Goal: Task Accomplishment & Management: Manage account settings

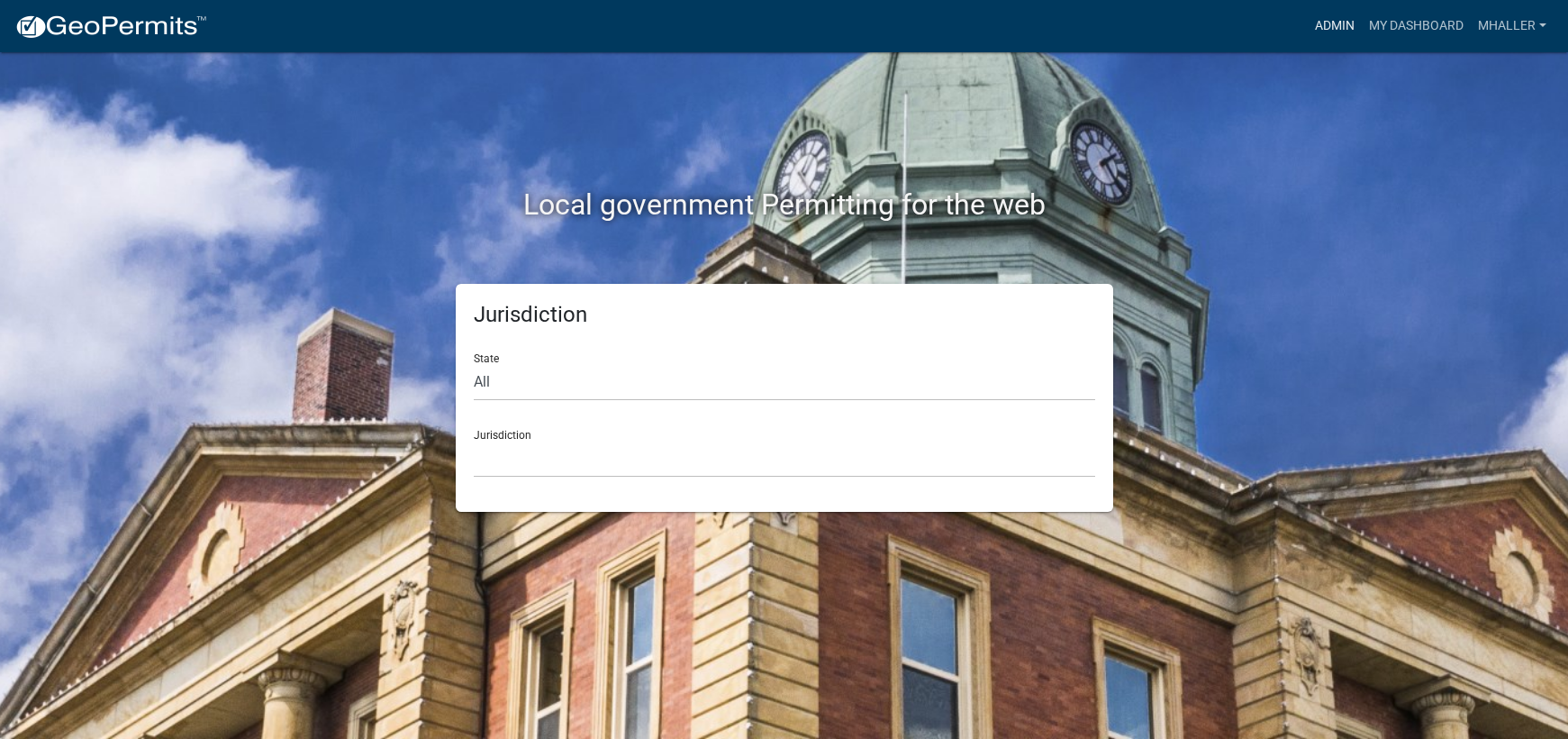
click at [1335, 24] on link "Admin" at bounding box center [1334, 26] width 54 height 34
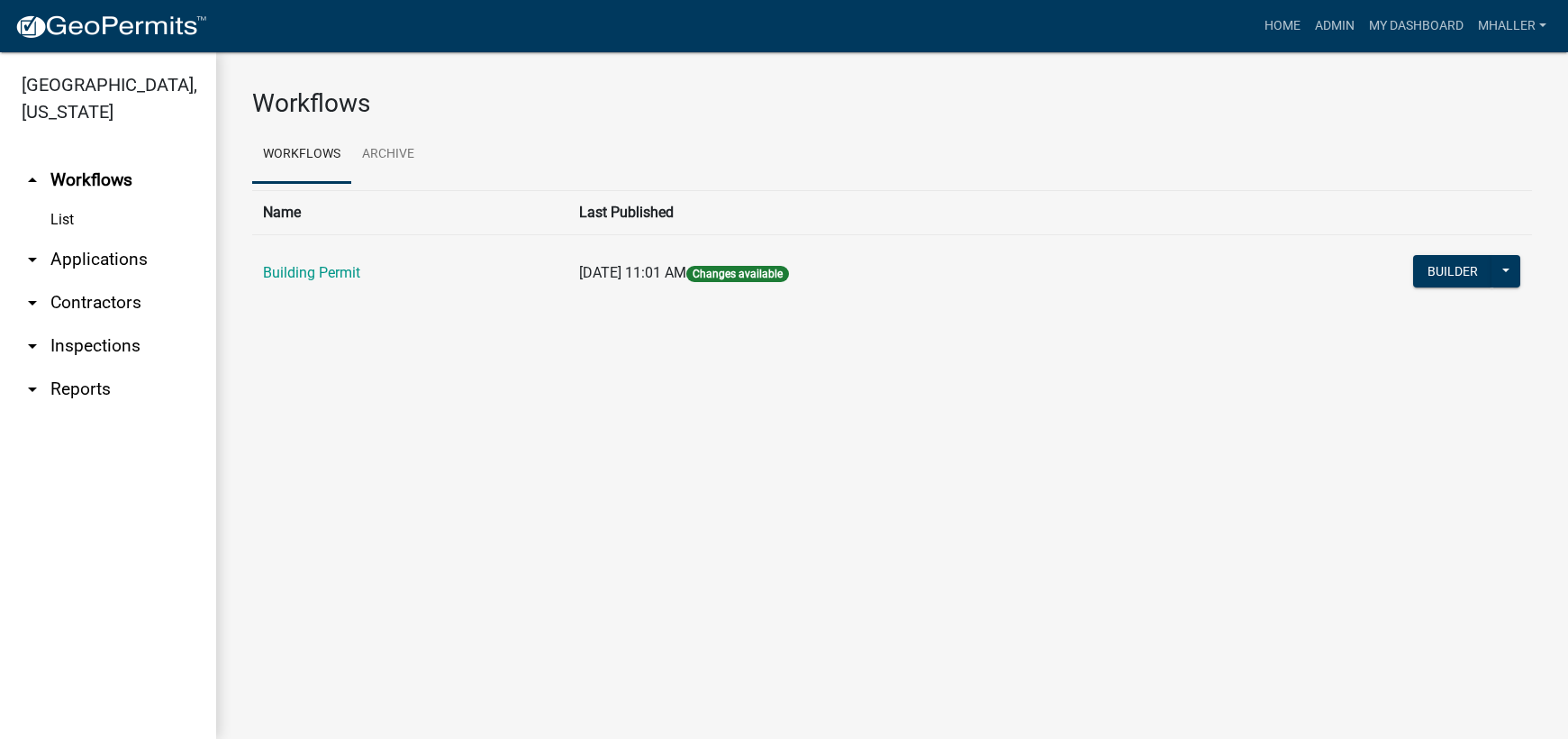
click at [66, 238] on link "arrow_drop_down Applications" at bounding box center [108, 259] width 216 height 43
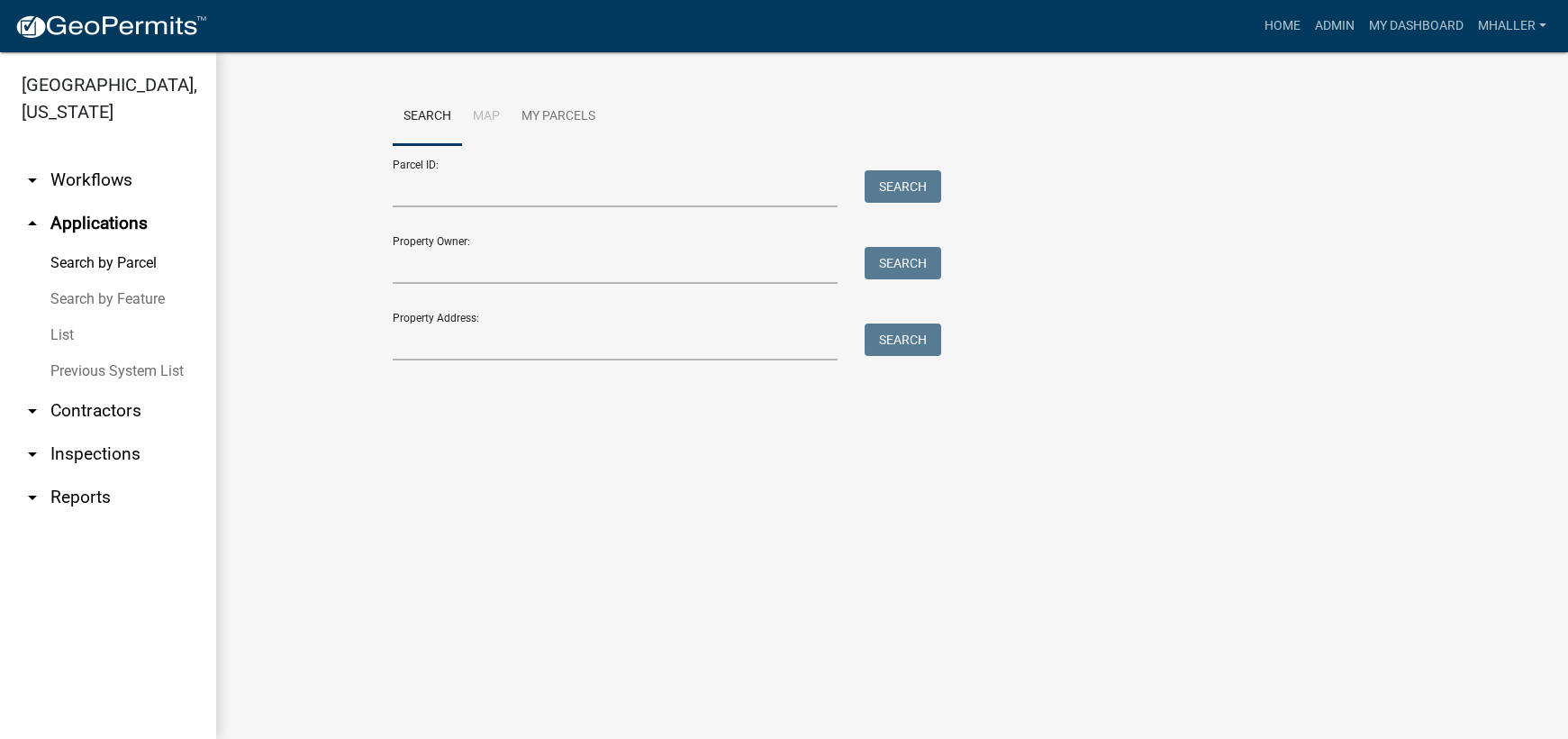
click at [56, 317] on link "List" at bounding box center [108, 335] width 216 height 36
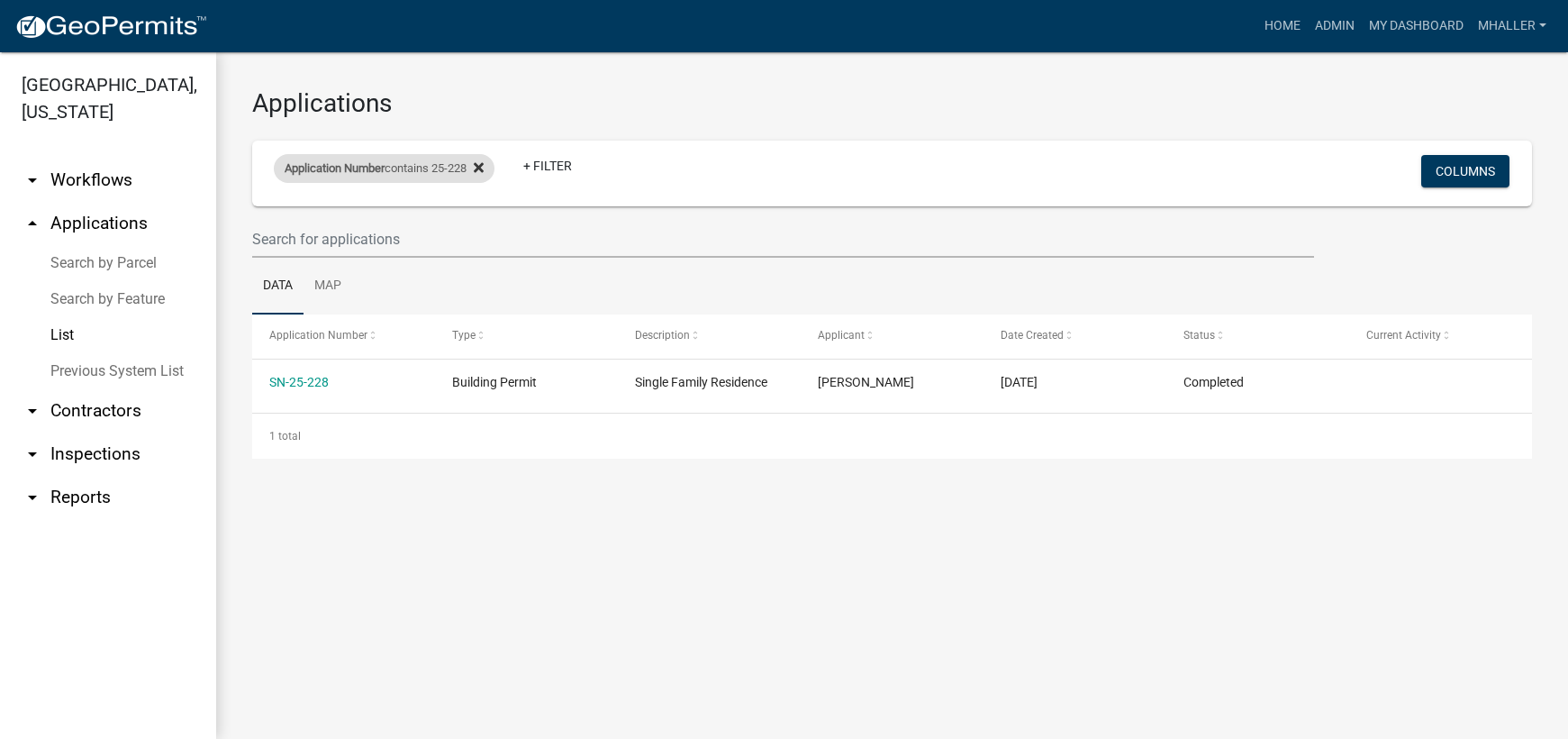
click at [484, 167] on icon at bounding box center [478, 167] width 10 height 10
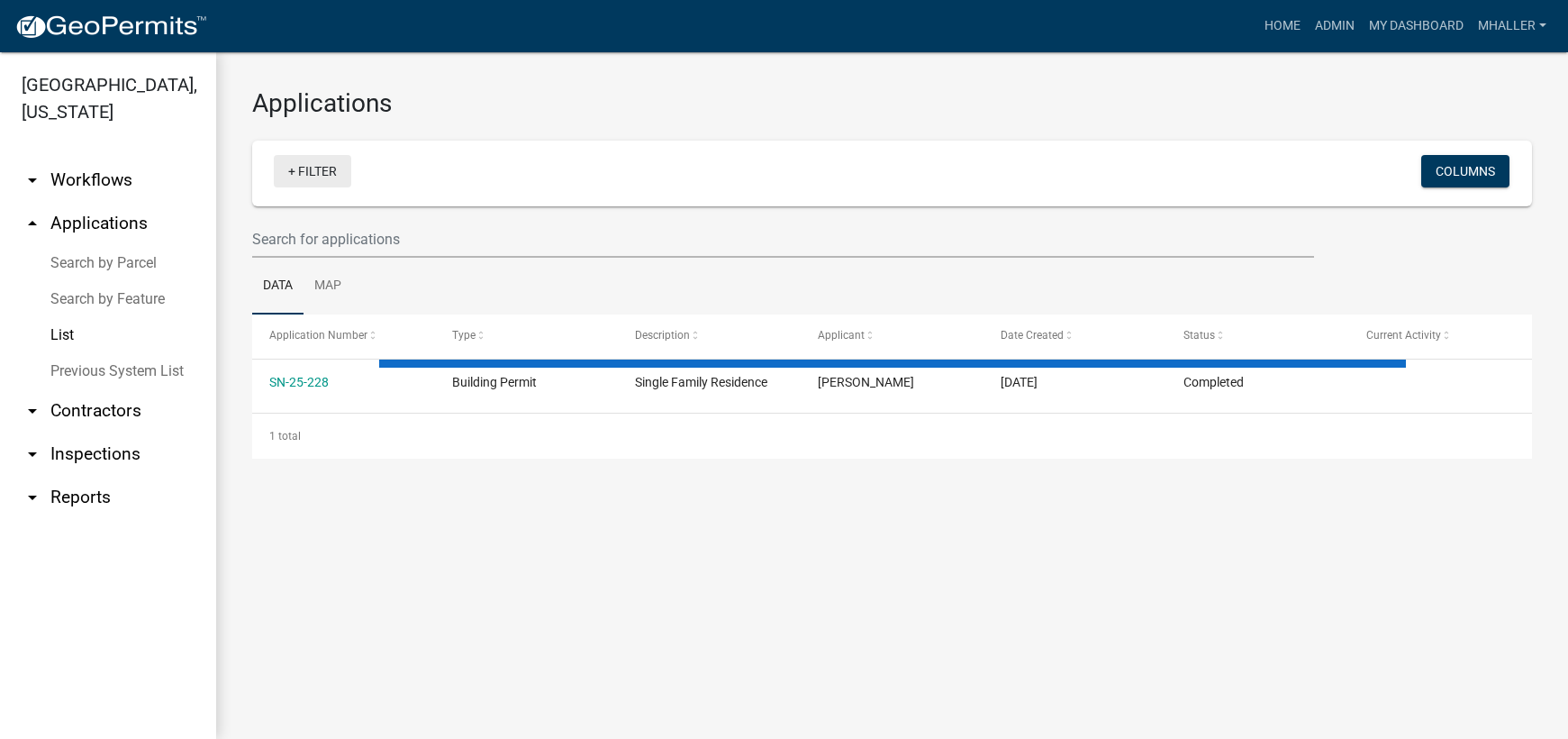
click at [315, 170] on link "+ Filter" at bounding box center [312, 171] width 77 height 32
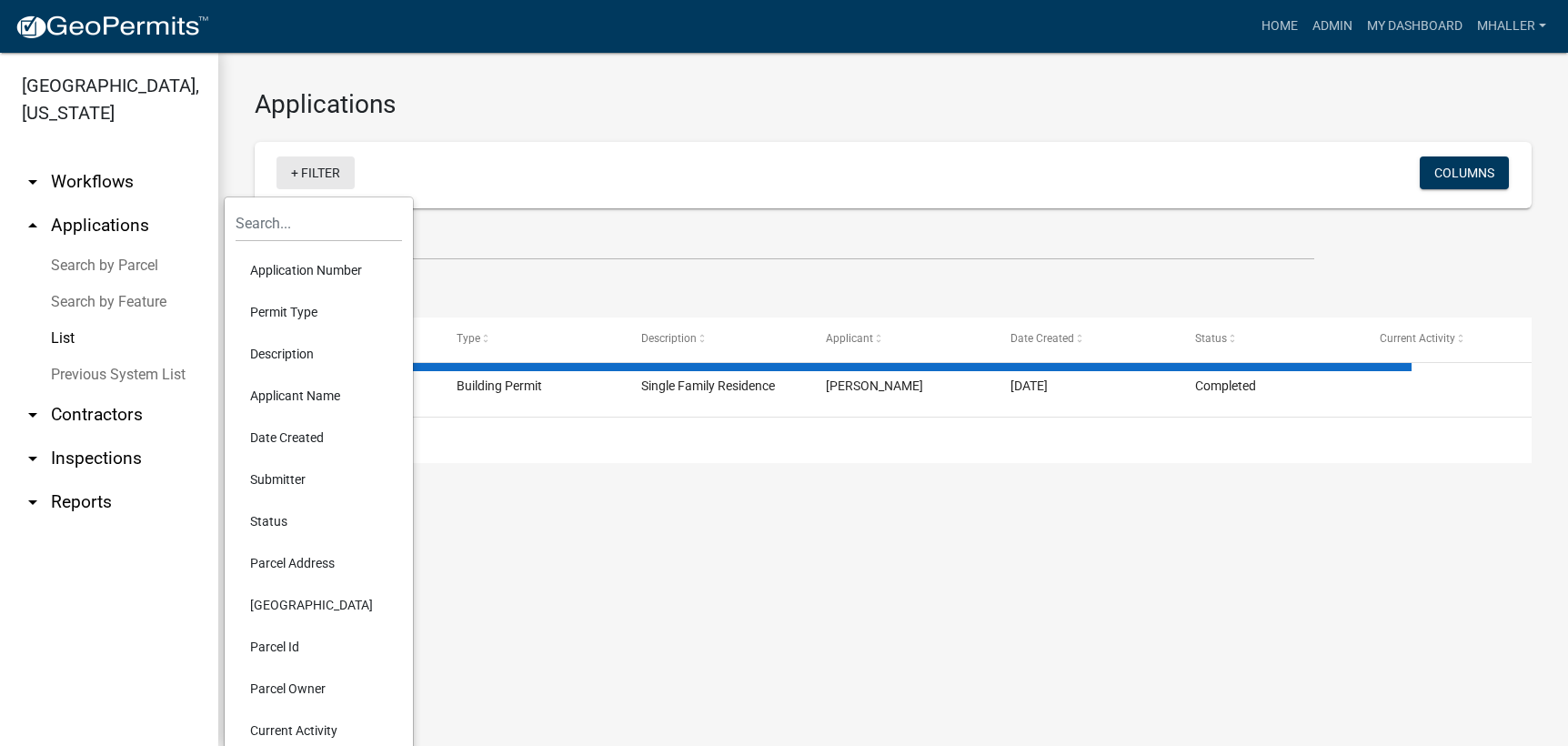
select select "1: 25"
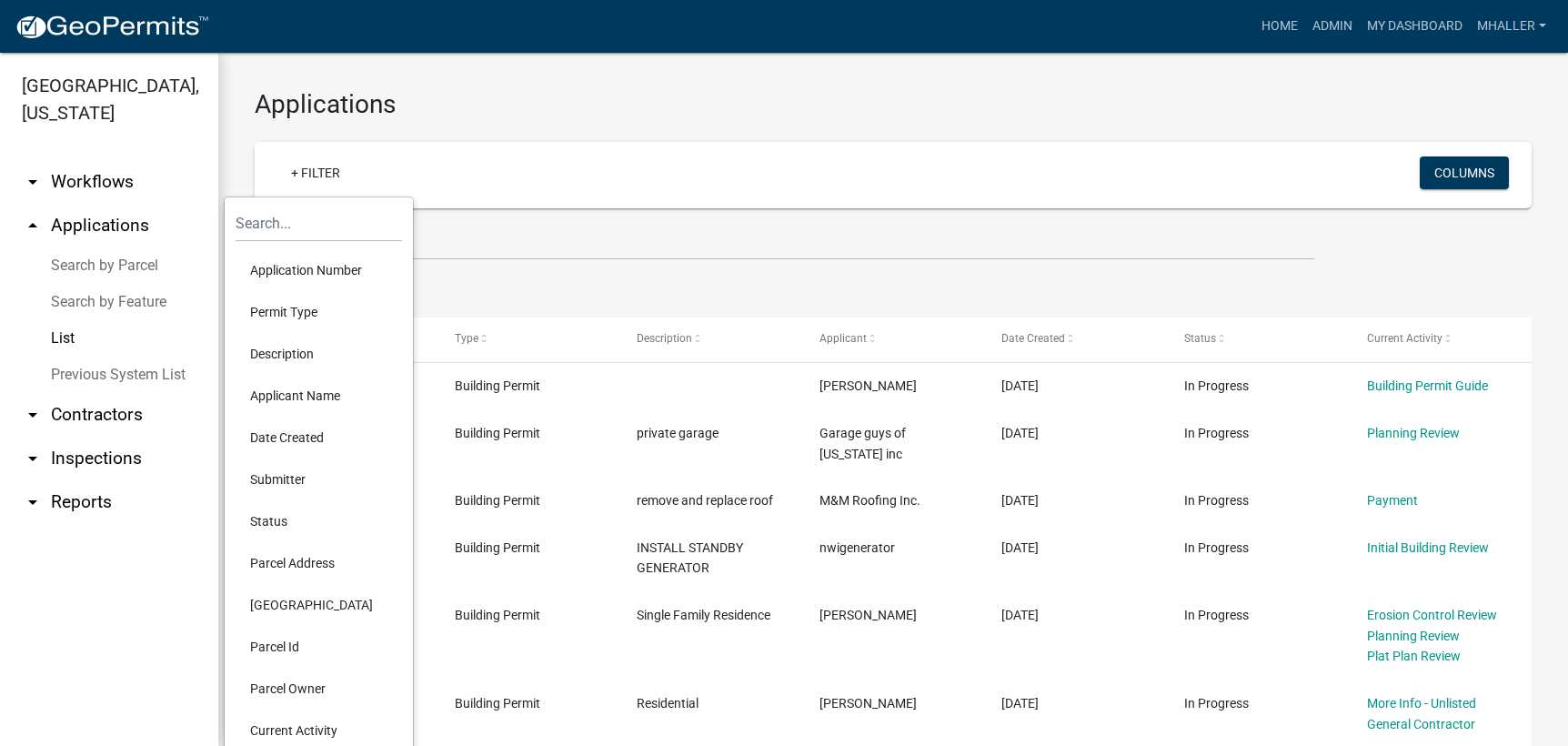
click at [304, 273] on li "Application Number" at bounding box center [318, 270] width 166 height 42
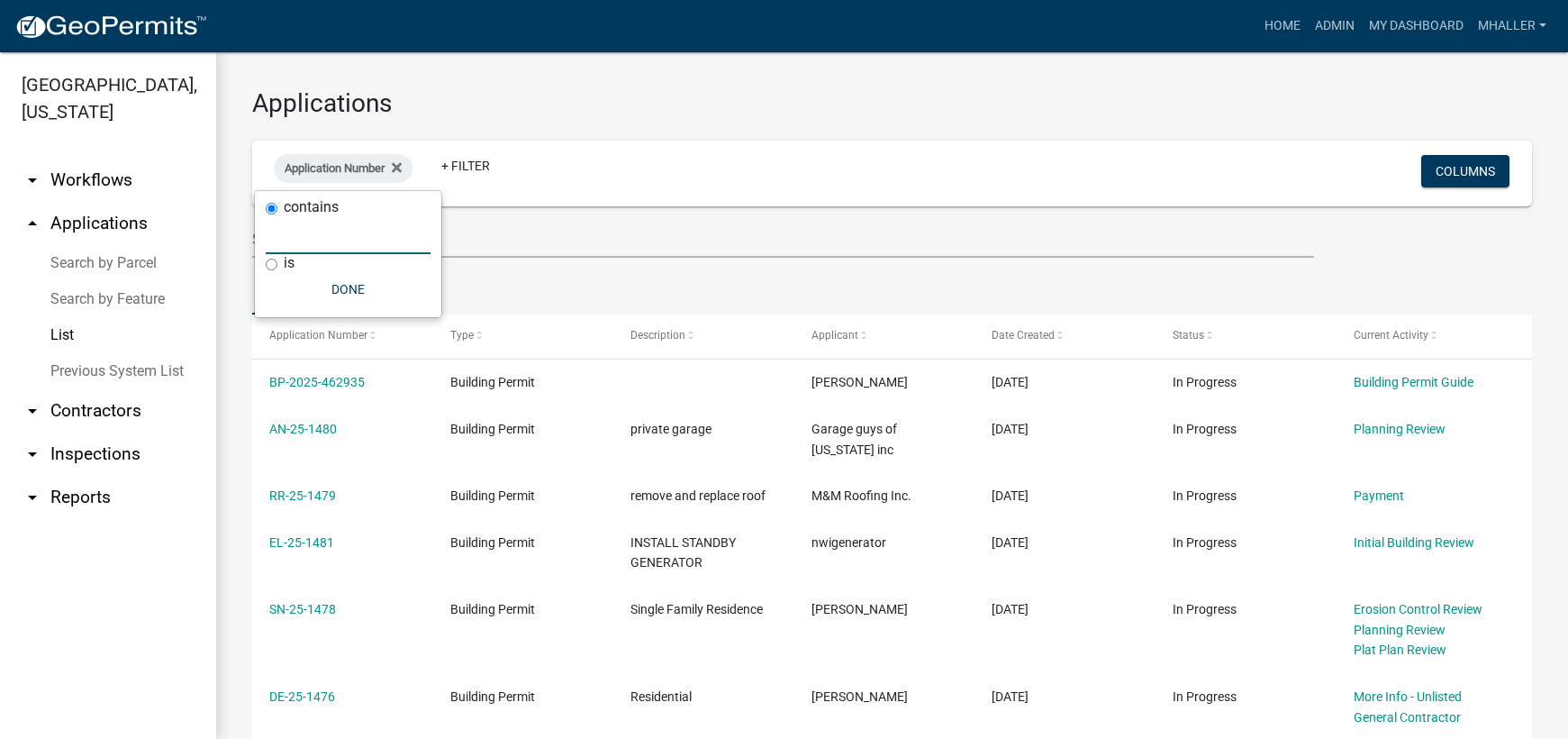
click at [301, 238] on input "text" at bounding box center [347, 235] width 165 height 37
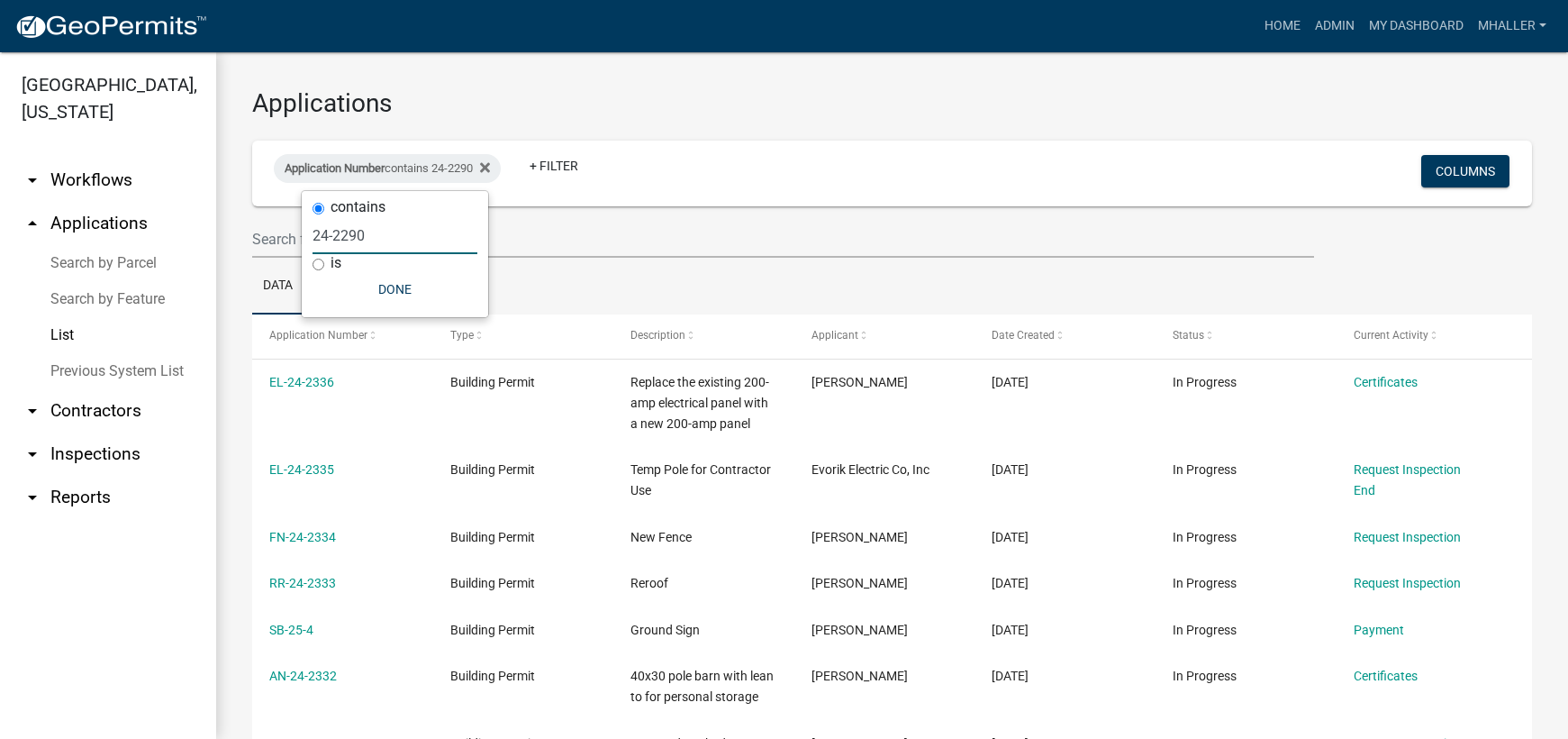
type input "24-2290"
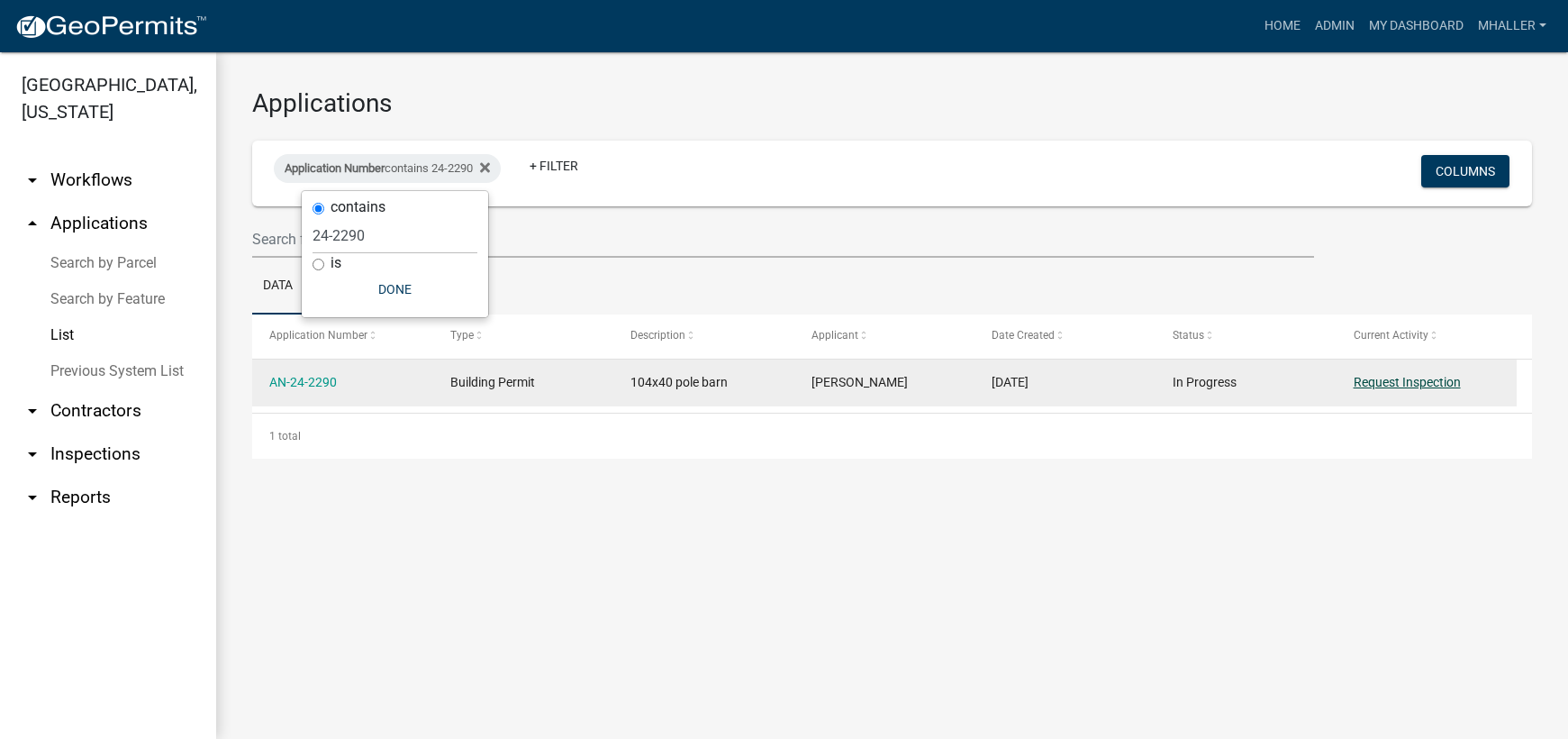
click at [1375, 380] on link "Request Inspection" at bounding box center [1406, 381] width 108 height 14
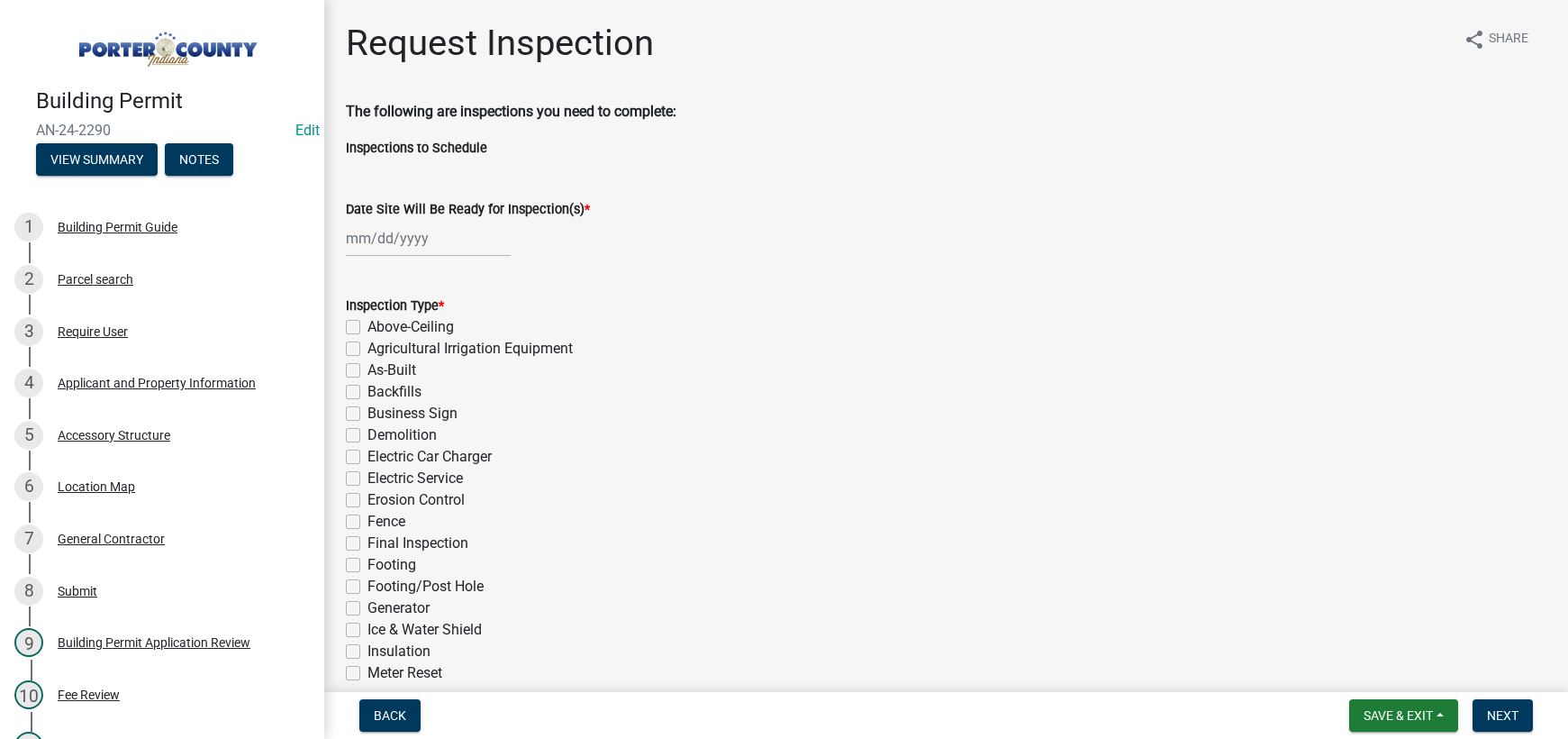
click at [416, 237] on div at bounding box center [427, 238] width 165 height 37
select select "8"
select select "2025"
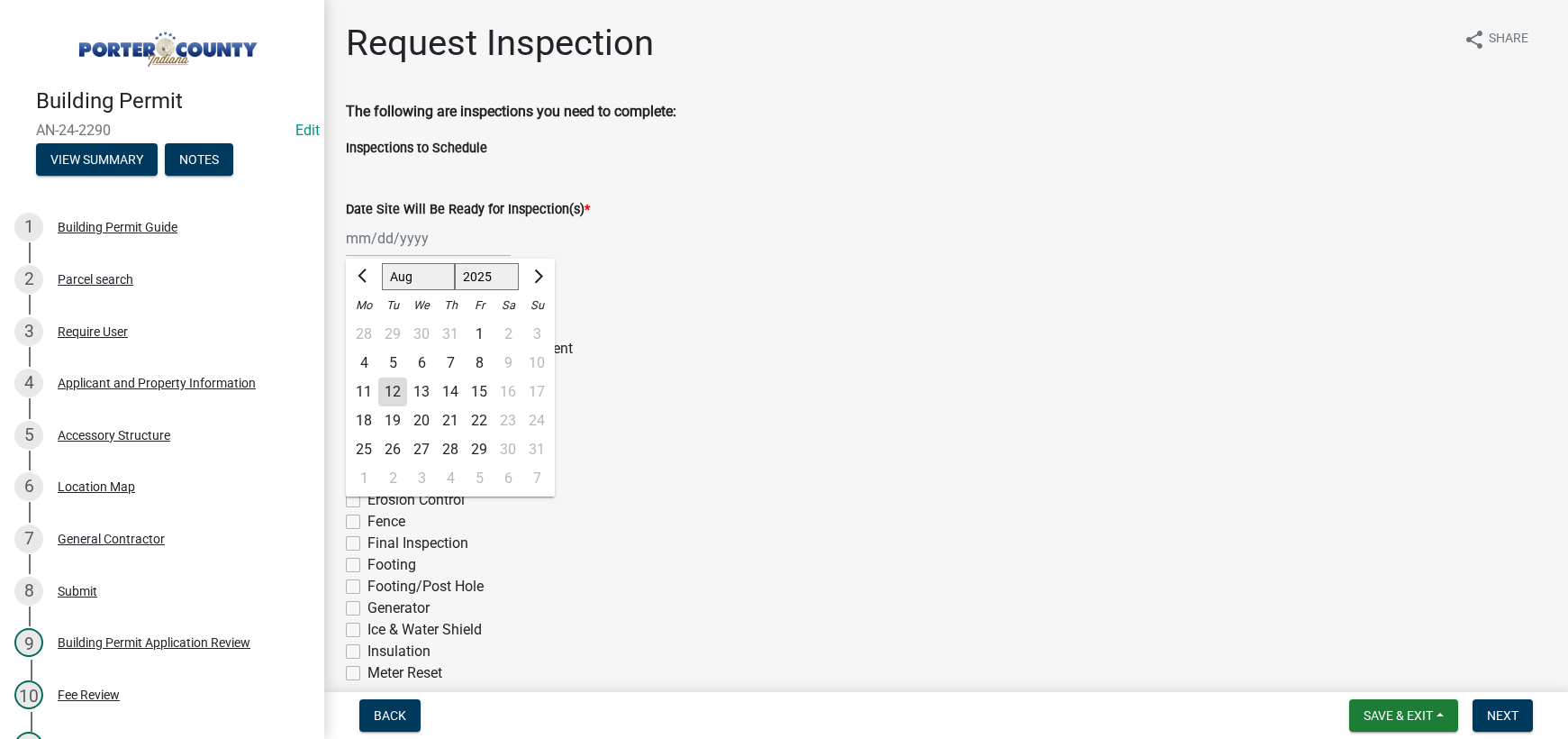
click at [393, 390] on div "12" at bounding box center [392, 391] width 29 height 29
type input "[DATE]"
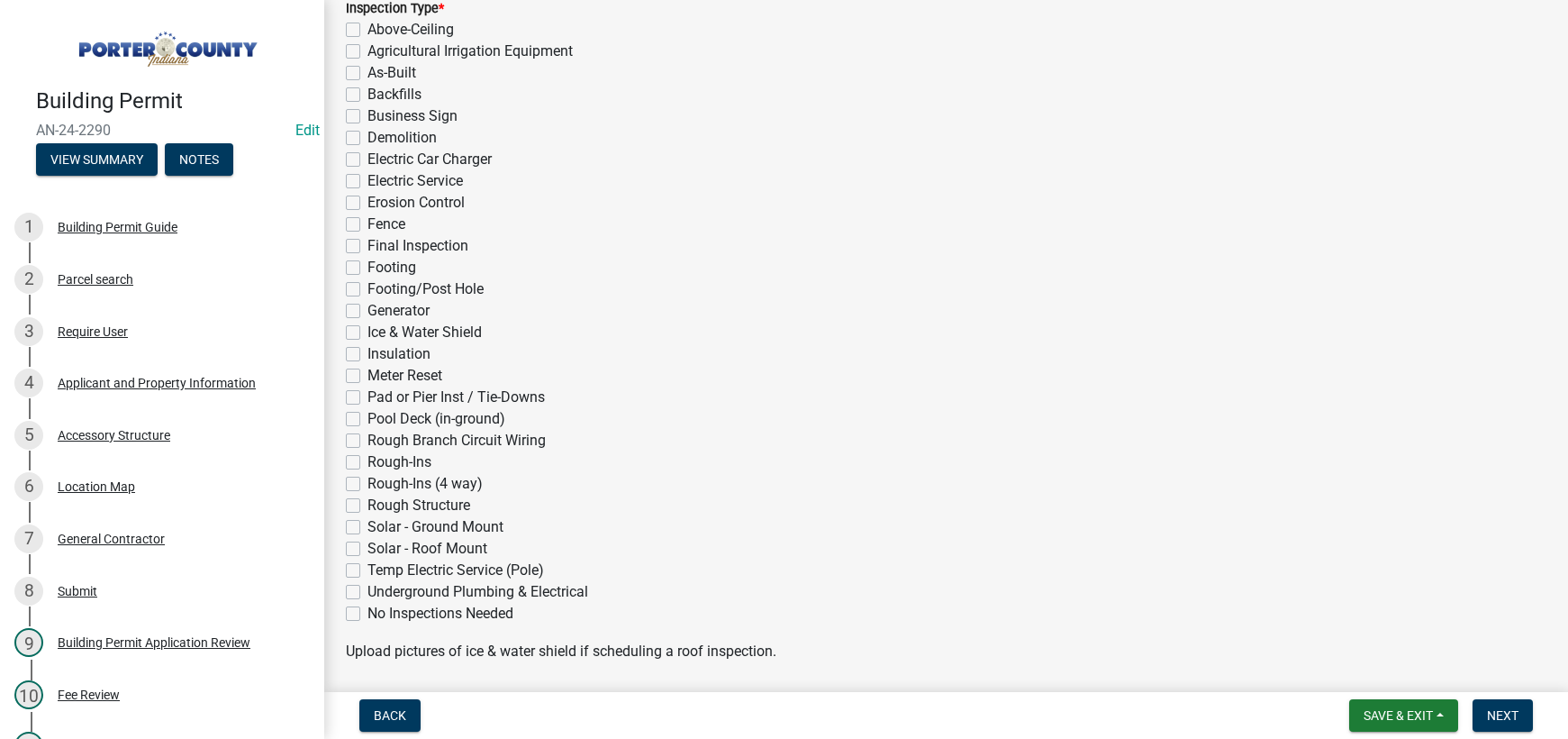
scroll to position [270, 0]
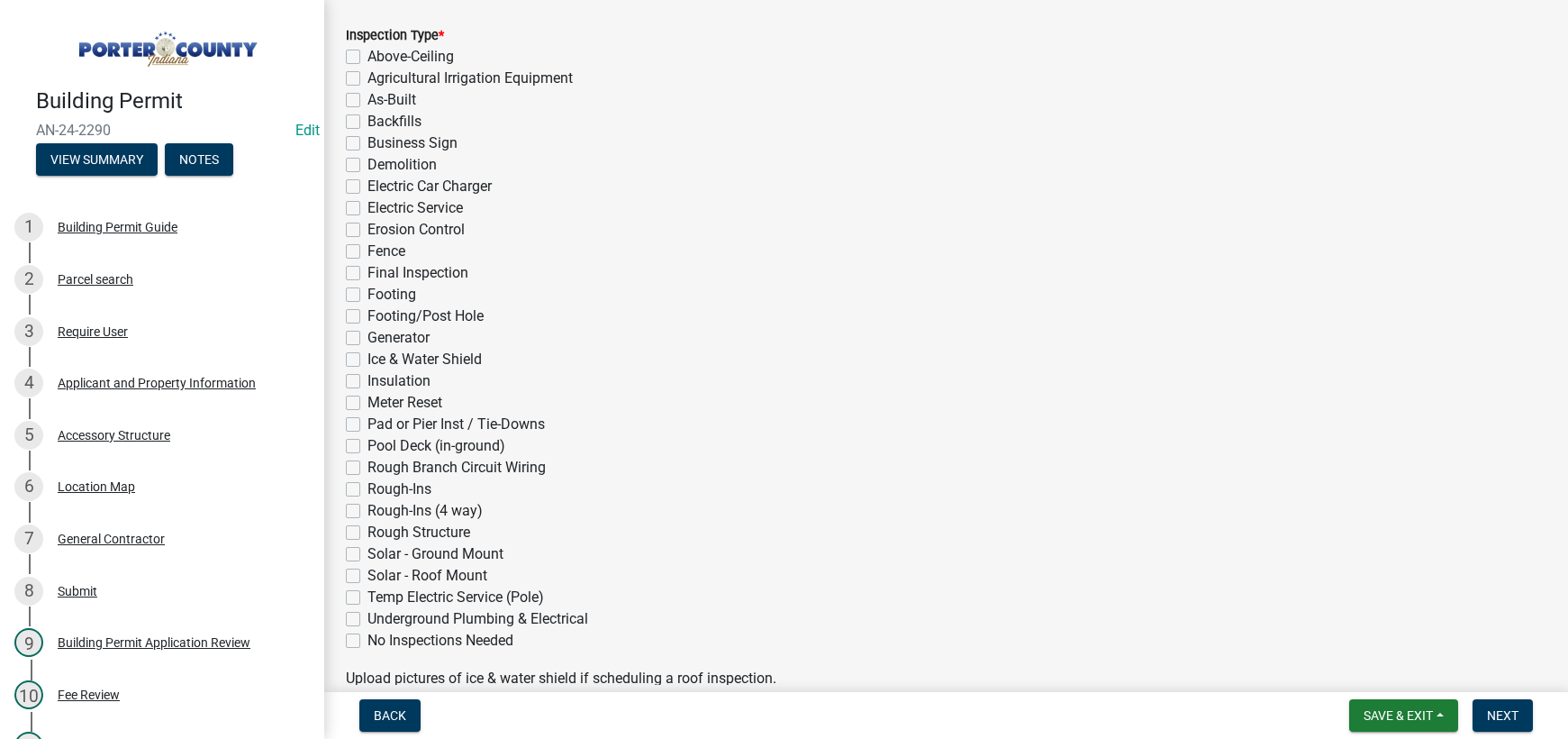
click at [367, 207] on label "Electric Service" at bounding box center [415, 208] width 95 height 22
click at [367, 207] on input "Electric Service" at bounding box center [373, 203] width 11 height 11
checkbox input "true"
checkbox input "false"
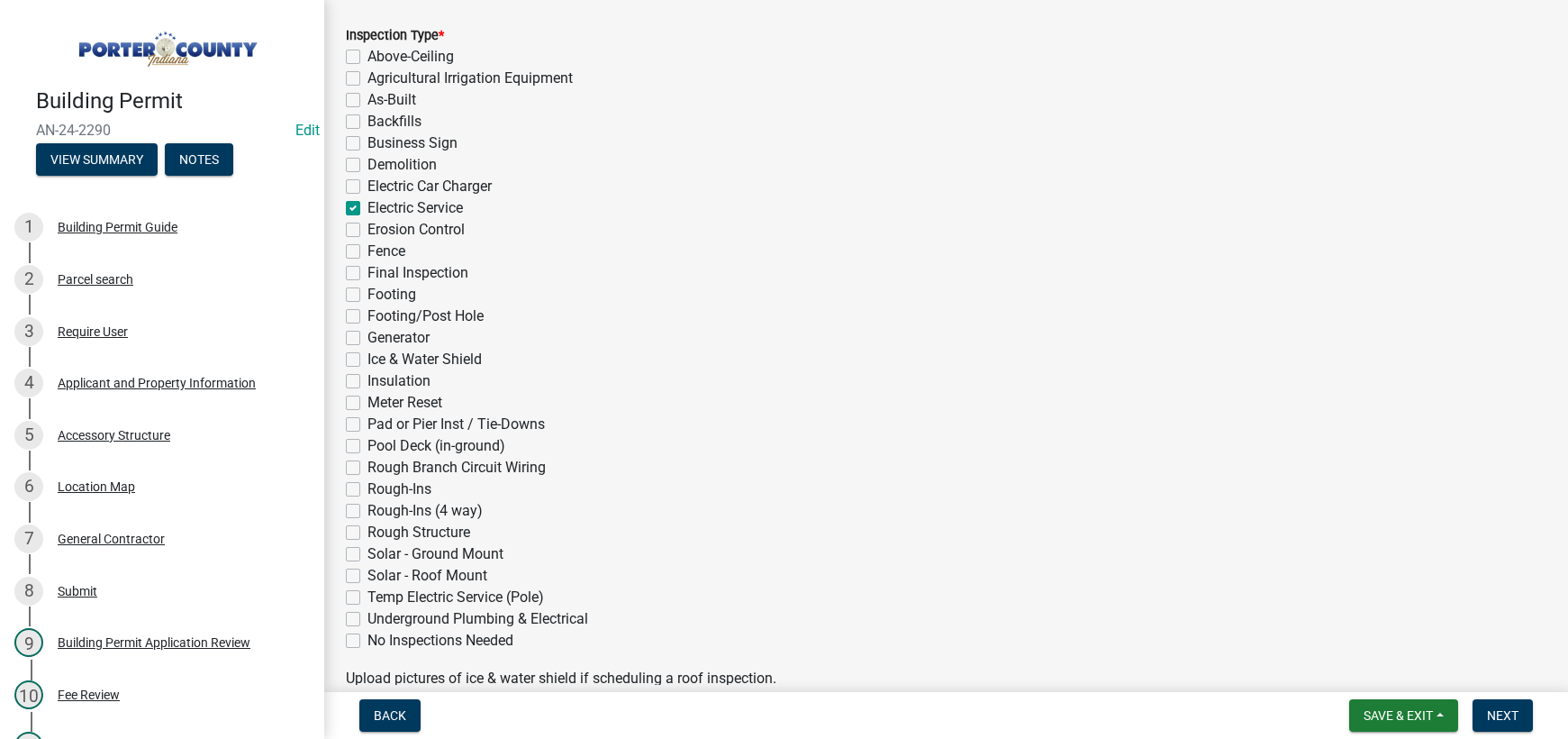
checkbox input "false"
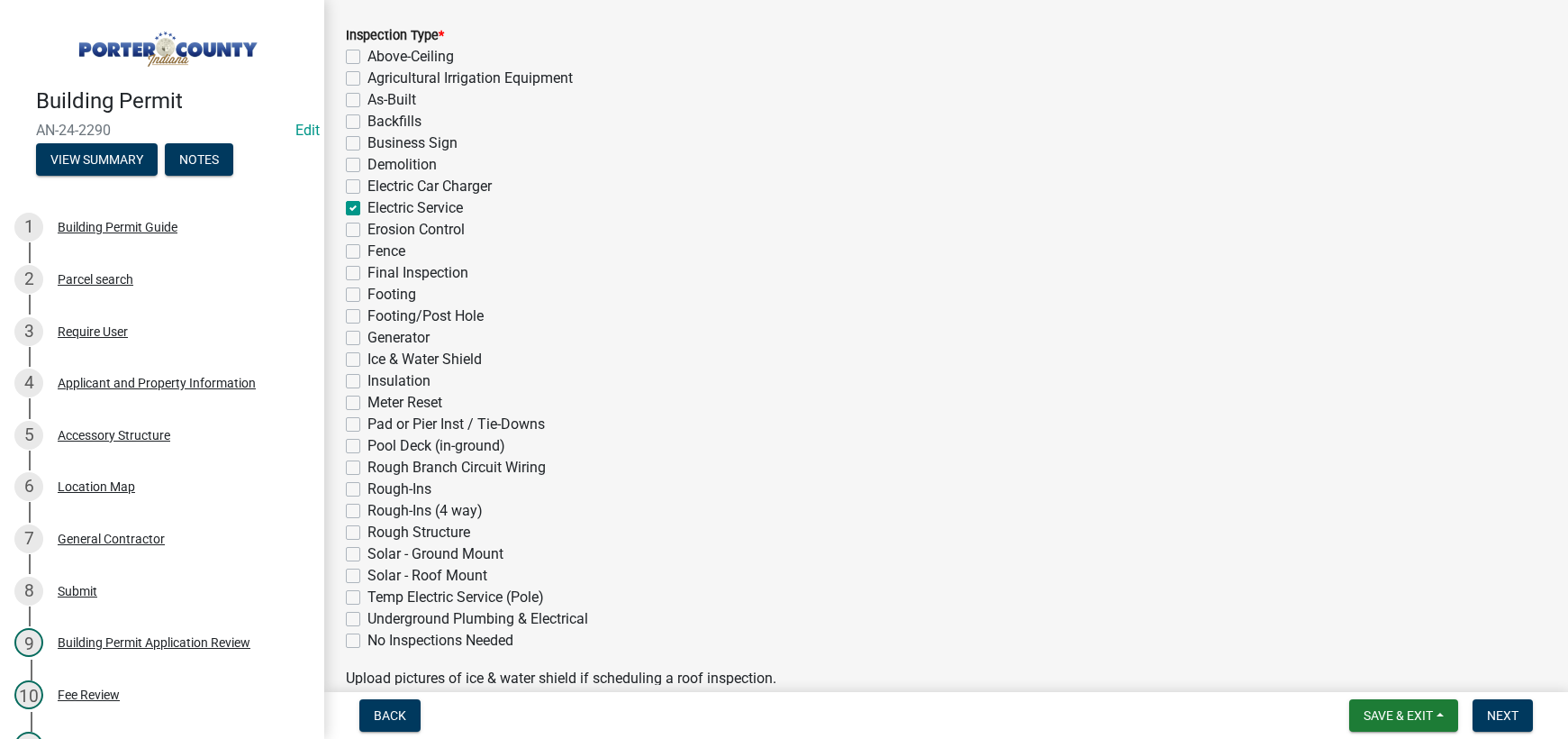
checkbox input "true"
checkbox input "false"
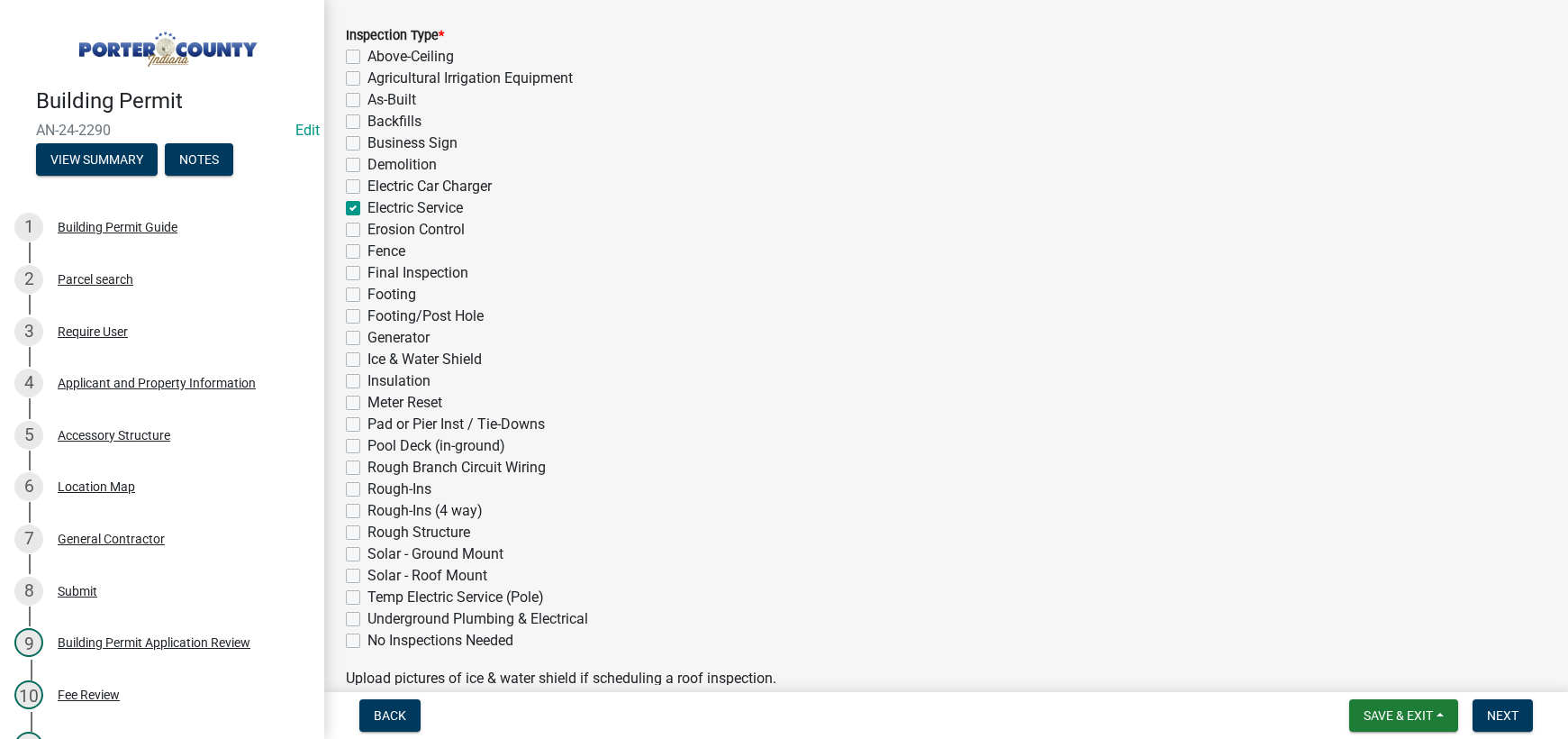
checkbox input "false"
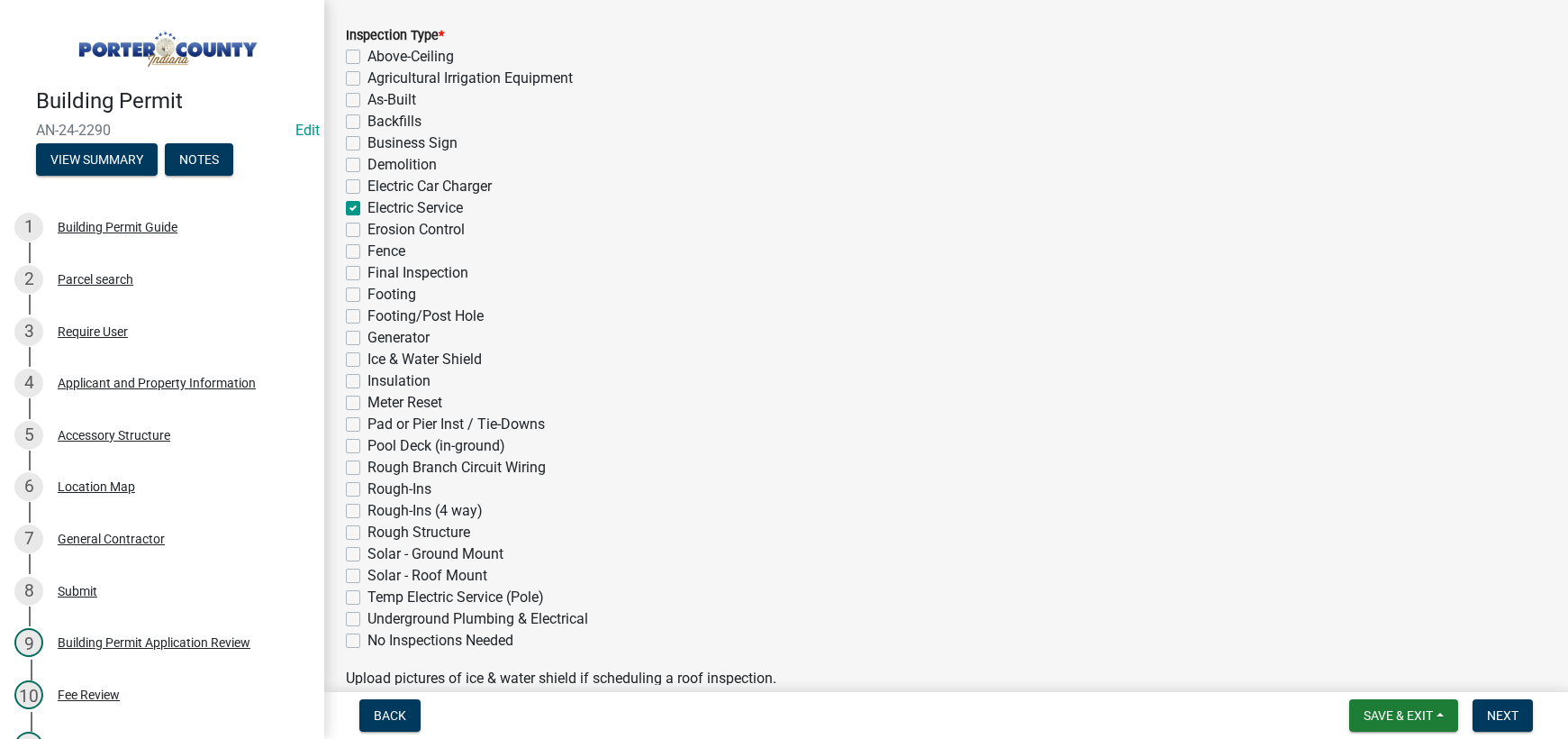
checkbox input "false"
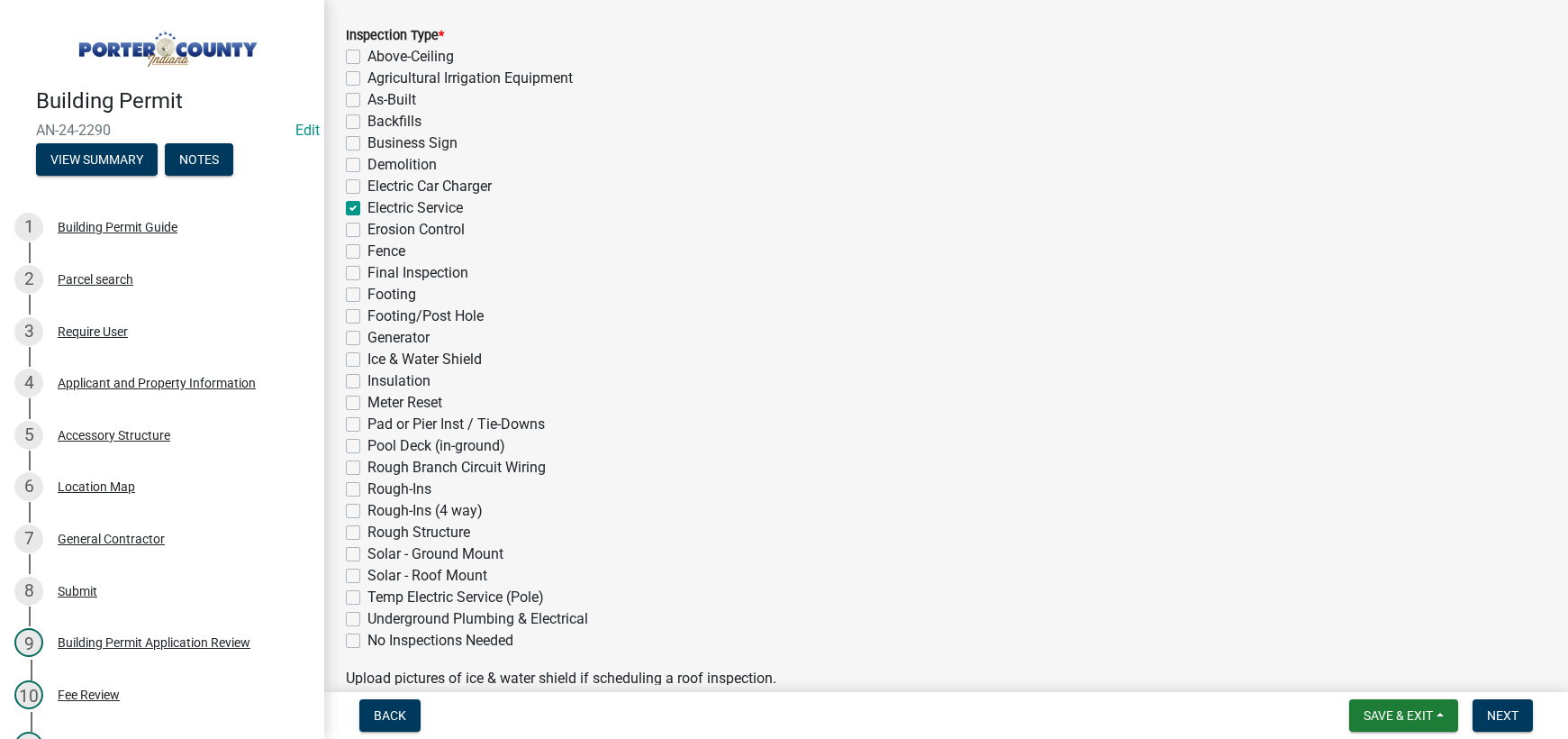
checkbox input "false"
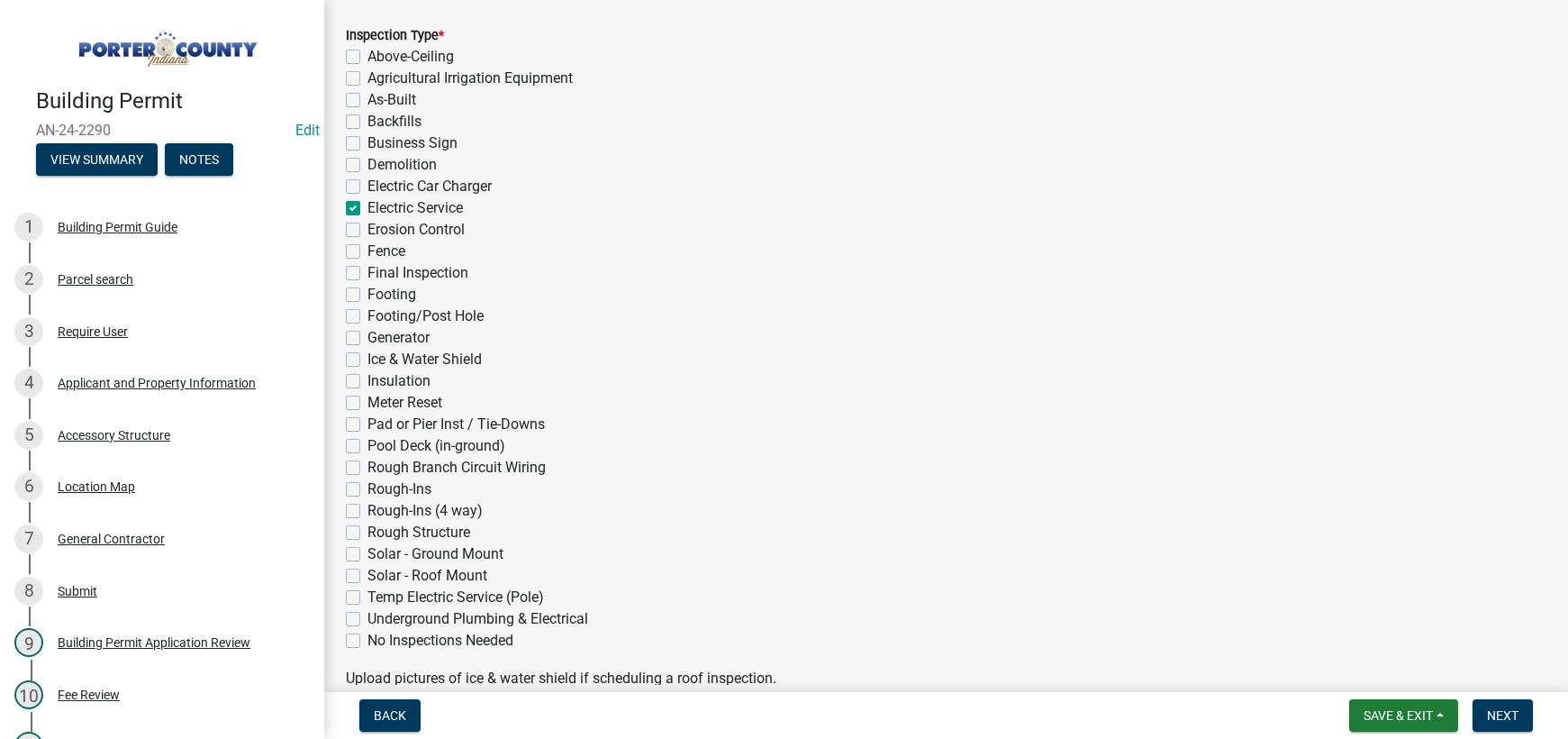
checkbox input "false"
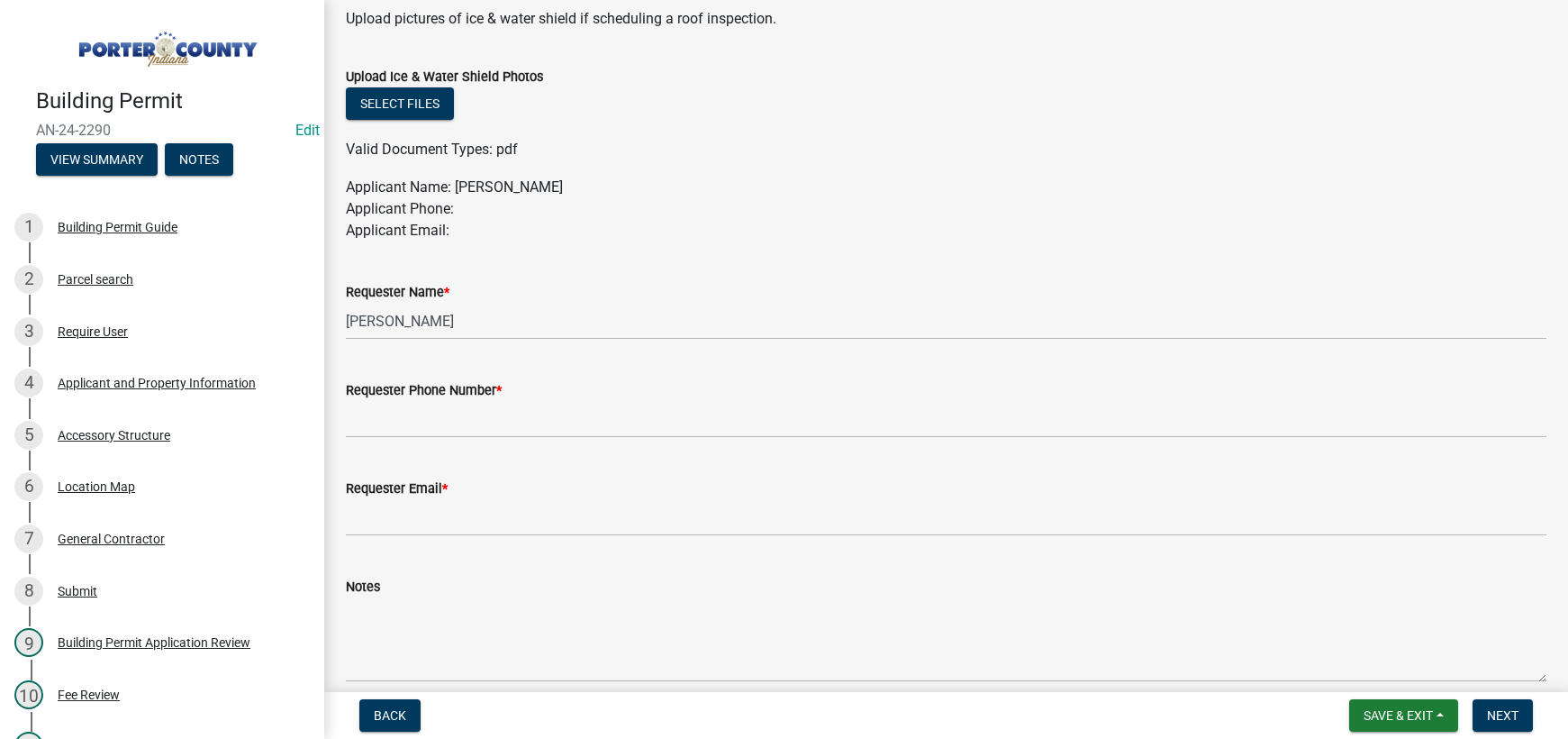
scroll to position [1011, 0]
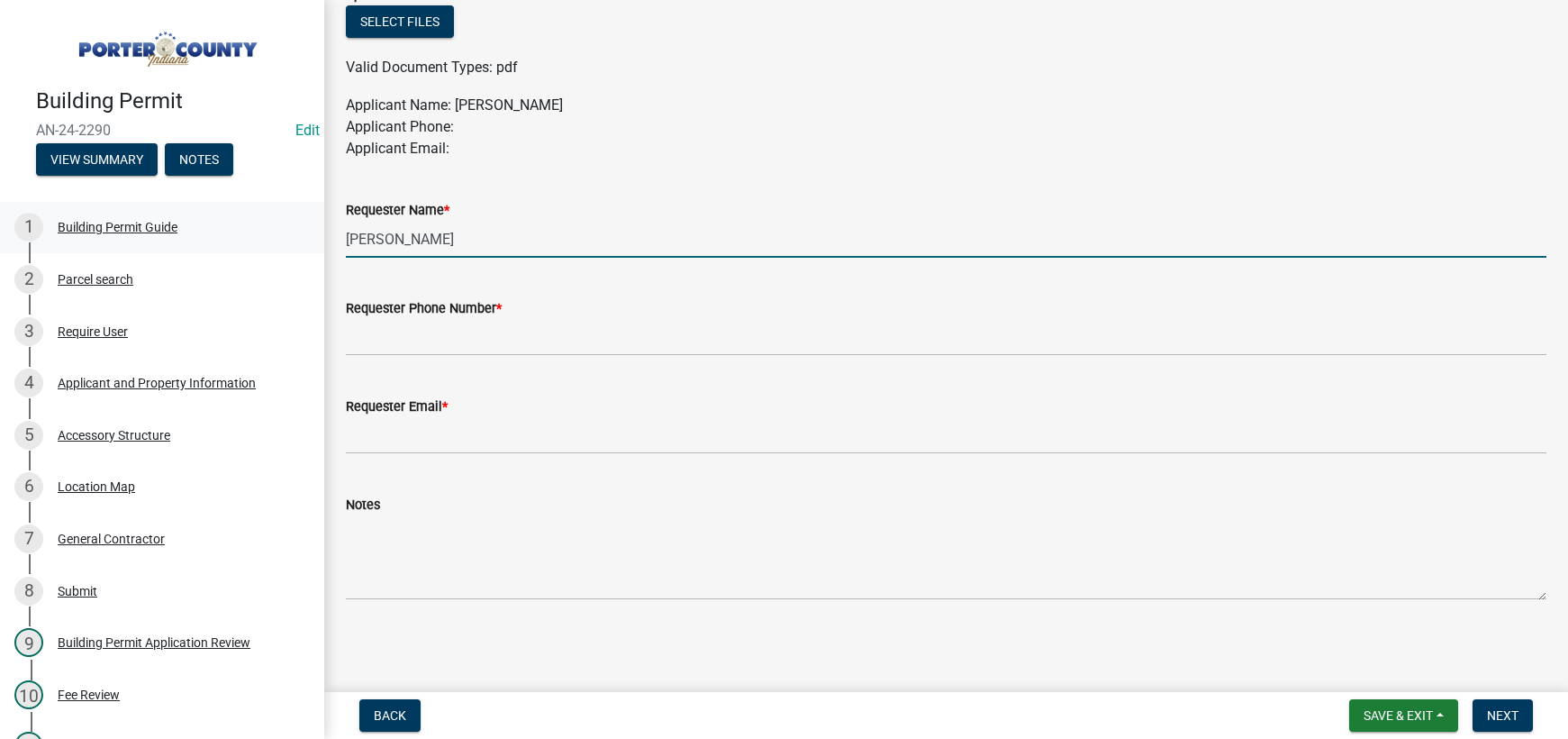
drag, startPoint x: 481, startPoint y: 238, endPoint x: 295, endPoint y: 244, distance: 186.1
click at [300, 244] on div "Building Permit AN-24-2290 Edit View Summary Notes 1 Building Permit Guide 2 Pa…" at bounding box center [784, 370] width 1568 height 739
type input "owner"
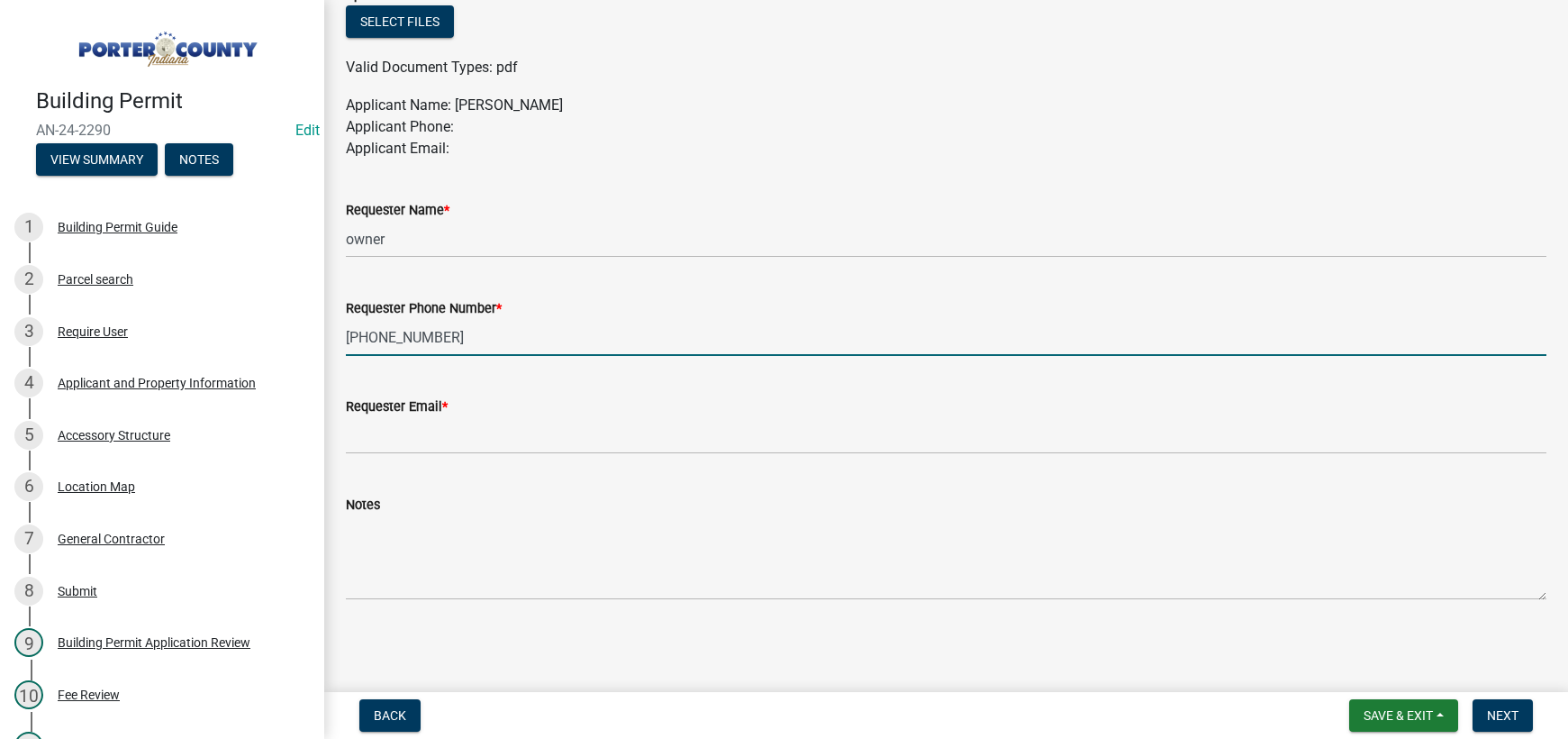
type input "[PHONE_NUMBER]"
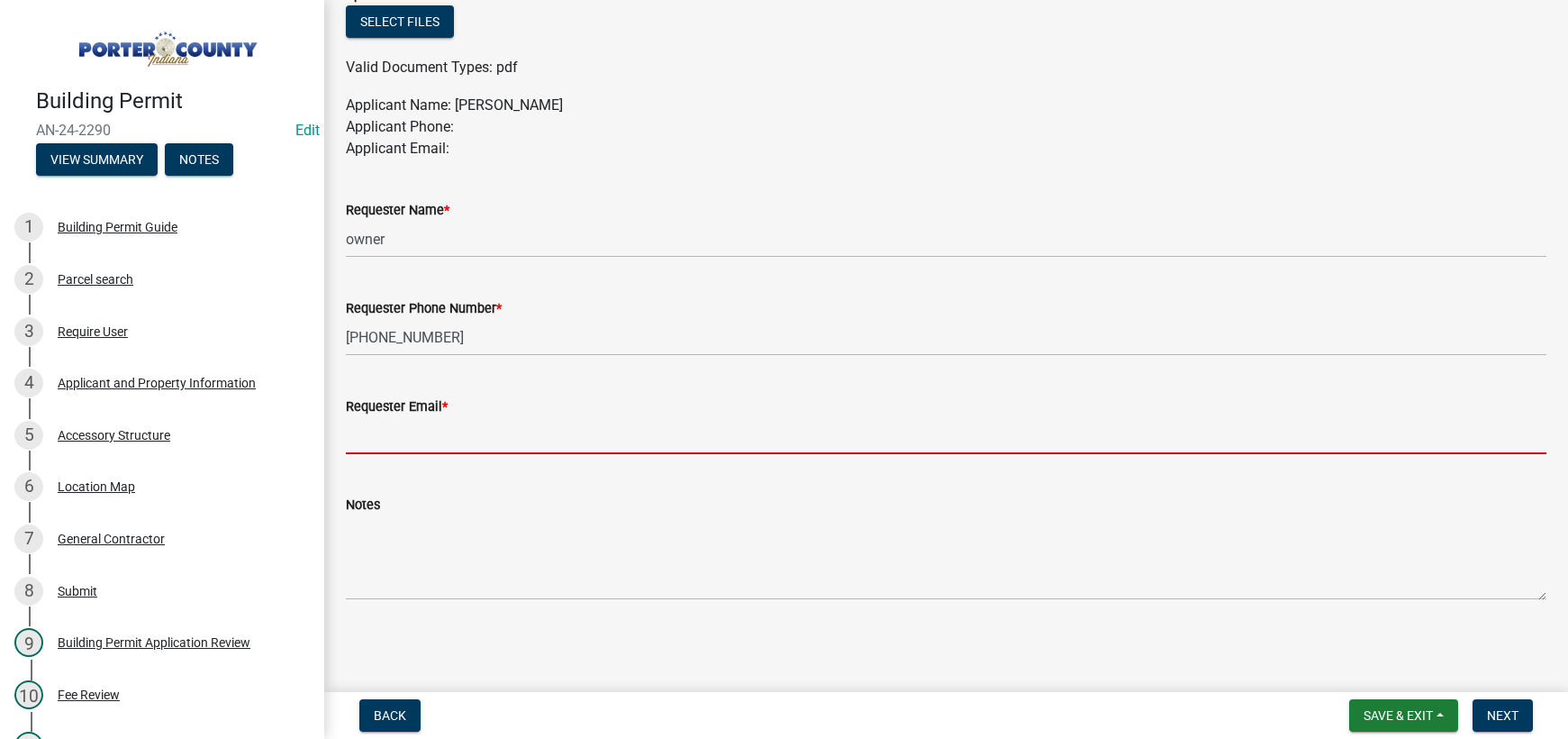
drag, startPoint x: 430, startPoint y: 439, endPoint x: 441, endPoint y: 451, distance: 16.3
click at [430, 439] on input "Requester Email *" at bounding box center [945, 435] width 1201 height 37
type input "[EMAIL_ADDRESS][DOMAIN_NAME]"
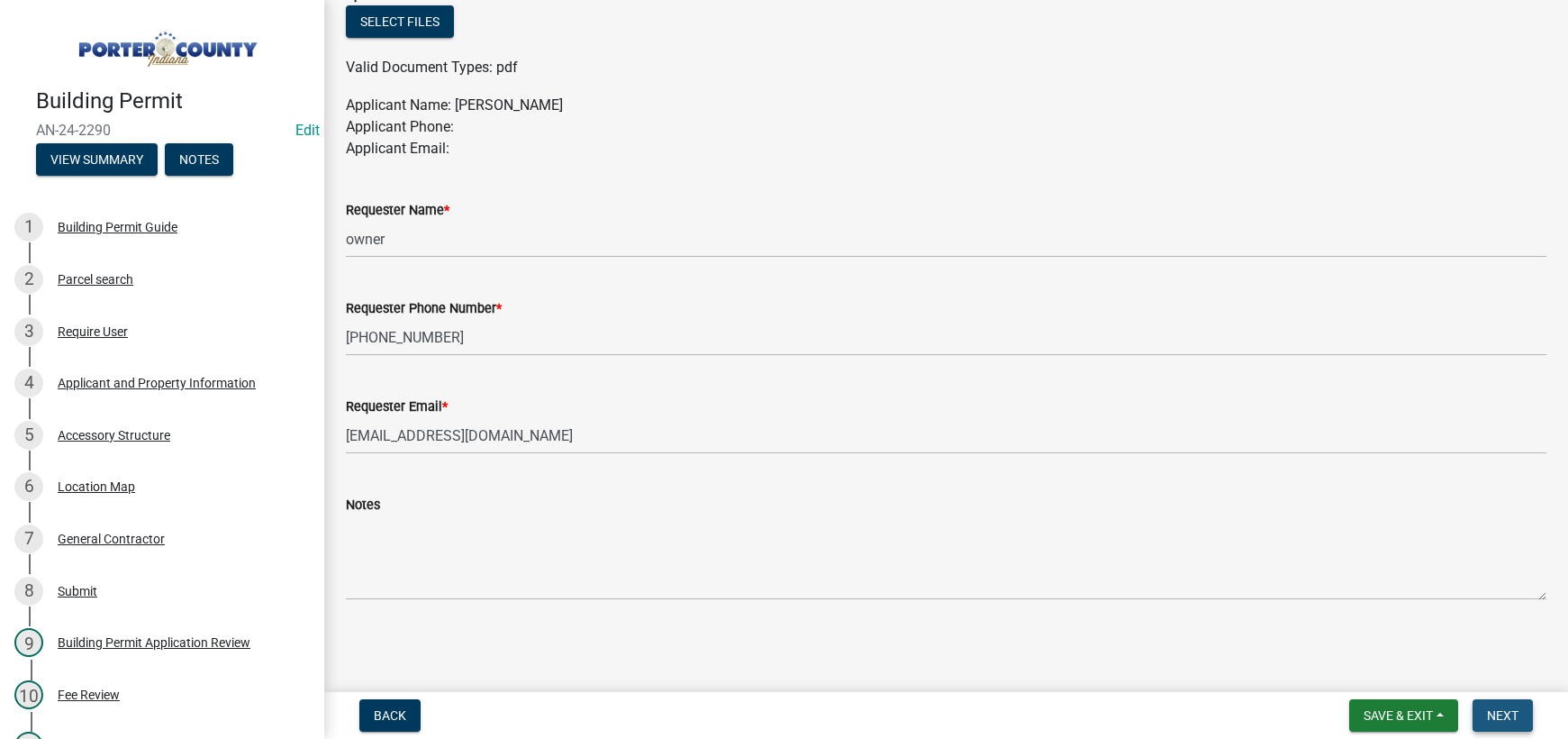
click at [1504, 714] on span "Next" at bounding box center [1501, 714] width 31 height 14
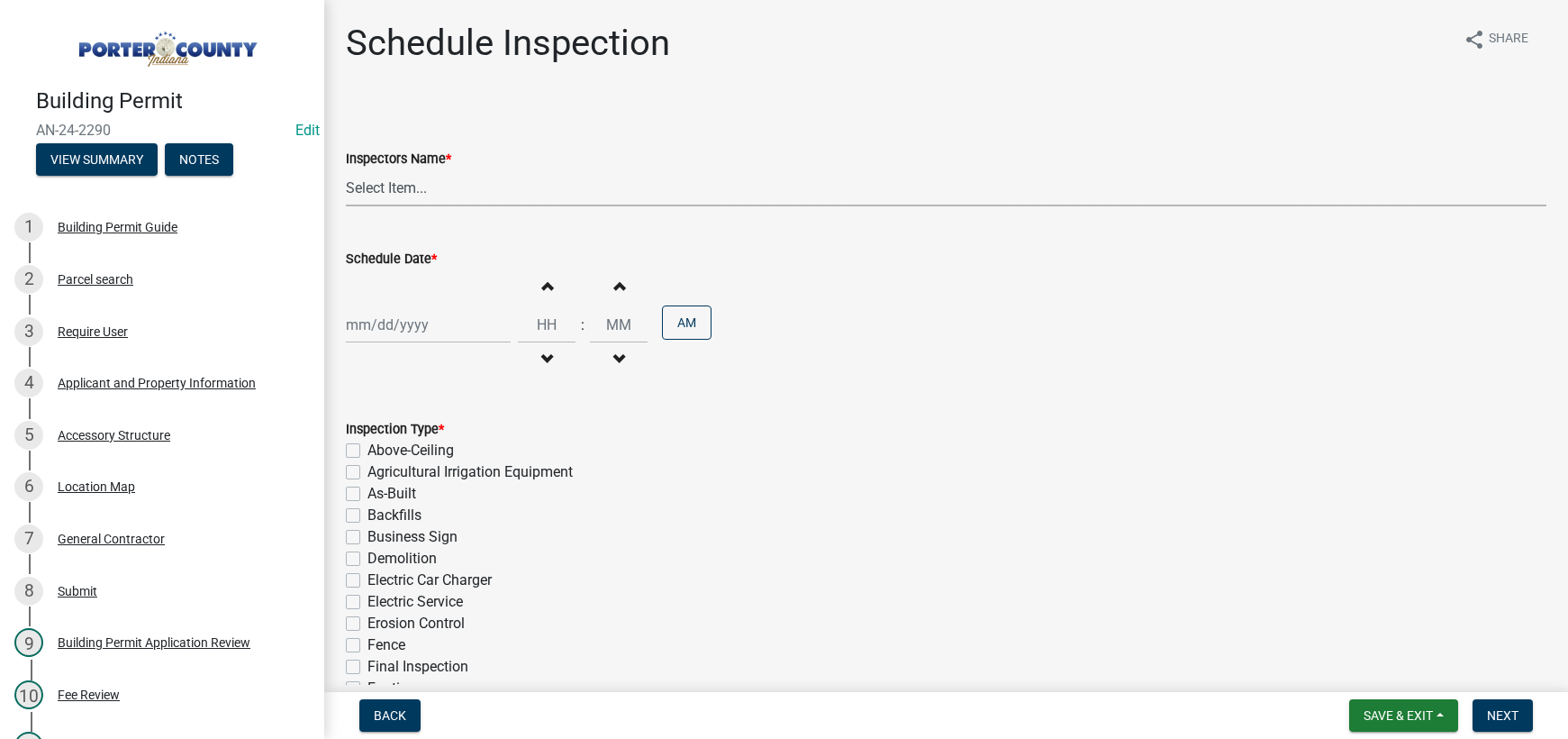
drag, startPoint x: 366, startPoint y: 185, endPoint x: 370, endPoint y: 192, distance: 8.1
click at [366, 185] on select "Select Item... mhaller ([PERSON_NAME])" at bounding box center [945, 188] width 1201 height 37
select select "ca350da2-795e-4cf8-941d-46ff53e354ae"
click at [346, 170] on select "Select Item... mhaller ([PERSON_NAME])" at bounding box center [945, 188] width 1201 height 37
click at [410, 333] on div at bounding box center [427, 325] width 165 height 37
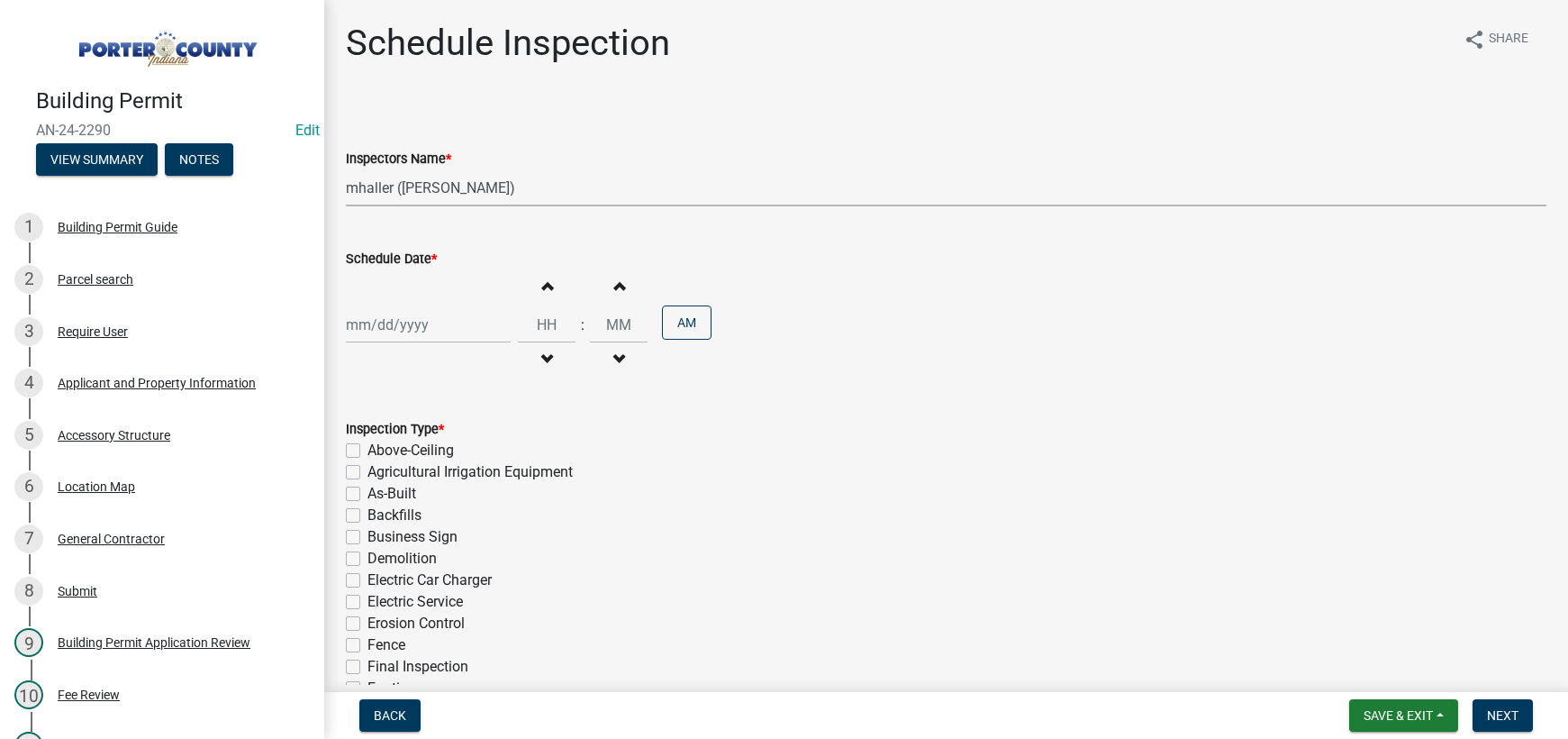
select select "8"
select select "2025"
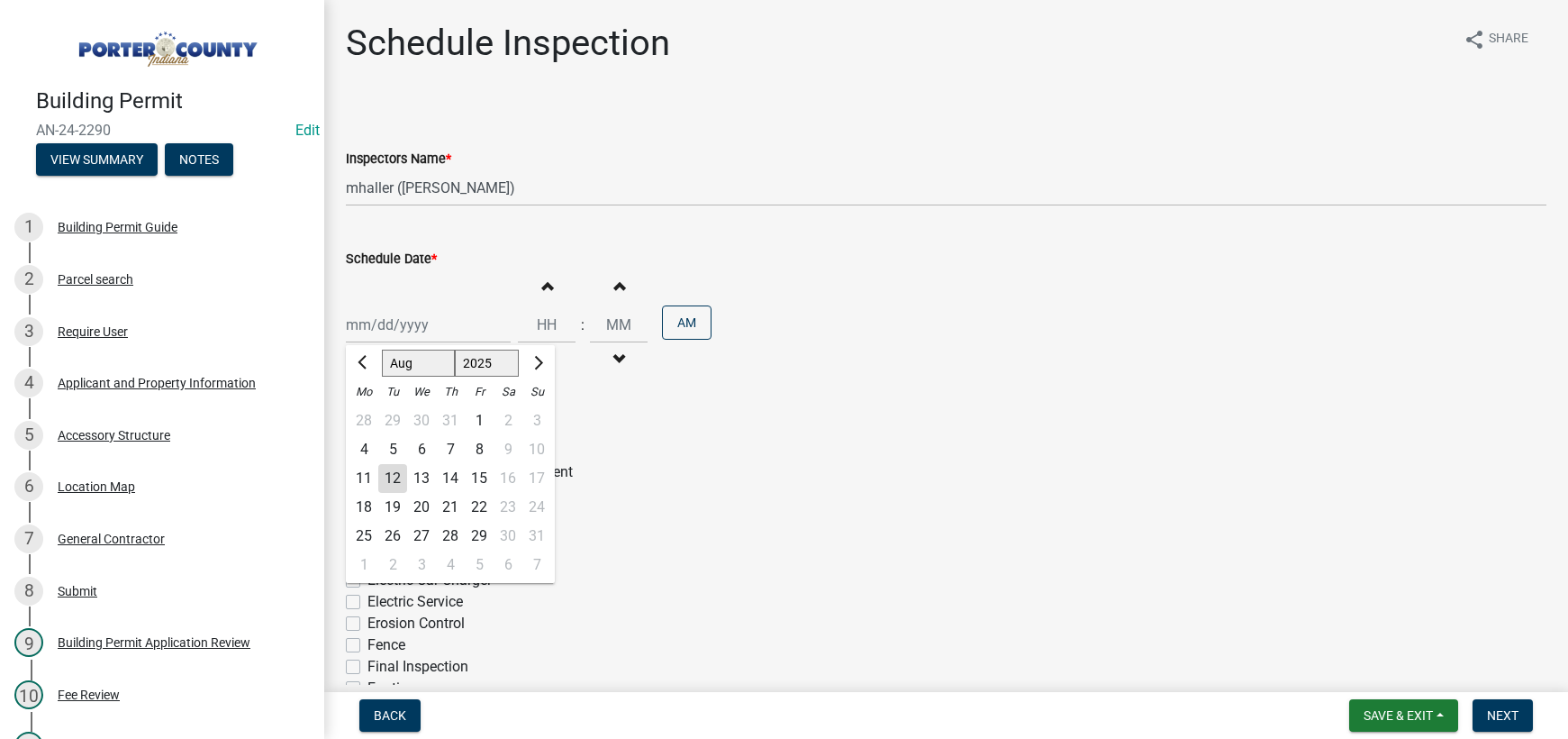
click at [426, 478] on div "13" at bounding box center [421, 478] width 29 height 29
type input "[DATE]"
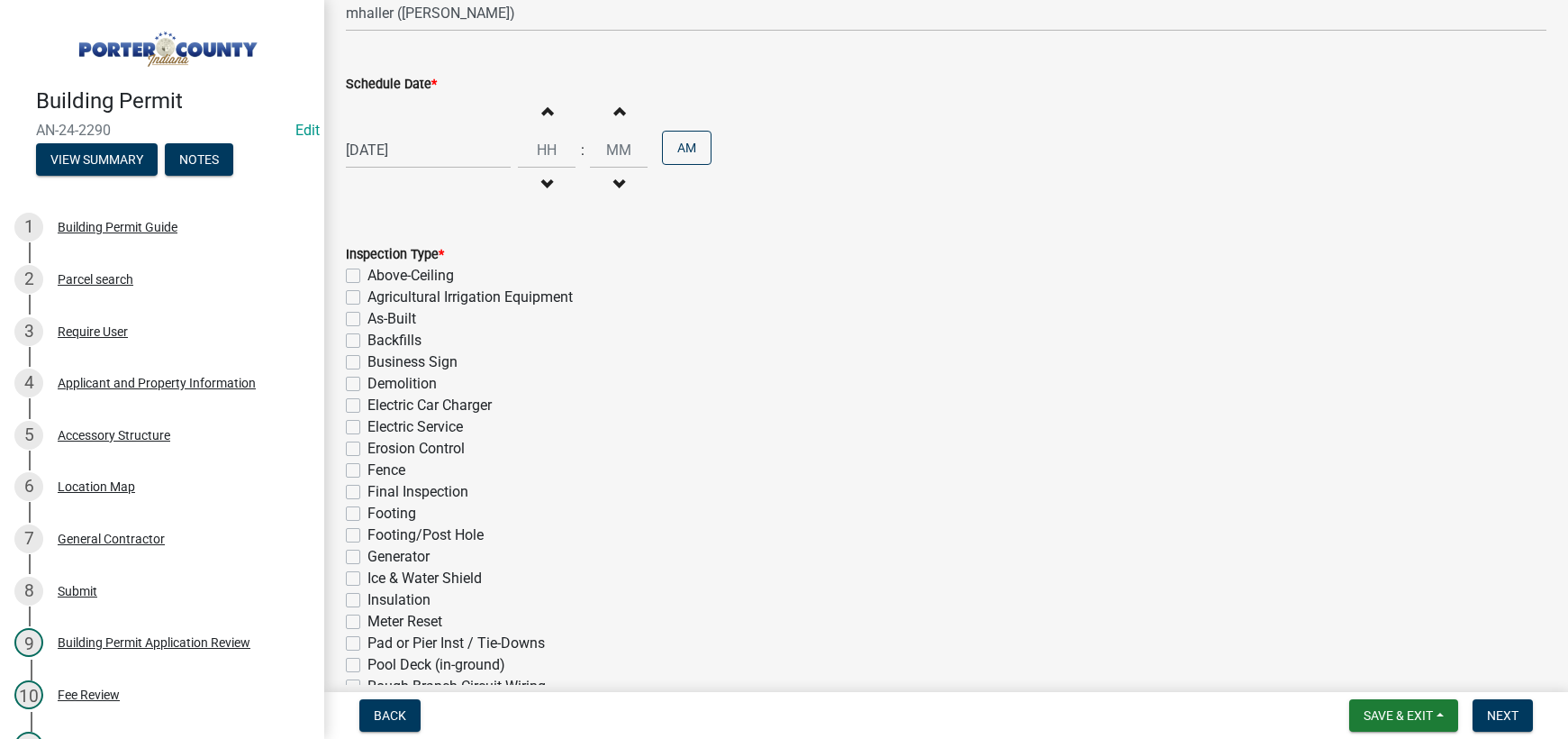
scroll to position [87, 0]
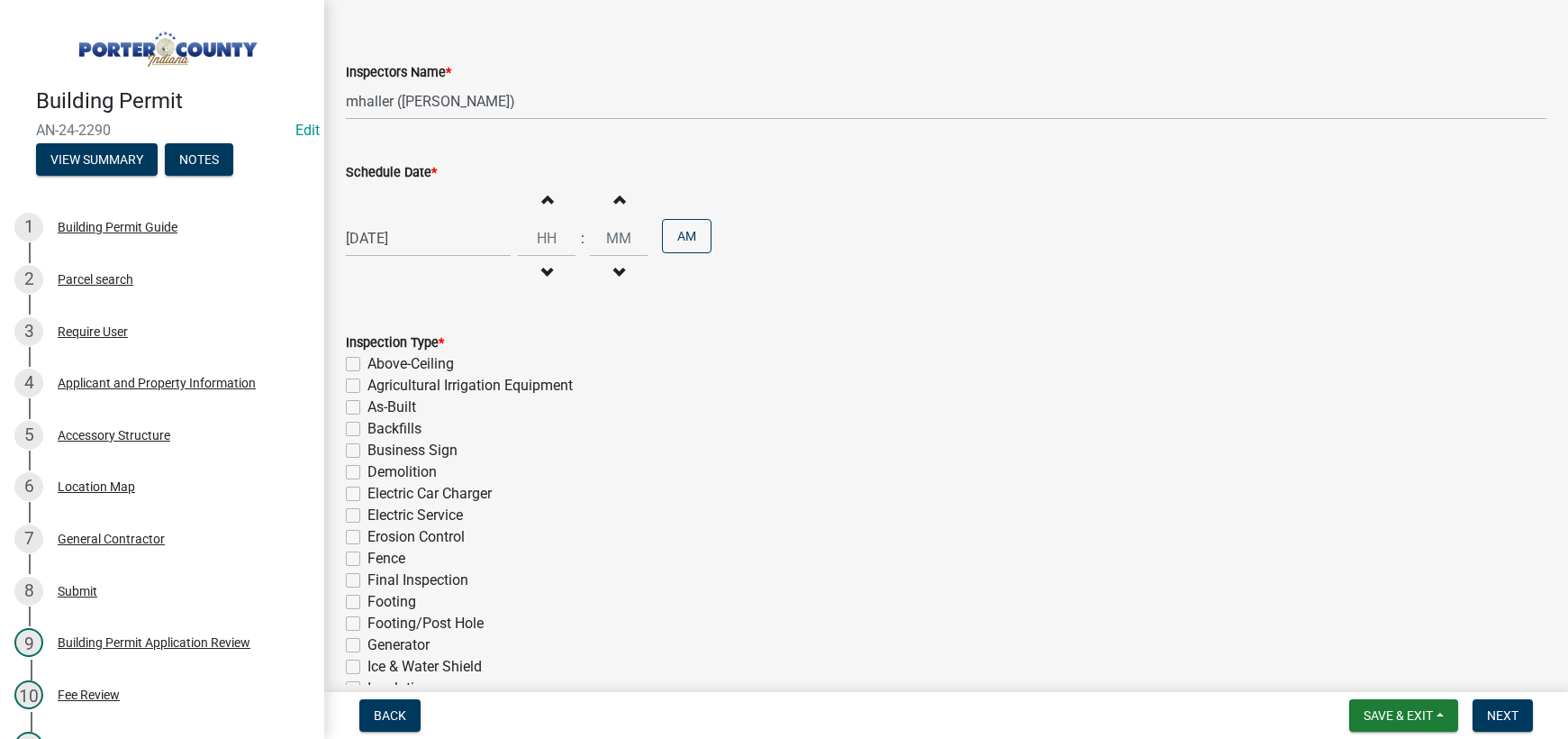
click at [419, 241] on div "[DATE]" at bounding box center [427, 238] width 165 height 37
select select "8"
select select "2025"
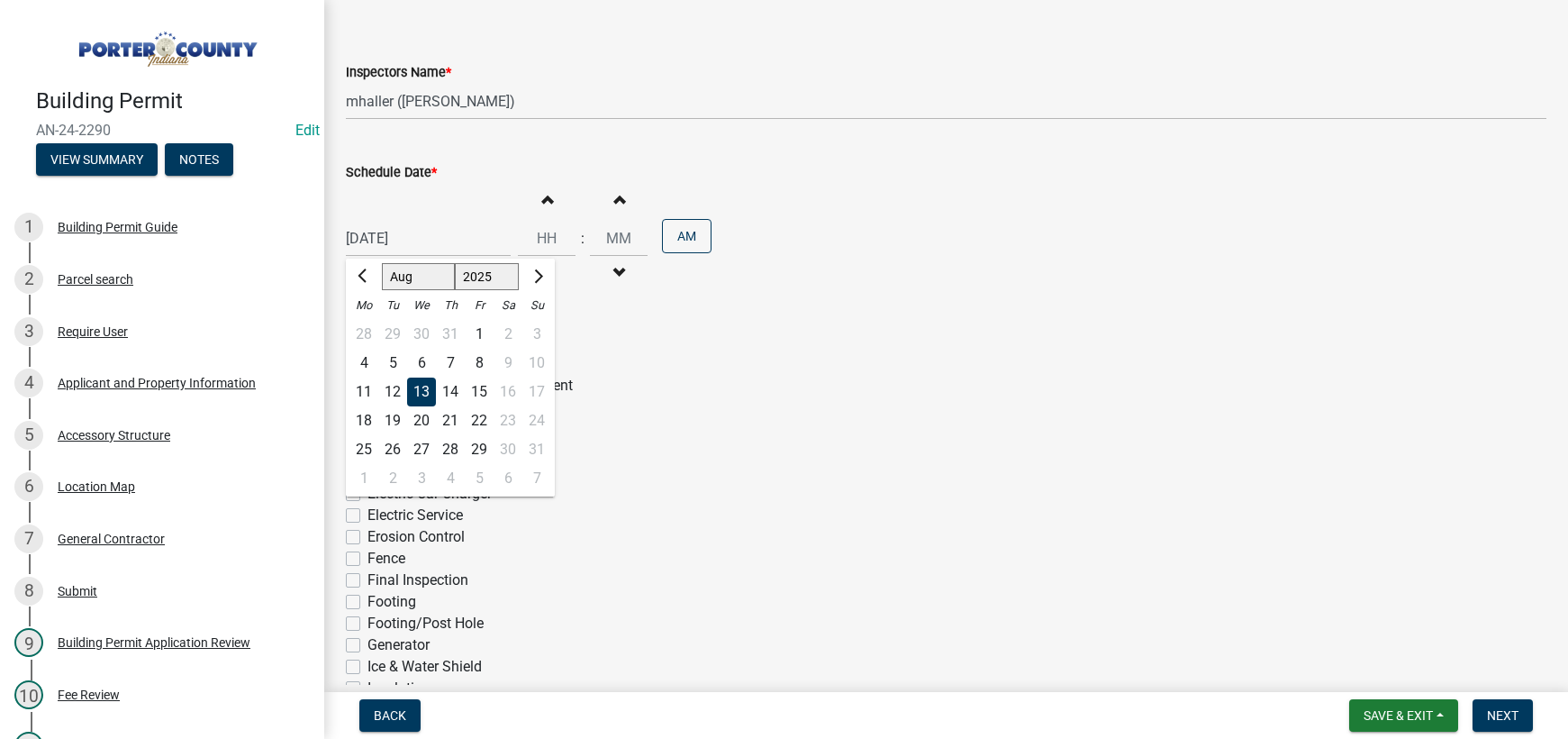
click at [451, 393] on div "14" at bounding box center [450, 391] width 29 height 29
type input "[DATE]"
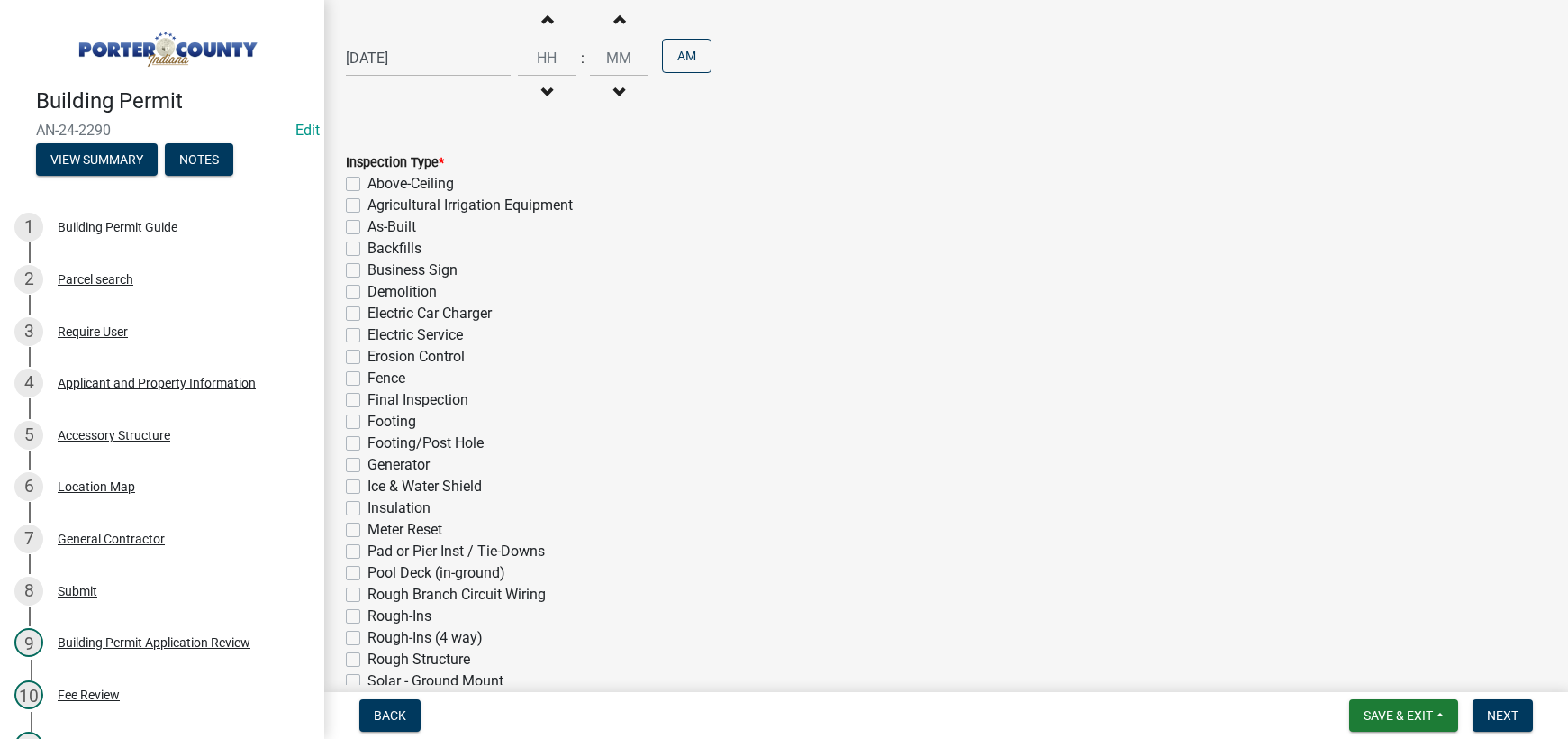
scroll to position [447, 0]
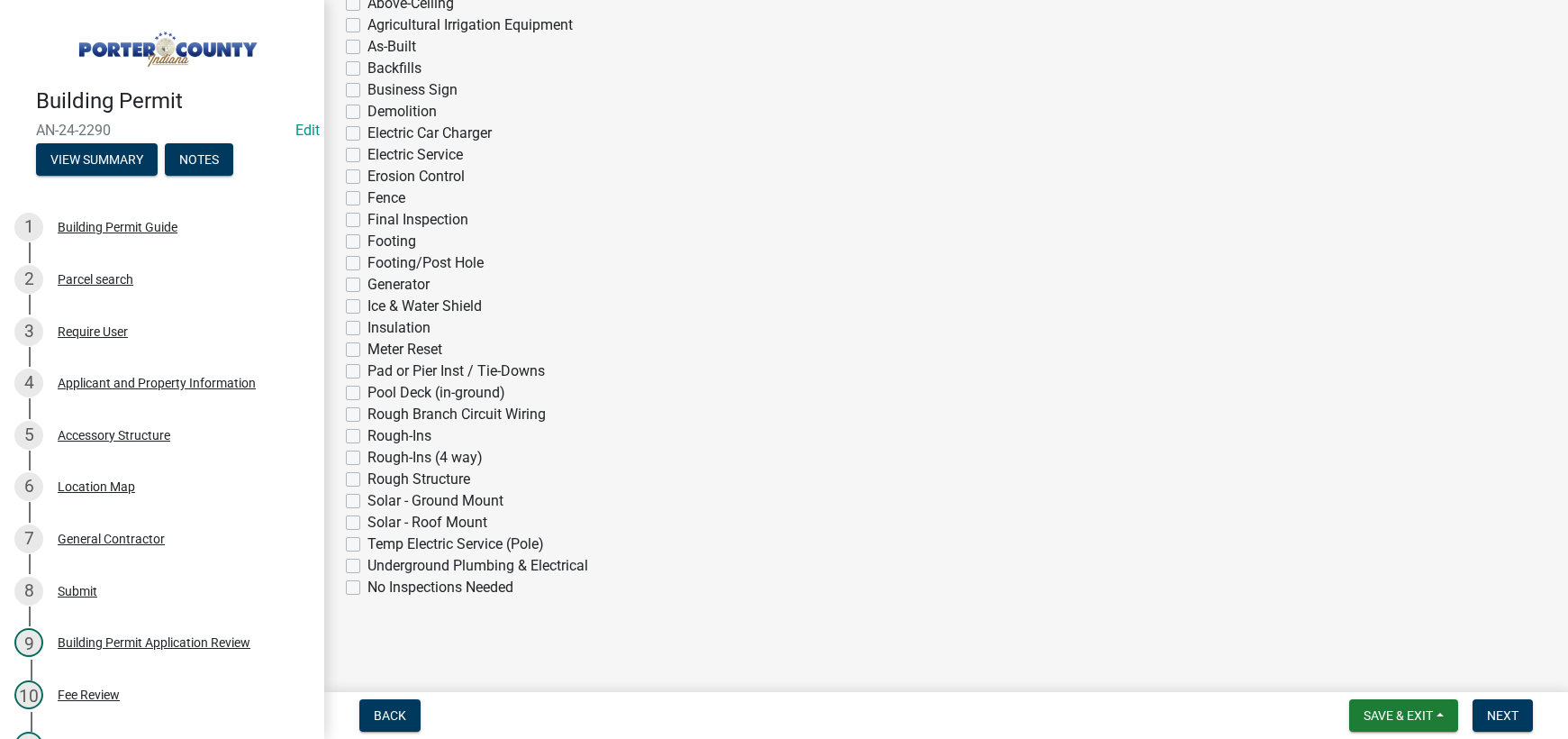
click at [367, 161] on label "Electric Service" at bounding box center [415, 154] width 95 height 22
click at [367, 156] on input "Electric Service" at bounding box center [373, 150] width 11 height 11
checkbox input "true"
checkbox input "false"
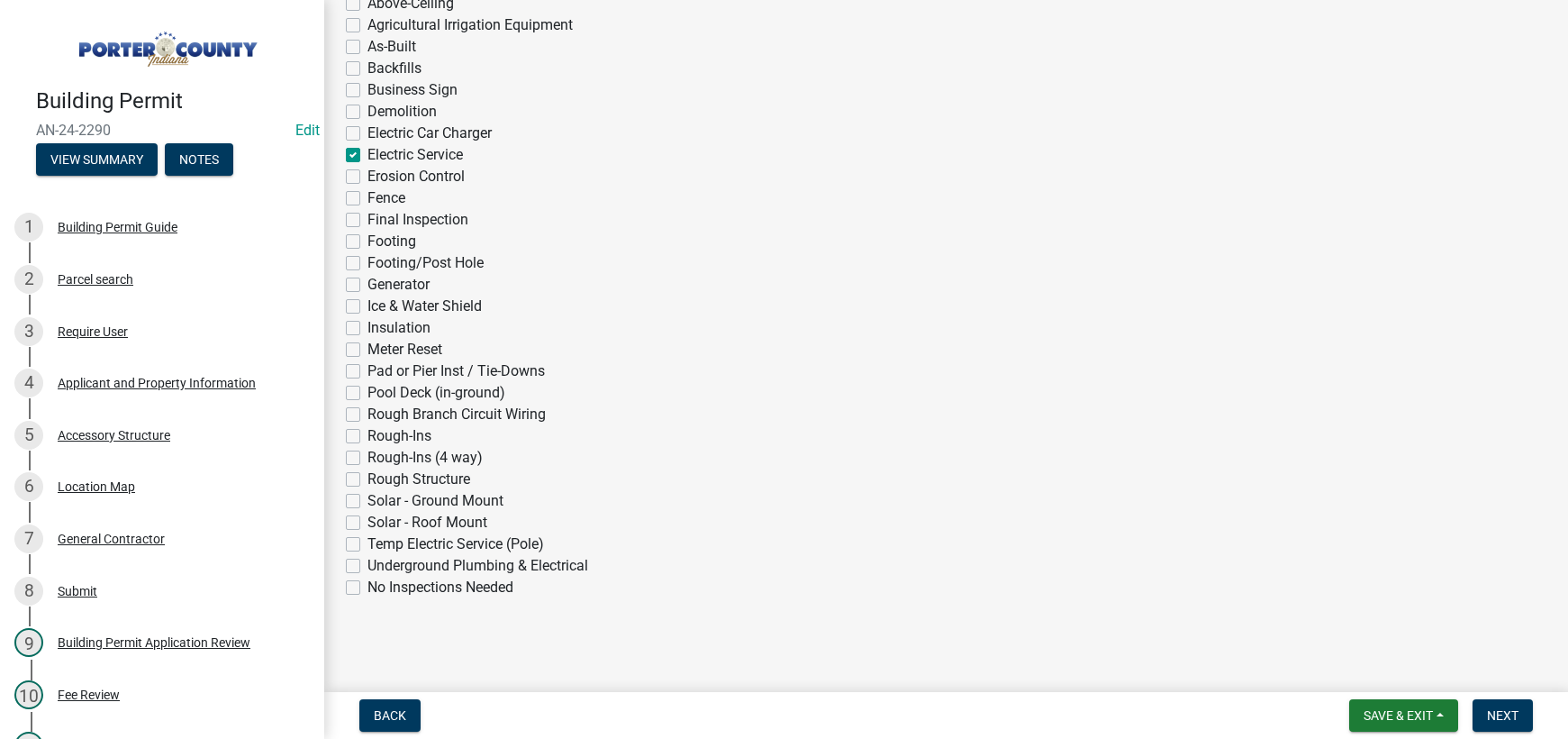
checkbox input "false"
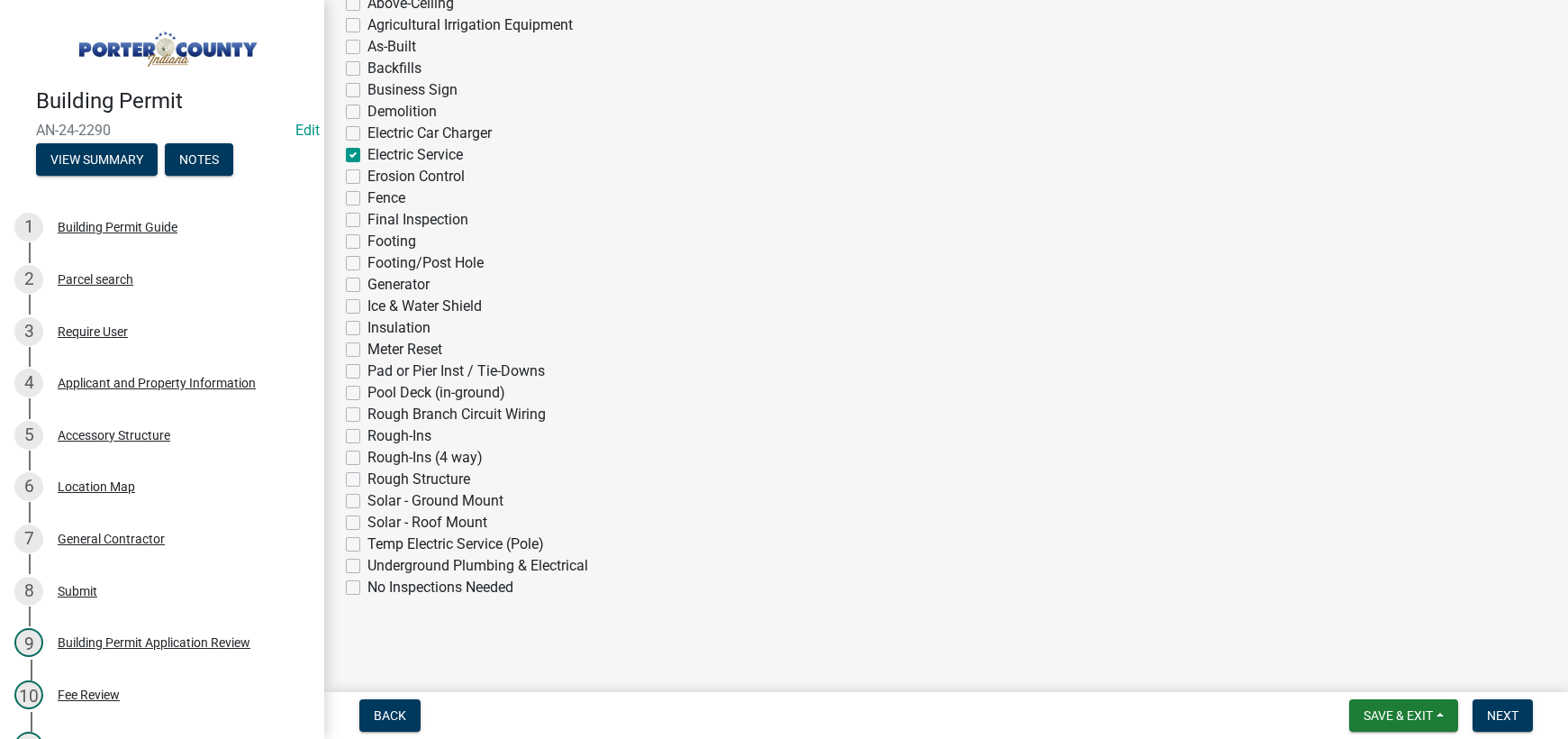
checkbox input "true"
checkbox input "false"
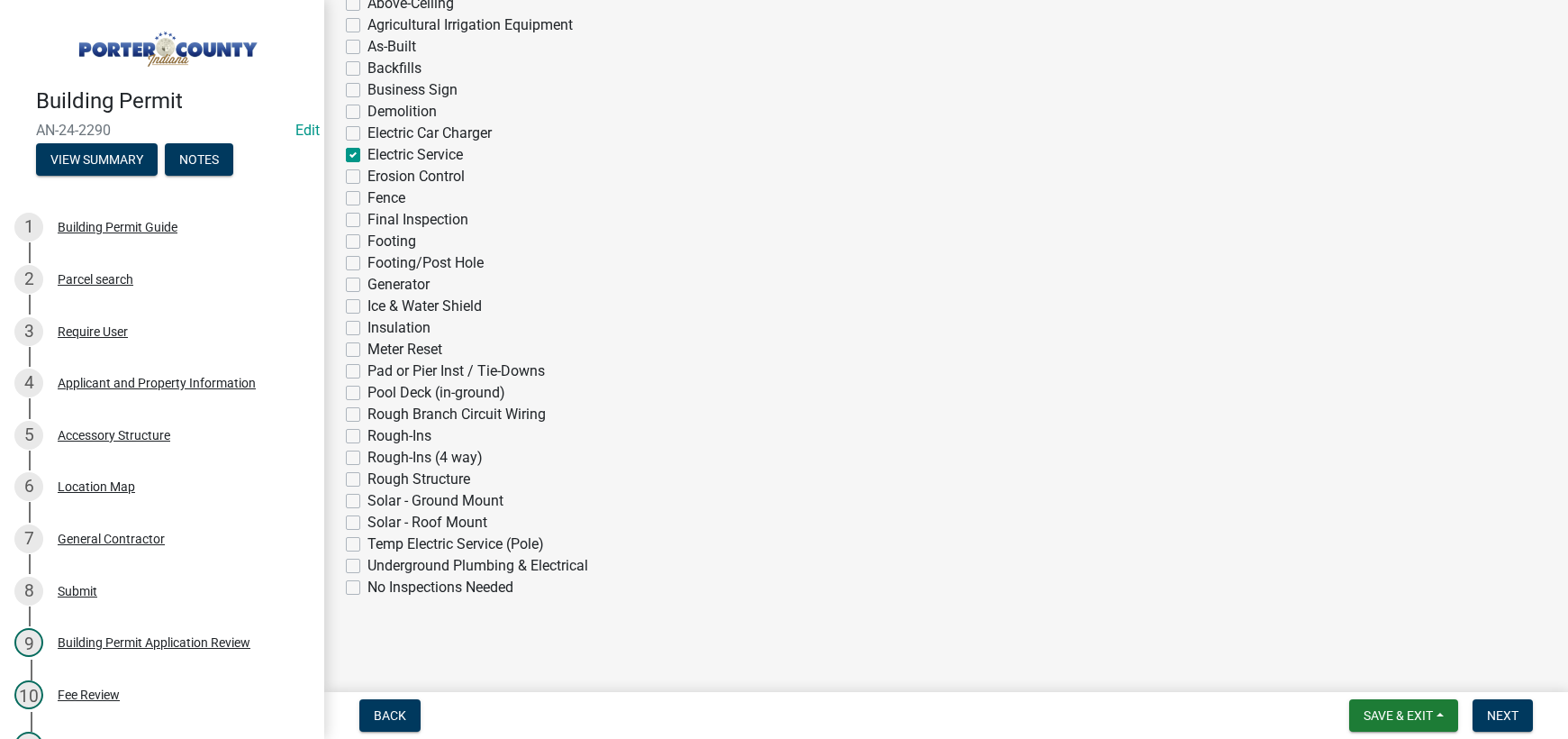
checkbox input "false"
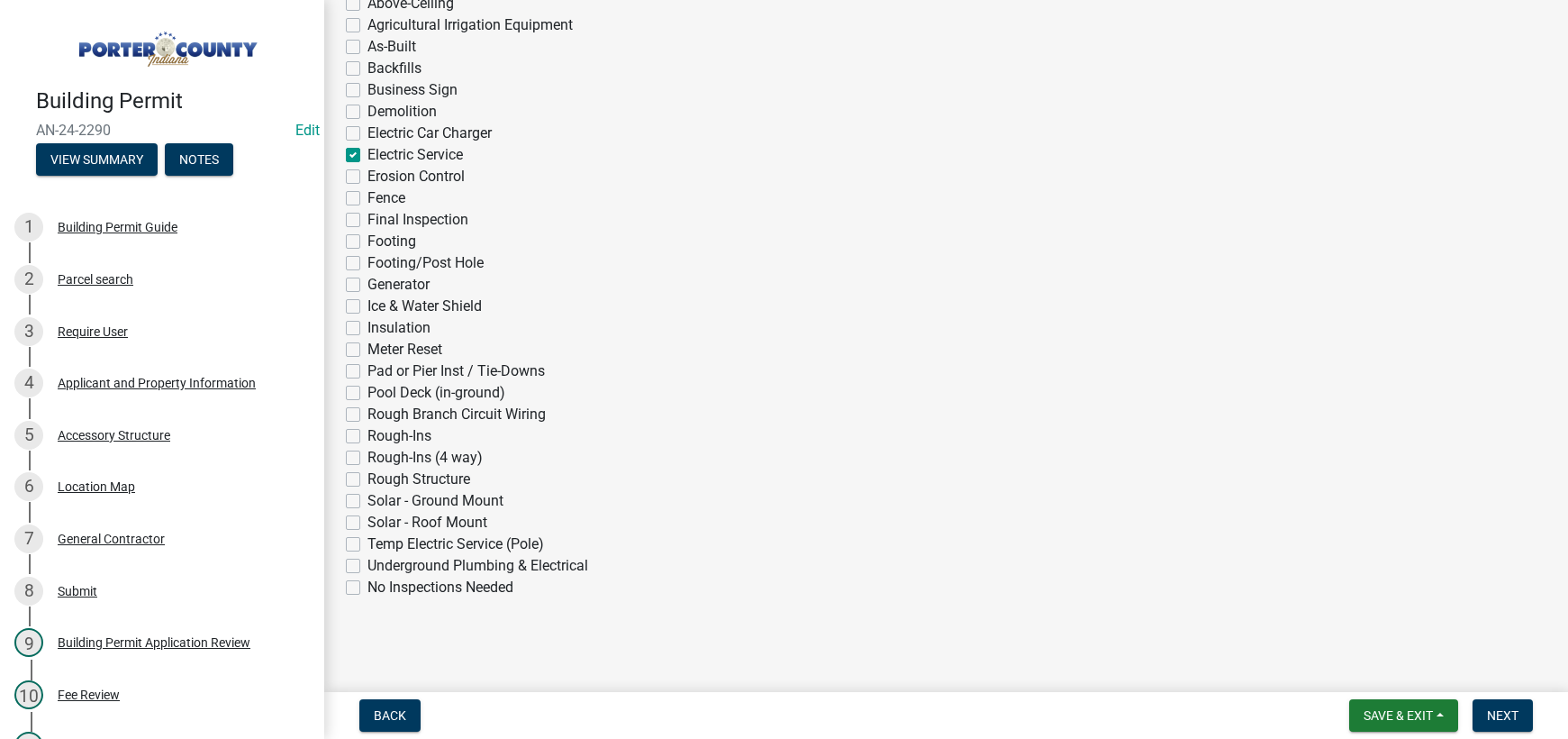
checkbox input "false"
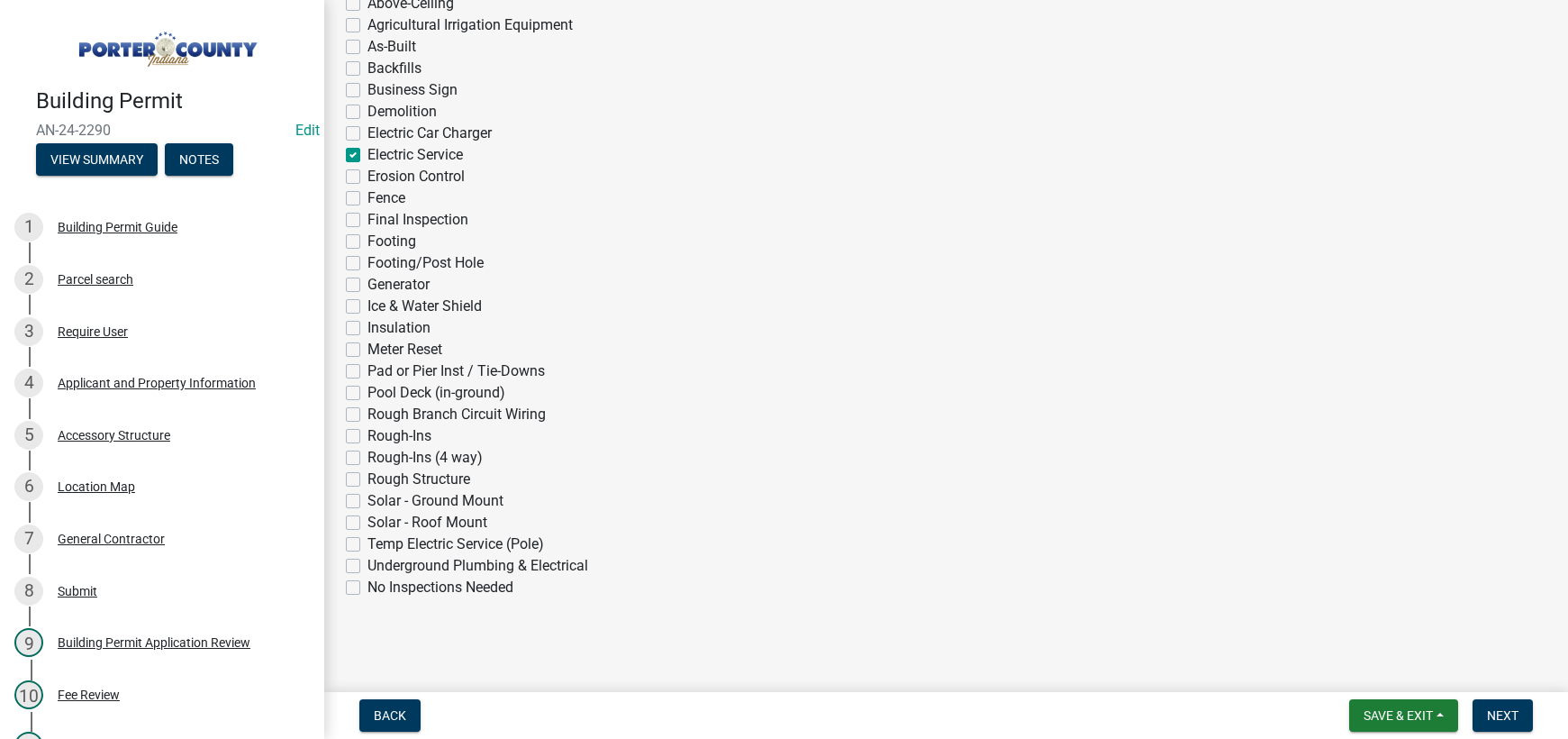
checkbox input "false"
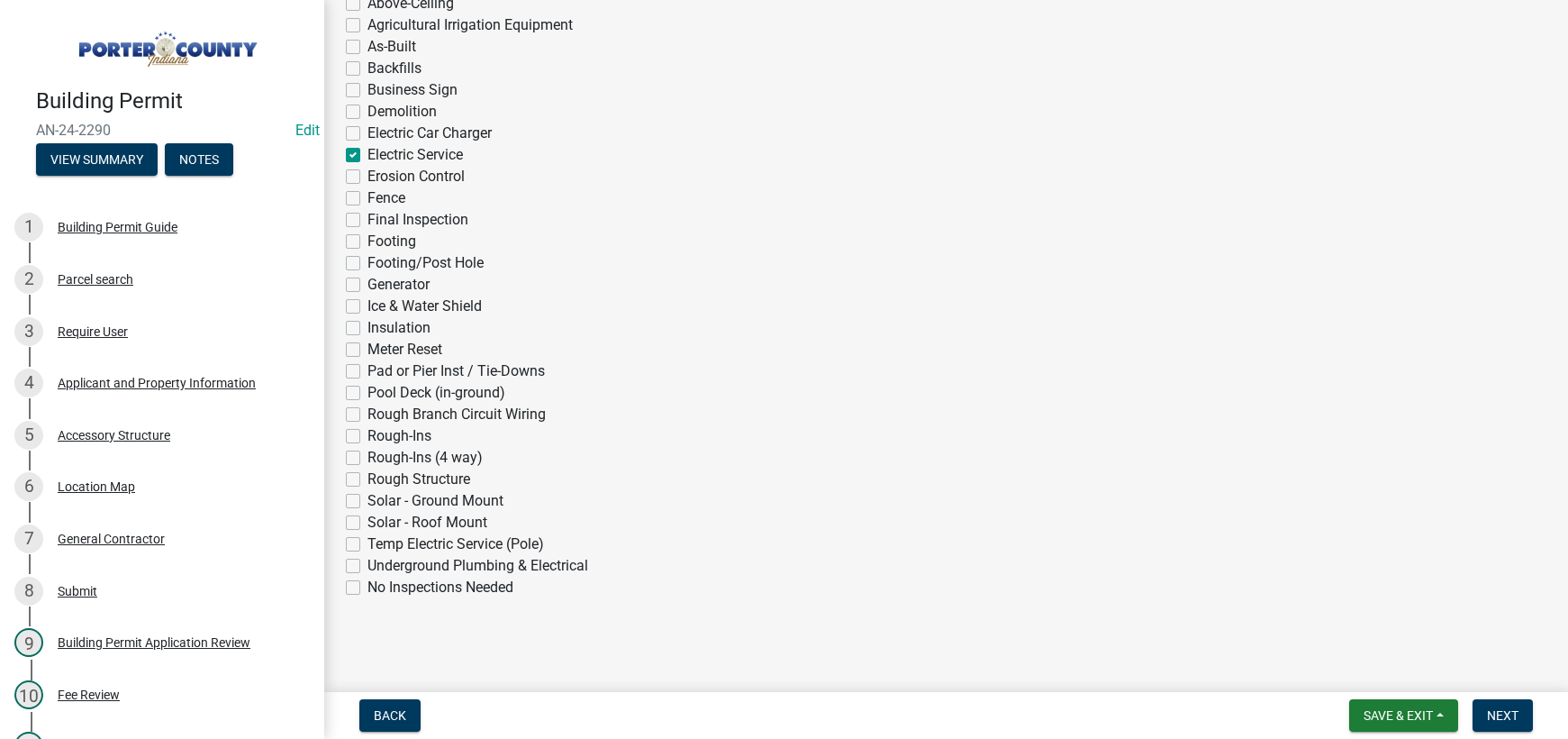
checkbox input "false"
click at [1499, 717] on span "Next" at bounding box center [1501, 714] width 31 height 14
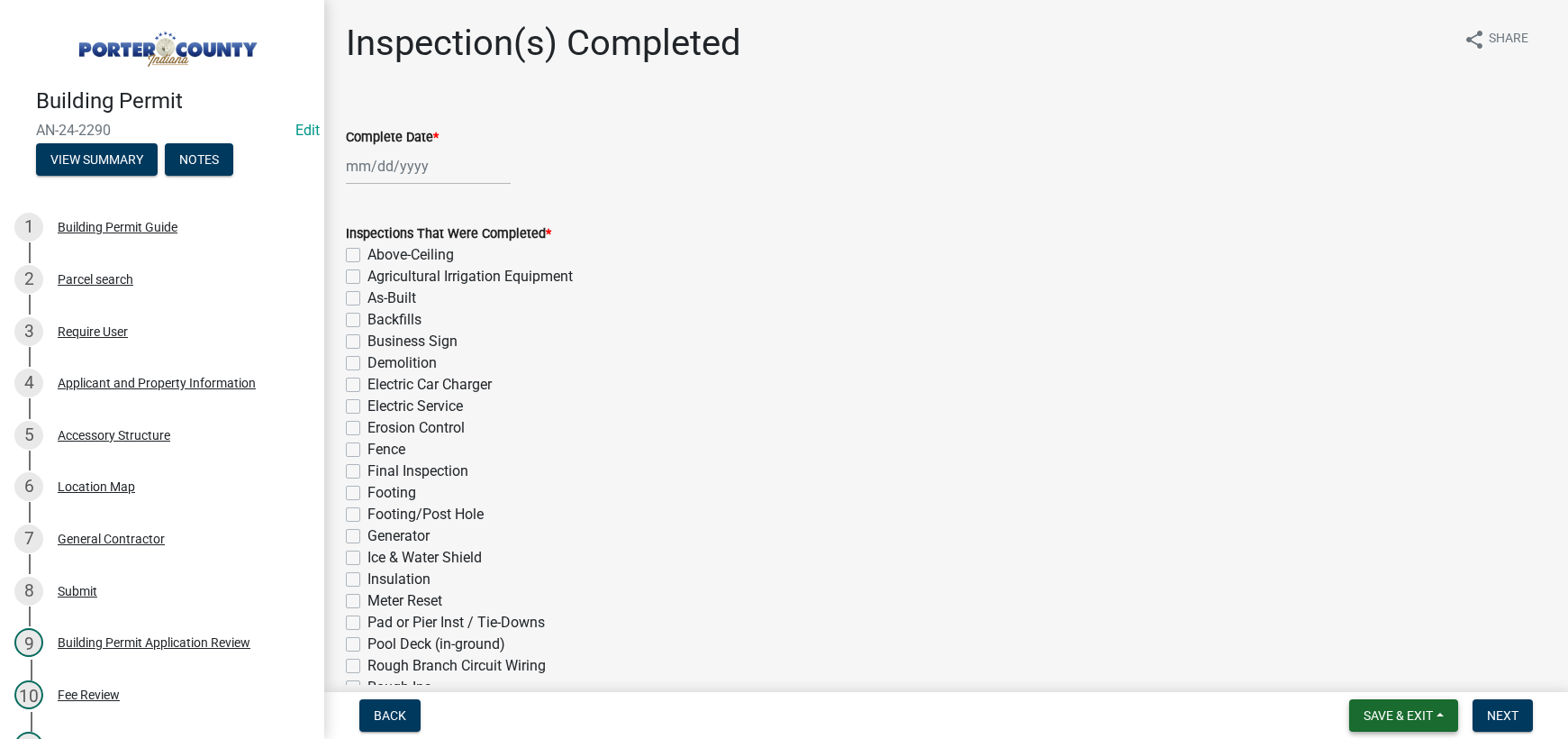
click at [1384, 715] on span "Save & Exit" at bounding box center [1398, 714] width 69 height 14
click at [1379, 668] on button "Save & Exit" at bounding box center [1385, 668] width 144 height 43
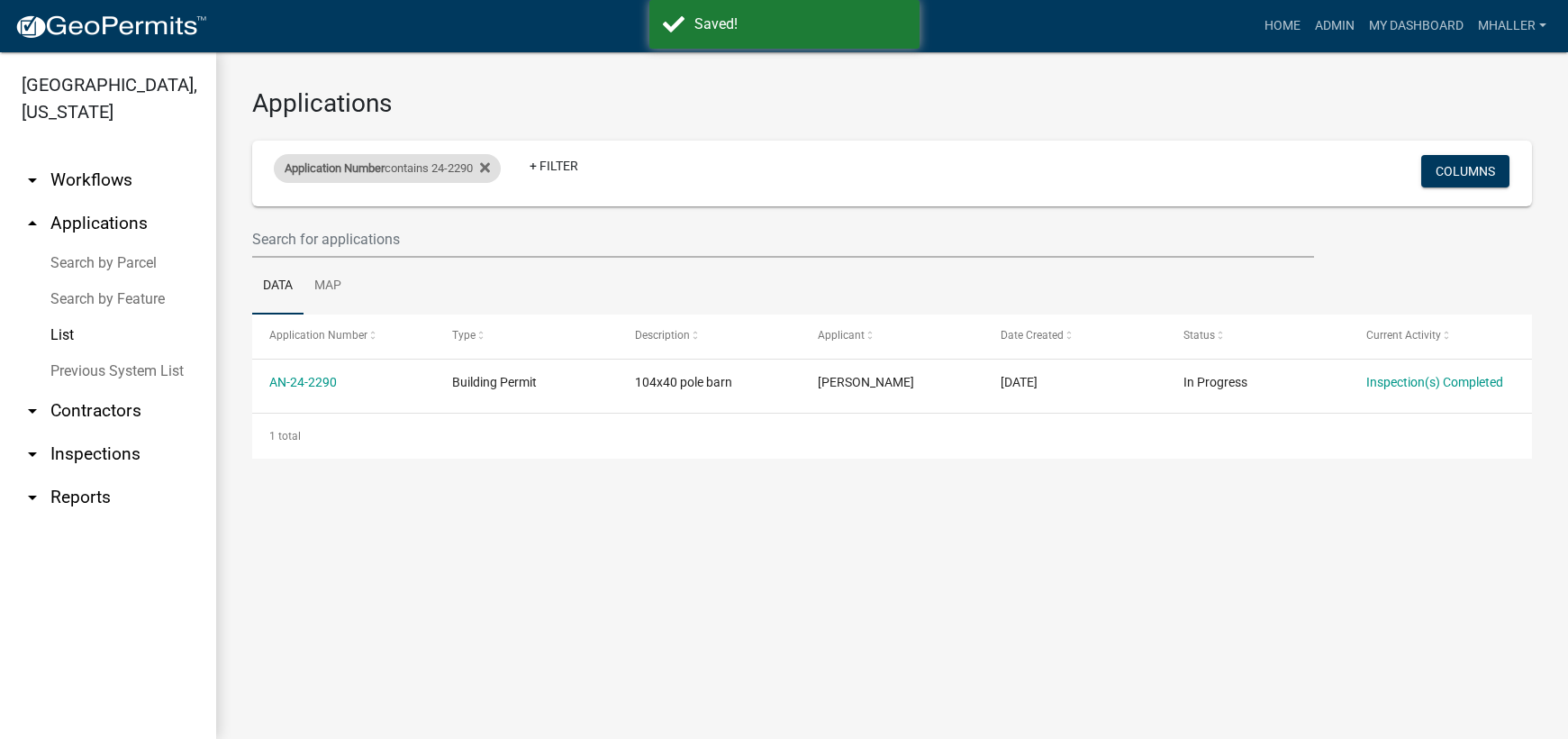
click at [405, 164] on div "Application Number contains 24-2290" at bounding box center [387, 169] width 227 height 29
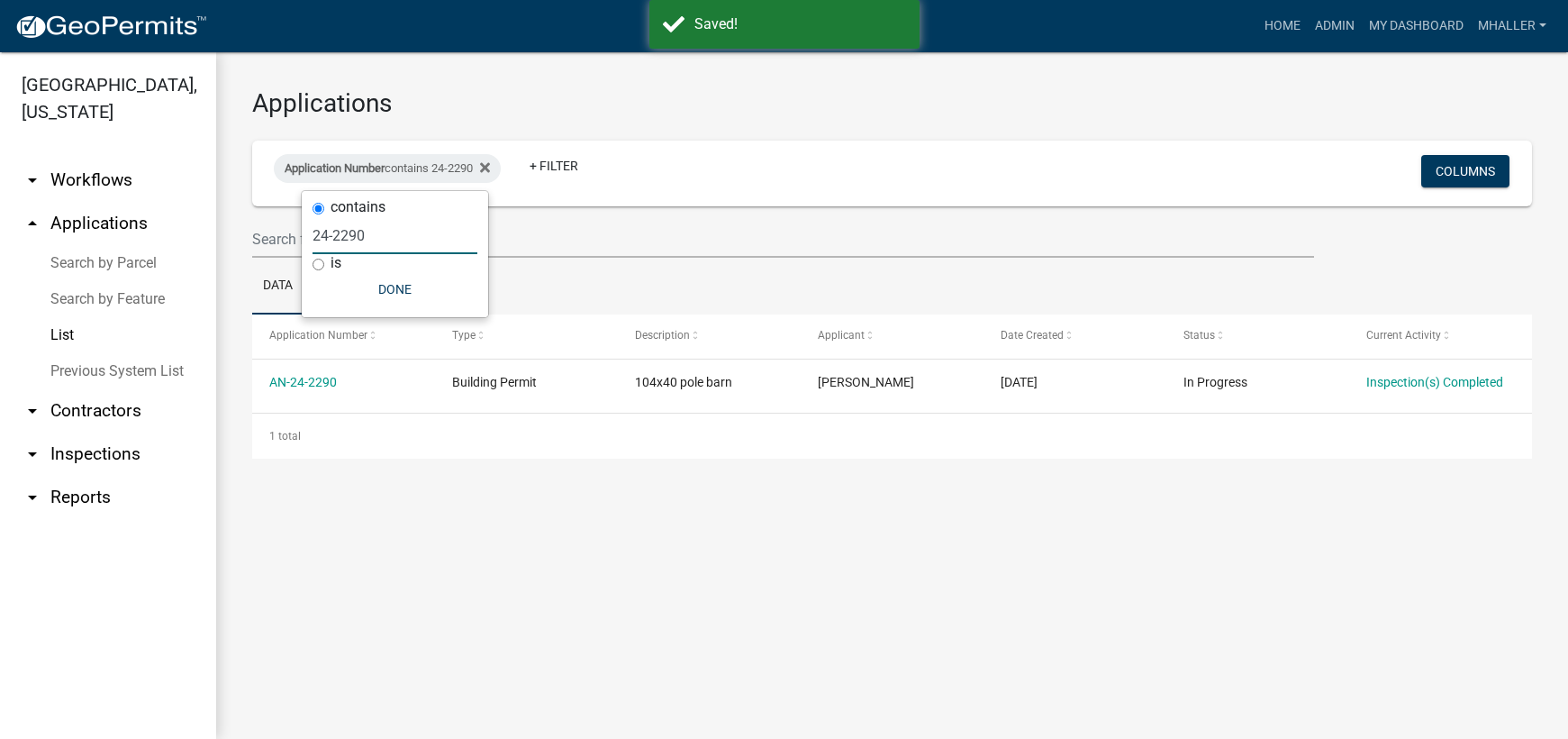
click at [384, 226] on input "24-2290" at bounding box center [394, 235] width 165 height 37
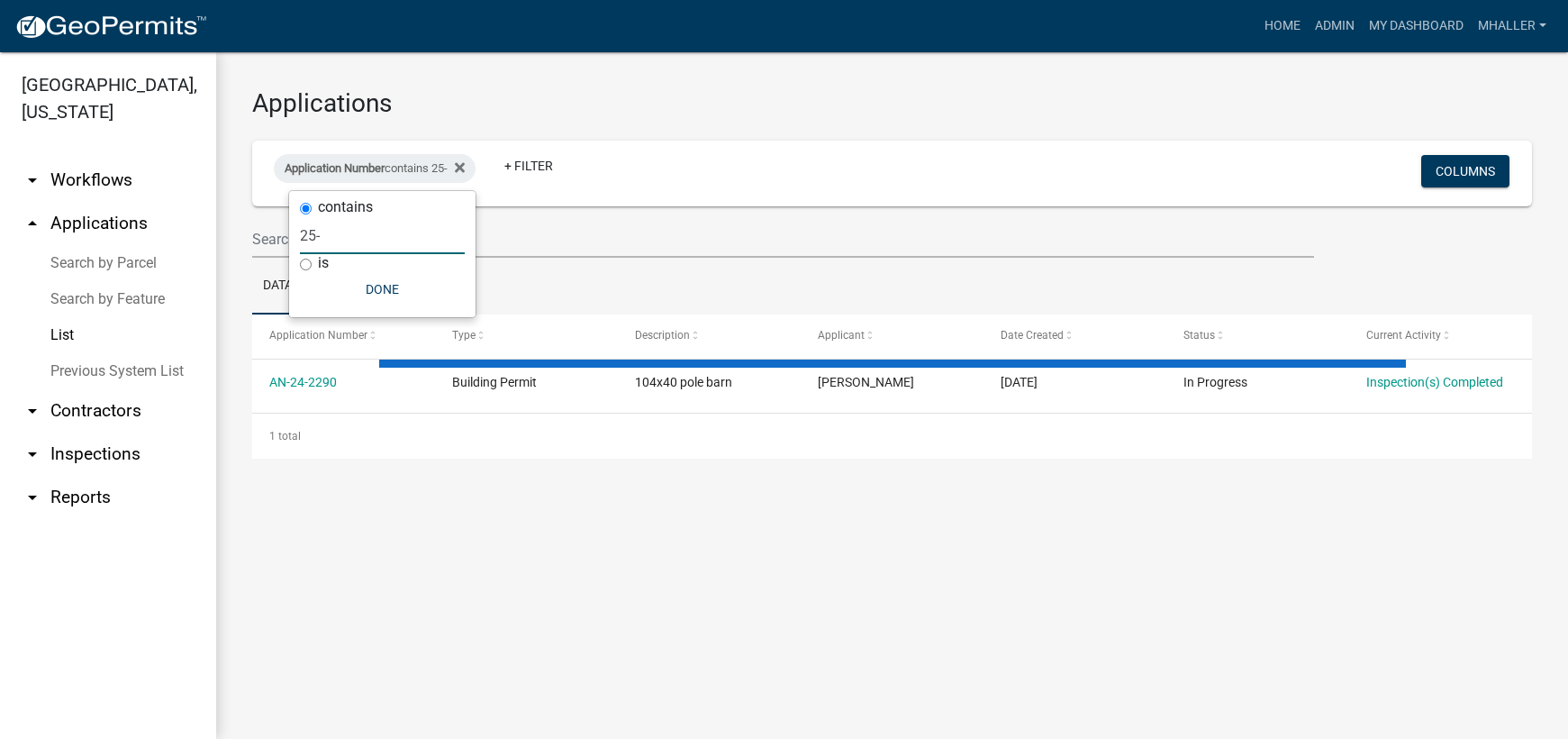
type input "25-5"
select select "1: 25"
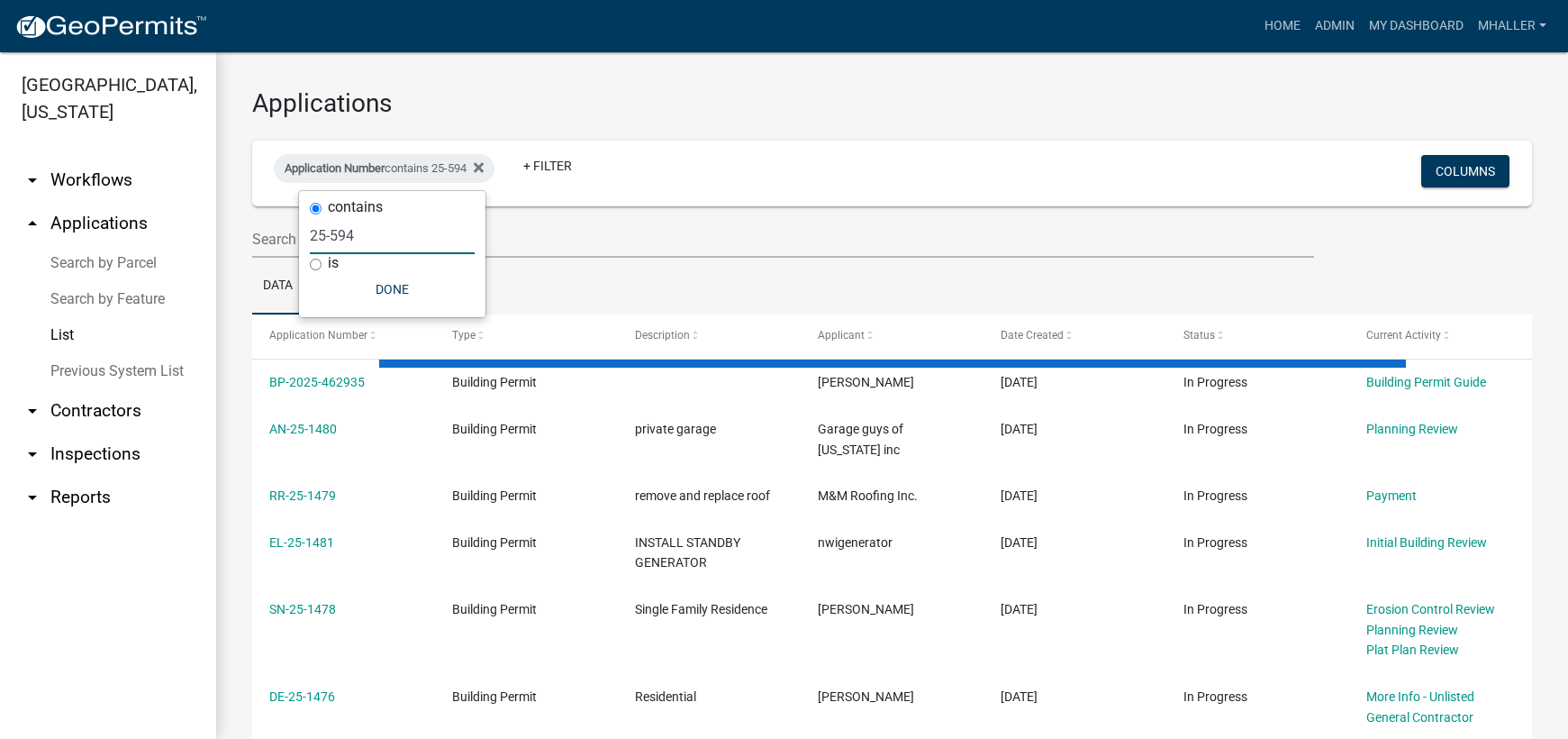
type input "25-594"
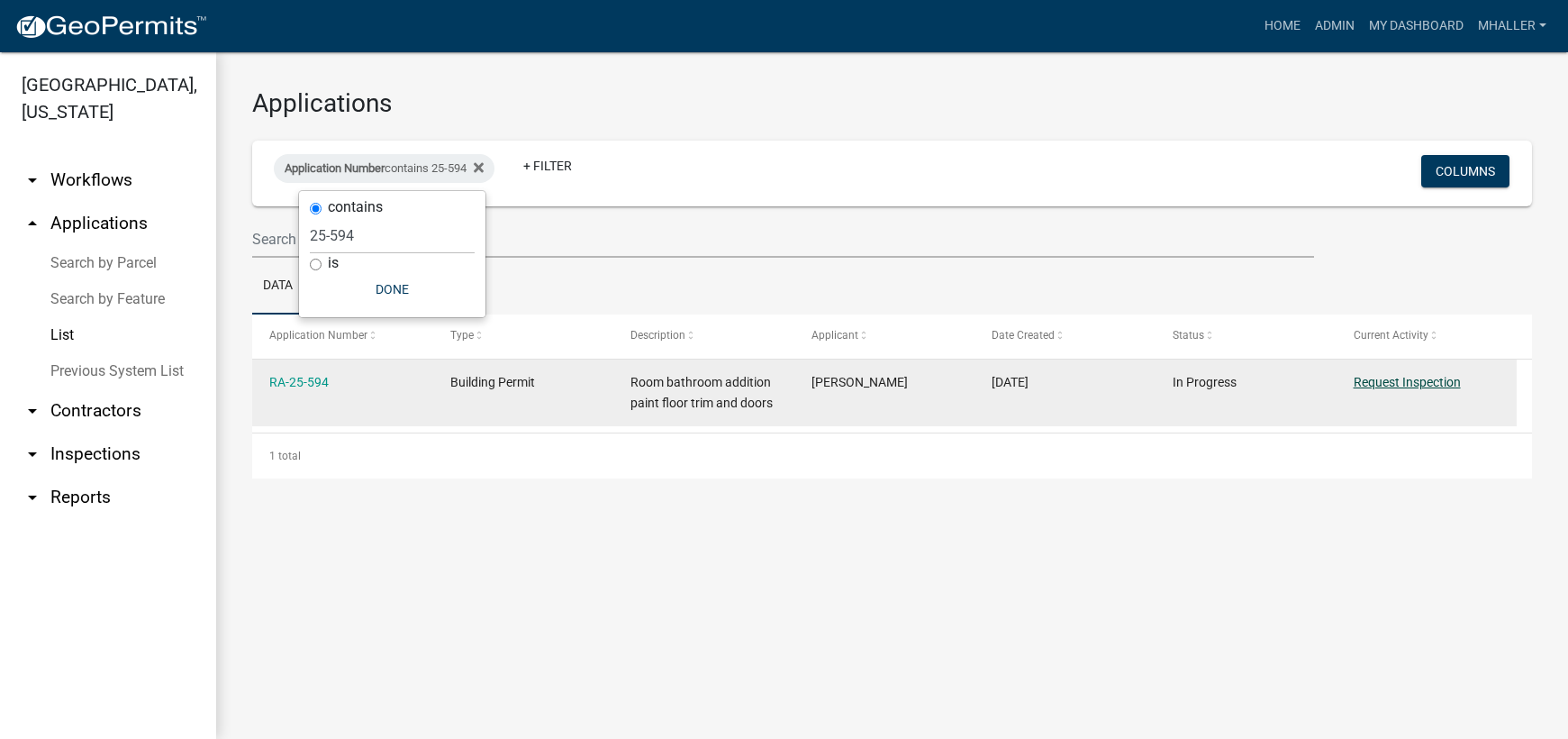
click at [1373, 382] on link "Request Inspection" at bounding box center [1406, 381] width 108 height 14
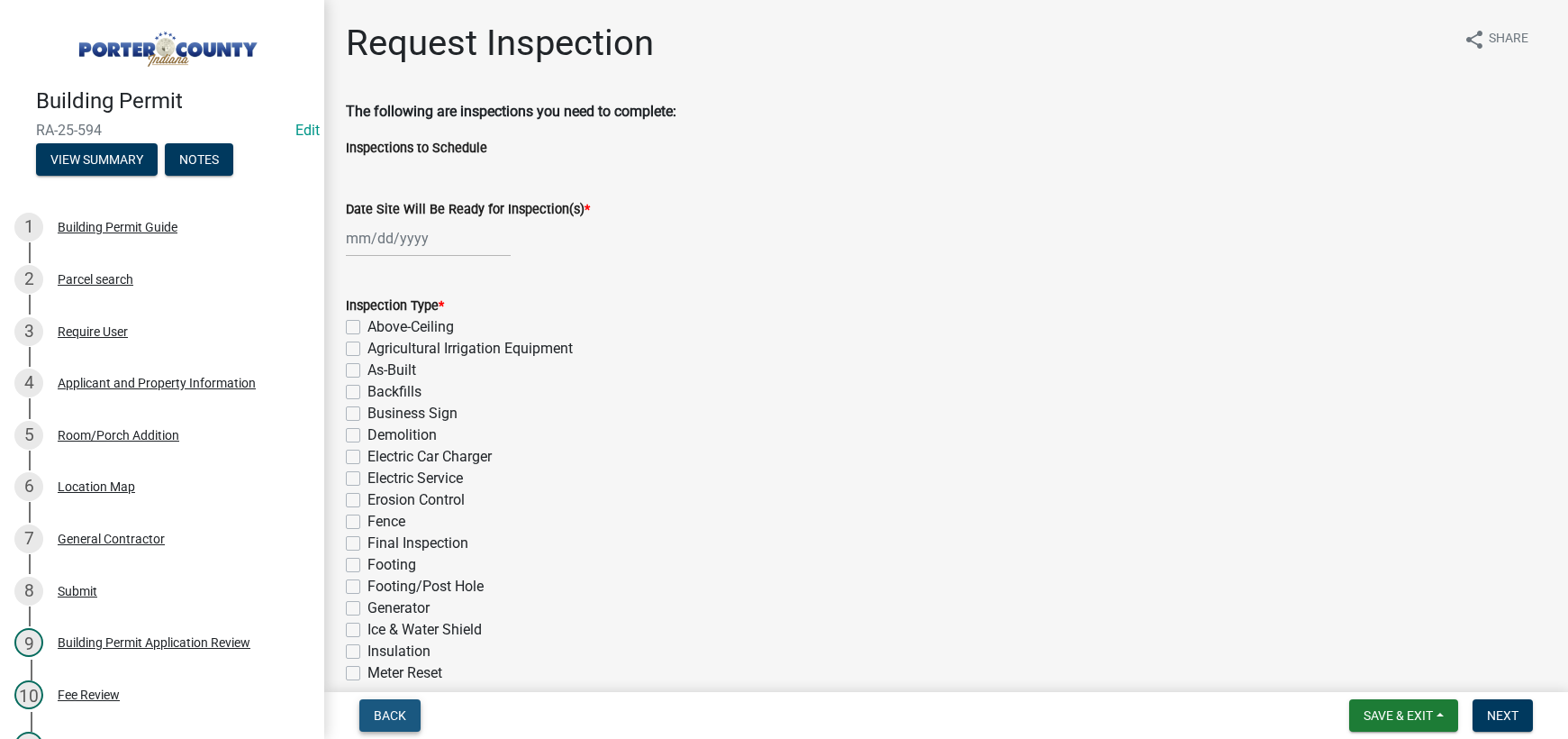
click at [383, 711] on span "Back" at bounding box center [389, 714] width 32 height 14
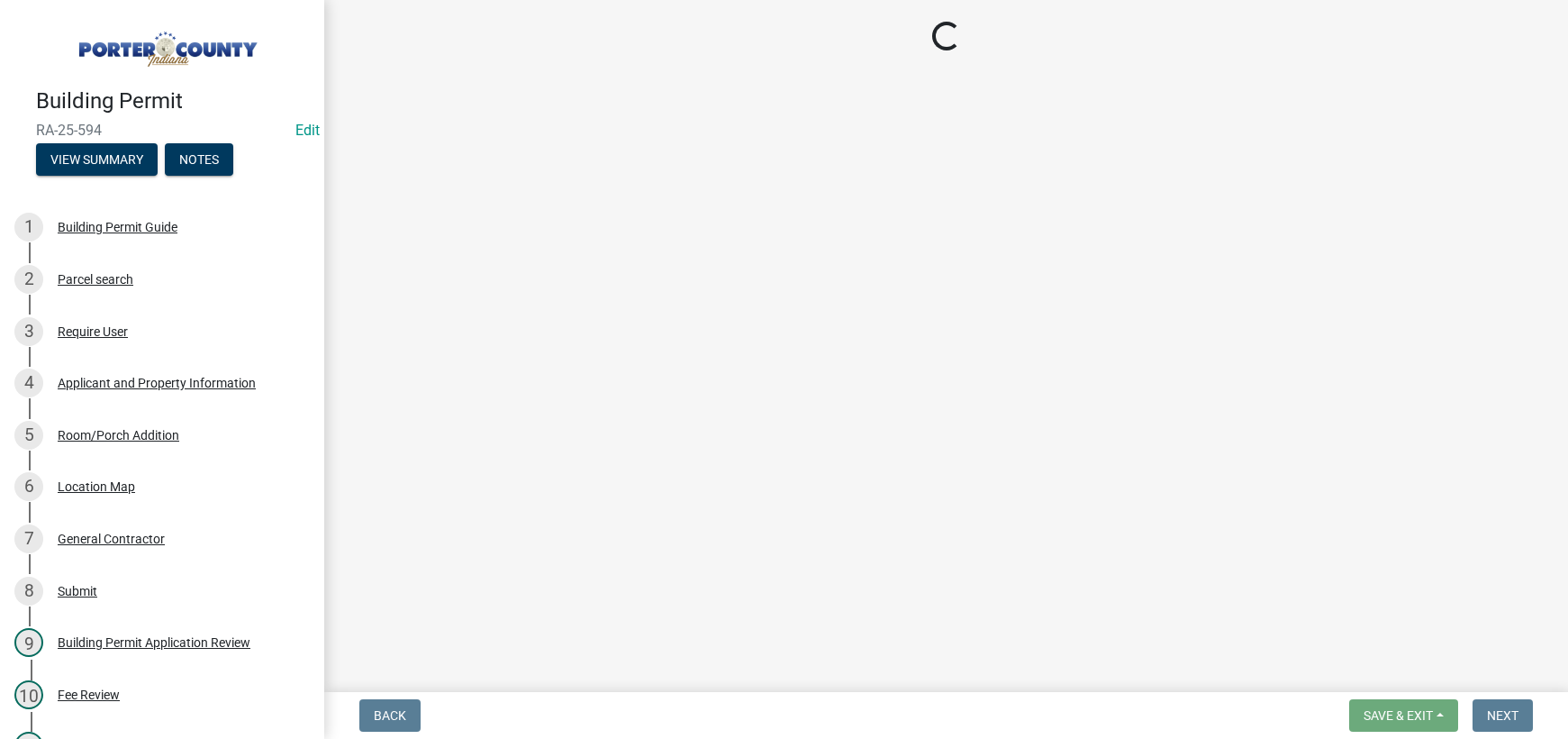
select select "eafbae6d-cbce-48e8-be87-ded322027707"
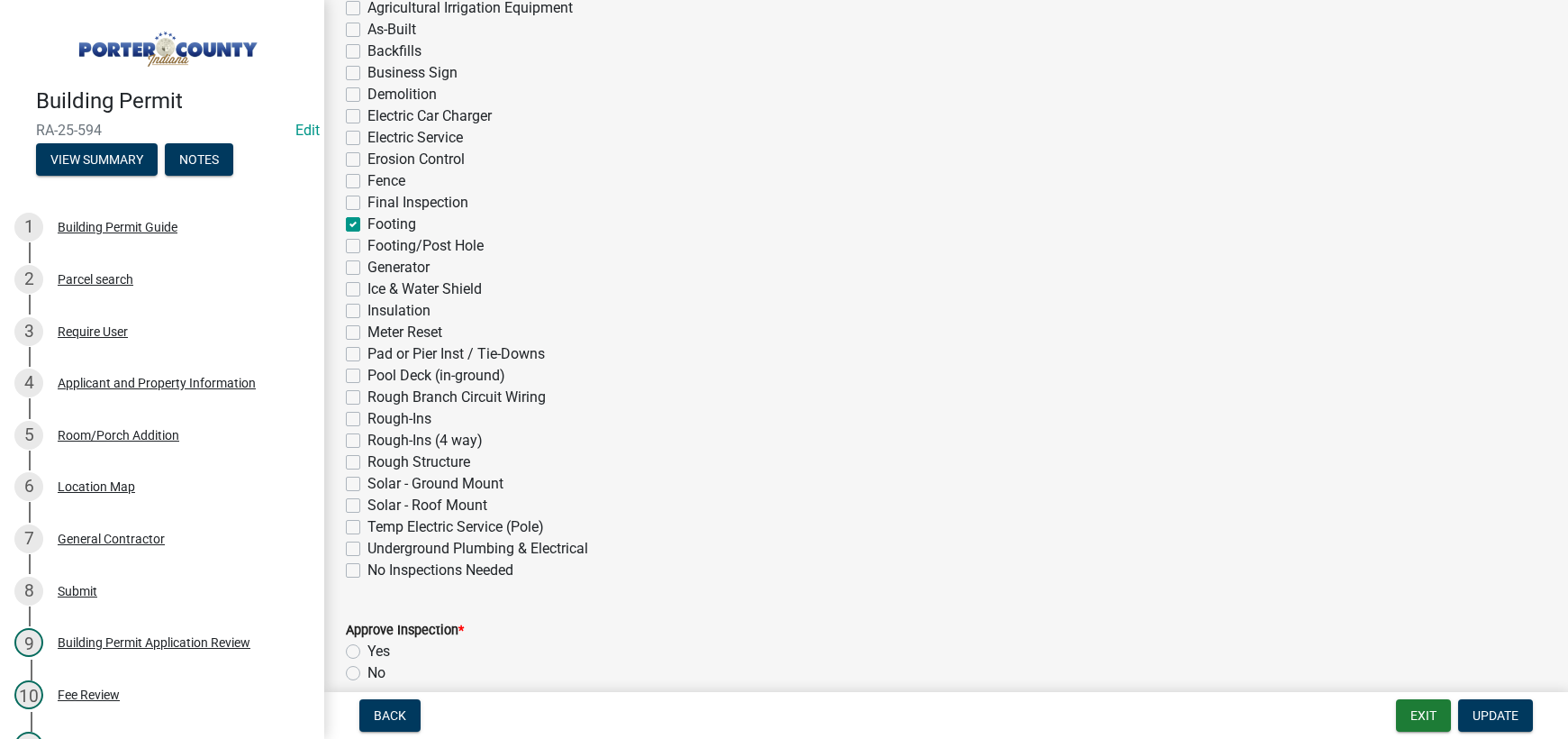
scroll to position [270, 0]
click at [86, 433] on div "Room/Porch Addition" at bounding box center [119, 434] width 122 height 12
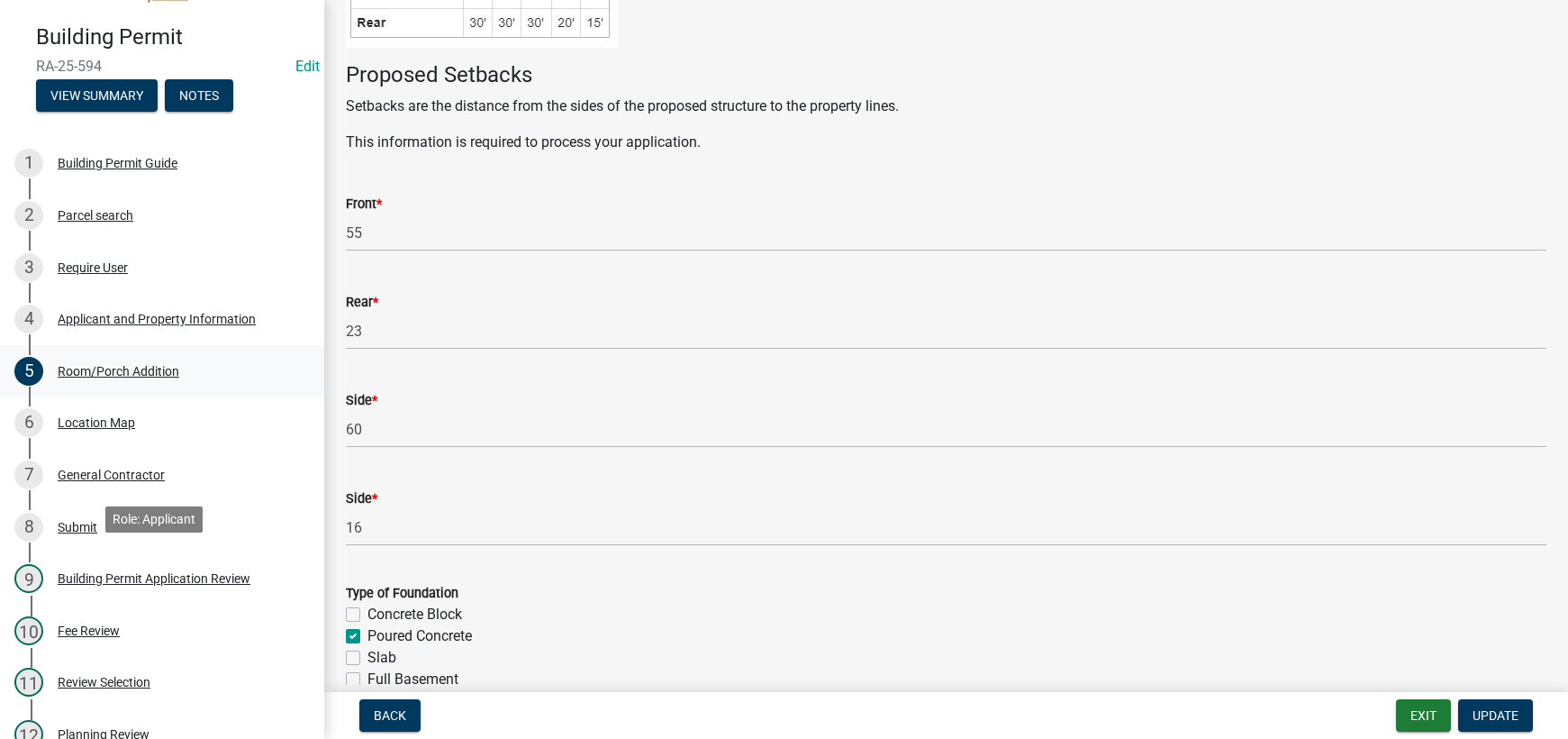
scroll to position [0, 0]
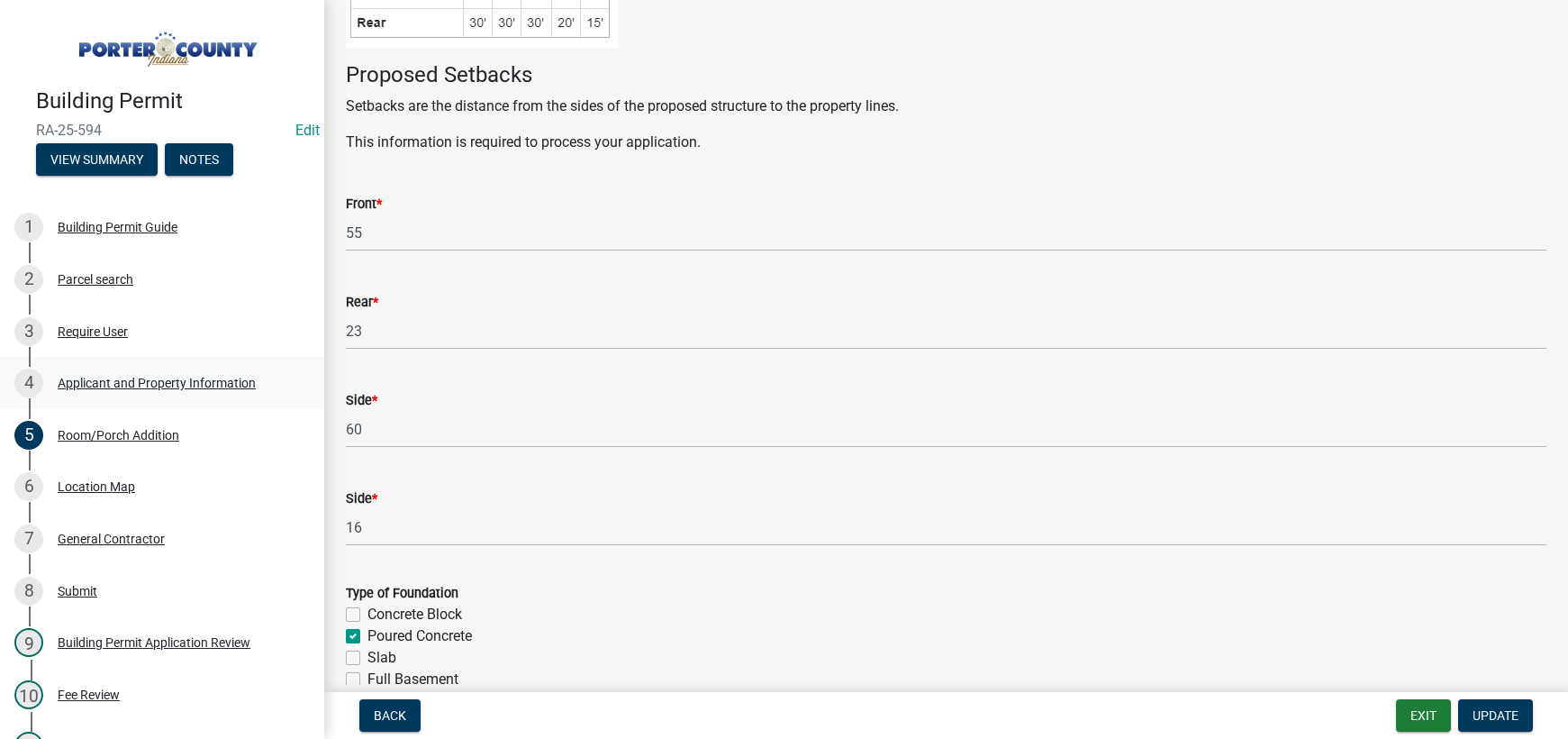
click at [145, 378] on div "Applicant and Property Information" at bounding box center [157, 382] width 198 height 12
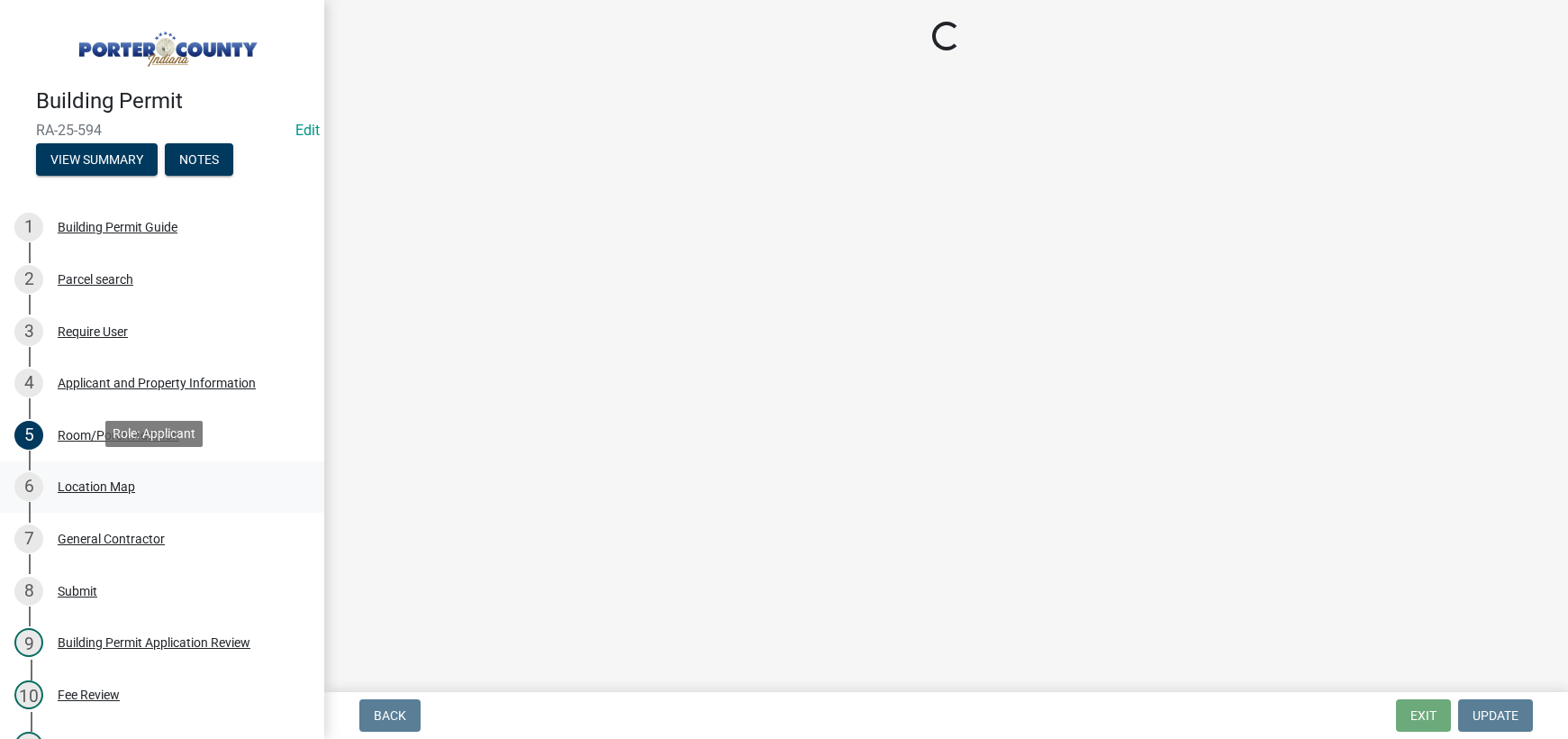
select select "3ef279d8-364d-4472-9edf-8c32643de6c0"
select select "ad46db9b-b68a-4590-8d08-f4fb10f3ead6"
select select "0d764019-f1ff-4f3b-9299-33f0d080acc7"
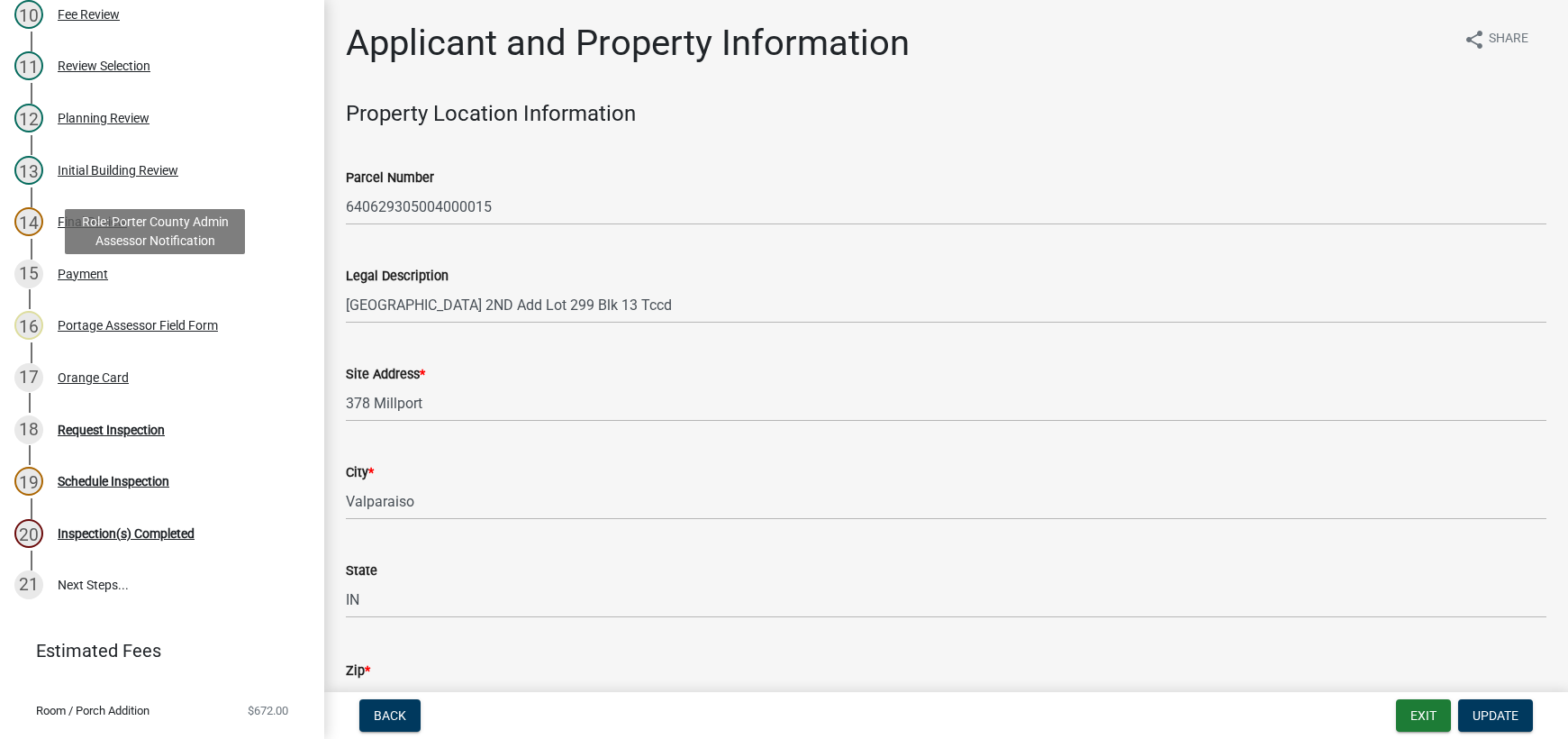
scroll to position [717, 0]
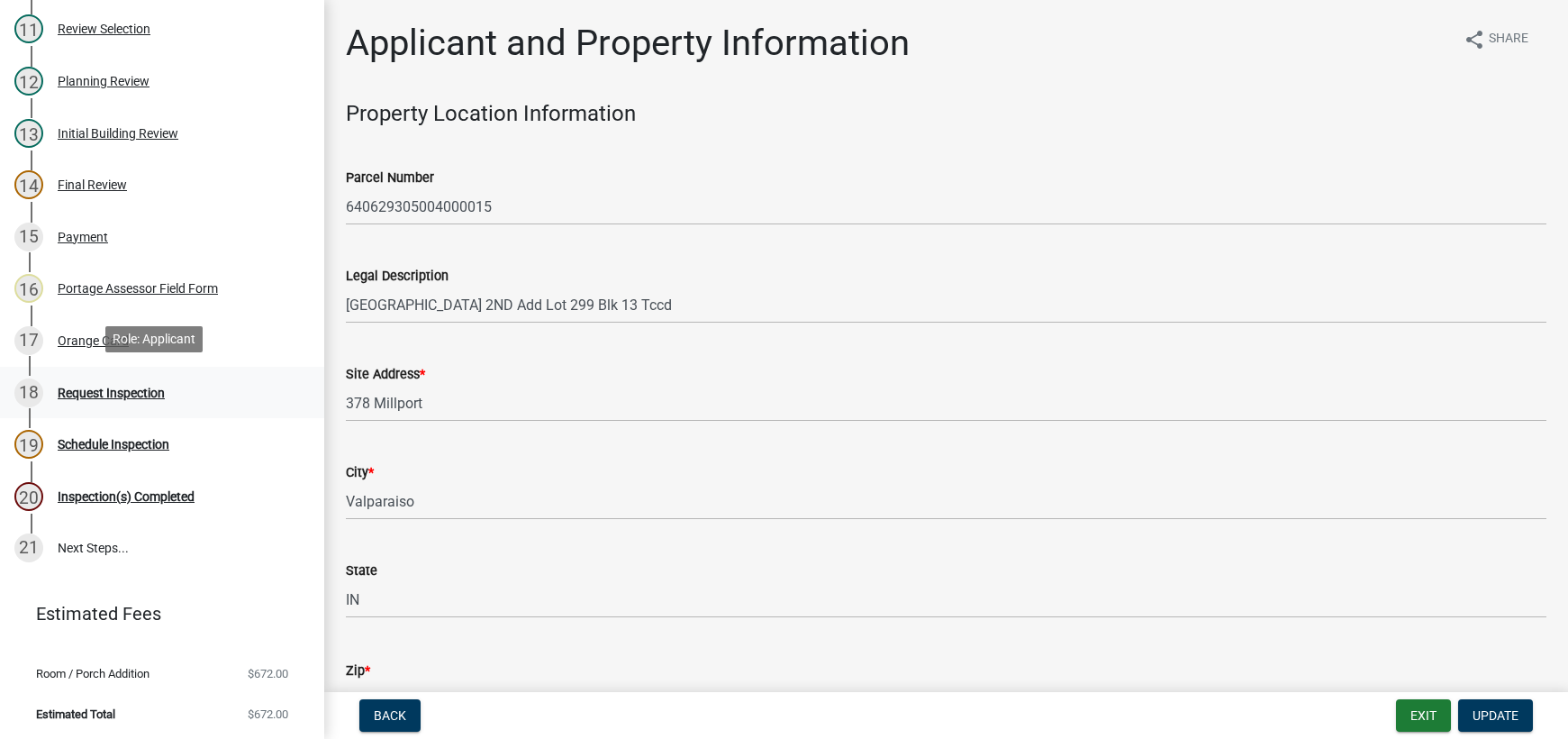
click at [123, 389] on div "Request Inspection" at bounding box center [111, 392] width 108 height 12
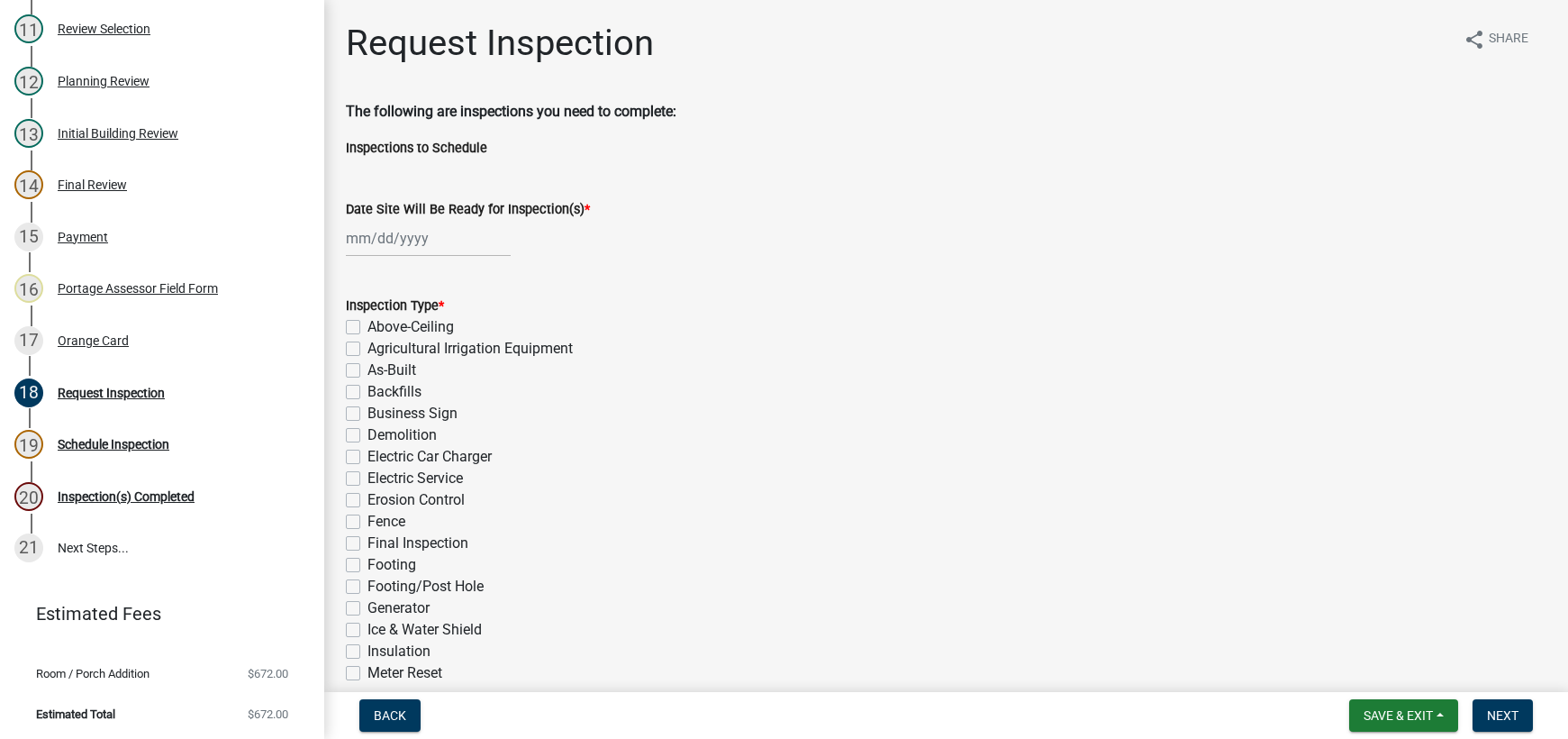
click at [400, 235] on div at bounding box center [427, 238] width 165 height 37
select select "8"
select select "2025"
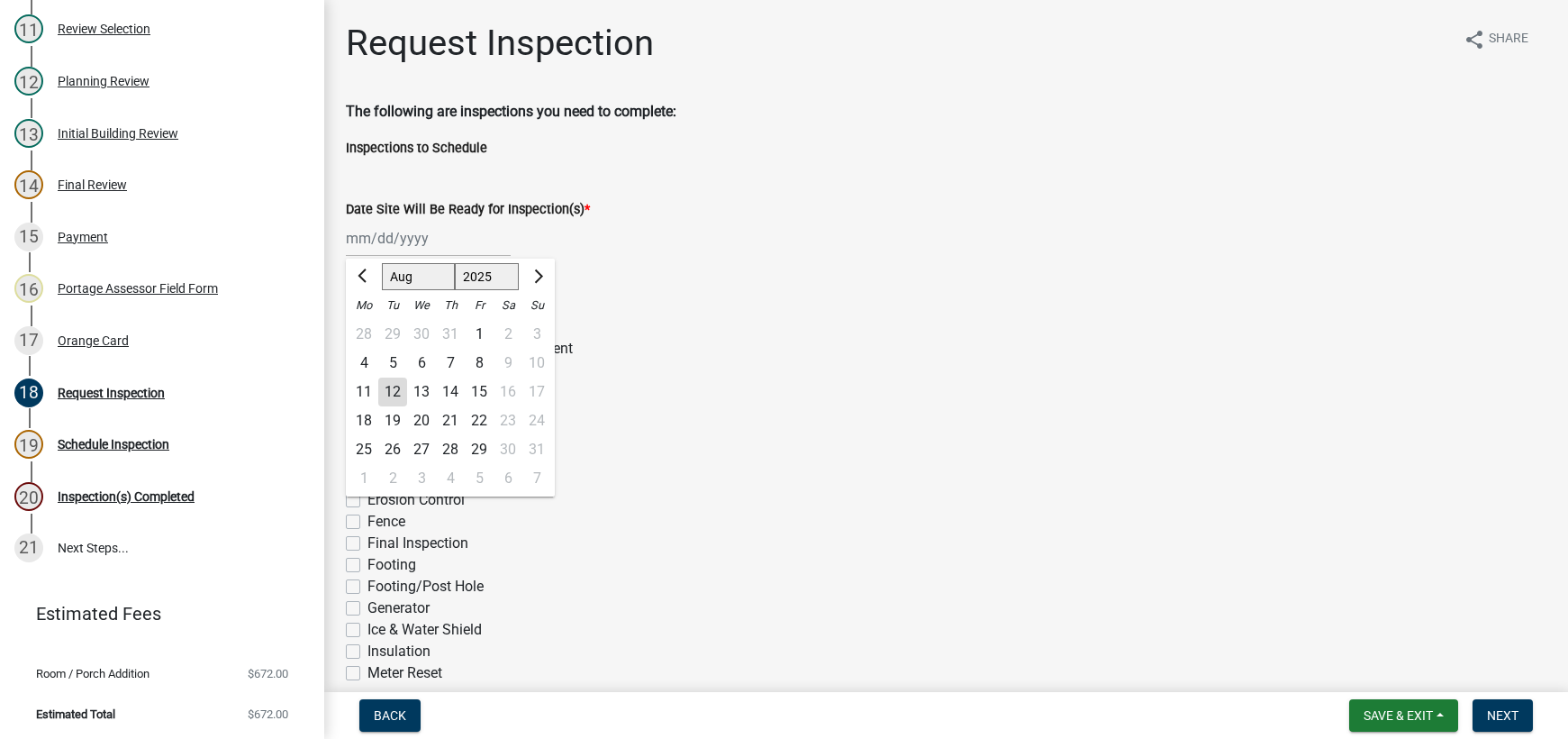
click at [390, 391] on div "12" at bounding box center [392, 391] width 29 height 29
type input "[DATE]"
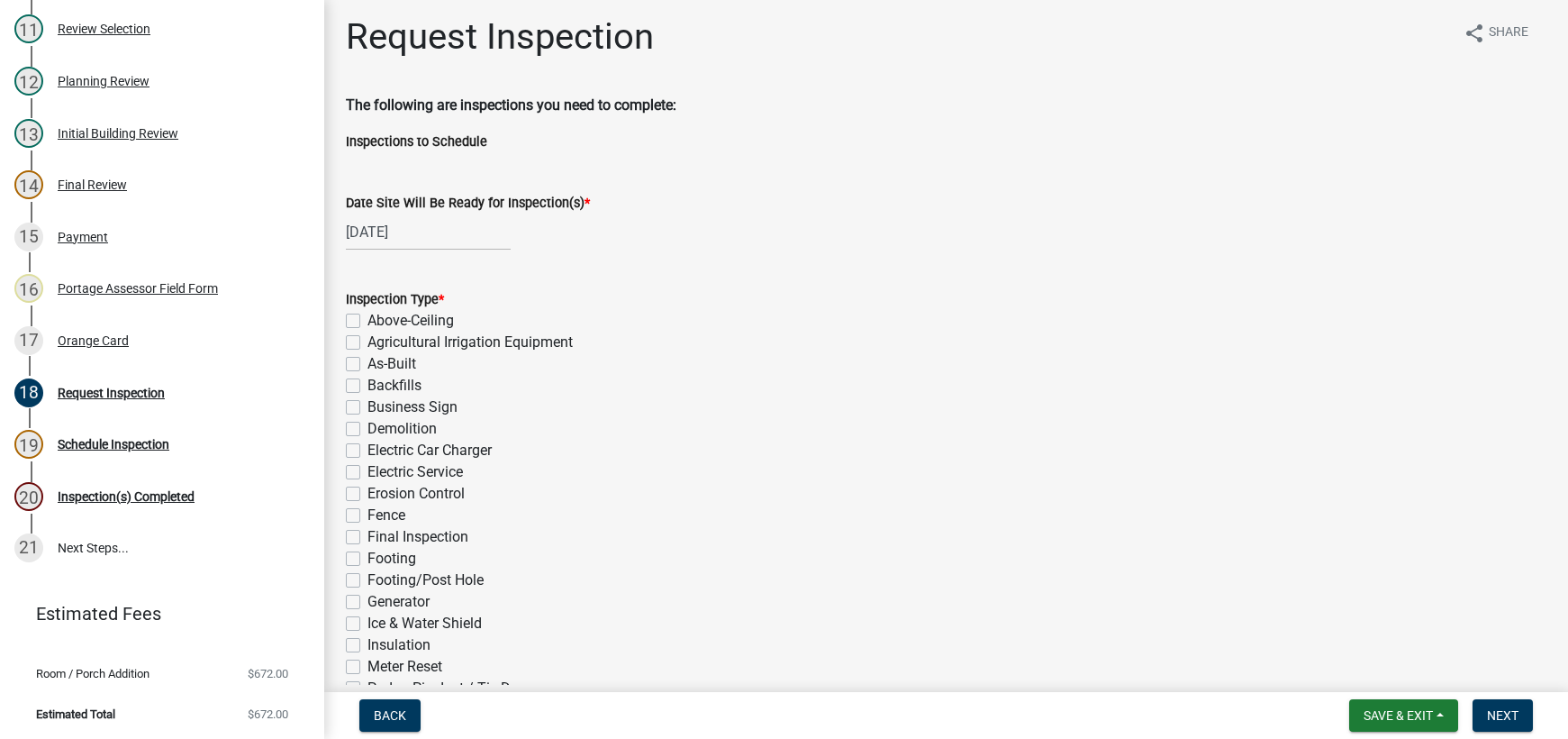
scroll to position [0, 0]
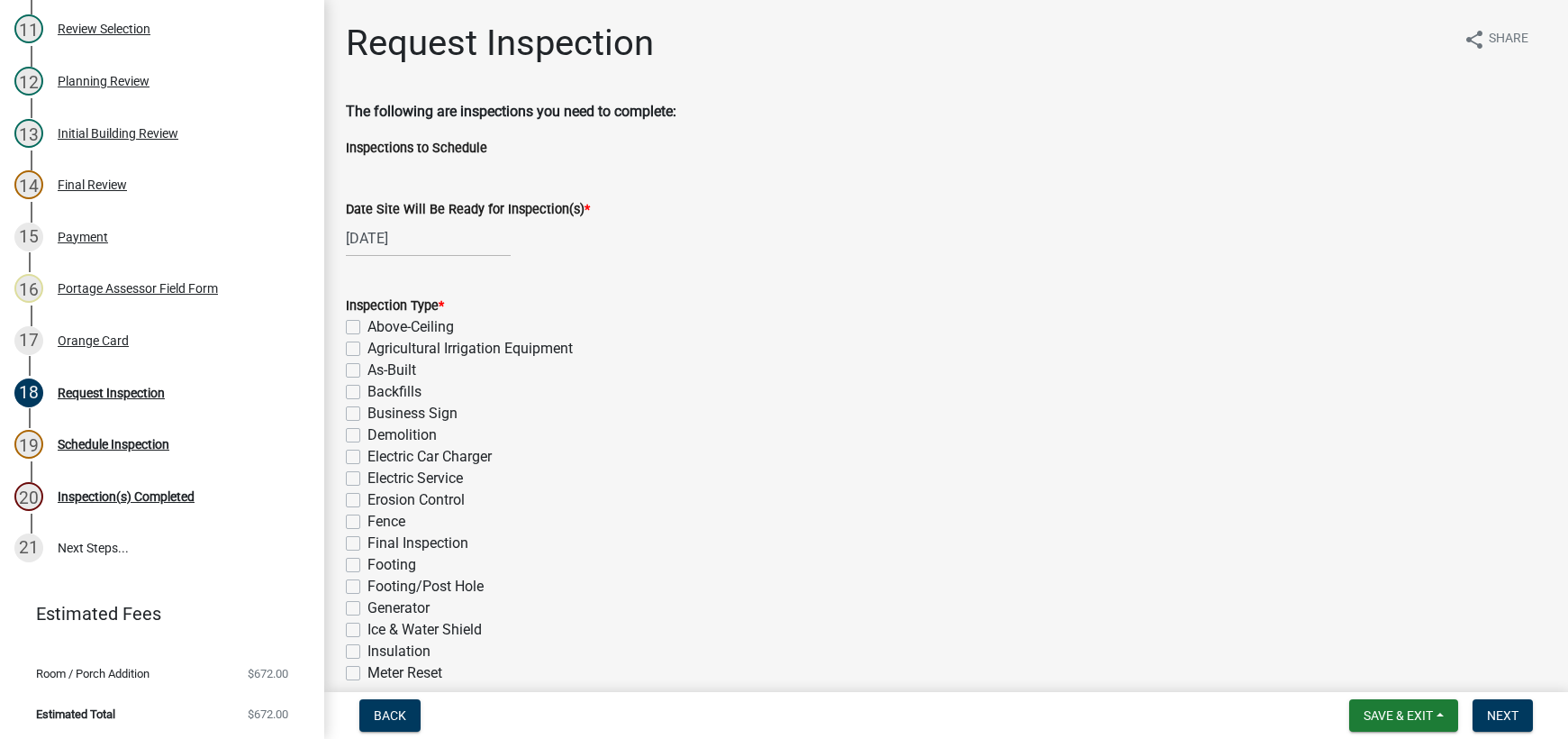
click at [401, 237] on div "[DATE]" at bounding box center [427, 238] width 165 height 37
select select "8"
select select "2025"
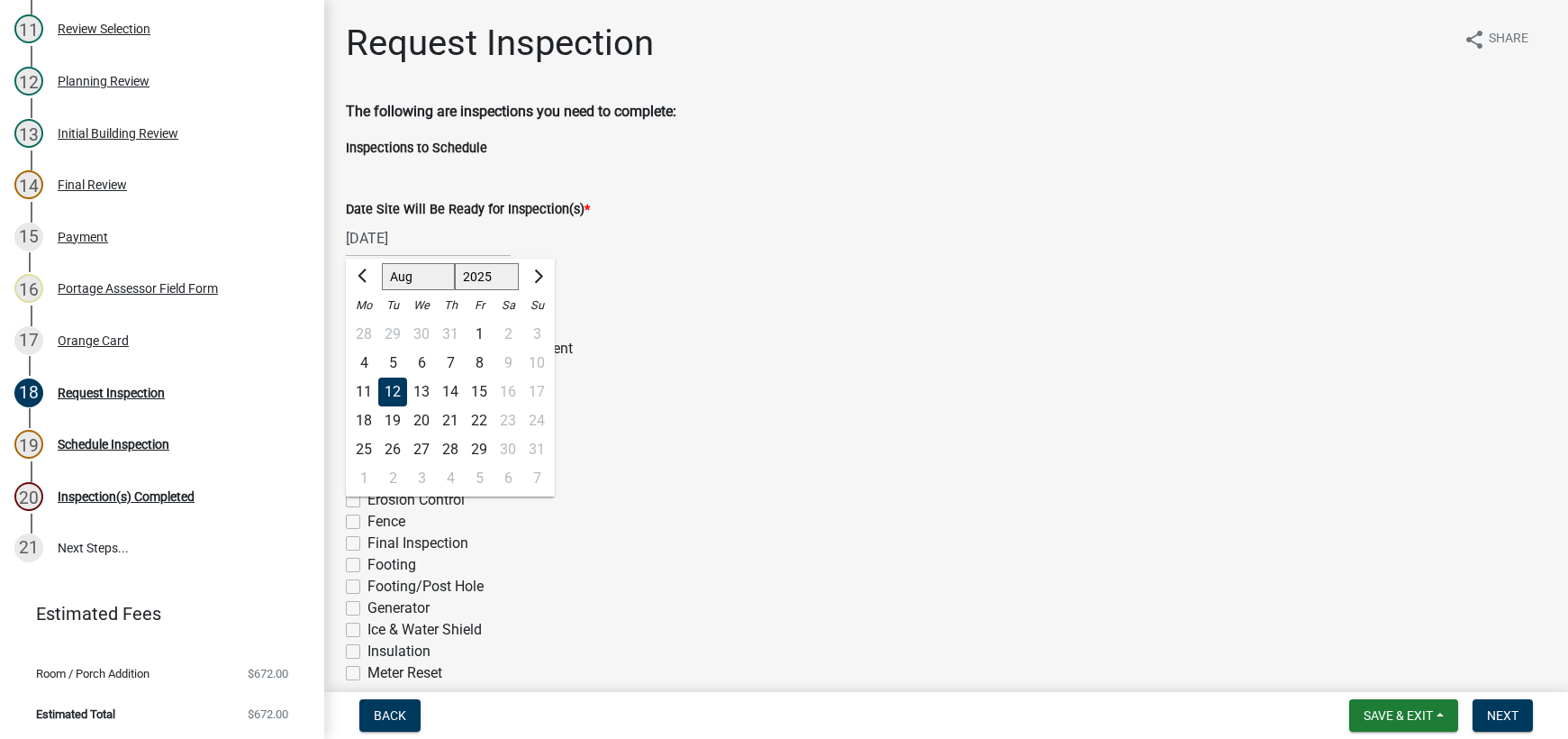
click at [367, 390] on div "11" at bounding box center [364, 391] width 29 height 29
type input "[DATE]"
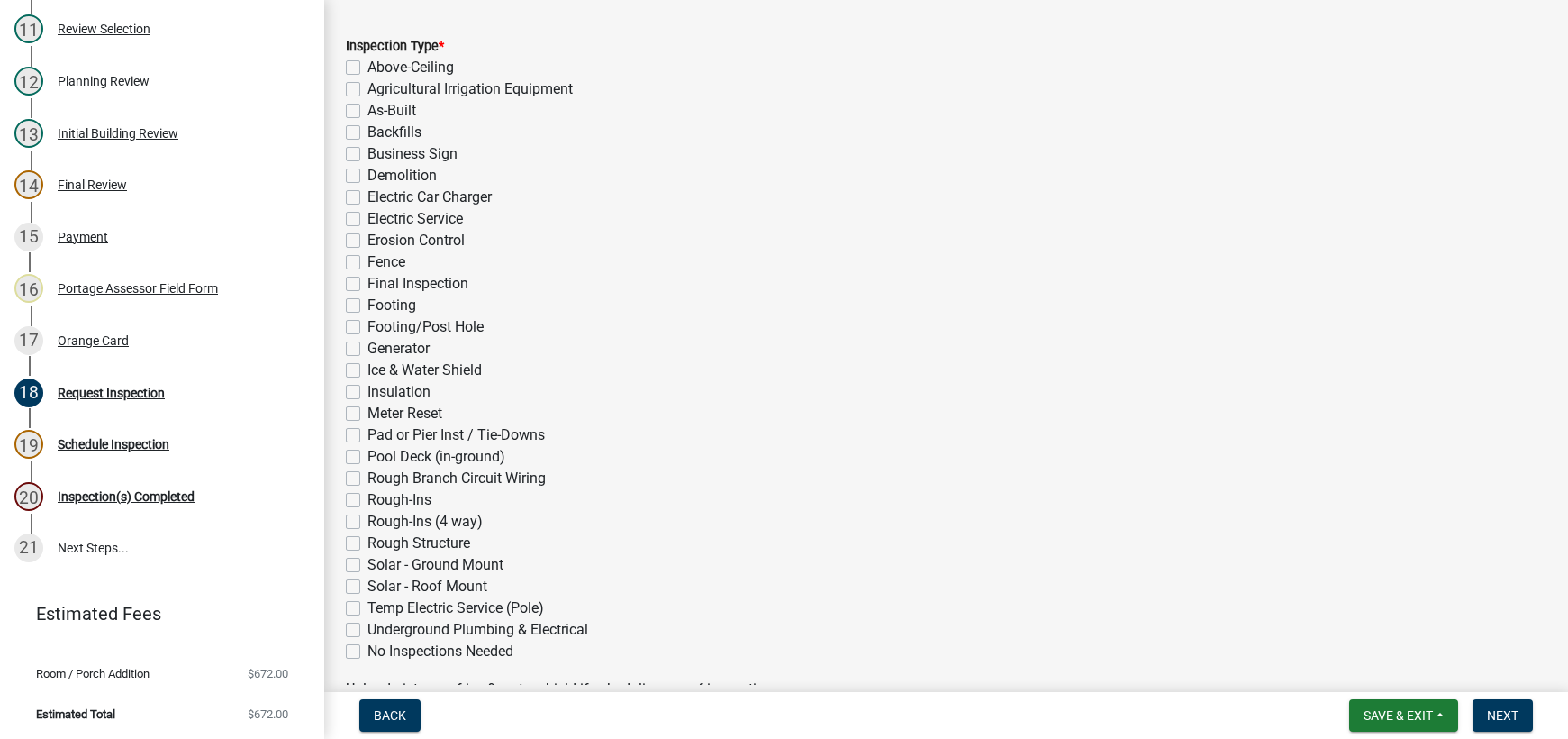
scroll to position [270, 0]
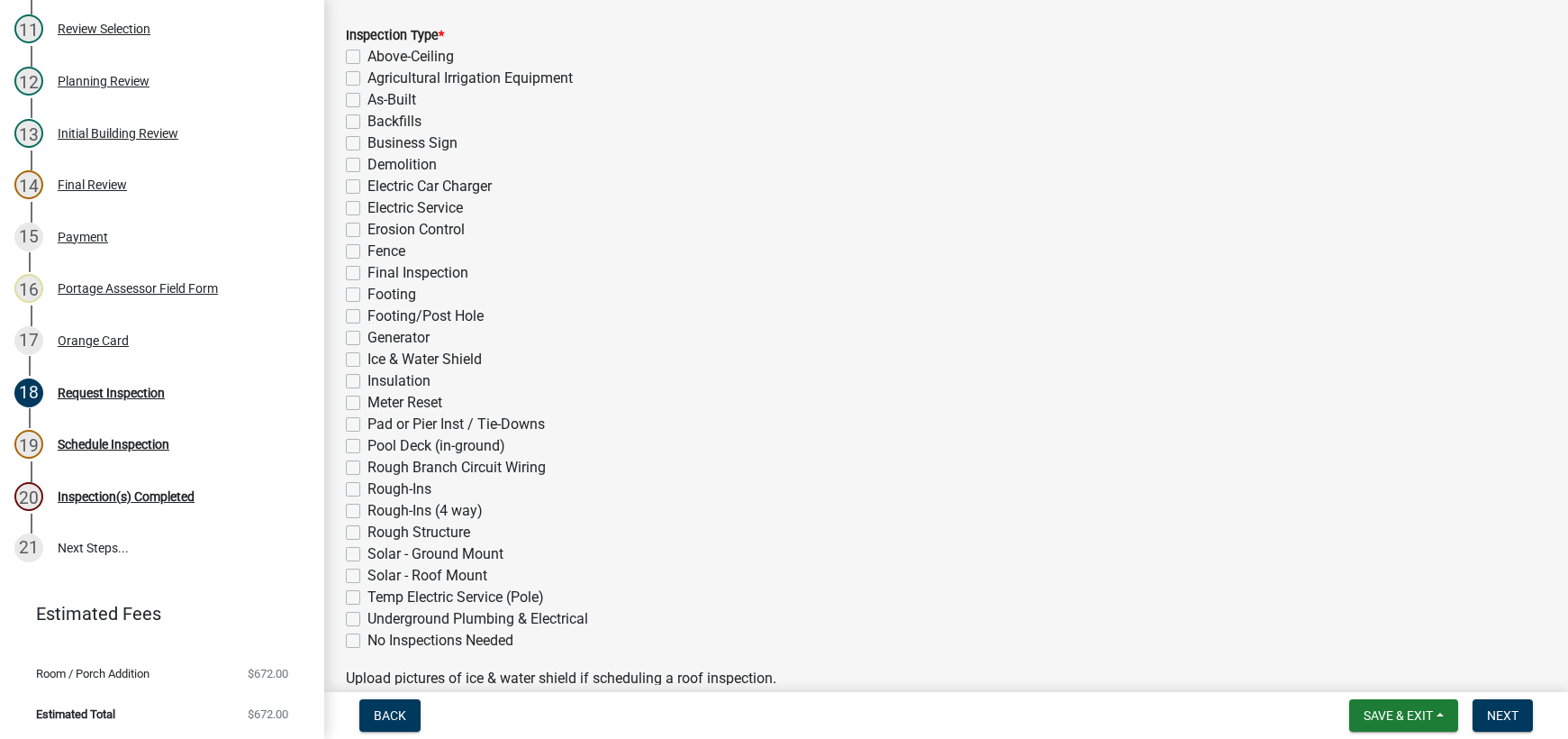
drag, startPoint x: 355, startPoint y: 507, endPoint x: 435, endPoint y: 521, distance: 81.2
click at [367, 507] on label "Rough-Ins (4 way)" at bounding box center [425, 510] width 115 height 22
click at [367, 507] on input "Rough-Ins (4 way)" at bounding box center [373, 506] width 11 height 11
checkbox input "true"
checkbox input "false"
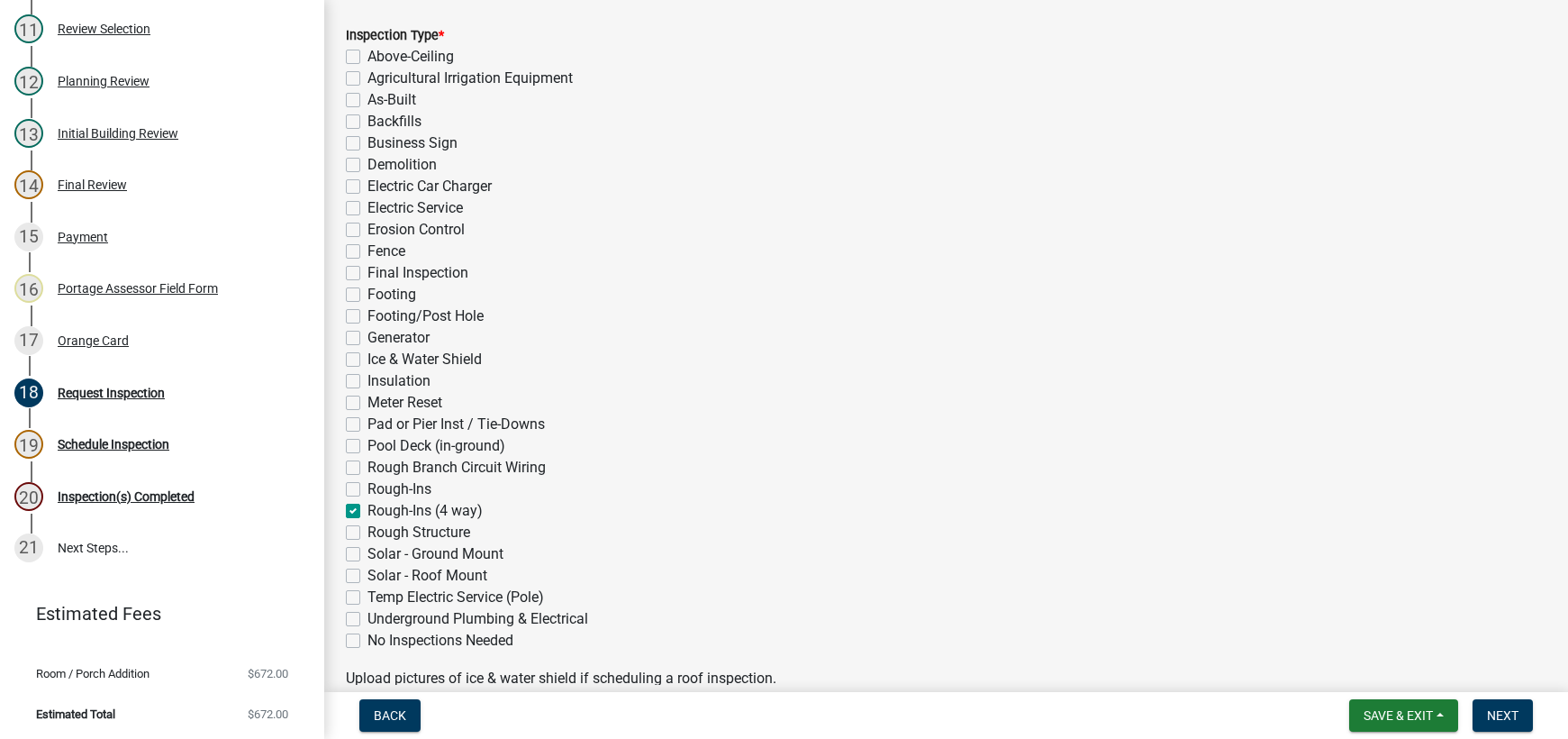
checkbox input "false"
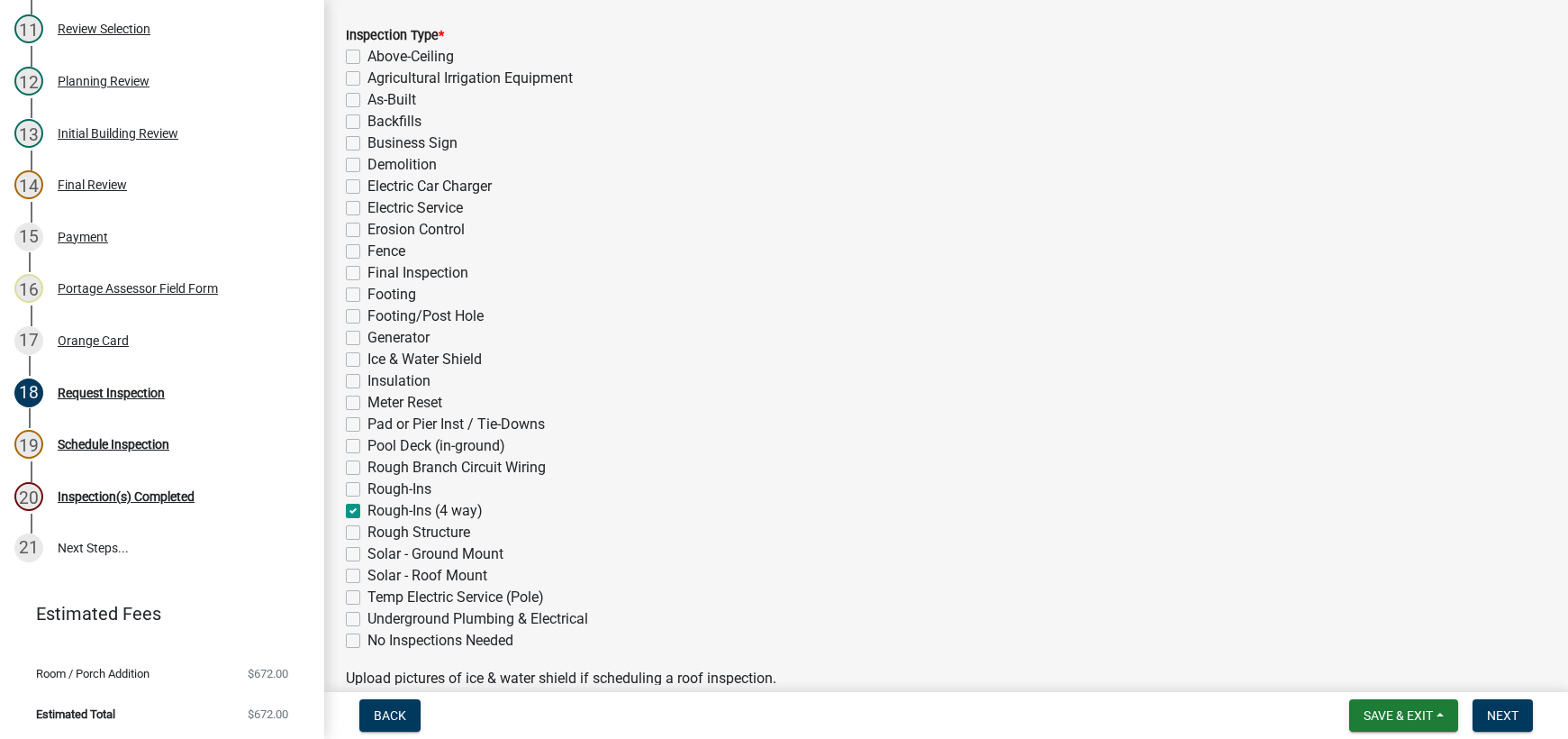
checkbox input "false"
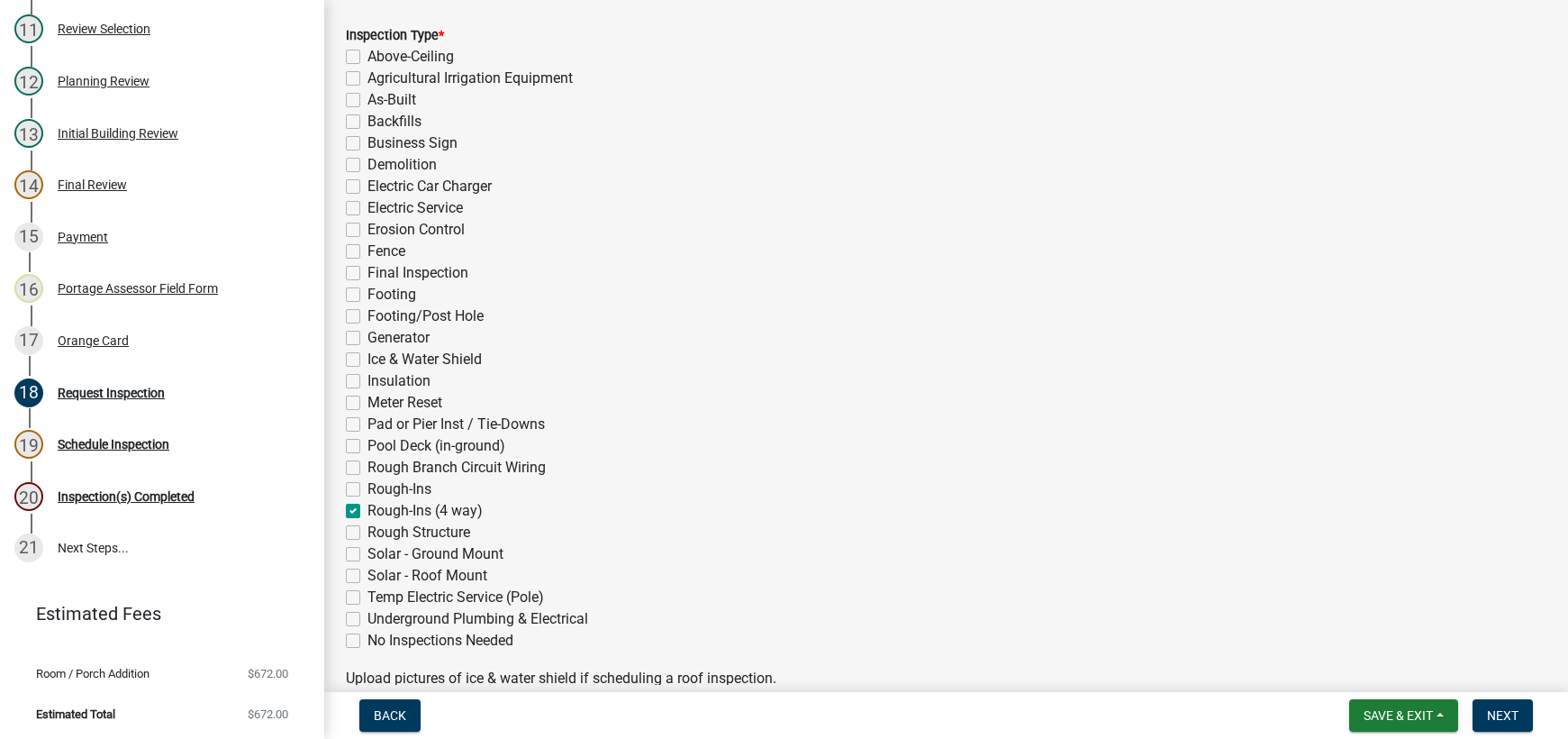
checkbox input "false"
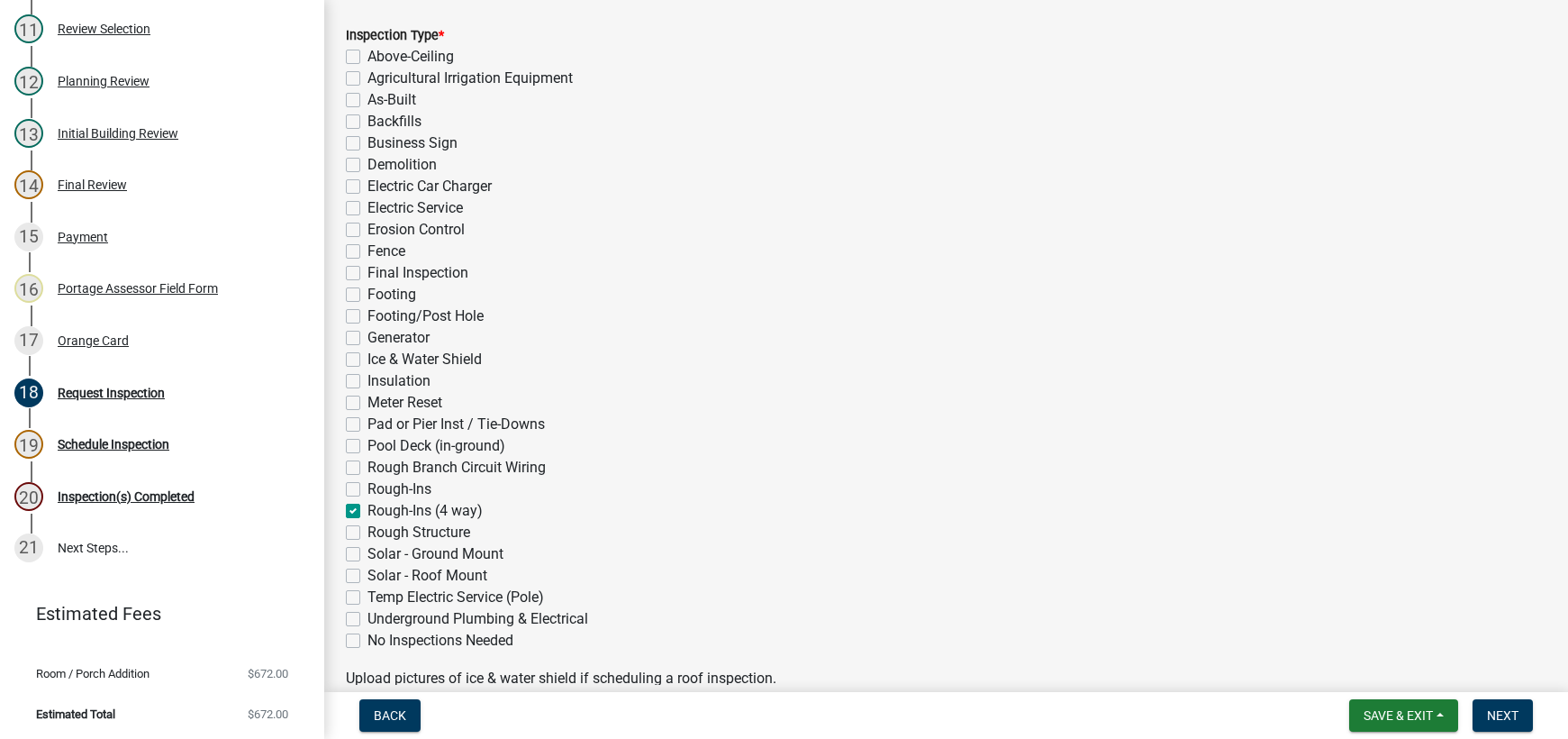
checkbox input "false"
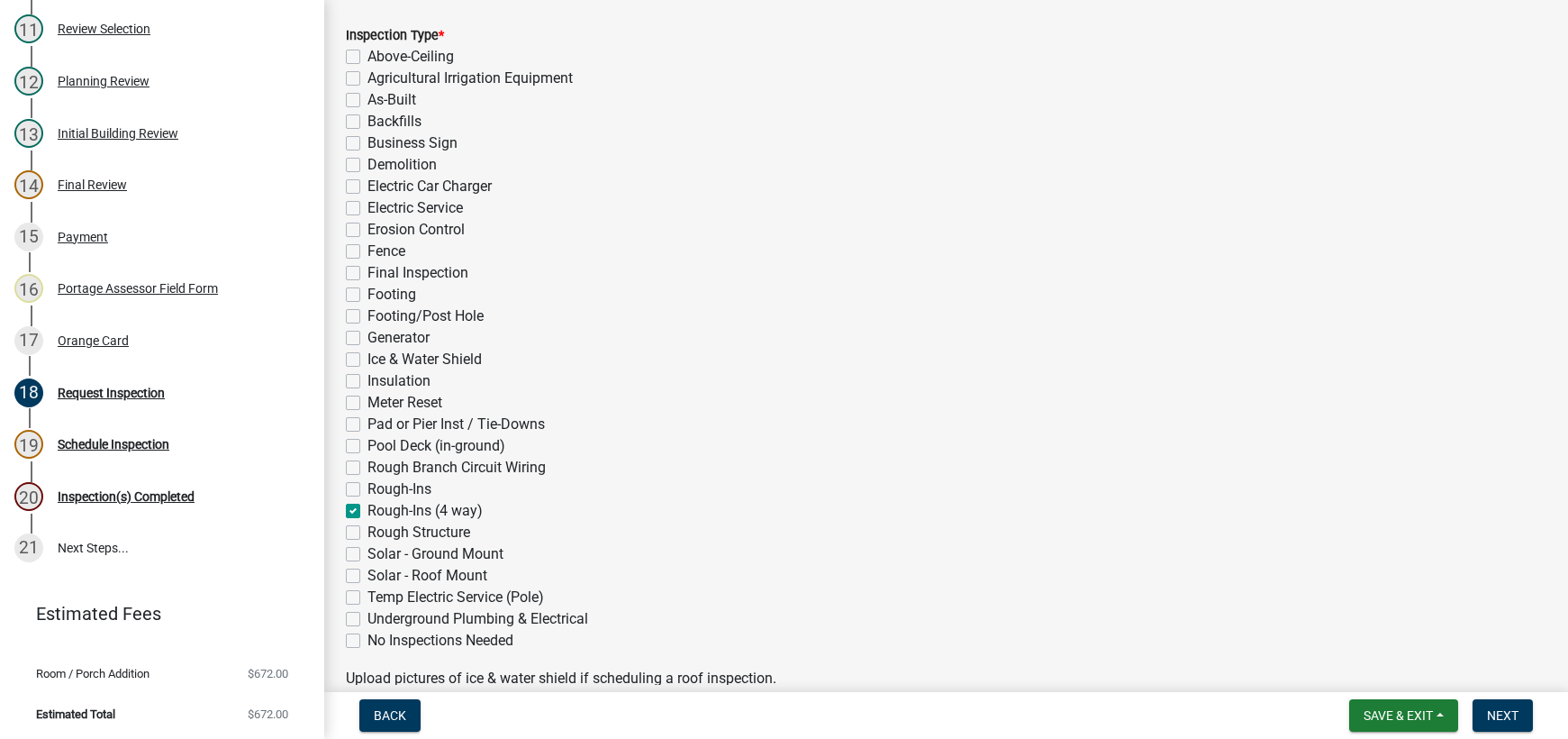
checkbox input "true"
checkbox input "false"
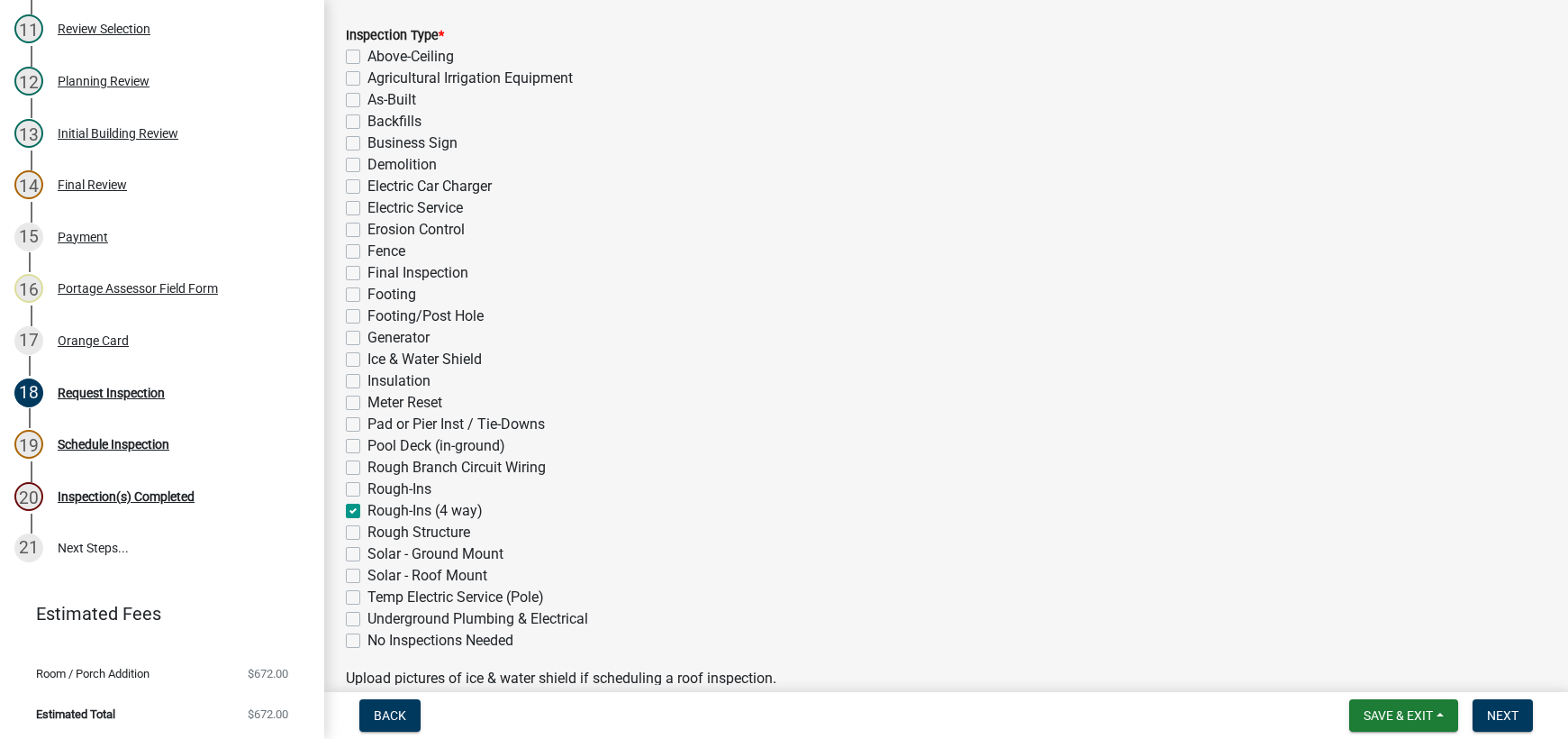
checkbox input "false"
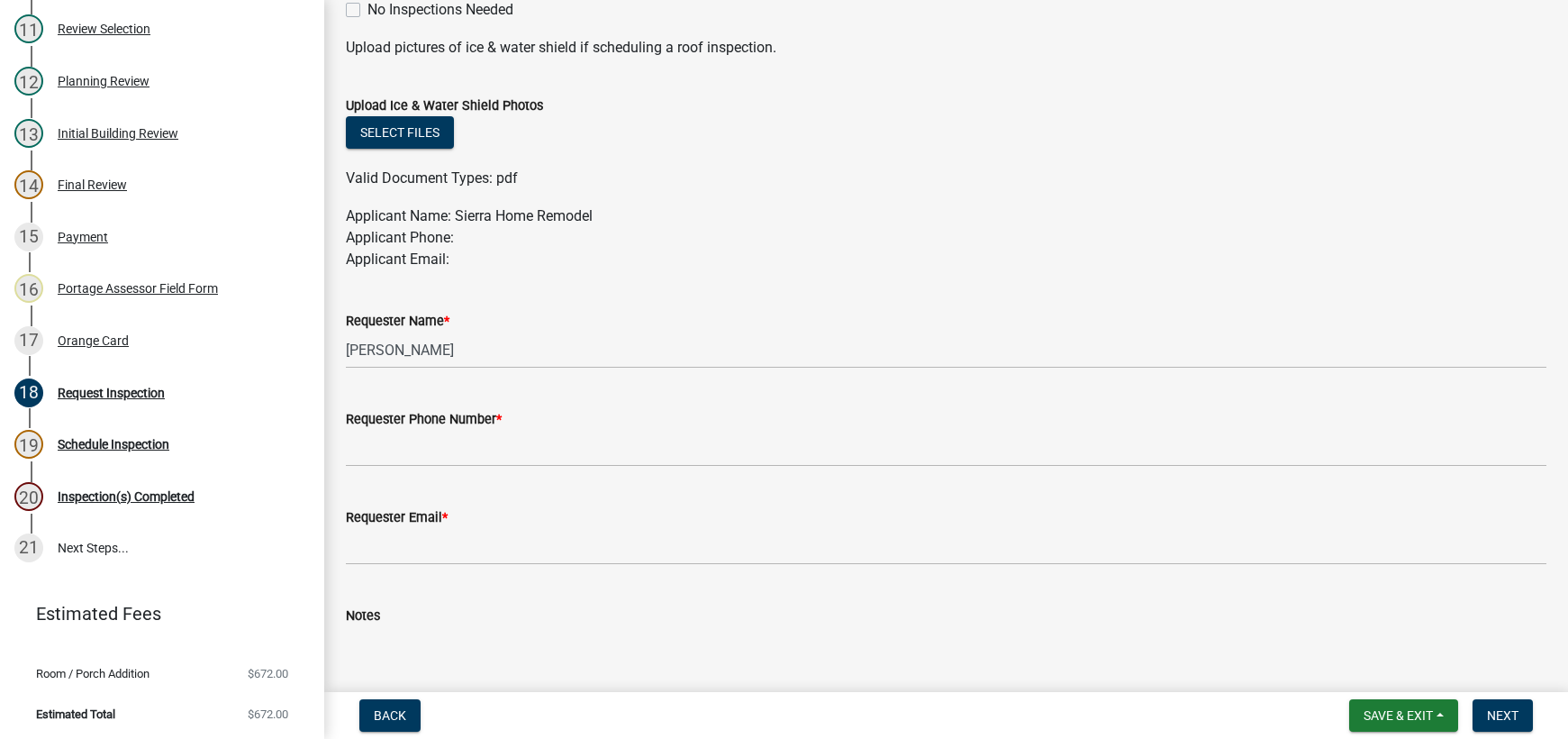
scroll to position [1011, 0]
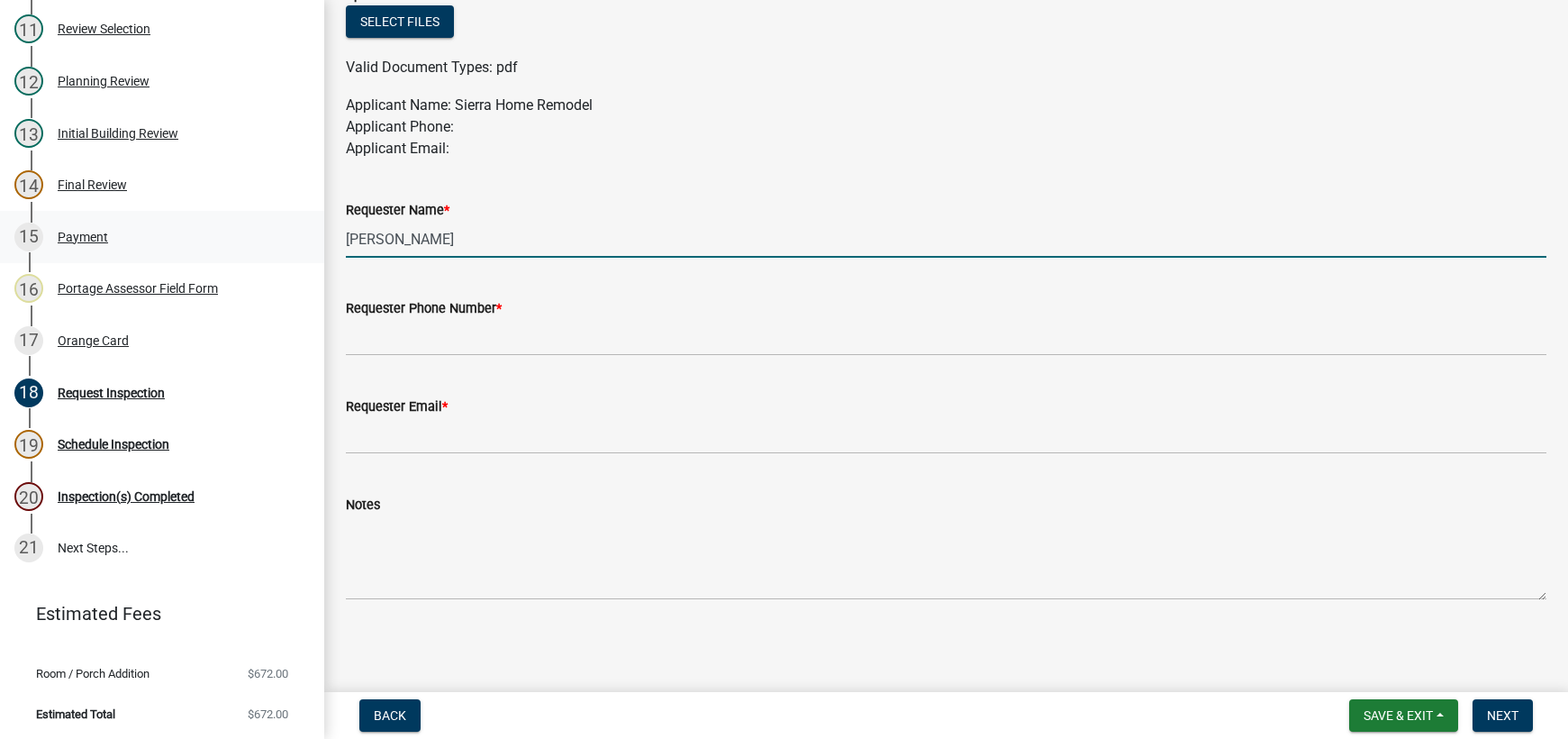
drag, startPoint x: 443, startPoint y: 241, endPoint x: 253, endPoint y: 248, distance: 190.1
click at [268, 240] on div "Building Permit RA-25-594 Edit View Summary Notes 1 Building Permit Guide 2 Par…" at bounding box center [784, 370] width 1568 height 739
type input "contractor"
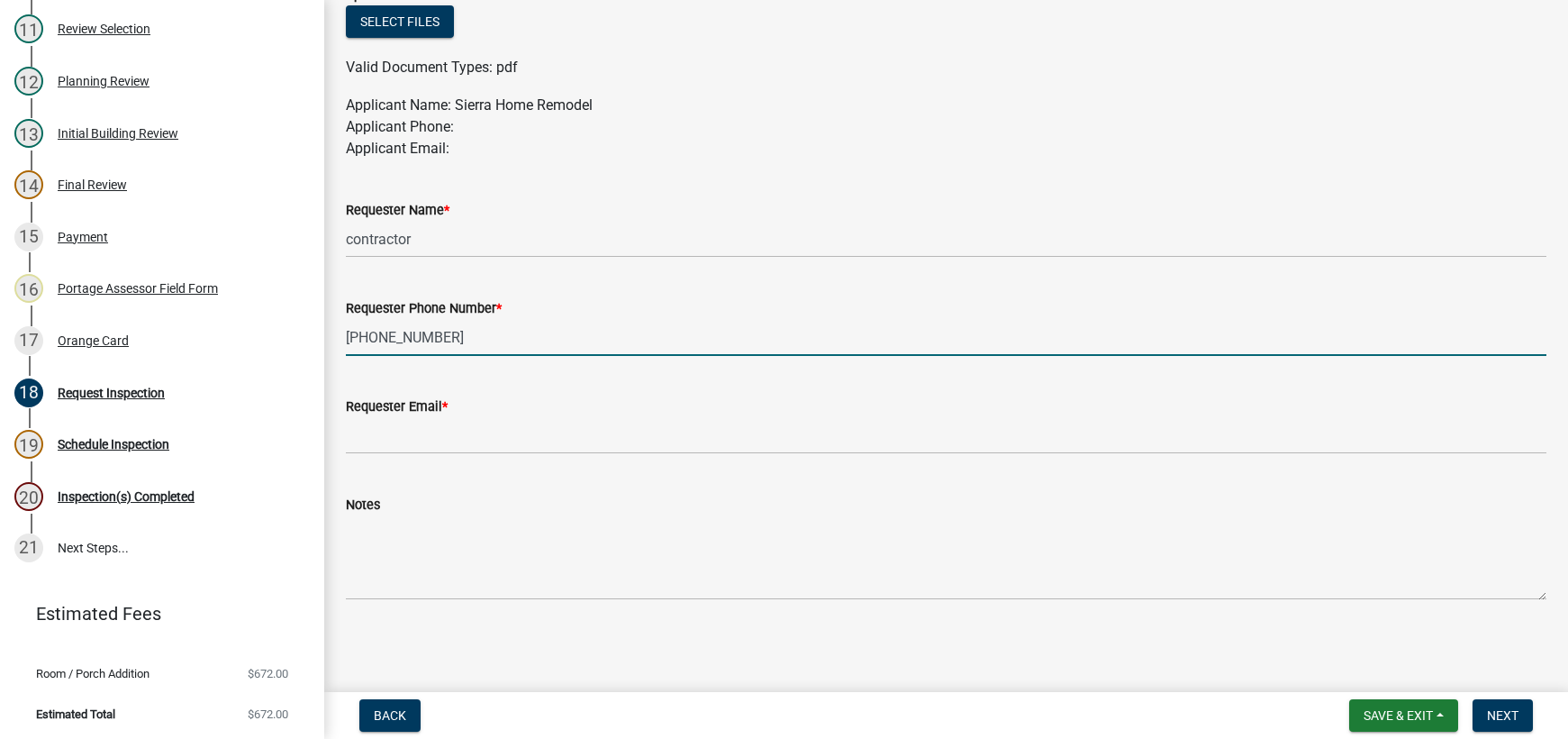
type input "[PHONE_NUMBER]"
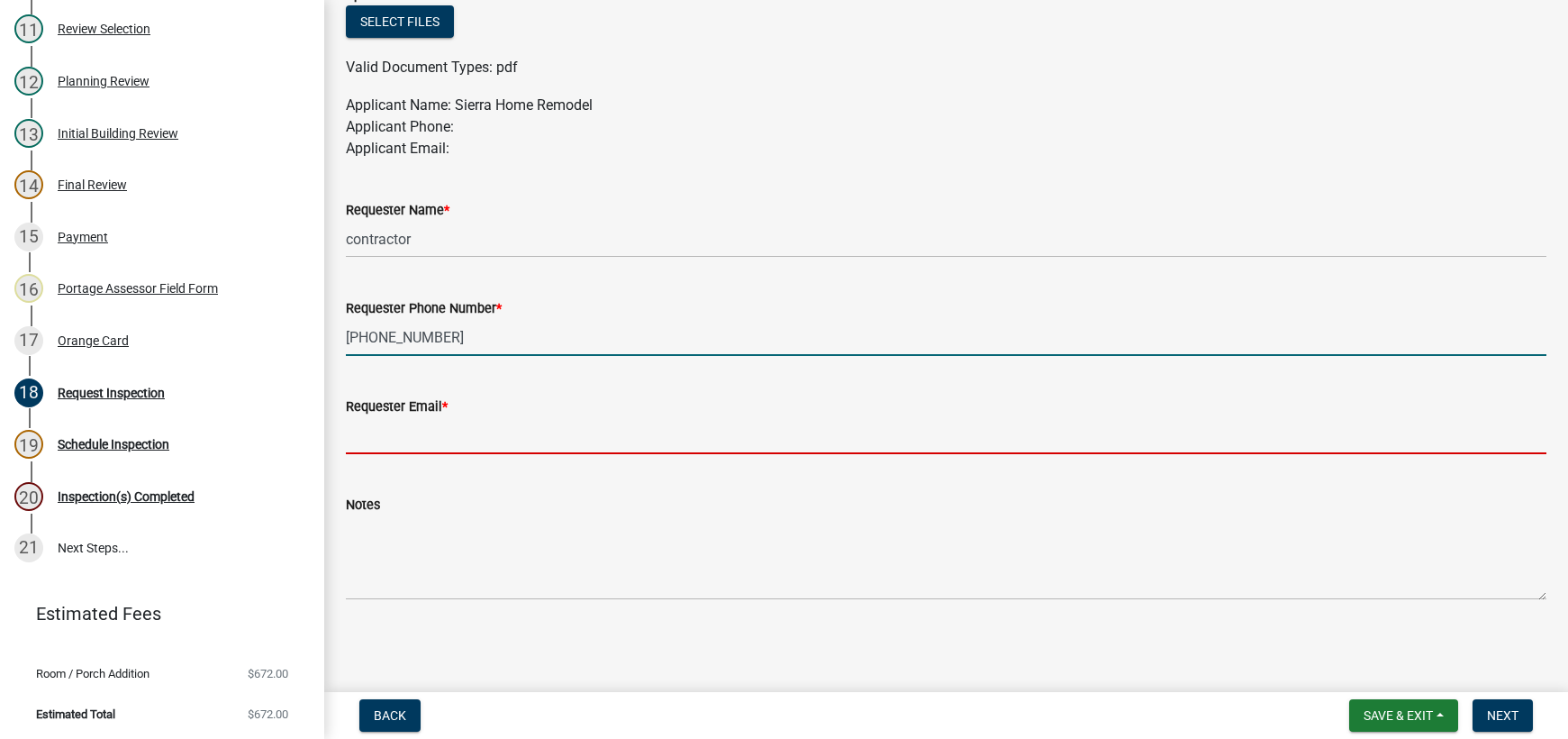
drag, startPoint x: 404, startPoint y: 431, endPoint x: 410, endPoint y: 442, distance: 12.5
click at [404, 431] on input "Requester Email *" at bounding box center [945, 435] width 1201 height 37
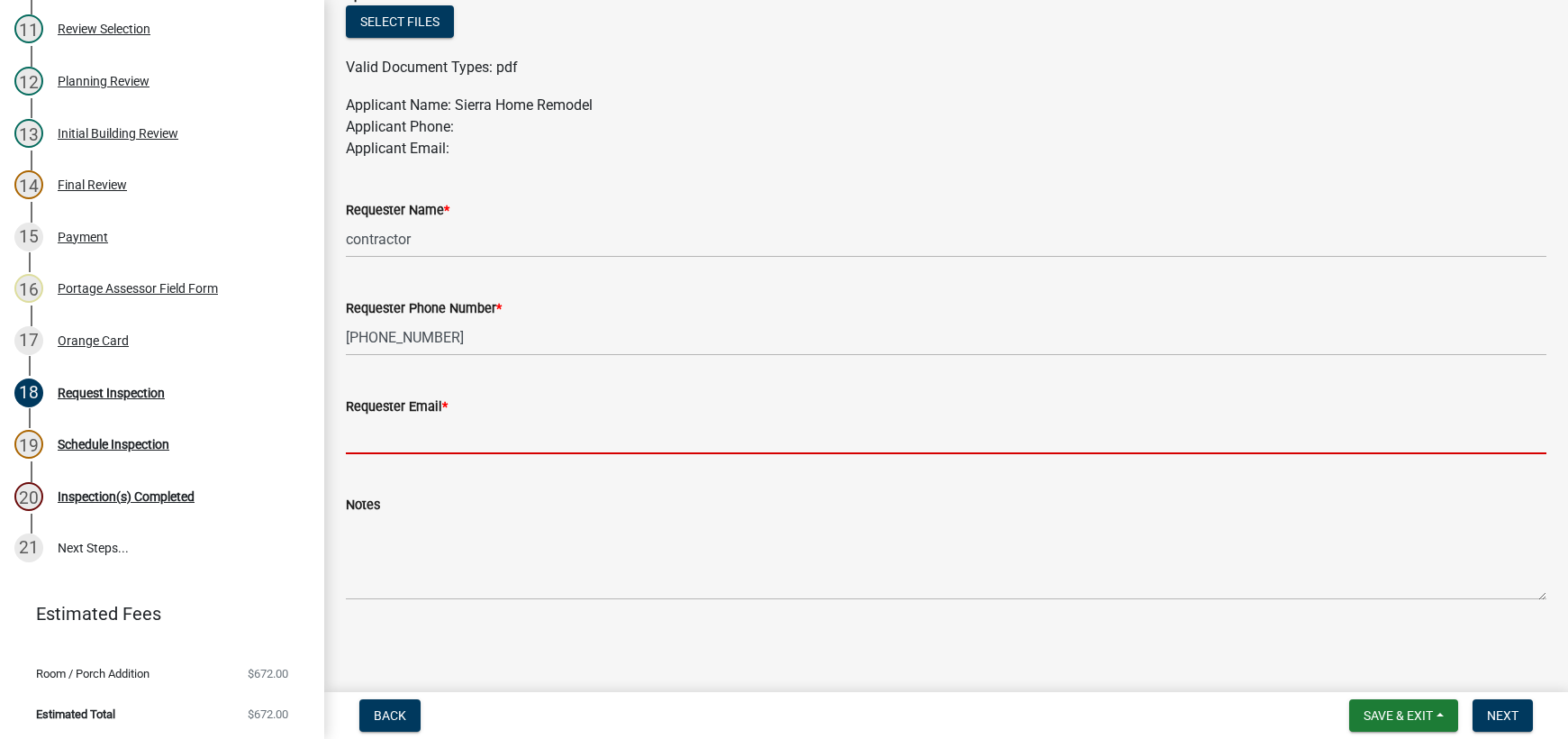
type input "[EMAIL_ADDRESS][DOMAIN_NAME]"
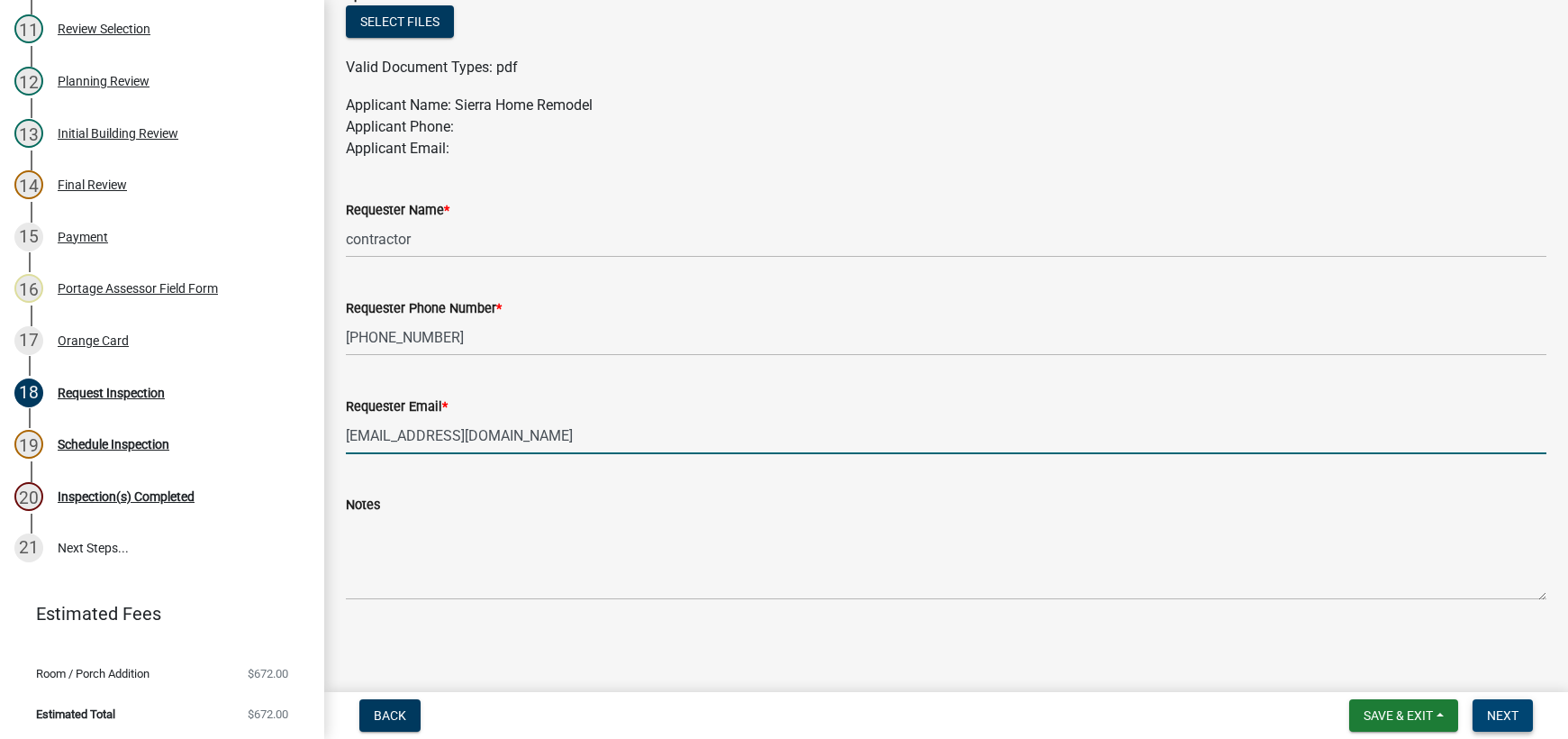
click at [1498, 719] on span "Next" at bounding box center [1501, 714] width 31 height 14
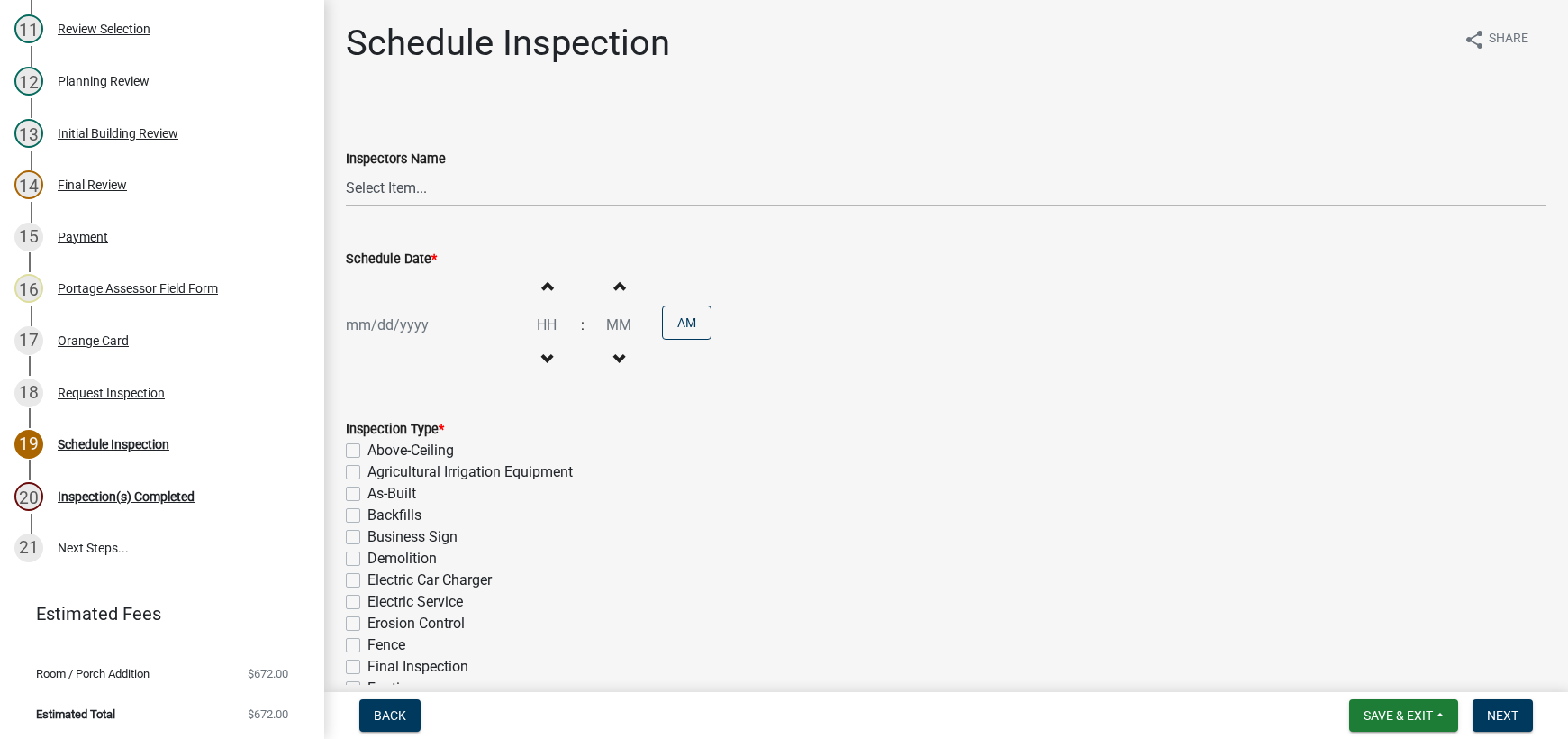
click at [382, 188] on select "Select Item... mhaller ([PERSON_NAME])" at bounding box center [945, 188] width 1201 height 37
select select "ca350da2-795e-4cf8-941d-46ff53e354ae"
click at [346, 170] on select "Select Item... mhaller ([PERSON_NAME])" at bounding box center [945, 188] width 1201 height 37
click at [415, 326] on div at bounding box center [427, 325] width 165 height 37
select select "8"
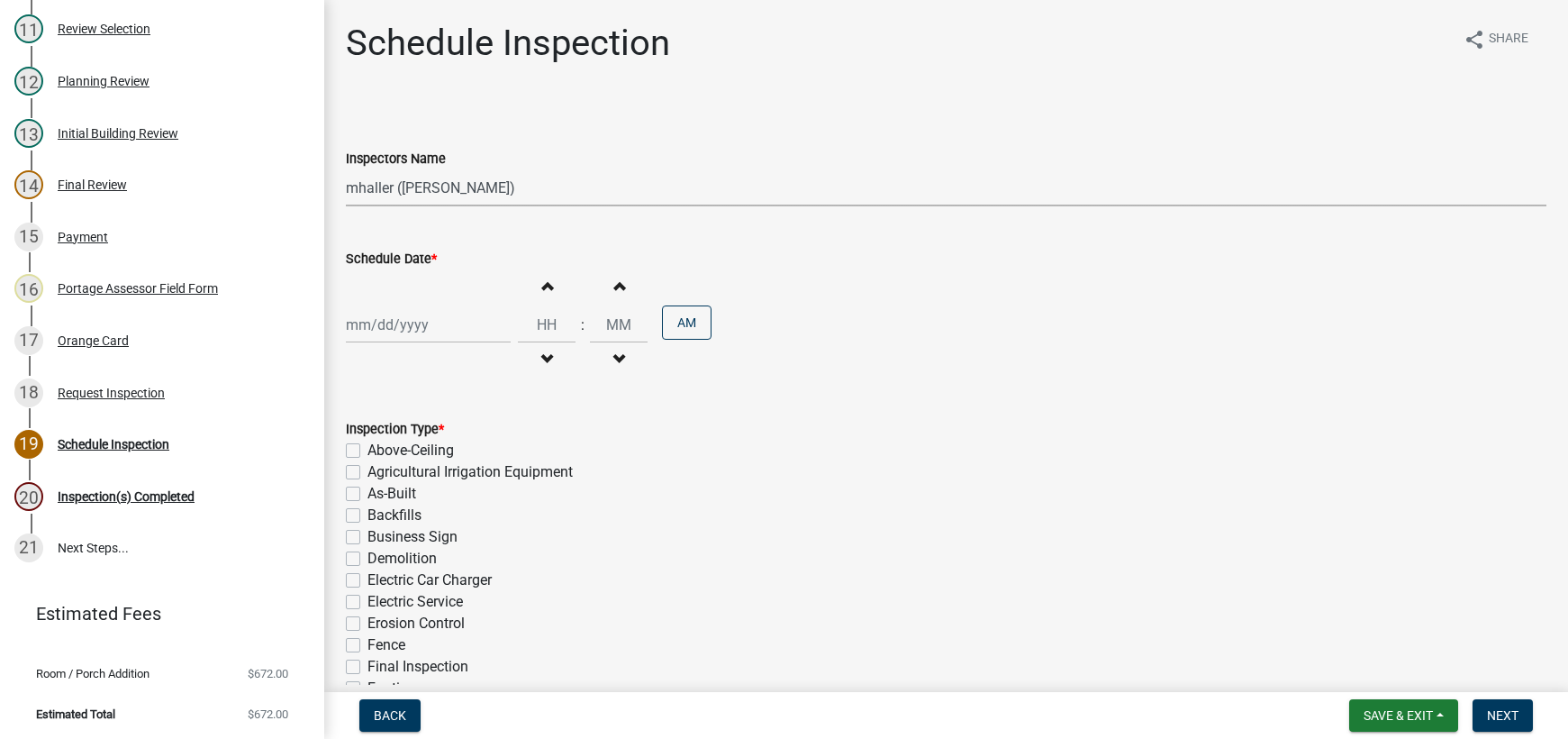
select select "2025"
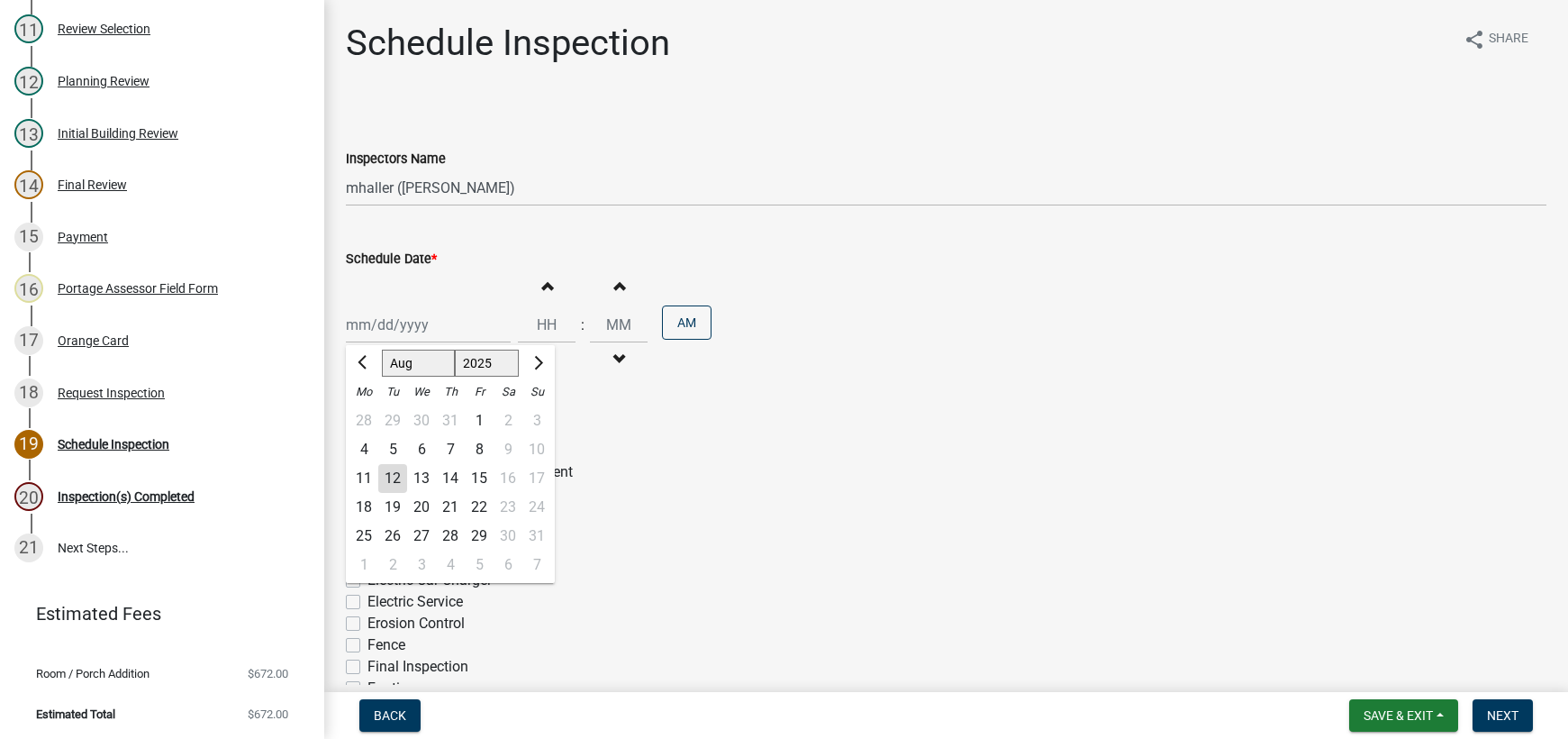
click at [390, 472] on div "12" at bounding box center [392, 478] width 29 height 29
type input "[DATE]"
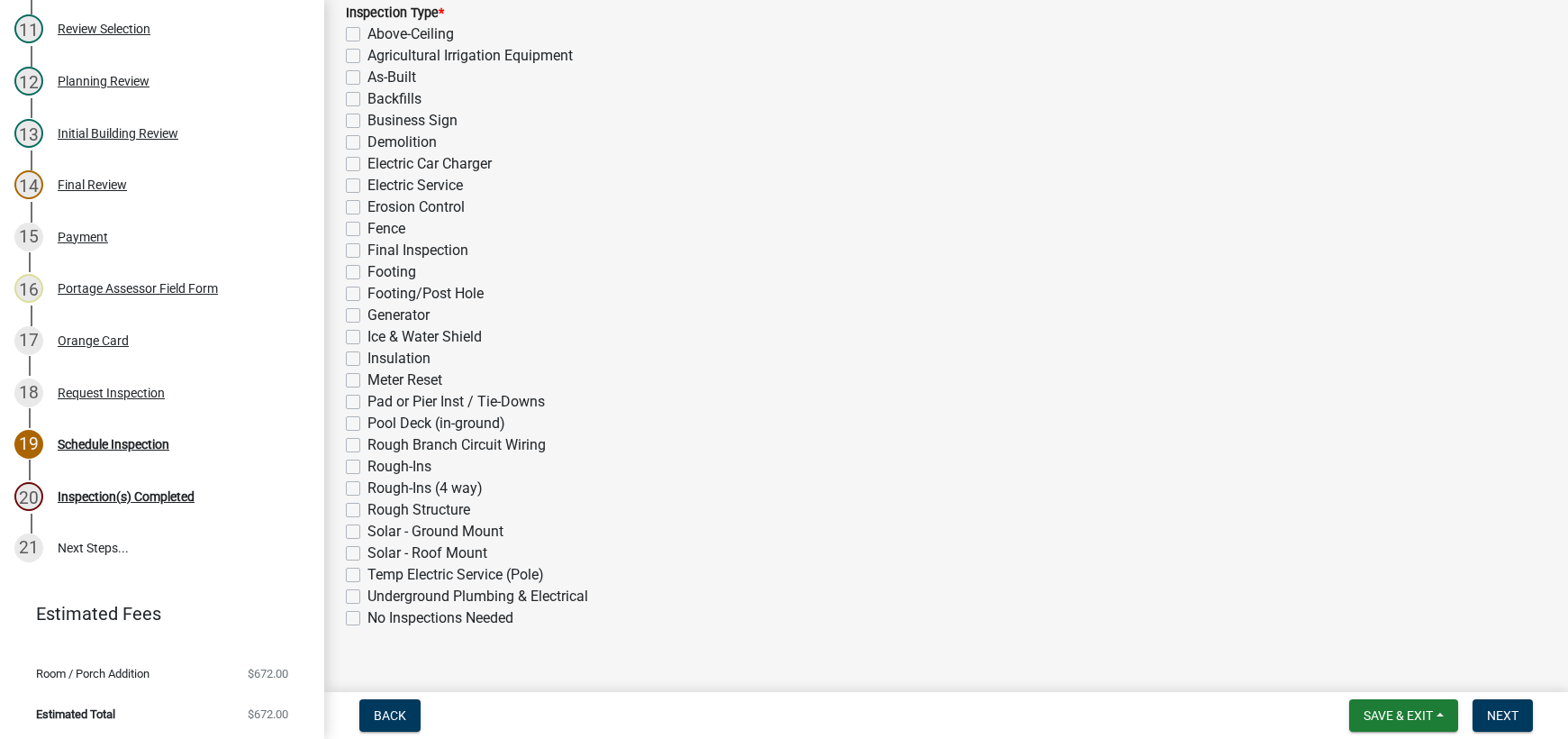
scroll to position [447, 0]
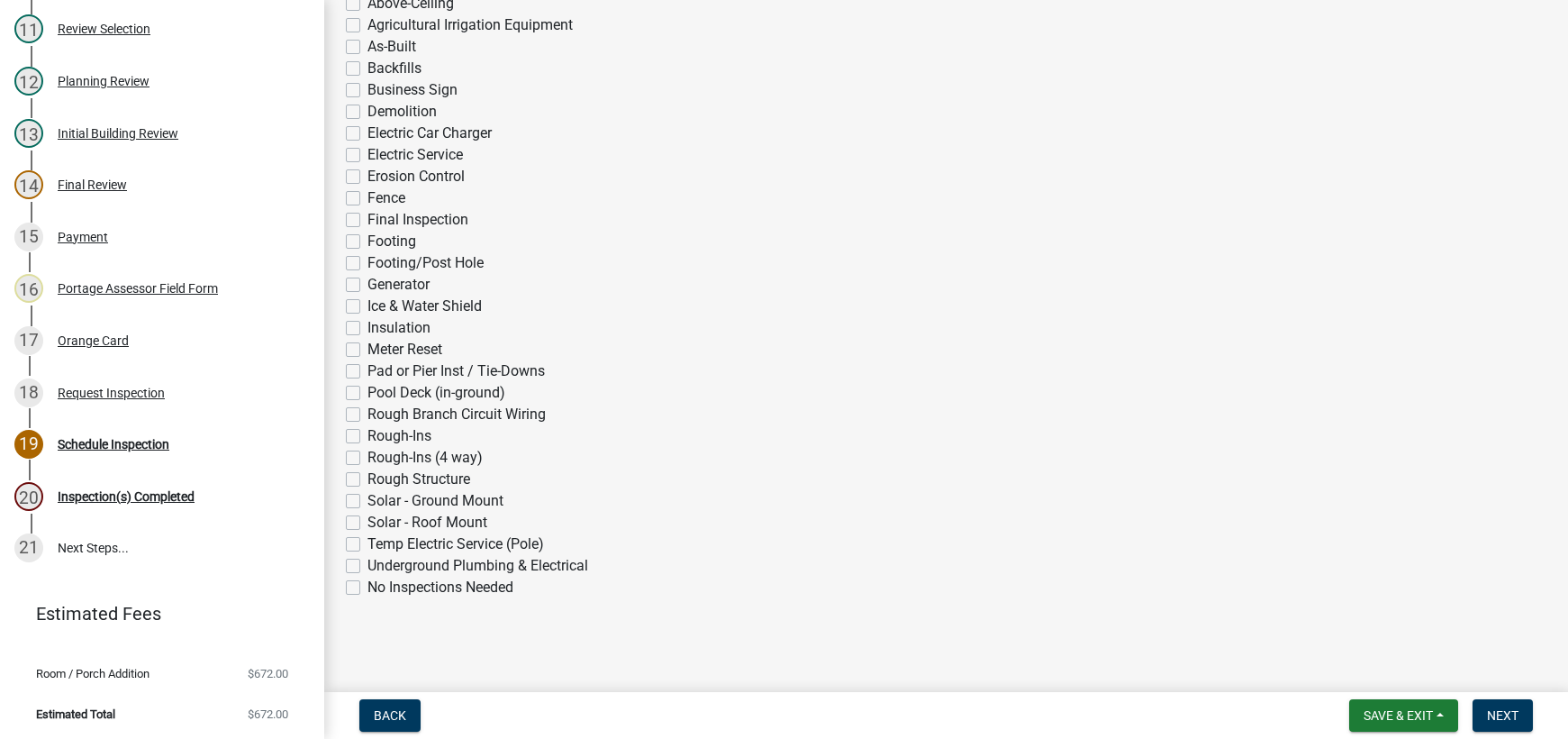
click at [367, 460] on label "Rough-Ins (4 way)" at bounding box center [425, 457] width 115 height 22
click at [367, 458] on input "Rough-Ins (4 way)" at bounding box center [373, 452] width 11 height 11
checkbox input "true"
checkbox input "false"
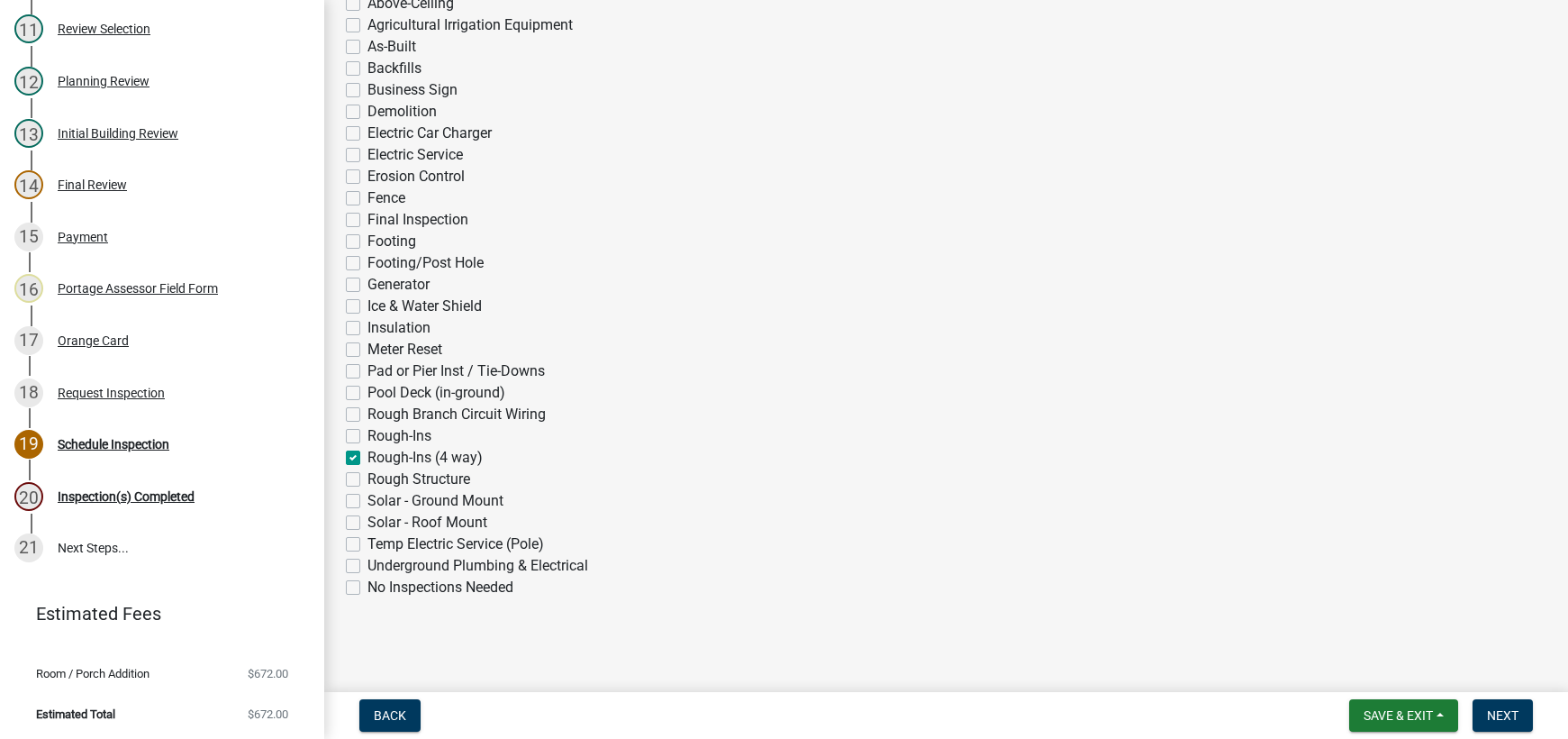
checkbox input "false"
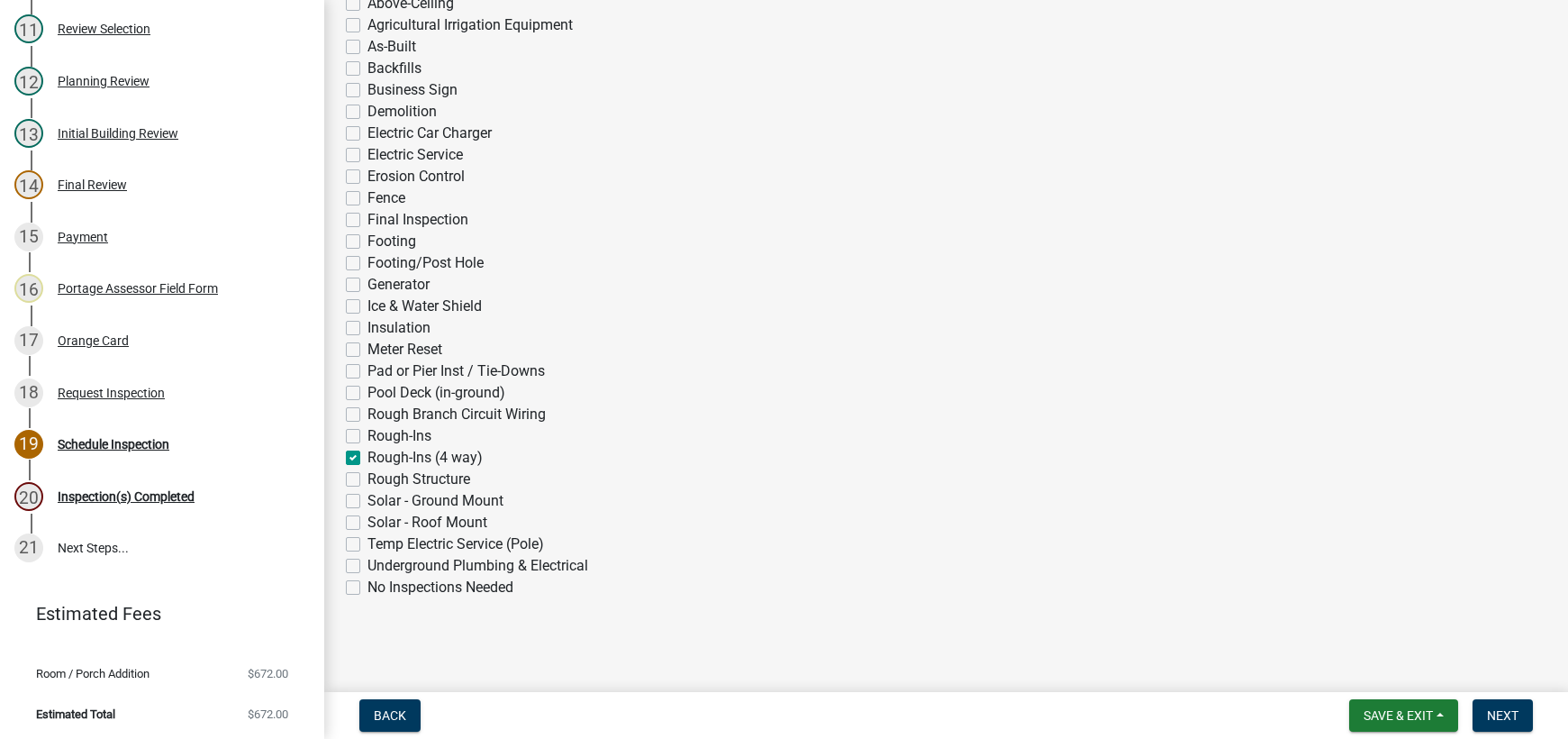
checkbox input "false"
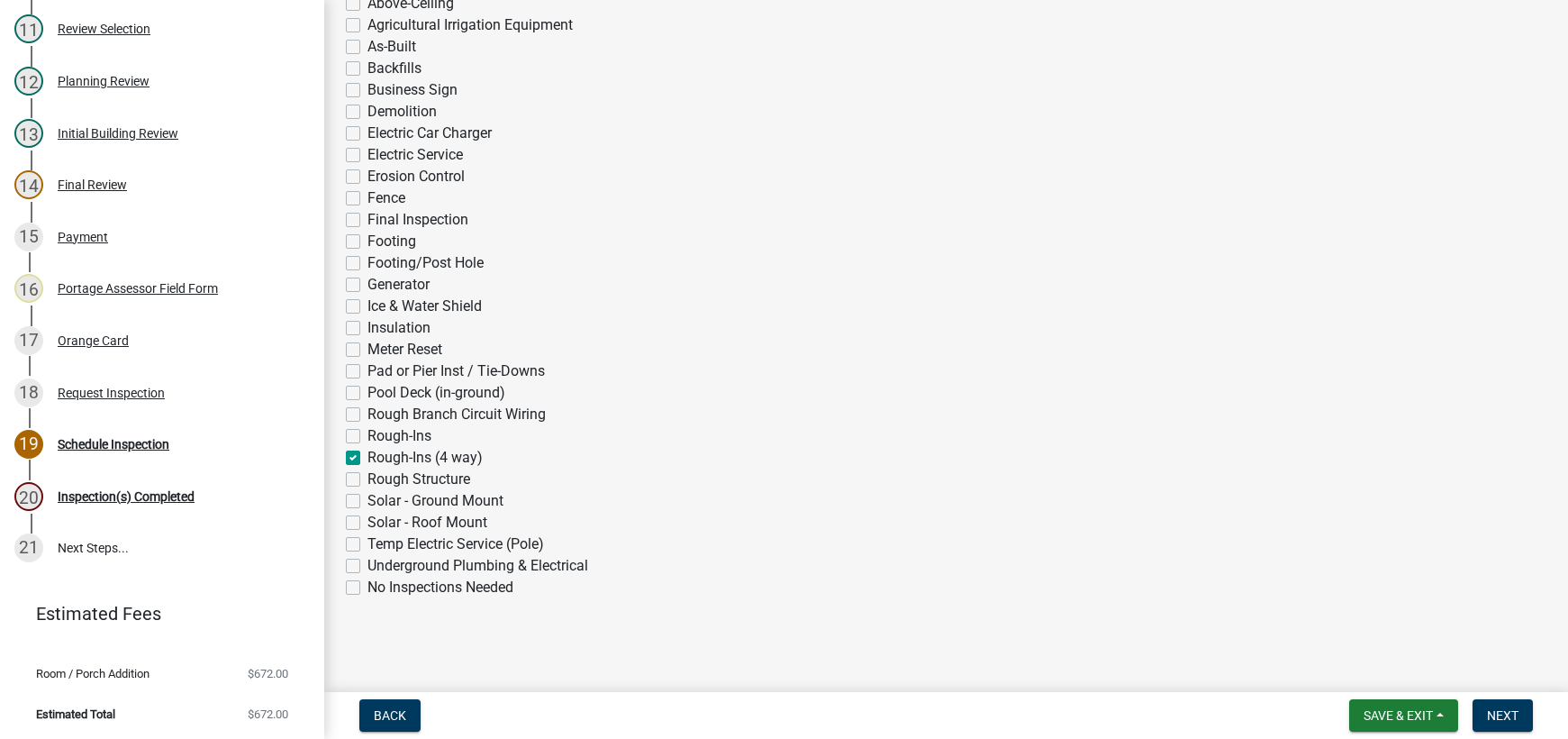
checkbox input "false"
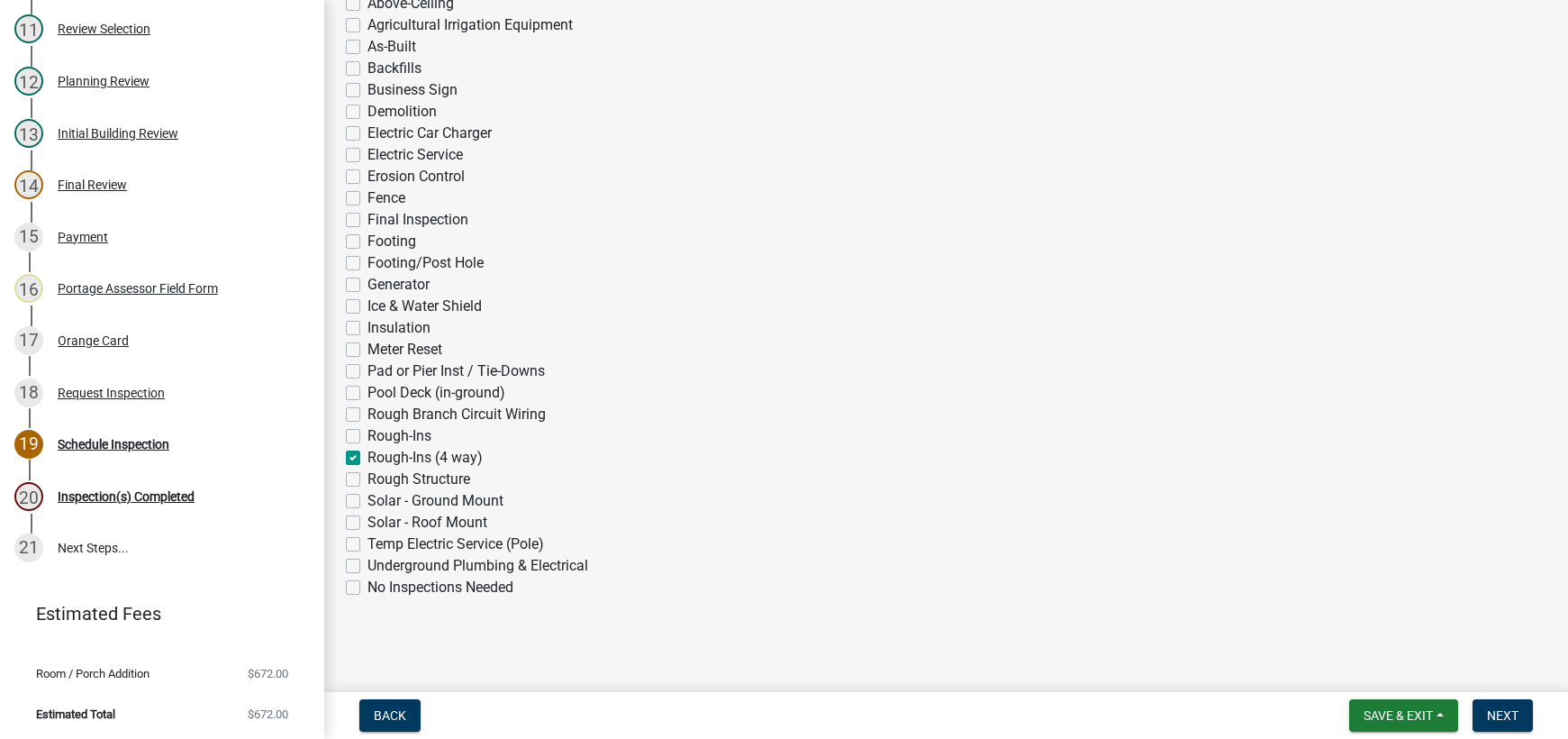
checkbox input "false"
checkbox input "true"
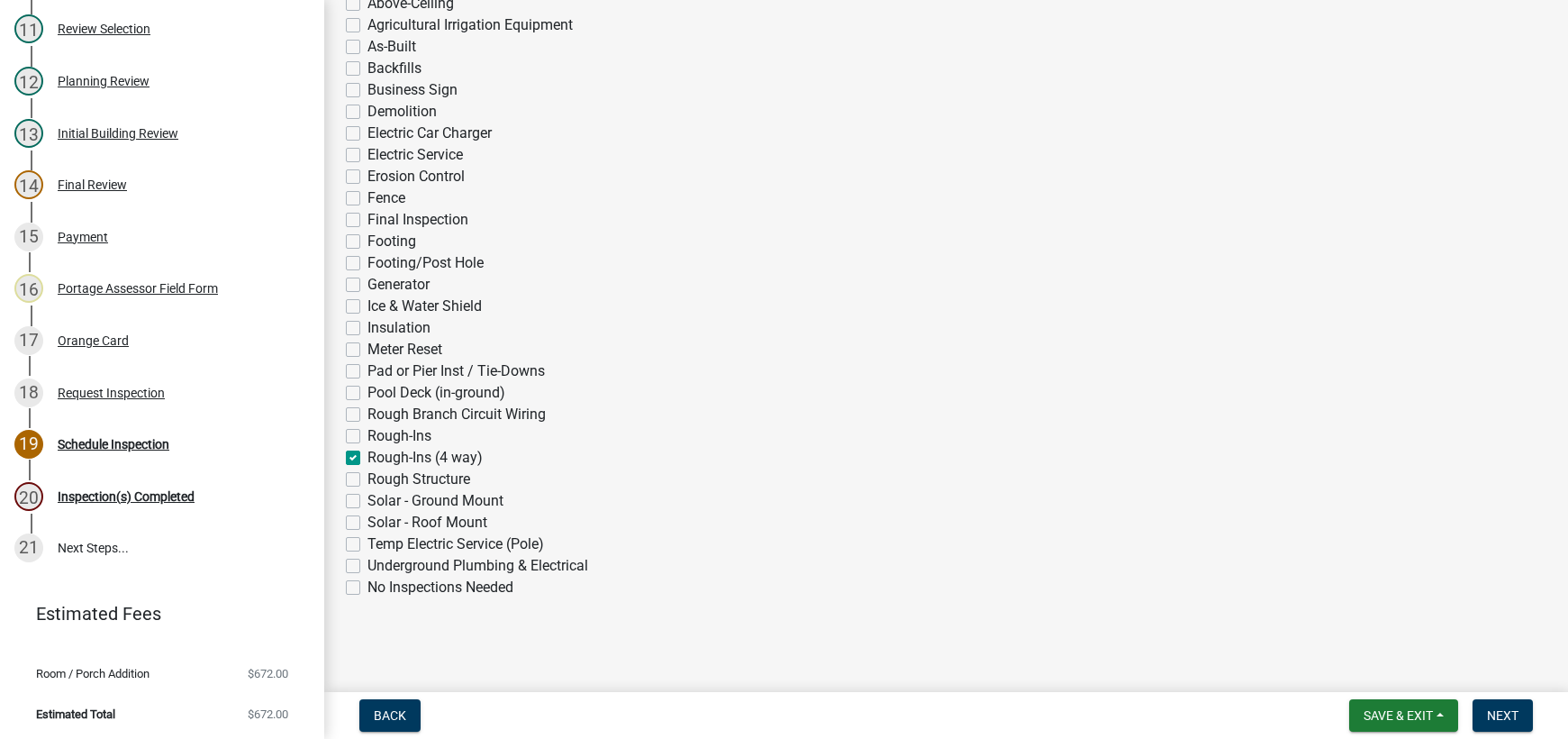
checkbox input "false"
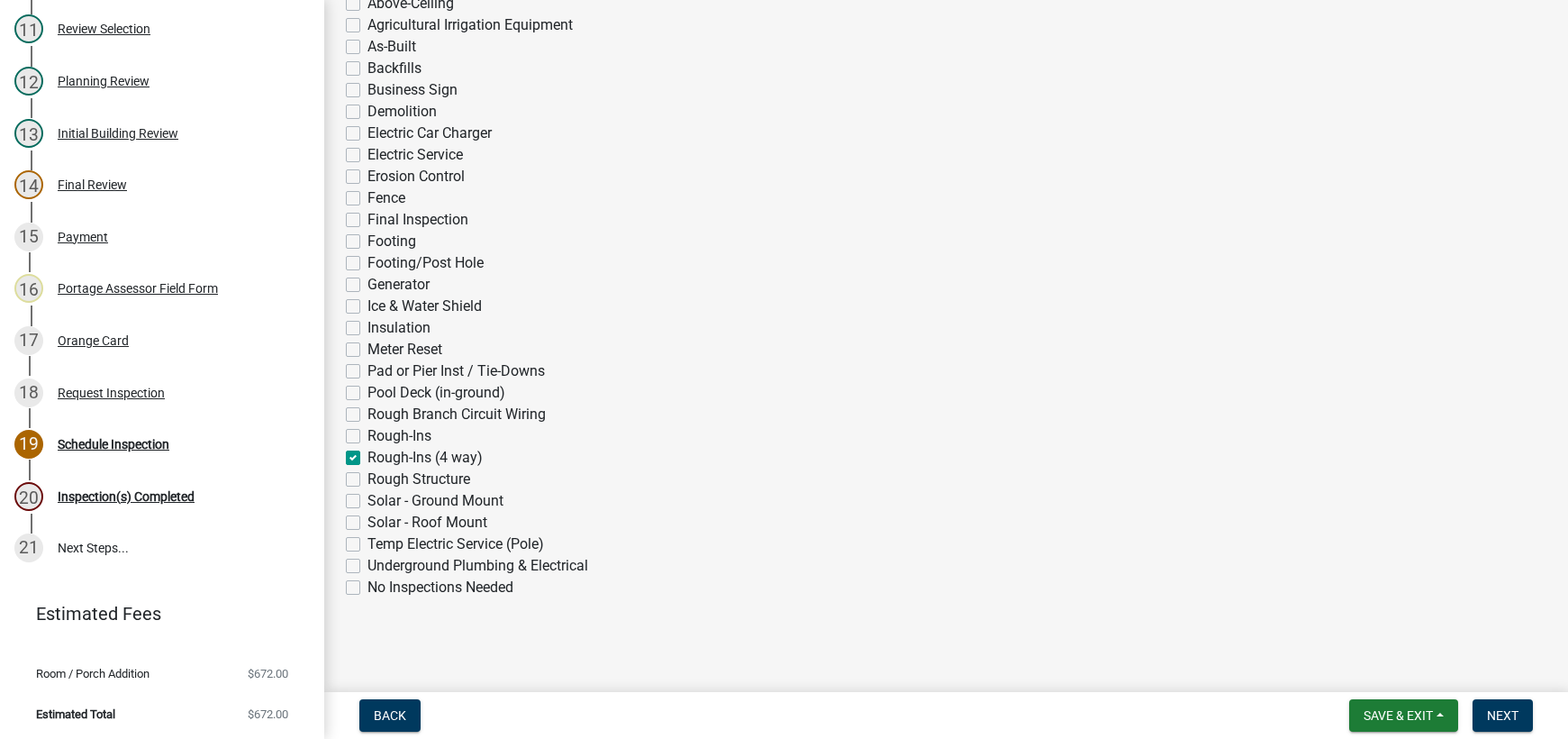
checkbox input "false"
click at [1508, 706] on button "Next" at bounding box center [1501, 715] width 60 height 32
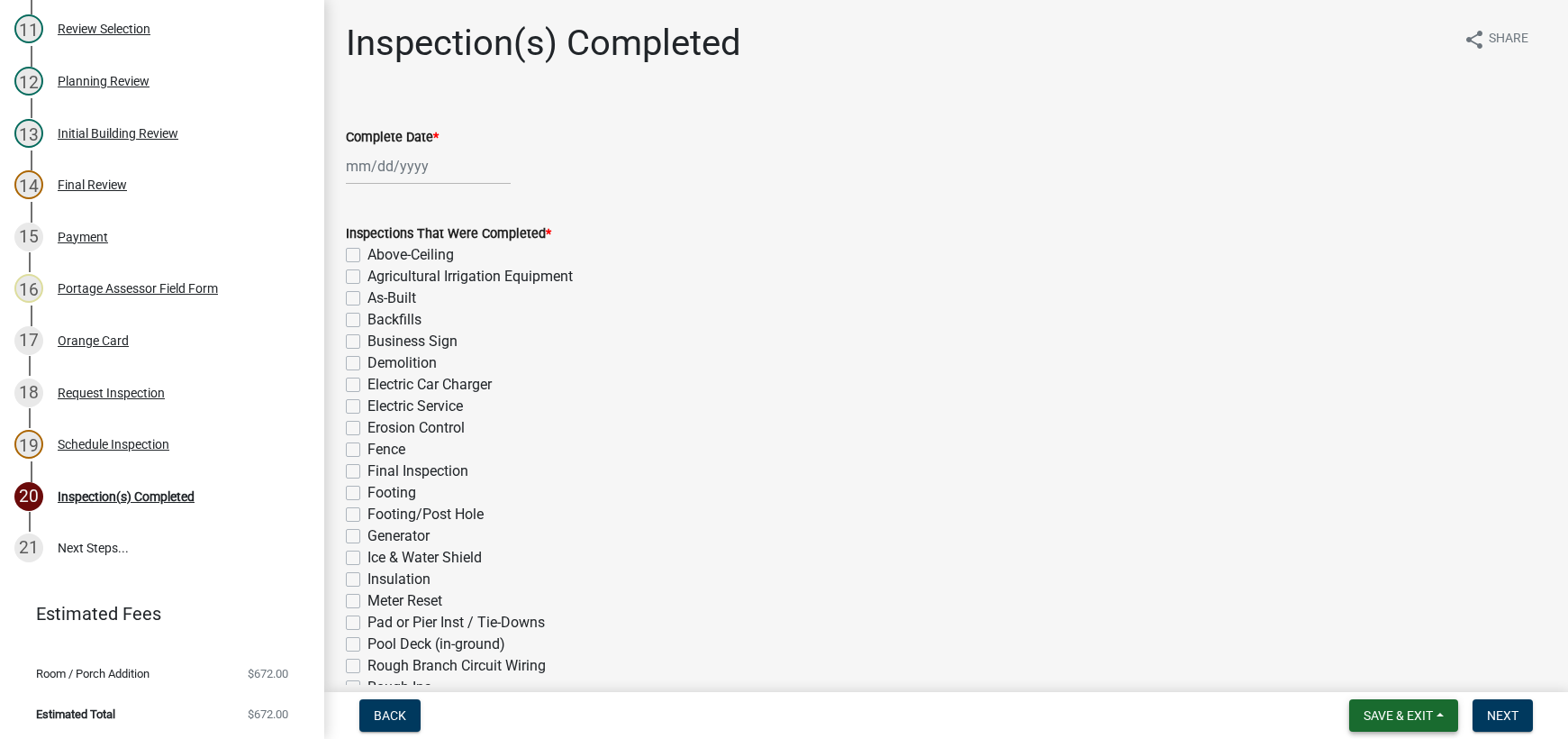
click at [1381, 709] on span "Save & Exit" at bounding box center [1398, 714] width 69 height 14
click at [1375, 670] on button "Save & Exit" at bounding box center [1385, 668] width 144 height 43
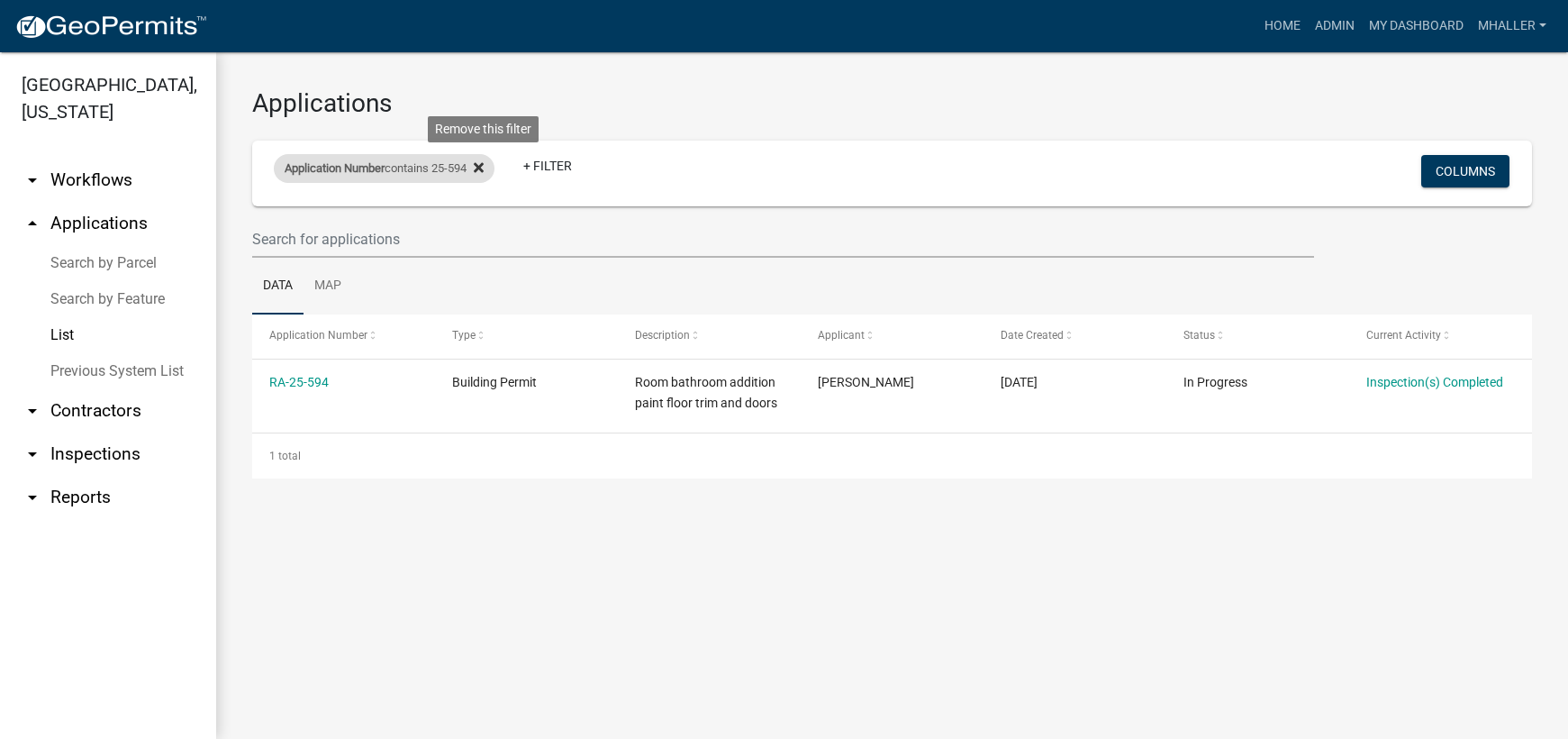
click at [484, 167] on icon at bounding box center [478, 167] width 10 height 10
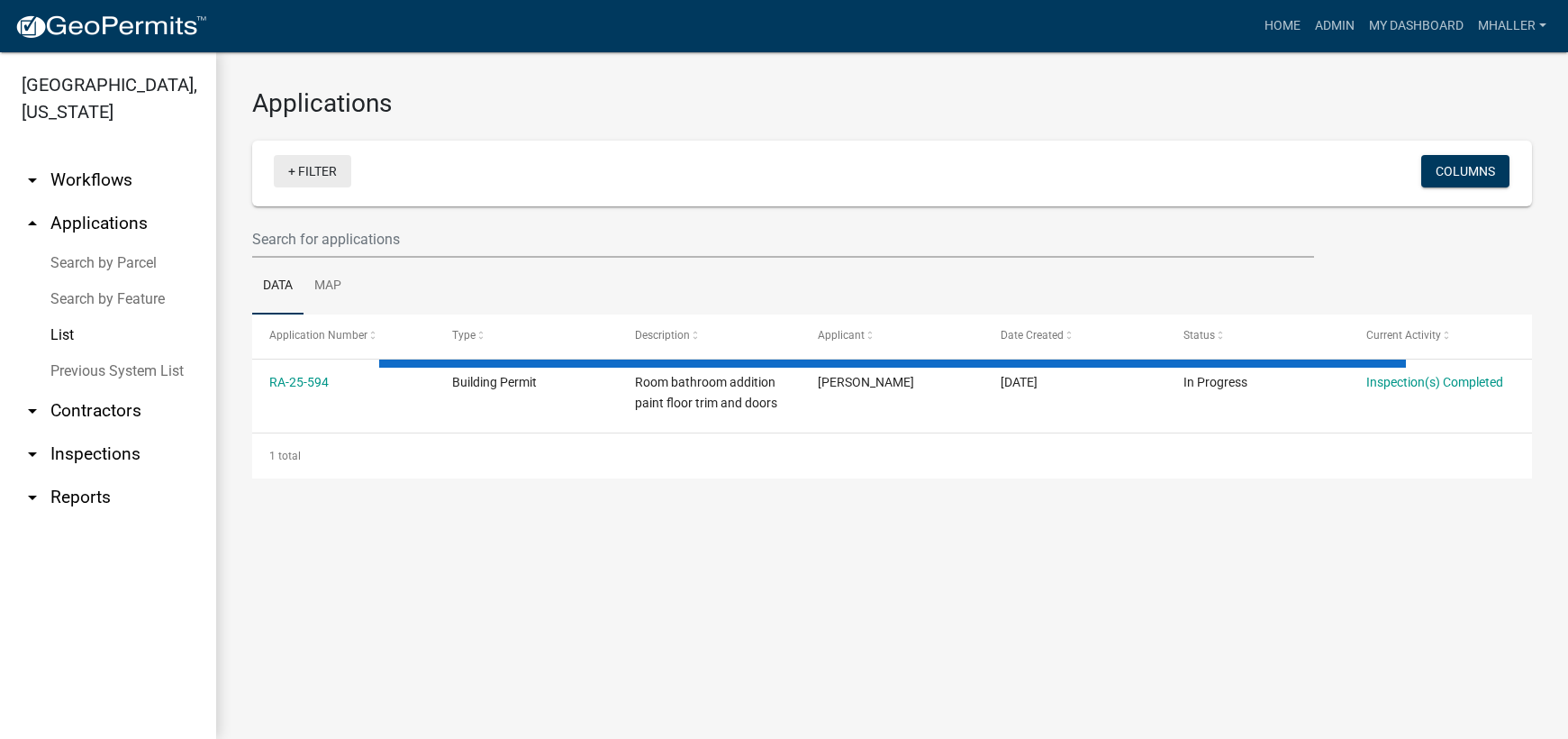
select select "1: 25"
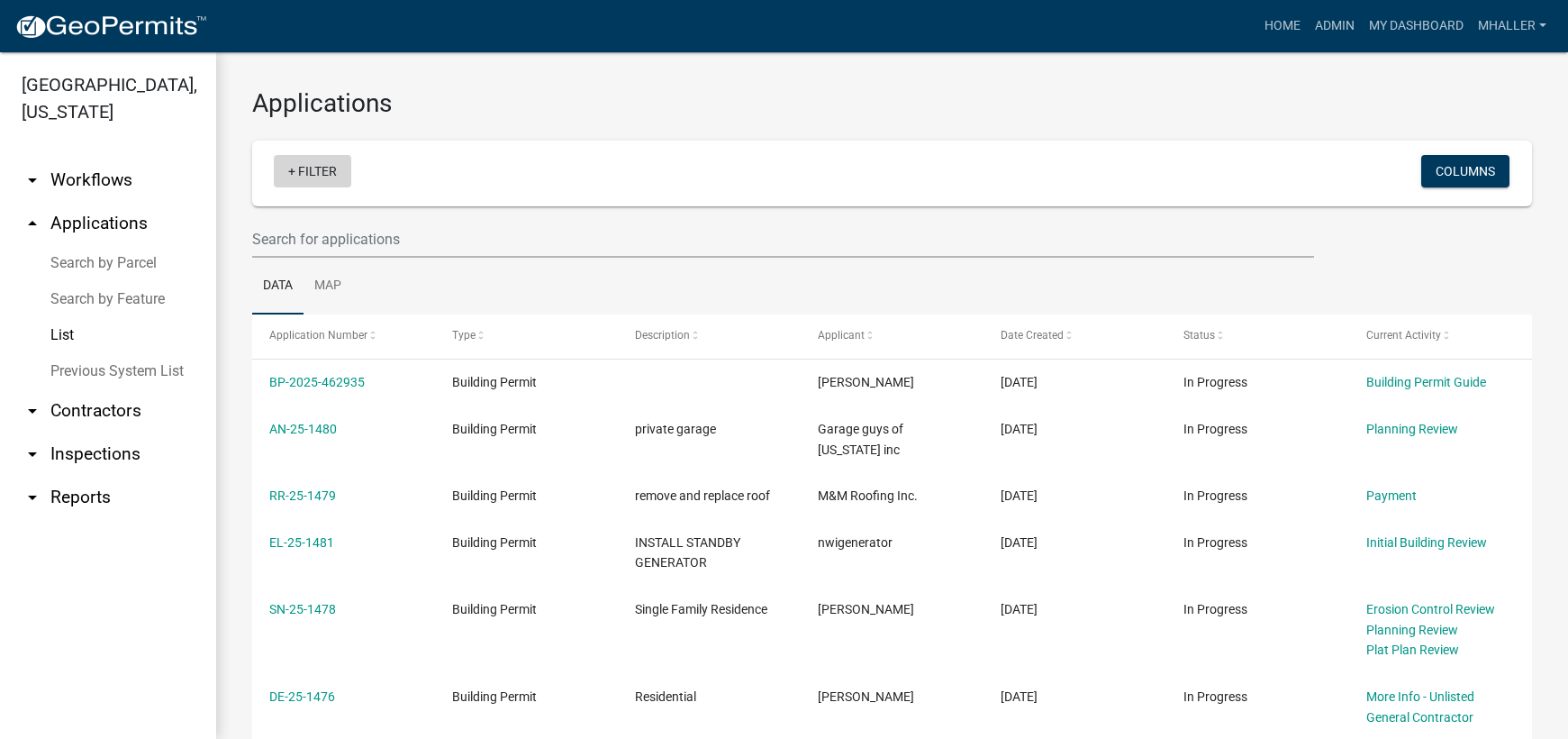
click at [319, 174] on link "+ Filter" at bounding box center [312, 171] width 77 height 32
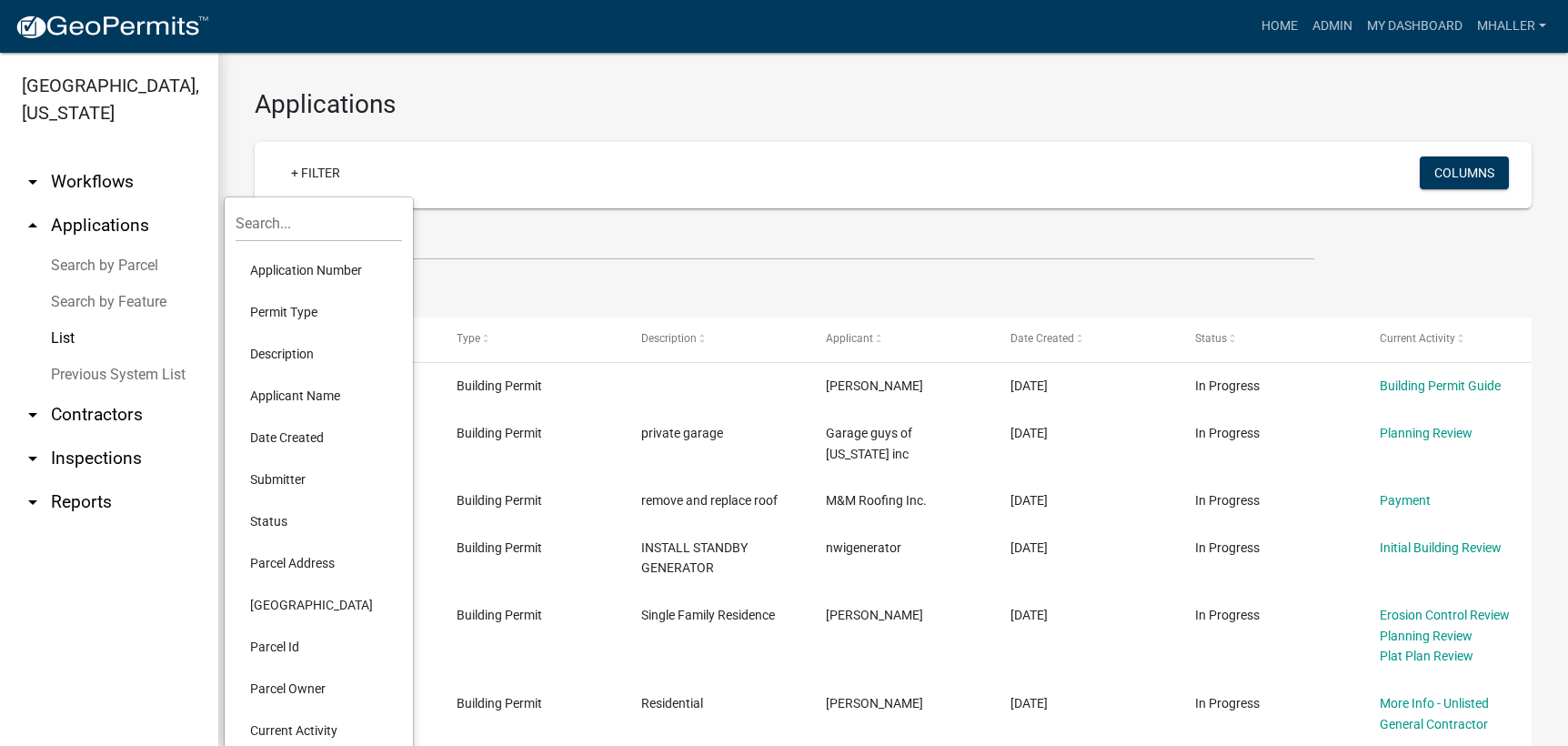
click at [286, 567] on li "Parcel Address" at bounding box center [318, 563] width 166 height 42
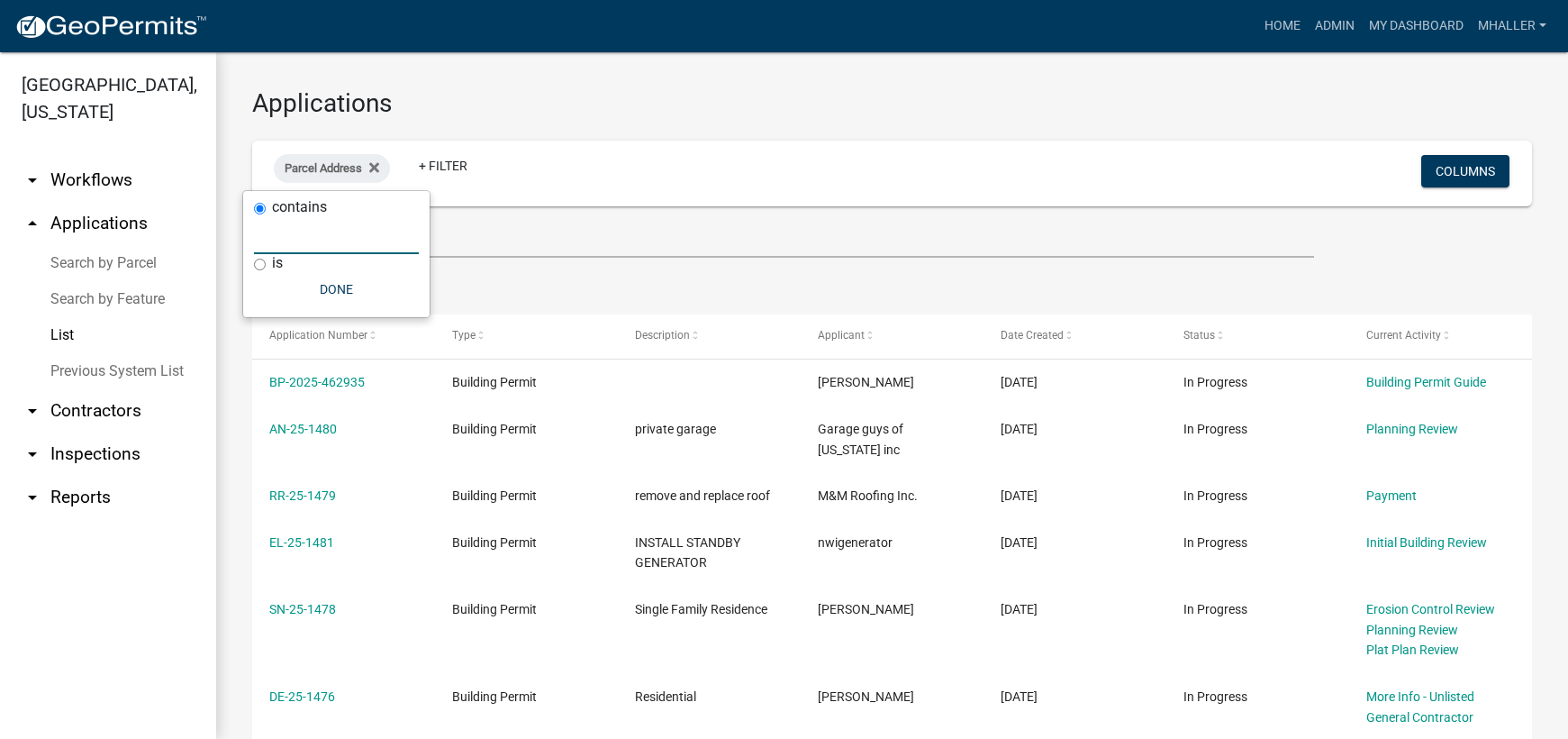
click at [308, 235] on input "text" at bounding box center [336, 235] width 165 height 37
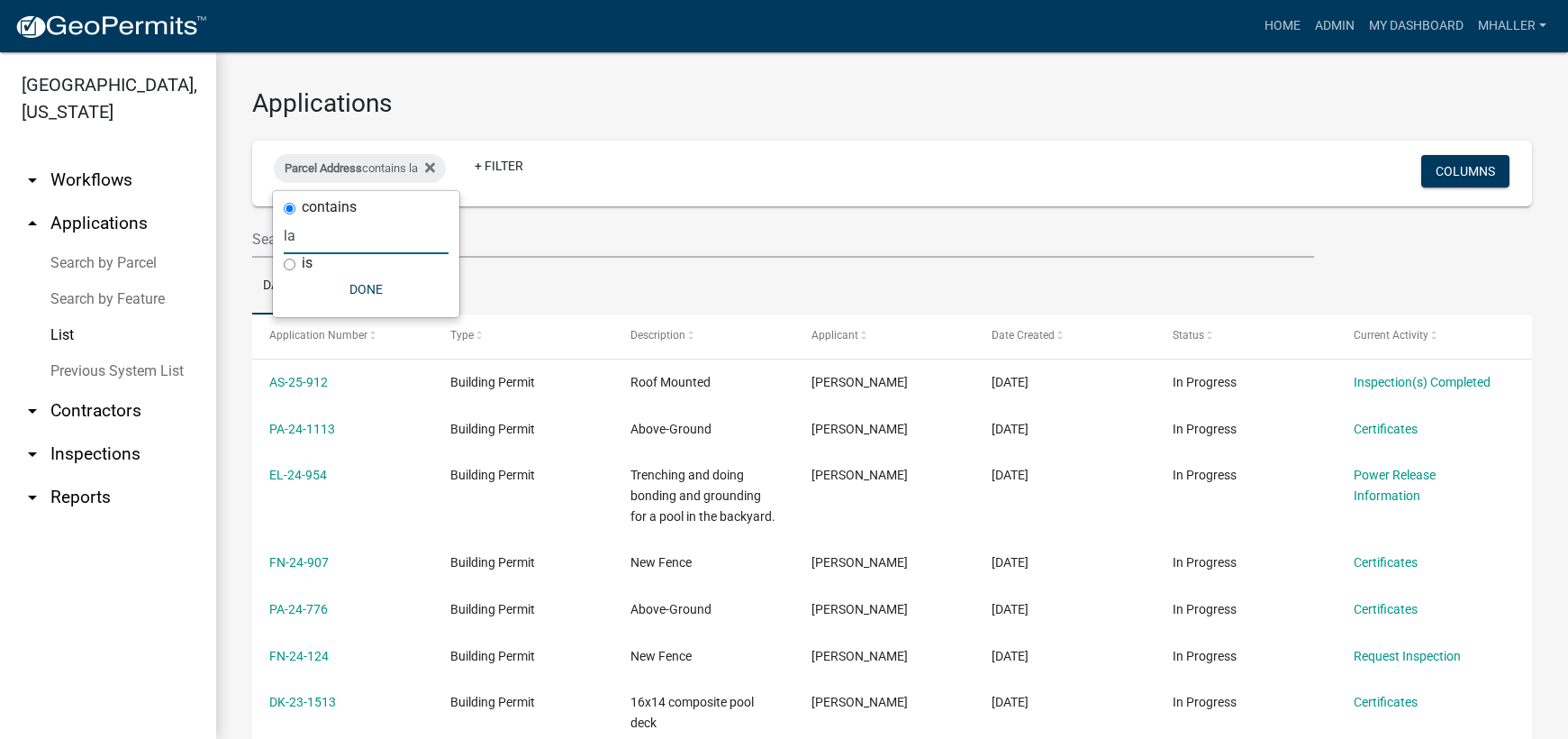
type input "l"
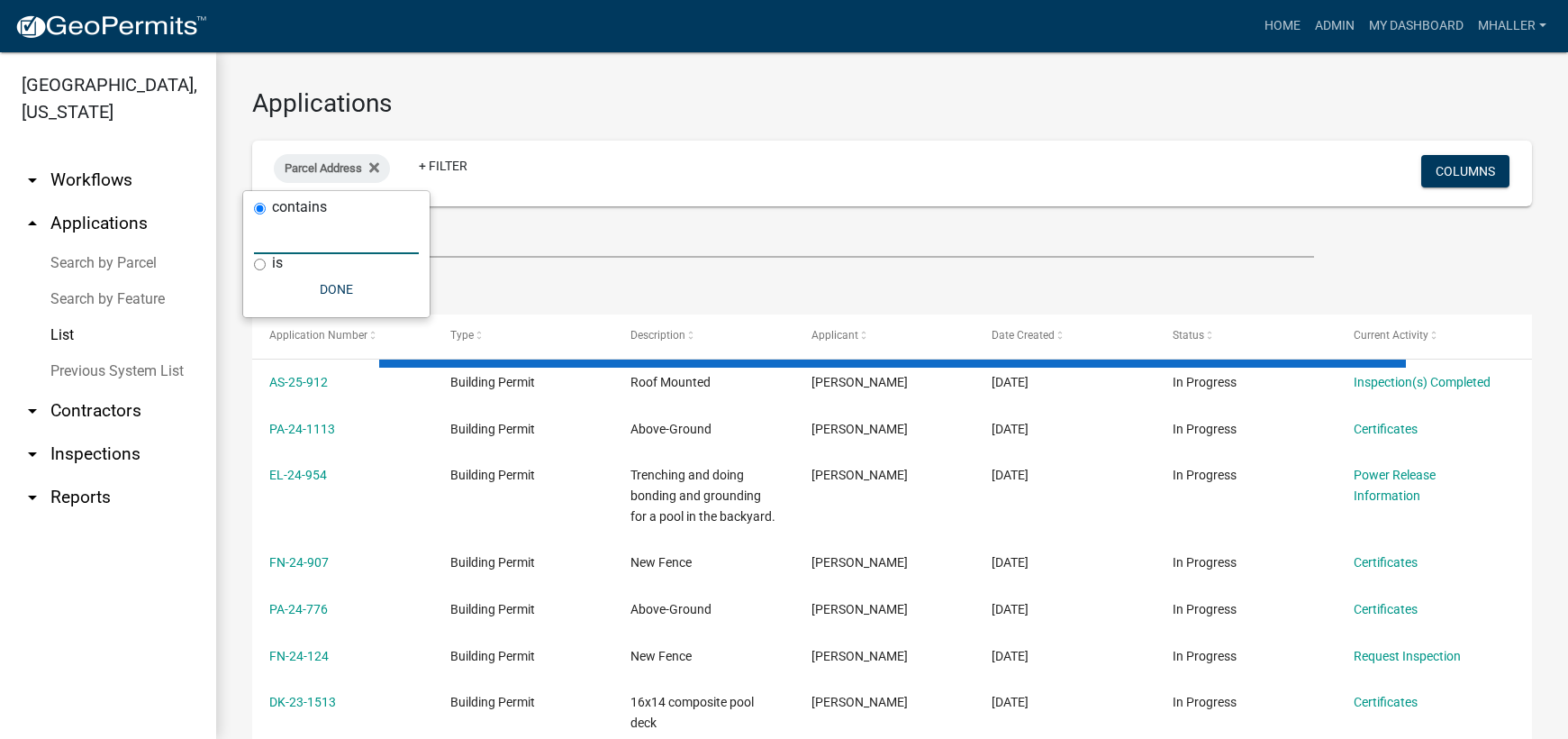
select select "1: 25"
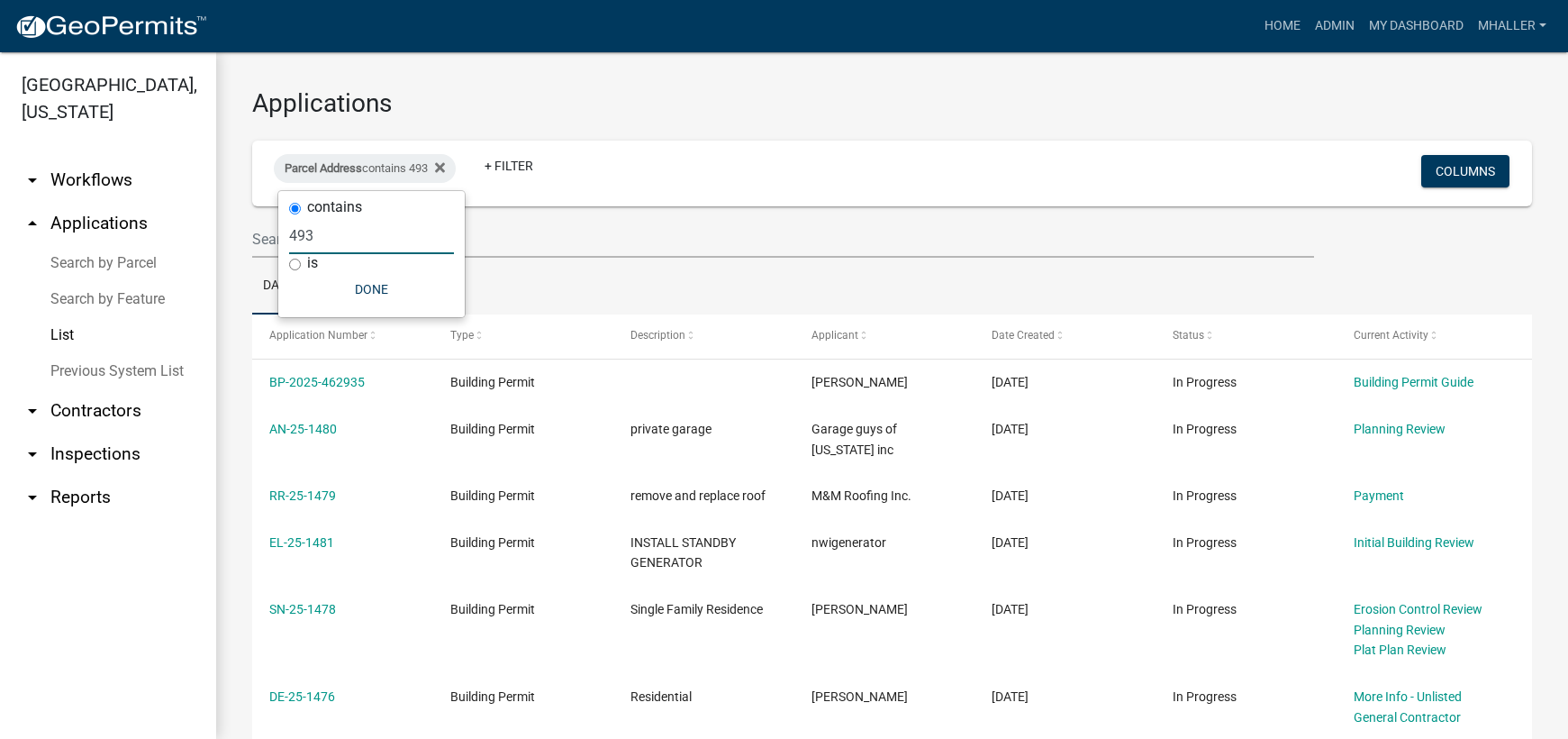
type input "493"
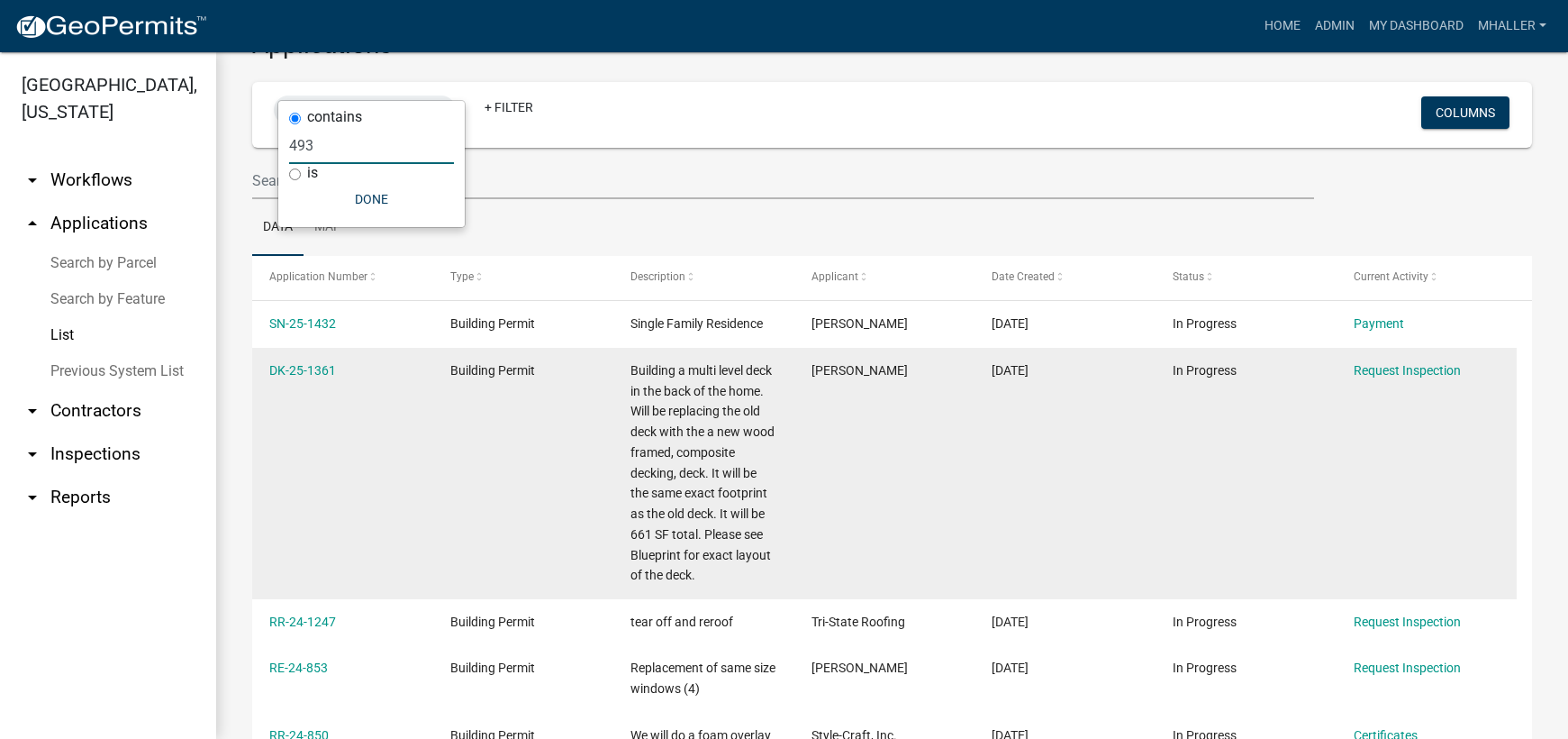
scroll to position [90, 0]
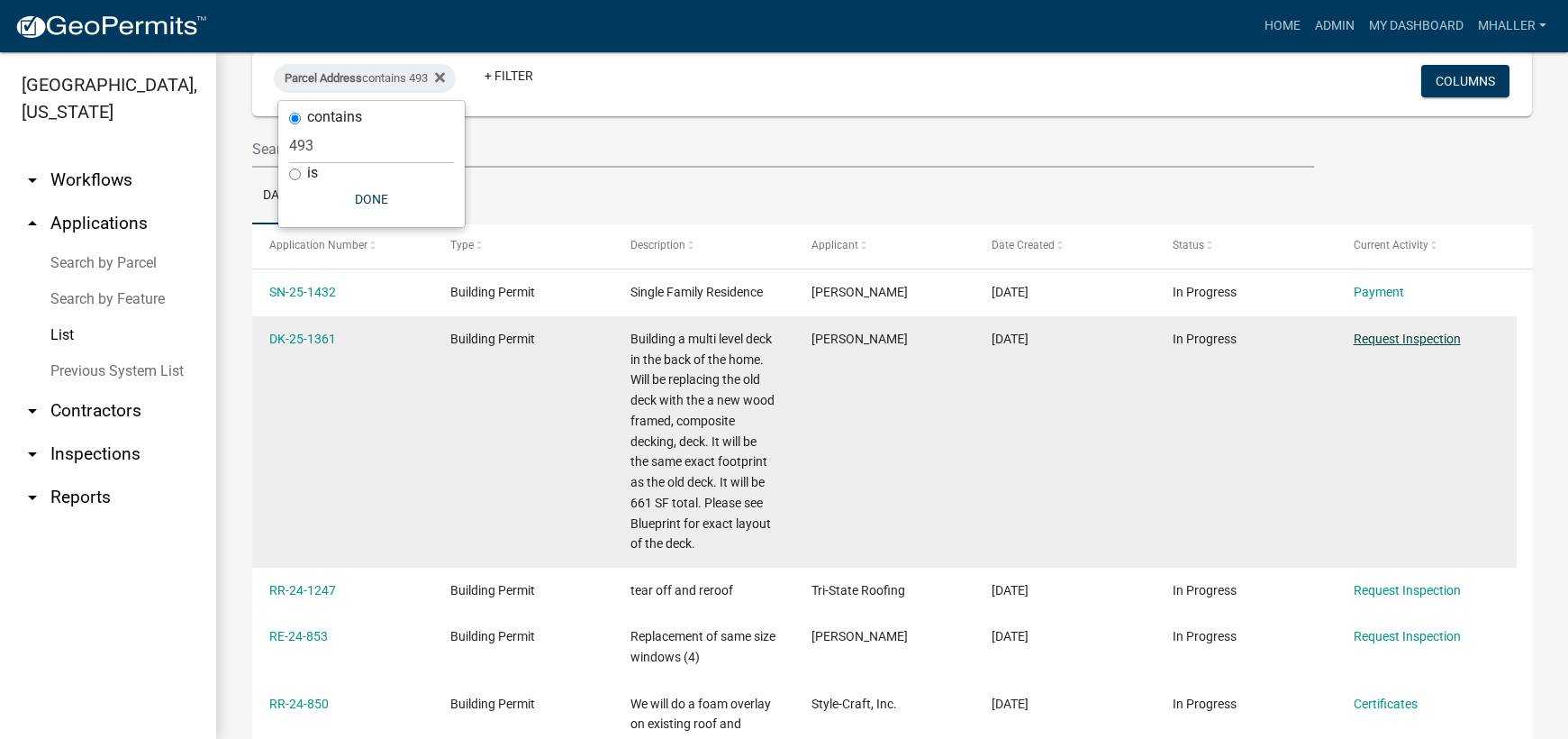
click at [1387, 340] on link "Request Inspection" at bounding box center [1406, 338] width 108 height 14
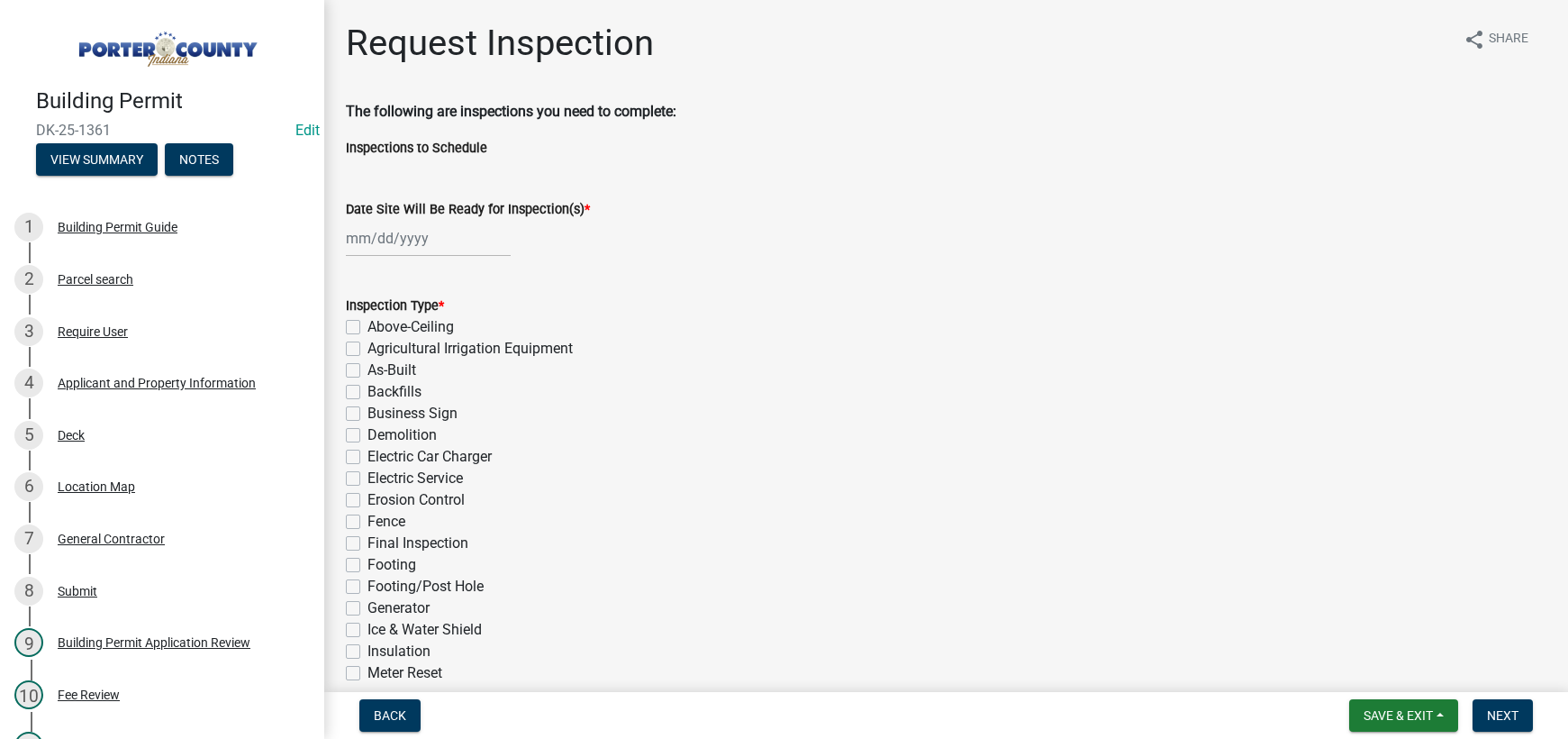
click at [415, 241] on div at bounding box center [427, 238] width 165 height 37
select select "8"
select select "2025"
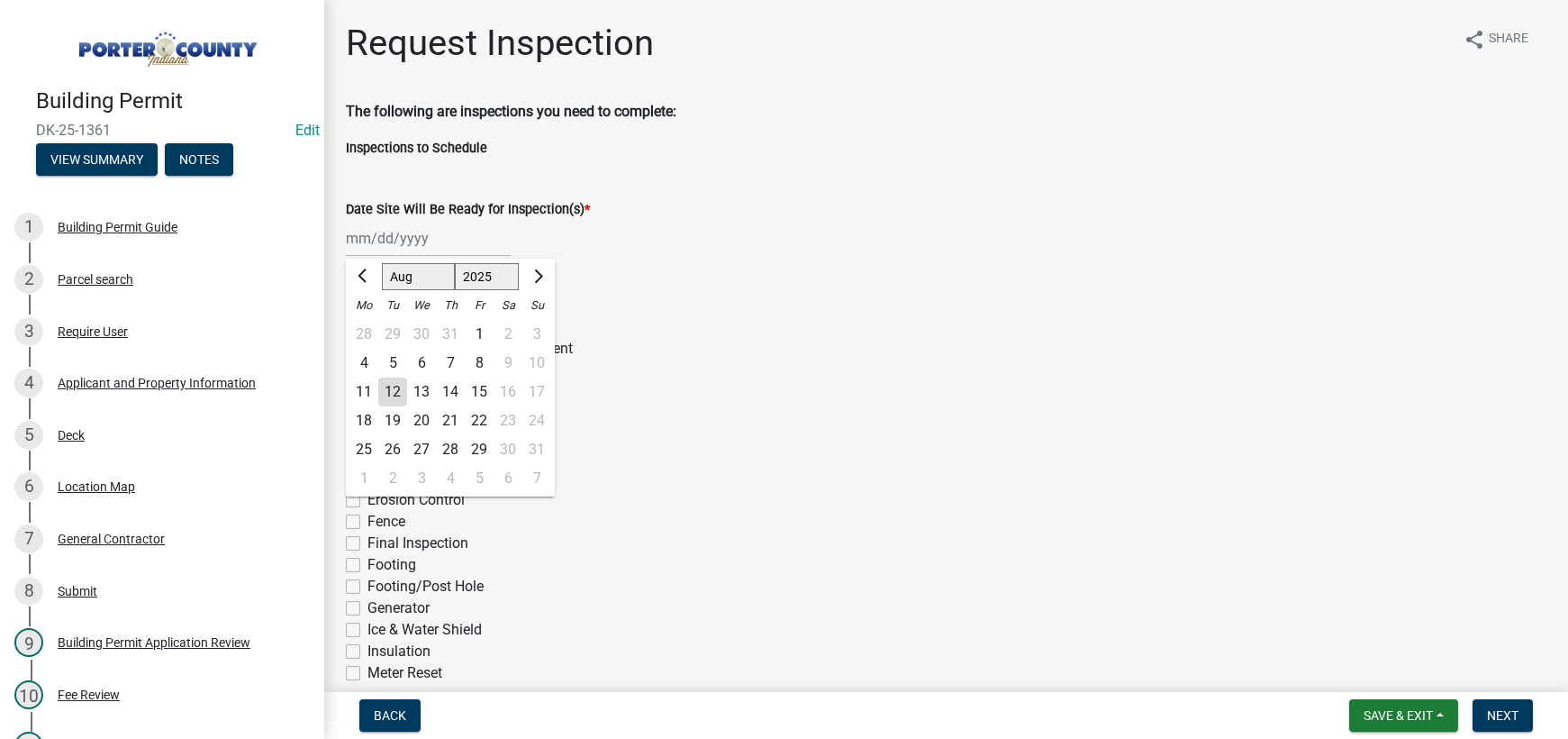
click at [636, 501] on div "Erosion Control" at bounding box center [945, 500] width 1201 height 22
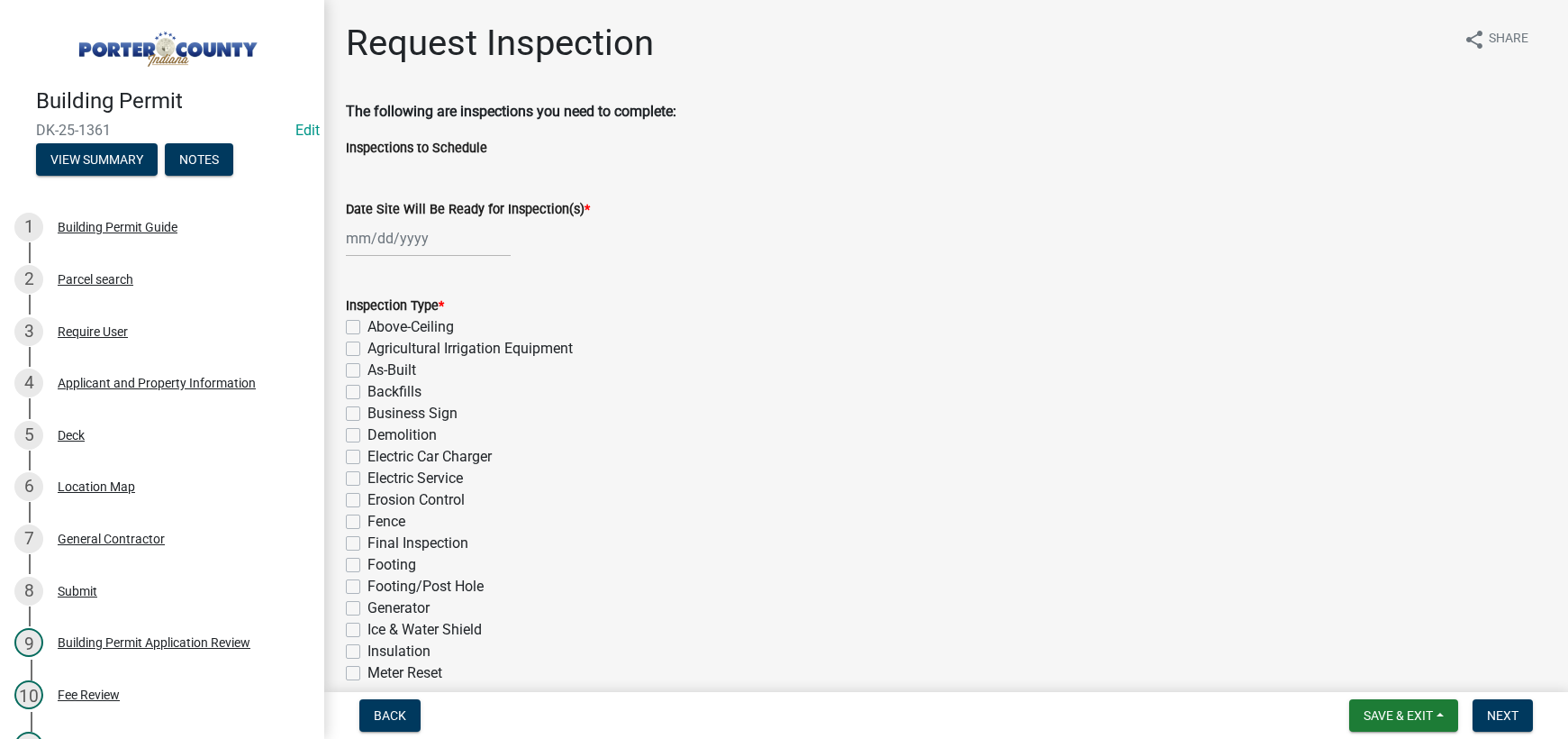
click at [383, 238] on div at bounding box center [427, 238] width 165 height 37
select select "8"
select select "2025"
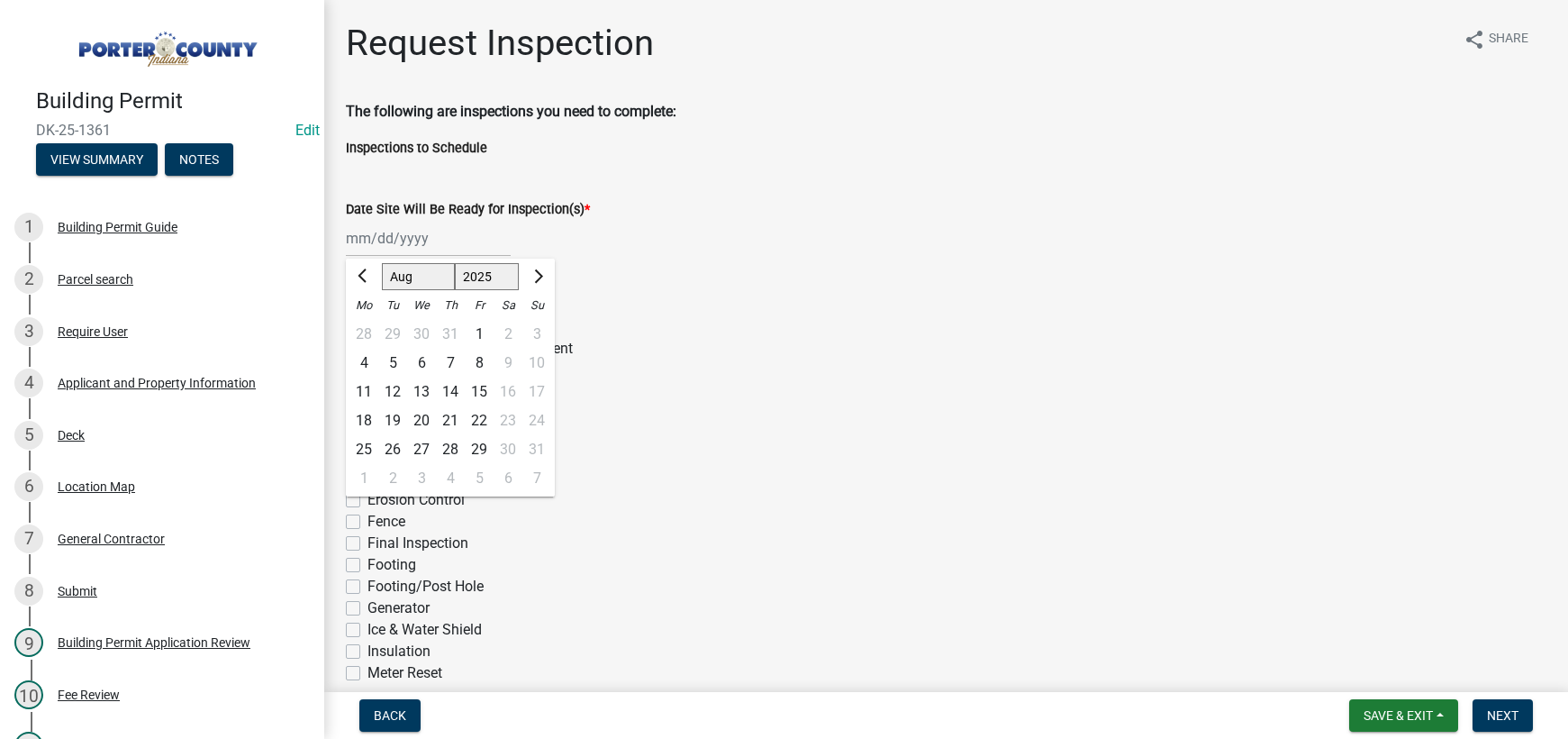
click at [636, 313] on div "Inspection Type *" at bounding box center [945, 305] width 1201 height 22
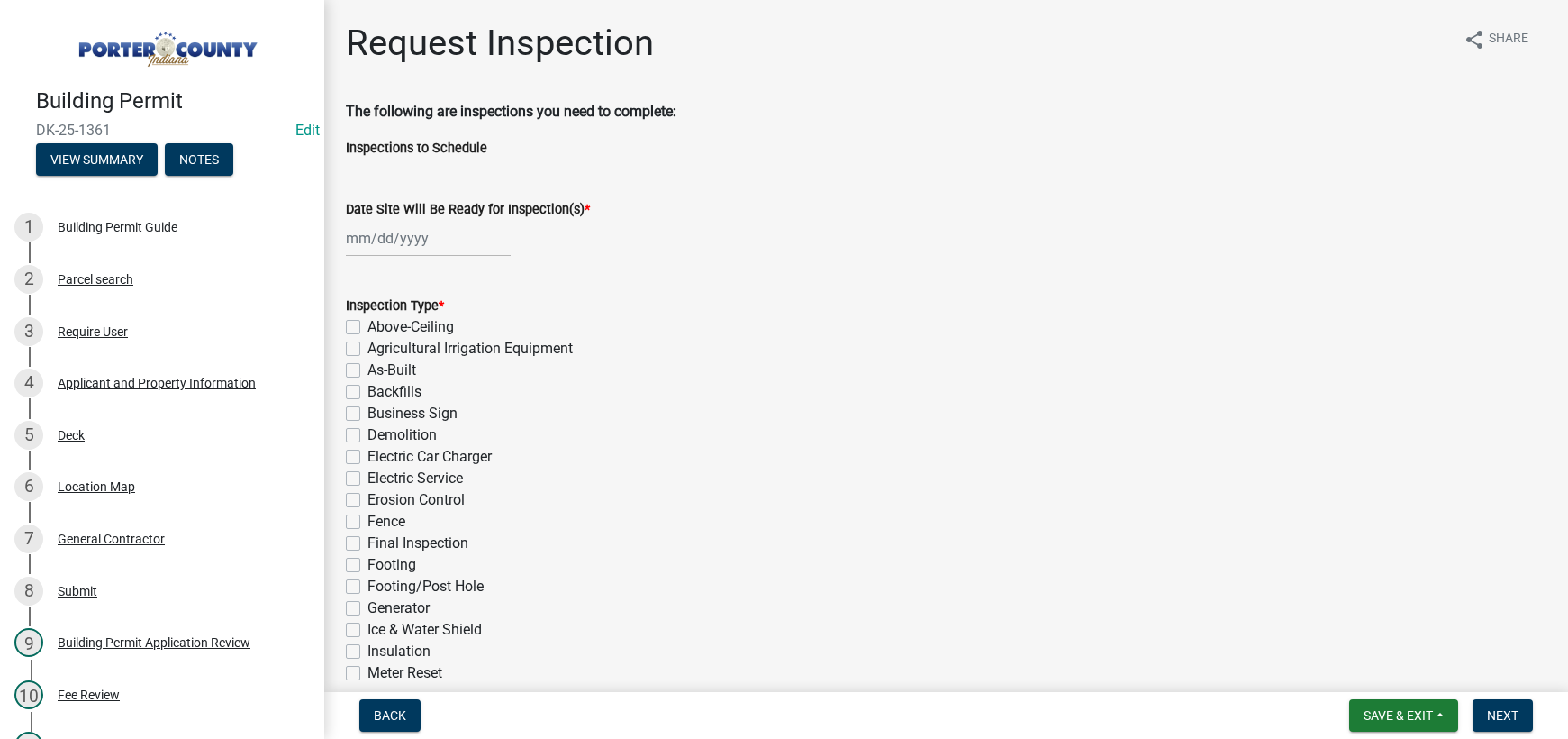
click at [415, 237] on div at bounding box center [427, 238] width 165 height 37
select select "8"
select select "2025"
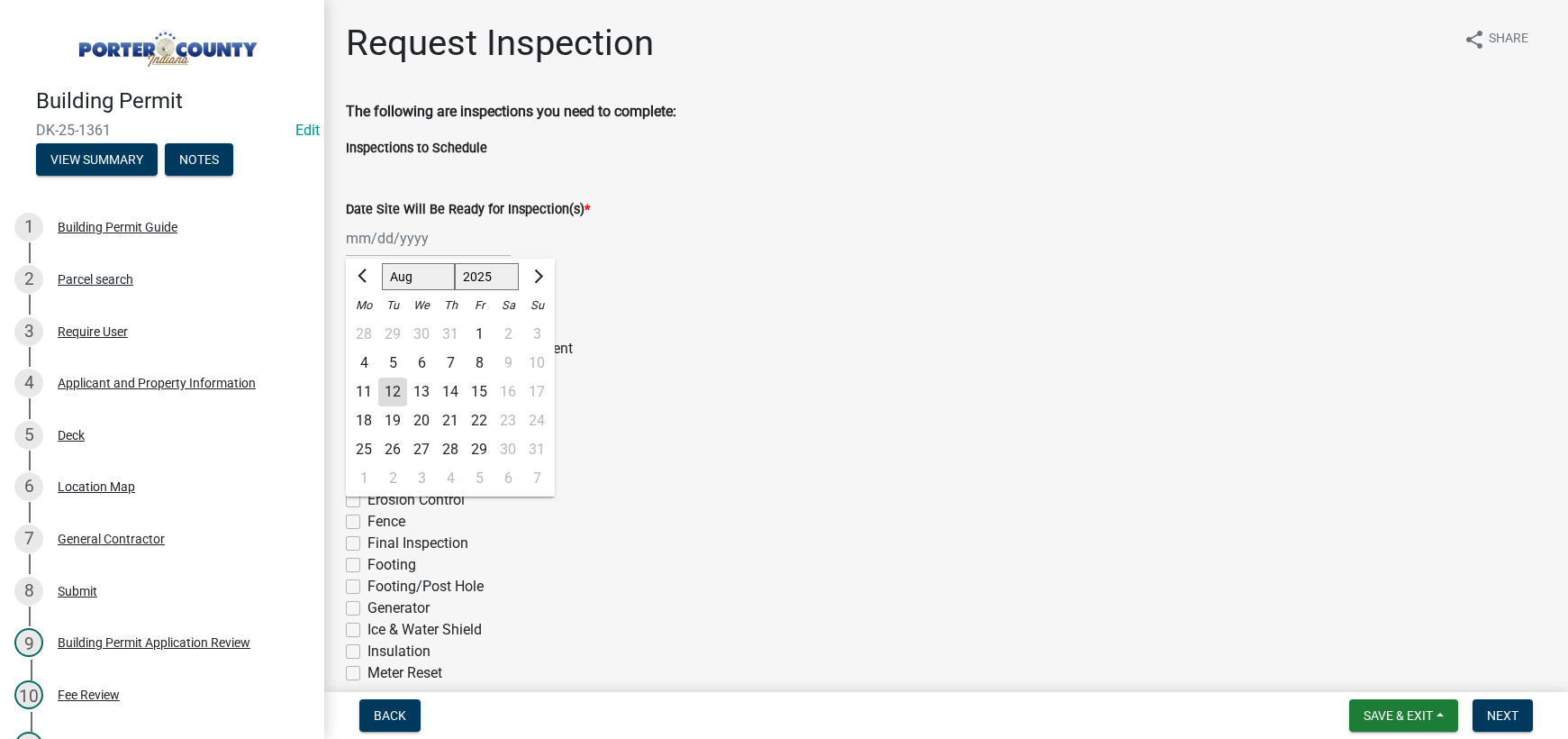
click at [424, 394] on div "13" at bounding box center [421, 391] width 29 height 29
type input "[DATE]"
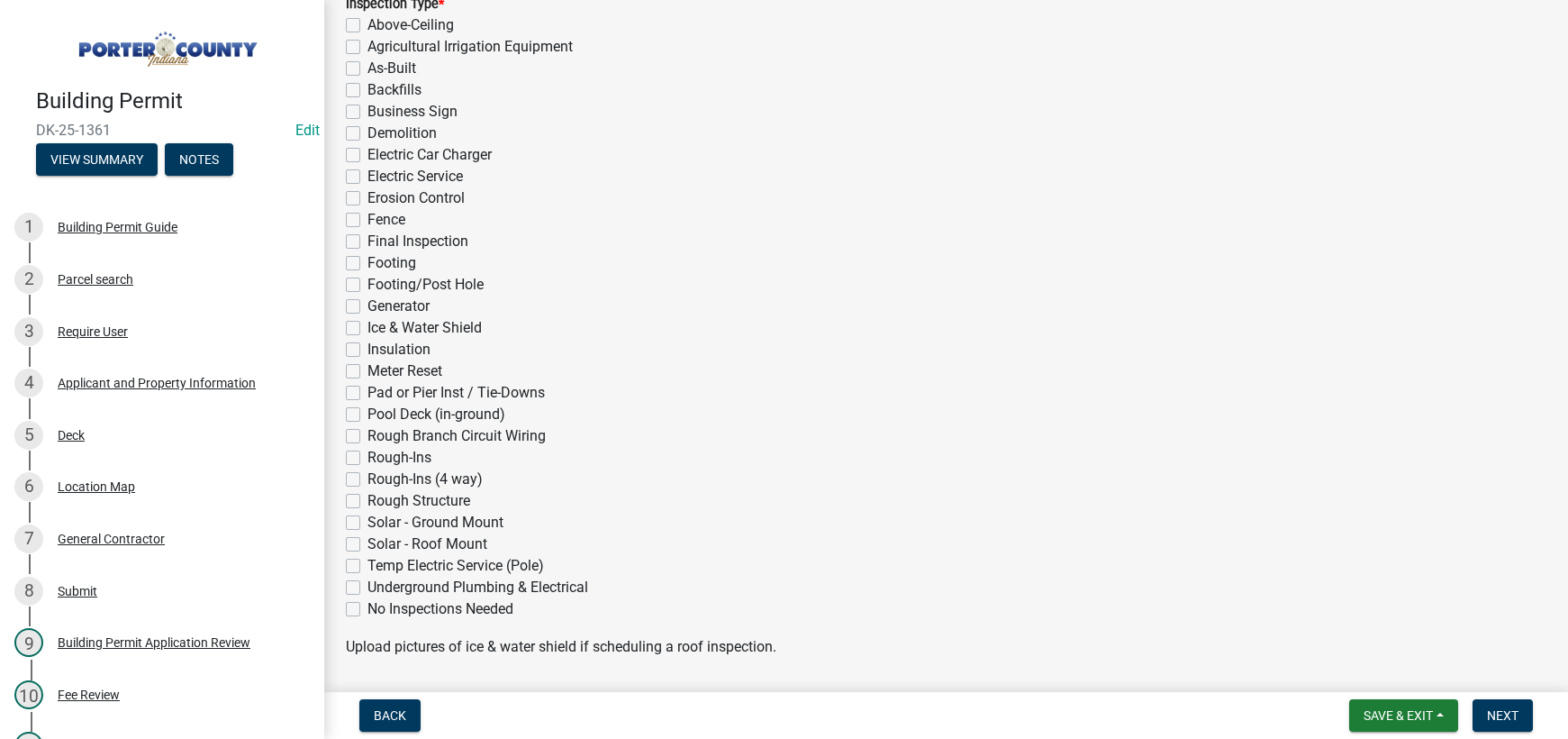
scroll to position [270, 0]
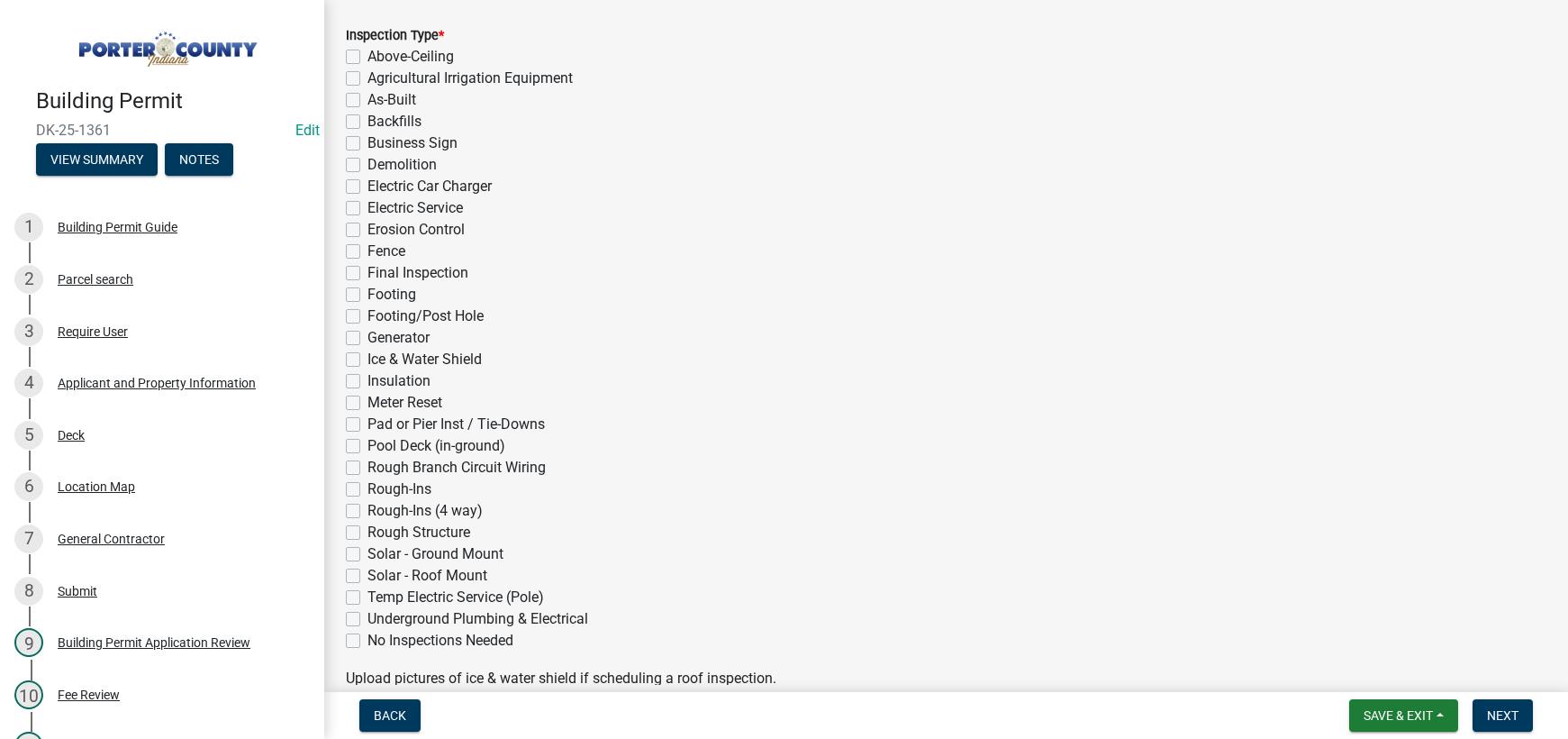
click at [367, 317] on label "Footing/Post Hole" at bounding box center [426, 316] width 116 height 22
click at [367, 317] on input "Footing/Post Hole" at bounding box center [373, 311] width 11 height 11
checkbox input "true"
checkbox input "false"
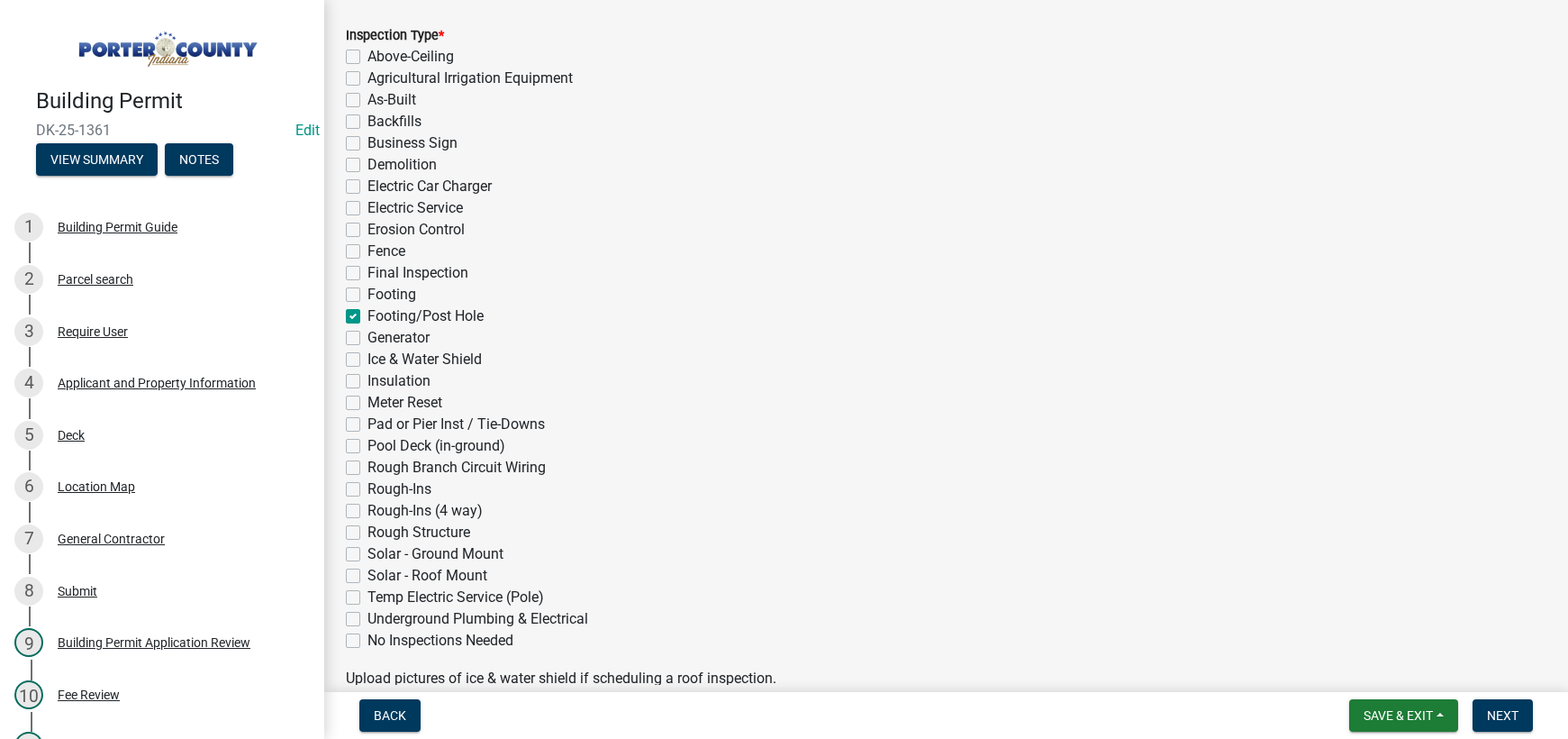
checkbox input "false"
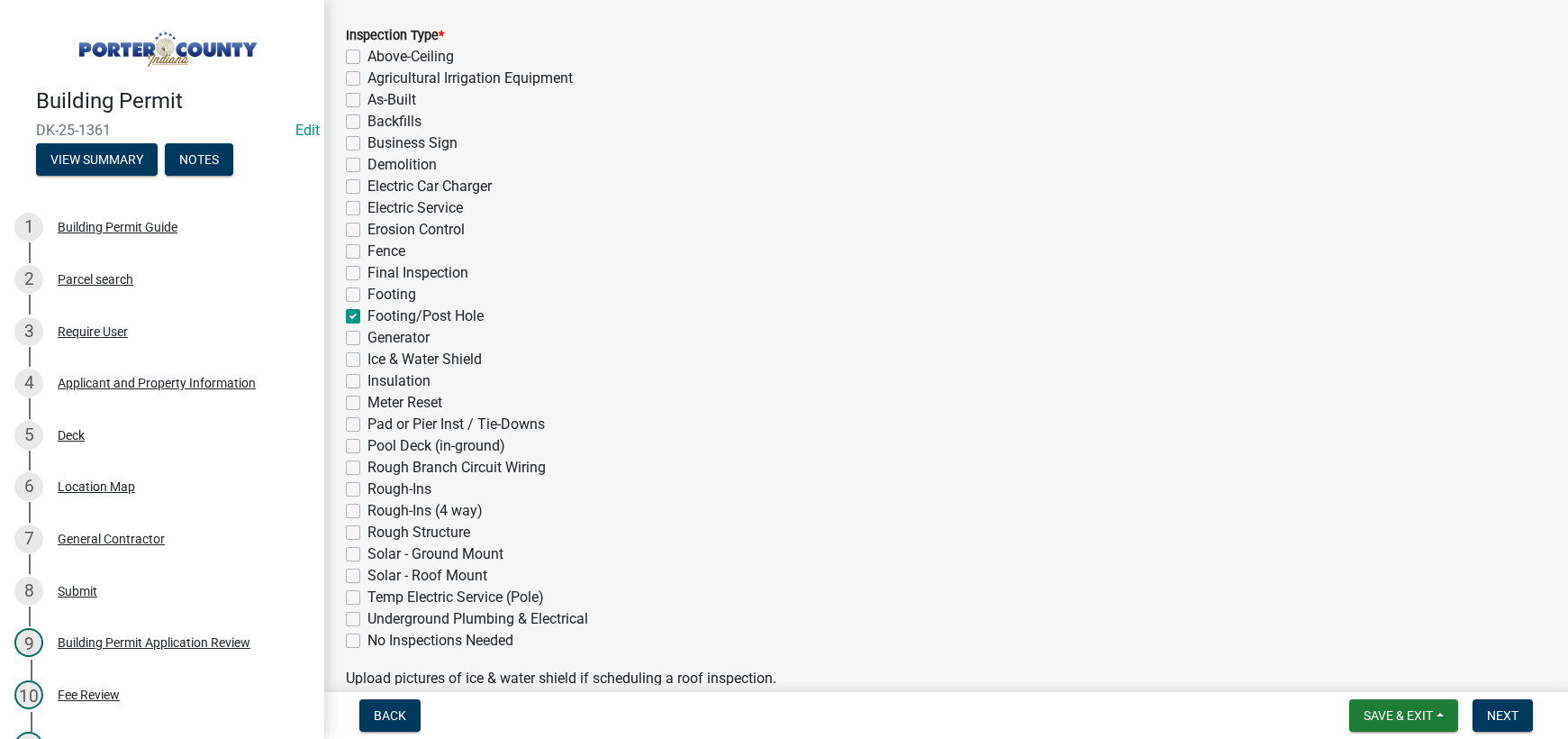
checkbox input "false"
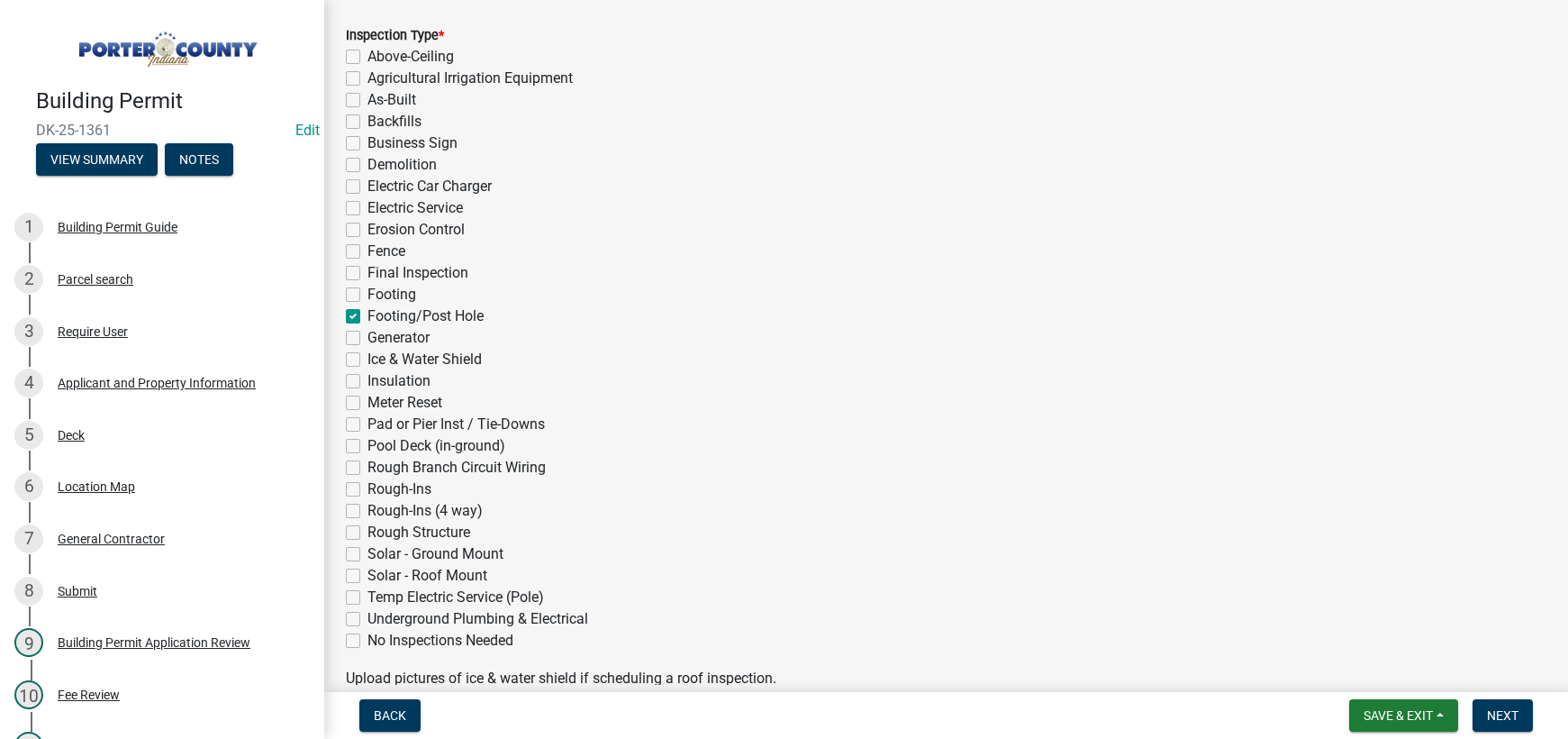
checkbox input "true"
checkbox input "false"
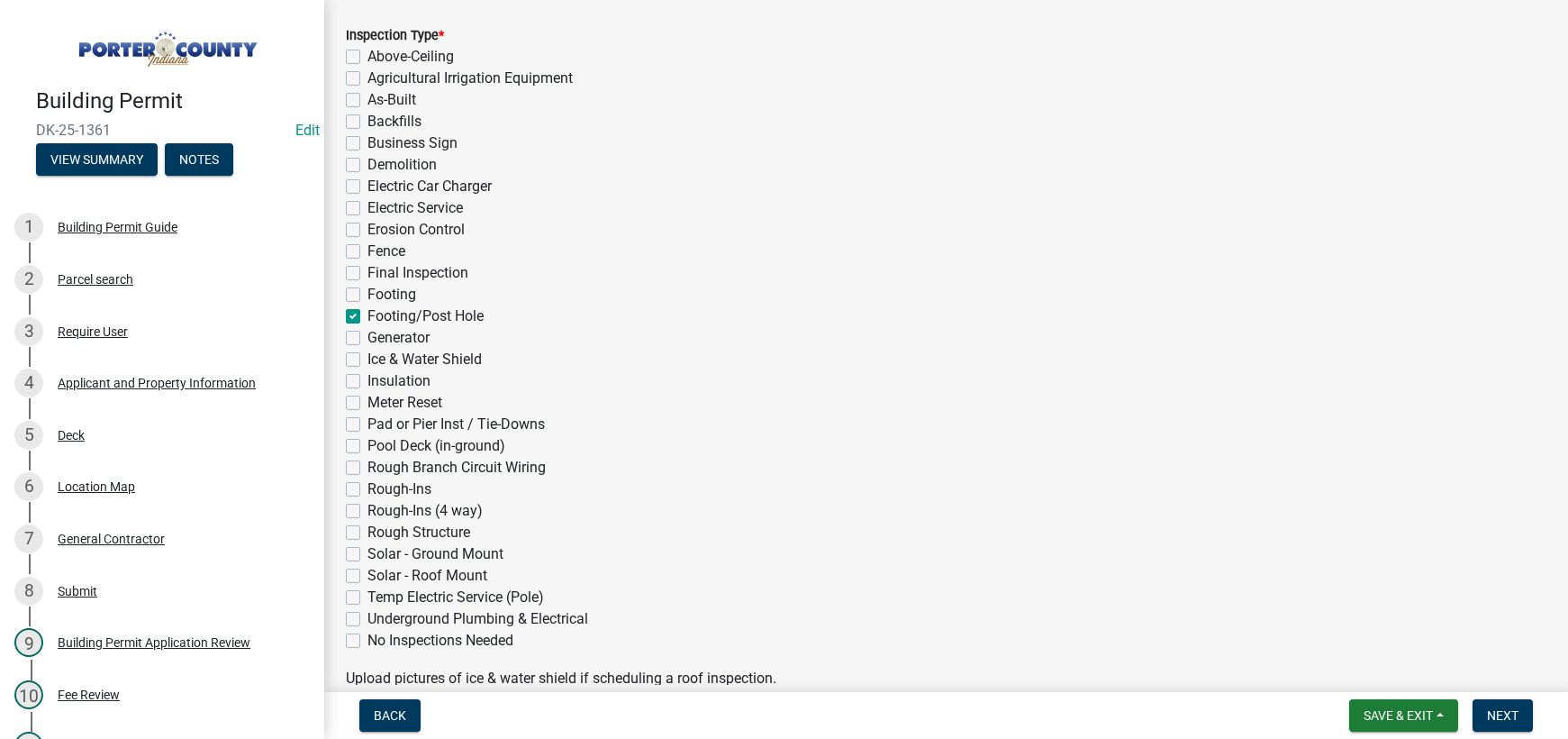
checkbox input "false"
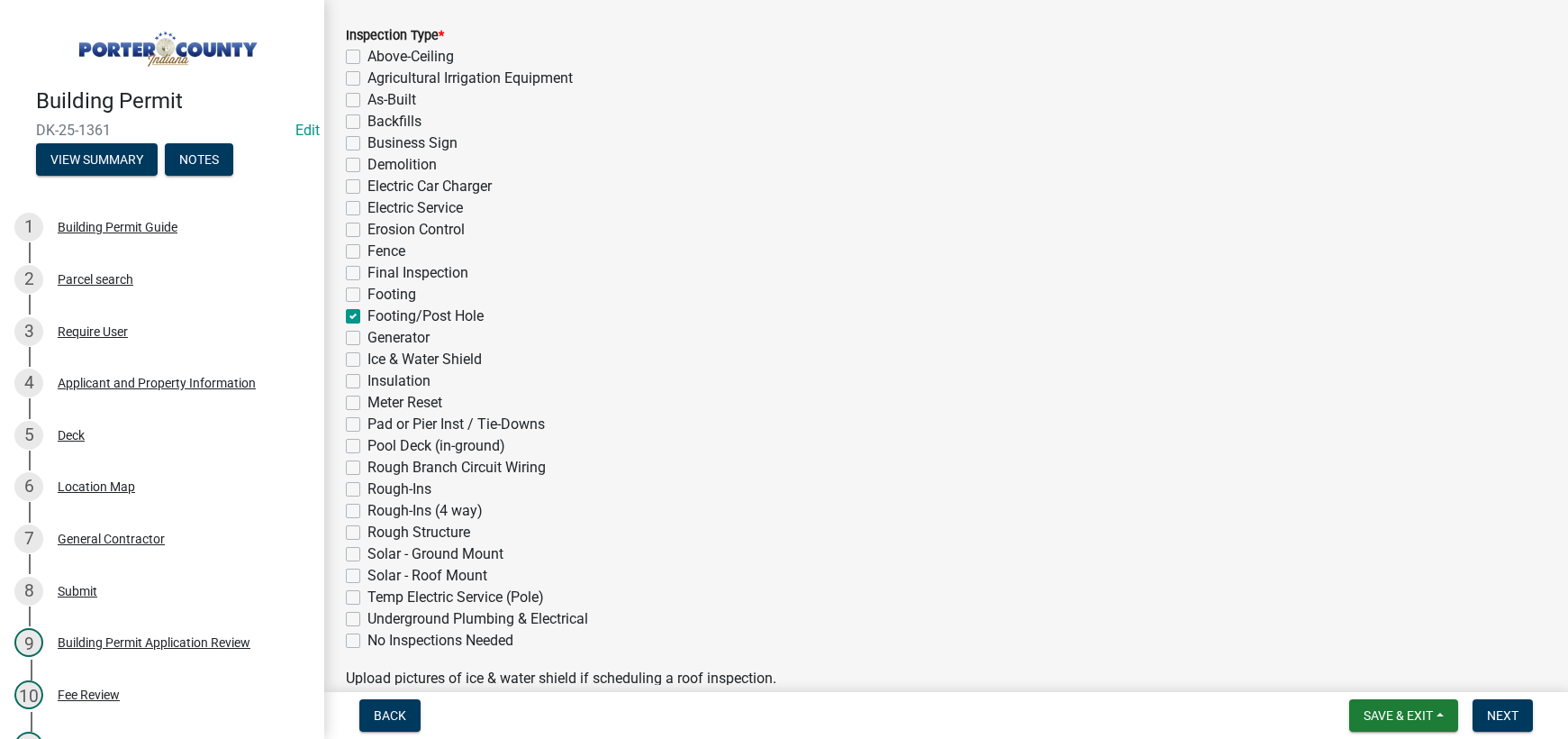
checkbox input "false"
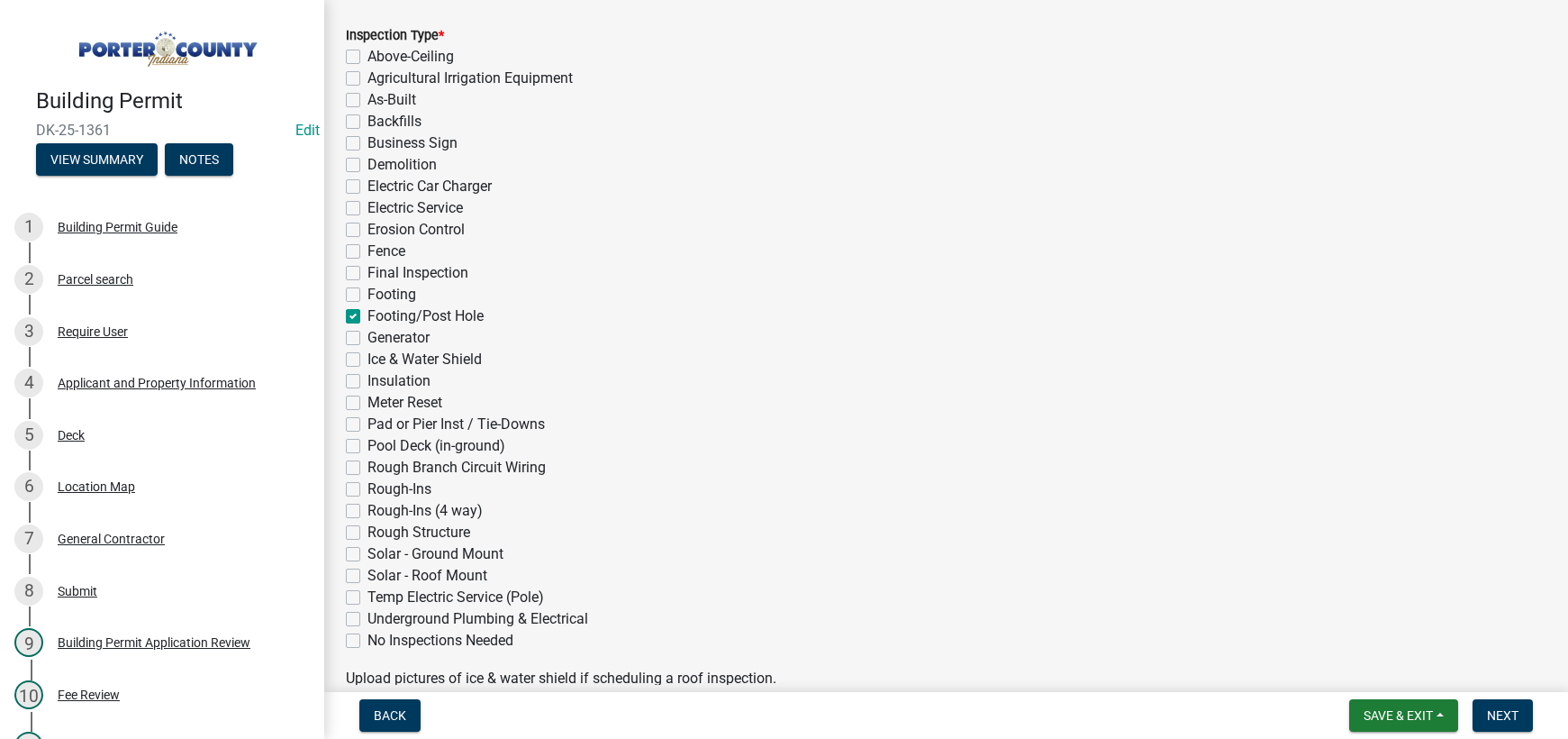
checkbox input "false"
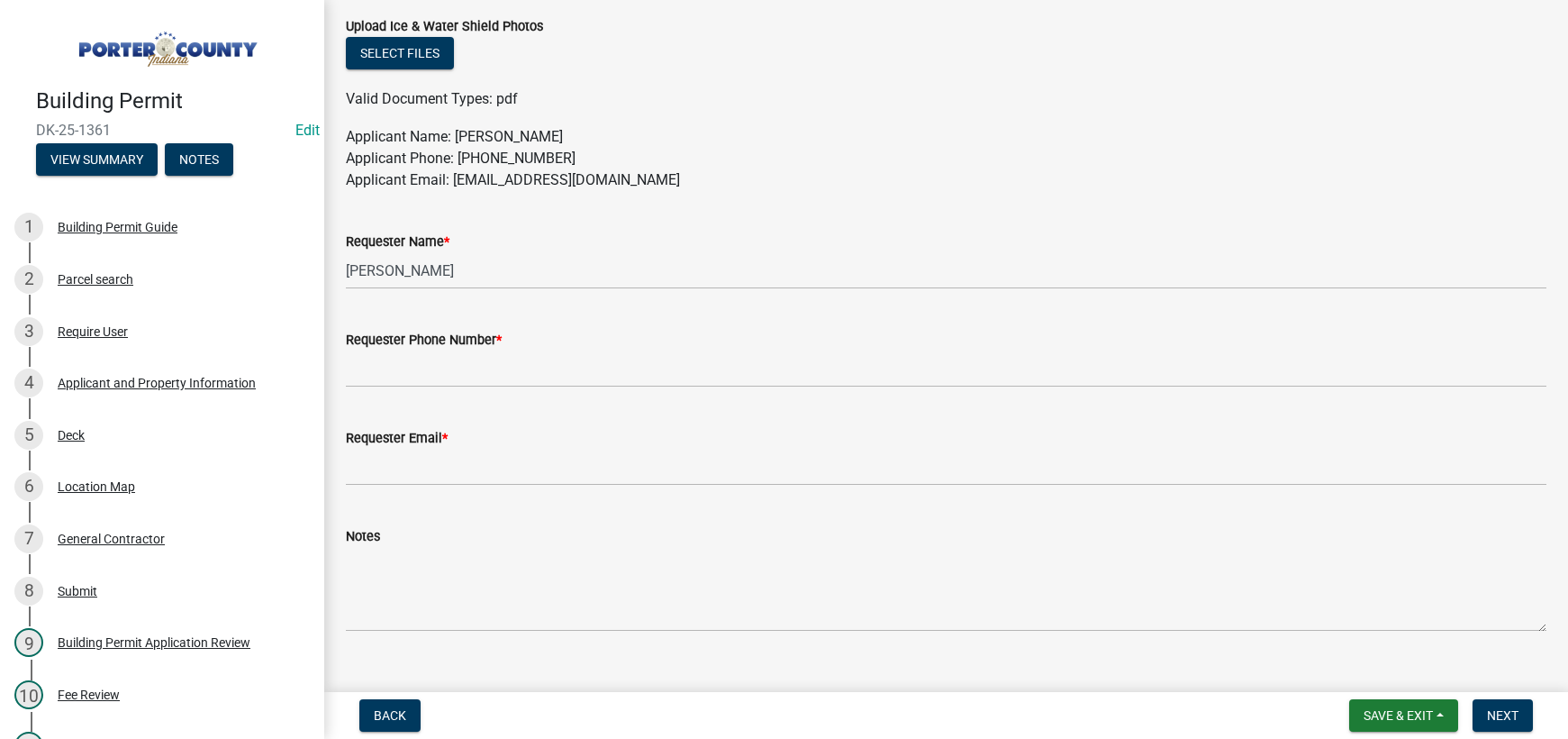
scroll to position [990, 0]
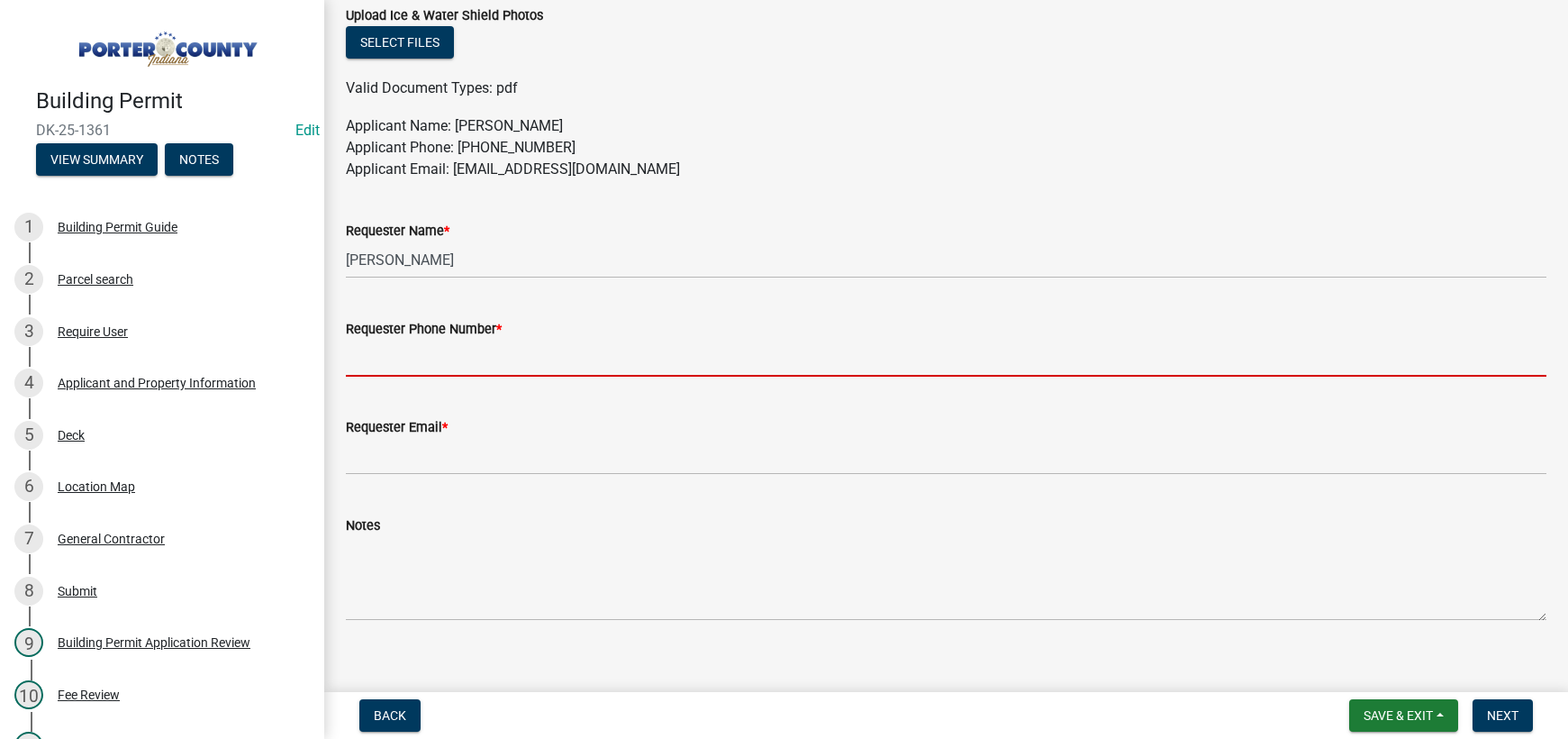
click at [427, 358] on input "Requester Phone Number *" at bounding box center [945, 358] width 1201 height 37
type input "[PHONE_NUMBER]"
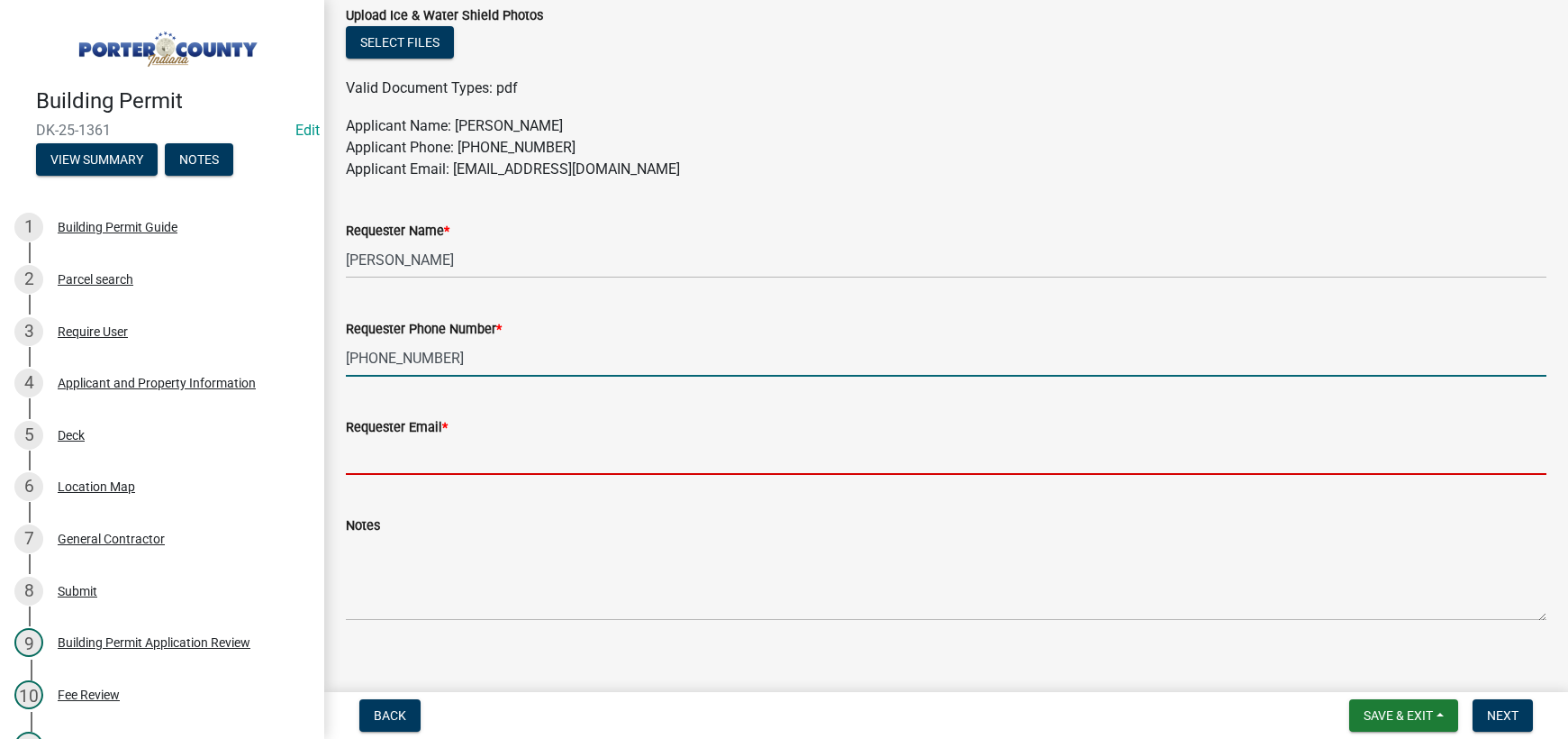
click at [499, 458] on input "Requester Email *" at bounding box center [945, 456] width 1201 height 37
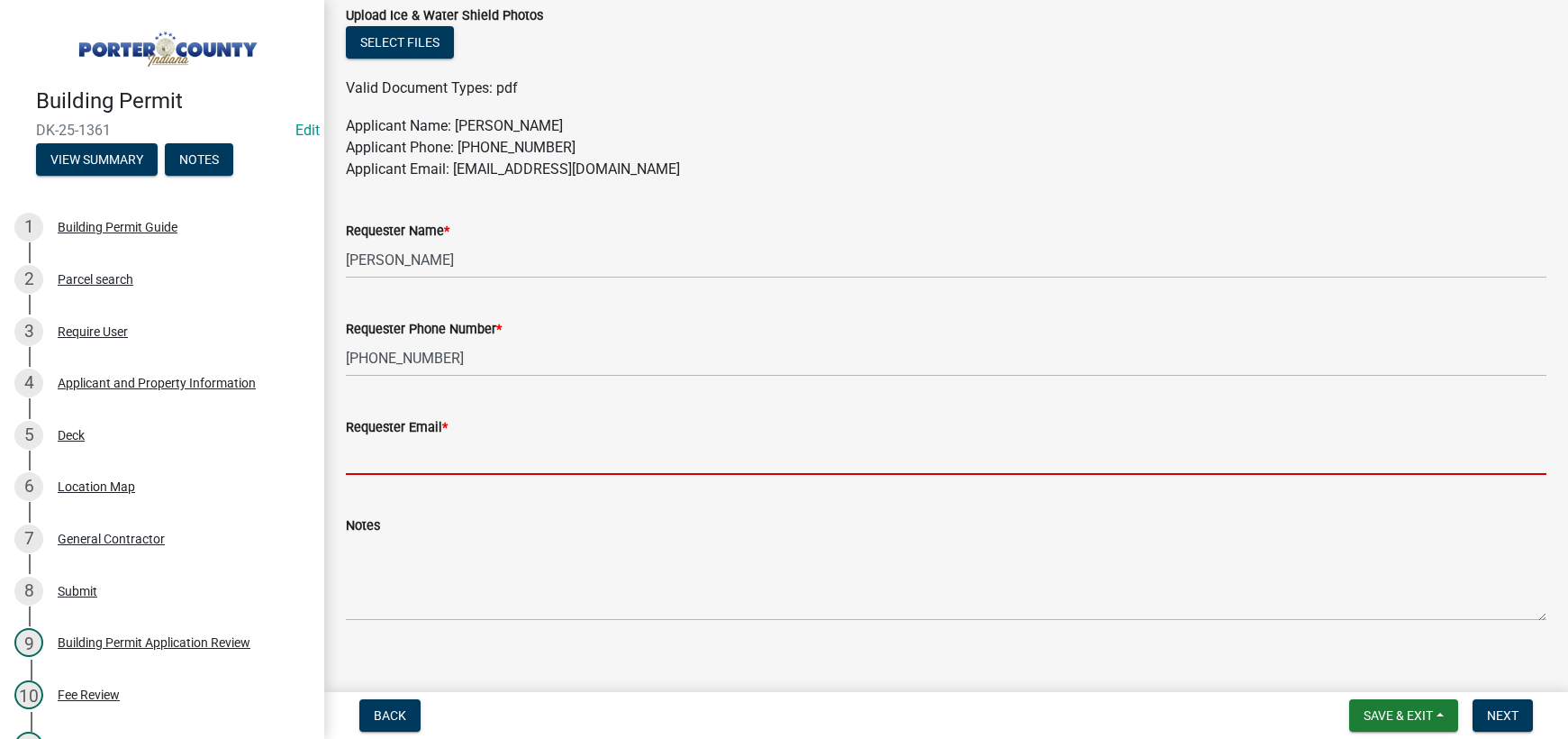
type input "[EMAIL_ADDRESS][DOMAIN_NAME]"
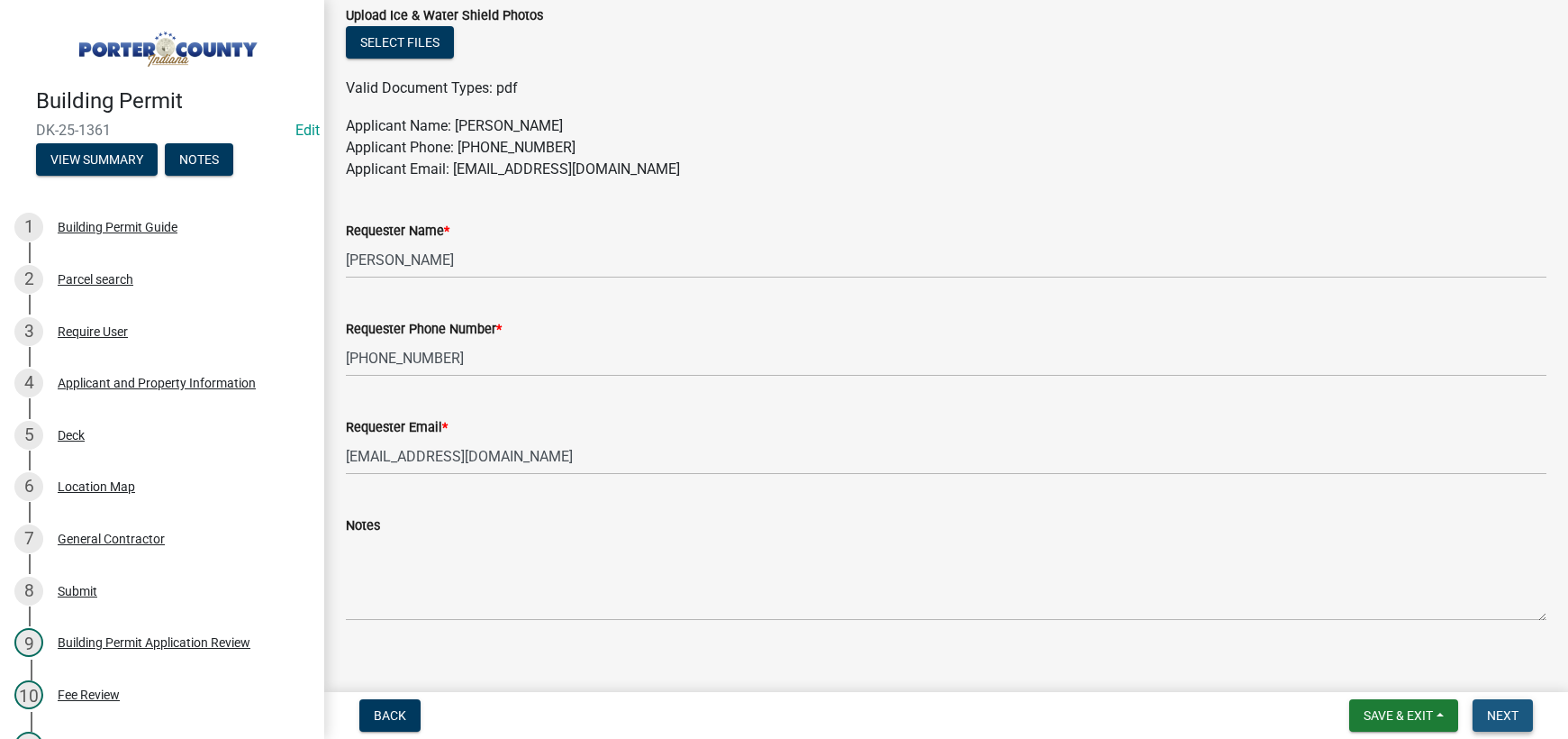
click at [1495, 722] on span "Next" at bounding box center [1501, 714] width 31 height 14
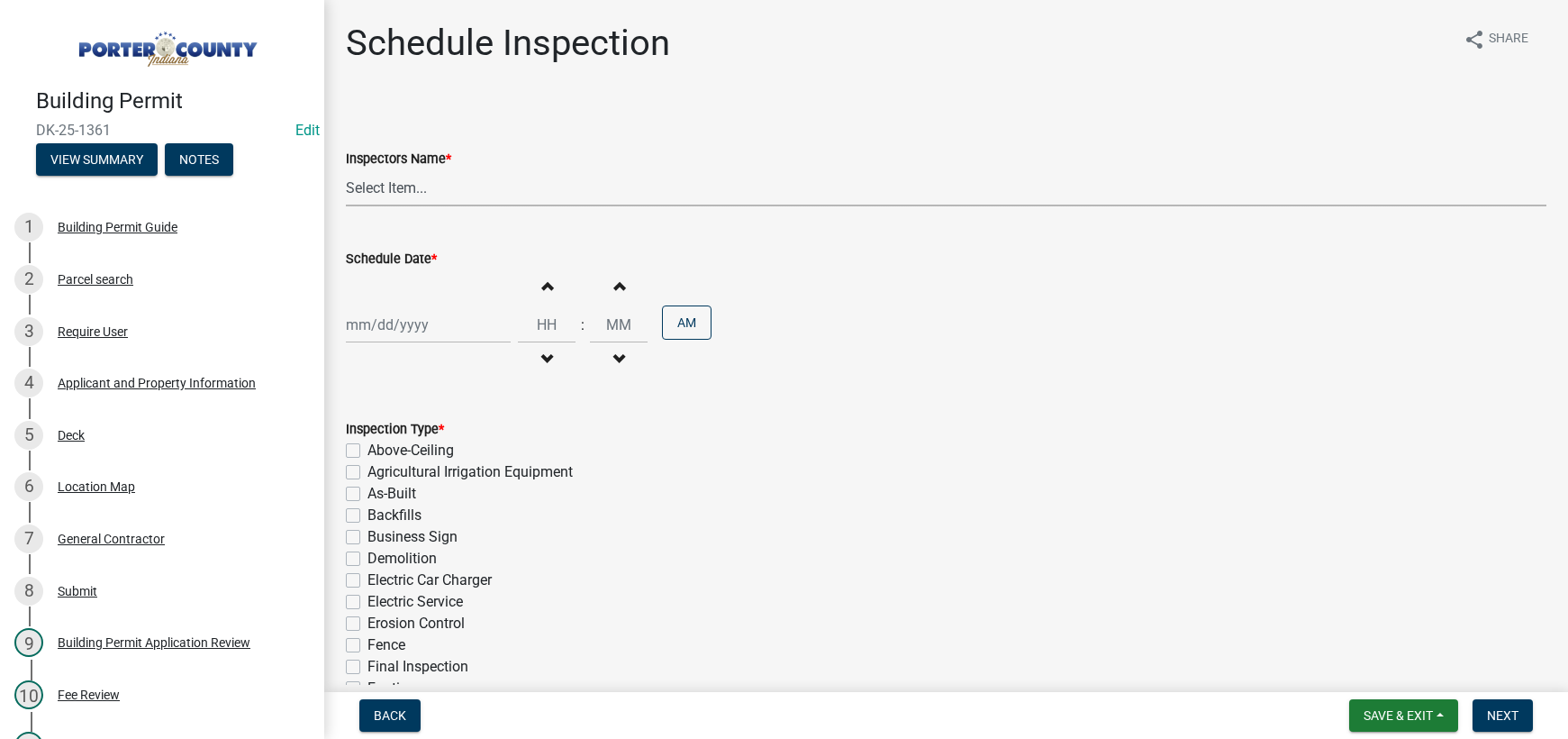
click at [387, 189] on select "Select Item... mhaller ([PERSON_NAME])" at bounding box center [945, 188] width 1201 height 37
select select "ca350da2-795e-4cf8-941d-46ff53e354ae"
click at [346, 170] on select "Select Item... mhaller ([PERSON_NAME])" at bounding box center [945, 188] width 1201 height 37
select select "8"
select select "2025"
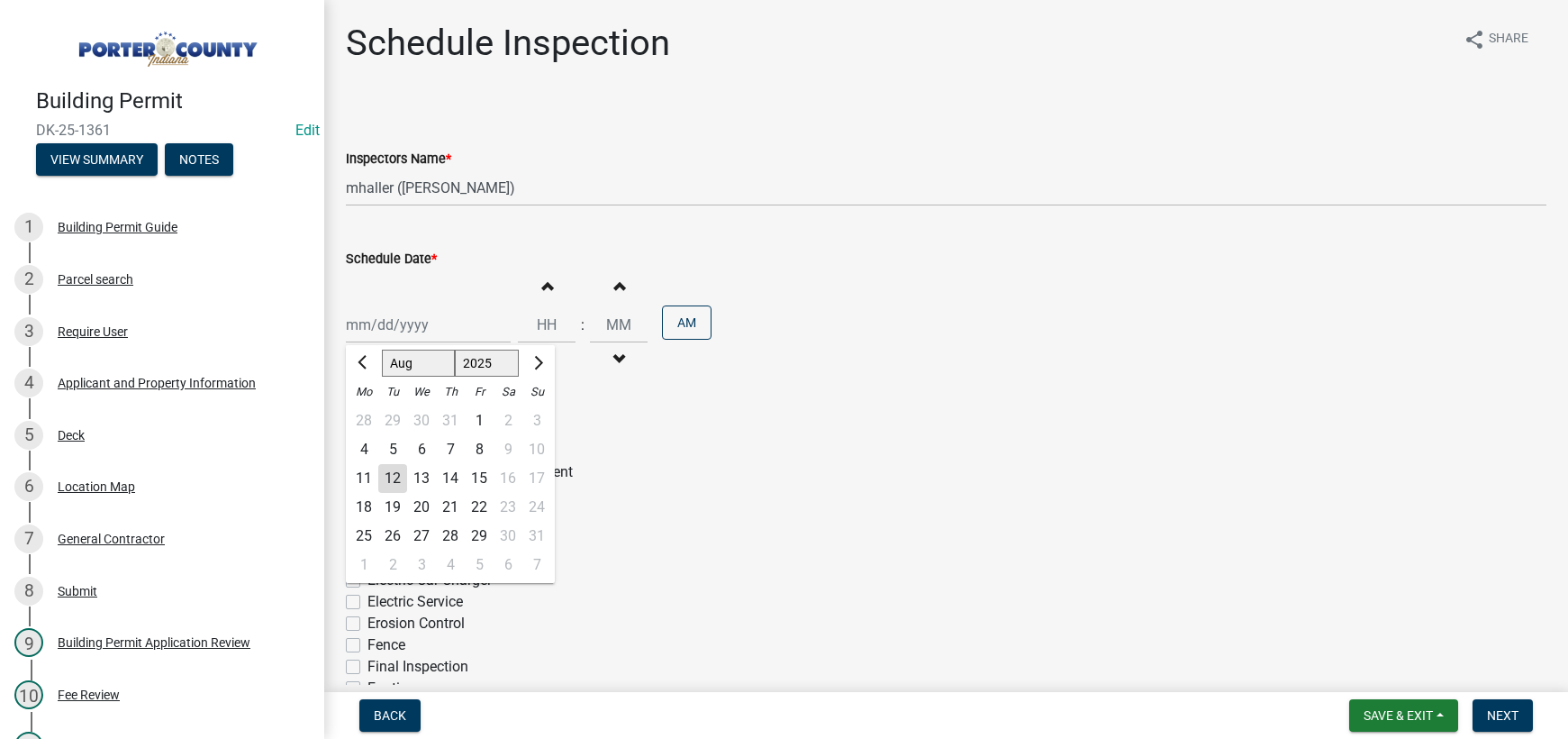
click at [421, 326] on div "[PERSON_NAME] Feb Mar Apr [PERSON_NAME][DATE] Oct Nov [DATE] 1526 1527 1528 152…" at bounding box center [427, 325] width 165 height 37
click at [626, 514] on div "Backfills" at bounding box center [945, 515] width 1201 height 22
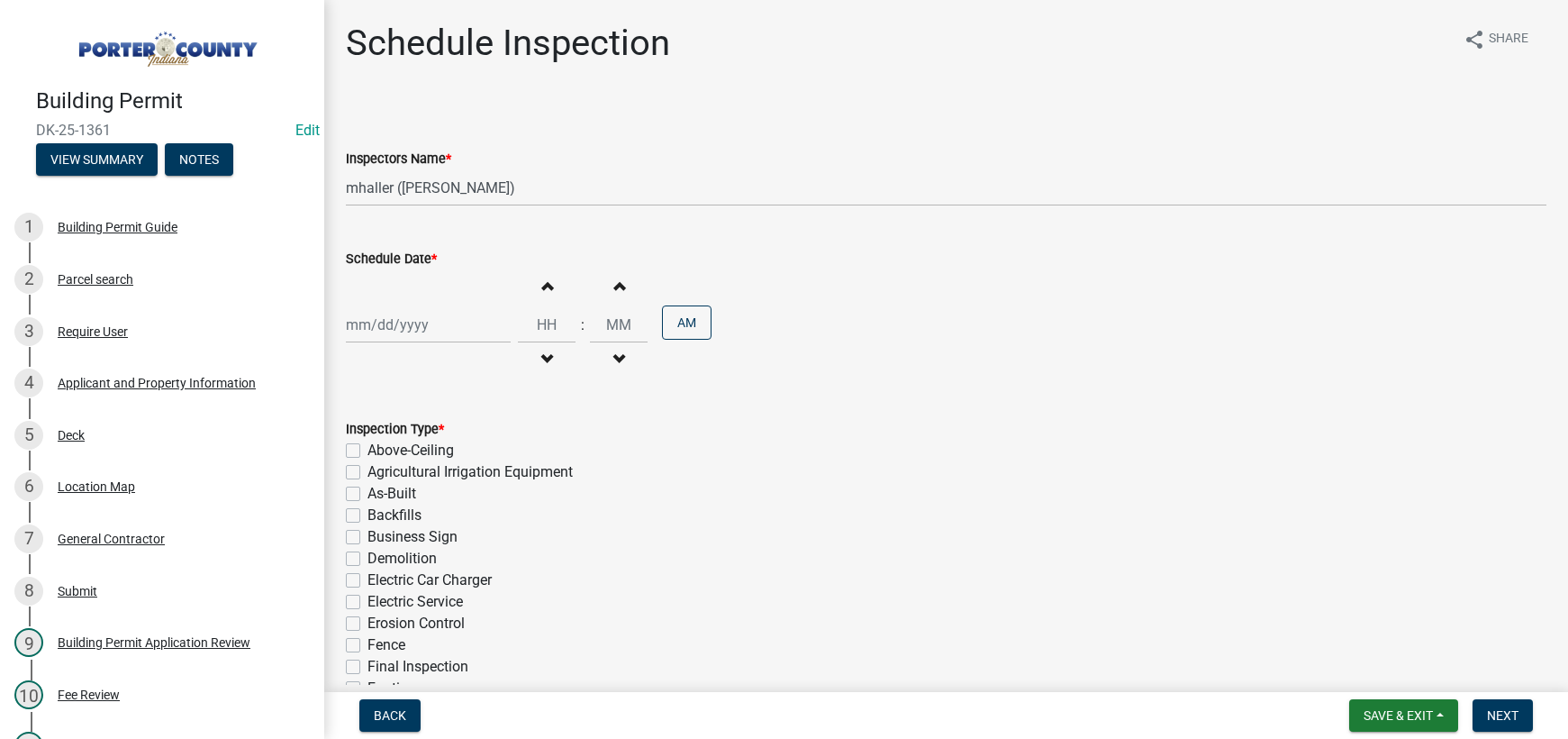
select select "8"
select select "2025"
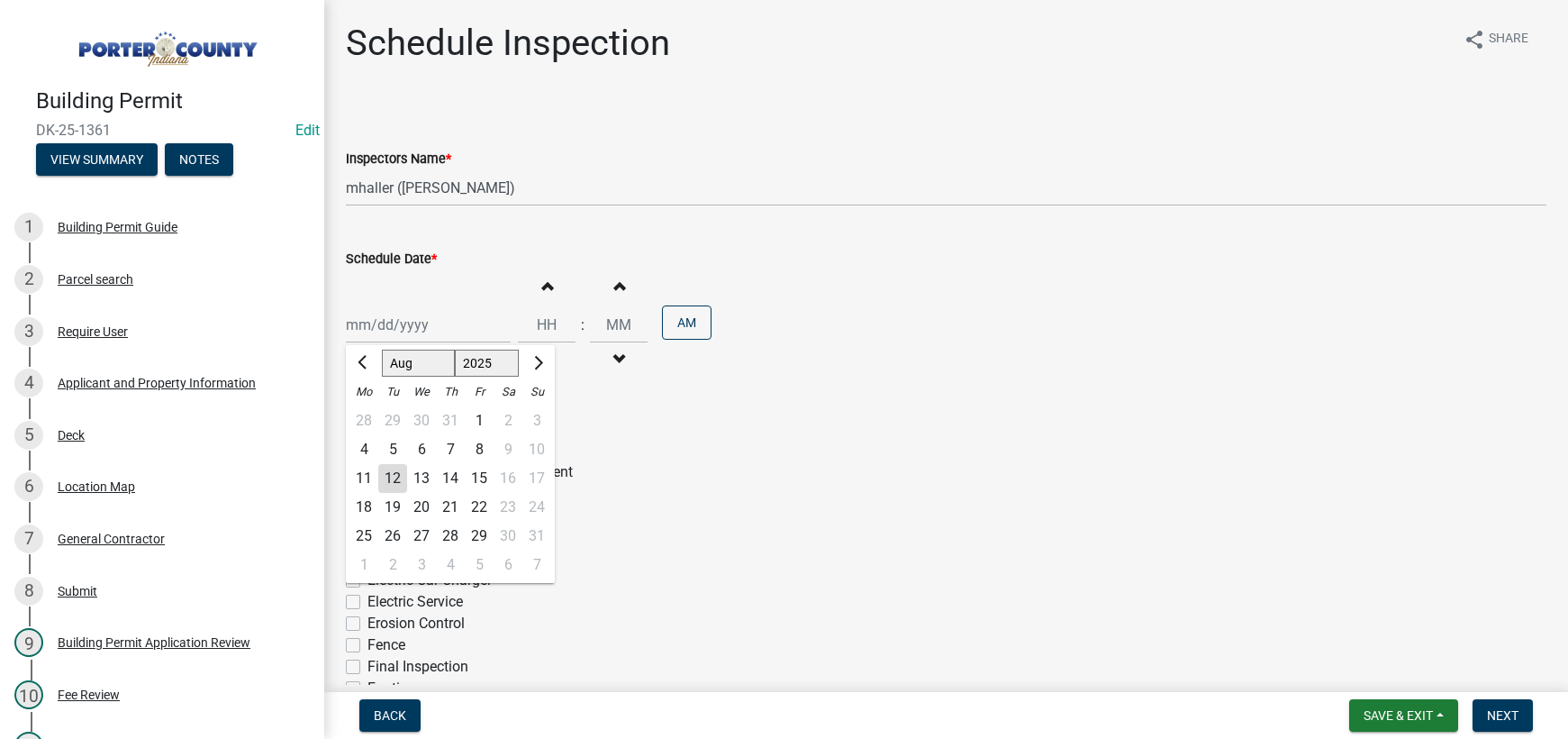
click at [382, 327] on div "[PERSON_NAME] Feb Mar Apr [PERSON_NAME][DATE] Oct Nov [DATE] 1526 1527 1528 152…" at bounding box center [427, 325] width 165 height 37
click at [392, 477] on div "12" at bounding box center [392, 478] width 29 height 29
type input "[DATE]"
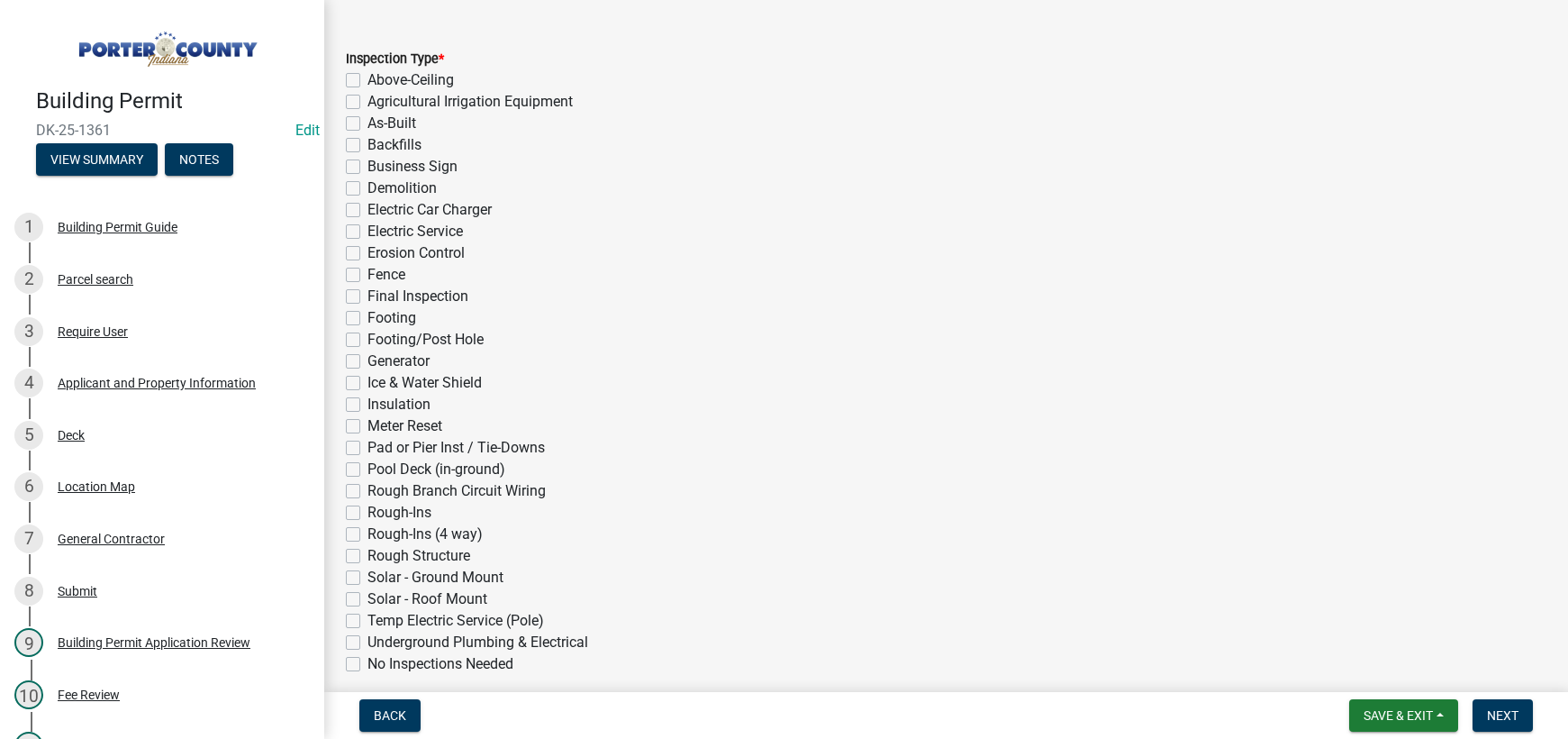
scroll to position [267, 0]
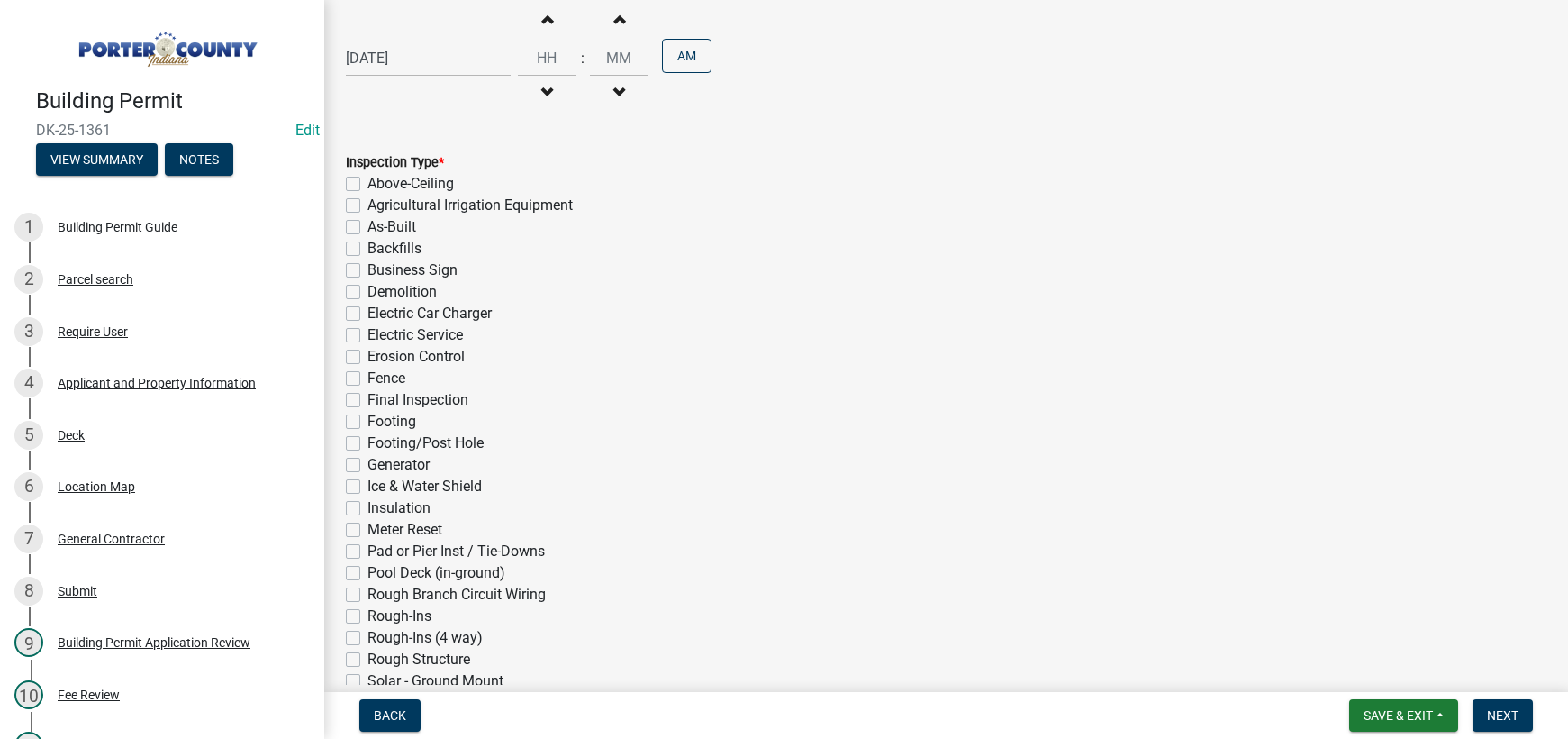
click at [367, 443] on label "Footing/Post Hole" at bounding box center [426, 443] width 116 height 22
click at [367, 443] on input "Footing/Post Hole" at bounding box center [373, 438] width 11 height 11
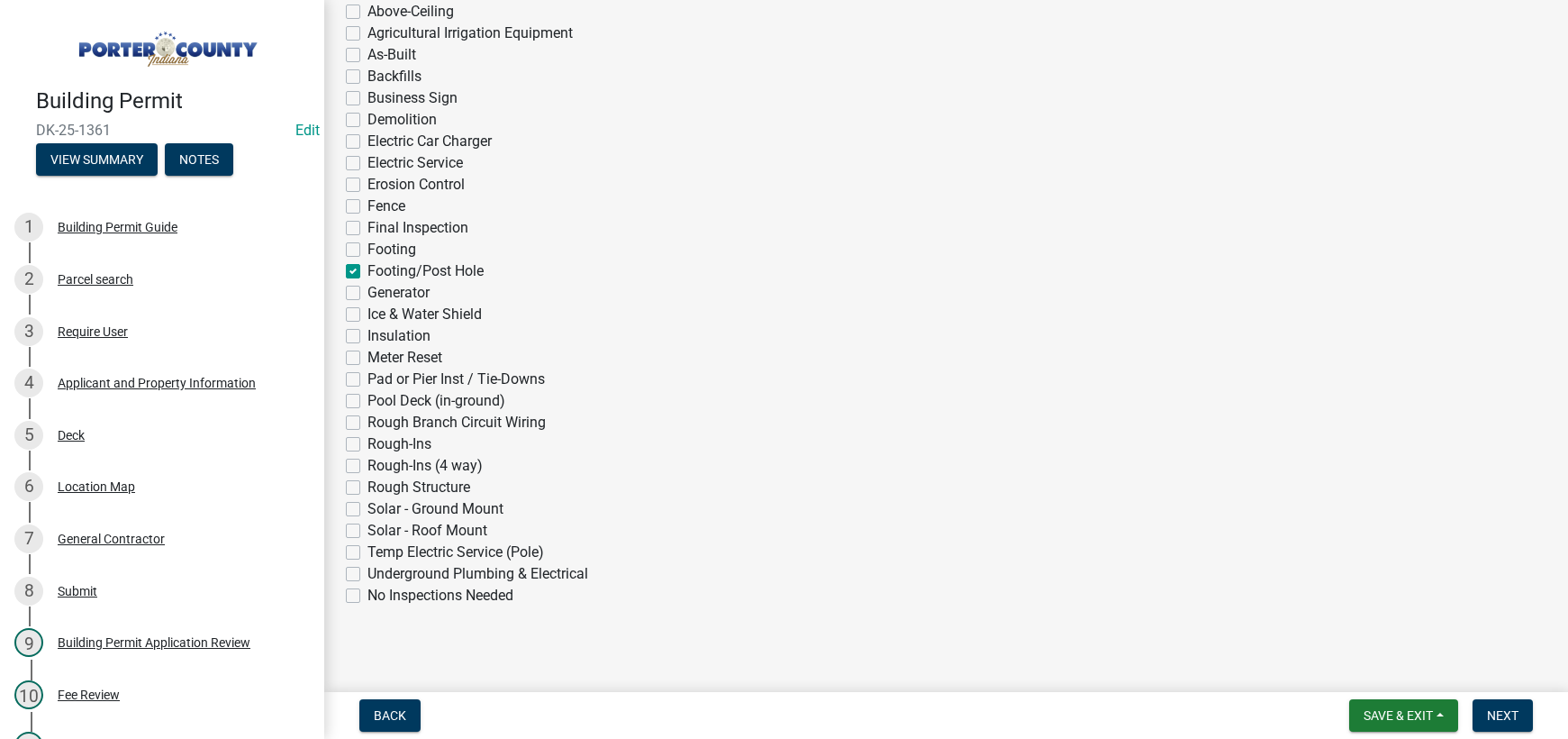
scroll to position [447, 0]
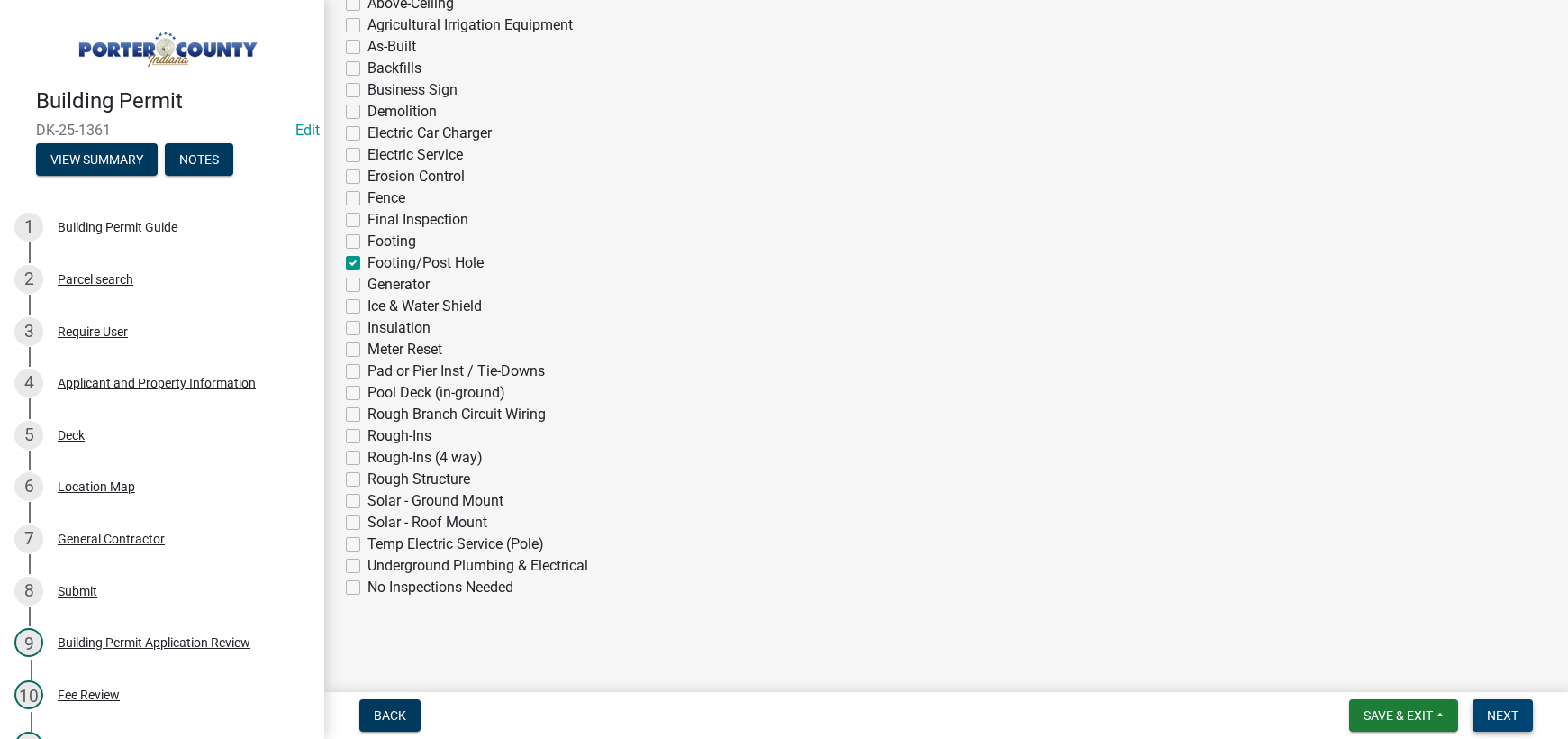
click at [1498, 713] on span "Next" at bounding box center [1501, 714] width 31 height 14
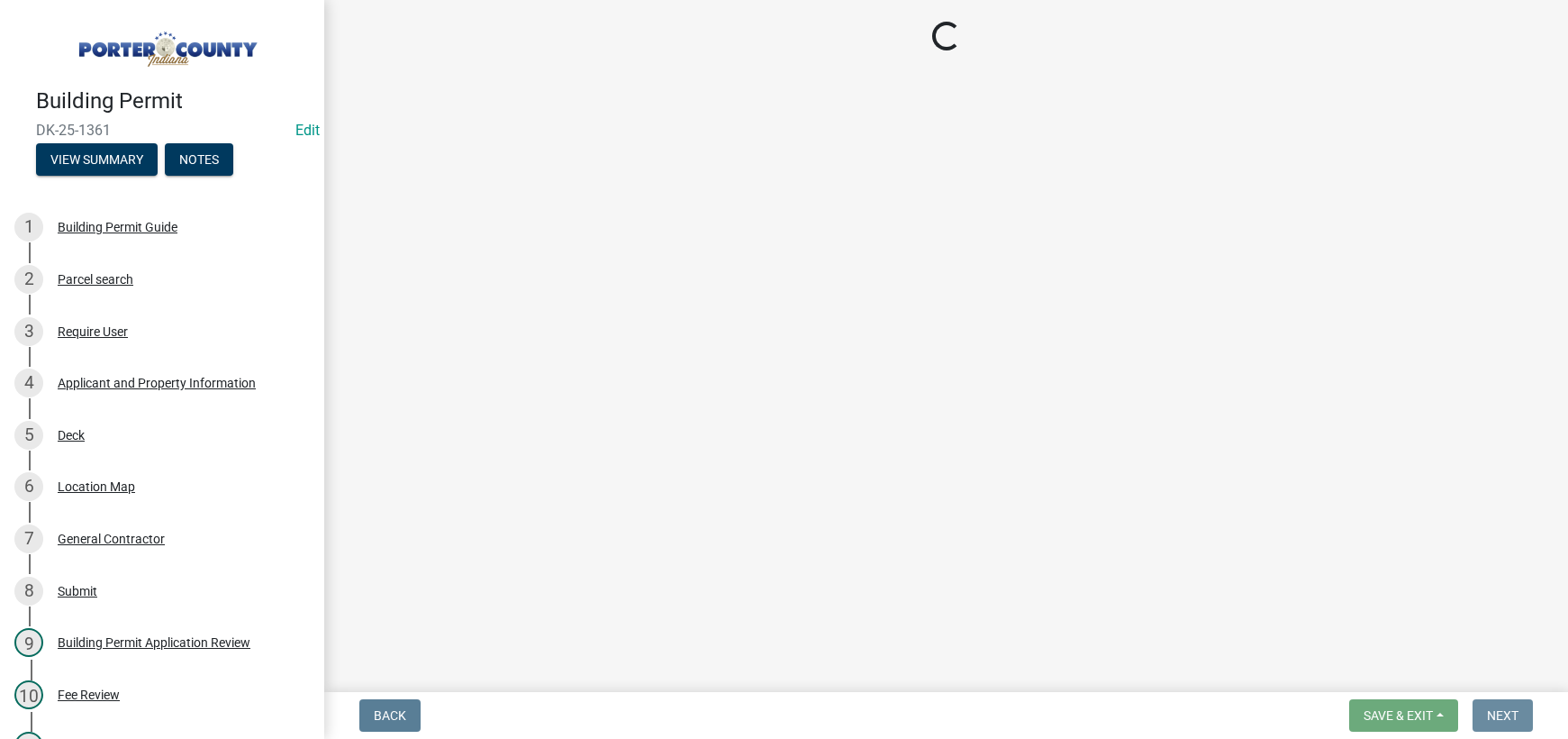
scroll to position [0, 0]
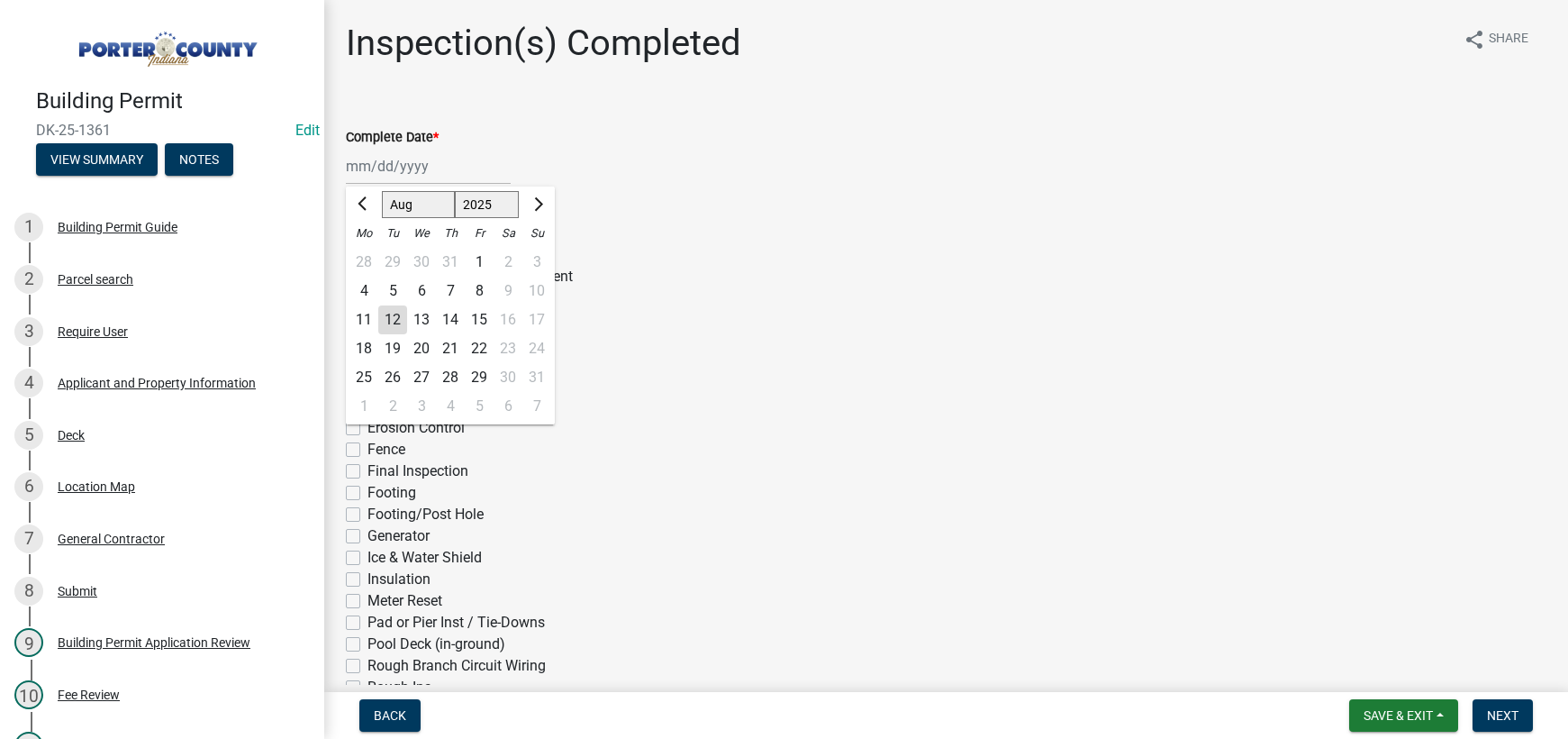
click at [407, 166] on div "[PERSON_NAME] Feb Mar Apr [PERSON_NAME][DATE] Oct Nov [DATE] 1526 1527 1528 152…" at bounding box center [427, 166] width 165 height 37
click at [771, 416] on div "Electric Service" at bounding box center [945, 406] width 1201 height 22
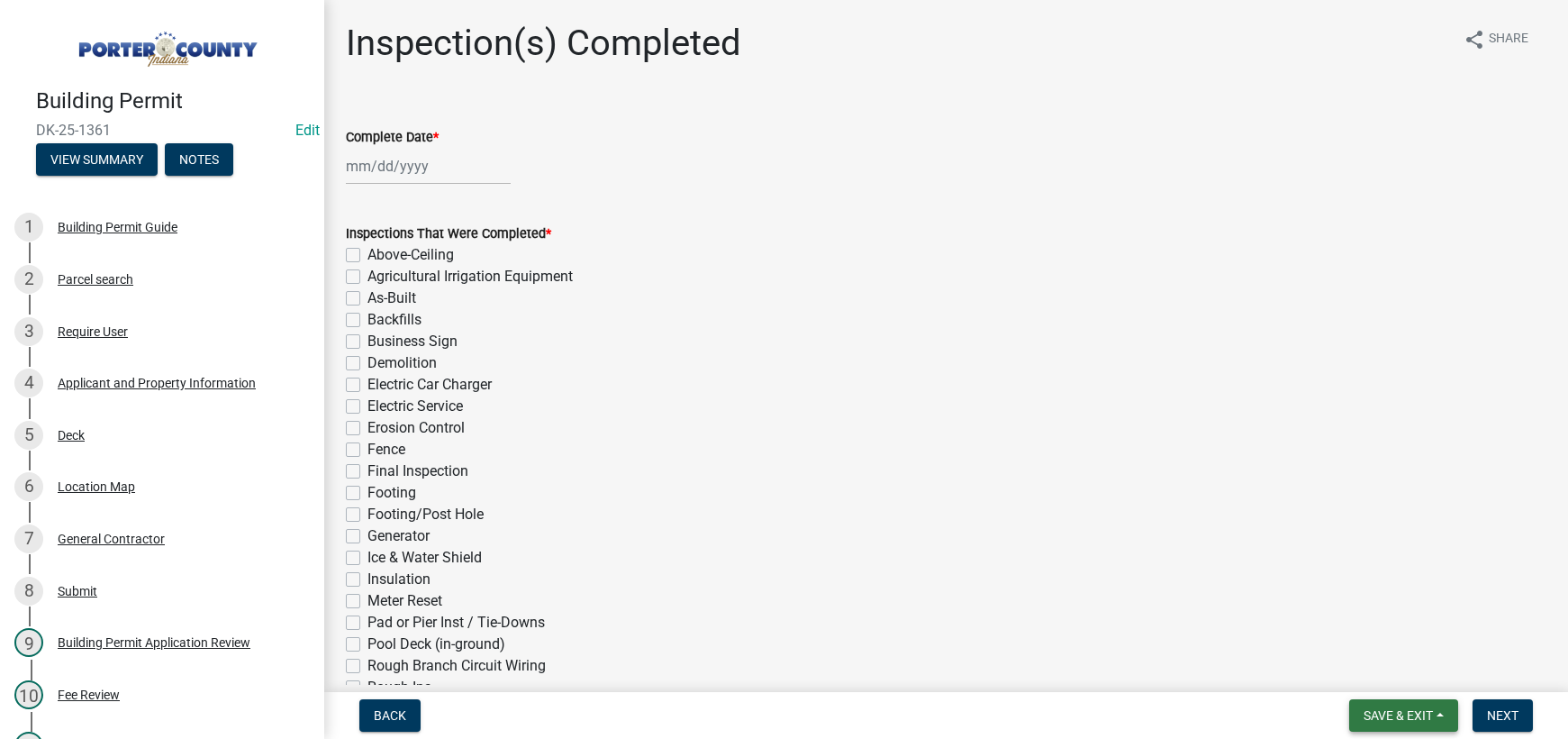
click at [1377, 714] on span "Save & Exit" at bounding box center [1398, 714] width 69 height 14
click at [1391, 672] on button "Save & Exit" at bounding box center [1385, 668] width 144 height 43
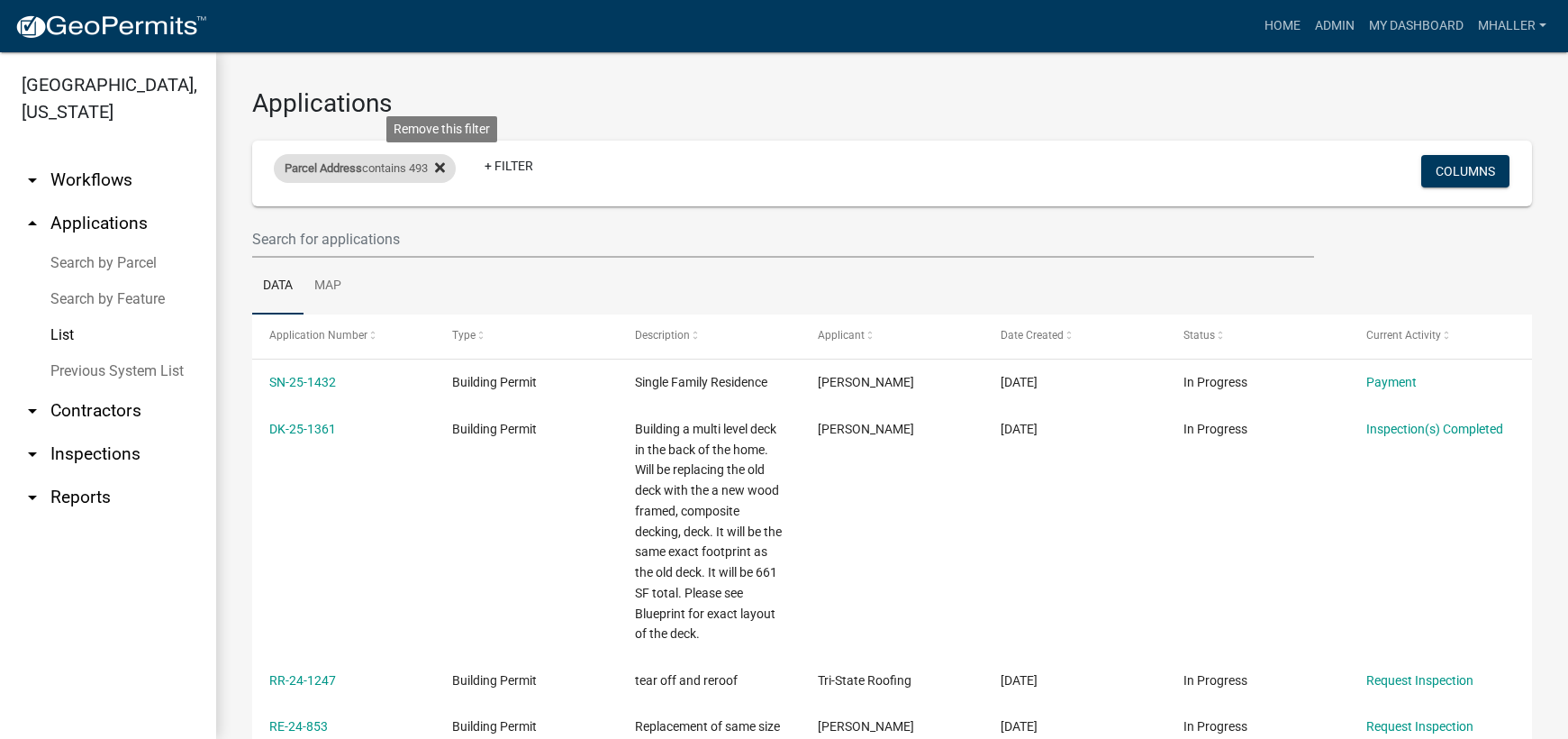
click at [444, 167] on icon at bounding box center [440, 167] width 10 height 10
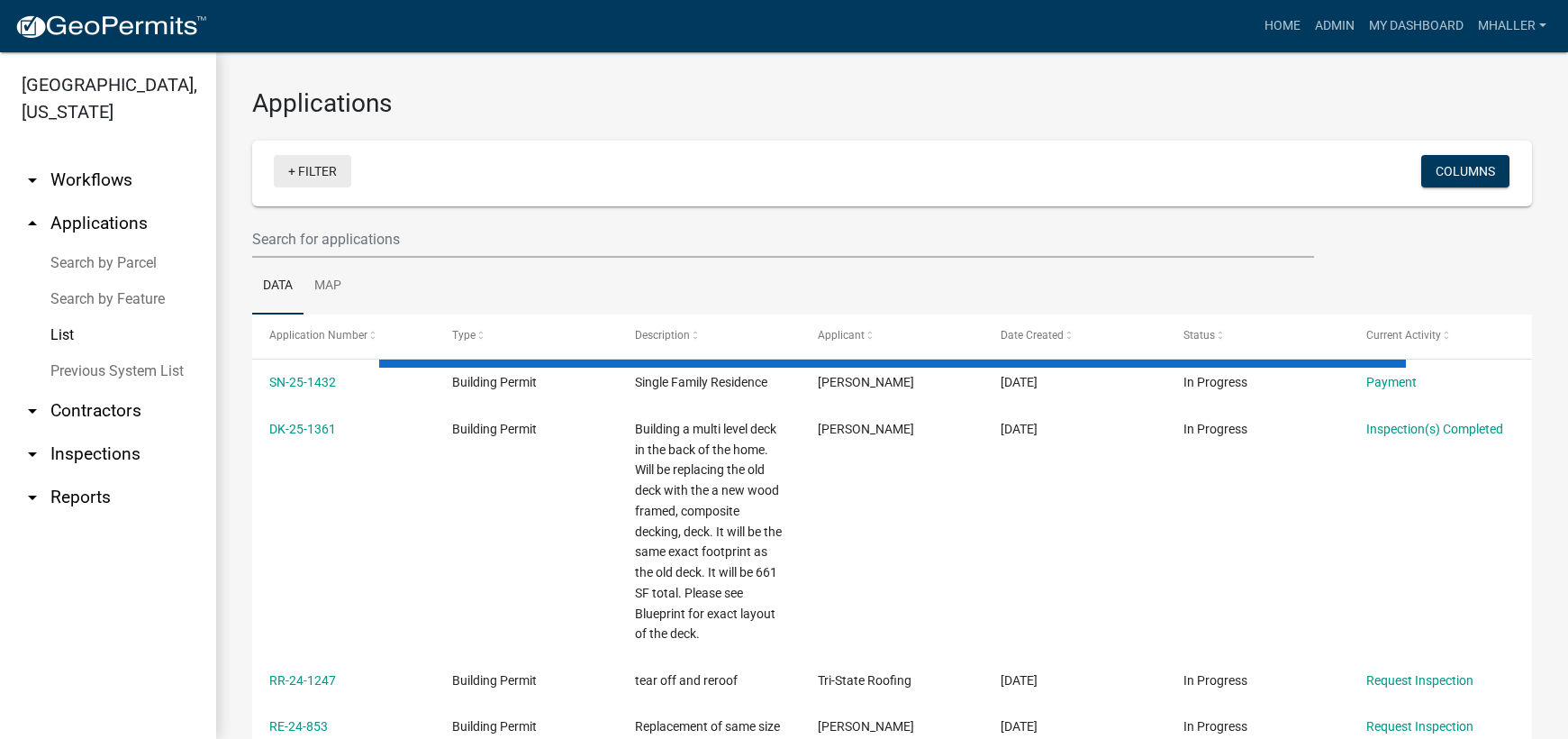
click at [327, 169] on link "+ Filter" at bounding box center [312, 171] width 77 height 32
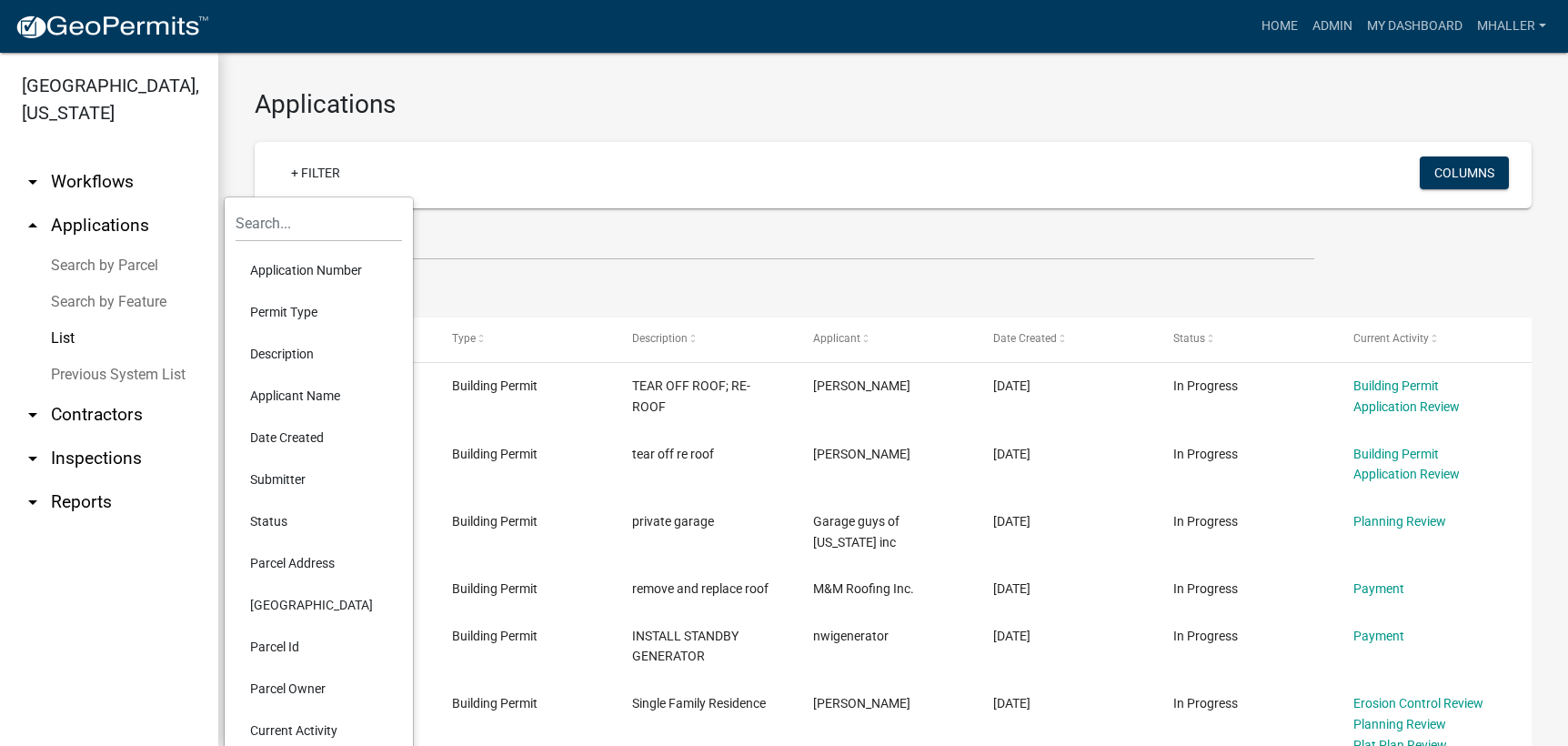
click at [302, 560] on li "Parcel Address" at bounding box center [318, 563] width 166 height 42
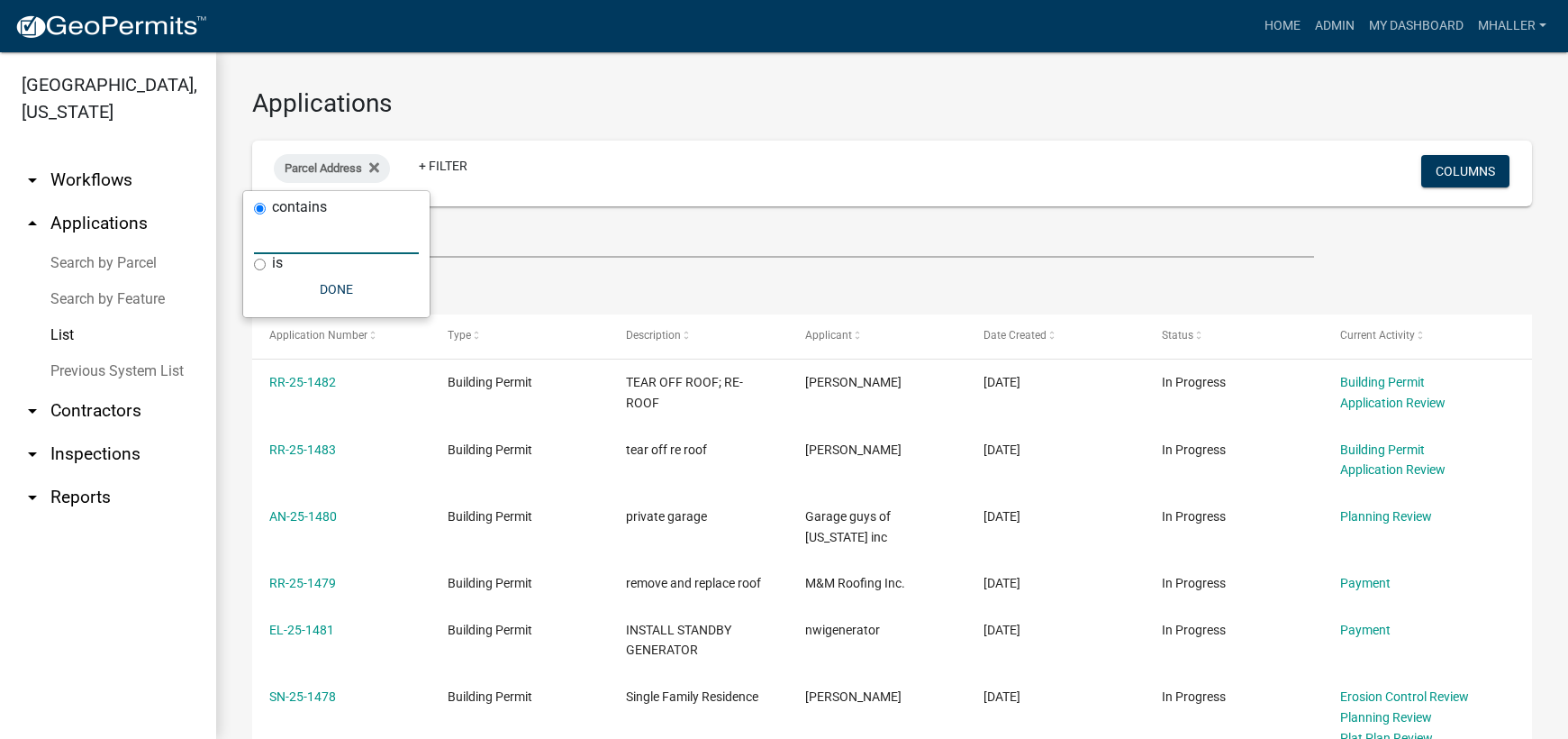
click at [270, 237] on input "text" at bounding box center [336, 235] width 165 height 37
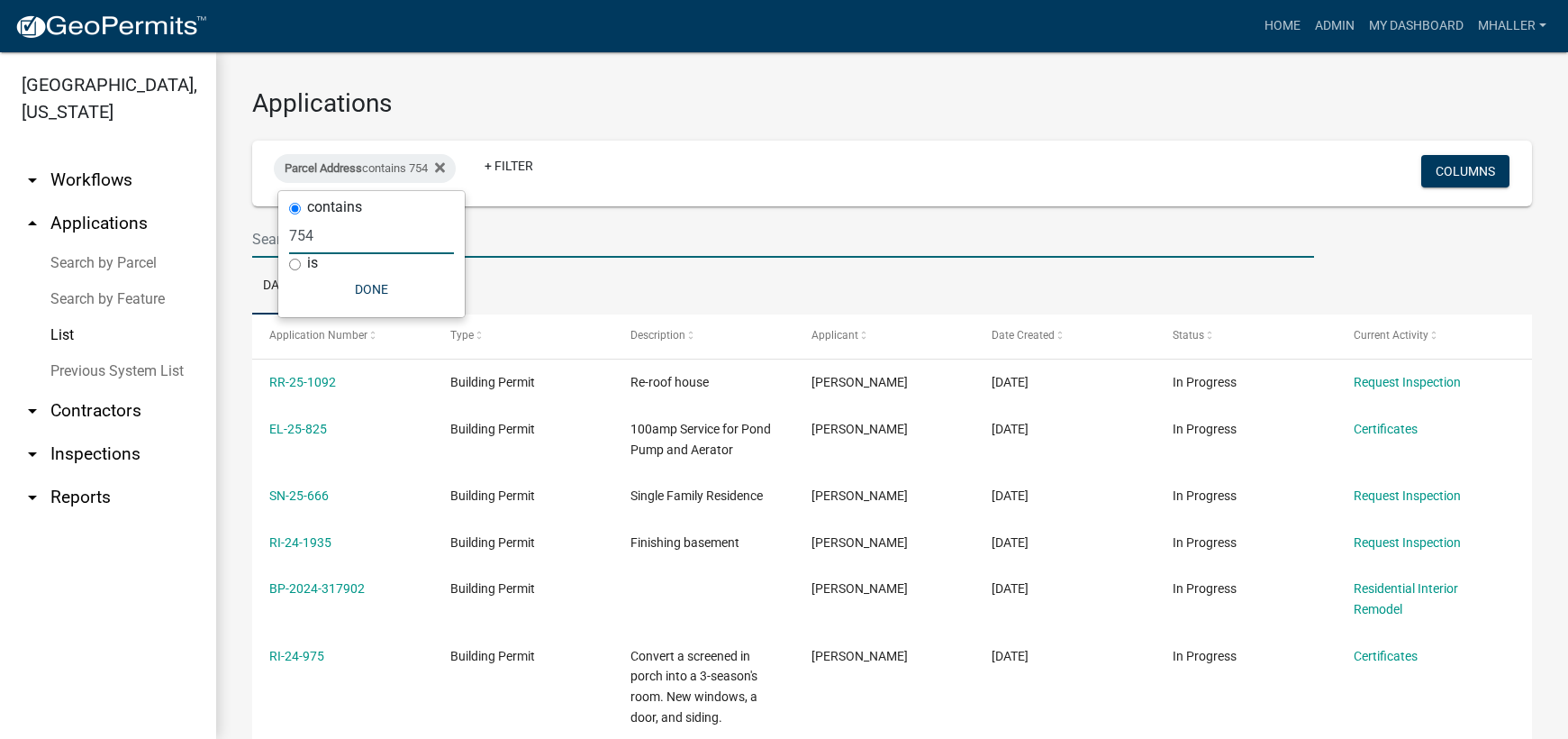
click at [546, 245] on input "text" at bounding box center [783, 239] width 1062 height 37
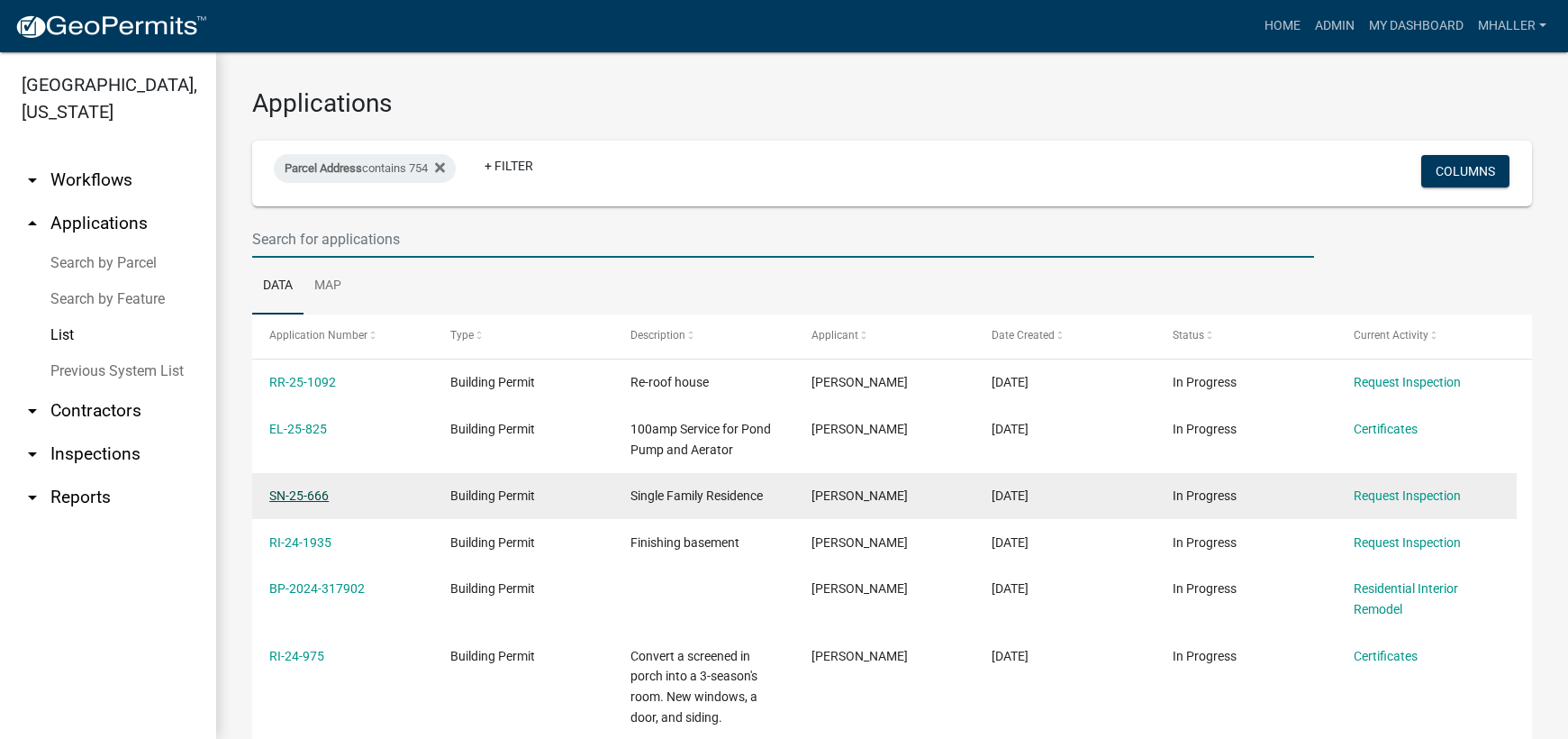
click at [302, 490] on link "SN-25-666" at bounding box center [299, 495] width 59 height 14
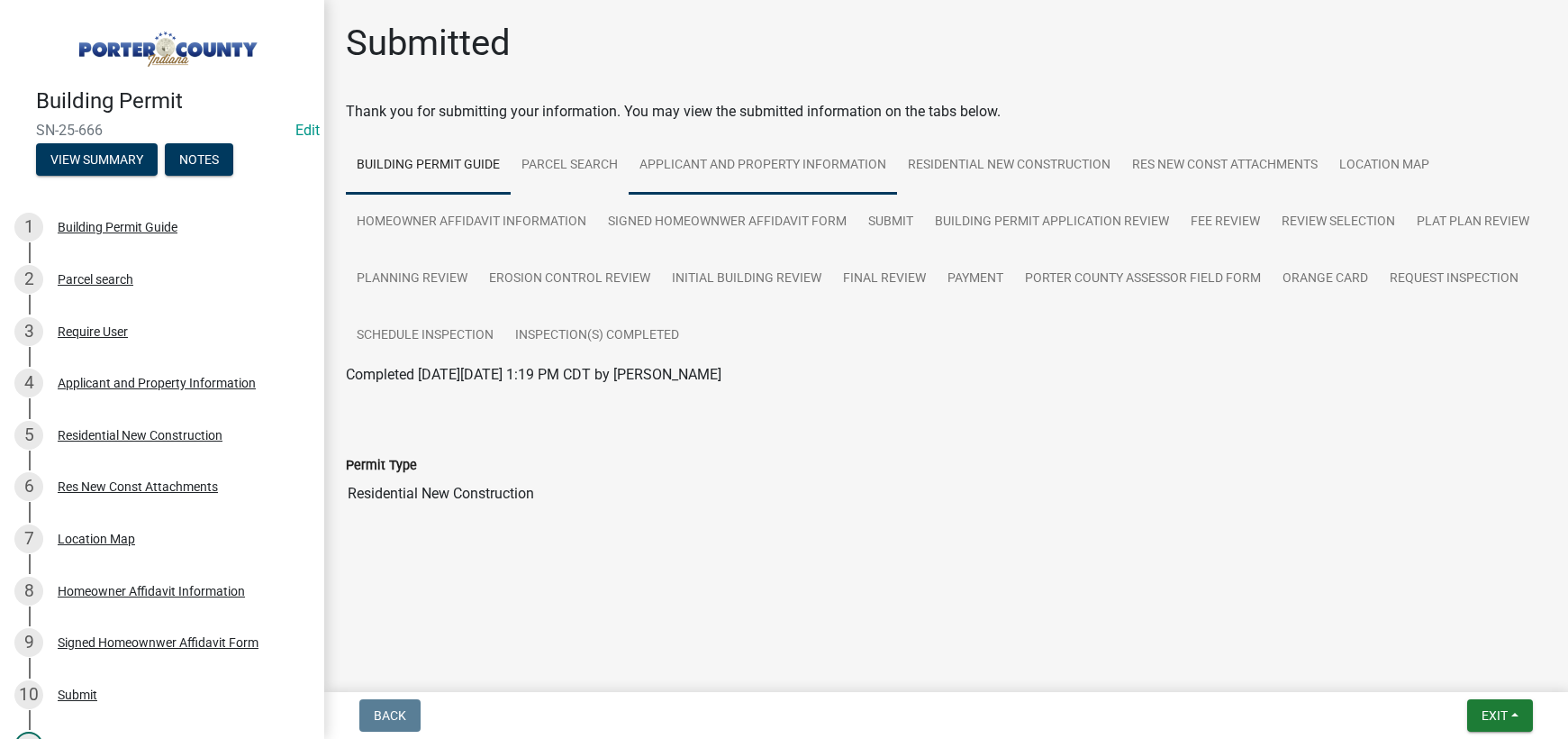
click at [738, 167] on link "Applicant and Property Information" at bounding box center [763, 166] width 268 height 58
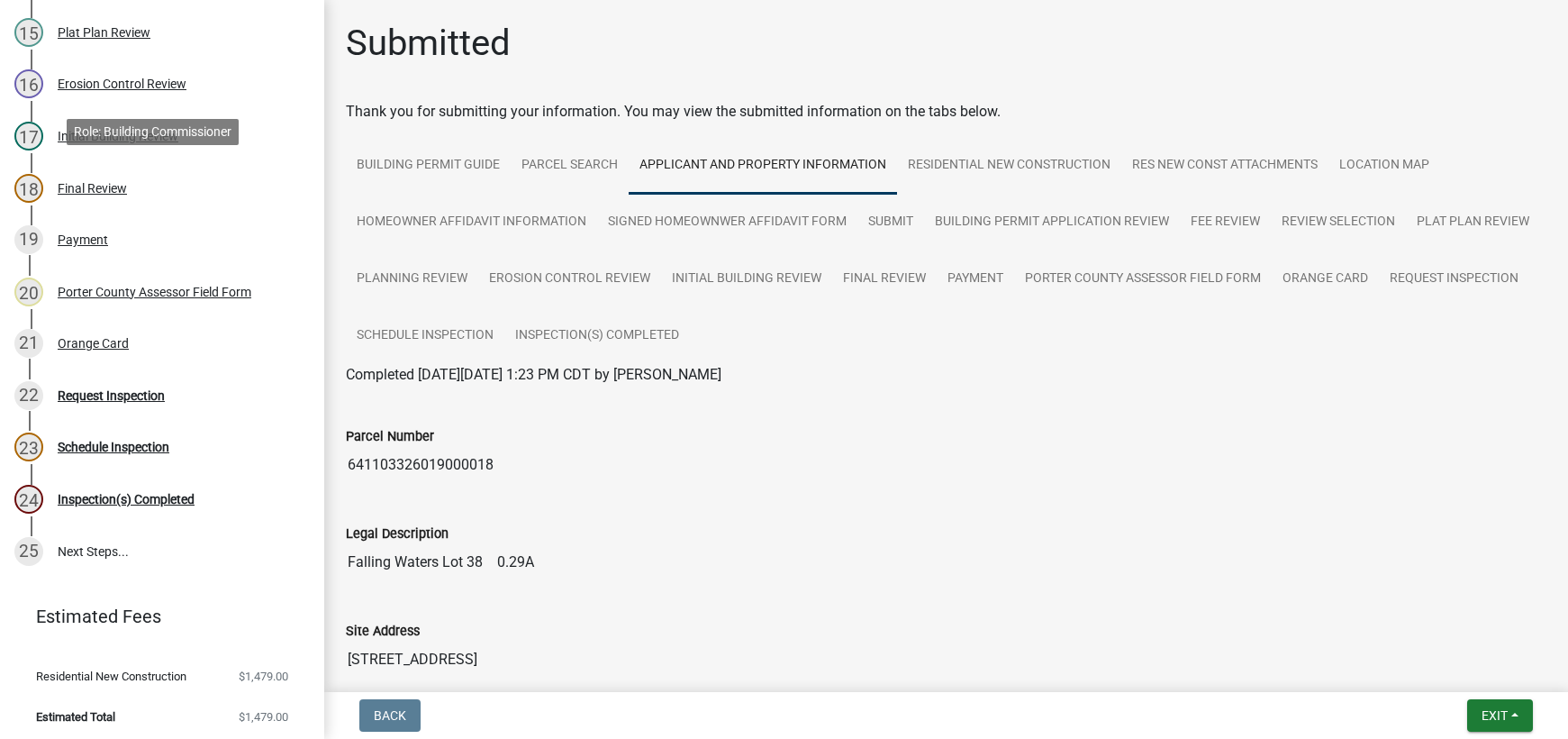
scroll to position [924, 0]
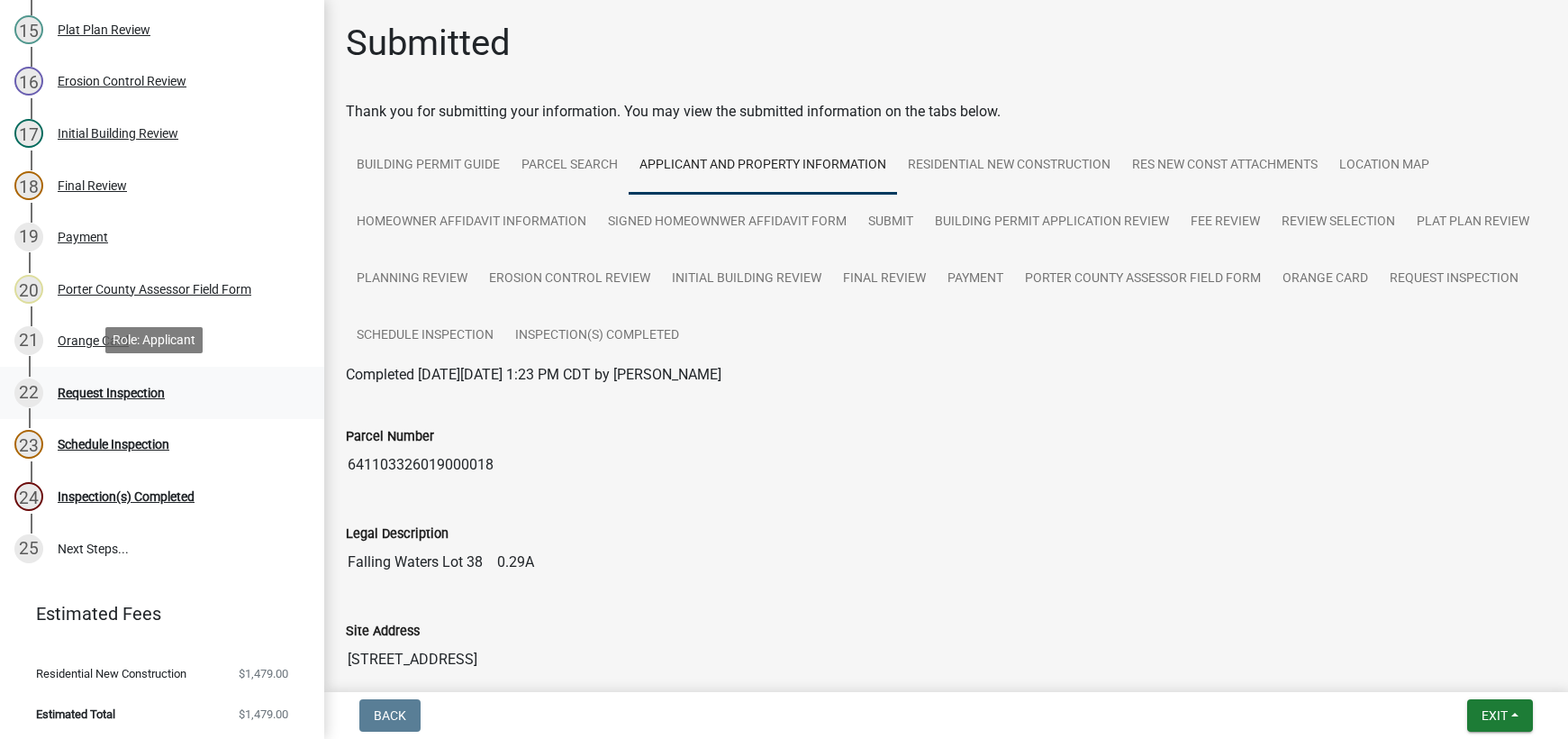
click at [91, 390] on div "Request Inspection" at bounding box center [111, 392] width 108 height 12
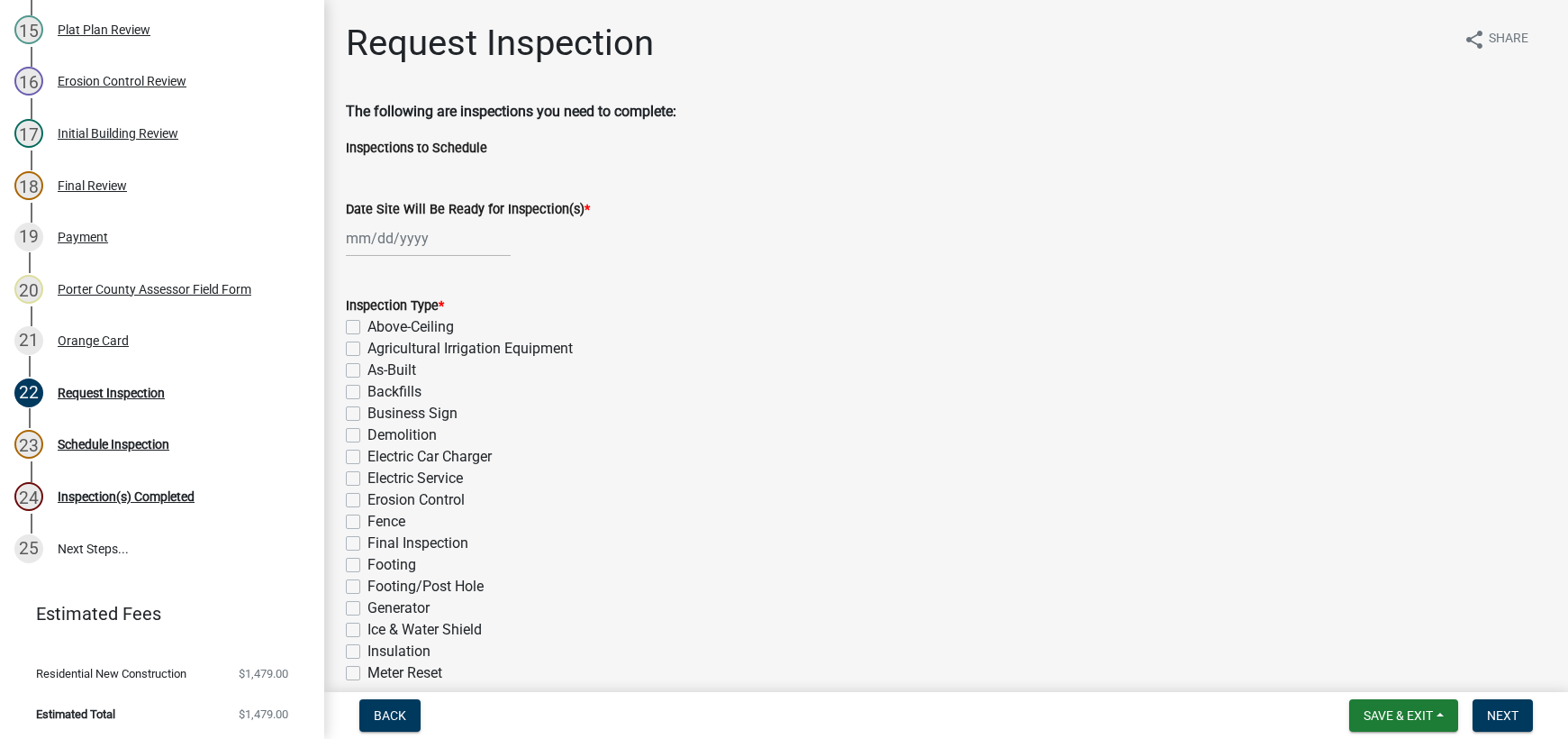
click at [407, 238] on div at bounding box center [427, 238] width 165 height 37
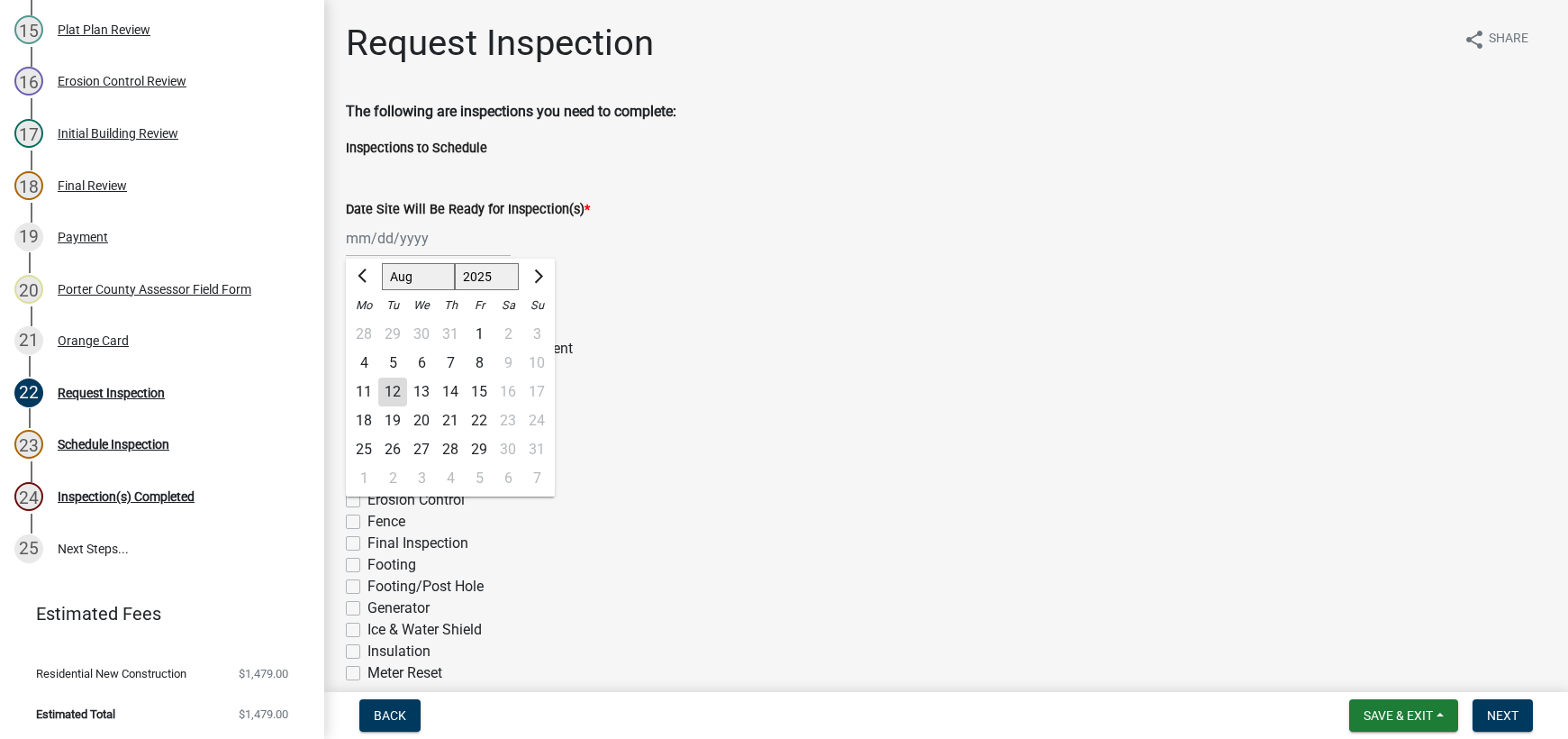
click at [395, 388] on div "12" at bounding box center [392, 391] width 29 height 29
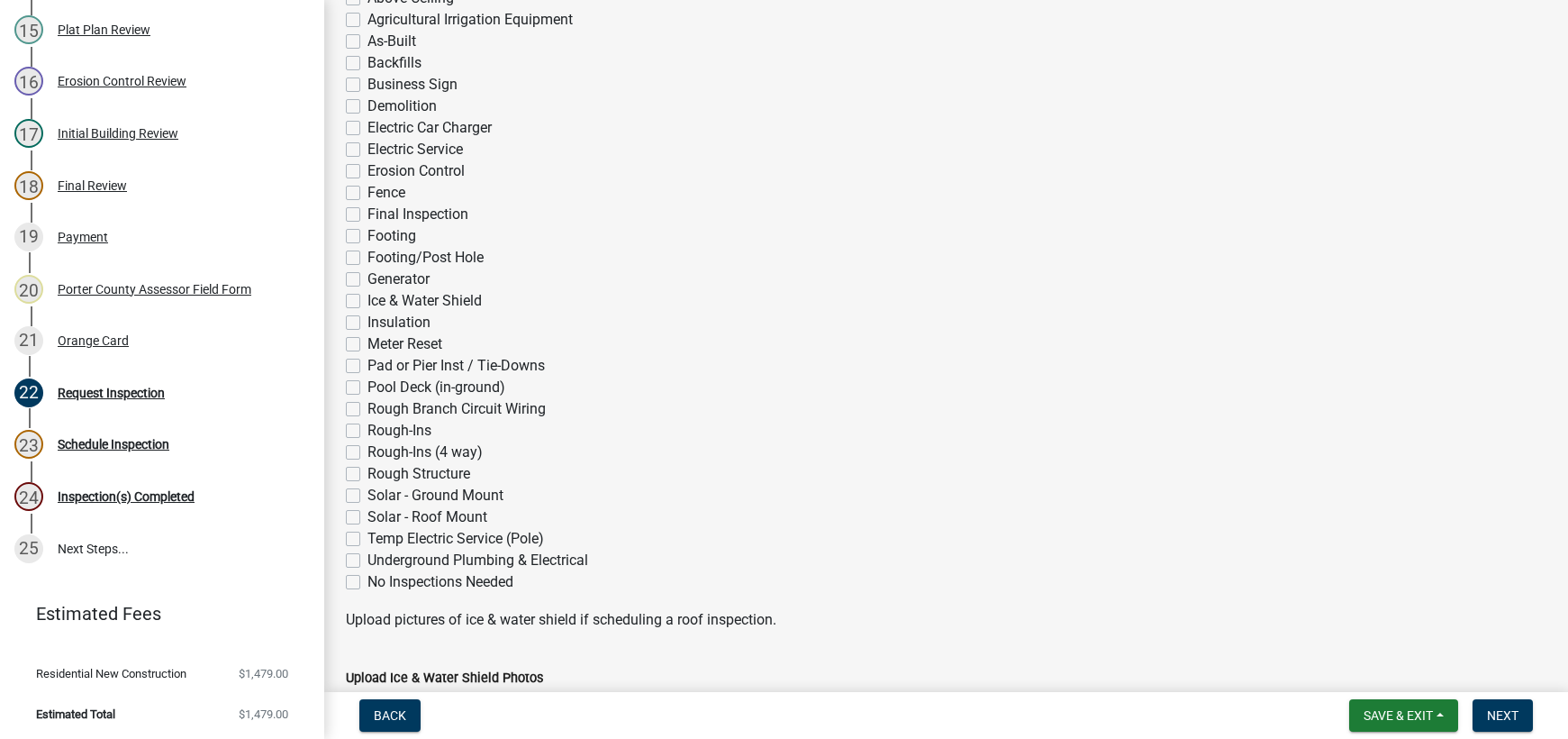
scroll to position [360, 0]
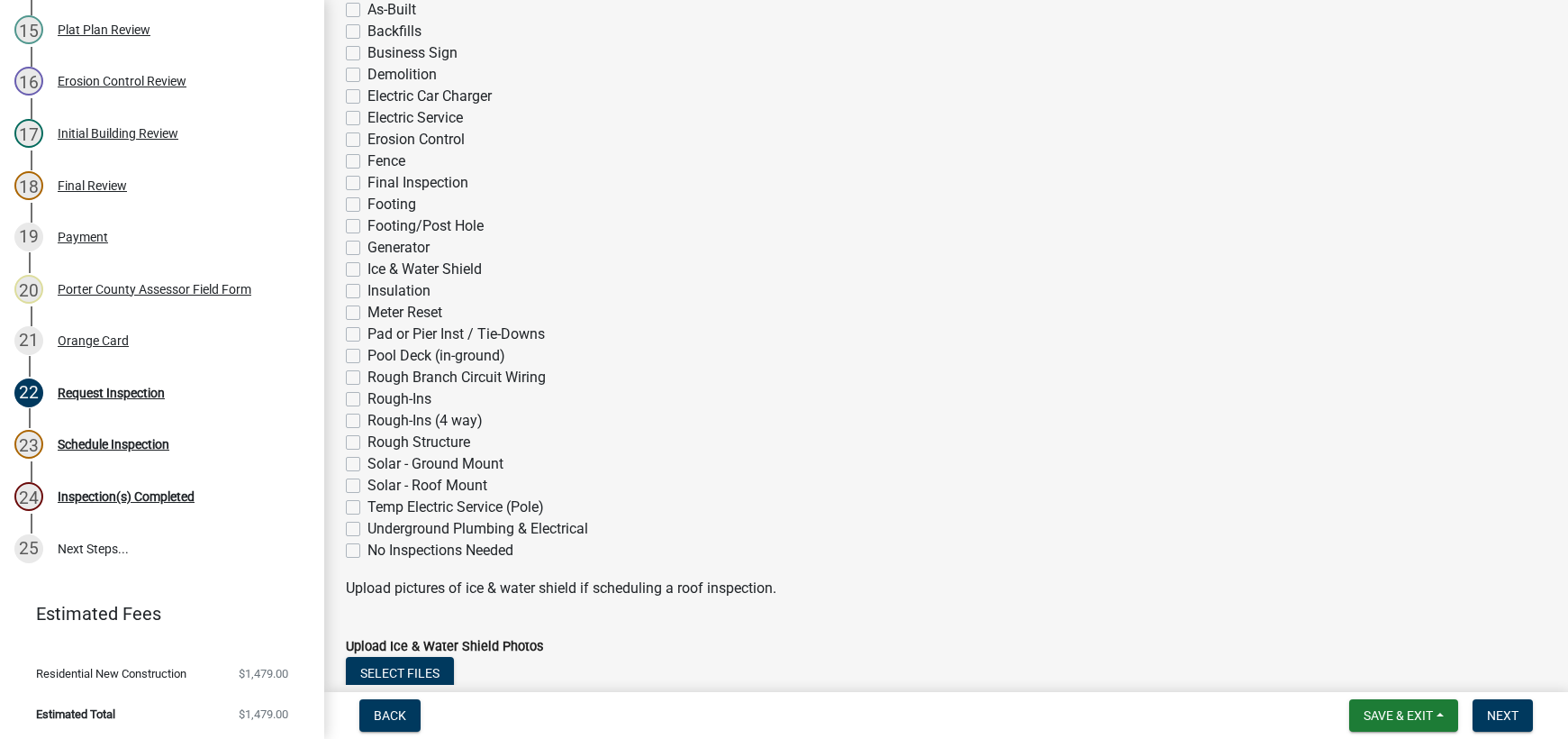
click at [367, 445] on label "Rough Structure" at bounding box center [419, 442] width 103 height 22
click at [367, 443] on input "Rough Structure" at bounding box center [373, 437] width 11 height 11
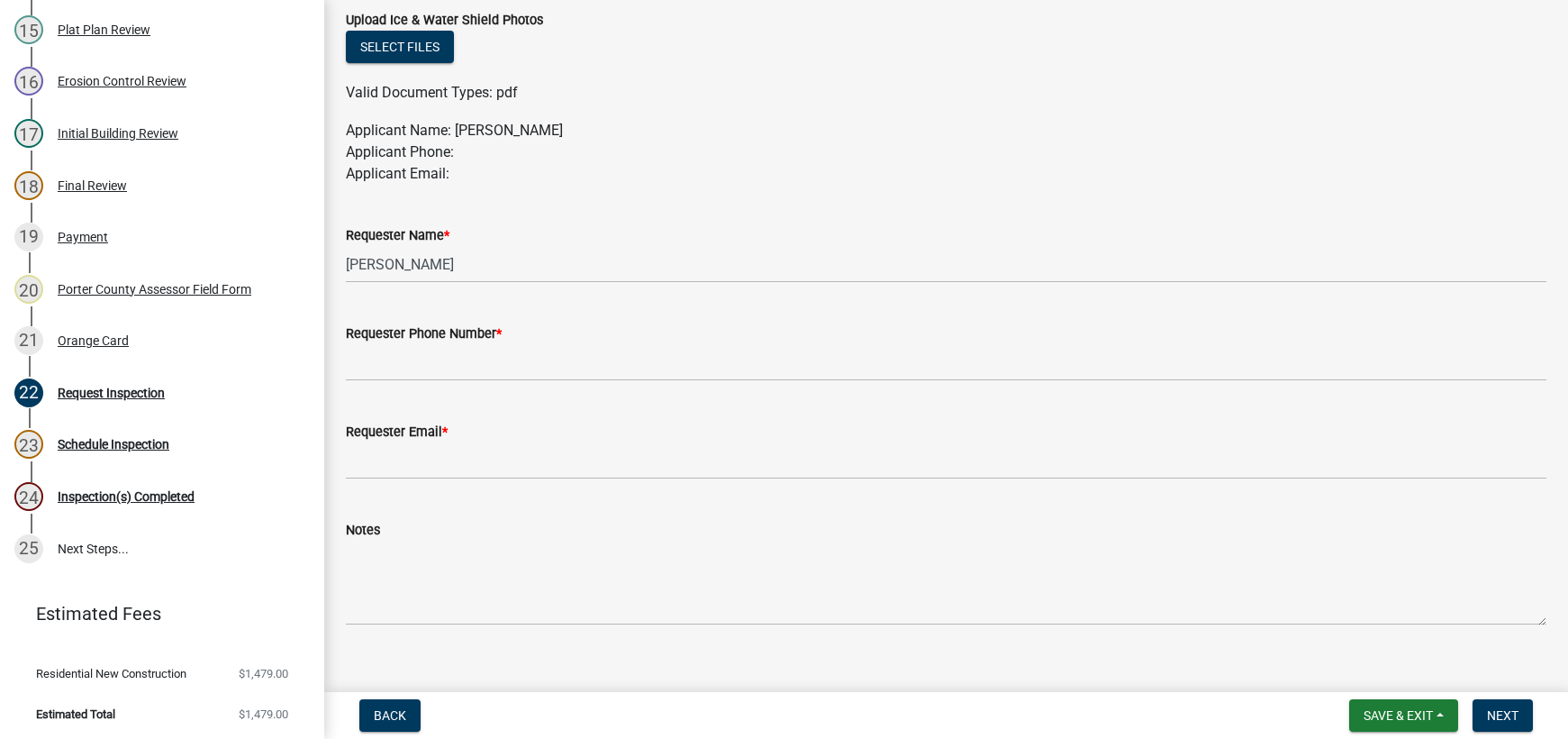
scroll to position [990, 0]
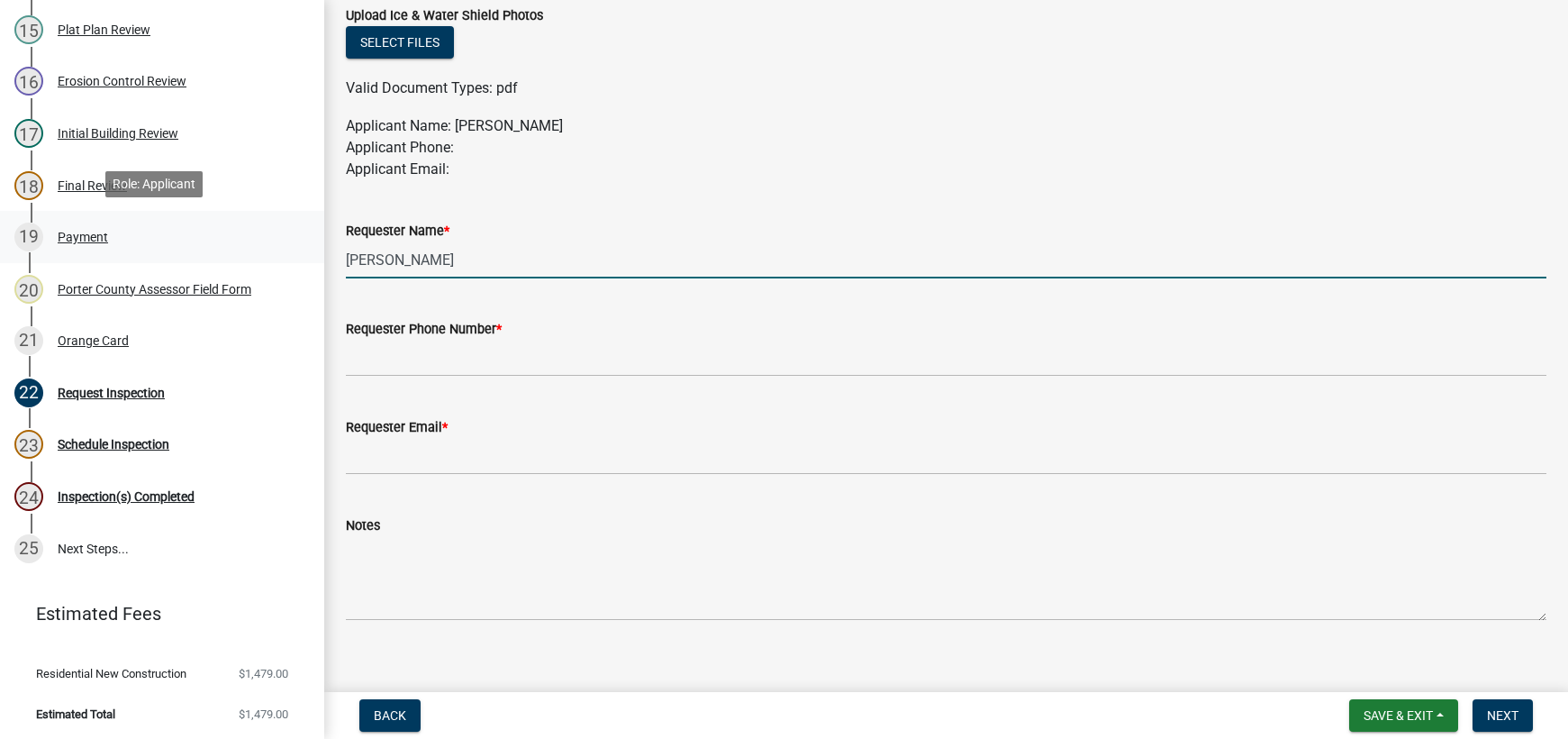
drag, startPoint x: 466, startPoint y: 258, endPoint x: 241, endPoint y: 251, distance: 225.1
click at [241, 251] on div "Building Permit SN-25-666 Edit View Summary Notes 1 Building Permit Guide 2 Par…" at bounding box center [784, 370] width 1568 height 739
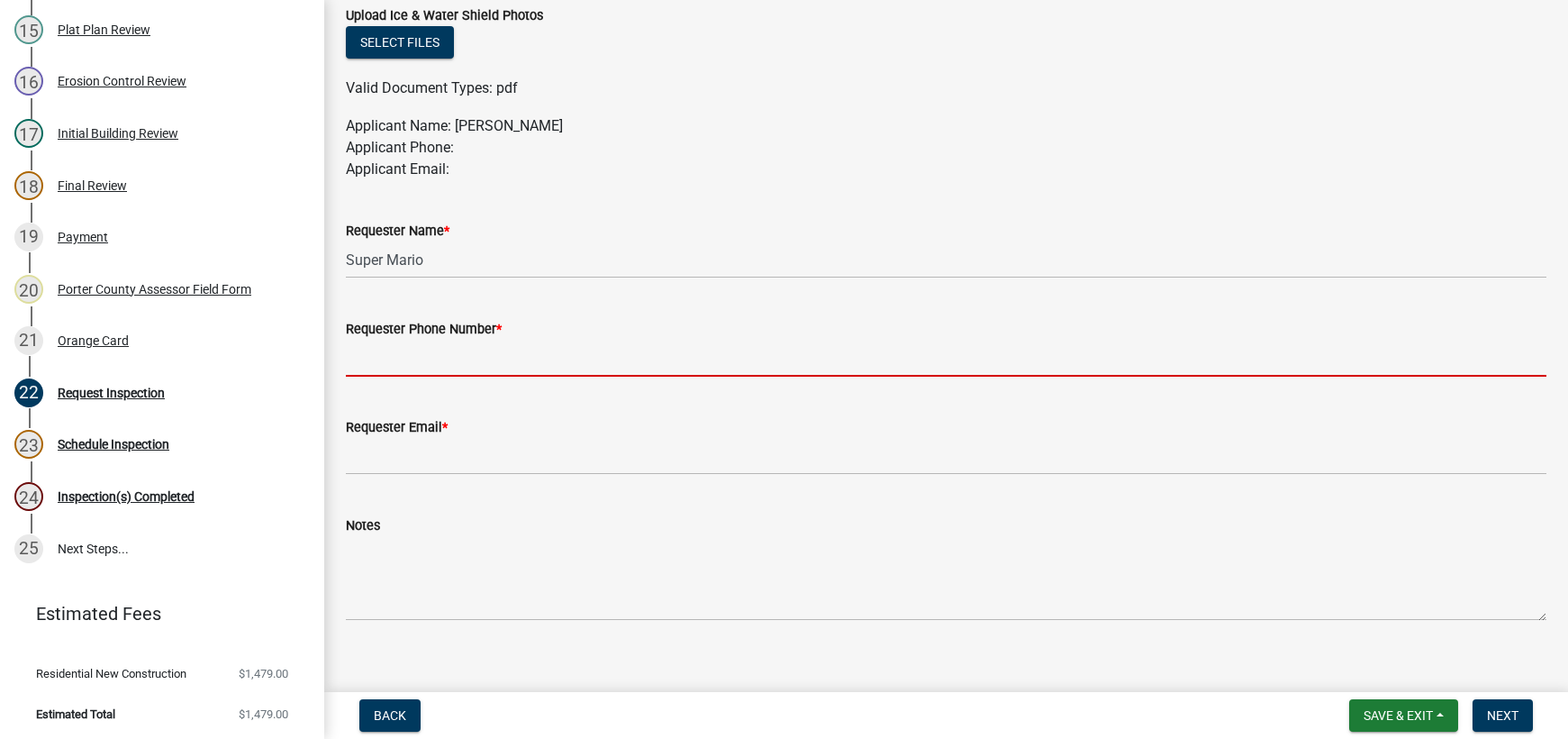
click at [380, 358] on input "Requester Phone Number *" at bounding box center [945, 358] width 1201 height 37
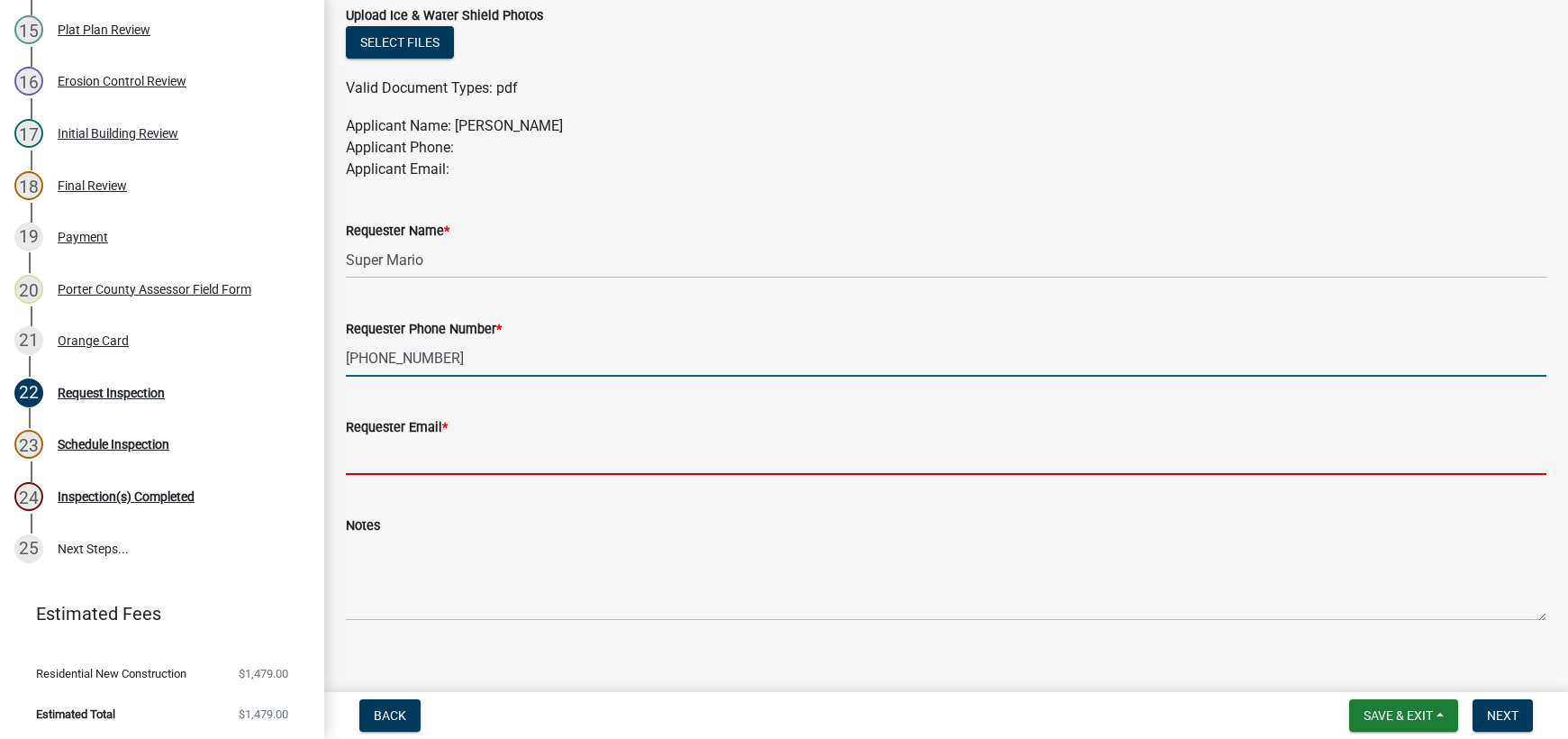
click at [498, 461] on input "Requester Email *" at bounding box center [945, 456] width 1201 height 37
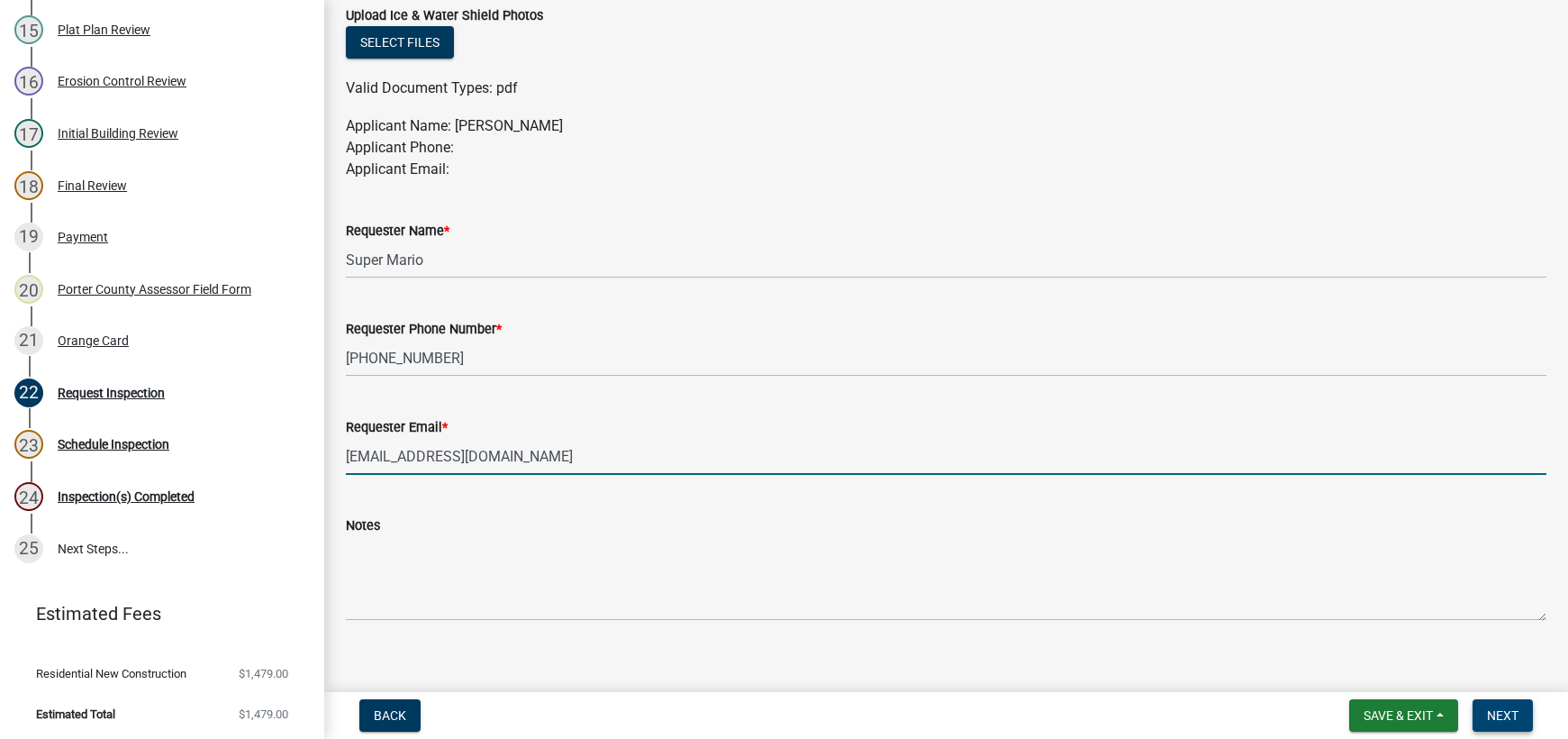
click at [1499, 721] on span "Next" at bounding box center [1501, 714] width 31 height 14
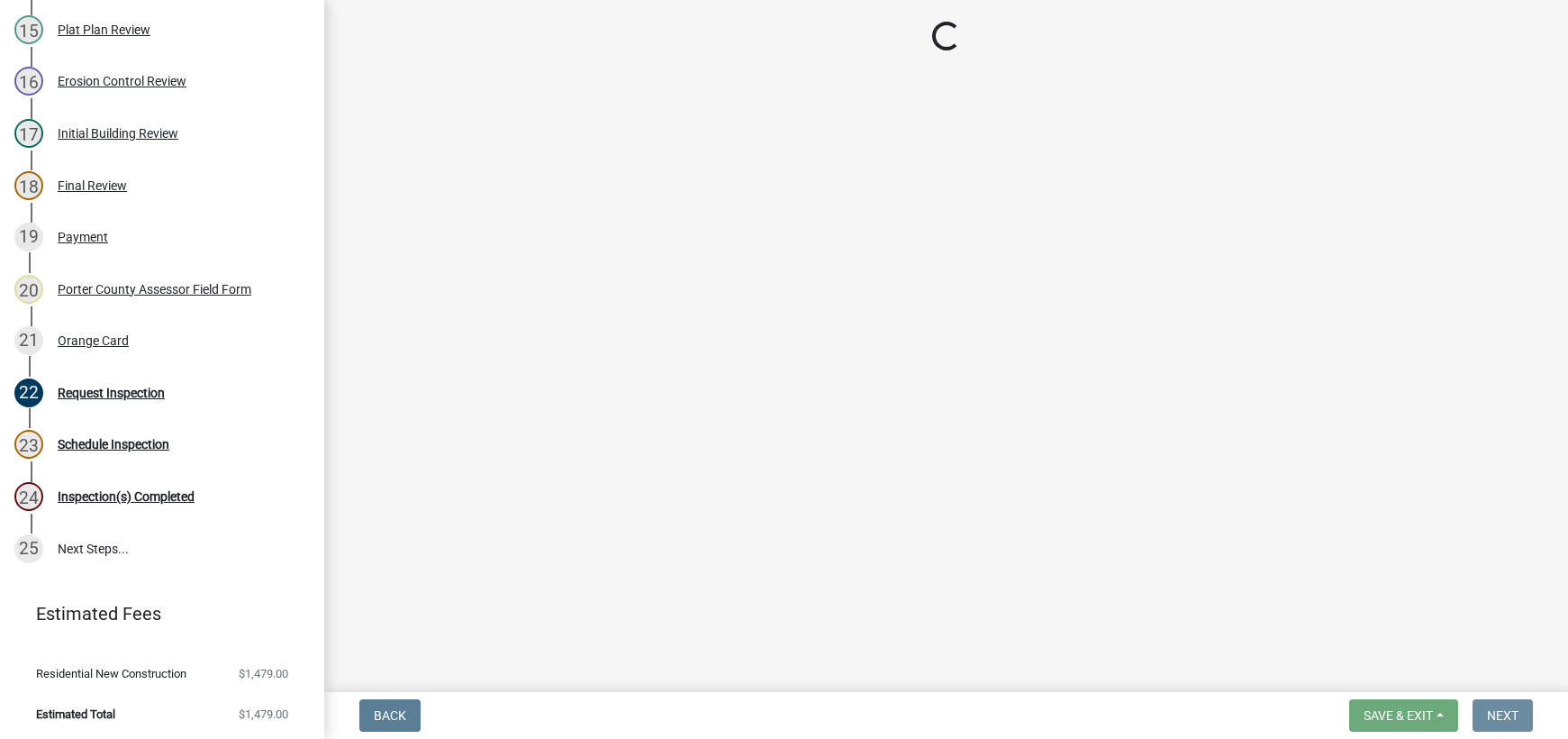
scroll to position [0, 0]
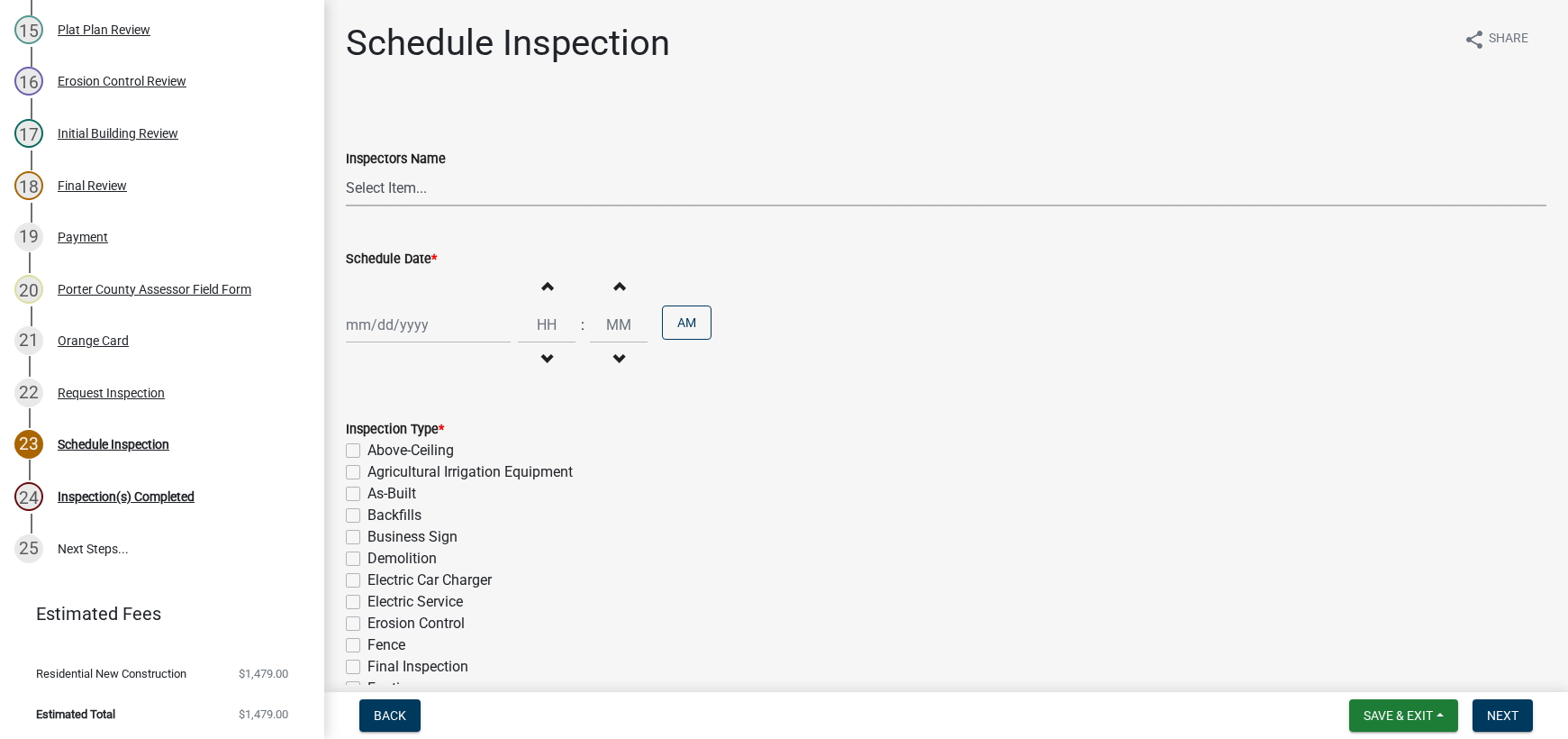
click at [400, 184] on select "Select Item... mhaller ([PERSON_NAME])" at bounding box center [945, 188] width 1201 height 37
click at [346, 170] on select "Select Item... mhaller ([PERSON_NAME])" at bounding box center [945, 188] width 1201 height 37
click at [437, 328] on div at bounding box center [427, 325] width 165 height 37
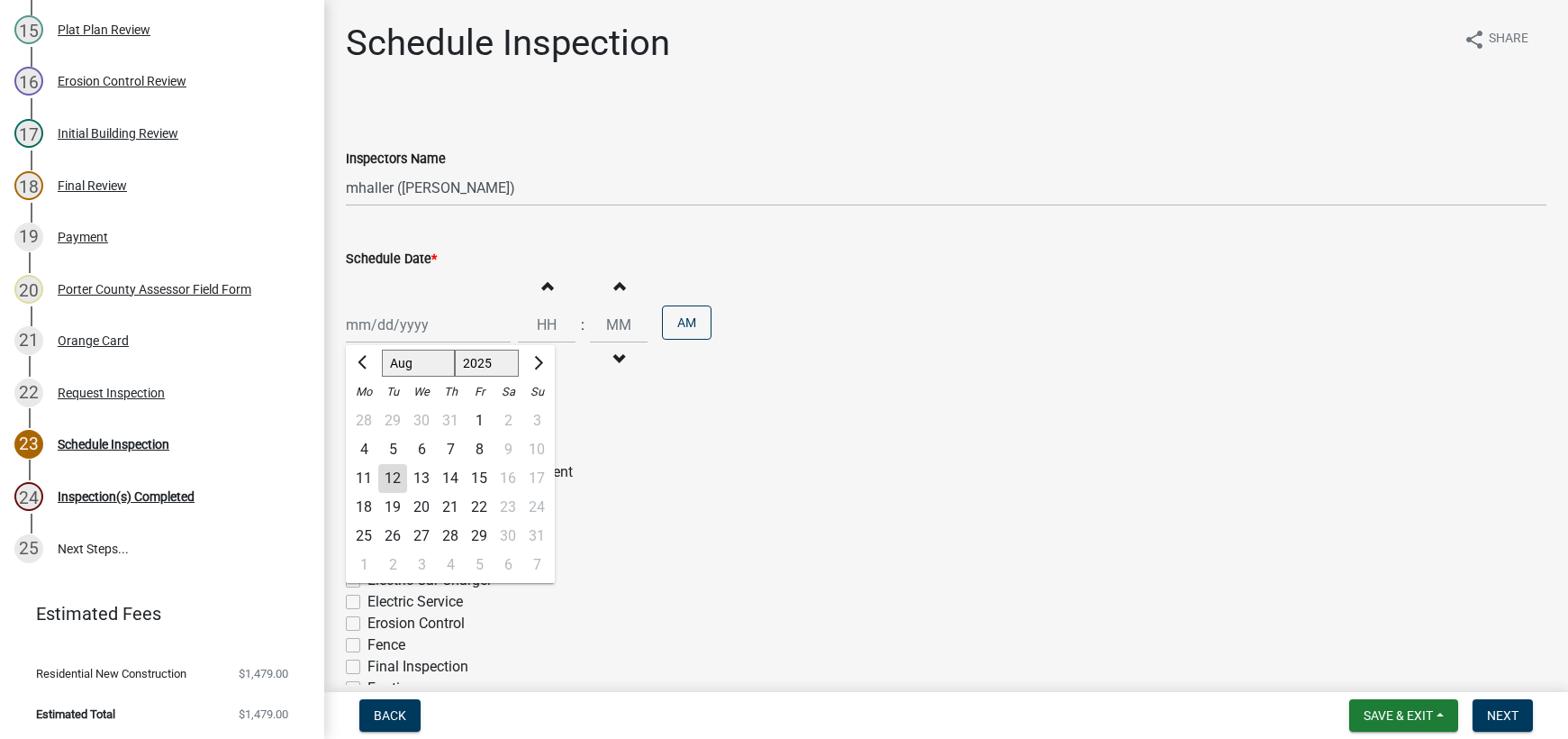
click at [446, 478] on div "14" at bounding box center [450, 478] width 29 height 29
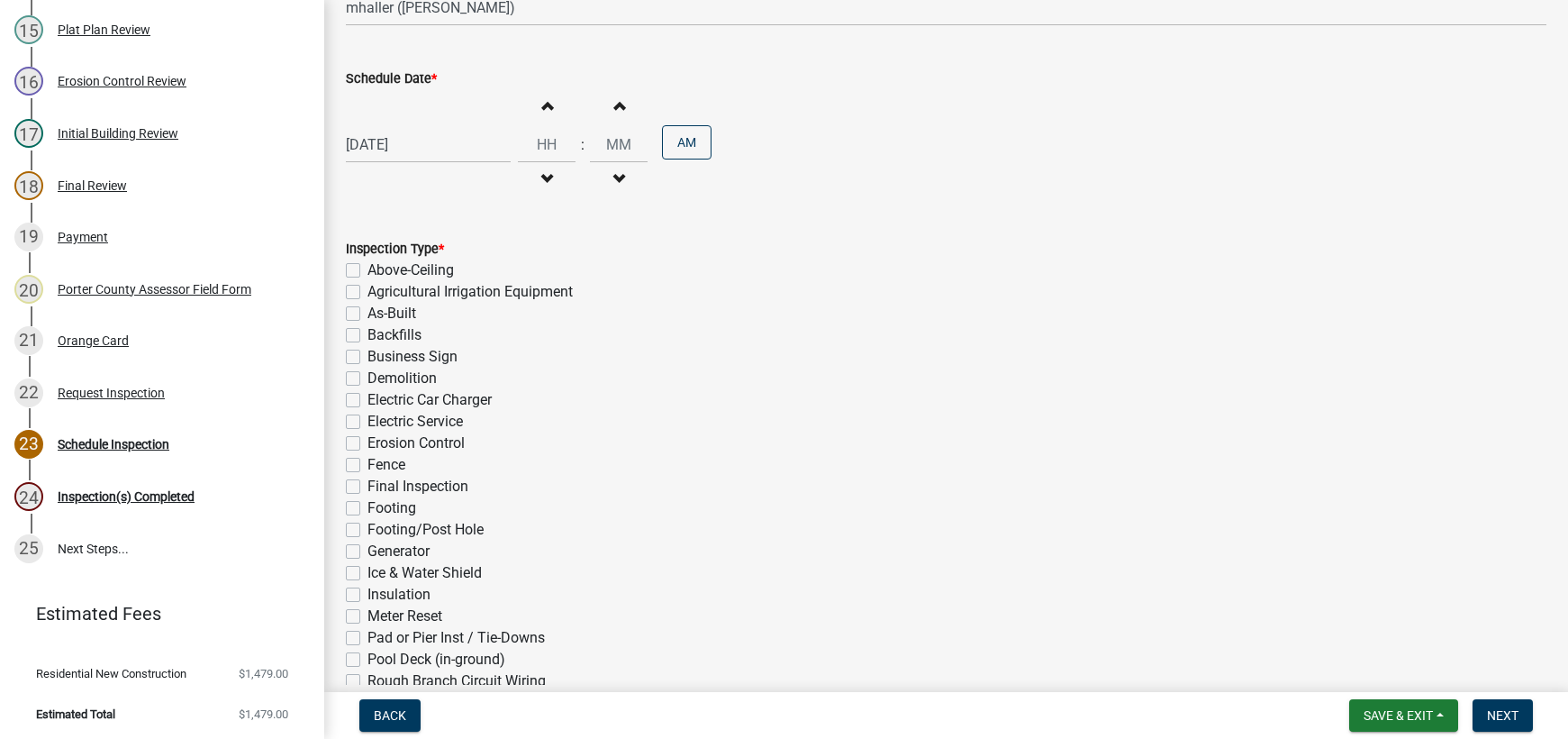
scroll to position [447, 0]
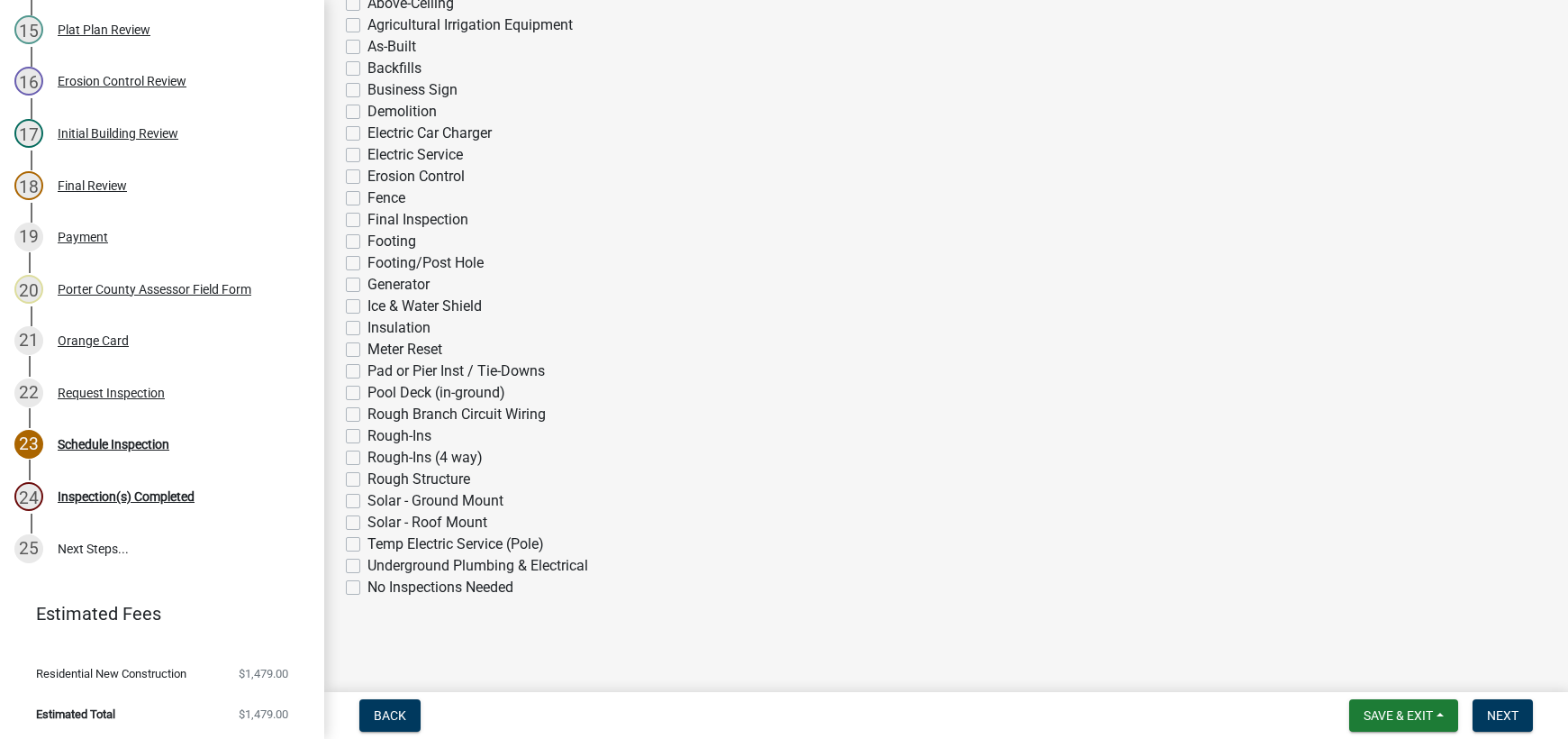
drag, startPoint x: 348, startPoint y: 482, endPoint x: 369, endPoint y: 486, distance: 21.4
click at [367, 482] on label "Rough Structure" at bounding box center [419, 479] width 103 height 22
click at [367, 480] on input "Rough Structure" at bounding box center [373, 474] width 11 height 11
click at [1499, 723] on span "Next" at bounding box center [1501, 714] width 31 height 14
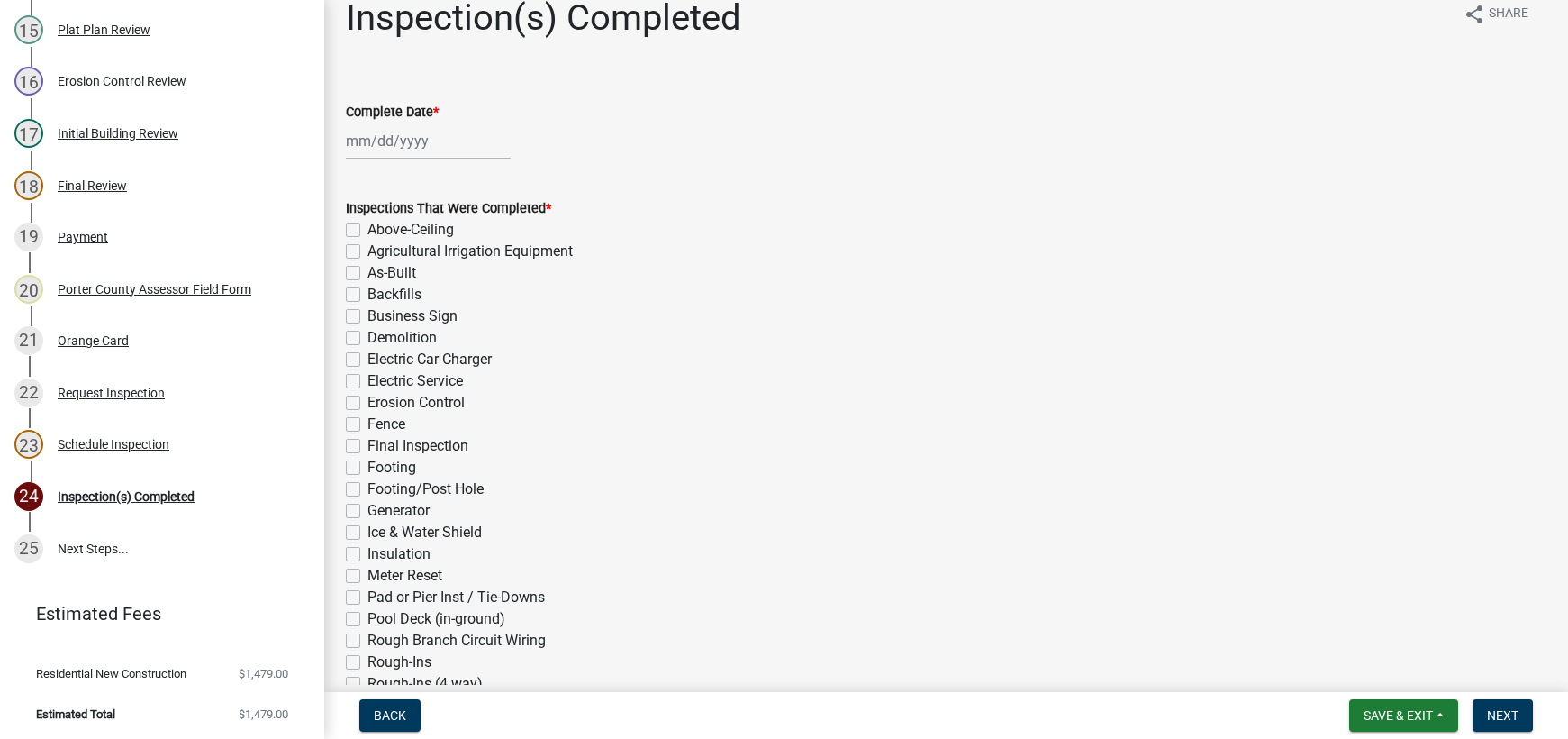
scroll to position [0, 0]
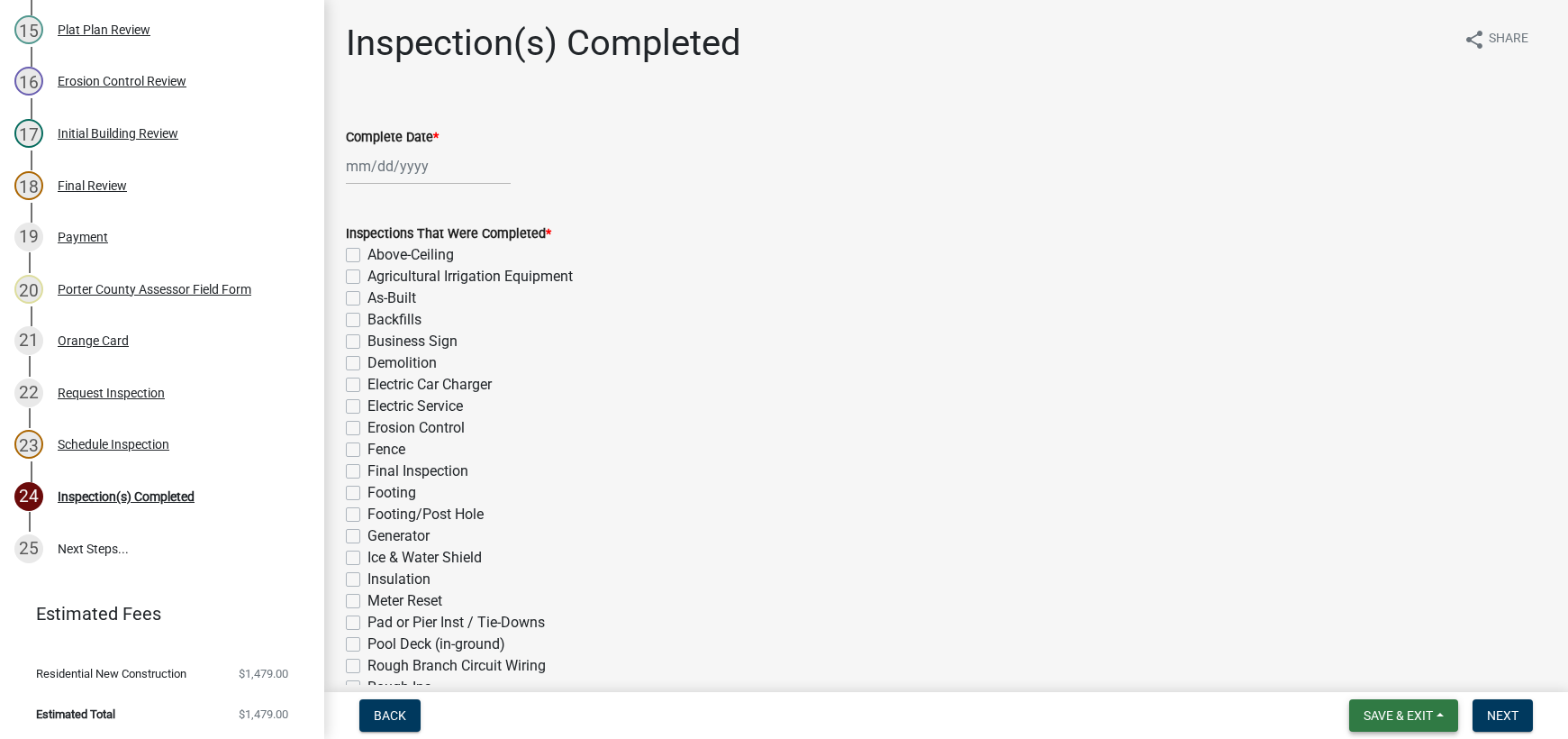
click at [1374, 716] on span "Save & Exit" at bounding box center [1398, 714] width 69 height 14
click at [1380, 670] on button "Save & Exit" at bounding box center [1385, 668] width 144 height 43
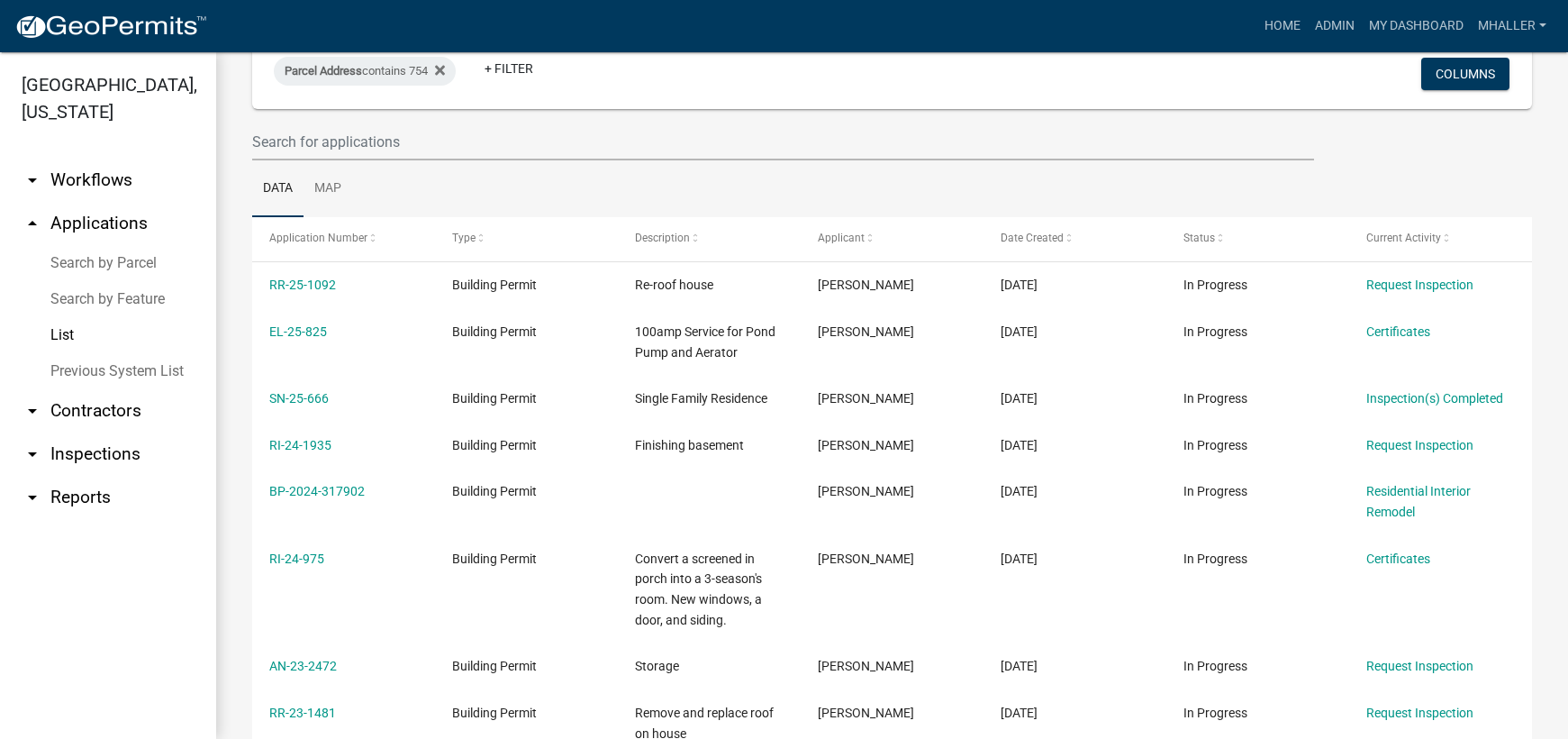
scroll to position [98, 0]
click at [95, 432] on link "arrow_drop_down Inspections" at bounding box center [108, 453] width 216 height 43
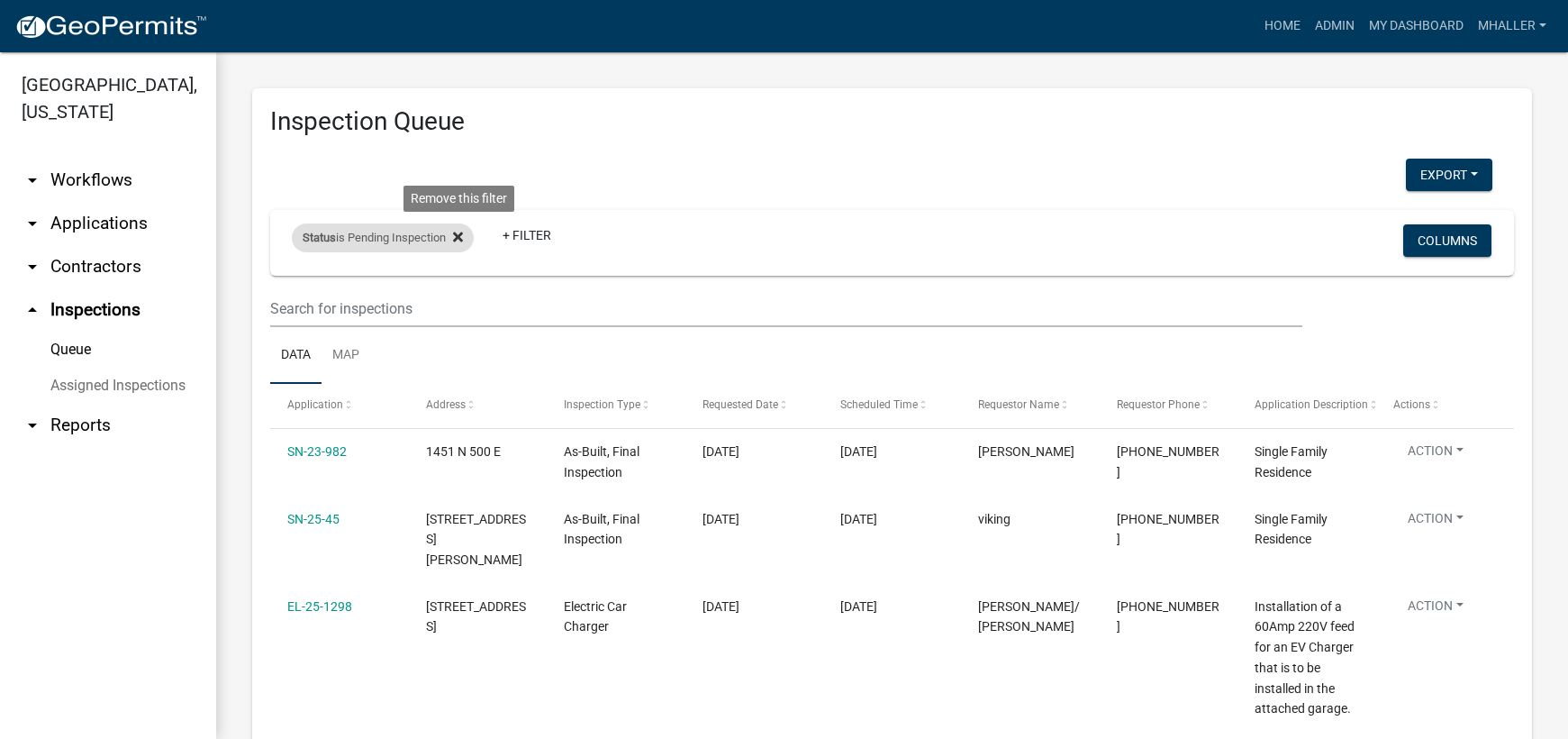
click at [460, 239] on icon at bounding box center [458, 236] width 10 height 10
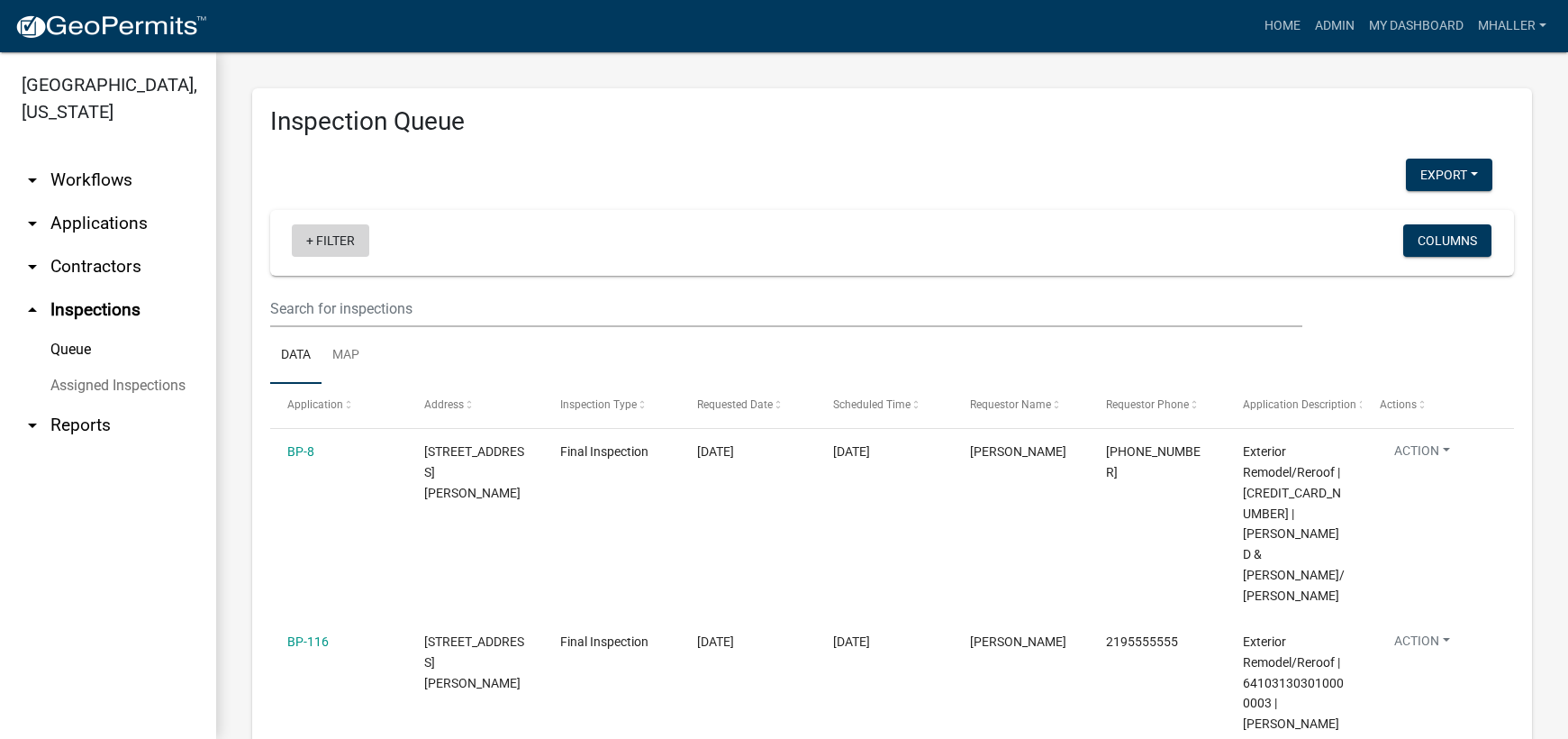
click at [328, 237] on link "+ Filter" at bounding box center [329, 240] width 77 height 32
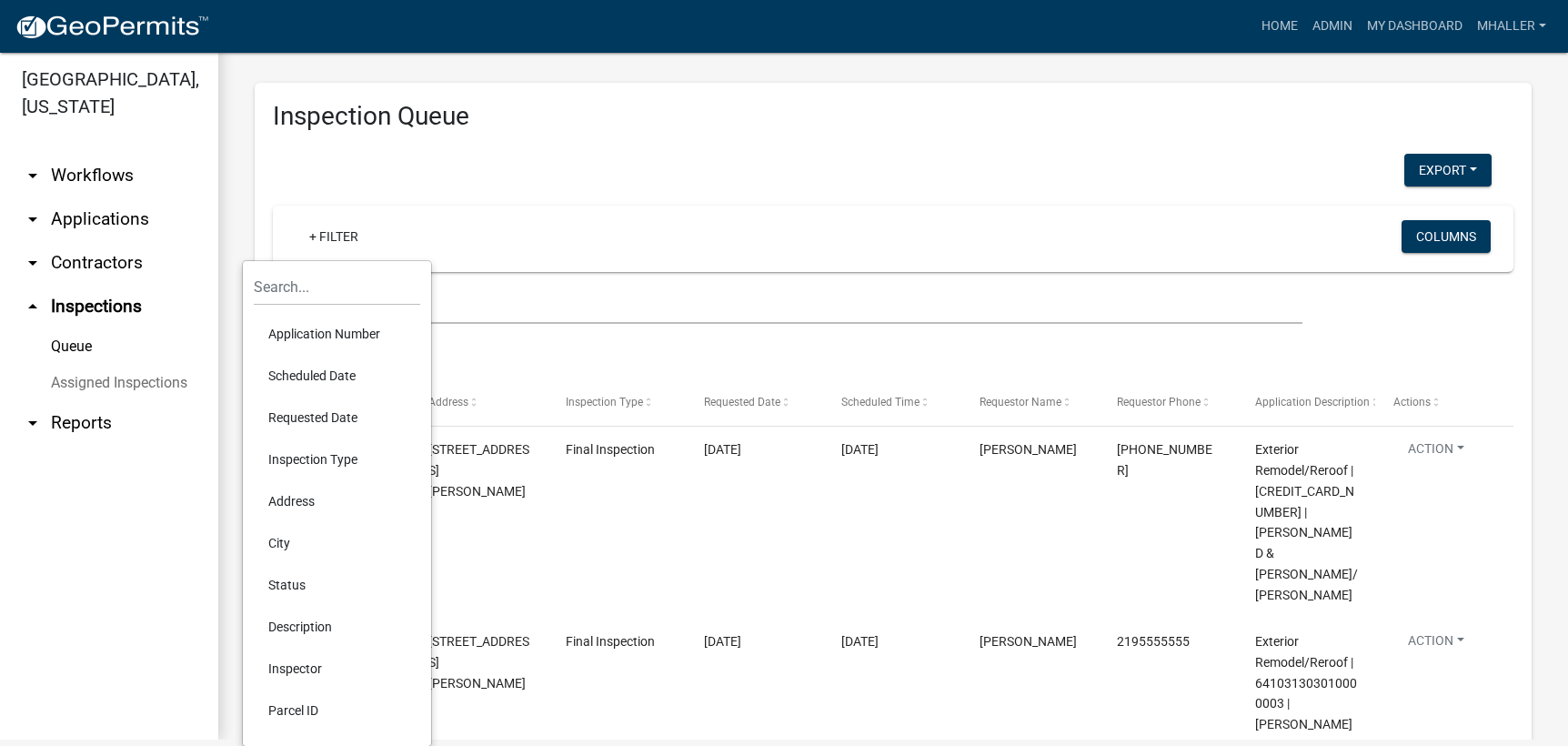
scroll to position [8, 0]
click at [291, 580] on li "Status" at bounding box center [337, 584] width 166 height 42
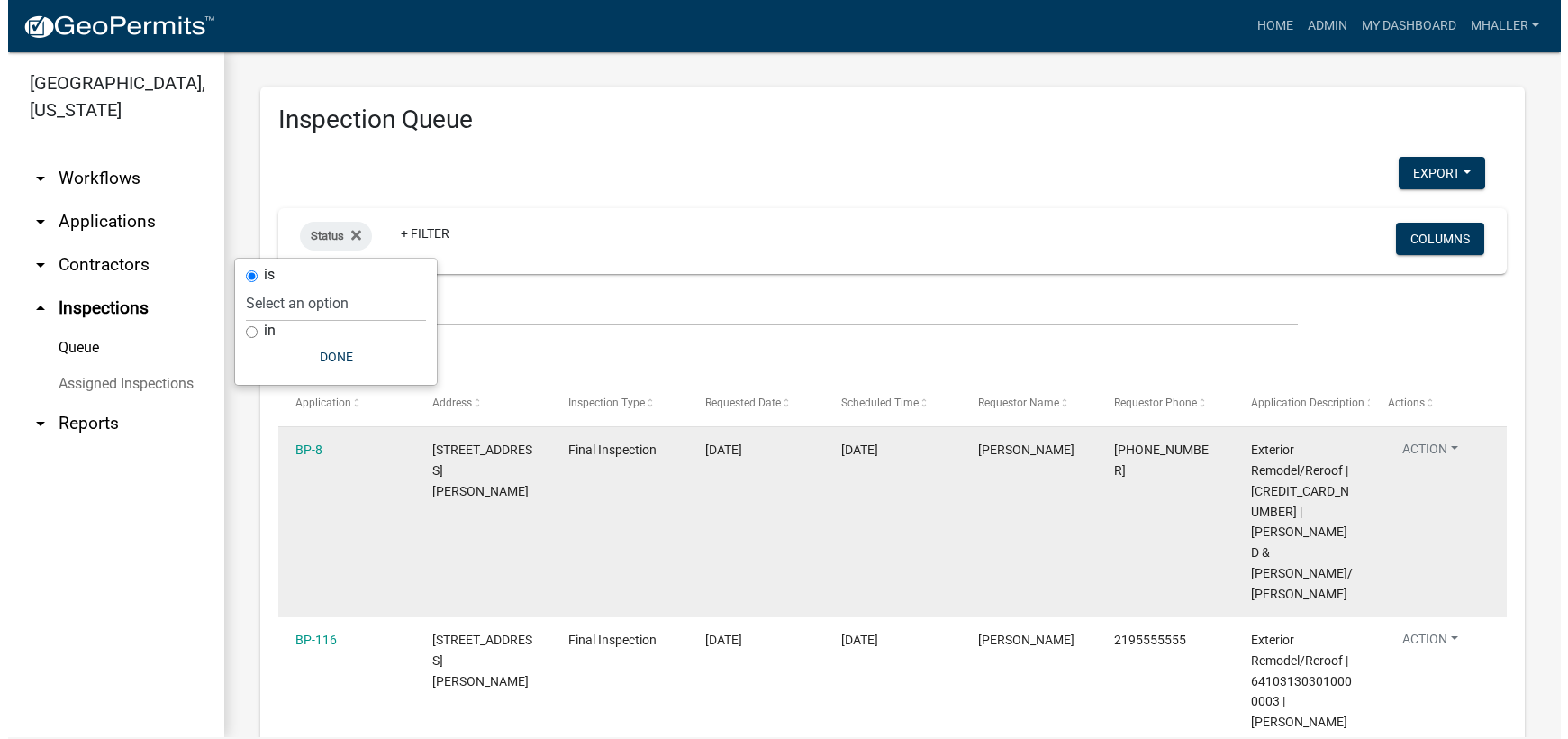
scroll to position [0, 0]
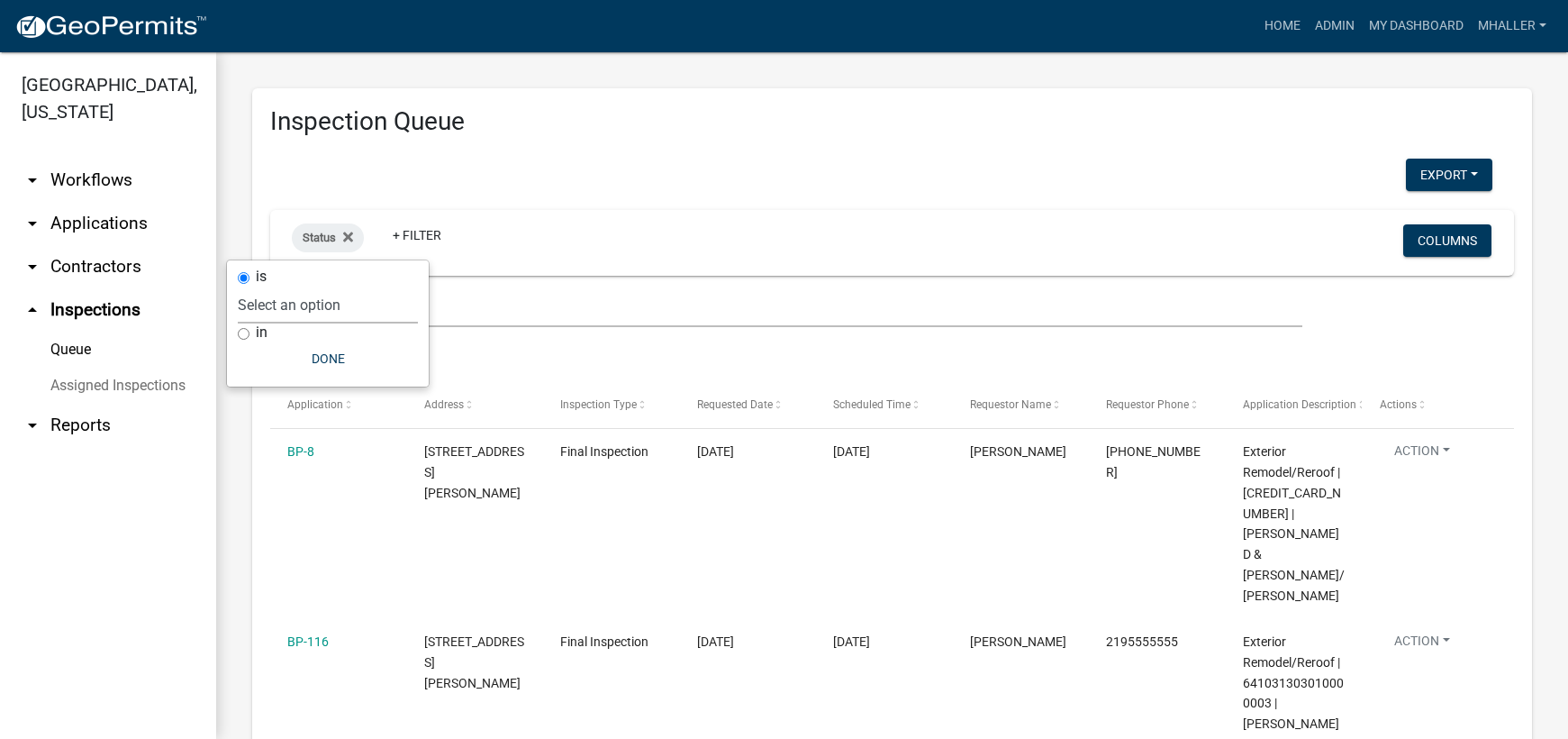
click at [284, 296] on select "Select an option Pending Schedule Pending Inspection Approved Denied Deleted Vo…" at bounding box center [327, 305] width 180 height 37
click at [491, 364] on ul "Data Map" at bounding box center [892, 355] width 1243 height 57
click at [328, 236] on span "Status" at bounding box center [319, 237] width 33 height 13
click at [312, 308] on select "Select an option Pending Schedule Pending Inspection Approved Denied Deleted Vo…" at bounding box center [327, 305] width 180 height 37
click at [291, 287] on select "Select an option Pending Schedule Pending Inspection Approved Denied Deleted Vo…" at bounding box center [327, 305] width 180 height 37
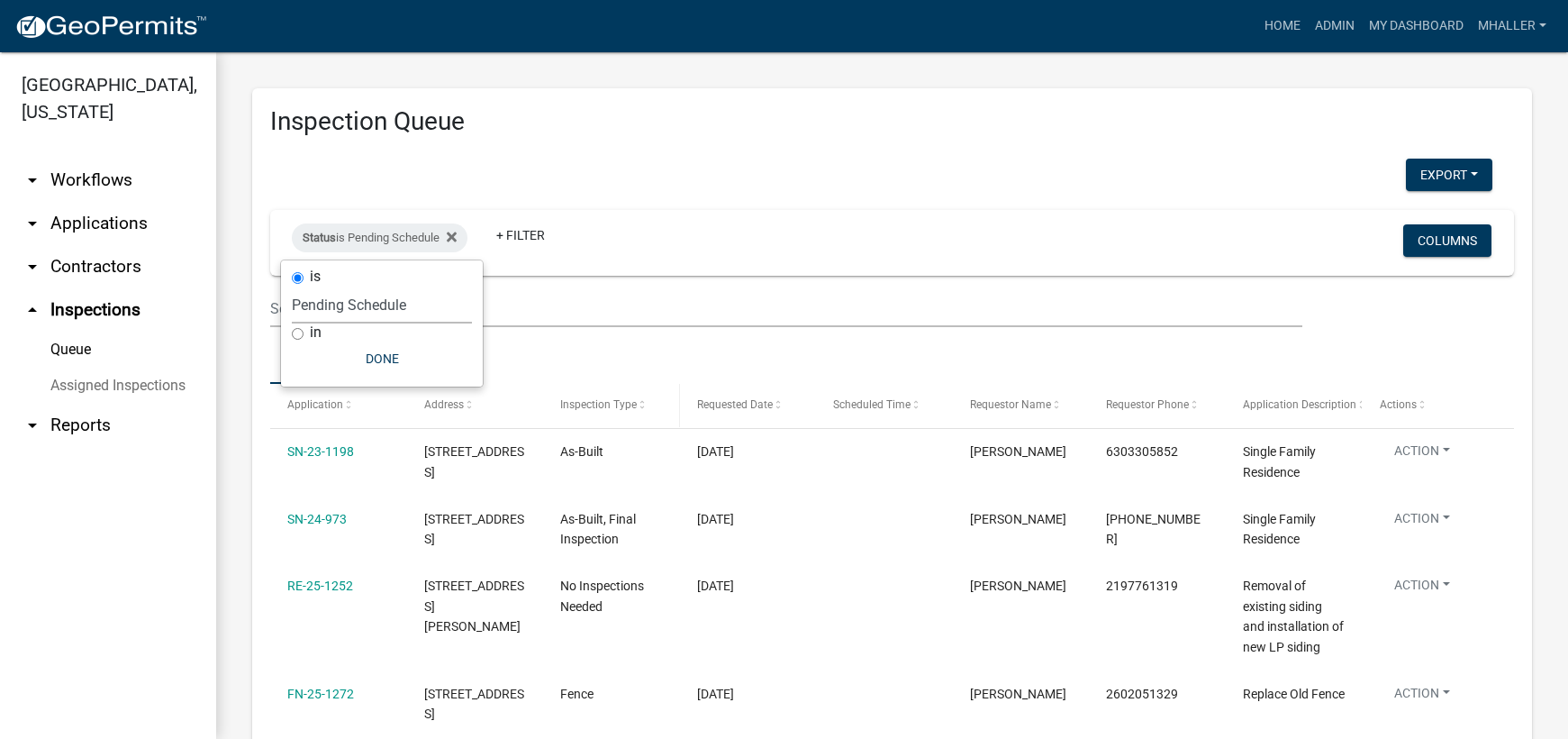
click at [617, 405] on span "Inspection Type" at bounding box center [598, 404] width 76 height 12
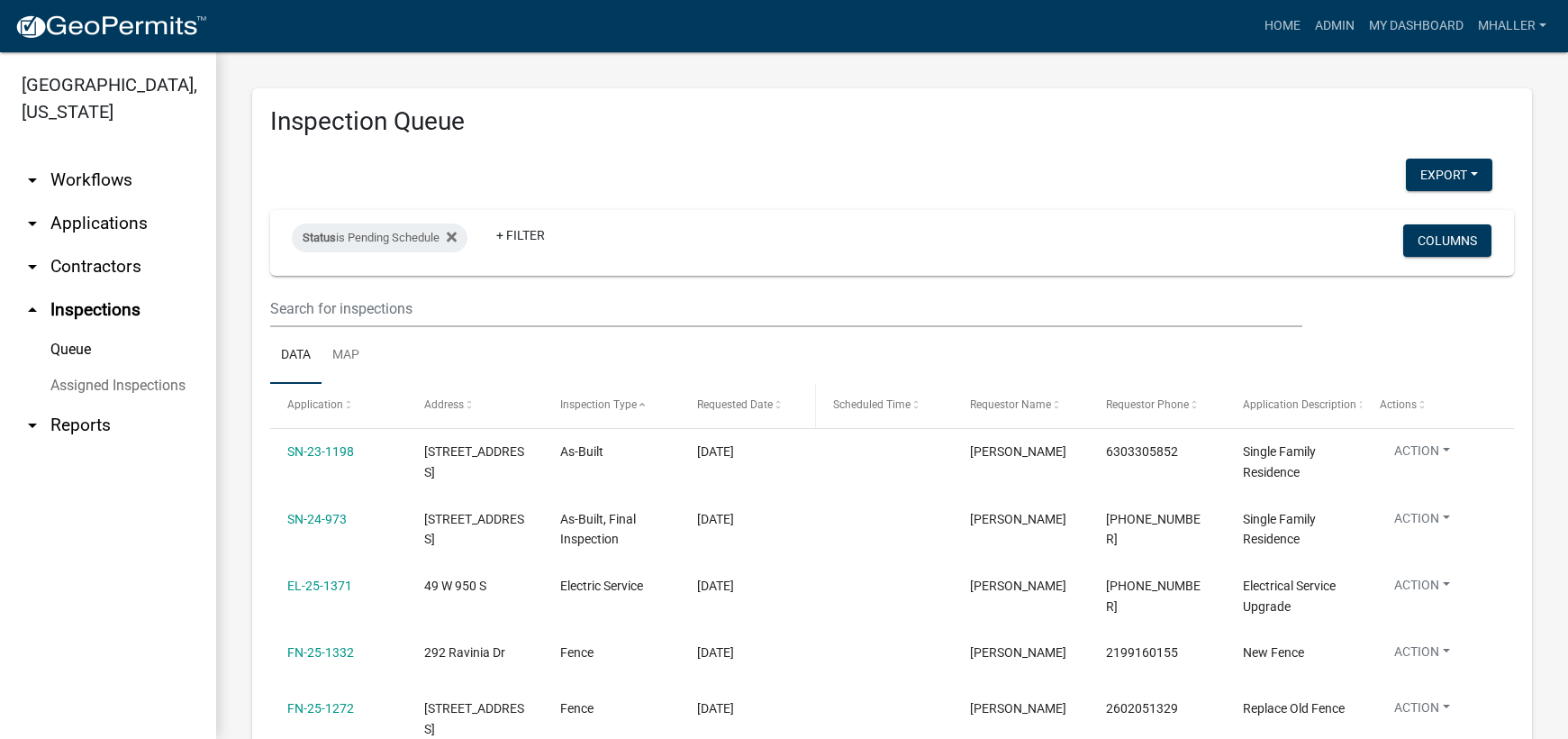
click at [738, 400] on span "Requested Date" at bounding box center [734, 404] width 75 height 12
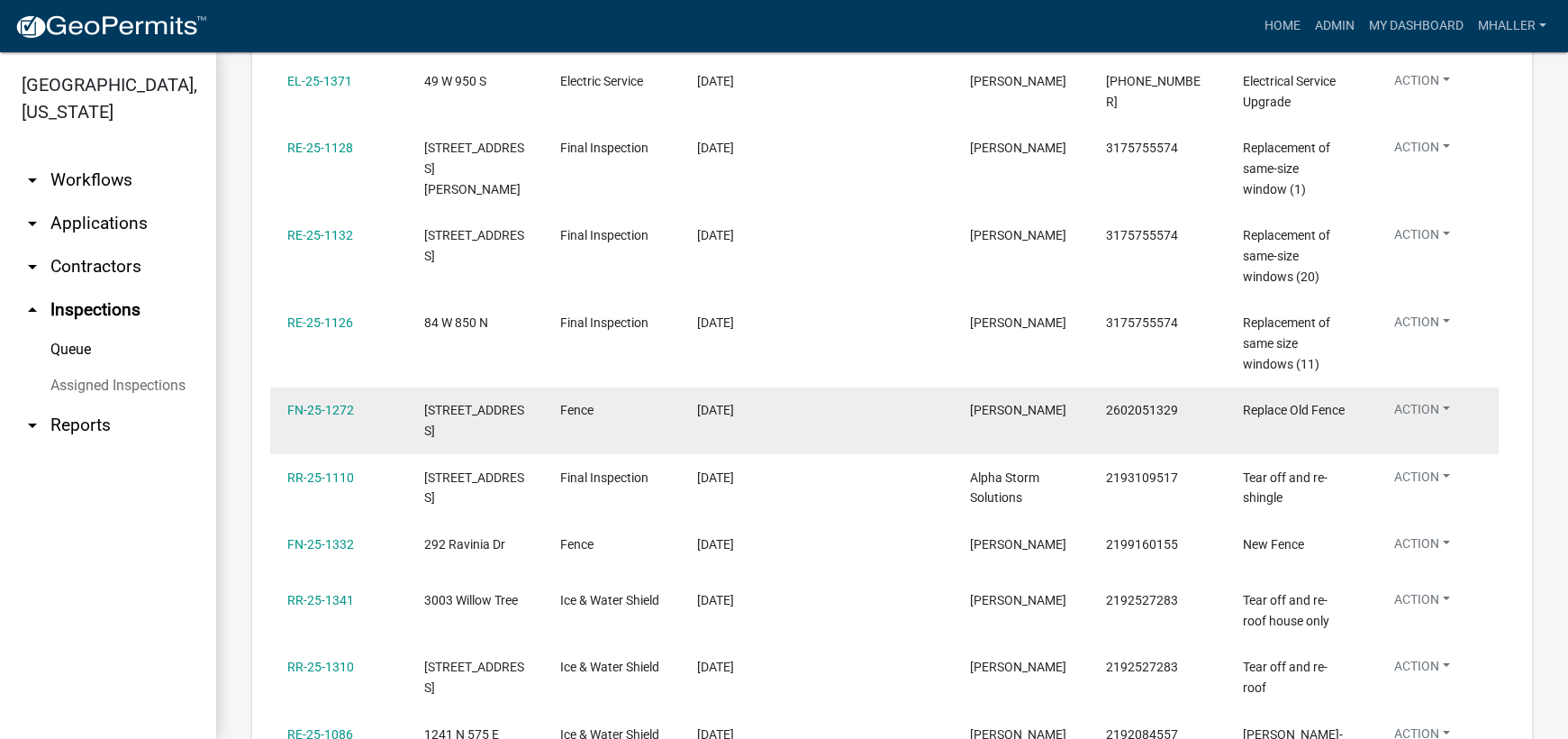
scroll to position [721, 0]
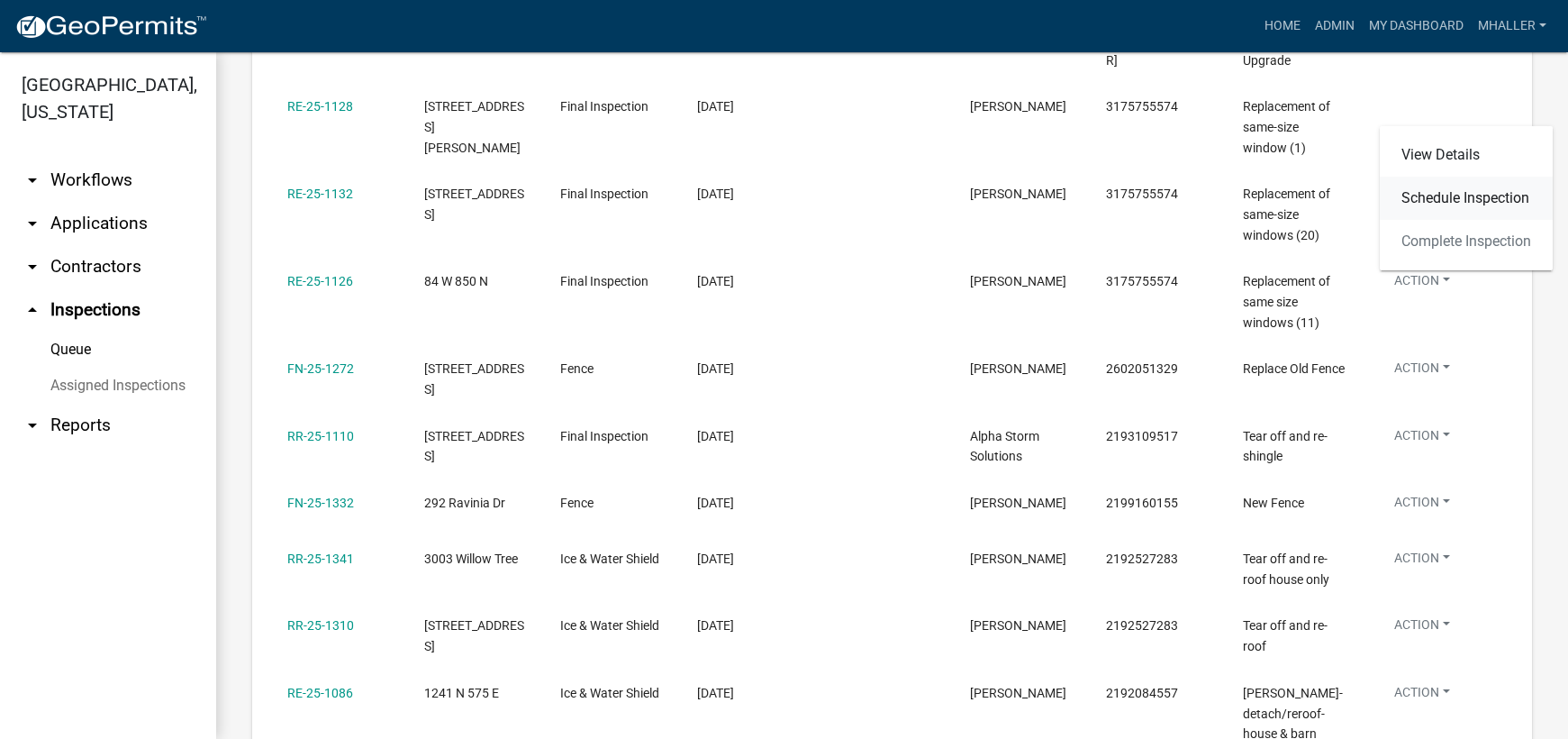
click at [1435, 193] on link "Schedule Inspection" at bounding box center [1466, 197] width 173 height 43
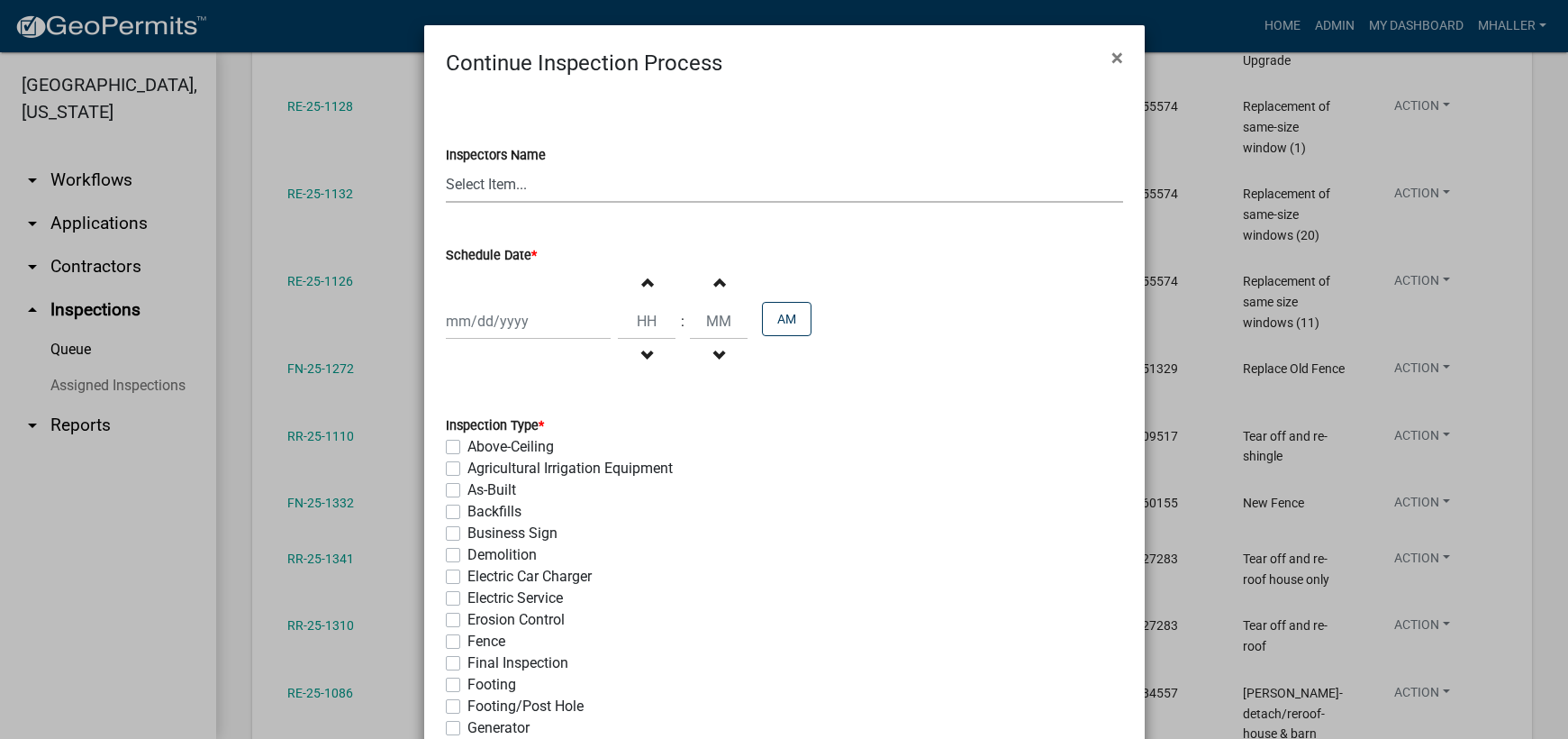
click at [487, 191] on select "Select Item... mhaller ([PERSON_NAME])" at bounding box center [784, 184] width 677 height 37
click at [446, 166] on select "Select Item... mhaller ([PERSON_NAME])" at bounding box center [784, 184] width 677 height 37
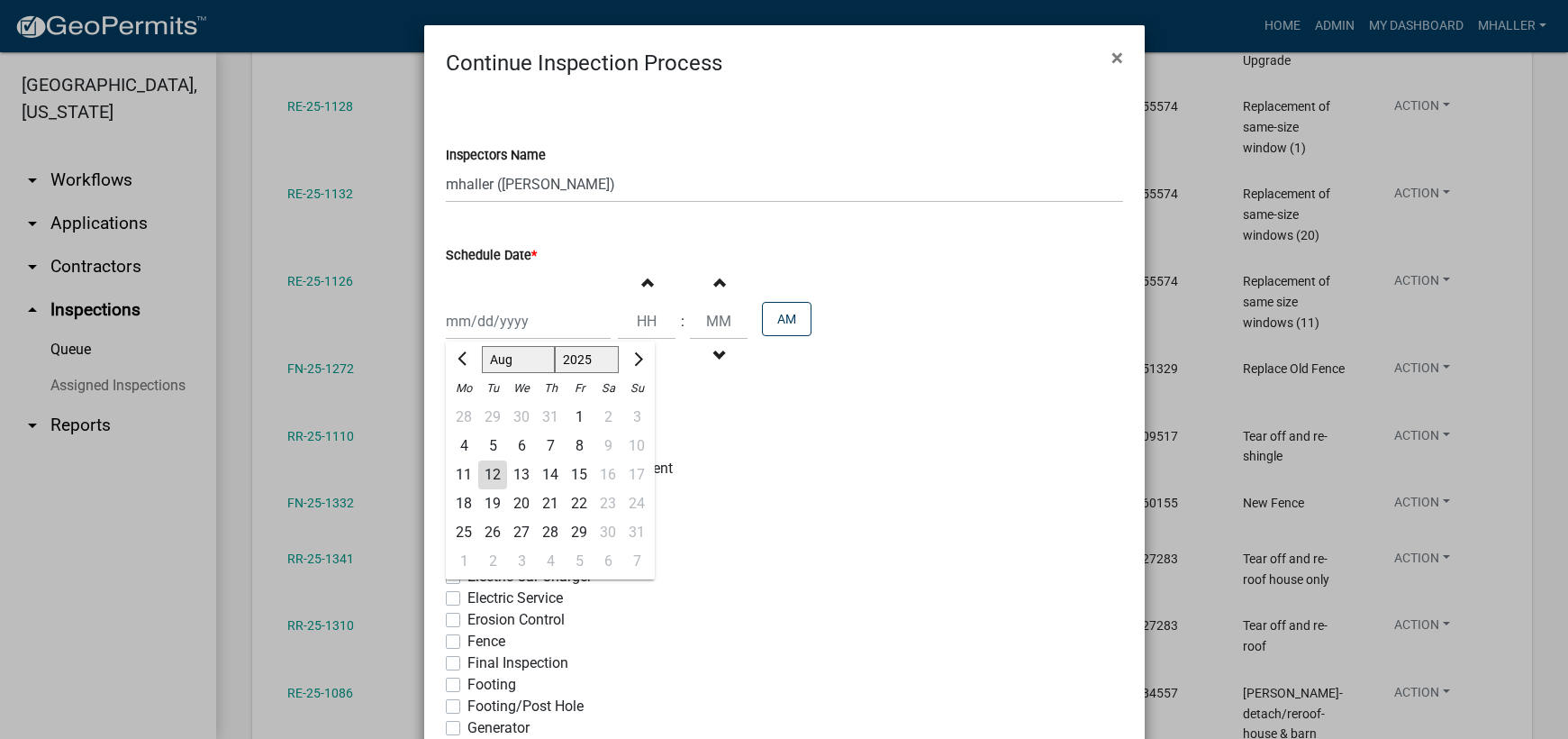
click at [491, 318] on div "[PERSON_NAME] Feb Mar Apr [PERSON_NAME][DATE] Oct Nov [DATE] 1526 1527 1528 152…" at bounding box center [527, 321] width 165 height 37
click at [516, 472] on div "13" at bounding box center [521, 474] width 29 height 29
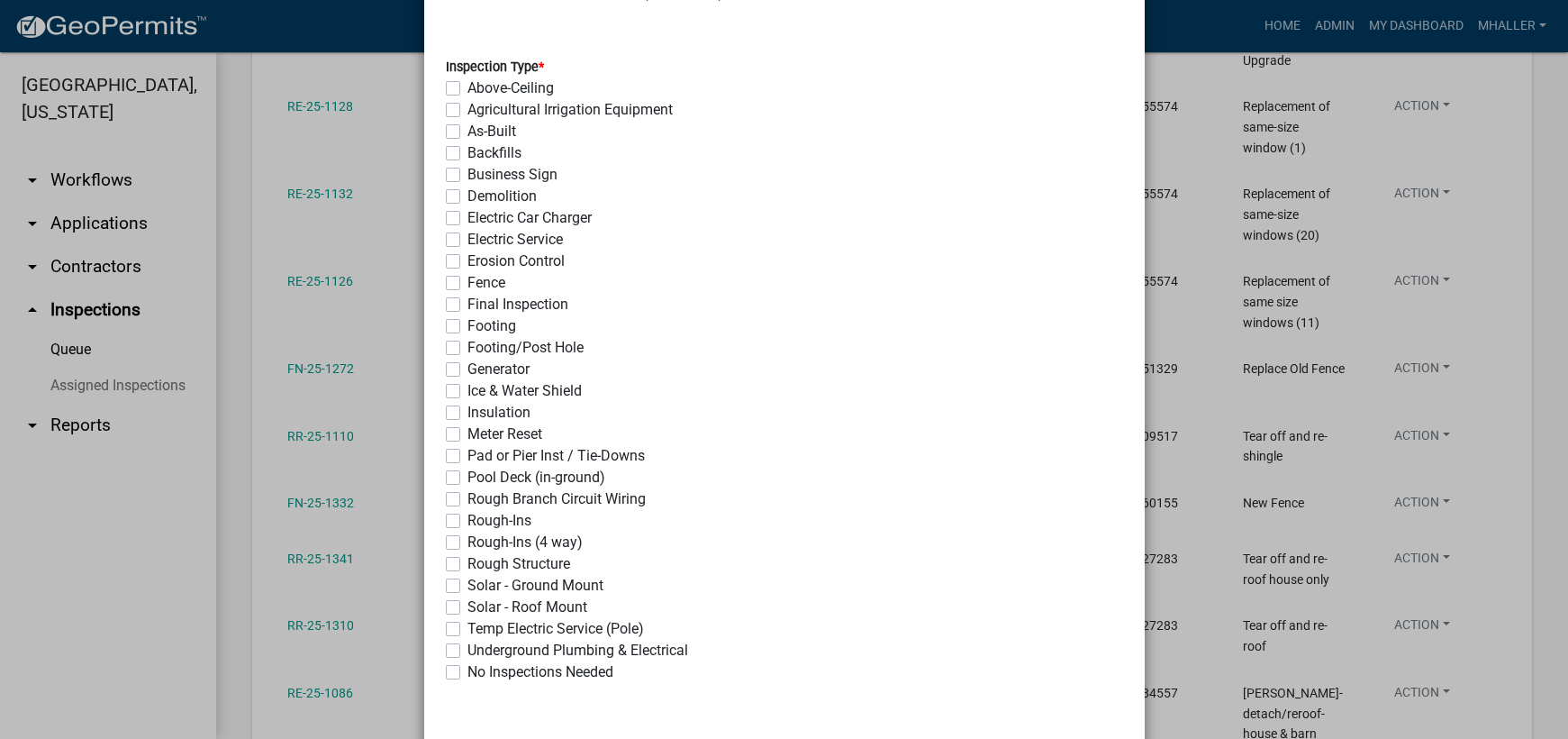
scroll to position [360, 0]
click at [467, 300] on label "Final Inspection" at bounding box center [518, 302] width 101 height 22
click at [467, 300] on input "Final Inspection" at bounding box center [473, 297] width 11 height 11
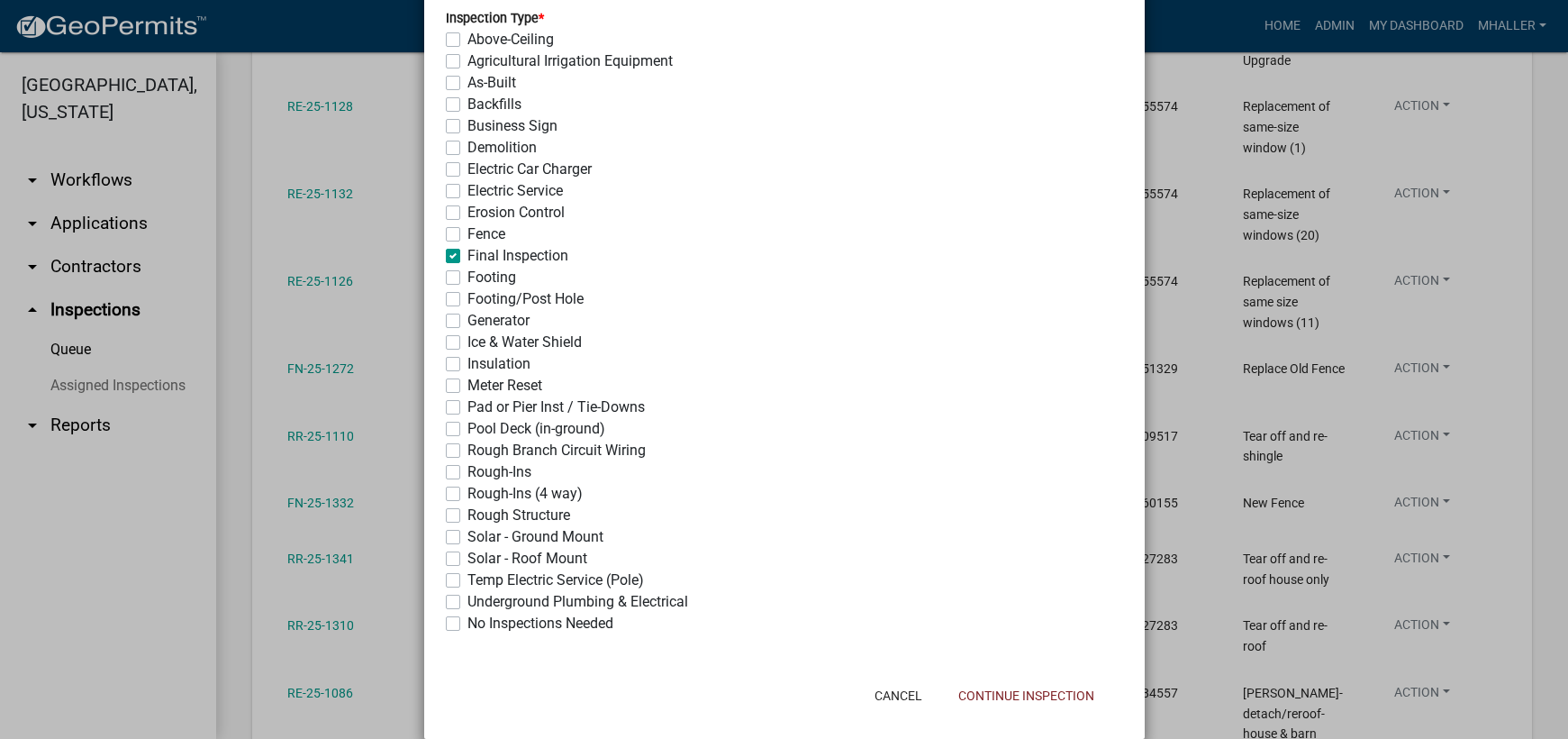
scroll to position [432, 0]
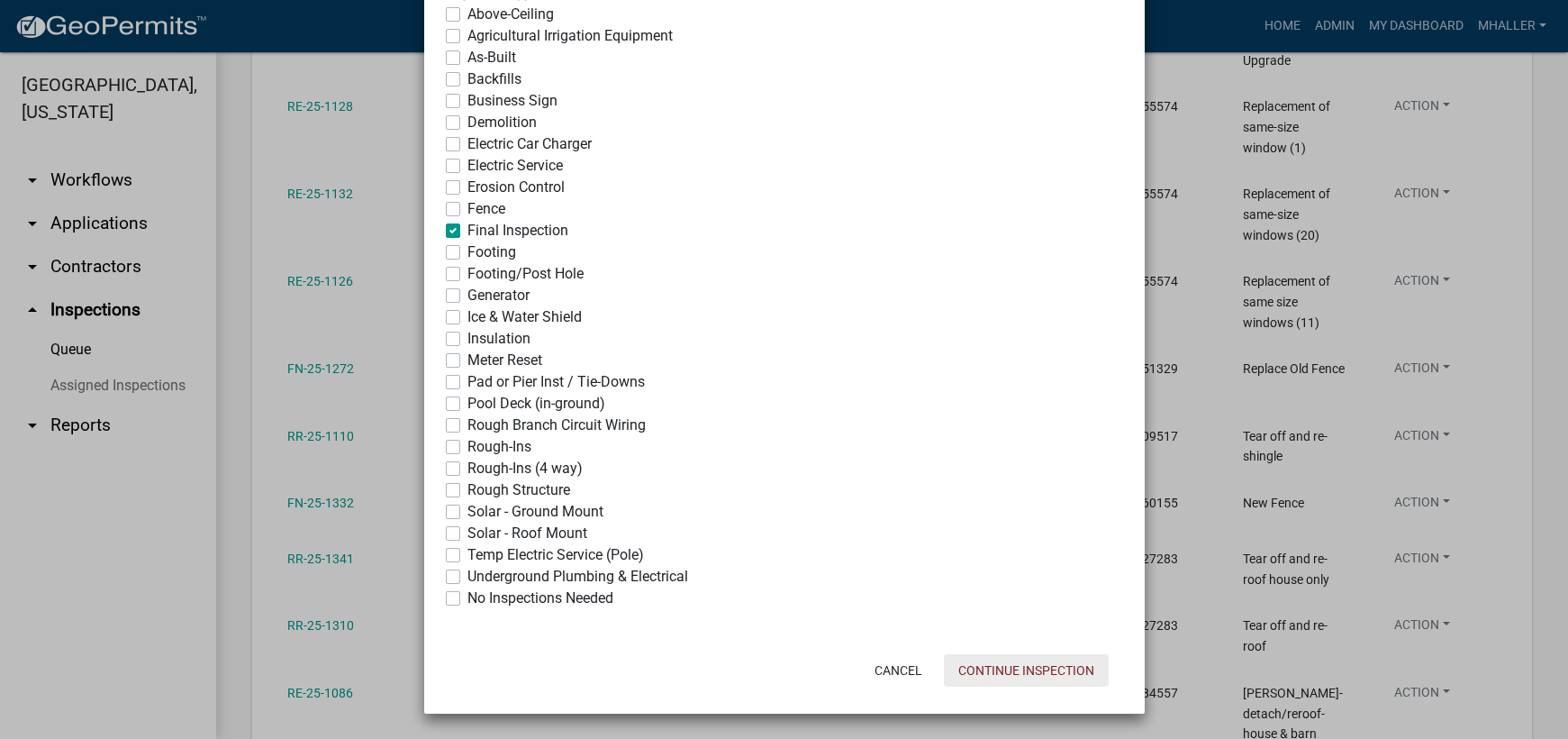
click at [984, 673] on button "Continue Inspection" at bounding box center [1025, 670] width 165 height 32
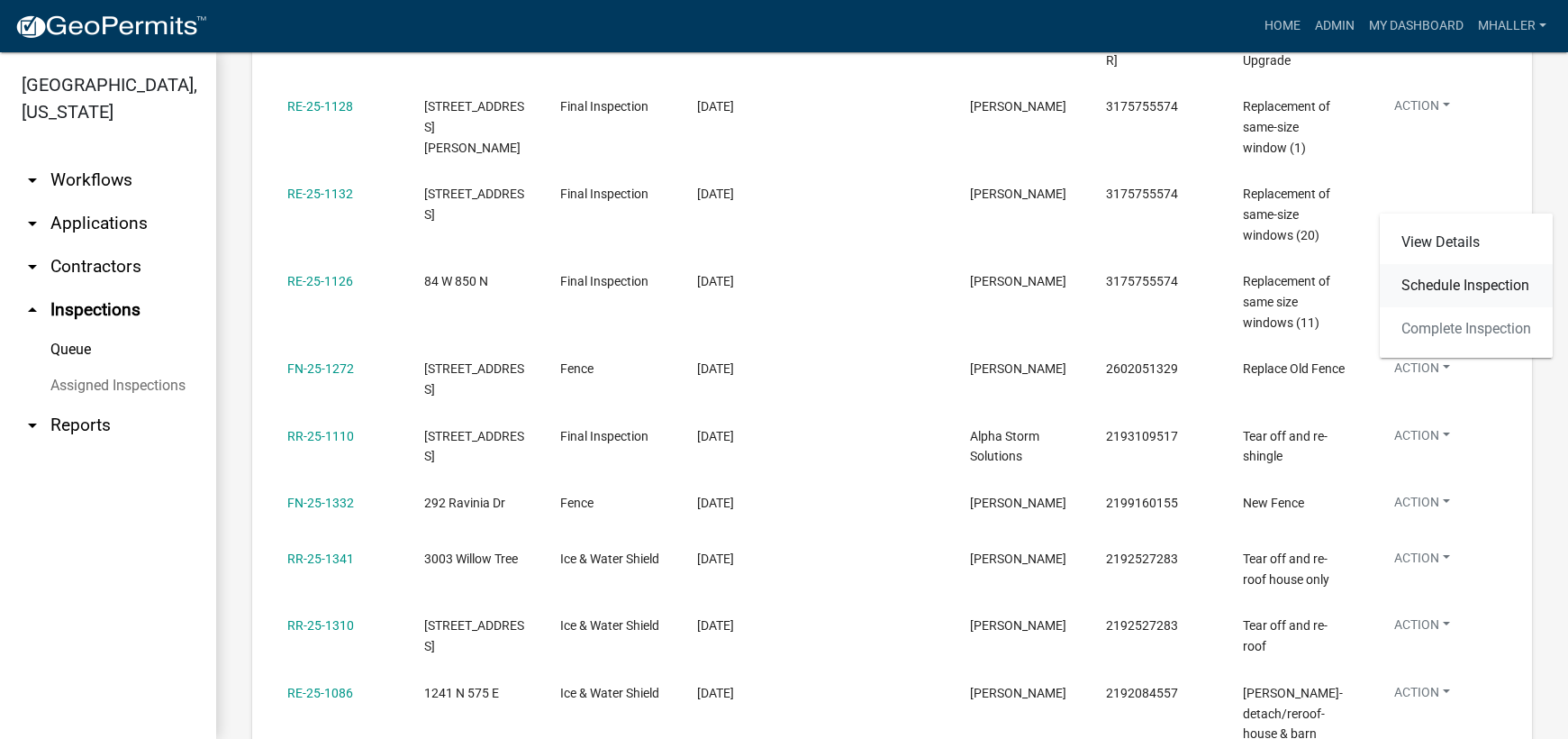
click at [1451, 284] on link "Schedule Inspection" at bounding box center [1466, 285] width 173 height 43
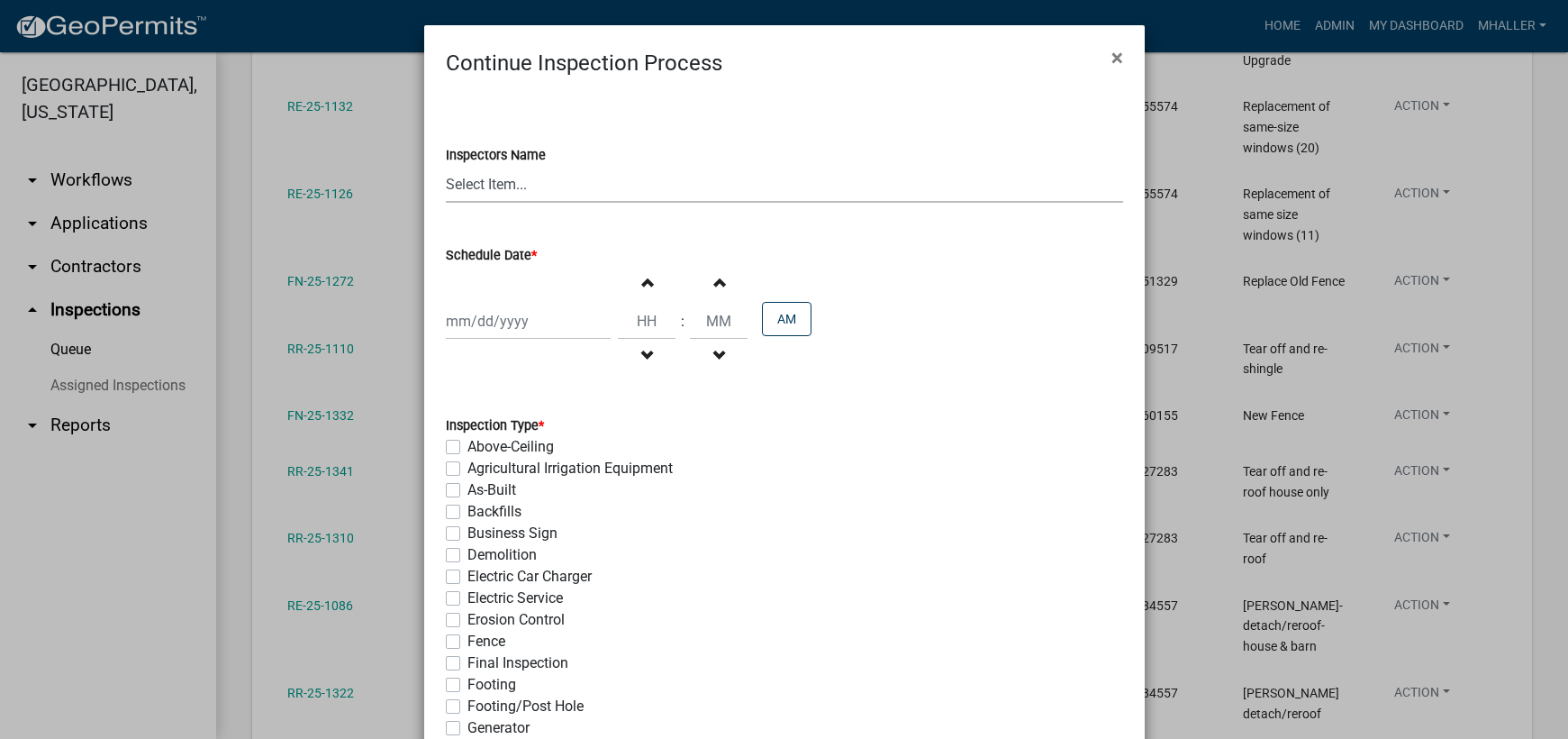
drag, startPoint x: 496, startPoint y: 182, endPoint x: 508, endPoint y: 198, distance: 20.0
click at [496, 182] on select "Select Item... mhaller ([PERSON_NAME])" at bounding box center [784, 184] width 677 height 37
click at [446, 166] on select "Select Item... mhaller ([PERSON_NAME])" at bounding box center [784, 184] width 677 height 37
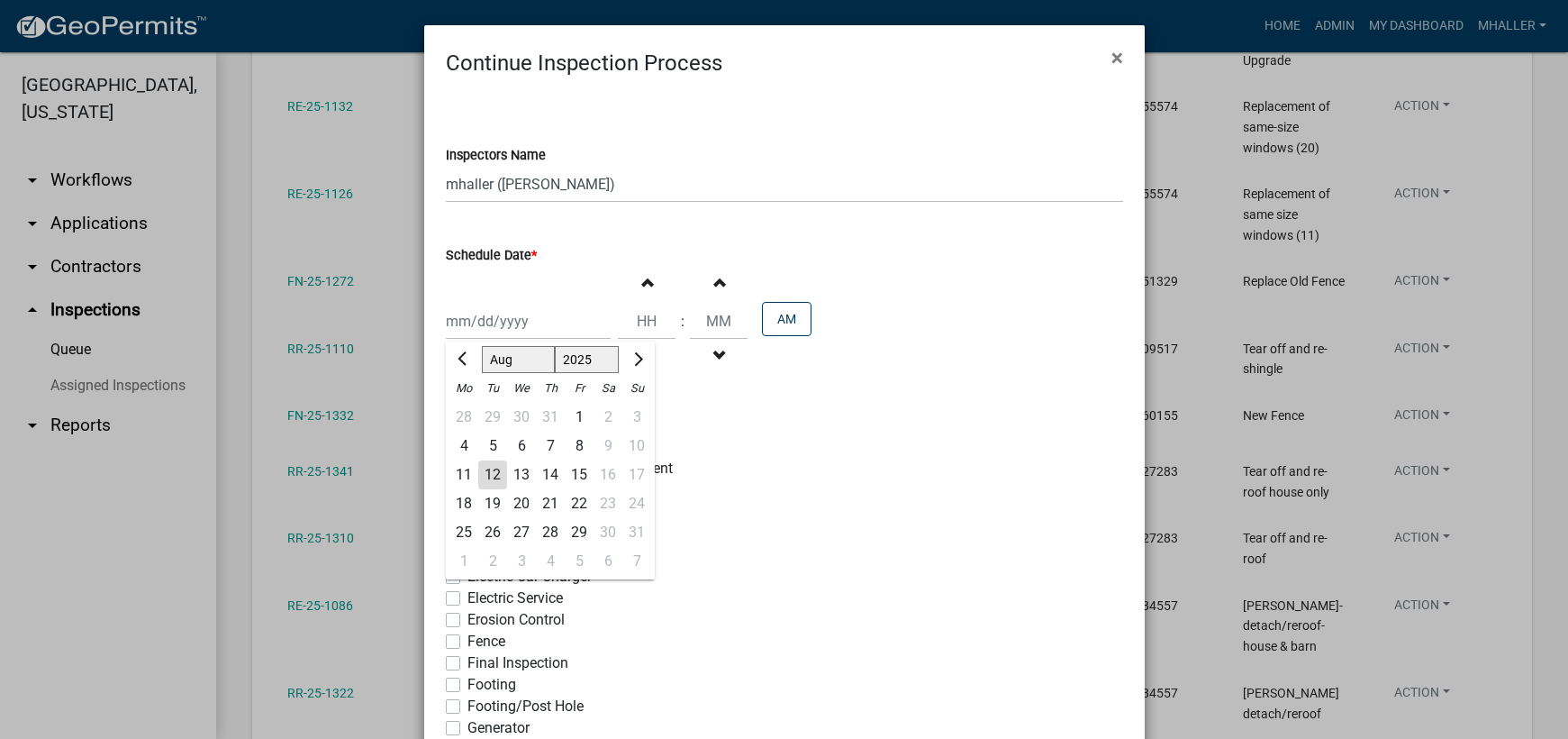
click at [513, 320] on div "[PERSON_NAME] Feb Mar Apr [PERSON_NAME][DATE] Oct Nov [DATE] 1526 1527 1528 152…" at bounding box center [527, 321] width 165 height 37
click at [519, 472] on div "13" at bounding box center [521, 474] width 29 height 29
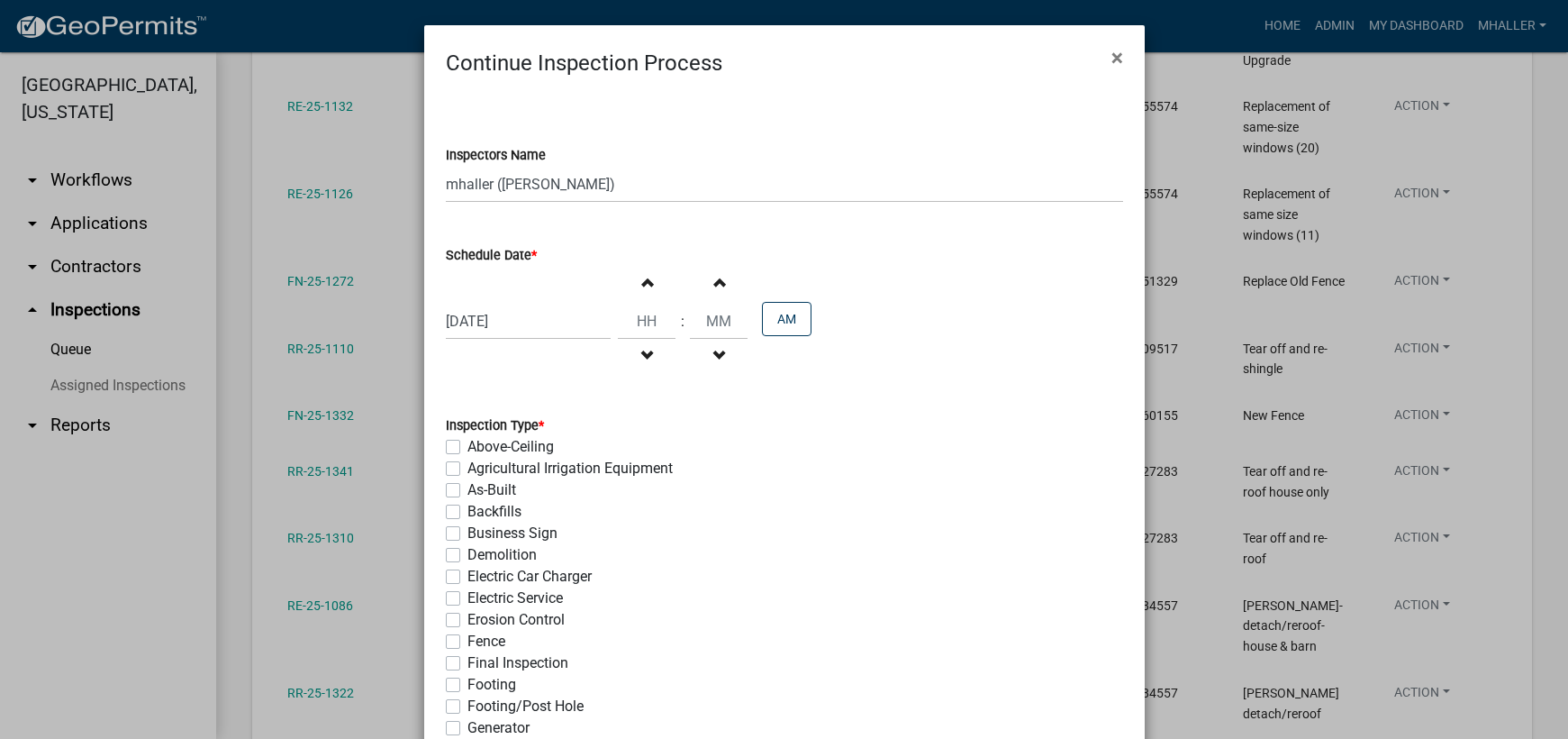
scroll to position [270, 0]
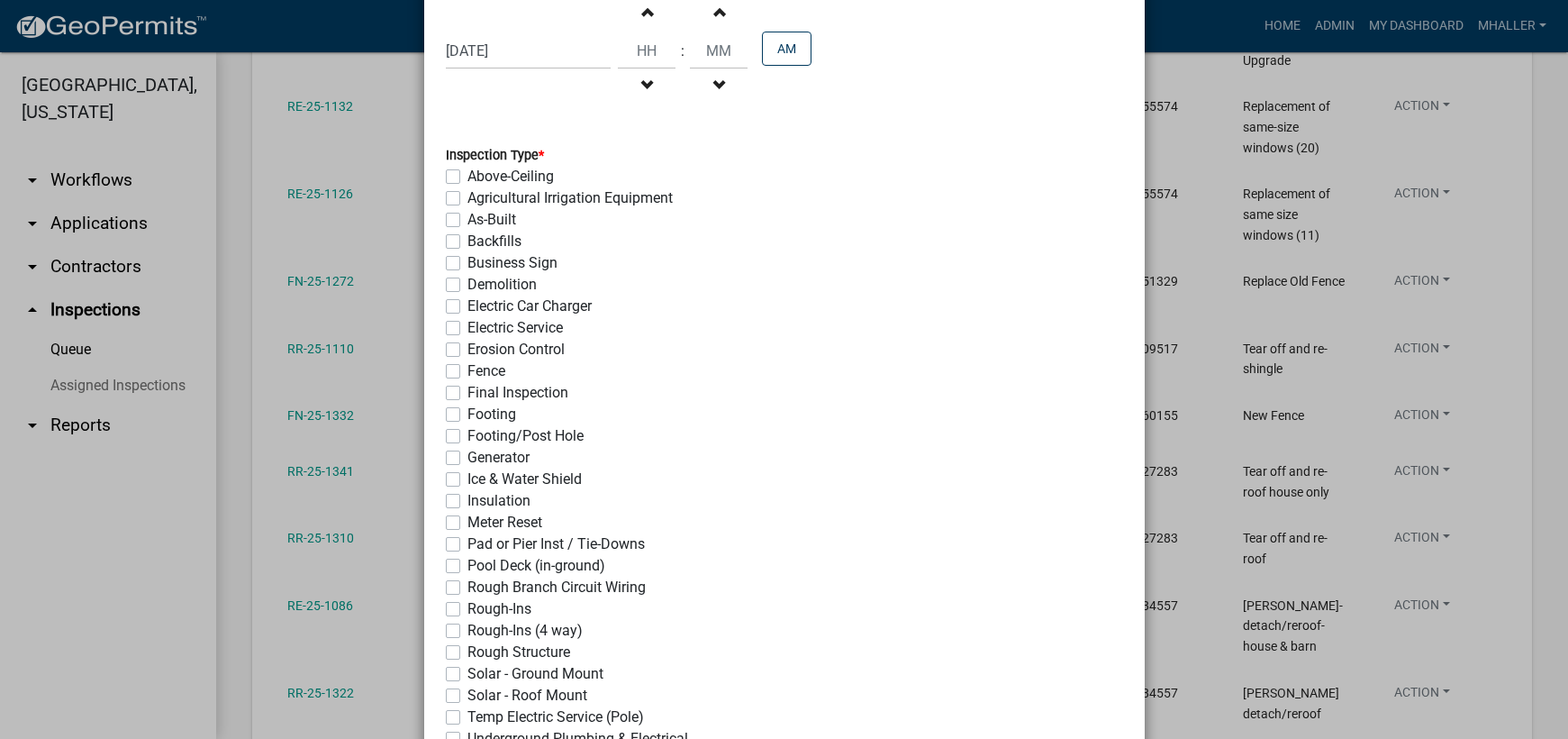
click at [467, 396] on label "Final Inspection" at bounding box center [518, 392] width 101 height 22
click at [467, 393] on input "Final Inspection" at bounding box center [473, 388] width 11 height 11
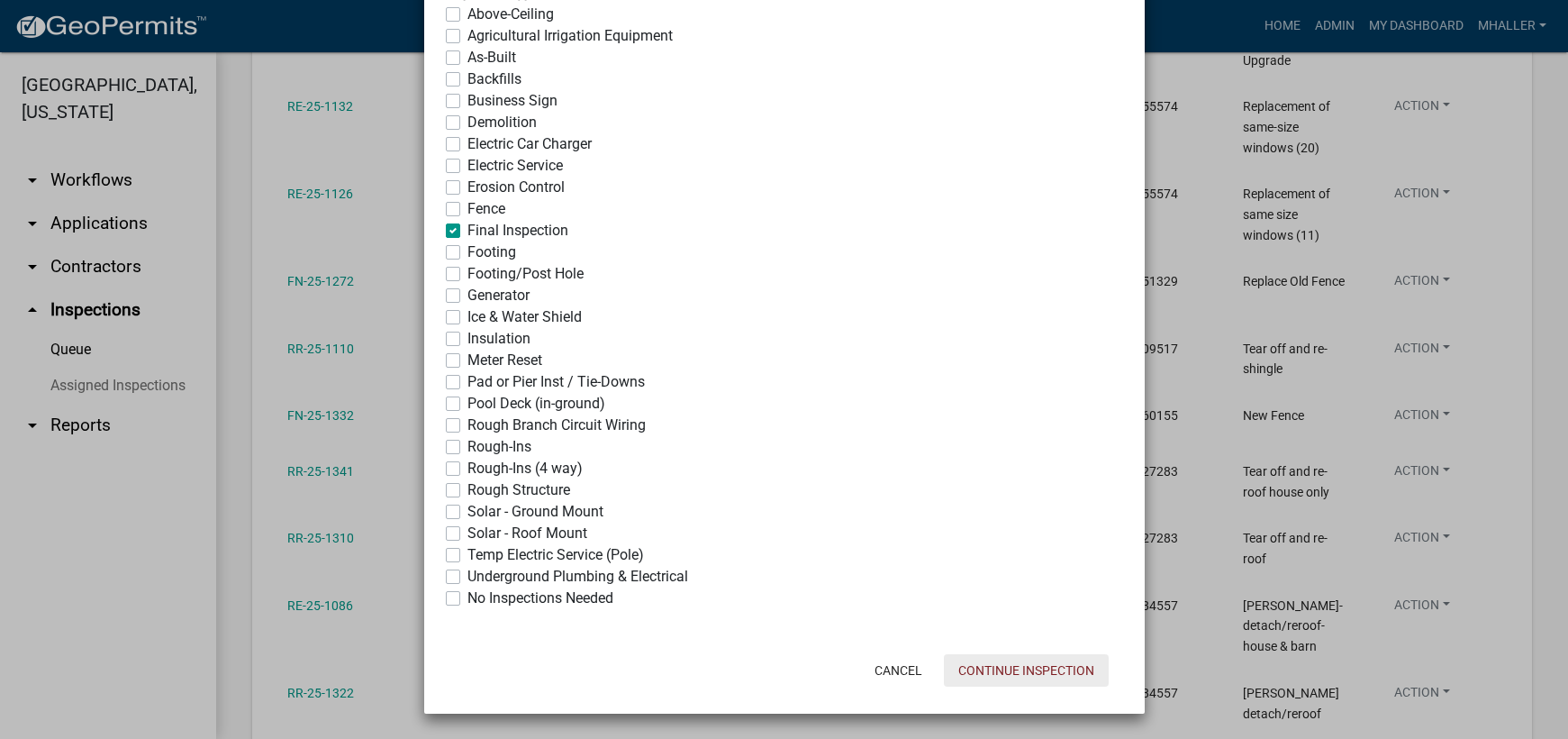
click at [980, 671] on button "Continue Inspection" at bounding box center [1025, 670] width 165 height 32
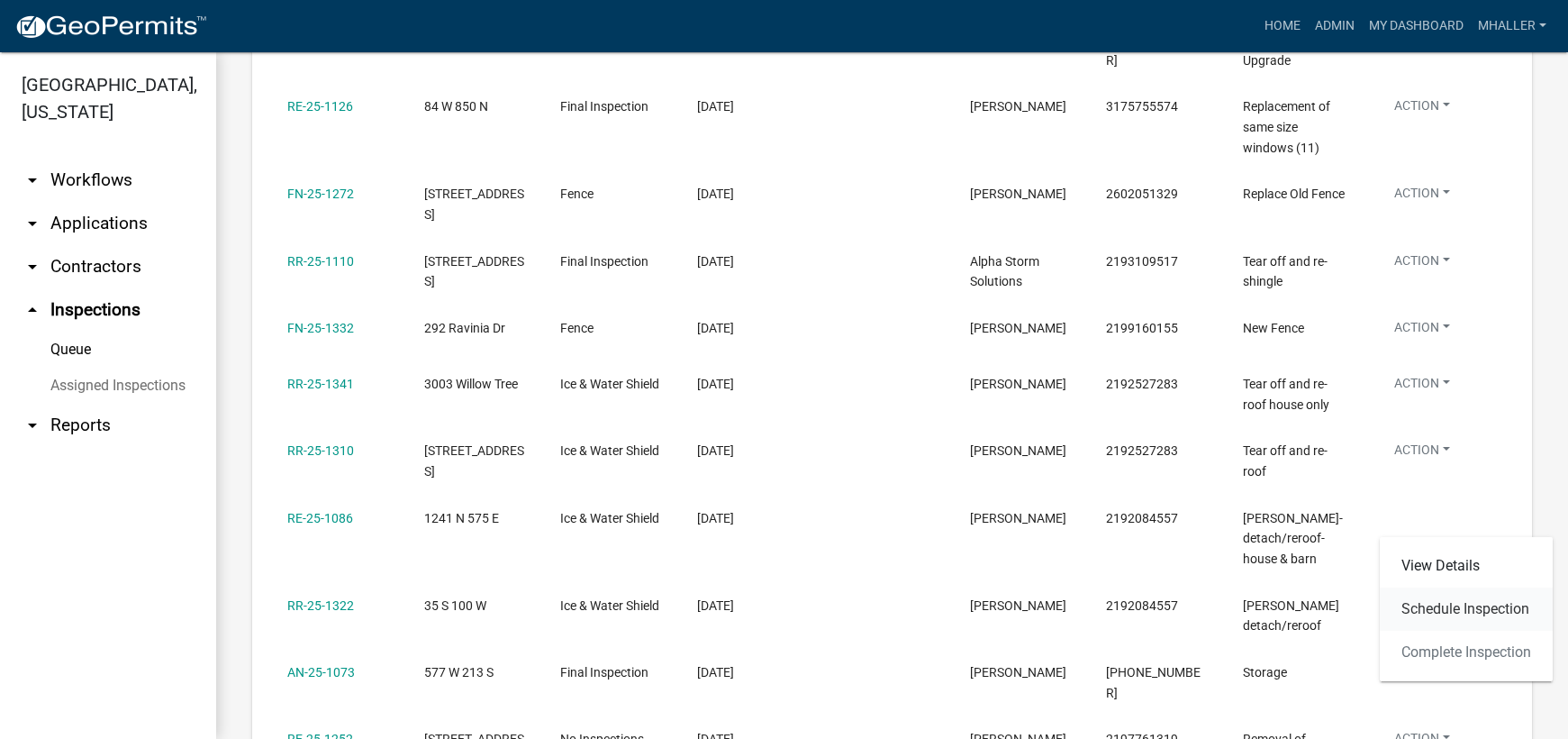
click at [1439, 606] on link "Schedule Inspection" at bounding box center [1466, 609] width 173 height 43
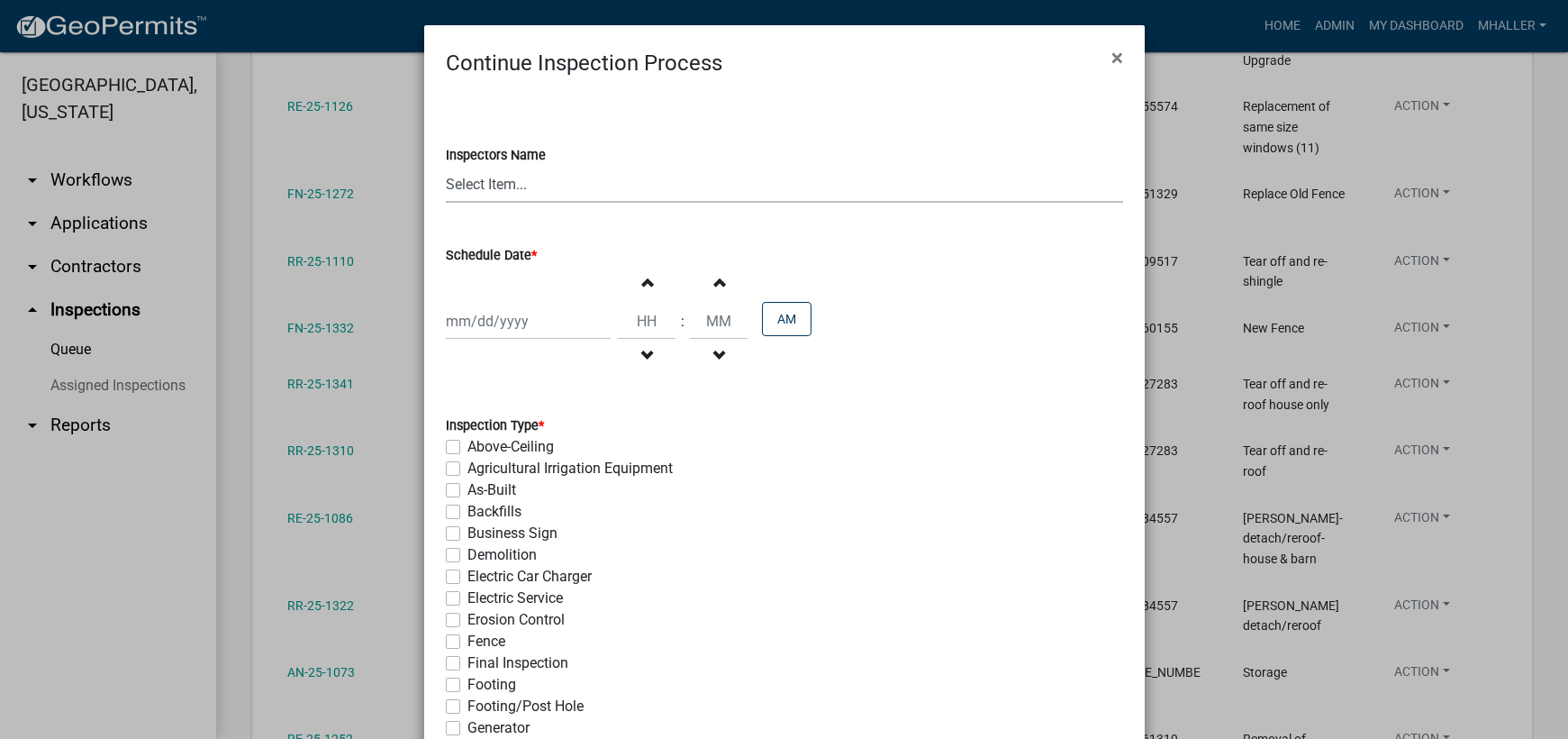
click at [504, 191] on select "Select Item... mhaller ([PERSON_NAME])" at bounding box center [784, 184] width 677 height 37
click at [446, 166] on select "Select Item... mhaller ([PERSON_NAME])" at bounding box center [784, 184] width 677 height 37
click at [516, 324] on div at bounding box center [527, 321] width 165 height 37
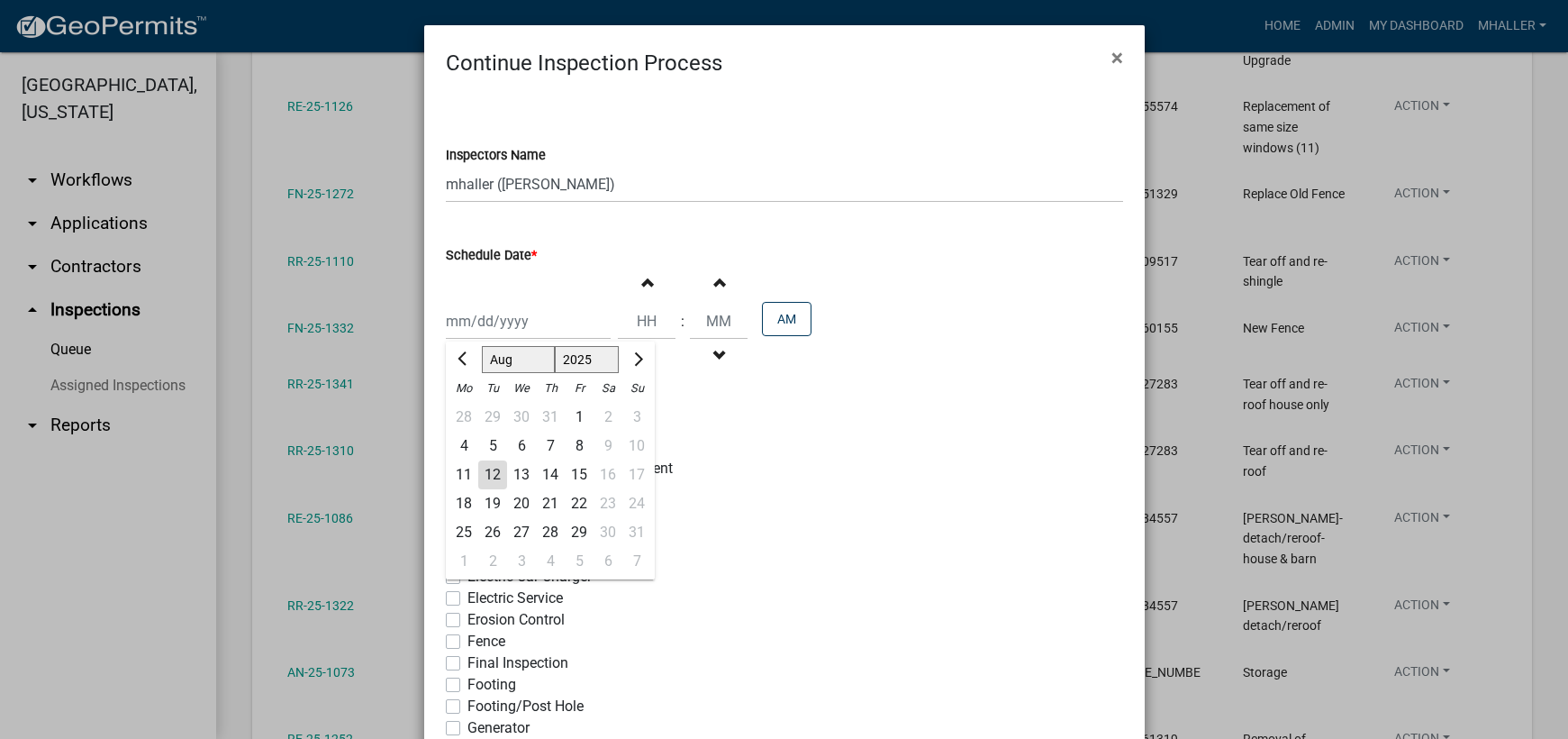
click at [516, 472] on div "13" at bounding box center [521, 474] width 29 height 29
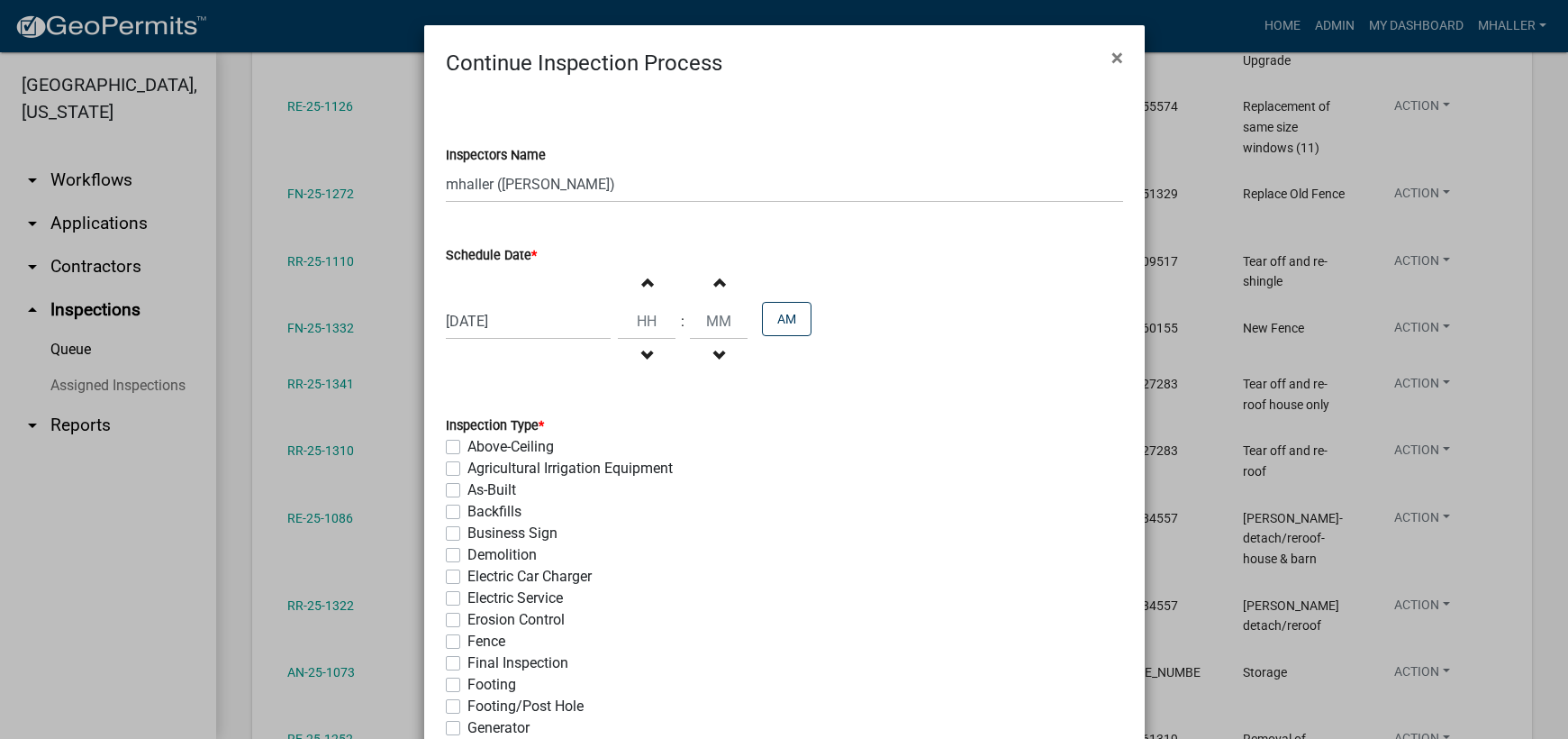
click at [467, 664] on label "Final Inspection" at bounding box center [518, 663] width 101 height 22
click at [467, 664] on input "Final Inspection" at bounding box center [473, 658] width 11 height 11
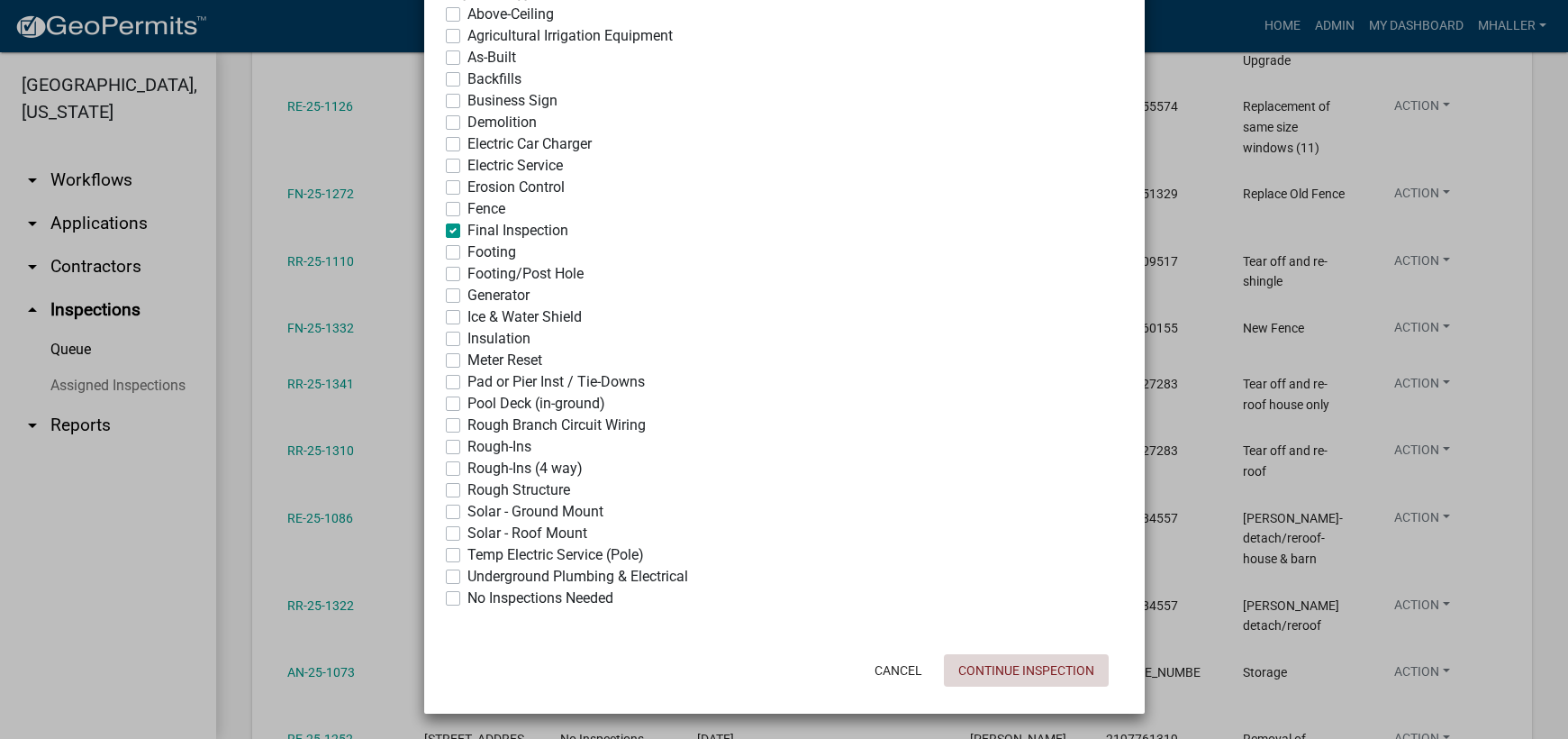
click at [977, 670] on button "Continue Inspection" at bounding box center [1025, 670] width 165 height 32
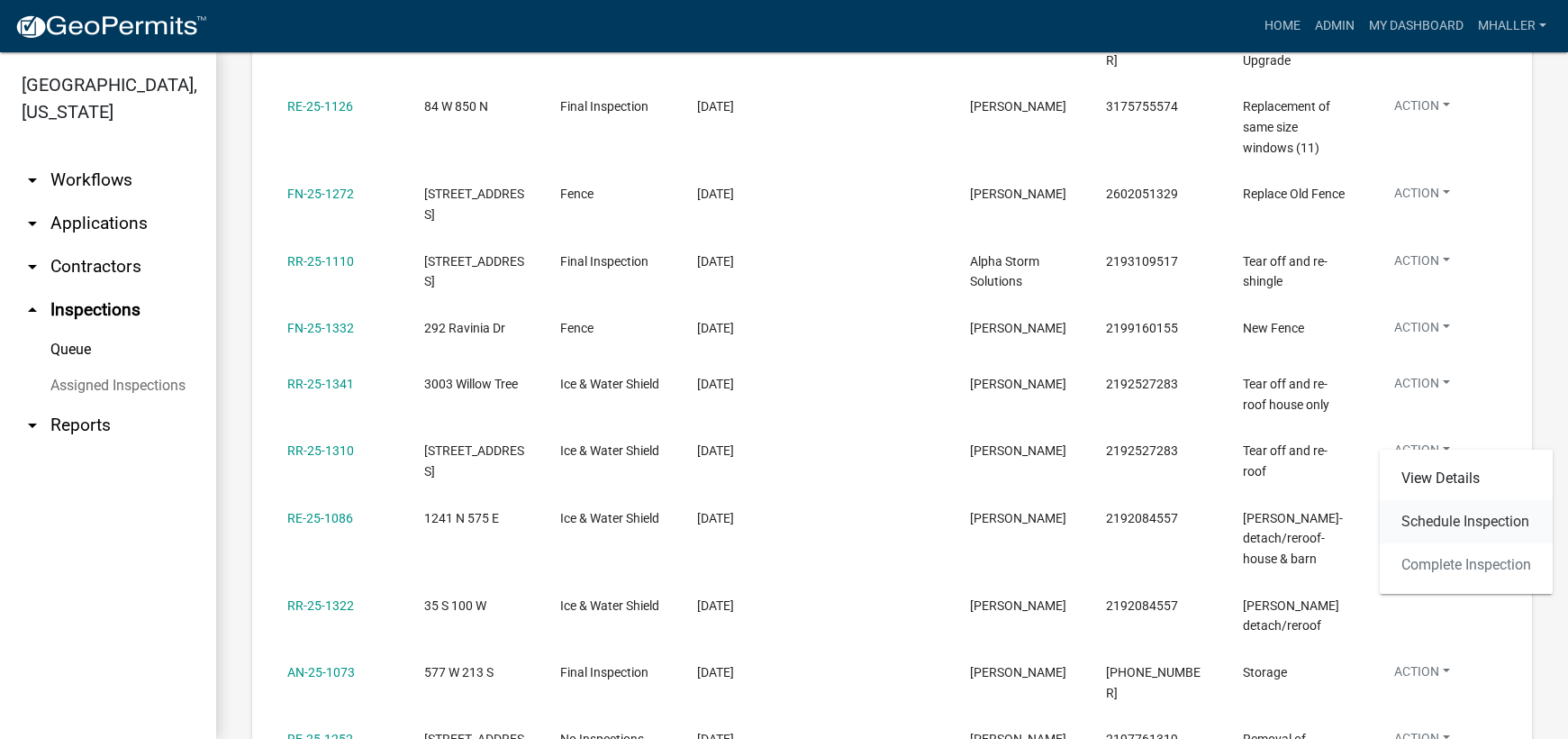
click at [1427, 517] on link "Schedule Inspection" at bounding box center [1466, 521] width 173 height 43
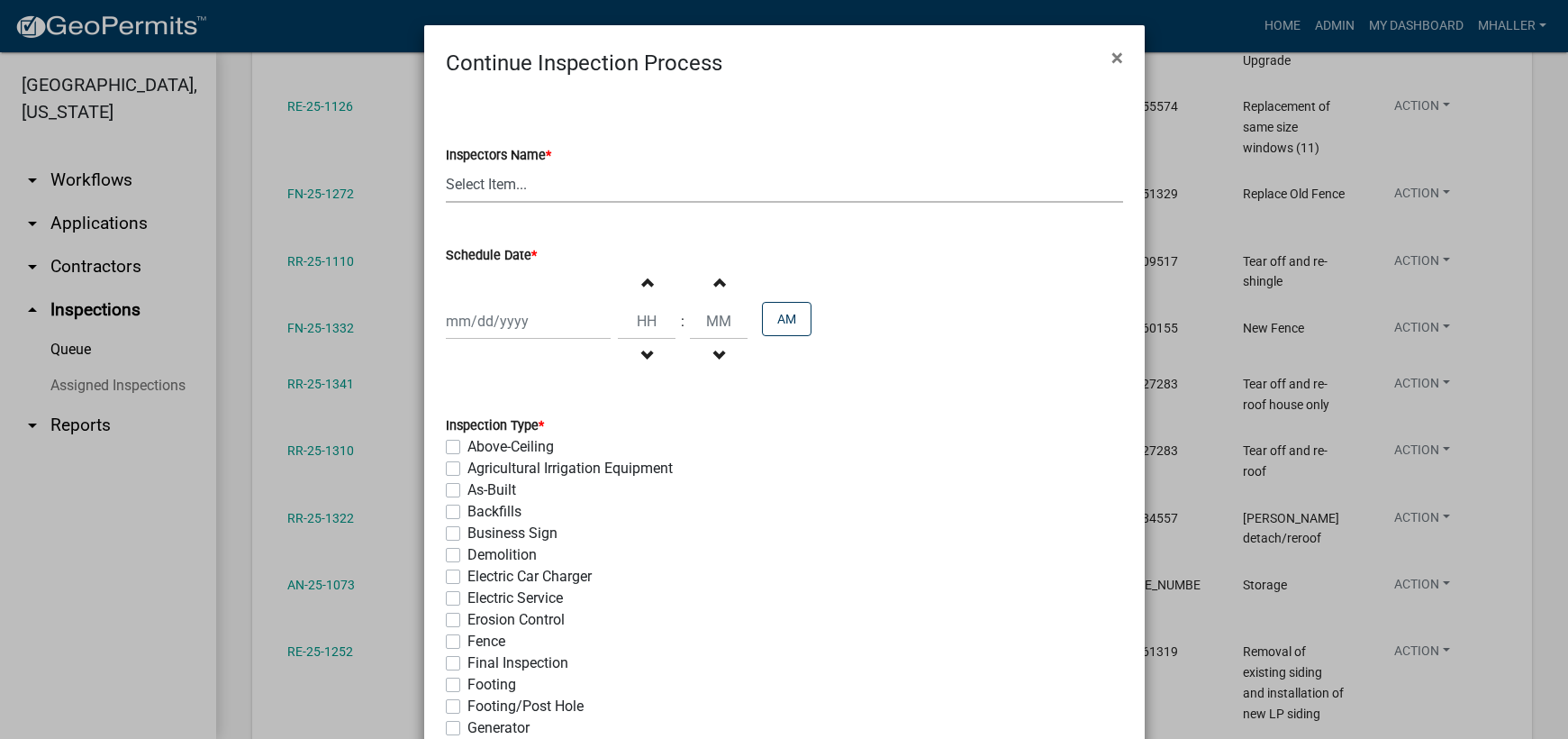
drag, startPoint x: 465, startPoint y: 186, endPoint x: 472, endPoint y: 202, distance: 17.5
click at [464, 186] on select "Select Item... mhaller ([PERSON_NAME])" at bounding box center [784, 184] width 677 height 37
click at [446, 166] on select "Select Item... mhaller ([PERSON_NAME])" at bounding box center [784, 184] width 677 height 37
click at [494, 324] on div at bounding box center [527, 321] width 165 height 37
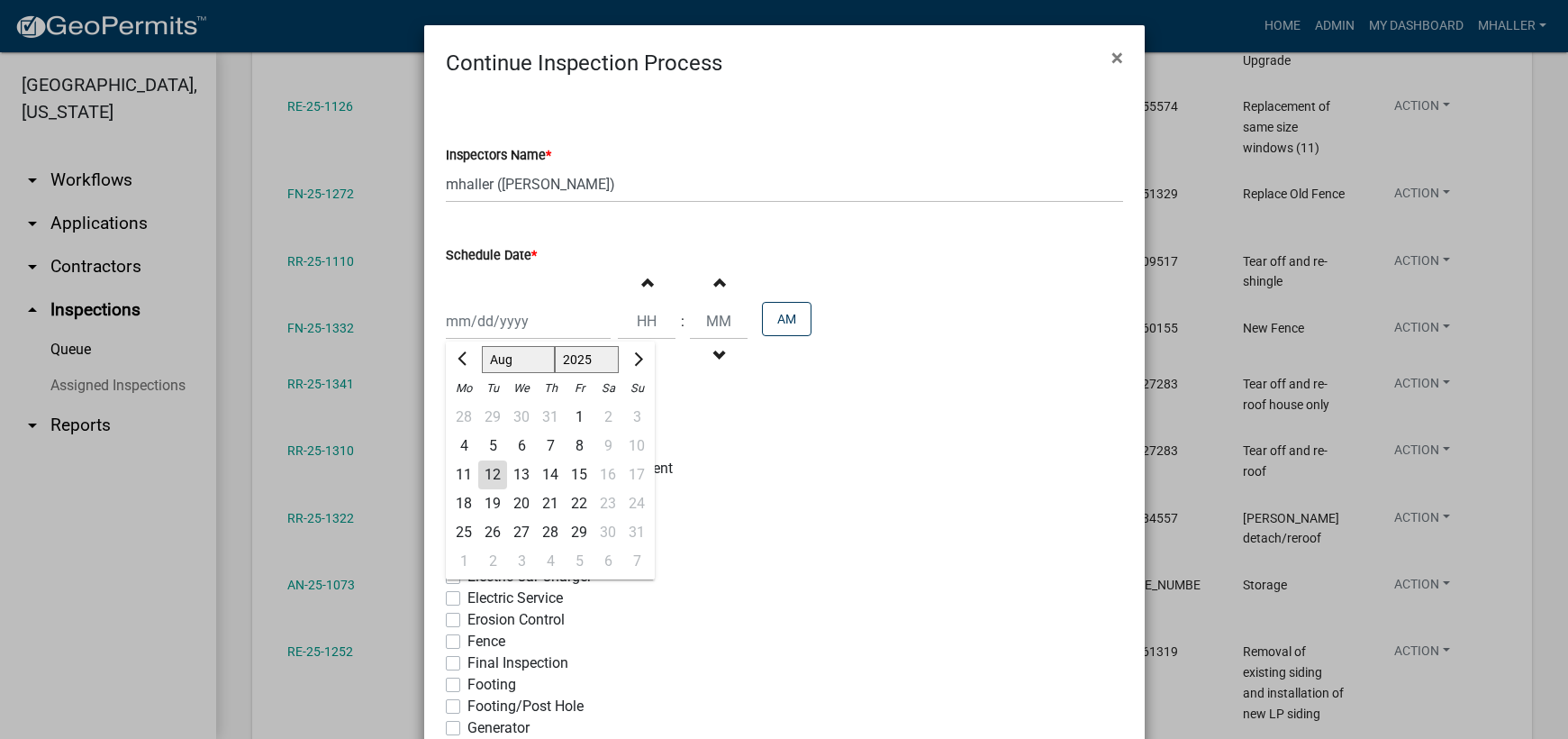
click at [512, 475] on div "13" at bounding box center [521, 474] width 29 height 29
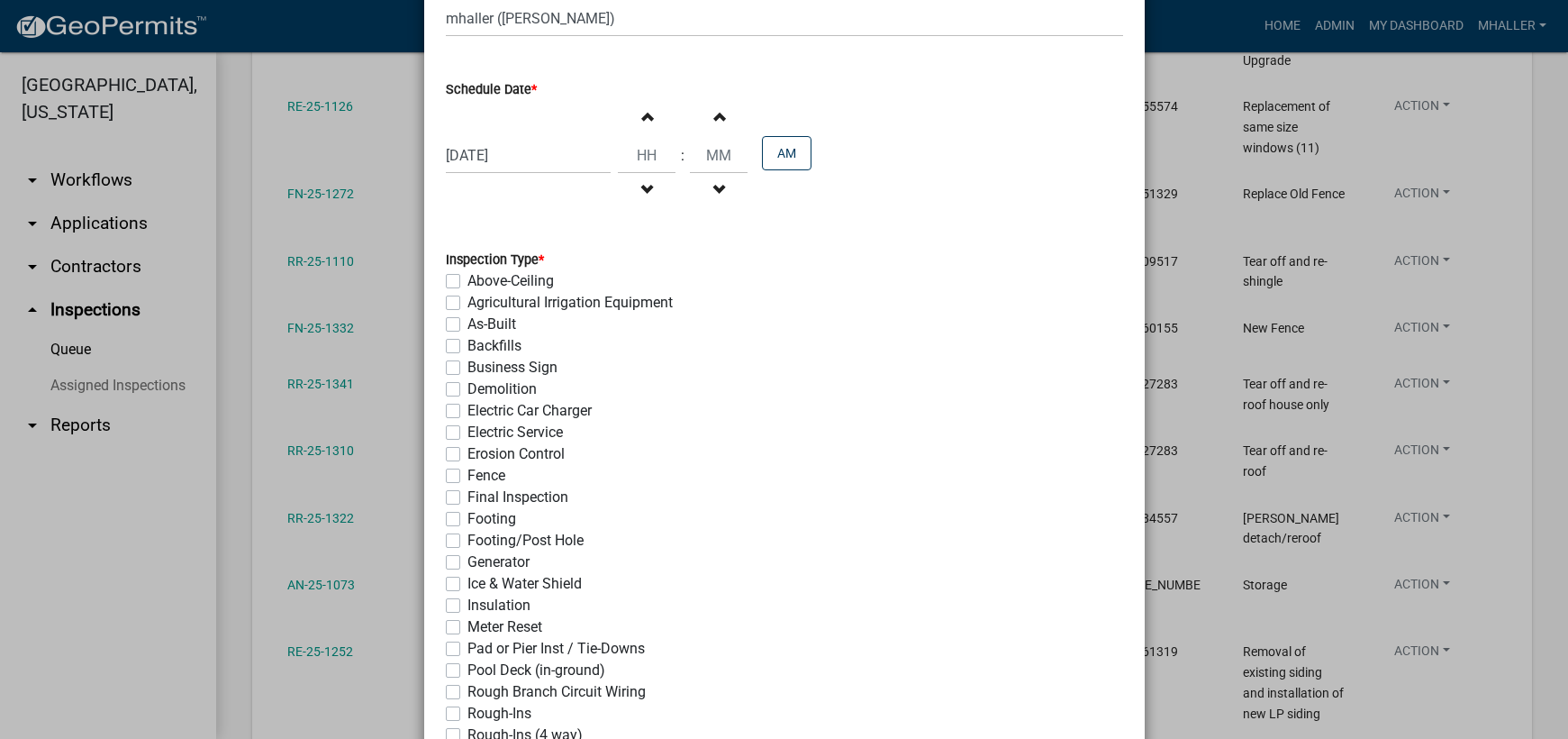
scroll to position [360, 0]
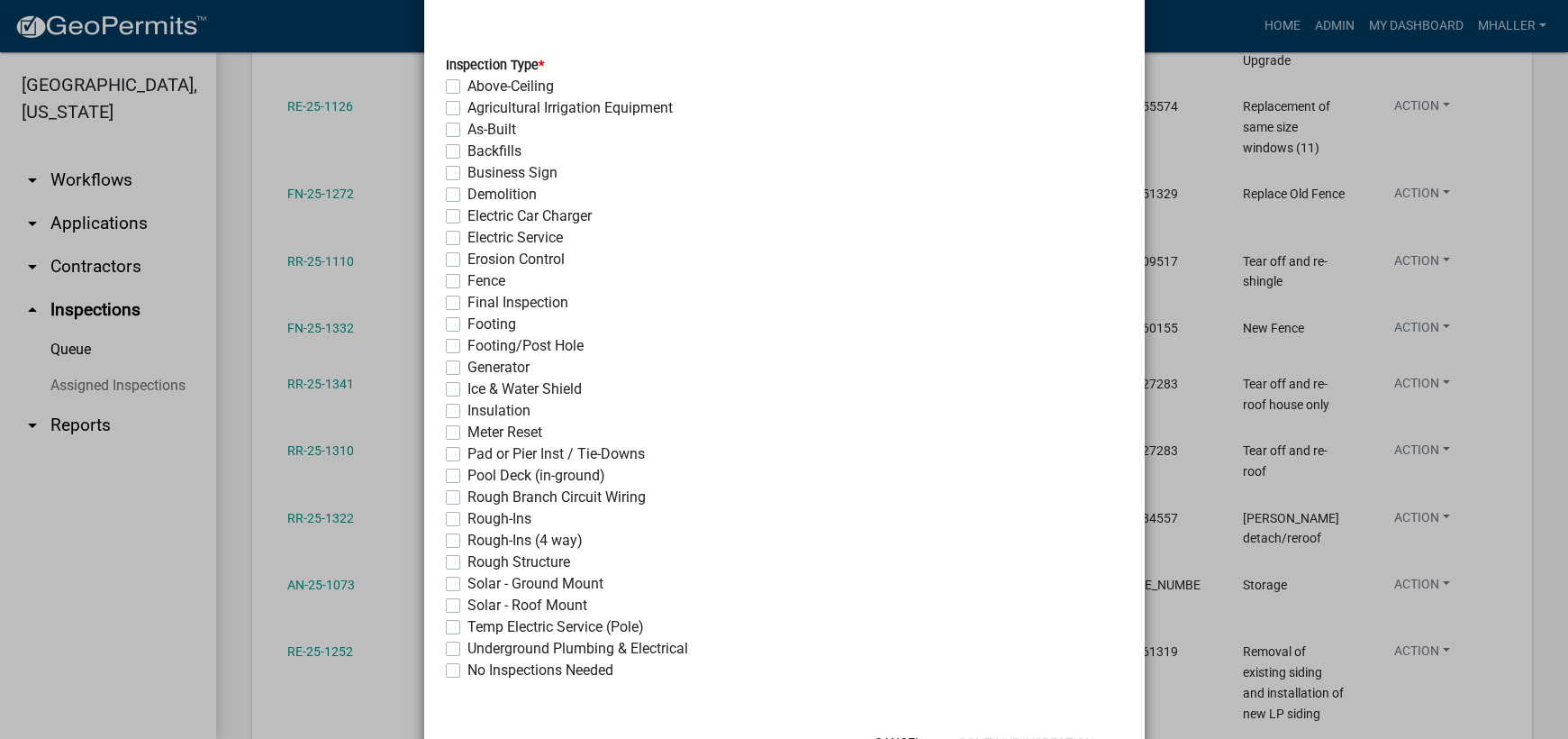
click at [467, 308] on label "Final Inspection" at bounding box center [518, 302] width 101 height 22
click at [467, 304] on input "Final Inspection" at bounding box center [473, 297] width 11 height 11
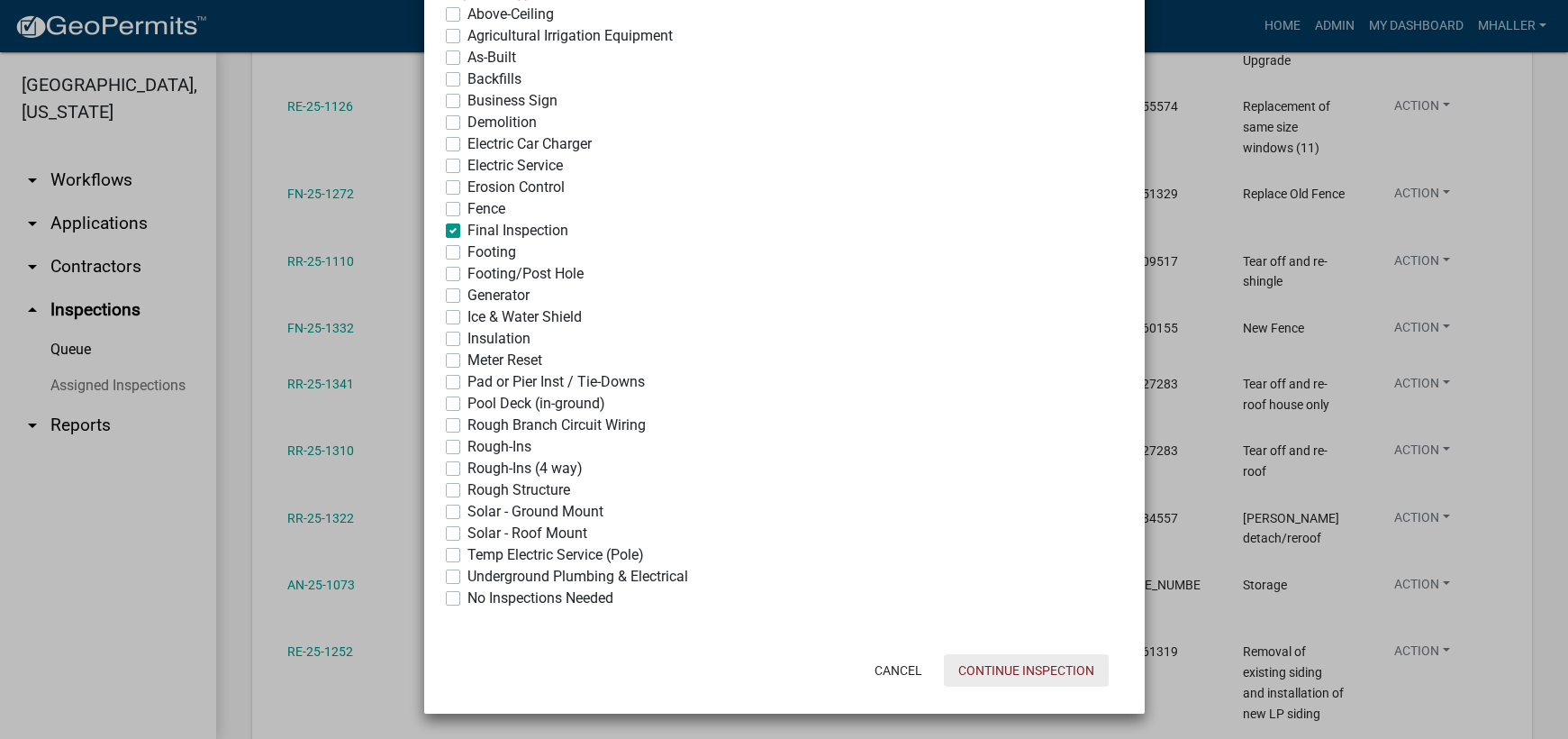
click at [995, 672] on button "Continue Inspection" at bounding box center [1025, 670] width 165 height 32
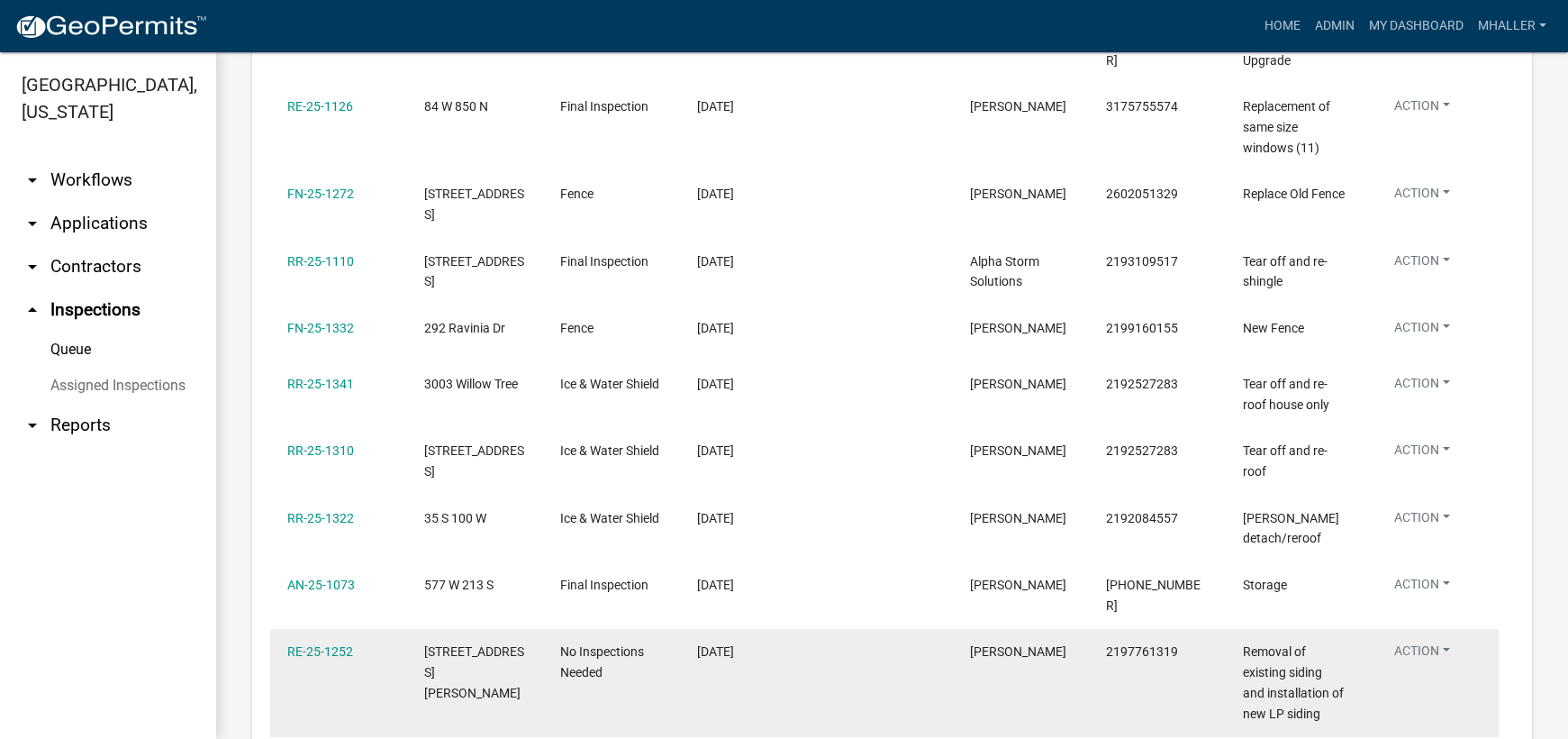
scroll to position [810, 0]
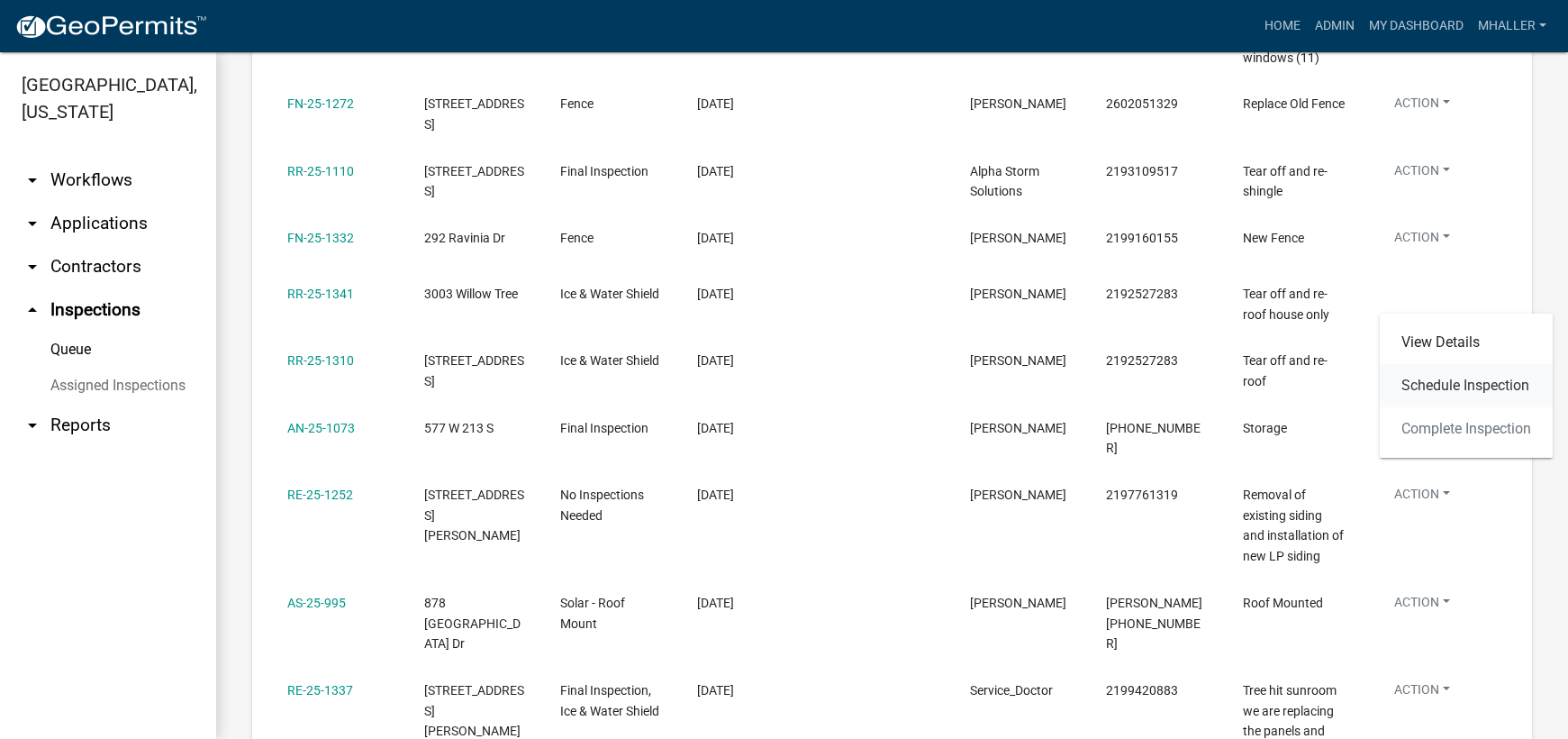
click at [1437, 387] on link "Schedule Inspection" at bounding box center [1466, 385] width 173 height 43
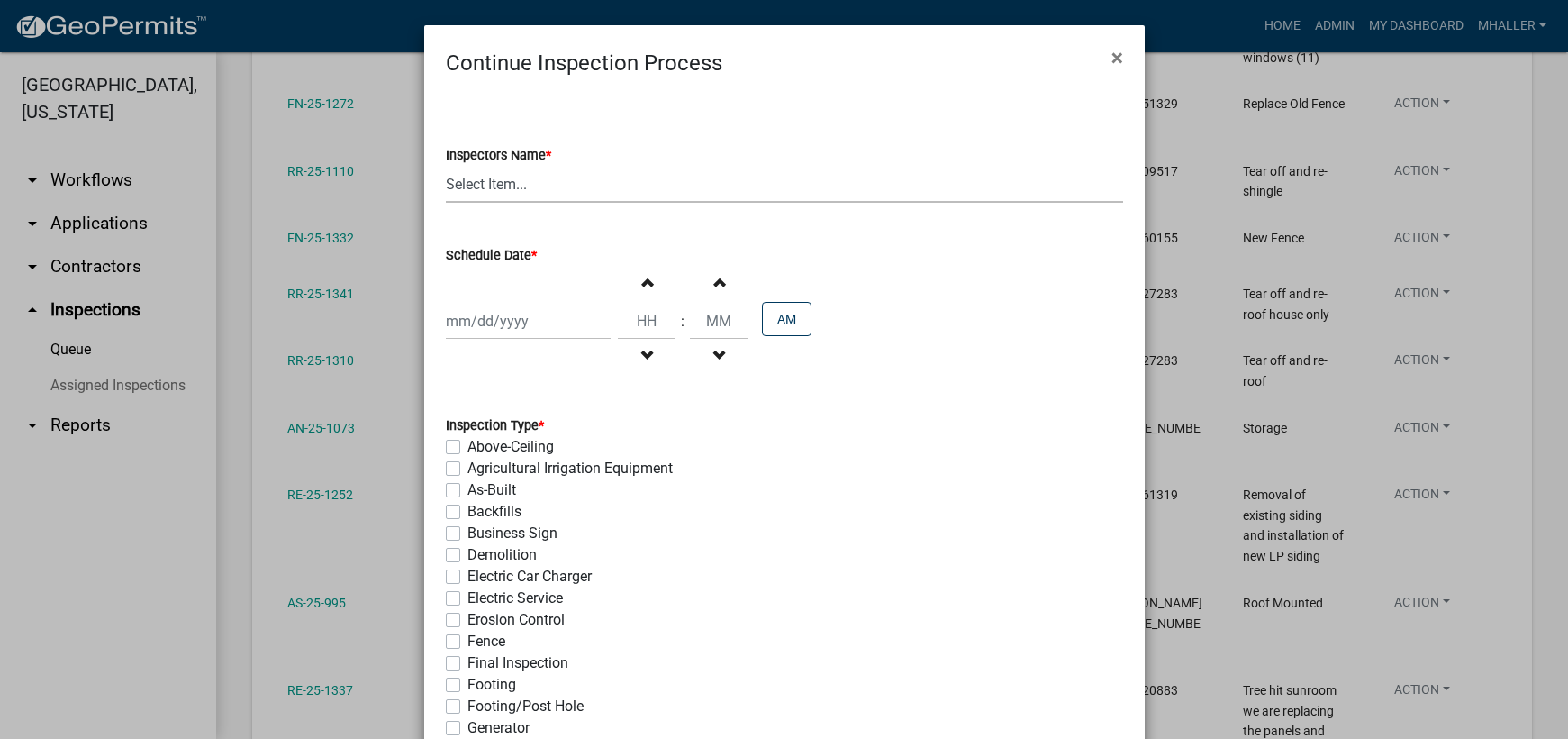
click at [491, 185] on select "Select Item... mhaller ([PERSON_NAME])" at bounding box center [784, 184] width 677 height 37
click at [446, 166] on select "Select Item... mhaller ([PERSON_NAME])" at bounding box center [784, 184] width 677 height 37
click at [512, 316] on div at bounding box center [527, 321] width 165 height 37
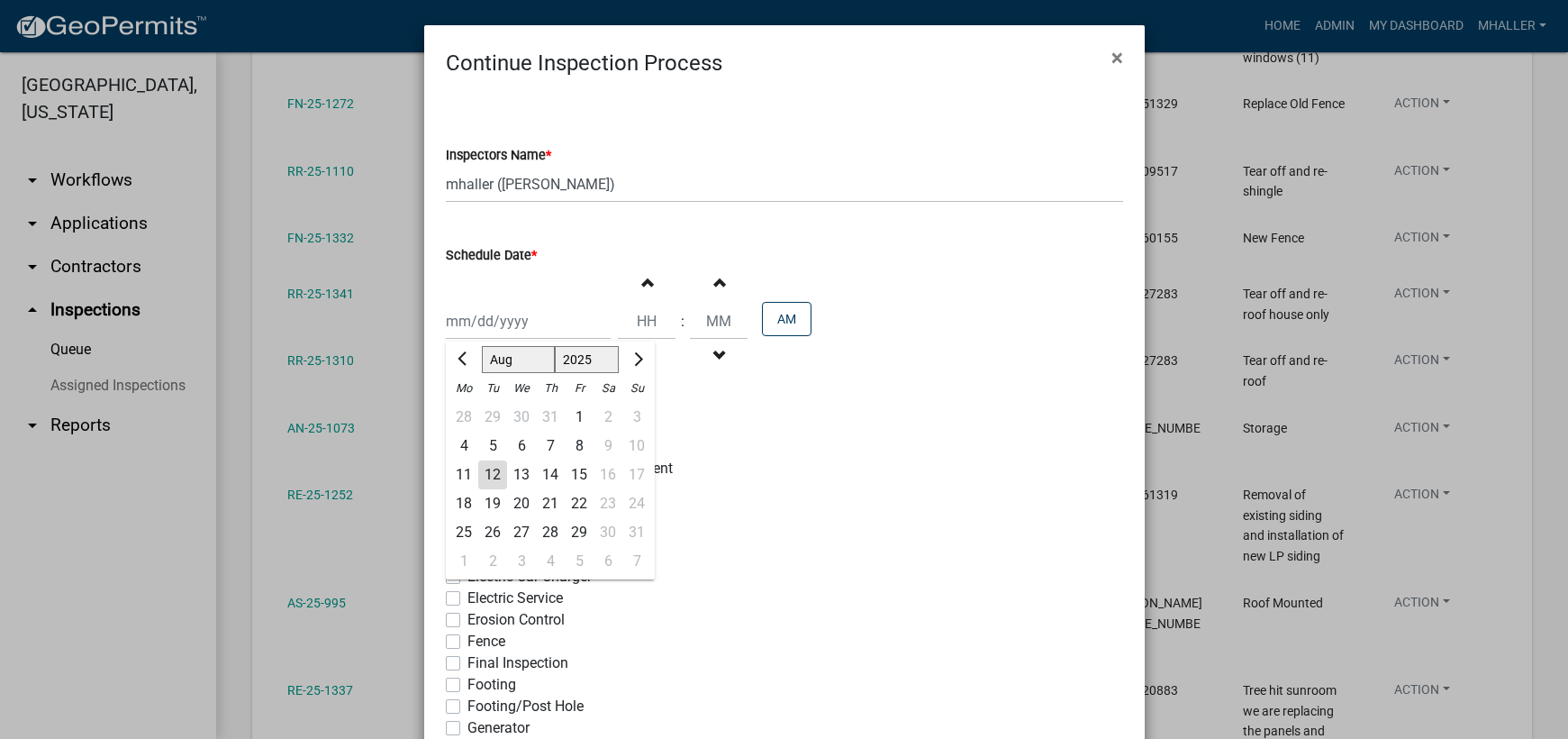
click at [513, 470] on div "13" at bounding box center [521, 474] width 29 height 29
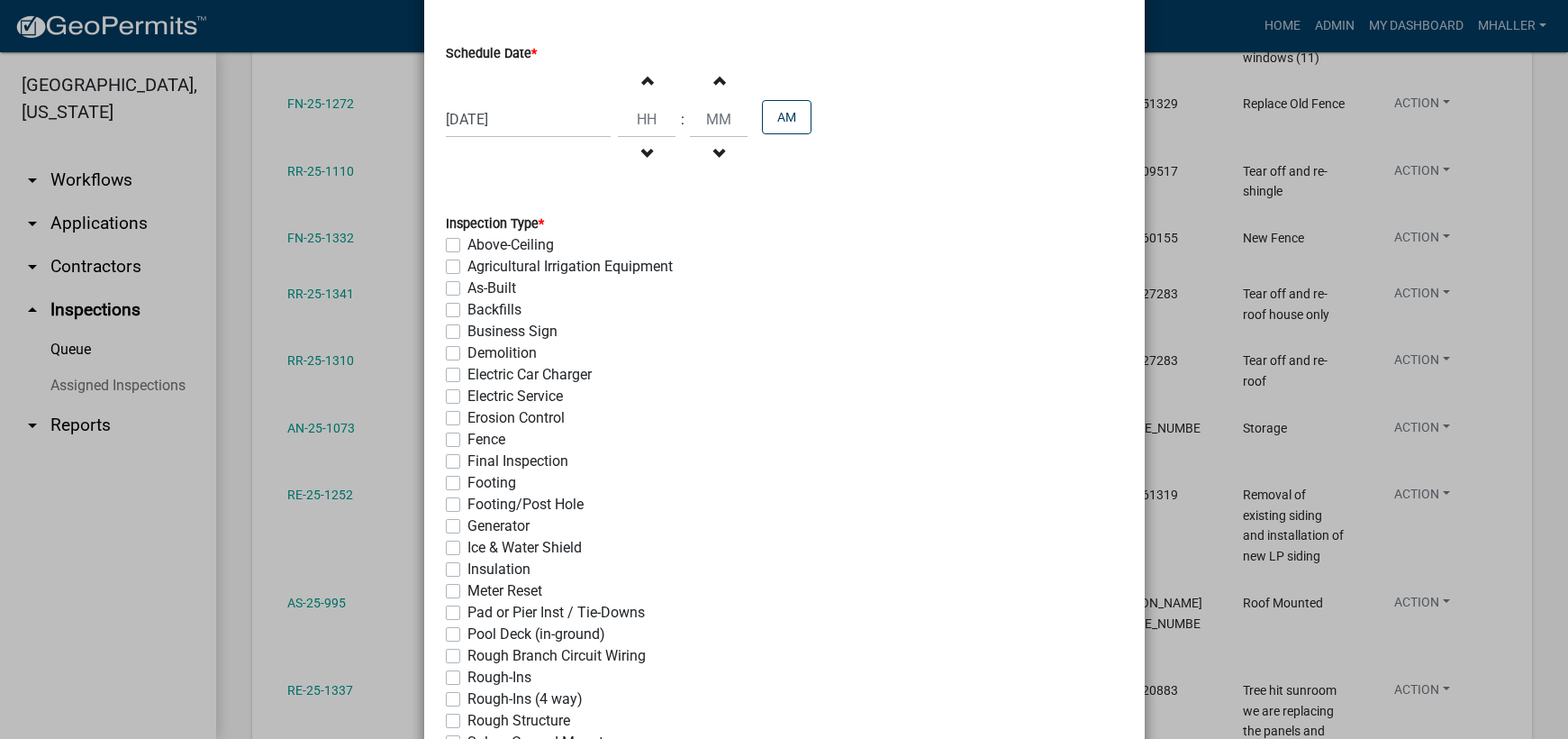
scroll to position [360, 0]
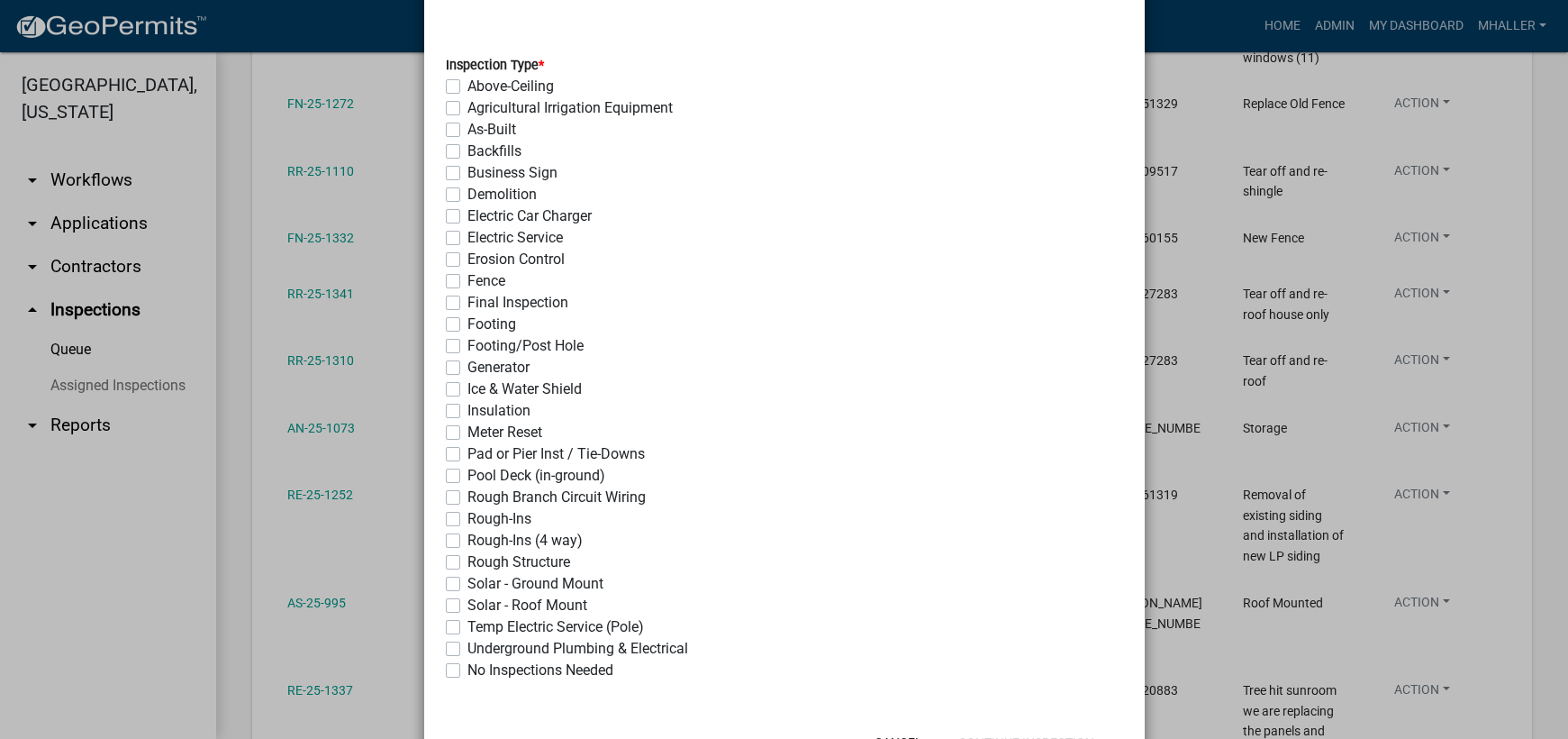
drag, startPoint x: 446, startPoint y: 390, endPoint x: 592, endPoint y: 419, distance: 148.9
click at [467, 390] on label "Ice & Water Shield" at bounding box center [525, 389] width 114 height 22
click at [467, 390] on input "Ice & Water Shield" at bounding box center [473, 384] width 11 height 11
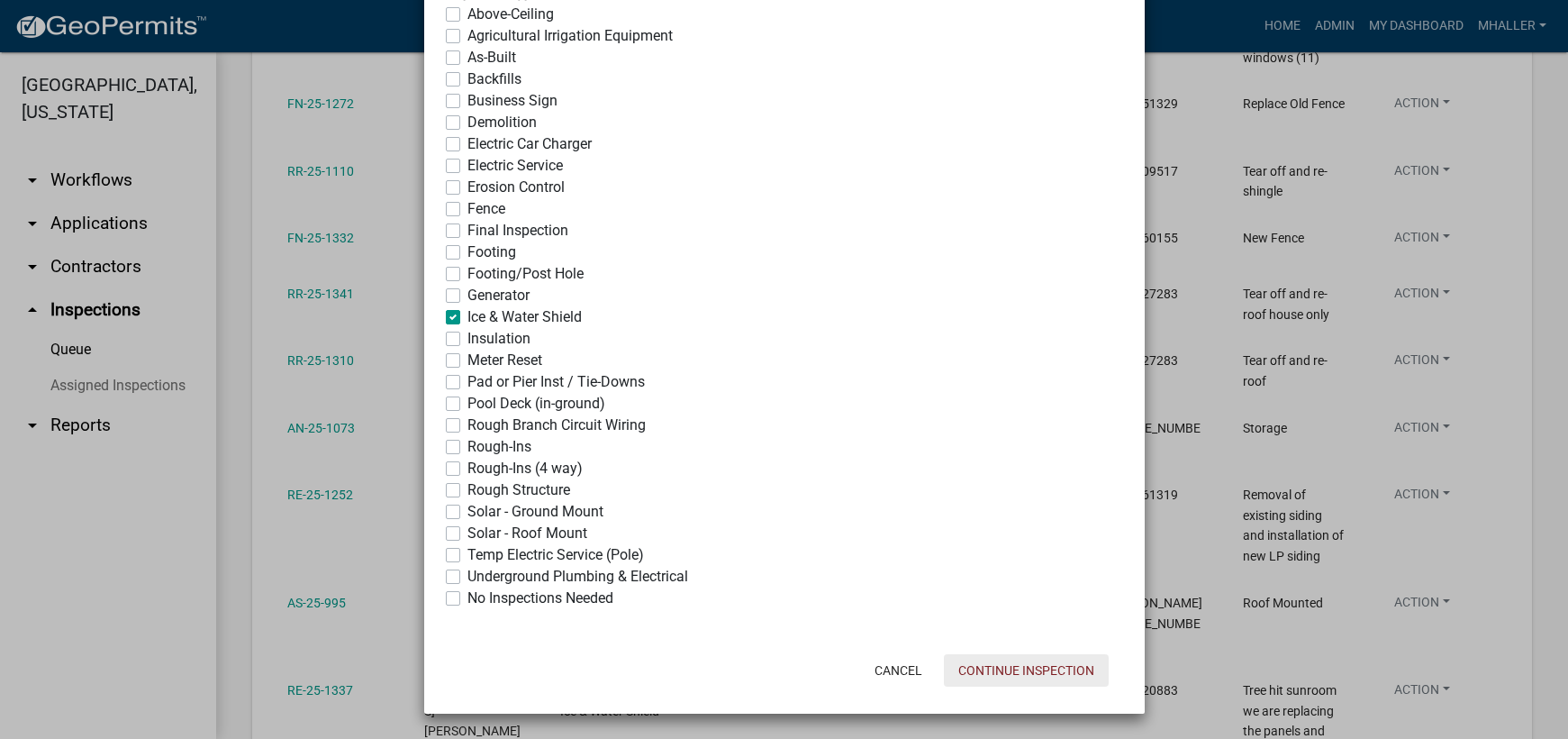
click at [1047, 677] on button "Continue Inspection" at bounding box center [1025, 670] width 165 height 32
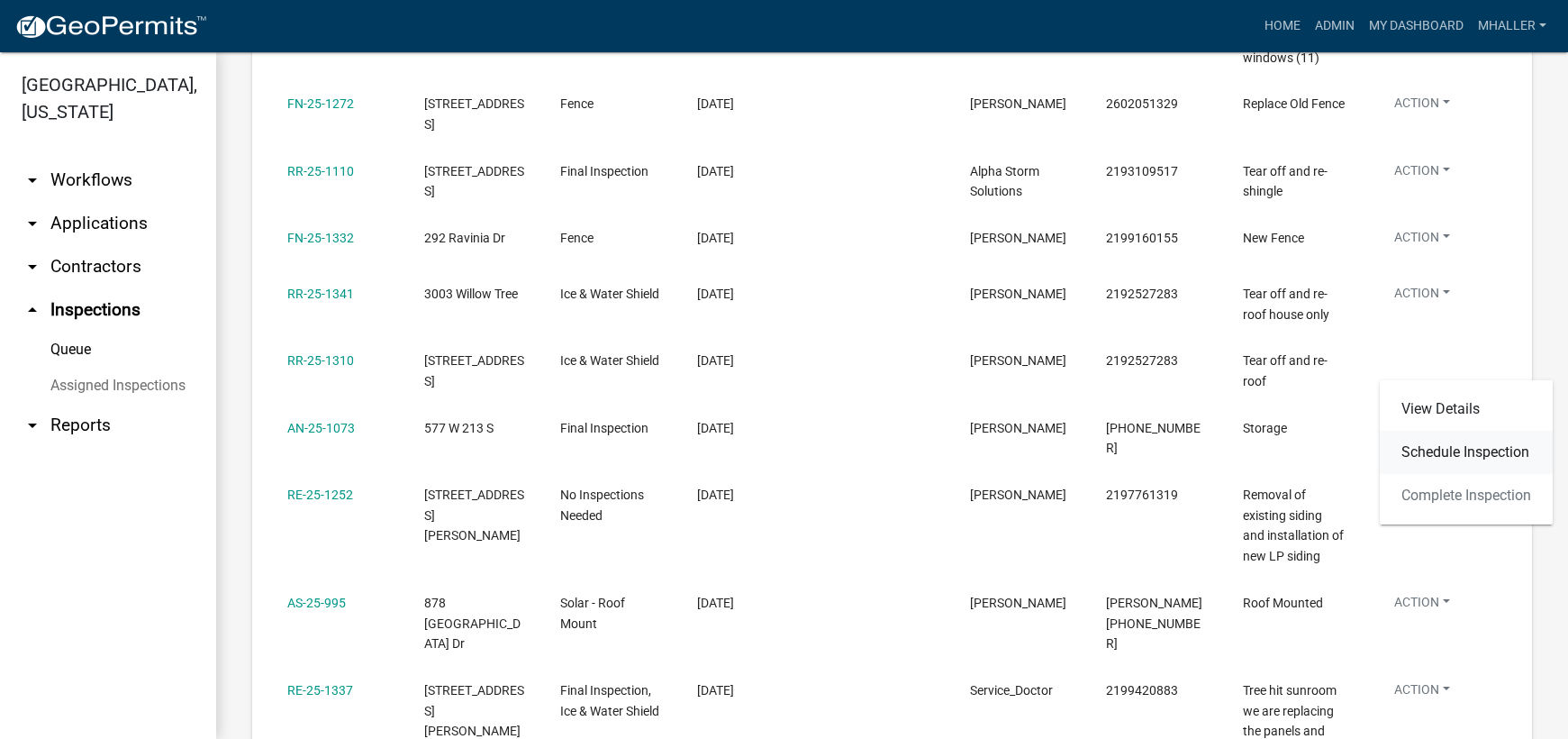
click at [1443, 450] on link "Schedule Inspection" at bounding box center [1466, 451] width 173 height 43
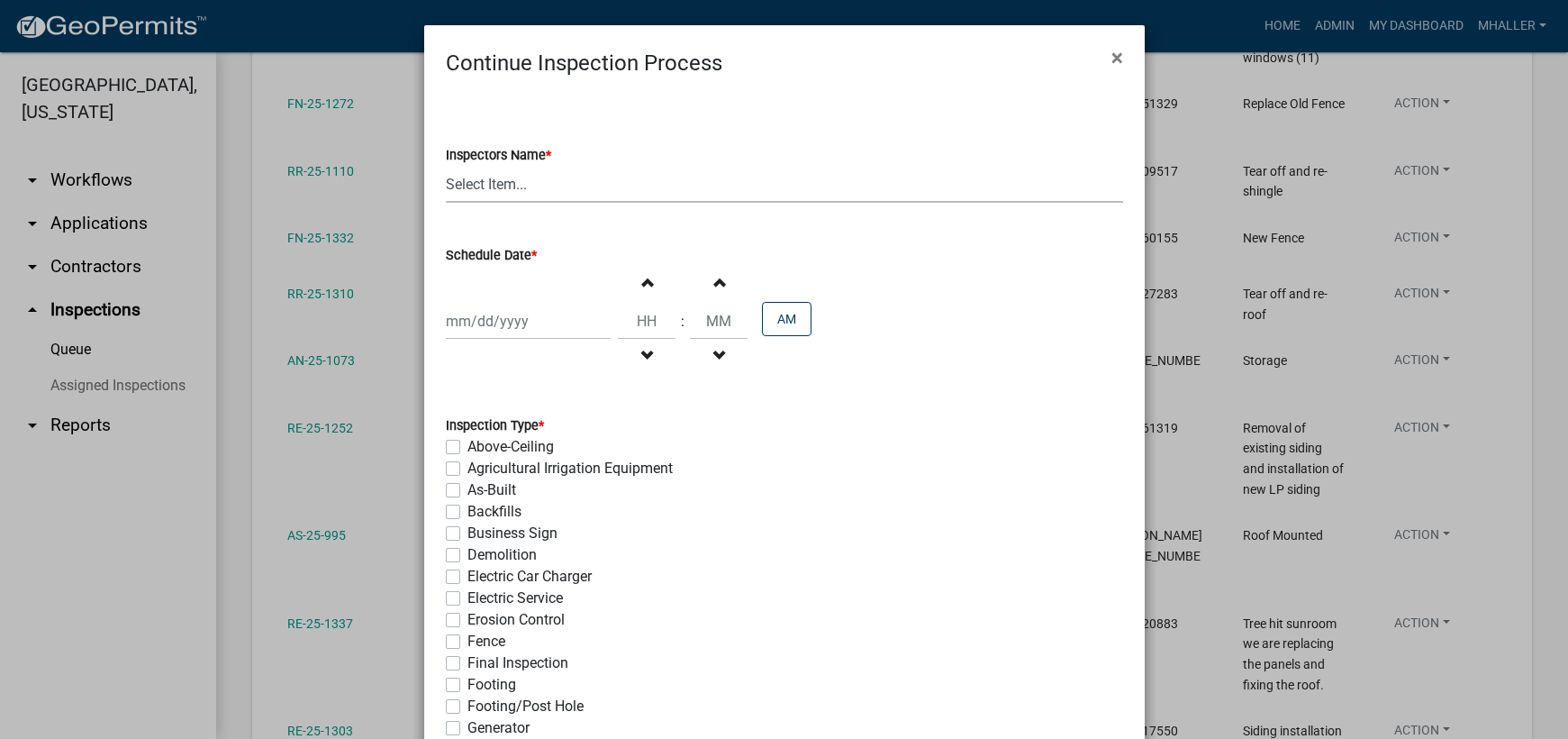
click at [489, 184] on select "Select Item... mhaller ([PERSON_NAME])" at bounding box center [784, 184] width 677 height 37
click at [446, 166] on select "Select Item... mhaller ([PERSON_NAME])" at bounding box center [784, 184] width 677 height 37
click at [510, 324] on div at bounding box center [527, 321] width 165 height 37
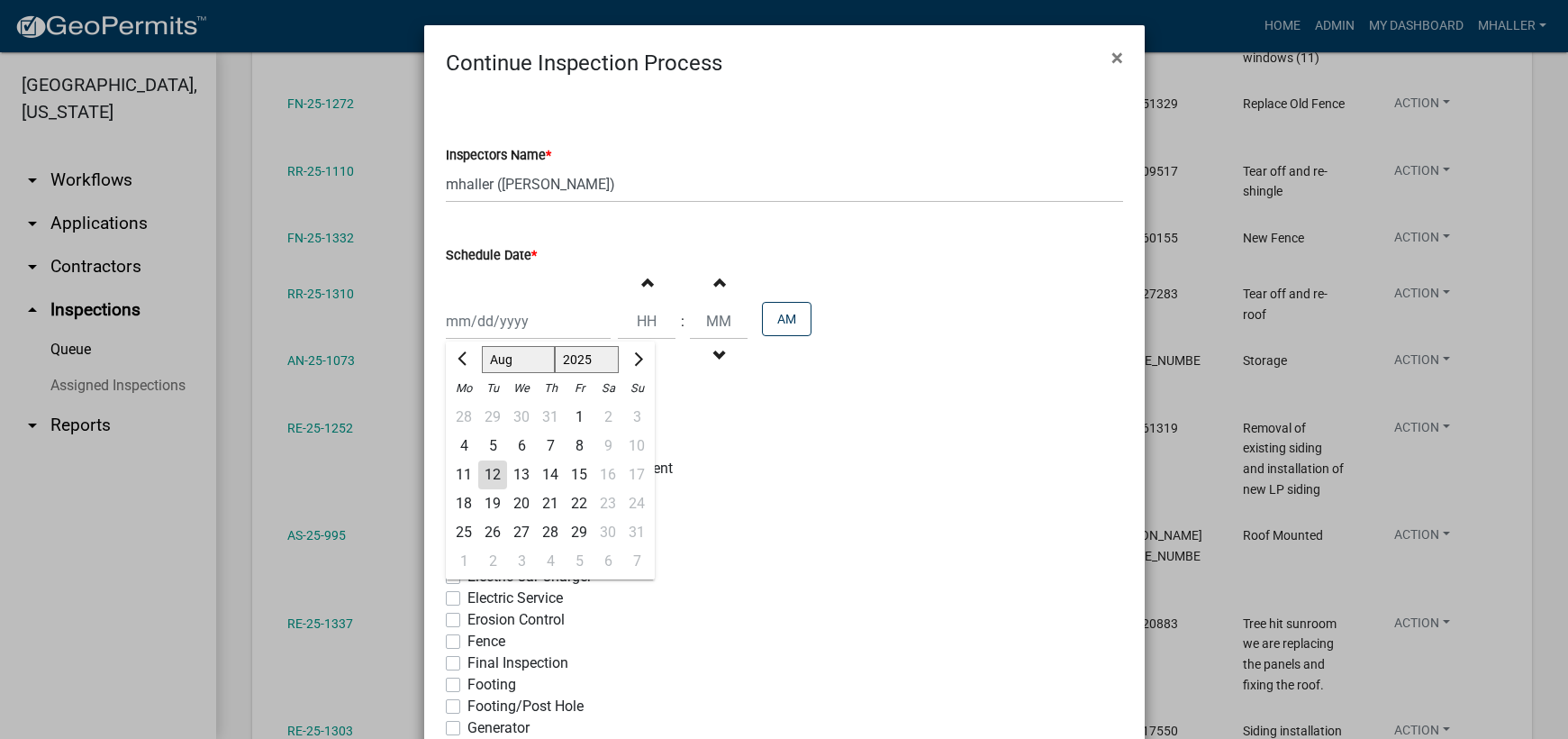
click at [506, 475] on div "13" at bounding box center [521, 474] width 29 height 29
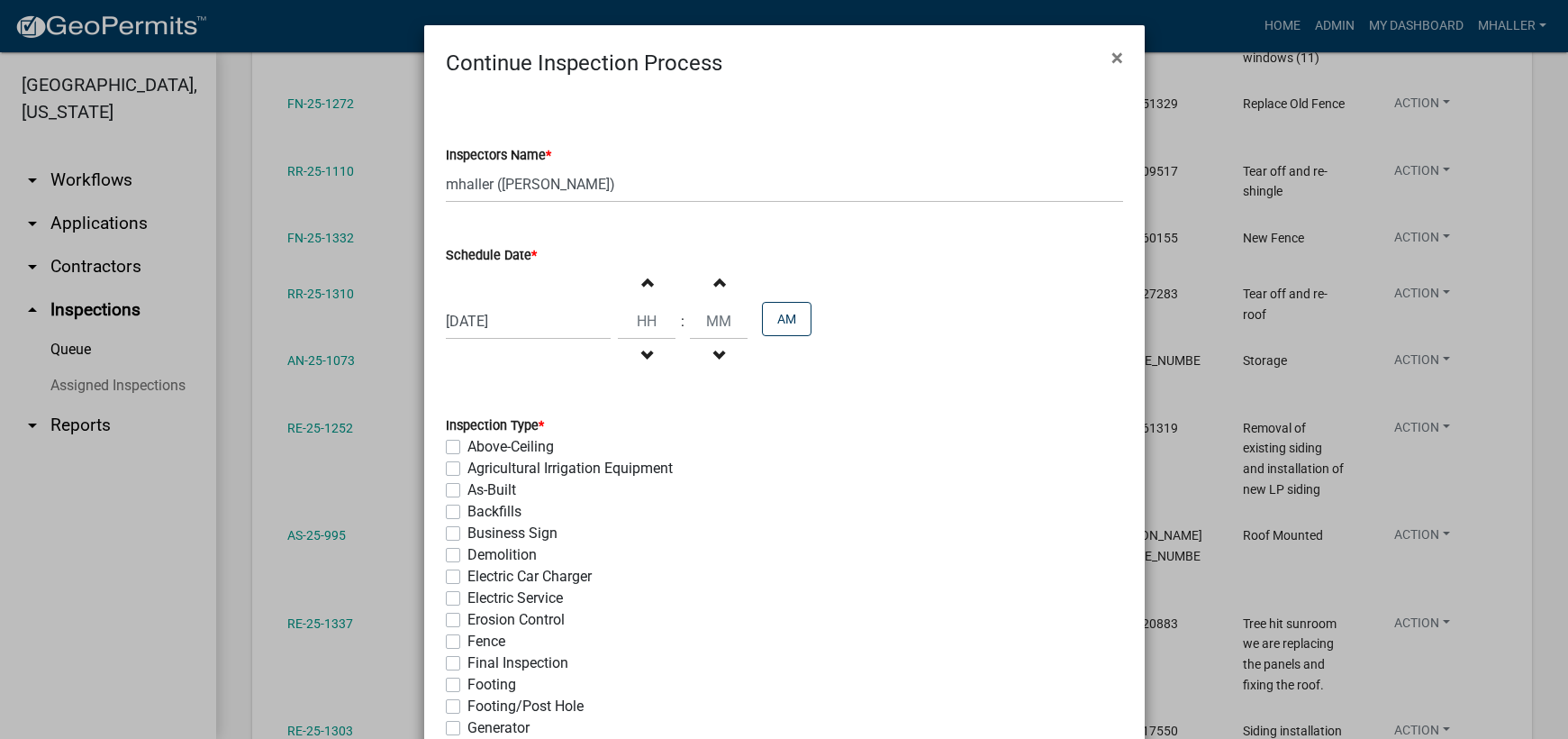
scroll to position [360, 0]
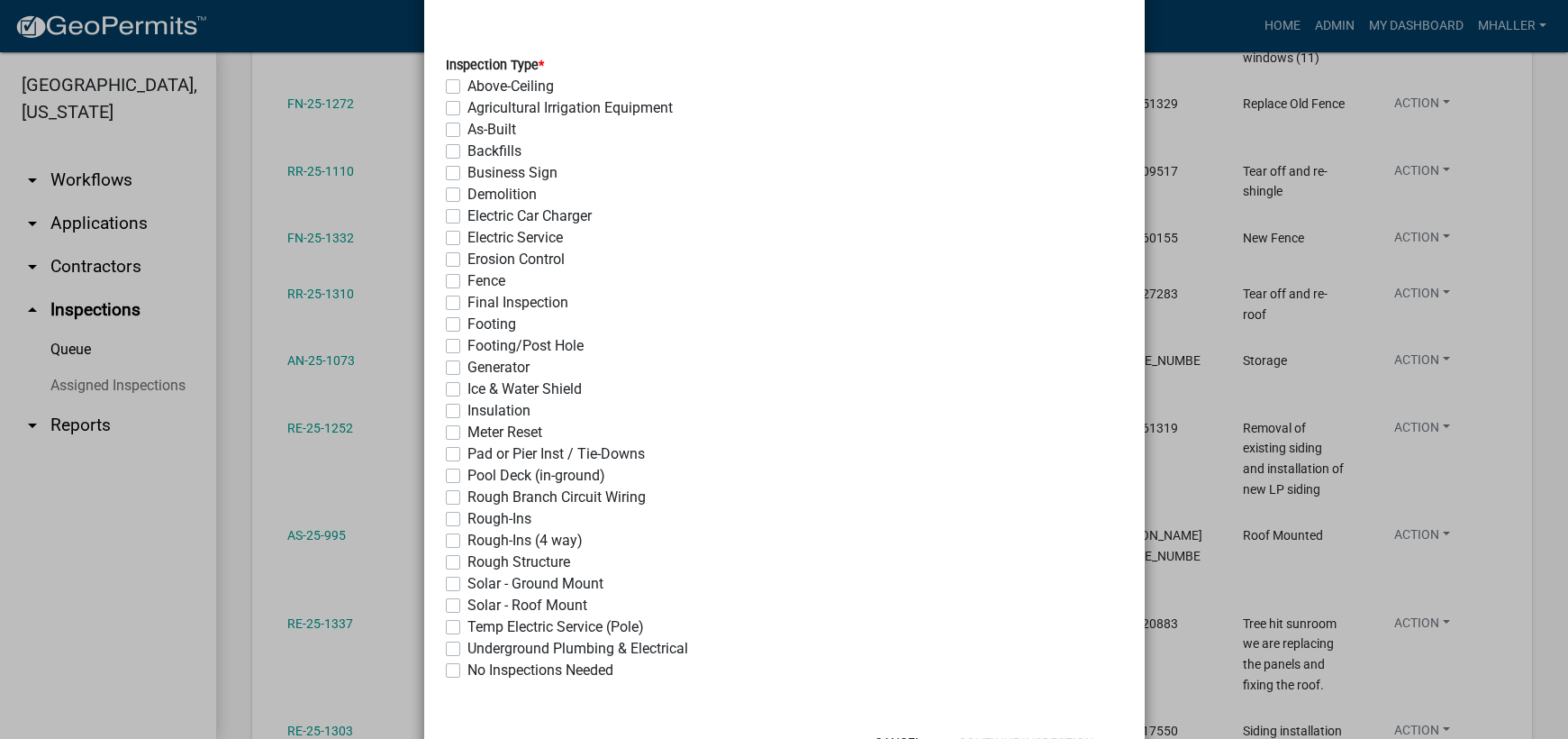
drag, startPoint x: 444, startPoint y: 305, endPoint x: 530, endPoint y: 339, distance: 92.5
click at [467, 306] on label "Final Inspection" at bounding box center [518, 302] width 101 height 22
click at [467, 304] on input "Final Inspection" at bounding box center [473, 297] width 11 height 11
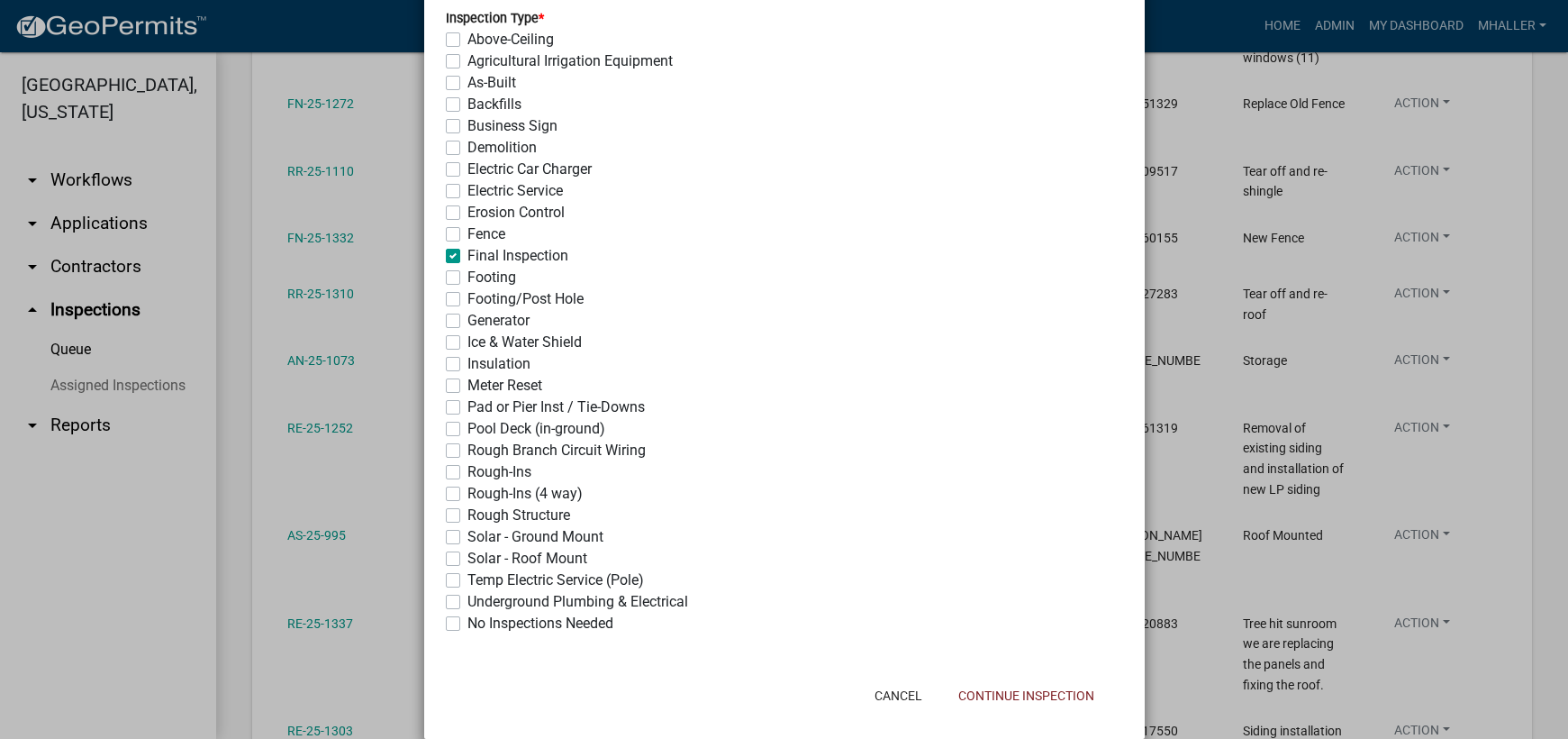
scroll to position [432, 0]
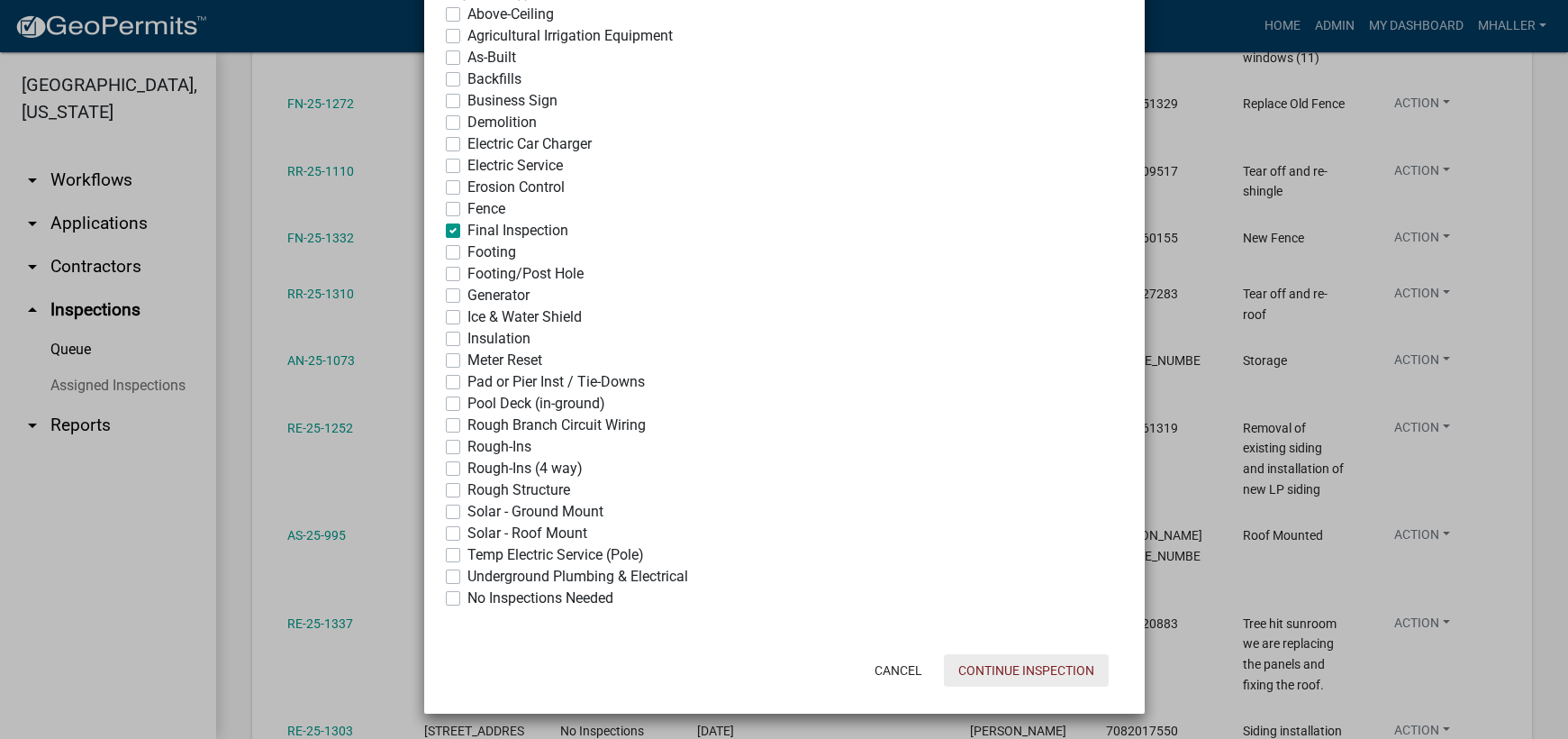
click at [984, 667] on button "Continue Inspection" at bounding box center [1025, 670] width 165 height 32
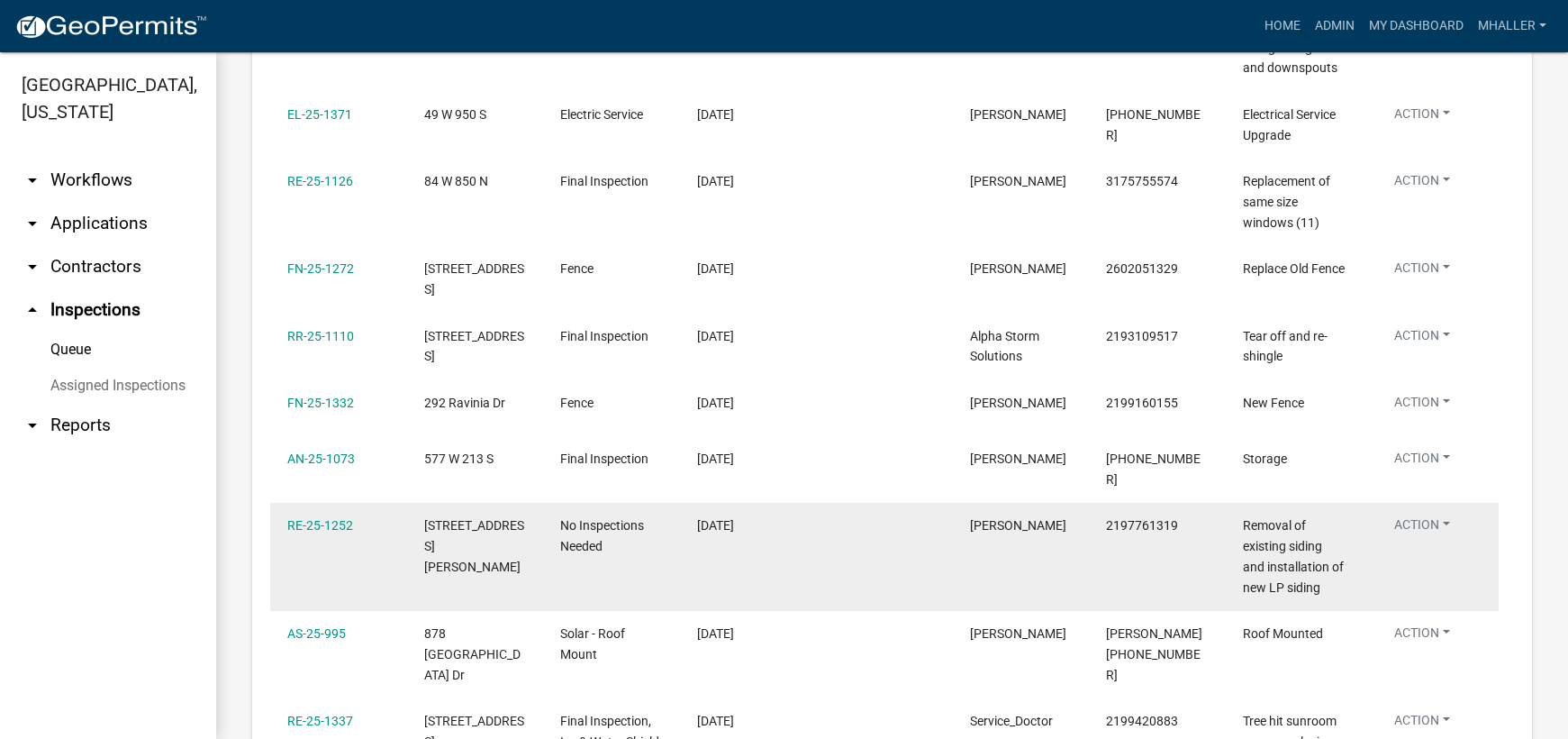
scroll to position [630, 0]
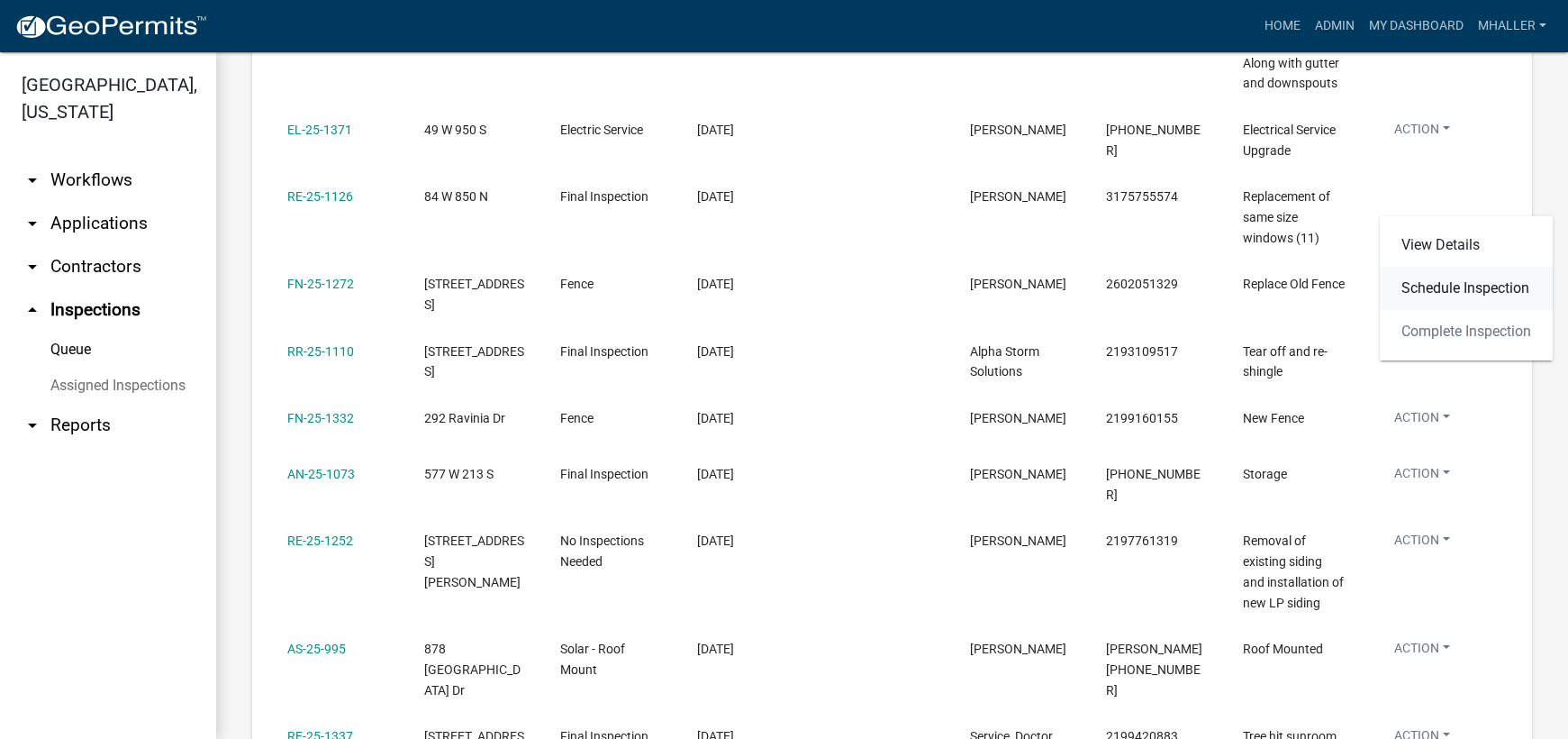
click at [1435, 290] on link "Schedule Inspection" at bounding box center [1466, 288] width 173 height 43
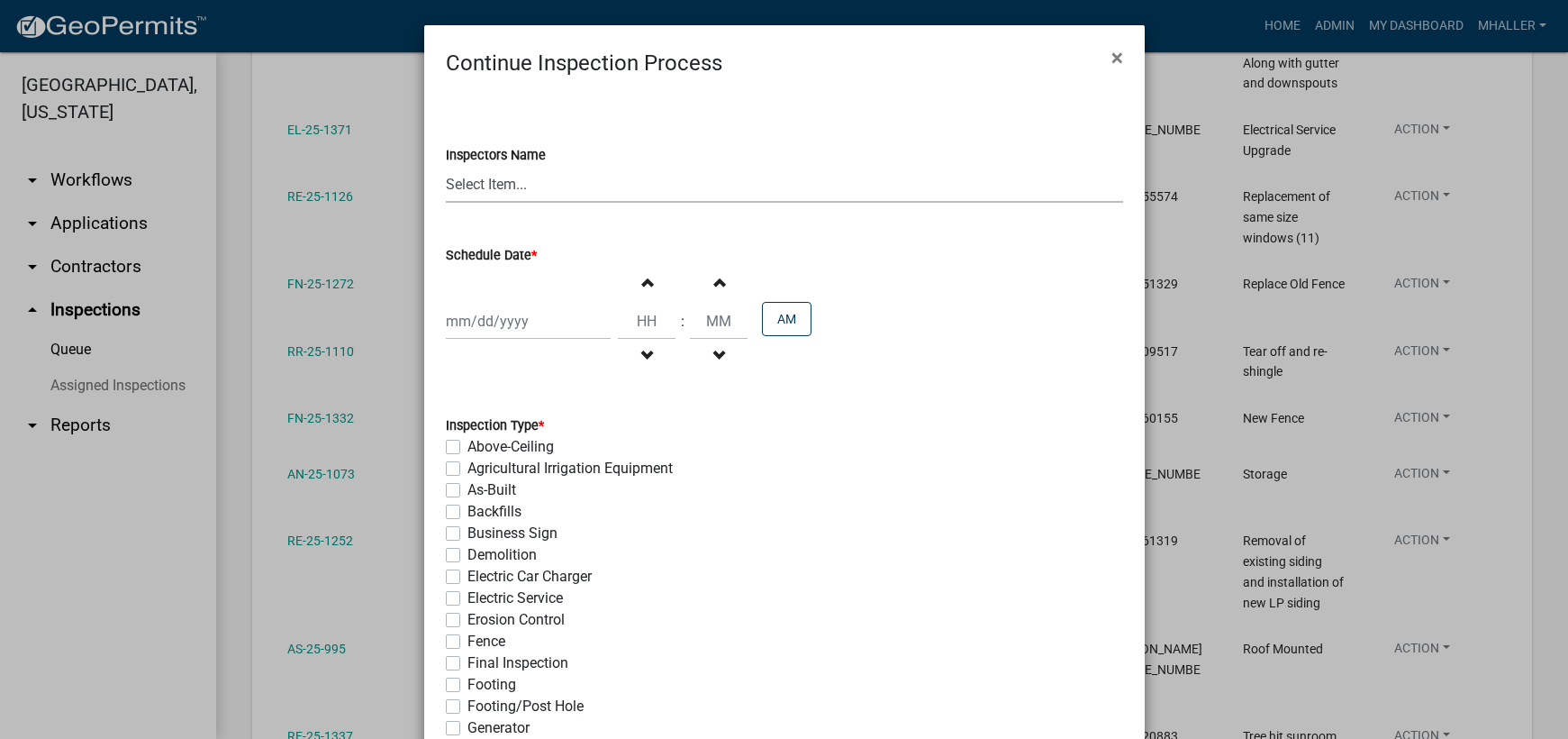
click at [491, 179] on select "Select Item... mhaller ([PERSON_NAME])" at bounding box center [784, 184] width 677 height 37
click at [446, 166] on select "Select Item... mhaller ([PERSON_NAME])" at bounding box center [784, 184] width 677 height 37
click at [510, 316] on div at bounding box center [527, 321] width 165 height 37
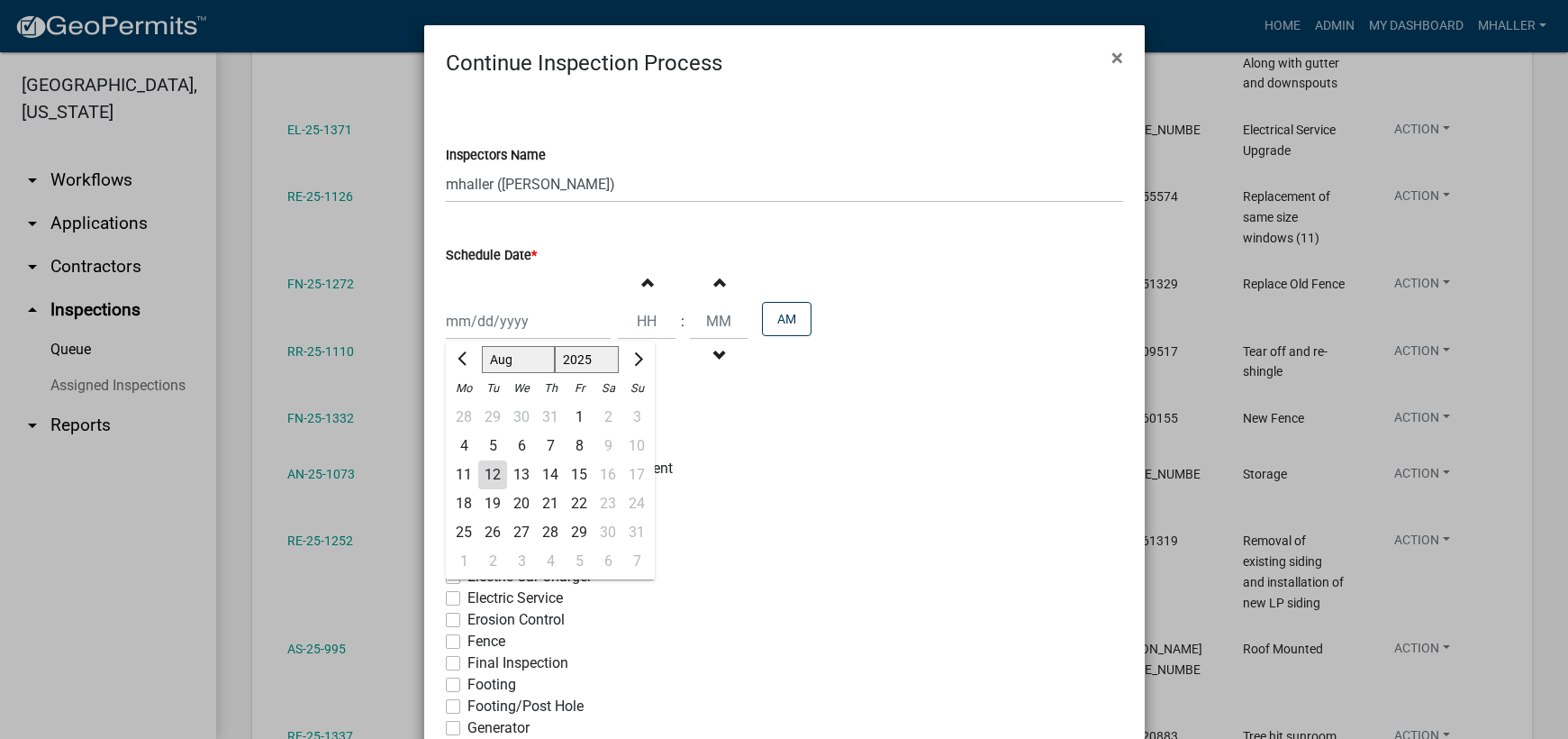
click at [510, 469] on div "13" at bounding box center [521, 474] width 29 height 29
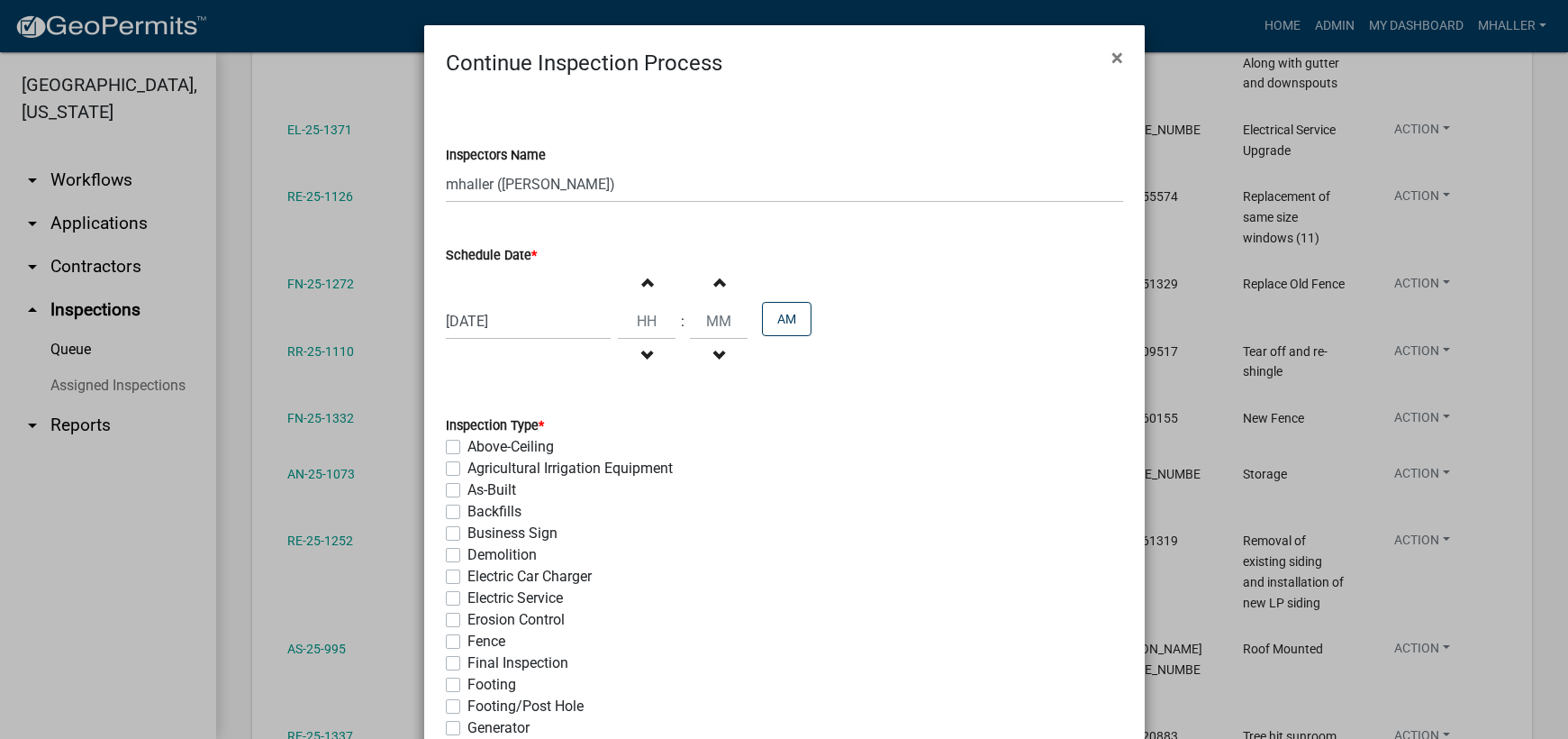
scroll to position [360, 0]
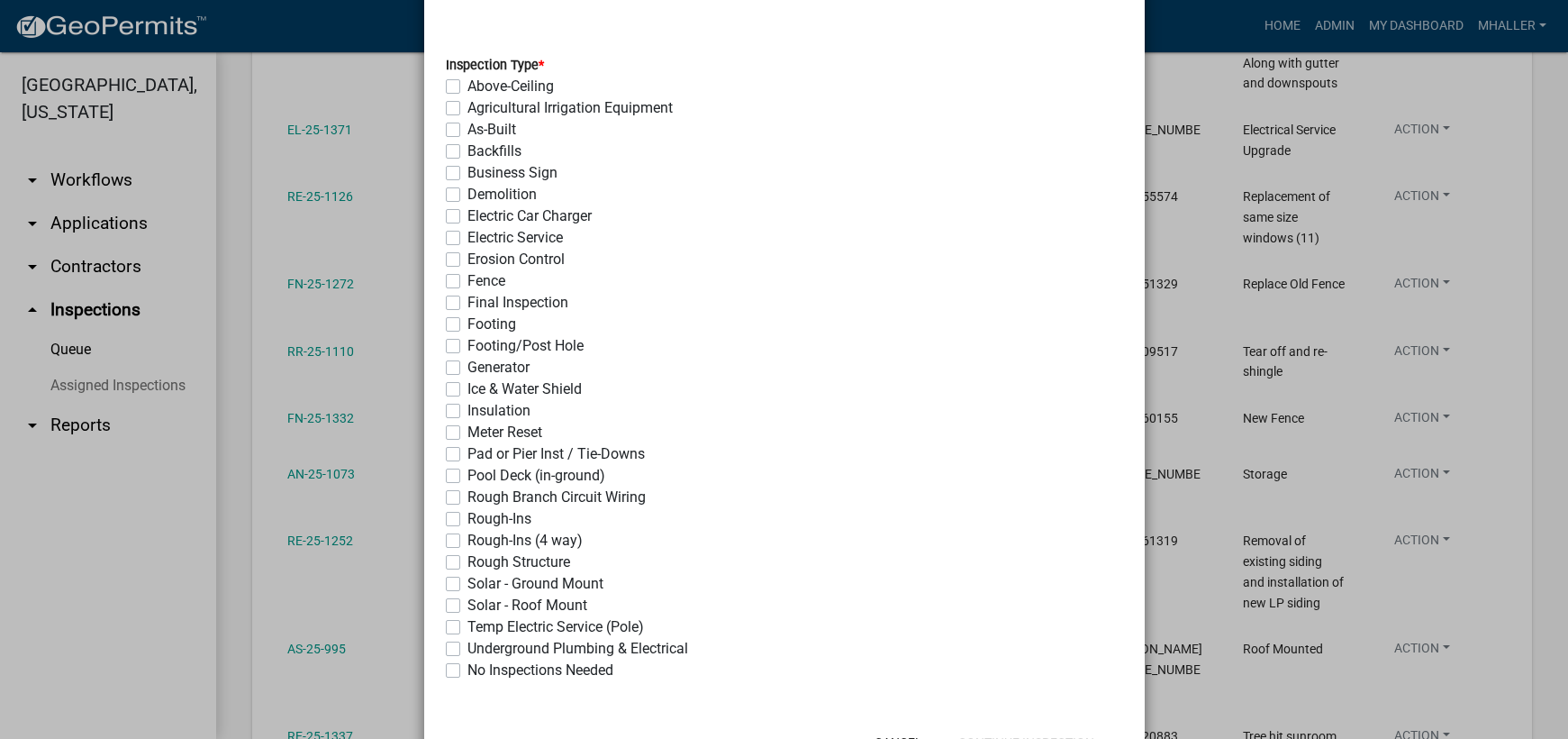
click at [467, 308] on label "Final Inspection" at bounding box center [518, 302] width 101 height 22
click at [467, 304] on input "Final Inspection" at bounding box center [473, 297] width 11 height 11
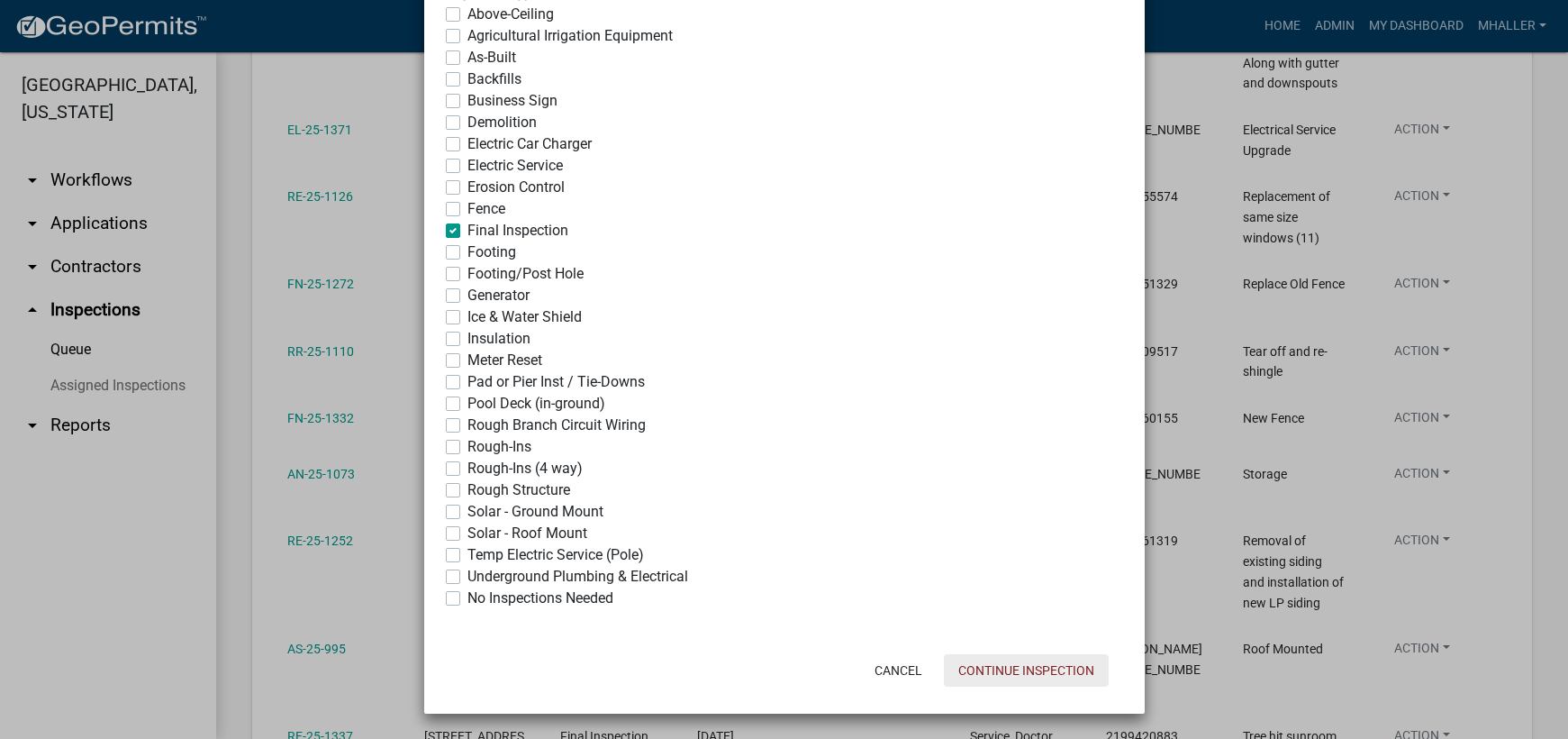
click at [976, 667] on button "Continue Inspection" at bounding box center [1025, 670] width 165 height 32
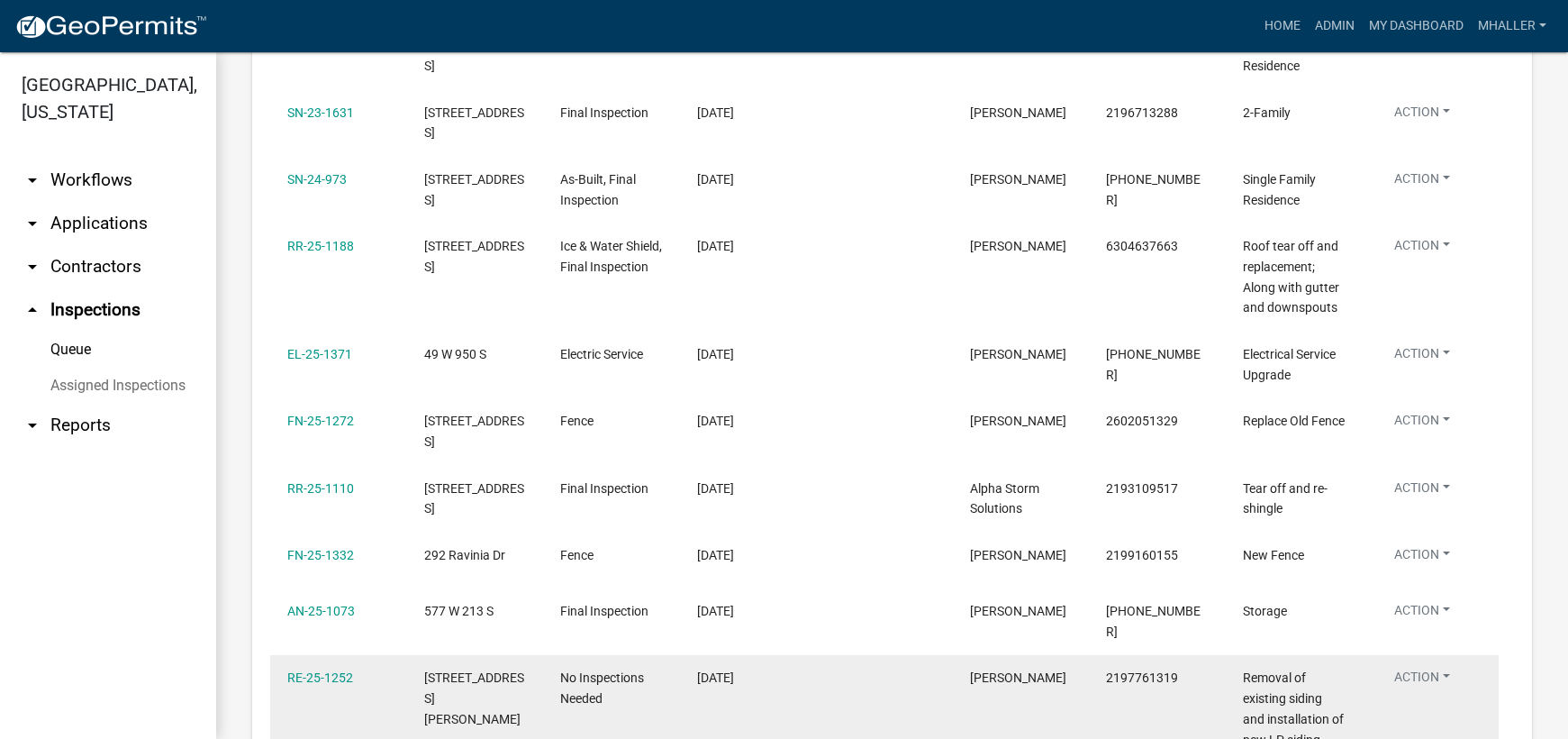
scroll to position [360, 0]
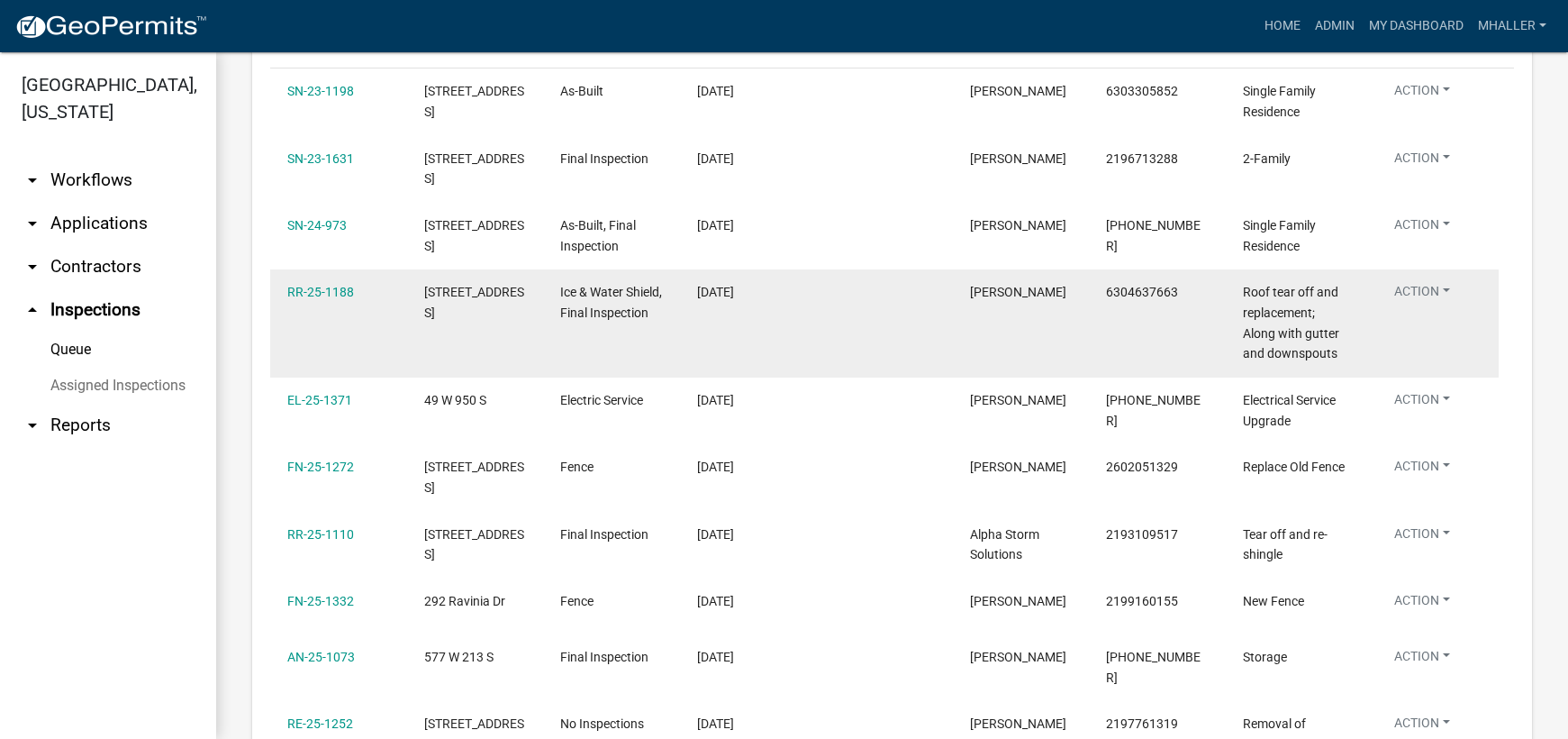
click at [1419, 174] on button "Action" at bounding box center [1421, 161] width 85 height 26
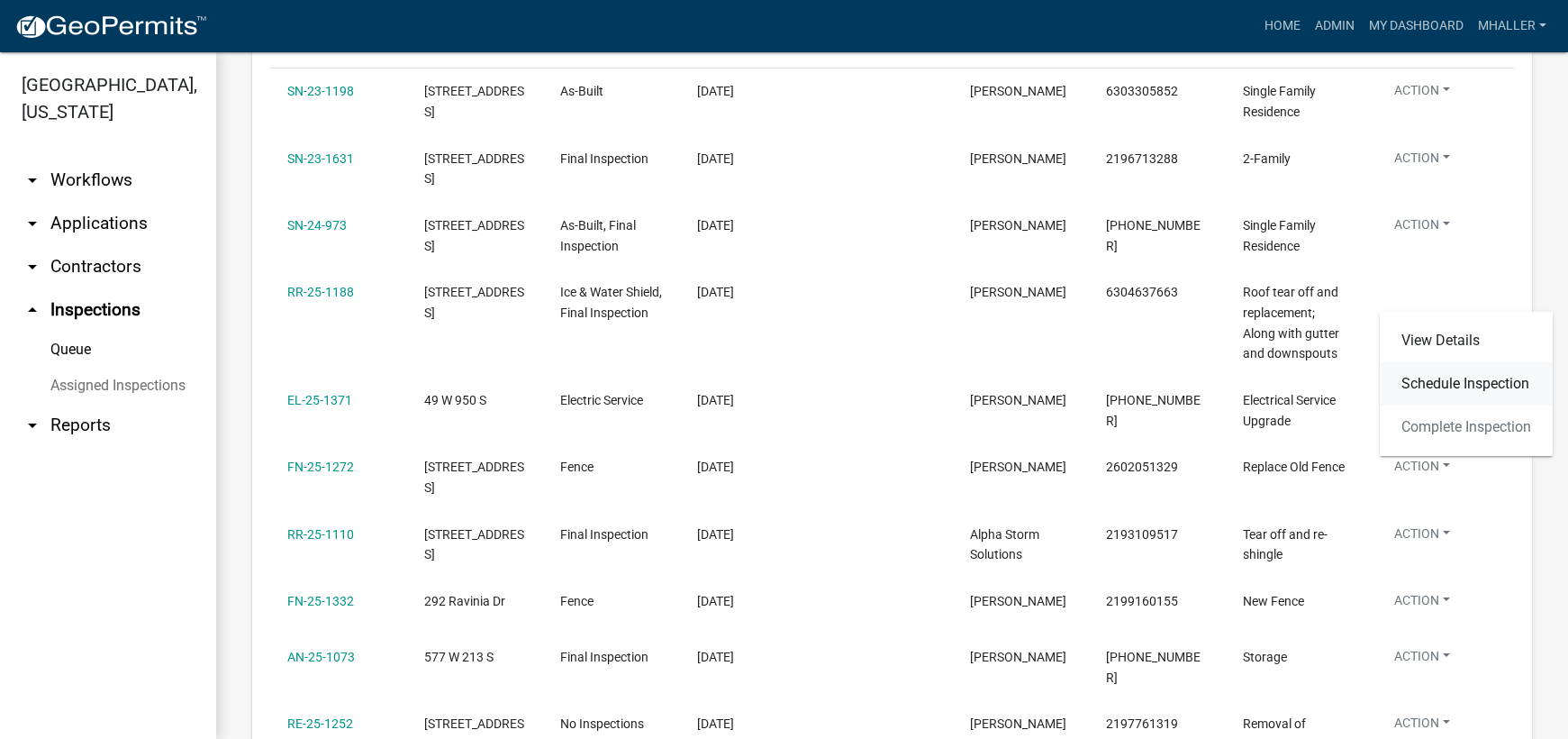
click at [1442, 385] on link "Schedule Inspection" at bounding box center [1466, 383] width 173 height 43
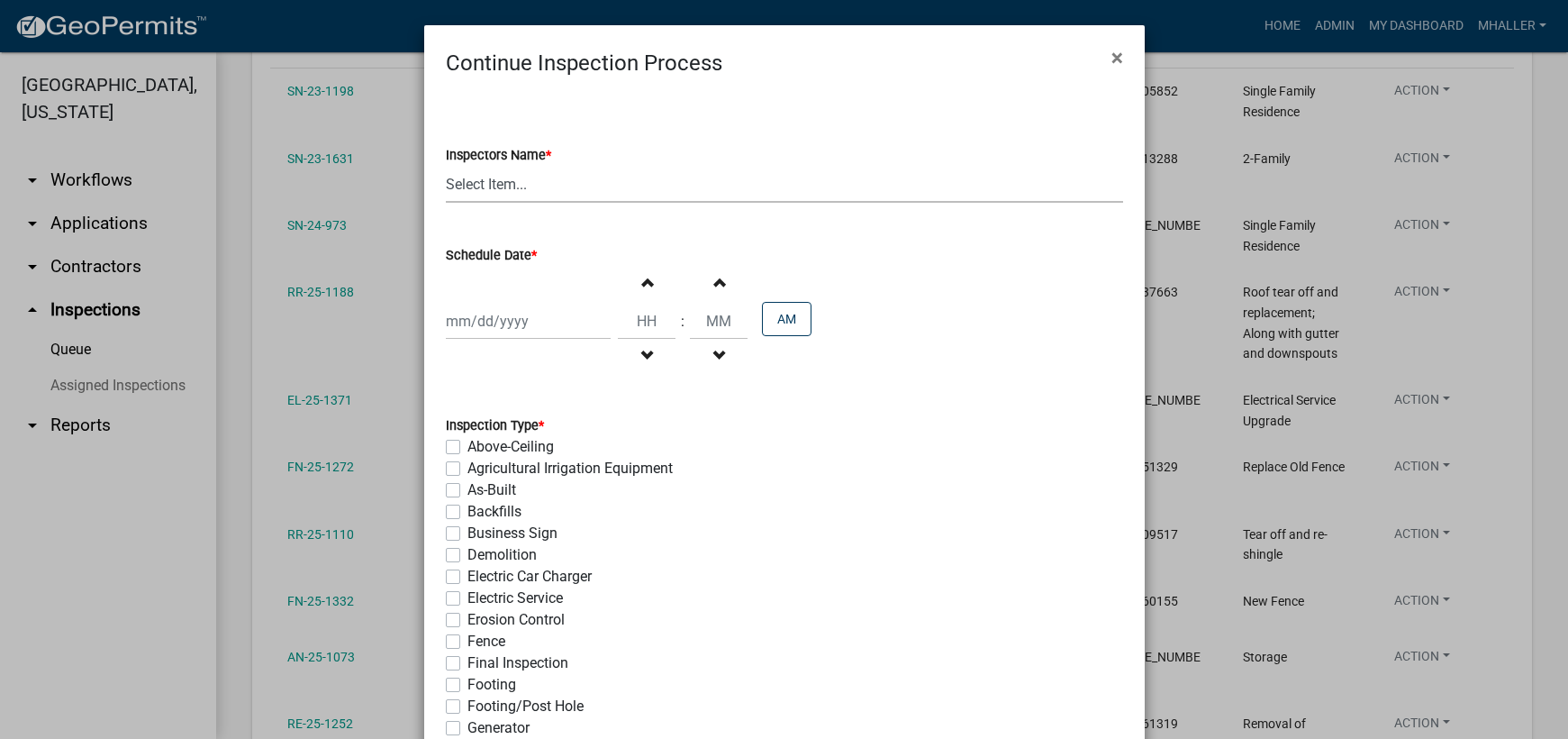
drag, startPoint x: 459, startPoint y: 187, endPoint x: 466, endPoint y: 196, distance: 11.4
click at [459, 186] on select "Select Item... mhaller ([PERSON_NAME])" at bounding box center [784, 184] width 677 height 37
click at [446, 166] on select "Select Item... mhaller ([PERSON_NAME])" at bounding box center [784, 184] width 677 height 37
click at [487, 316] on div at bounding box center [527, 321] width 165 height 37
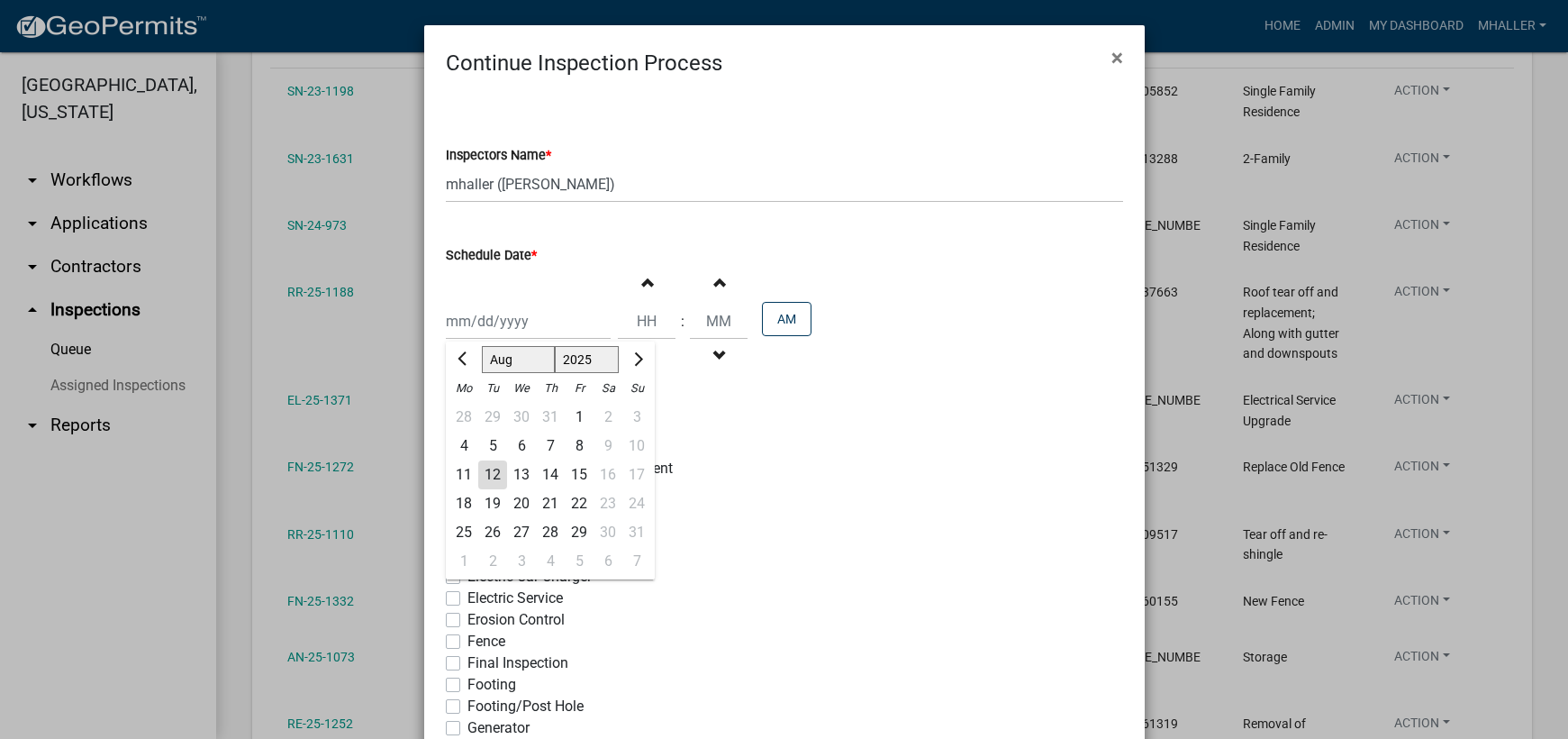
click at [507, 473] on div "13" at bounding box center [521, 474] width 29 height 29
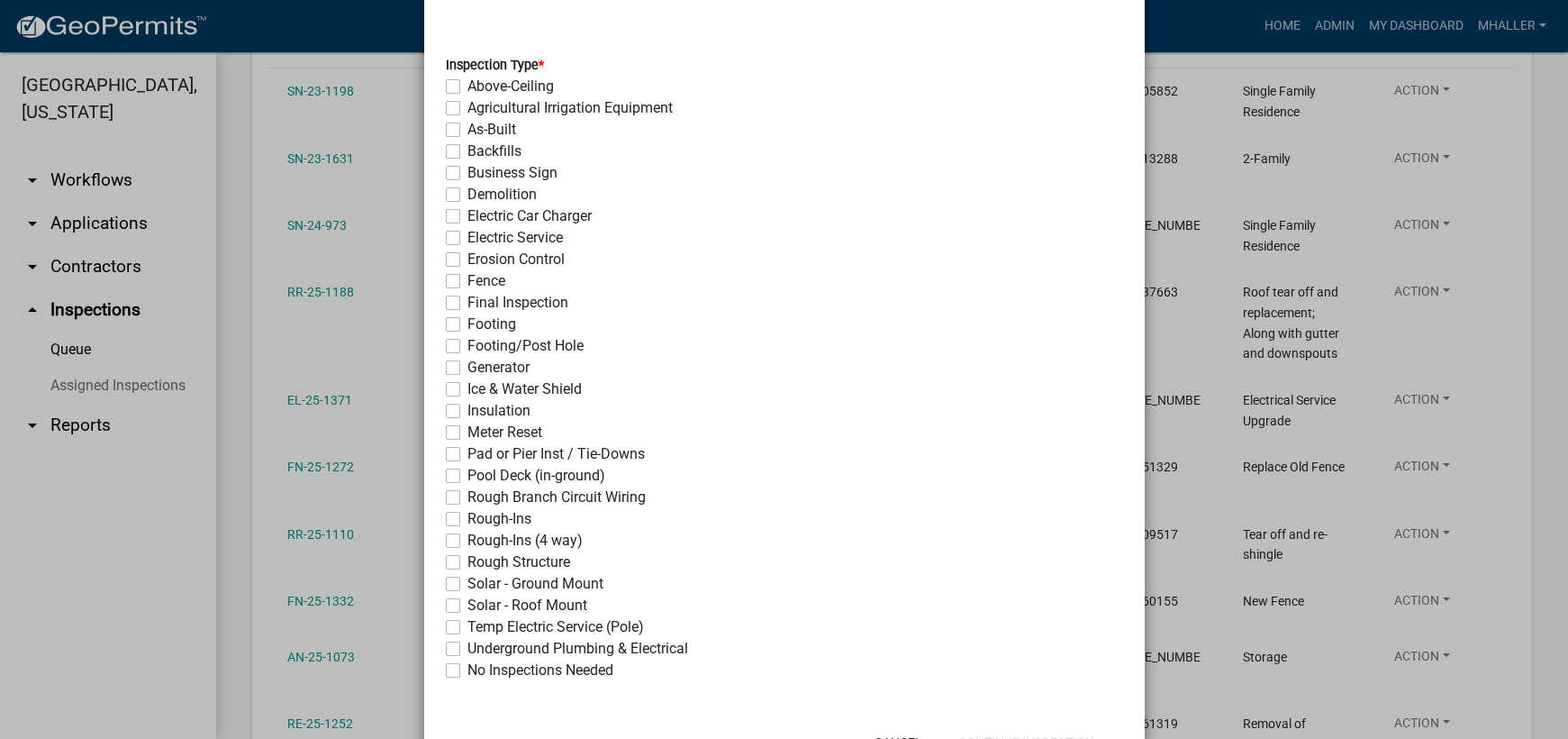
click at [467, 389] on label "Ice & Water Shield" at bounding box center [525, 389] width 114 height 22
click at [467, 389] on input "Ice & Water Shield" at bounding box center [473, 384] width 11 height 11
click at [467, 304] on label "Final Inspection" at bounding box center [518, 302] width 101 height 22
click at [467, 304] on input "Final Inspection" at bounding box center [473, 297] width 11 height 11
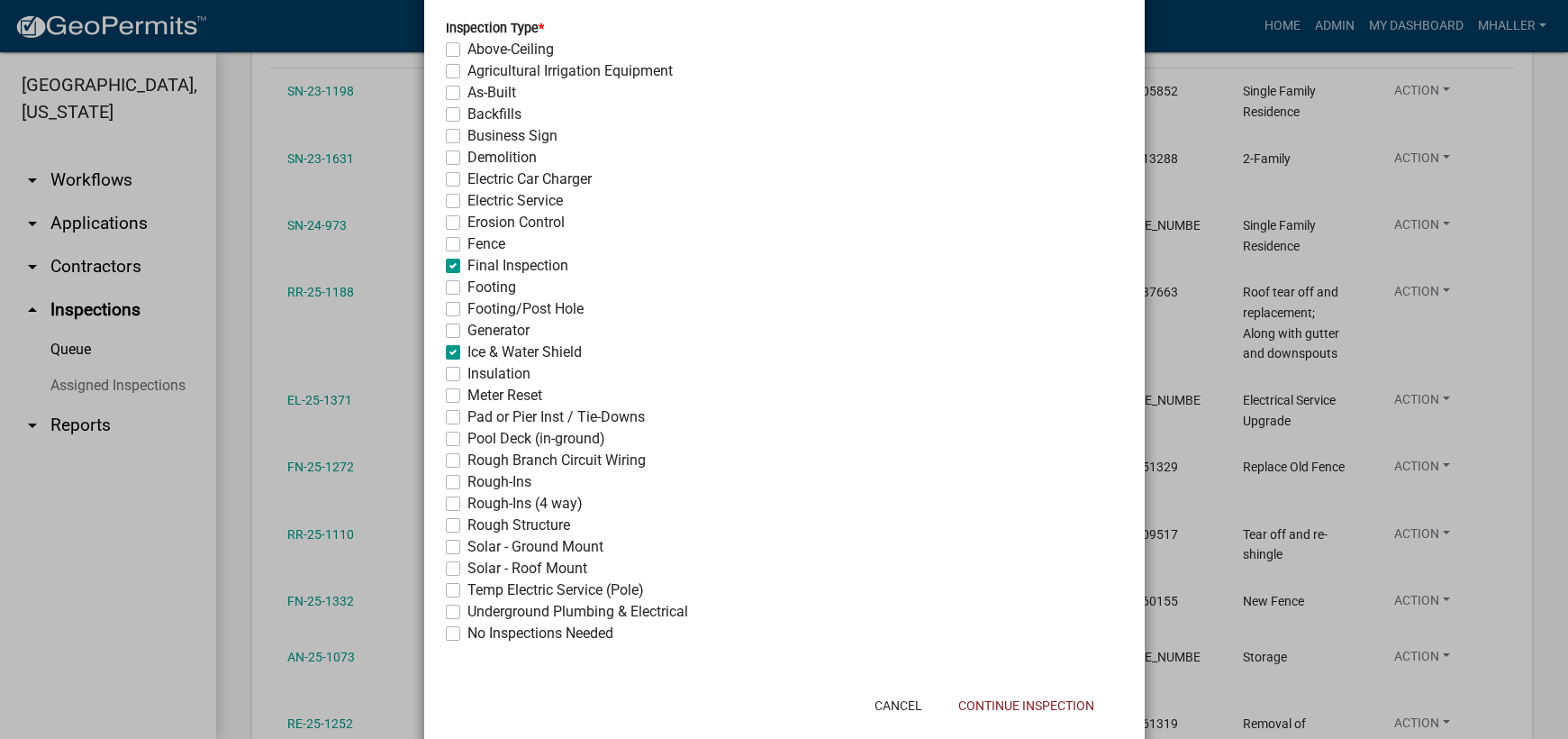
scroll to position [432, 0]
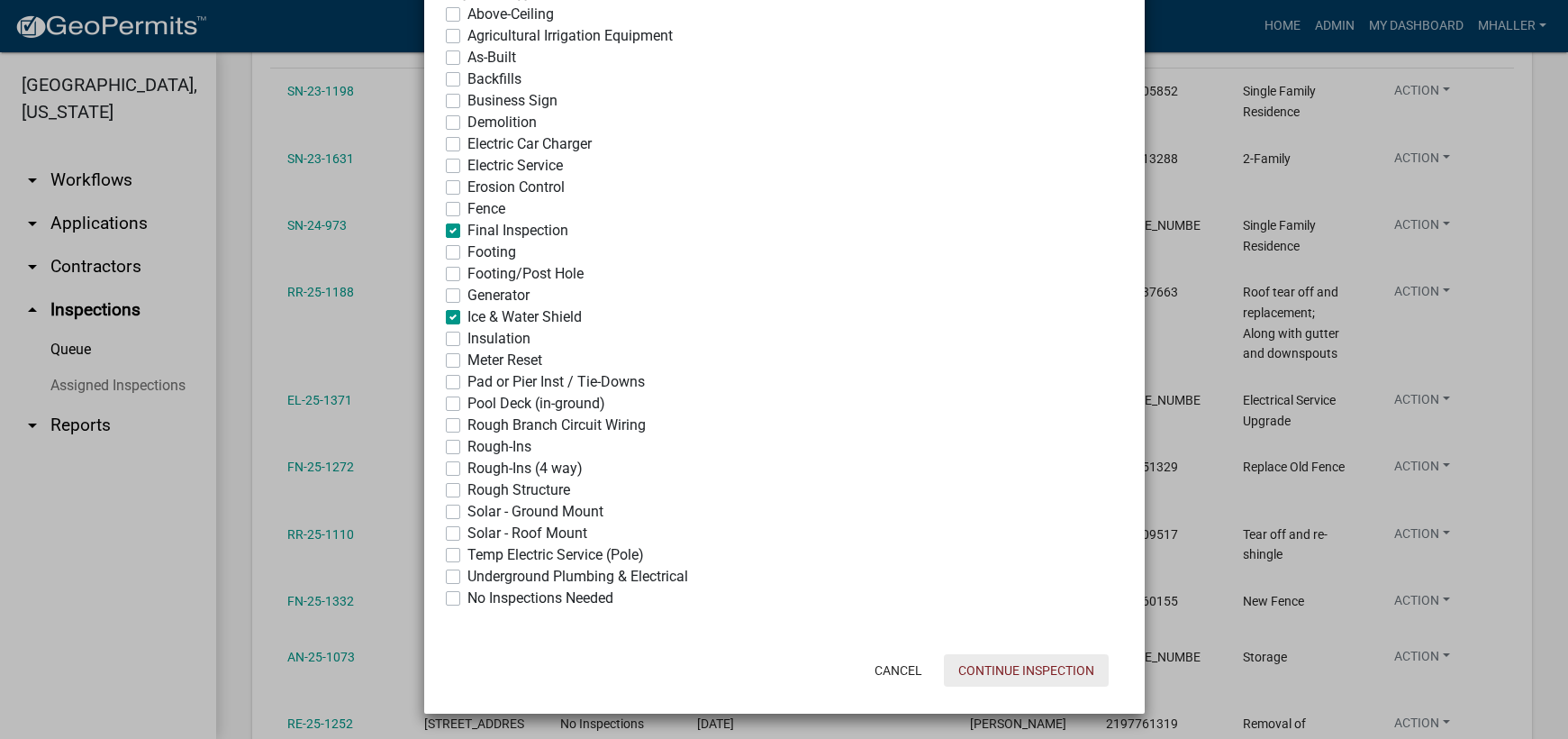
click at [1004, 672] on button "Continue Inspection" at bounding box center [1025, 670] width 165 height 32
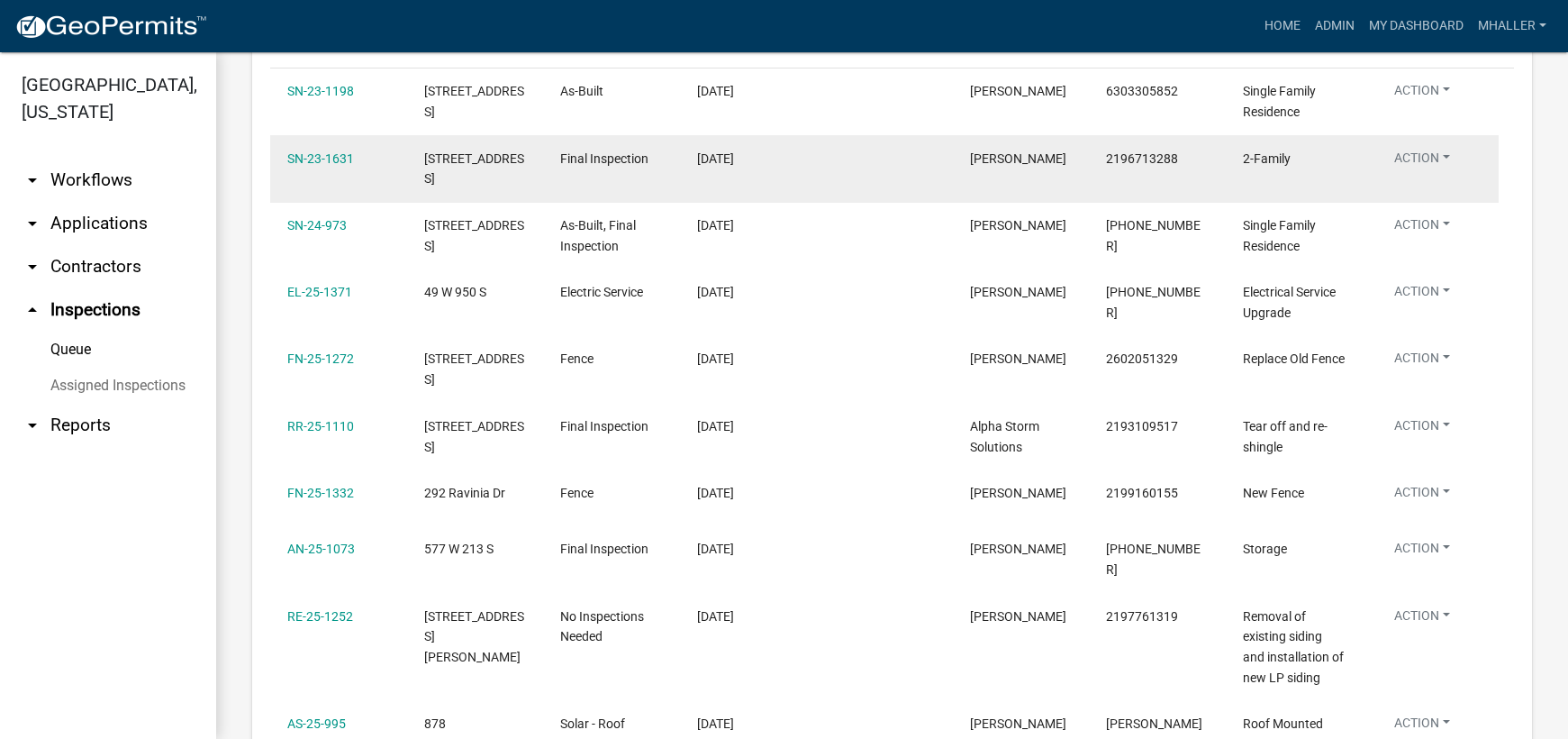
click at [1414, 158] on button "Action" at bounding box center [1421, 161] width 85 height 26
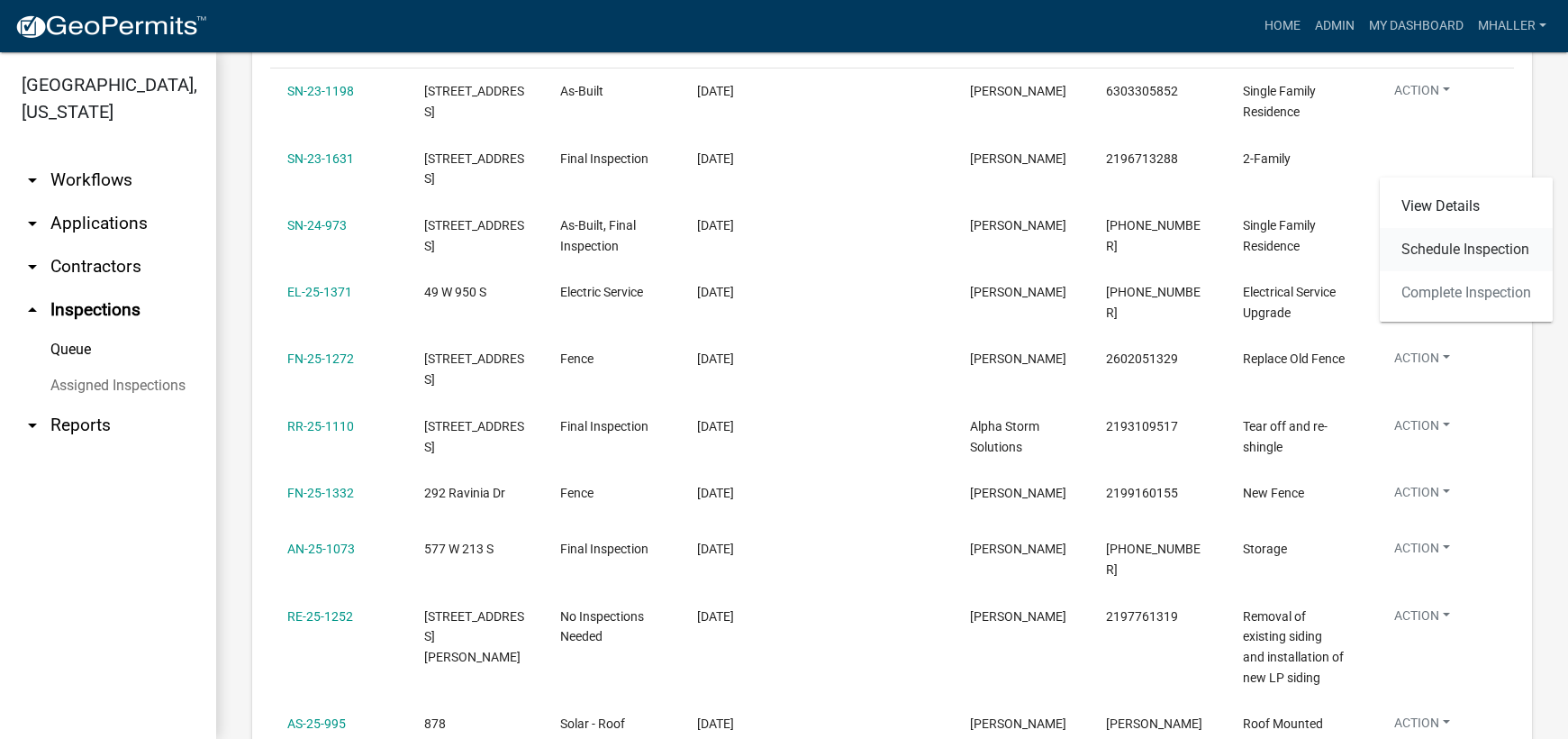
click at [1431, 250] on link "Schedule Inspection" at bounding box center [1466, 249] width 173 height 43
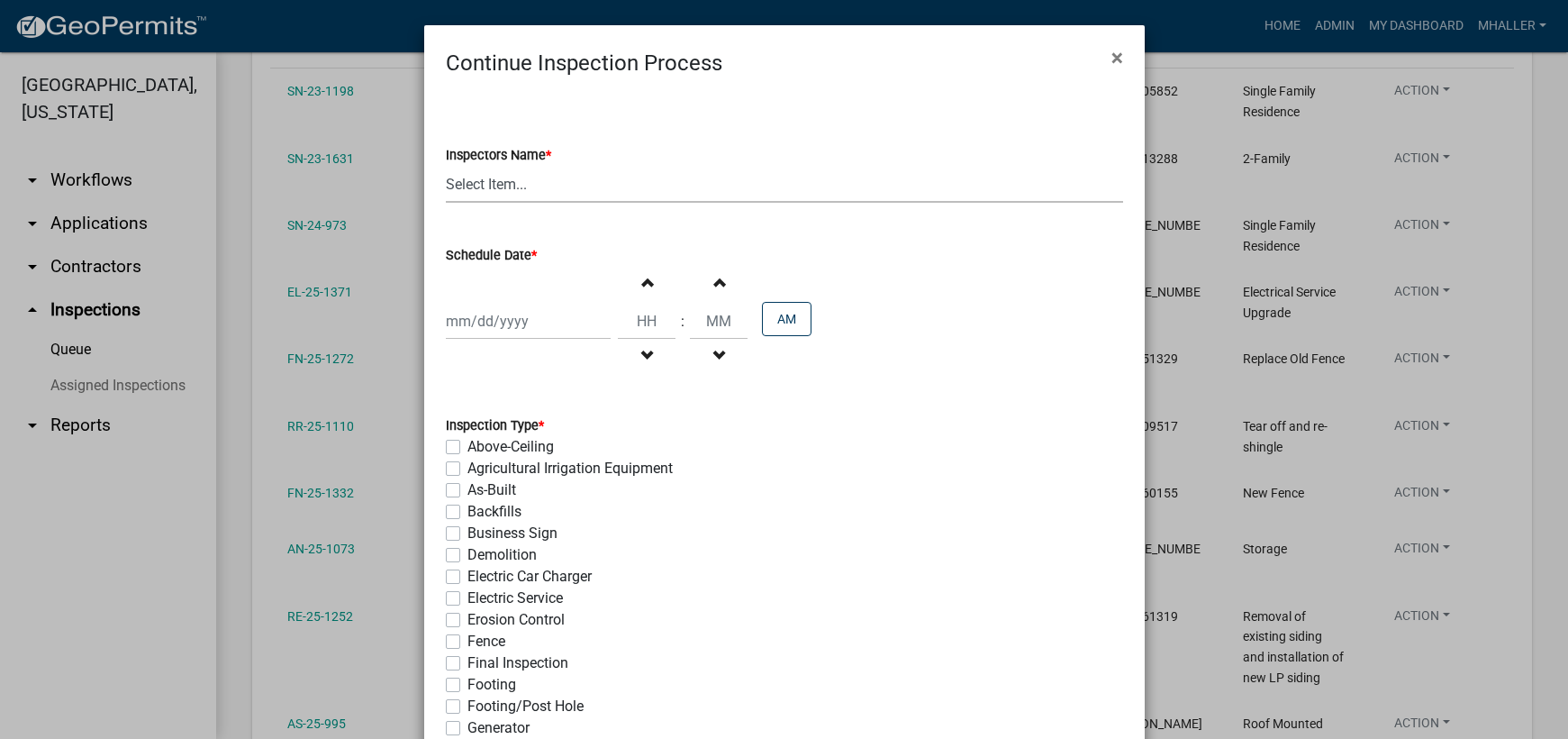
click at [495, 180] on select "Select Item... mhaller ([PERSON_NAME])" at bounding box center [784, 184] width 677 height 37
click at [446, 166] on select "Select Item... mhaller ([PERSON_NAME])" at bounding box center [784, 184] width 677 height 37
click at [515, 318] on div at bounding box center [527, 321] width 165 height 37
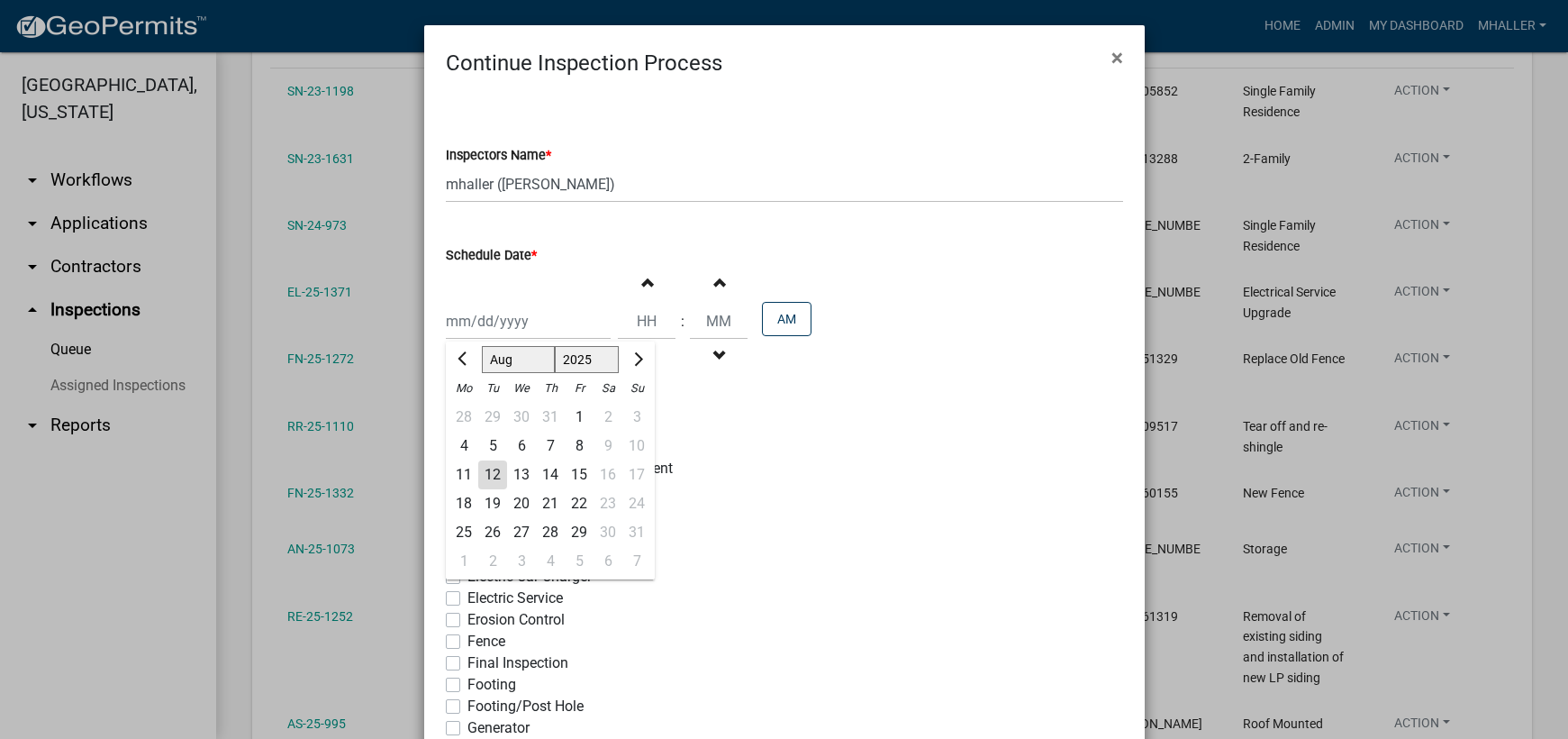
click at [489, 479] on div "12" at bounding box center [492, 474] width 29 height 29
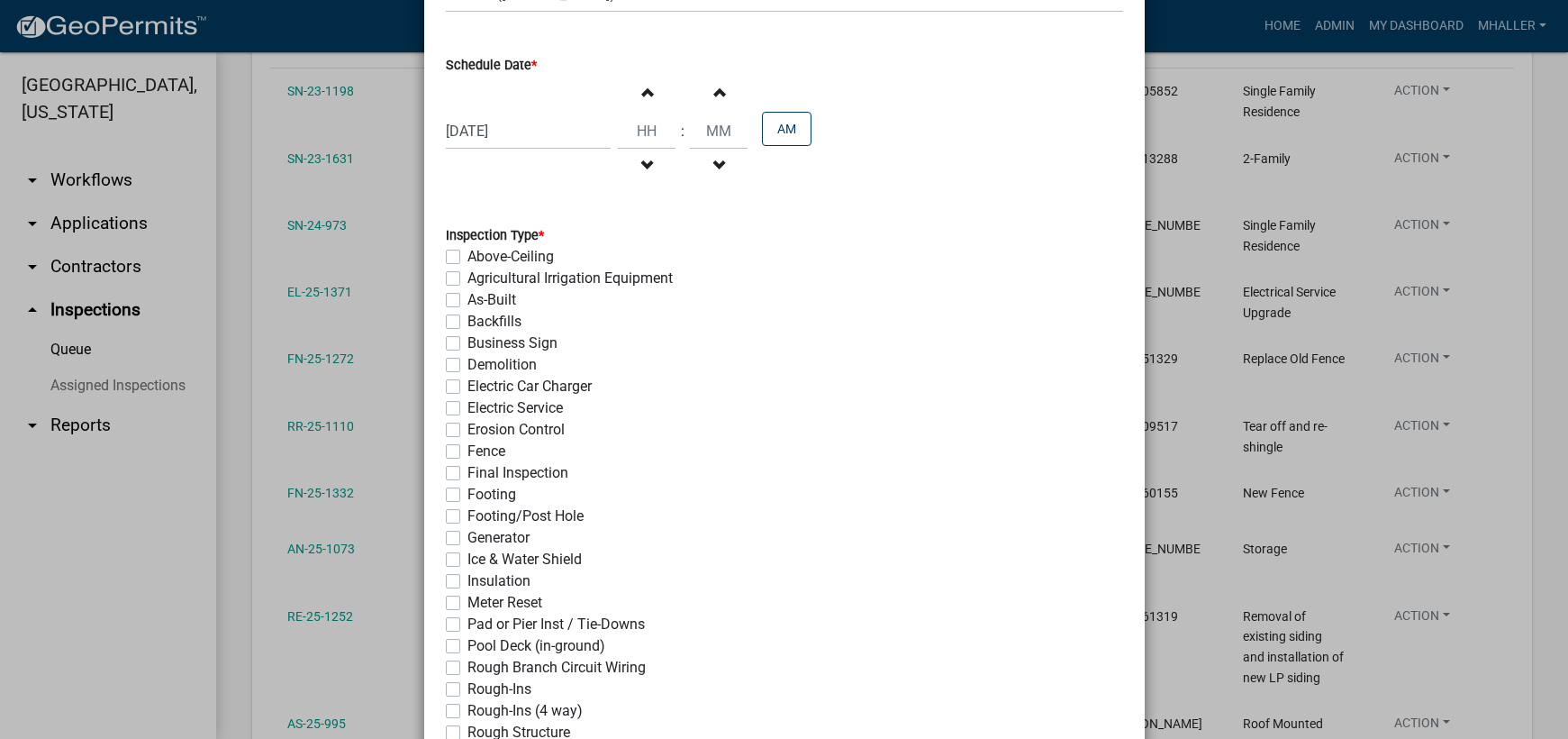
scroll to position [360, 0]
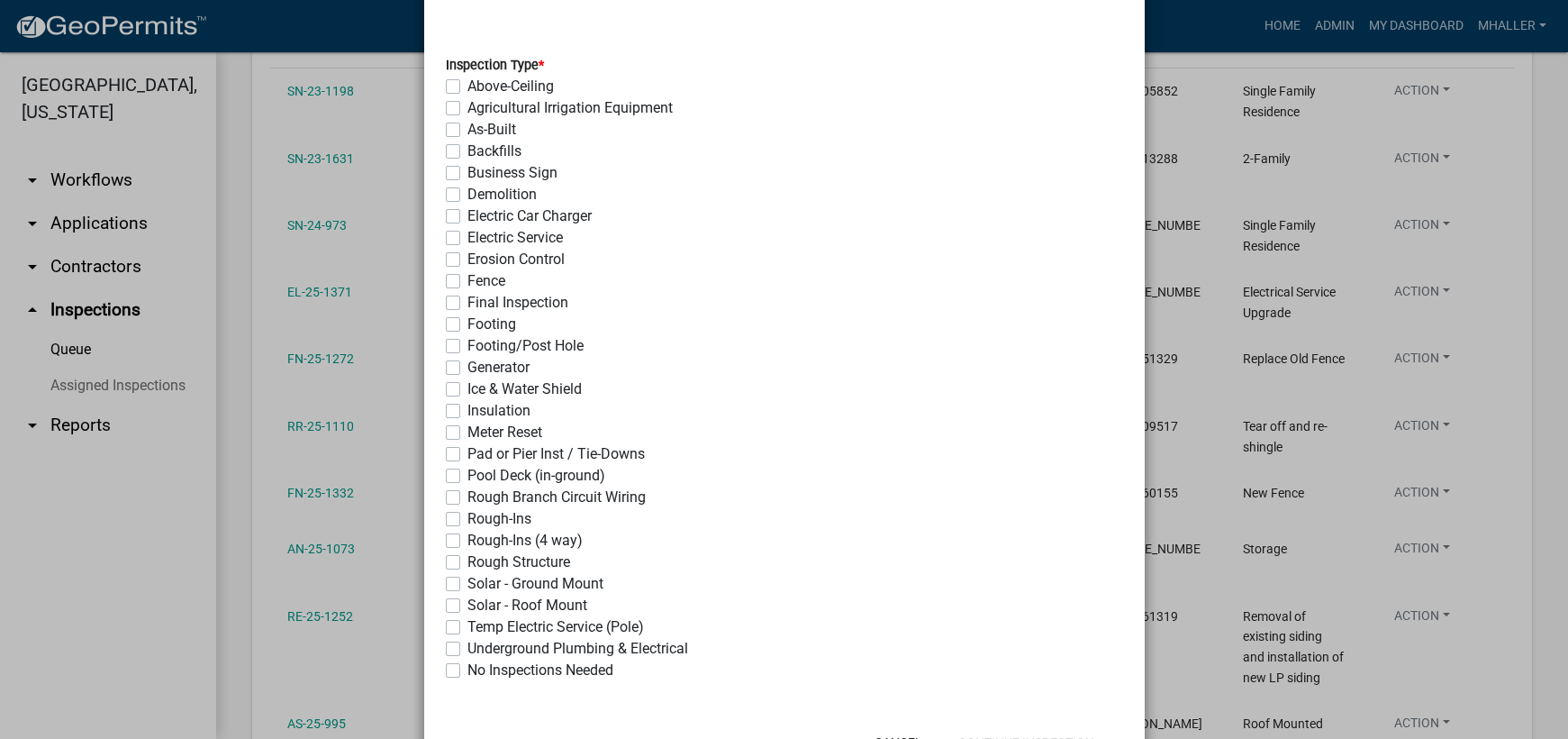
click at [467, 129] on label "As-Built" at bounding box center [491, 130] width 49 height 22
click at [467, 129] on input "As-Built" at bounding box center [473, 125] width 11 height 11
drag, startPoint x: 444, startPoint y: 131, endPoint x: 448, endPoint y: 150, distance: 19.4
click at [467, 130] on label "As-Built" at bounding box center [491, 130] width 49 height 22
click at [467, 130] on input "As-Built" at bounding box center [473, 125] width 11 height 11
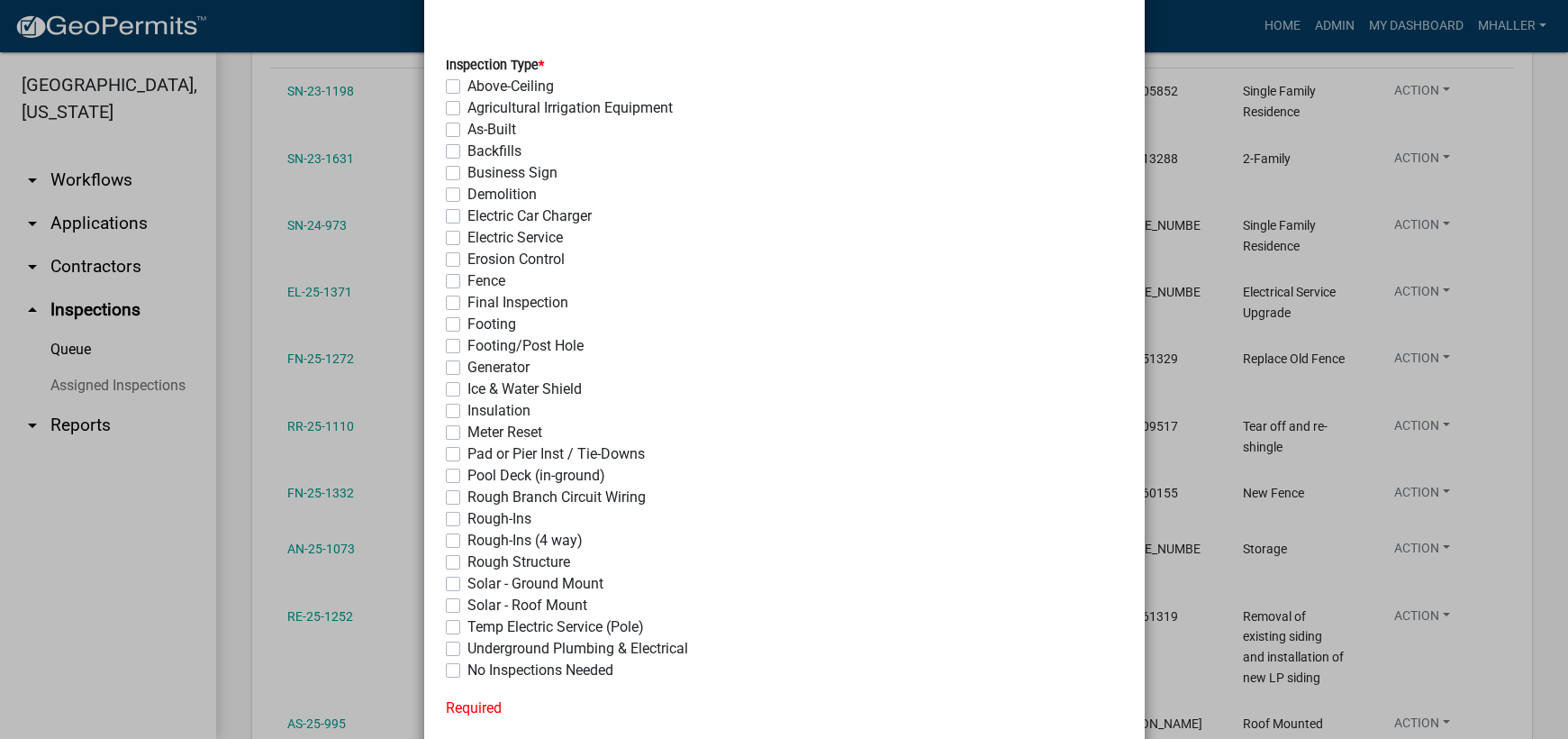
click at [467, 301] on label "Final Inspection" at bounding box center [518, 302] width 101 height 22
click at [467, 301] on input "Final Inspection" at bounding box center [473, 297] width 11 height 11
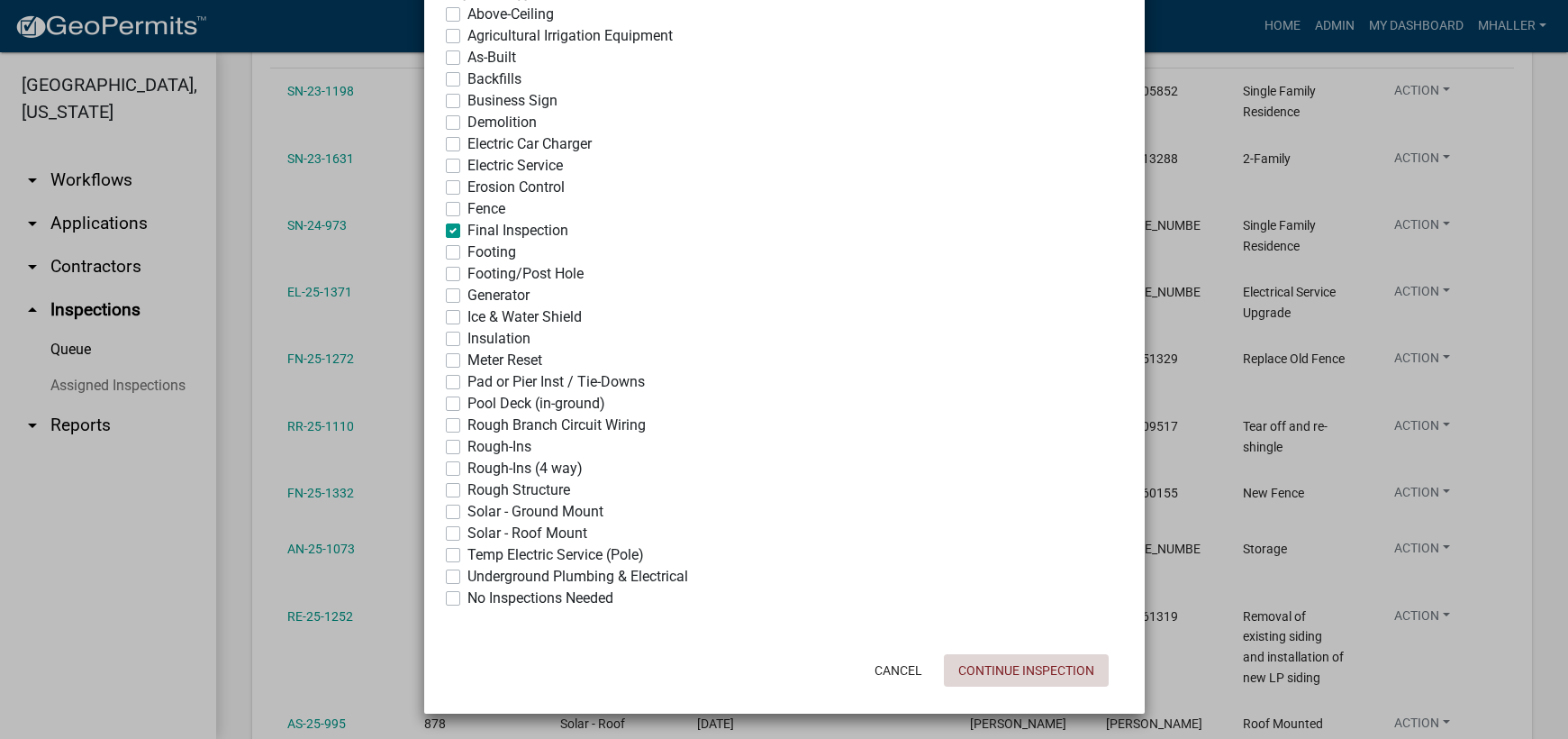
click at [1039, 677] on button "Continue Inspection" at bounding box center [1025, 670] width 165 height 32
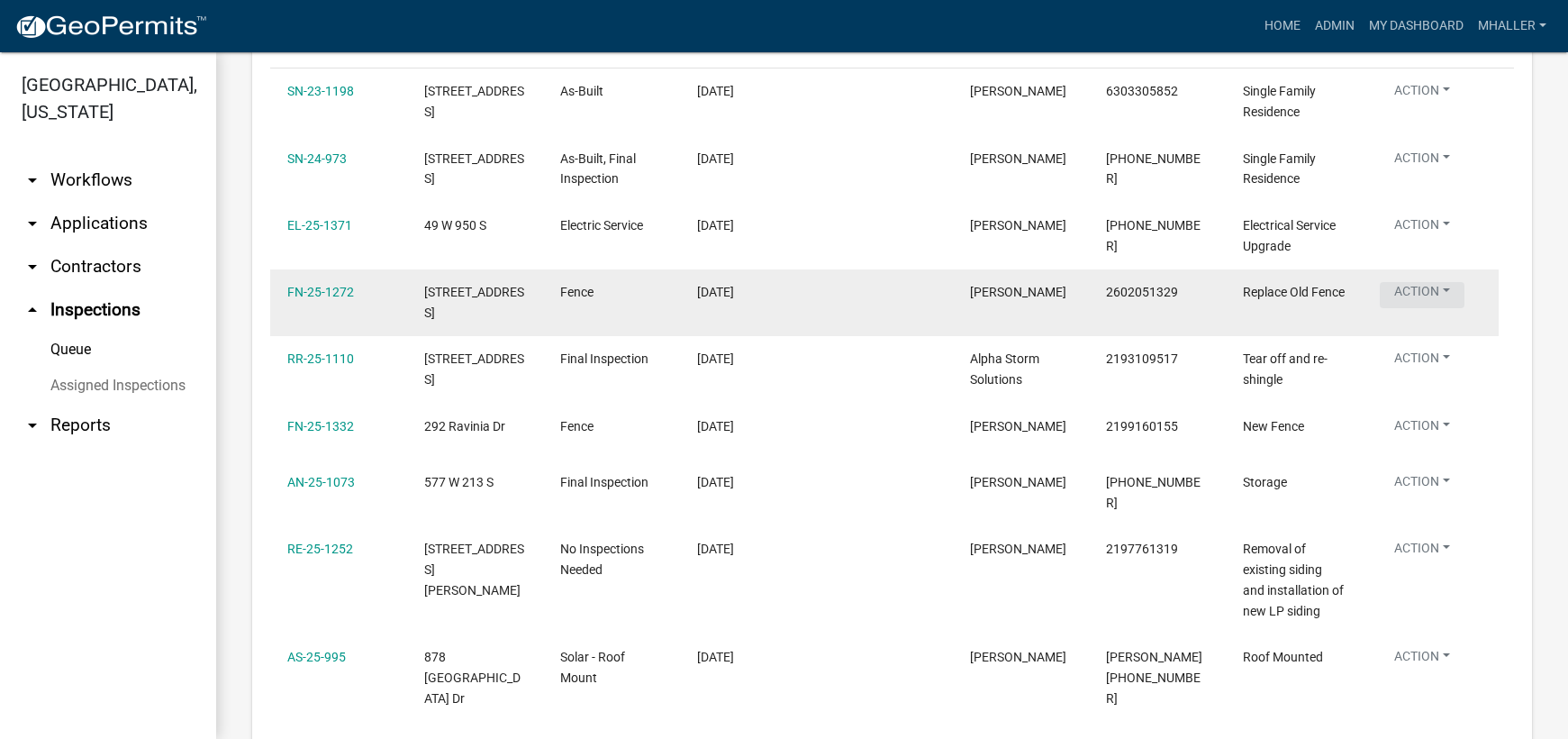
click at [1412, 174] on button "Action" at bounding box center [1421, 161] width 85 height 26
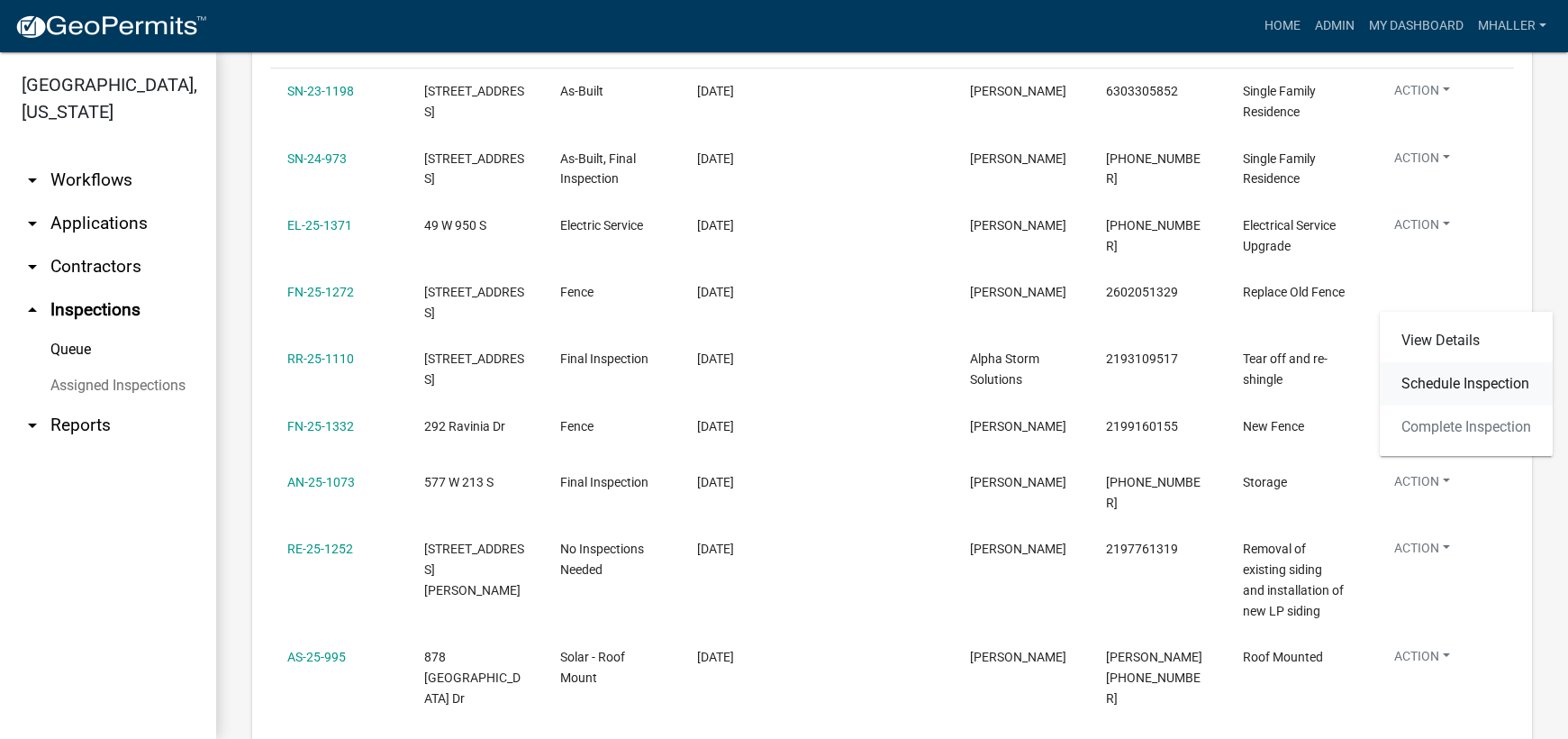
click at [1439, 382] on link "Schedule Inspection" at bounding box center [1466, 383] width 173 height 43
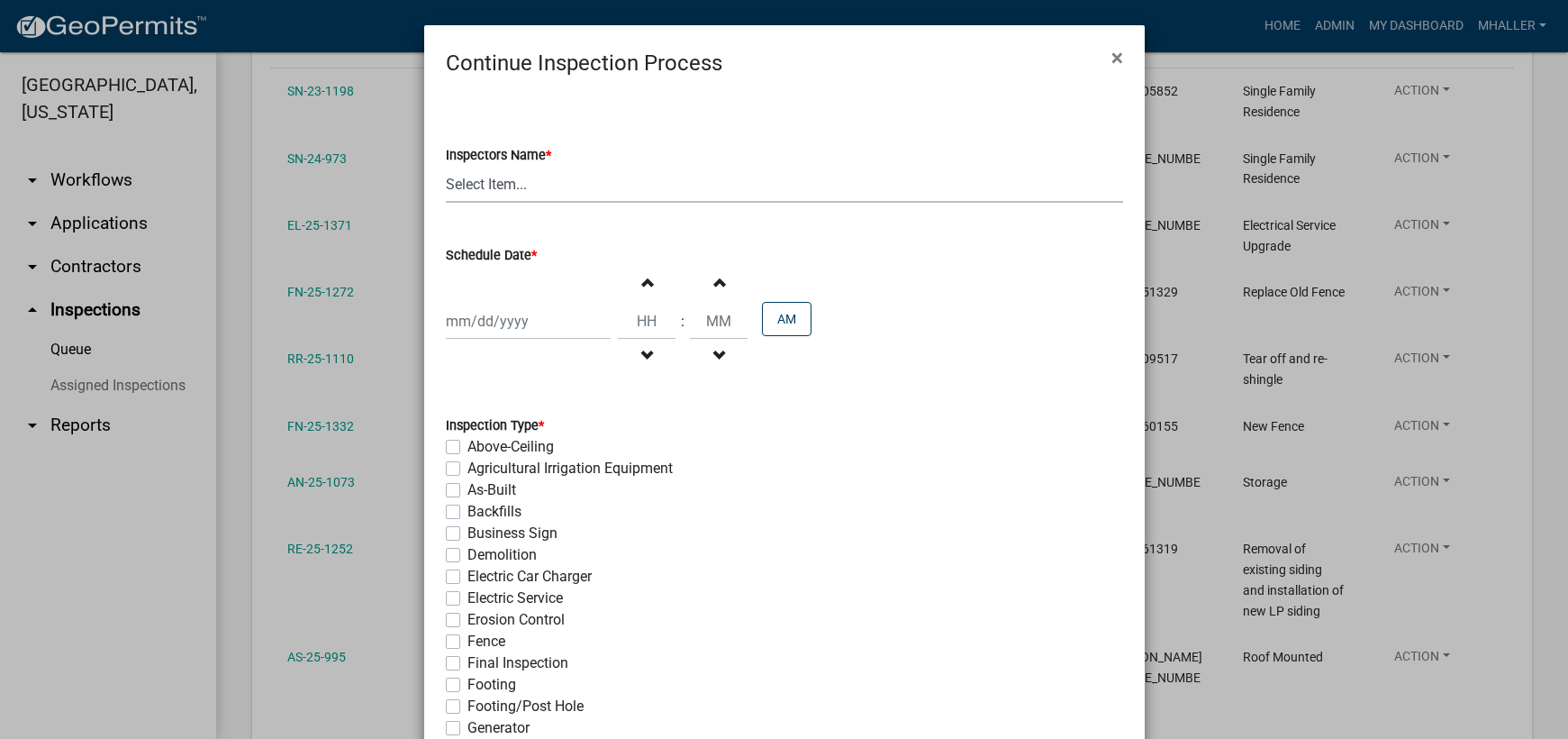
click at [493, 181] on select "Select Item... mhaller ([PERSON_NAME])" at bounding box center [784, 184] width 677 height 37
click at [446, 166] on select "Select Item... mhaller ([PERSON_NAME])" at bounding box center [784, 184] width 677 height 37
click at [505, 322] on div at bounding box center [527, 321] width 165 height 37
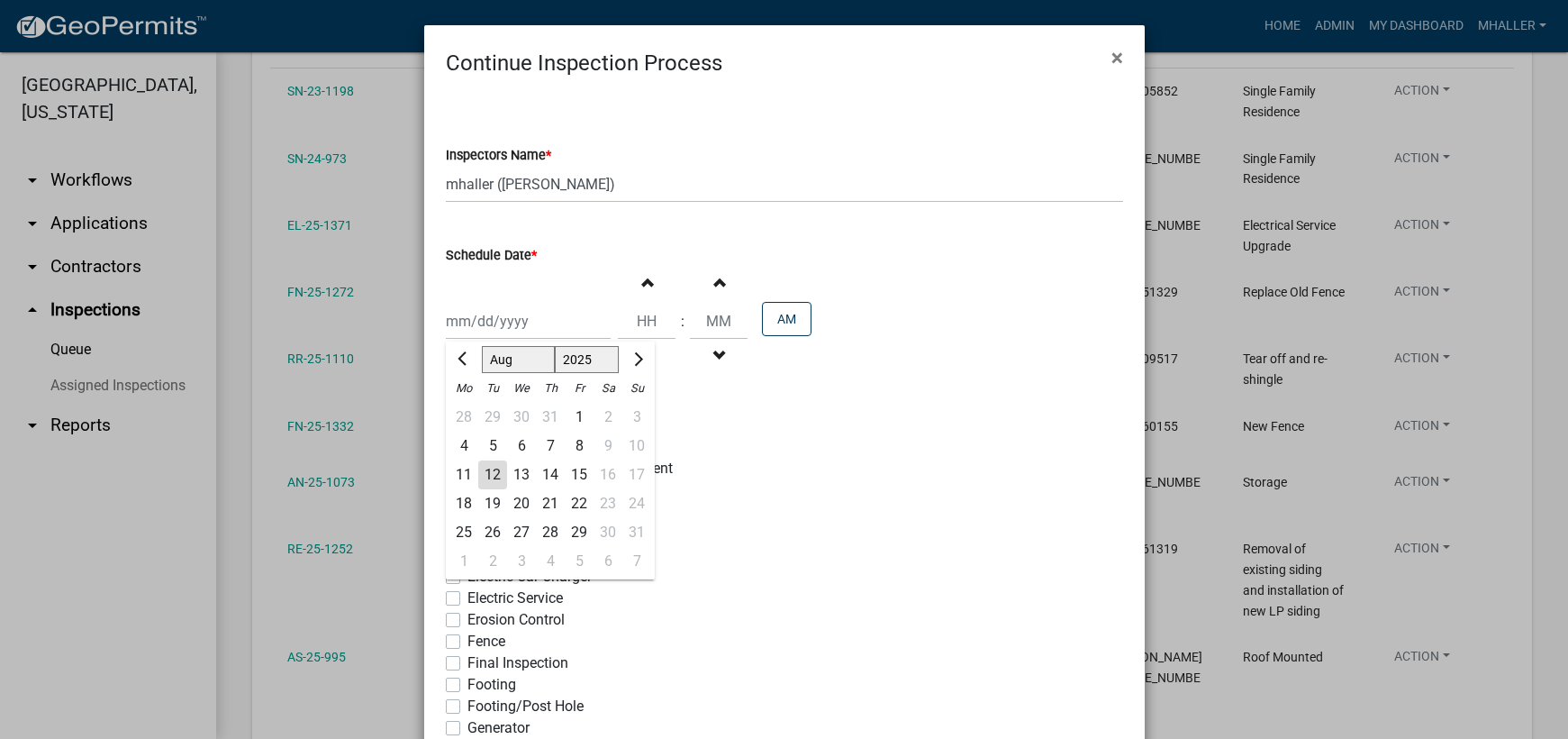
click at [510, 470] on div "13" at bounding box center [521, 474] width 29 height 29
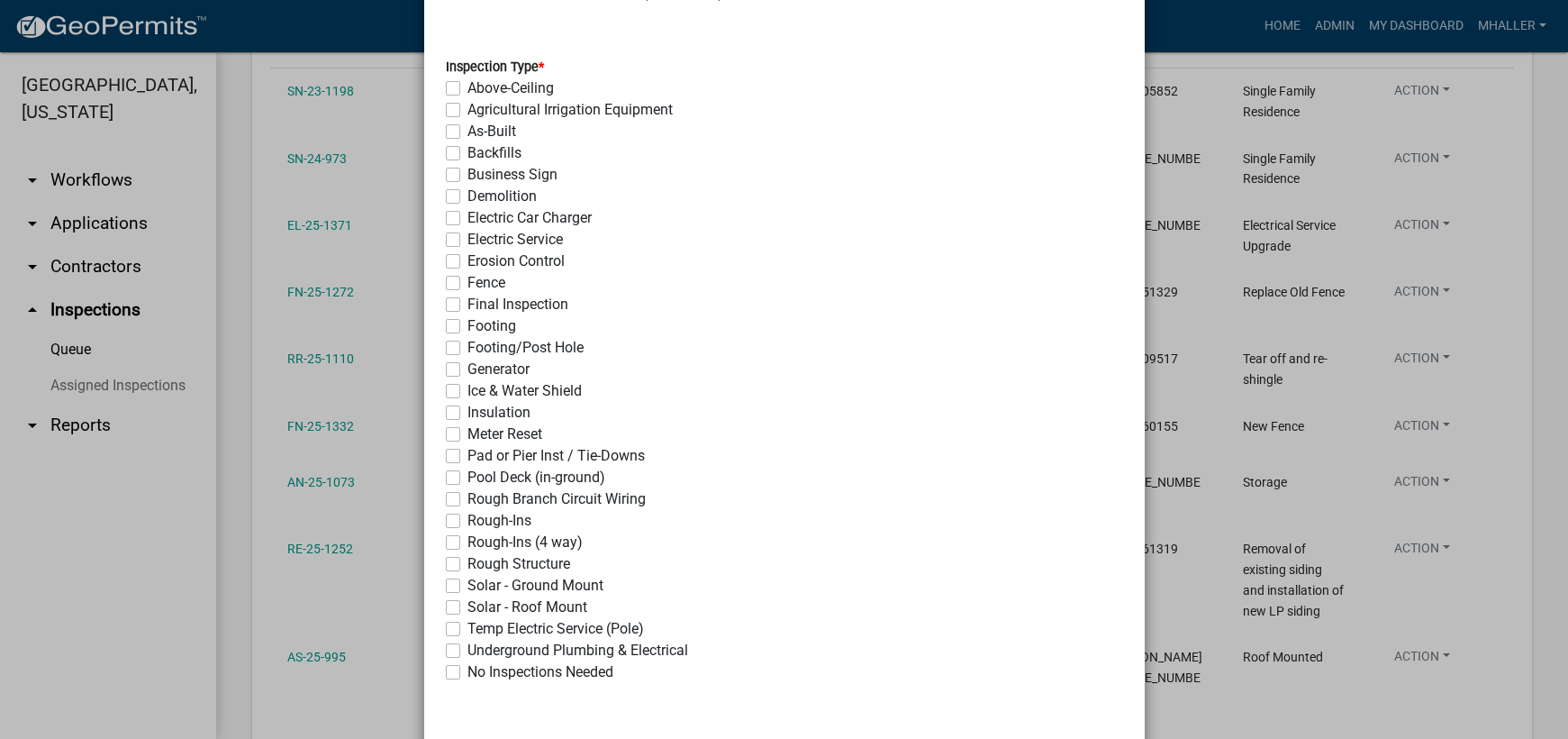
scroll to position [360, 0]
click at [467, 278] on label "Fence" at bounding box center [486, 281] width 38 height 22
click at [467, 278] on input "Fence" at bounding box center [473, 276] width 11 height 11
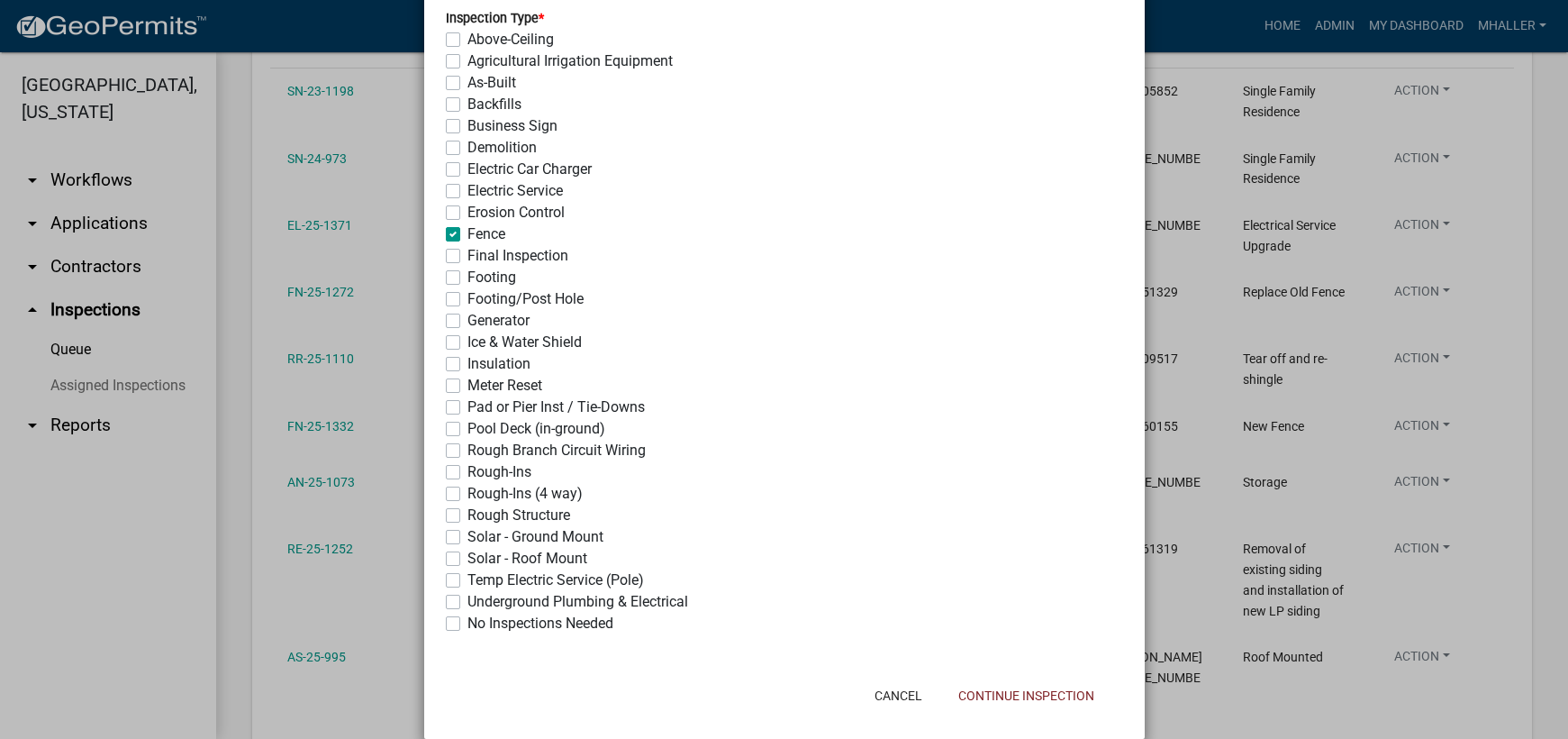
scroll to position [432, 0]
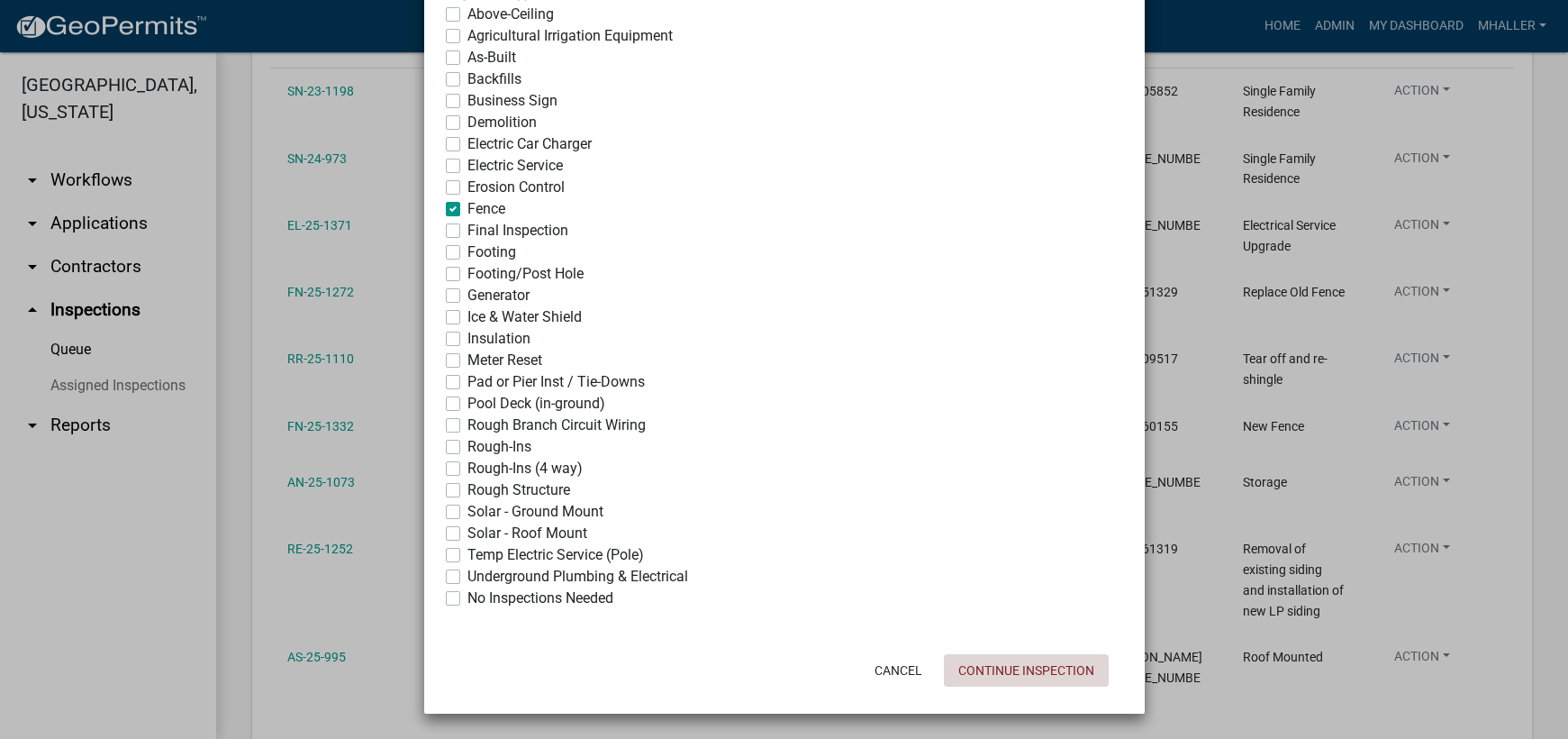
click at [990, 673] on button "Continue Inspection" at bounding box center [1025, 670] width 165 height 32
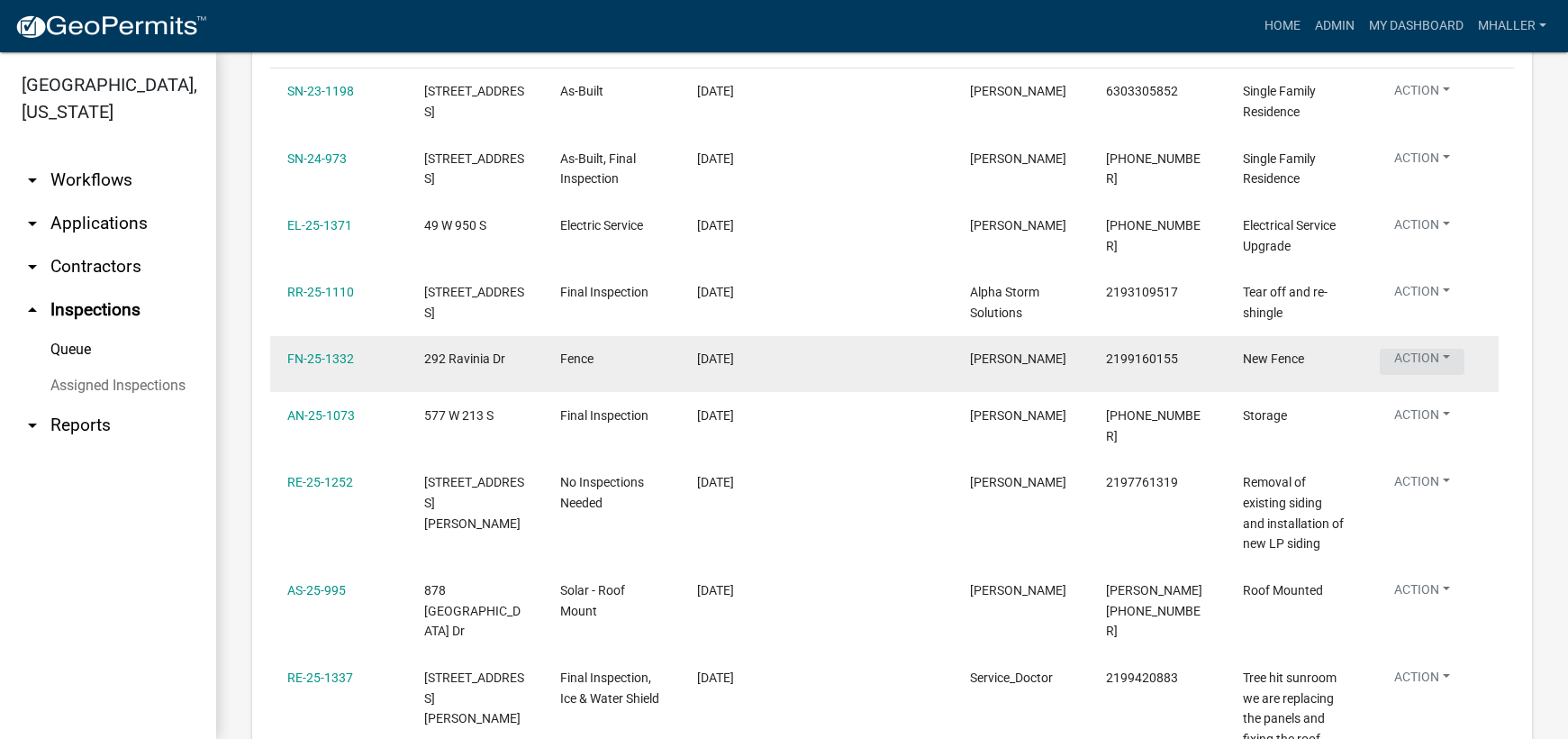
click at [1411, 108] on button "Action" at bounding box center [1421, 93] width 85 height 26
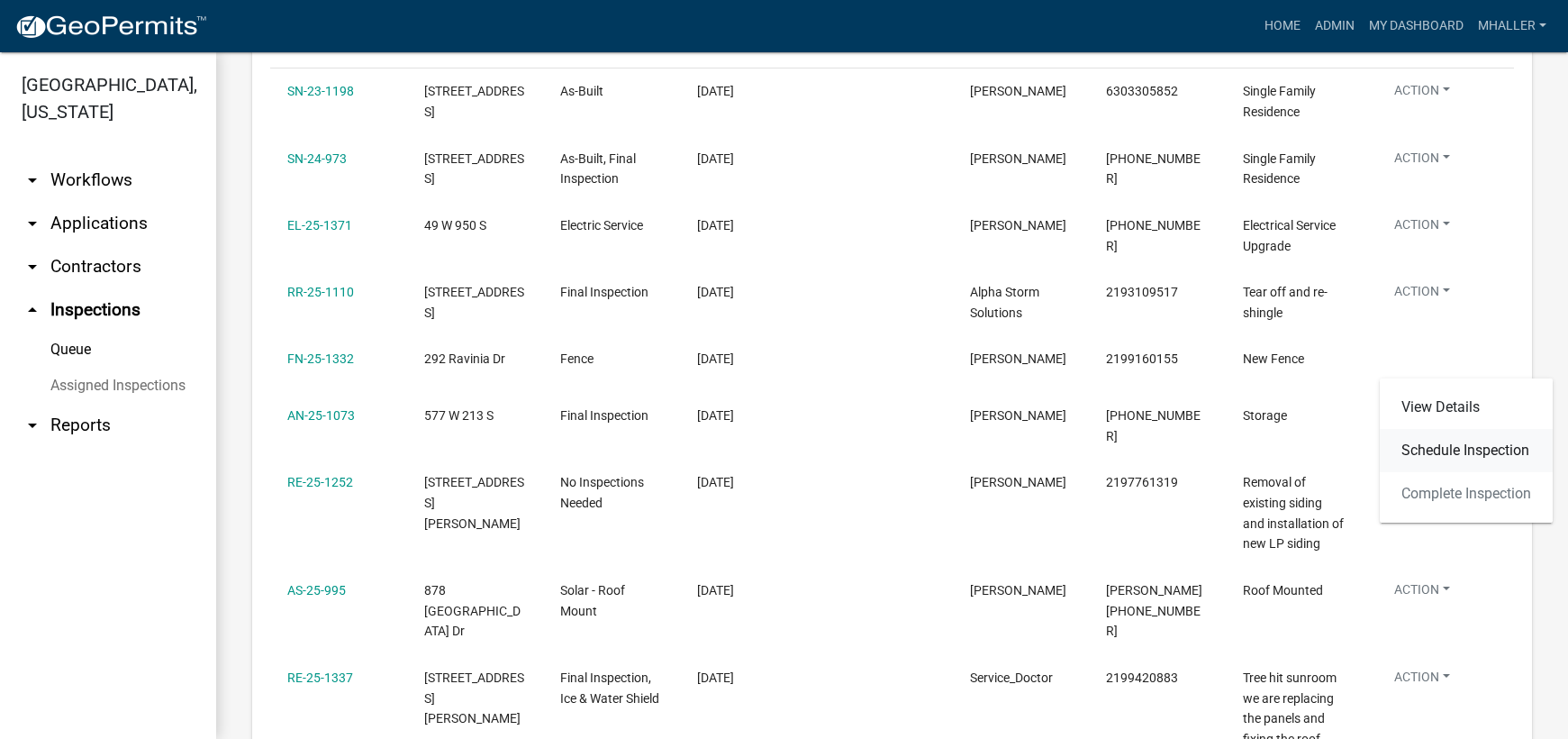
click at [1432, 449] on link "Schedule Inspection" at bounding box center [1466, 449] width 173 height 43
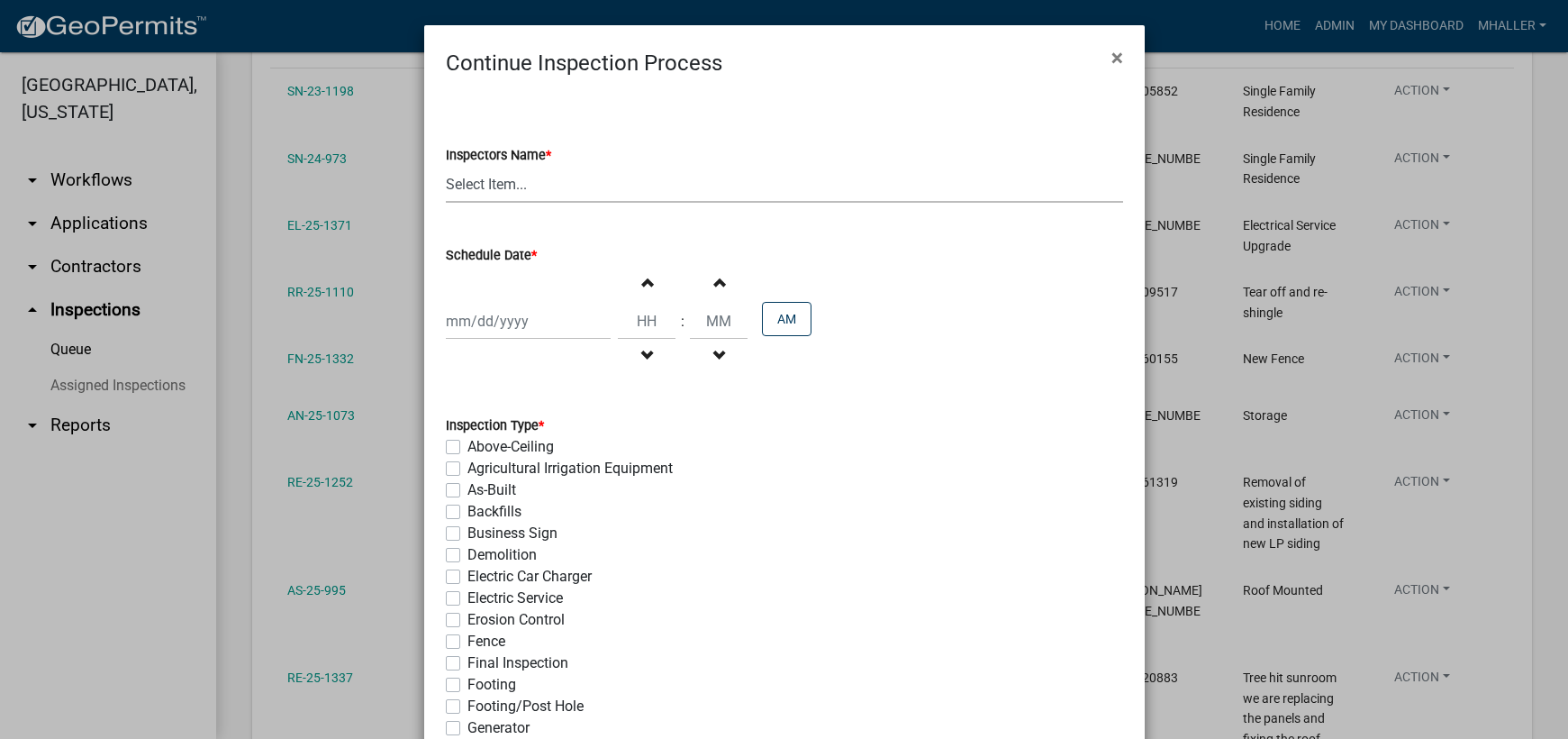
click at [491, 182] on select "Select Item... mhaller ([PERSON_NAME])" at bounding box center [784, 184] width 677 height 37
click at [446, 166] on select "Select Item... mhaller ([PERSON_NAME])" at bounding box center [784, 184] width 677 height 37
click at [506, 320] on div at bounding box center [527, 321] width 165 height 37
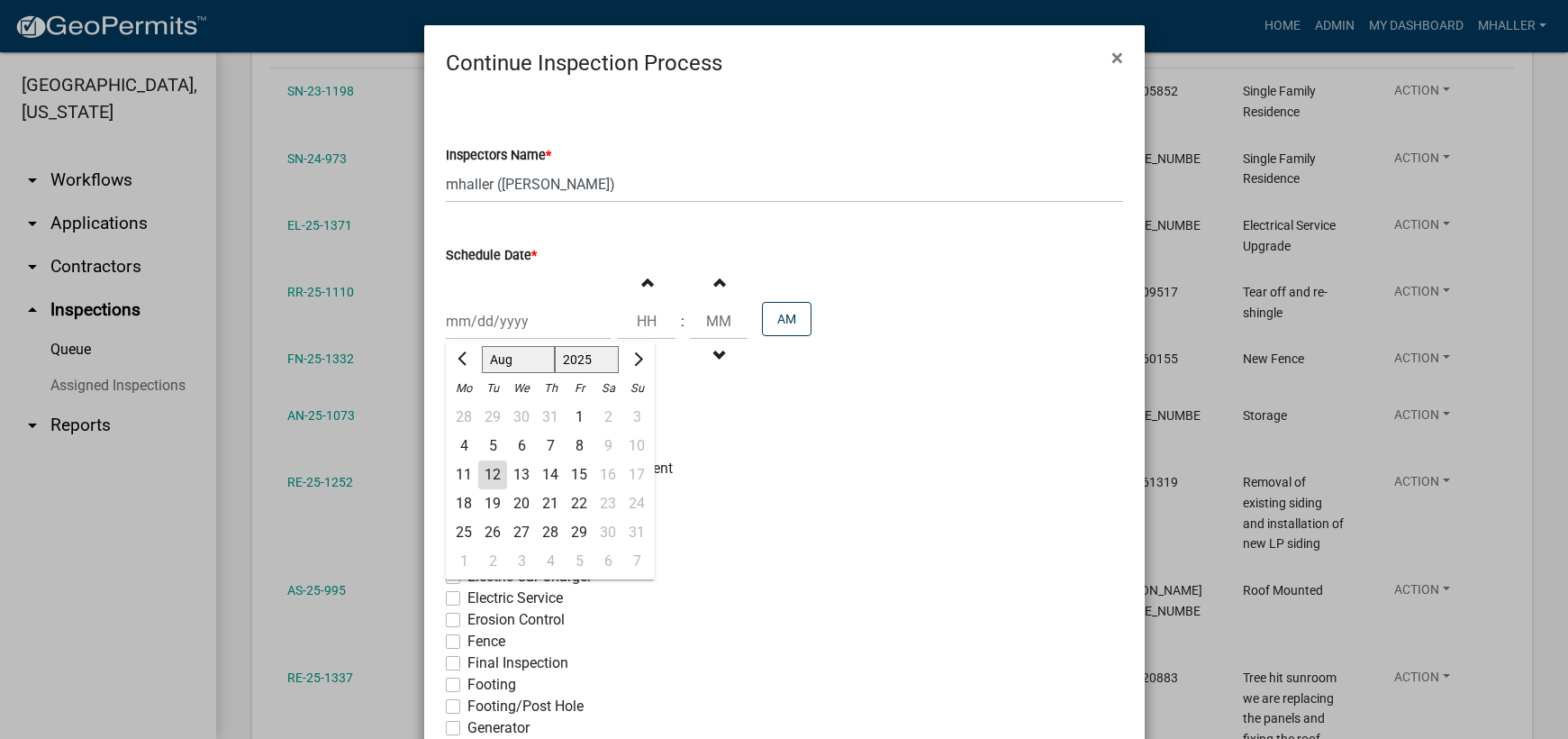
click at [516, 472] on div "13" at bounding box center [521, 474] width 29 height 29
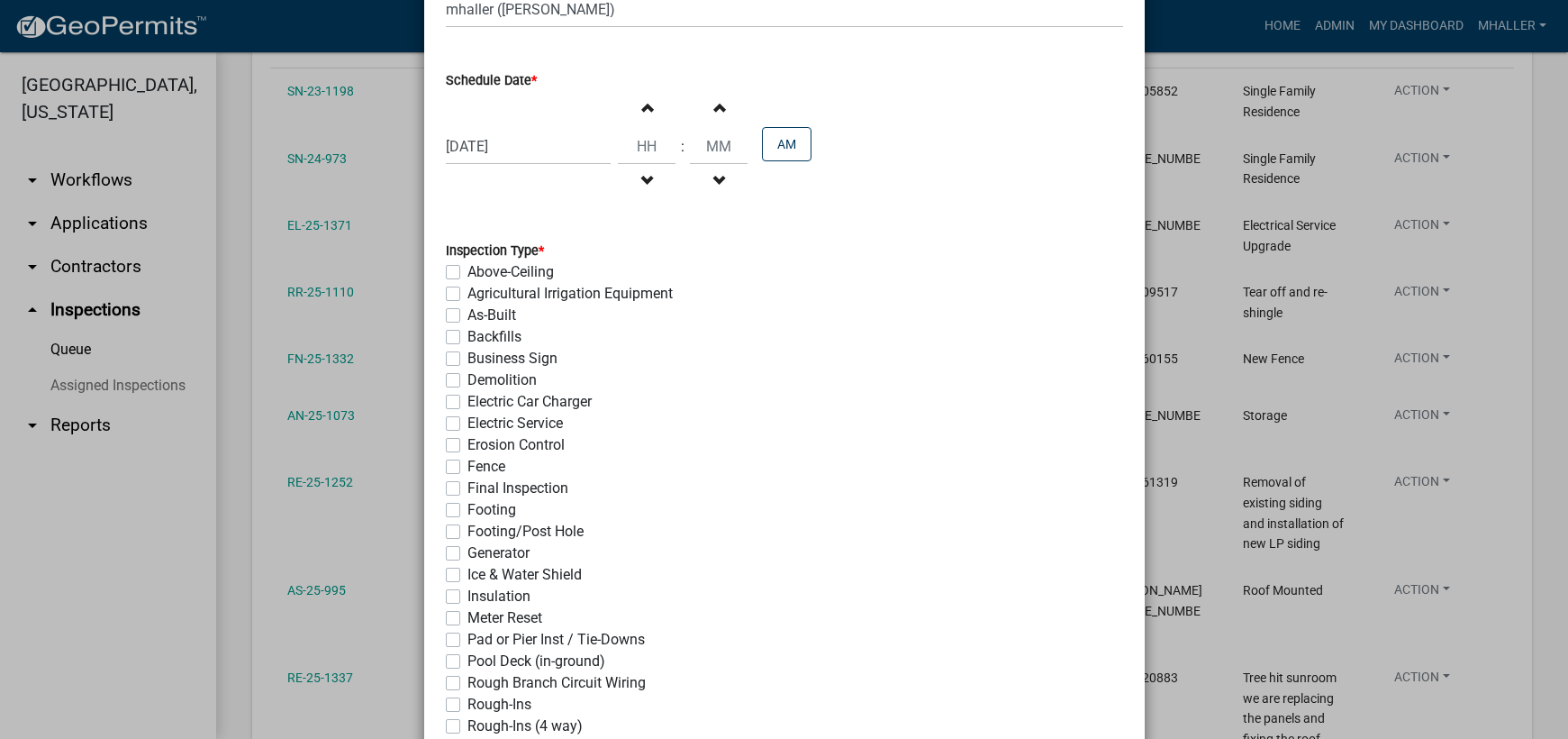
scroll to position [360, 0]
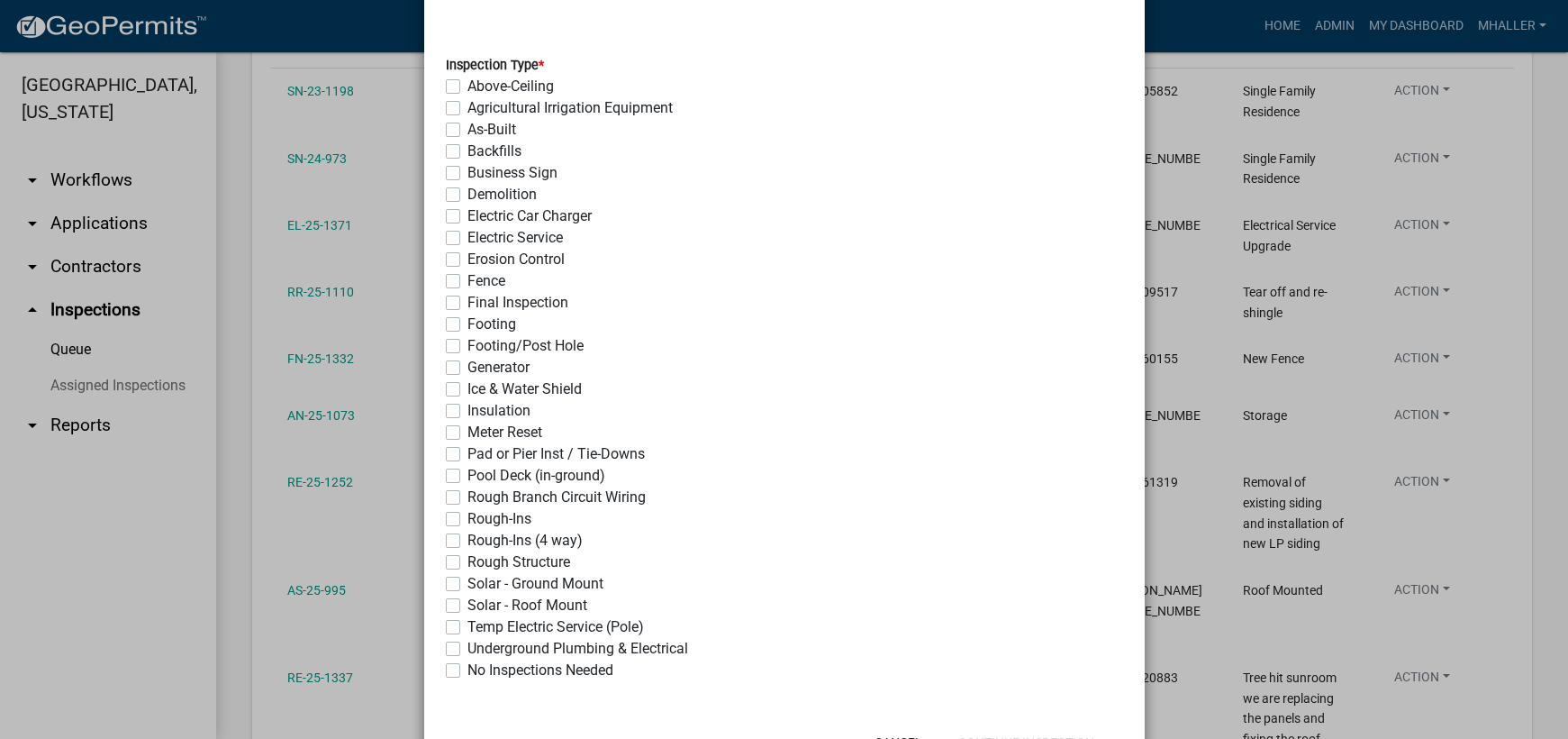
click at [467, 280] on label "Fence" at bounding box center [486, 281] width 38 height 22
click at [467, 280] on input "Fence" at bounding box center [473, 276] width 11 height 11
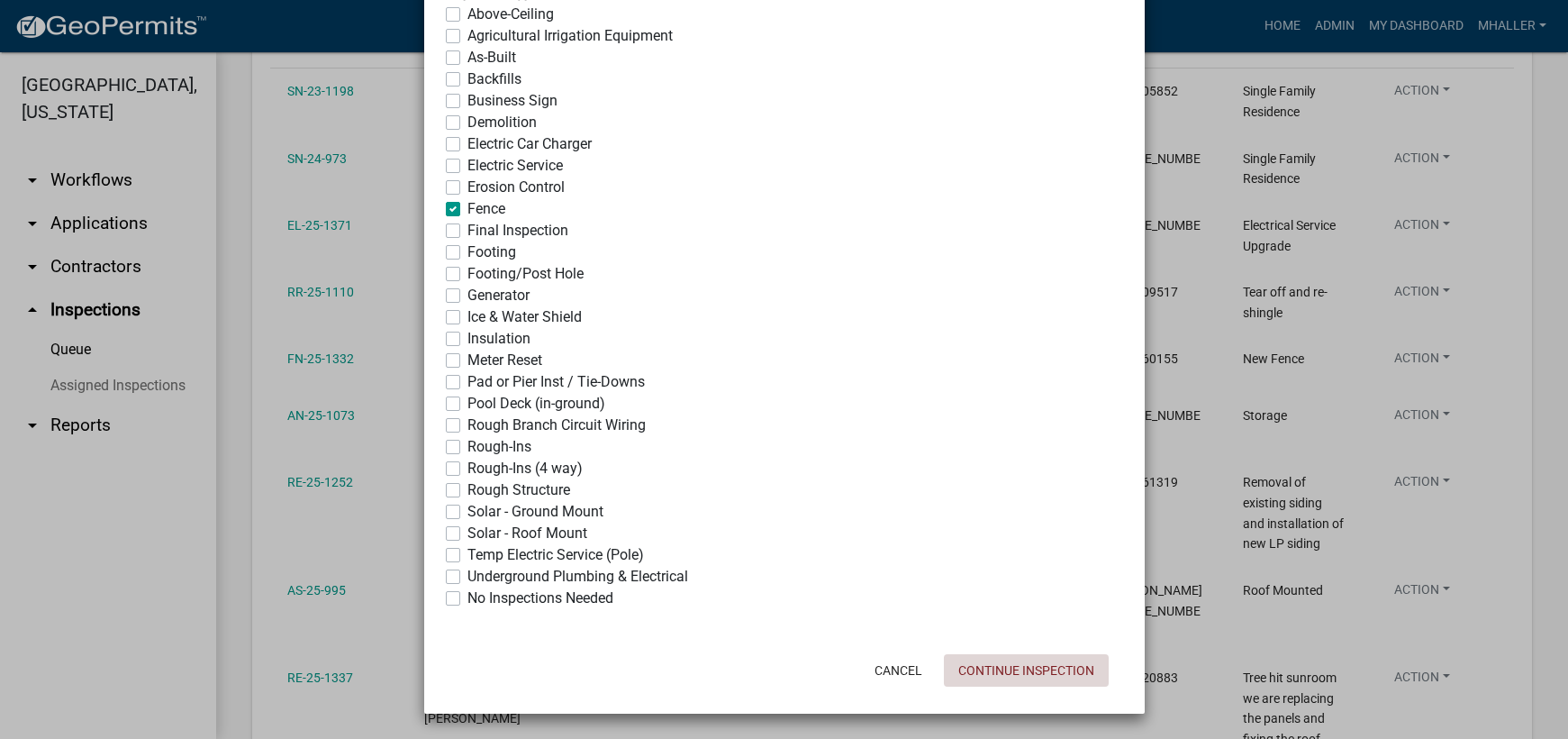
click at [1021, 670] on button "Continue Inspection" at bounding box center [1025, 670] width 165 height 32
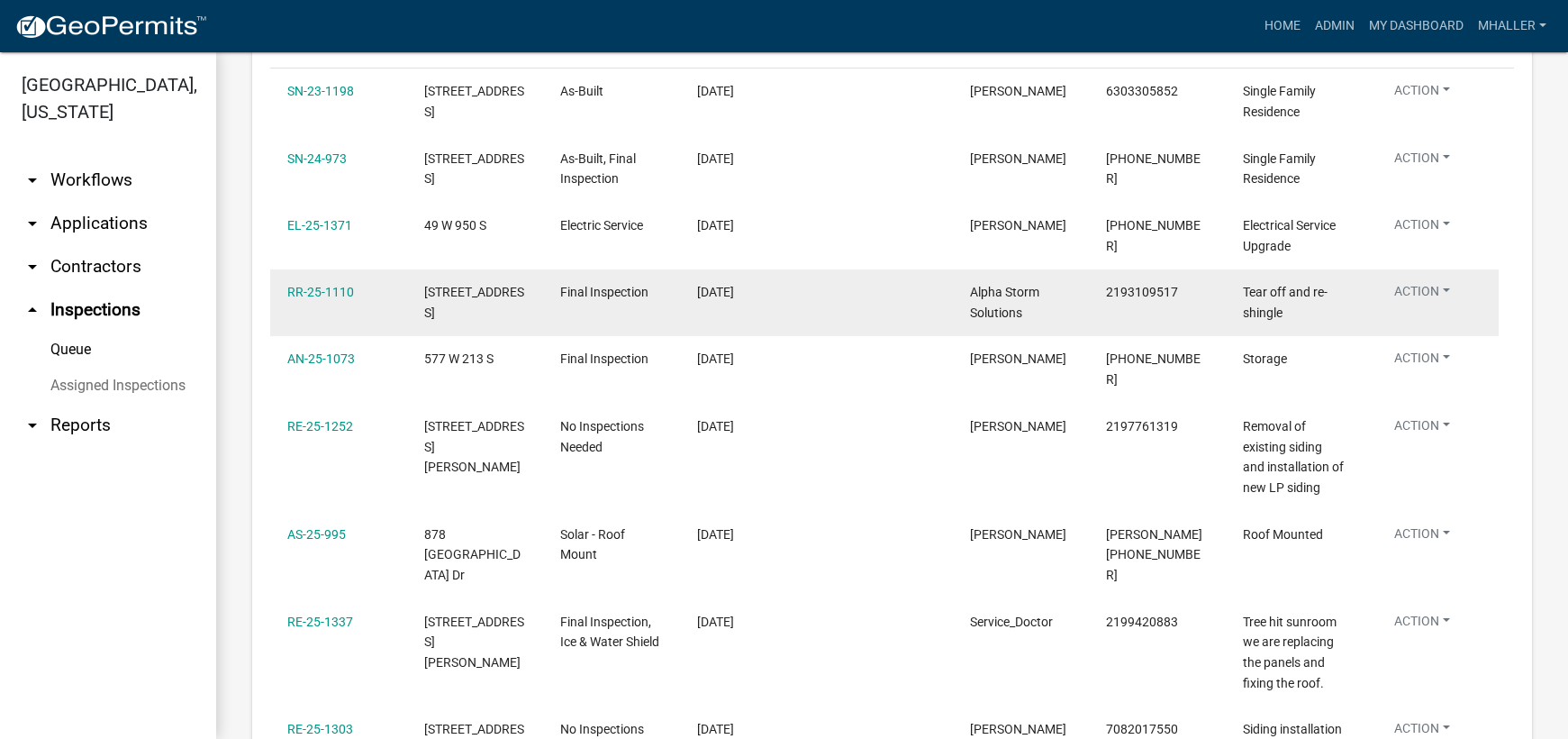
scroll to position [0, 0]
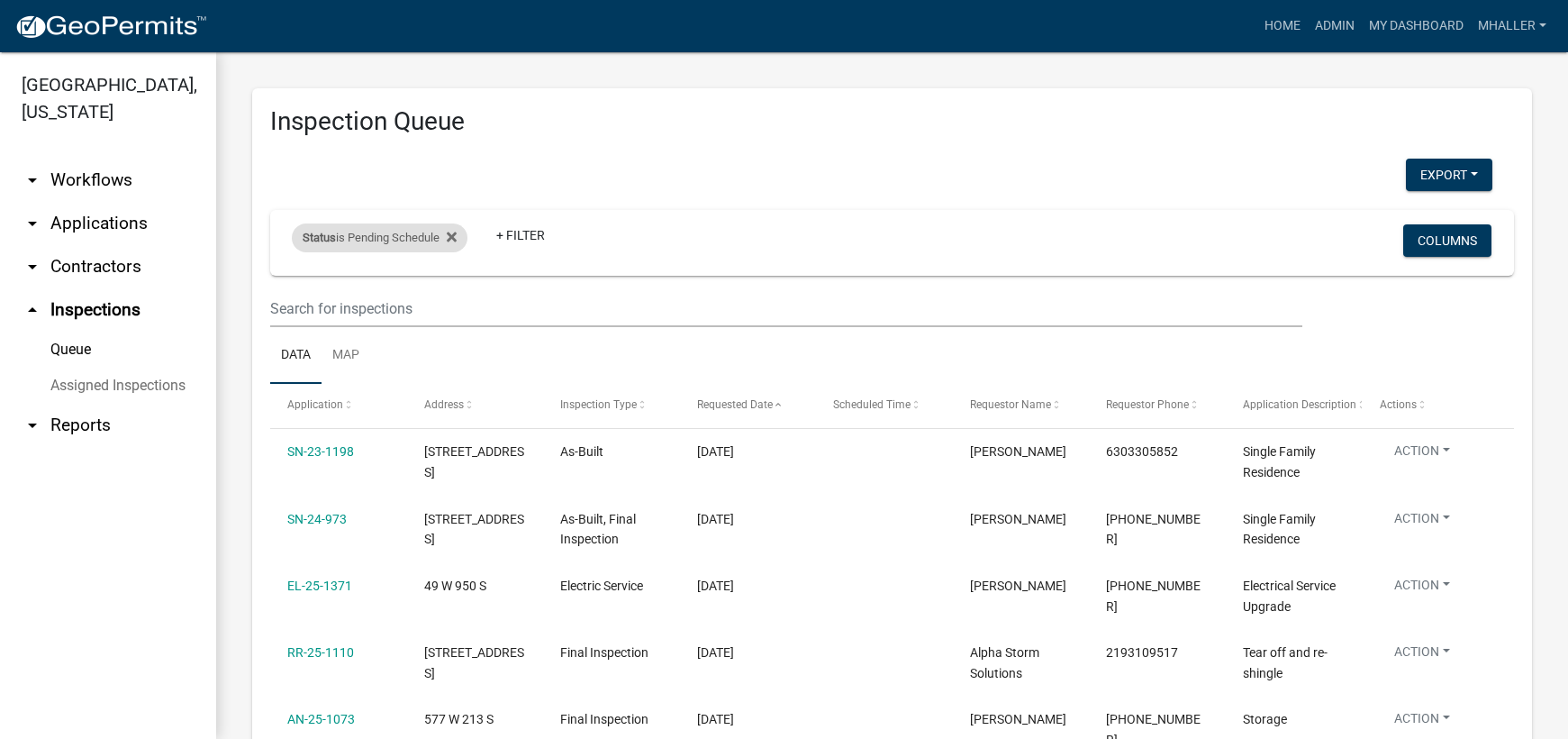
click at [411, 233] on div "Status is Pending Schedule" at bounding box center [379, 238] width 175 height 29
click at [350, 305] on select "Select an option Pending Schedule Pending Inspection Approved Denied Deleted Vo…" at bounding box center [381, 305] width 180 height 37
click at [295, 287] on select "Select an option Pending Schedule Pending Inspection Approved Denied Deleted Vo…" at bounding box center [381, 305] width 180 height 37
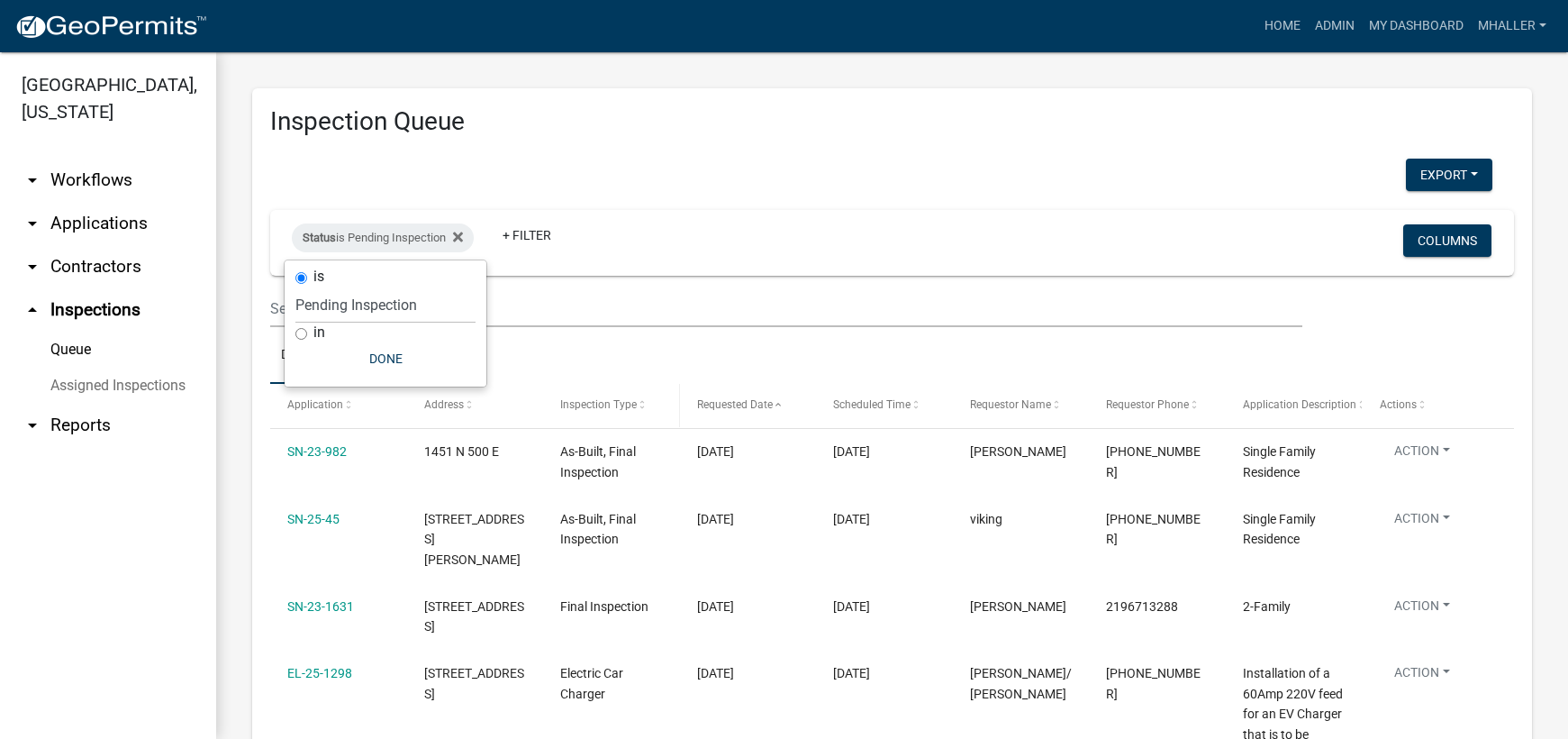
click at [588, 398] on span "Inspection Type" at bounding box center [598, 404] width 76 height 12
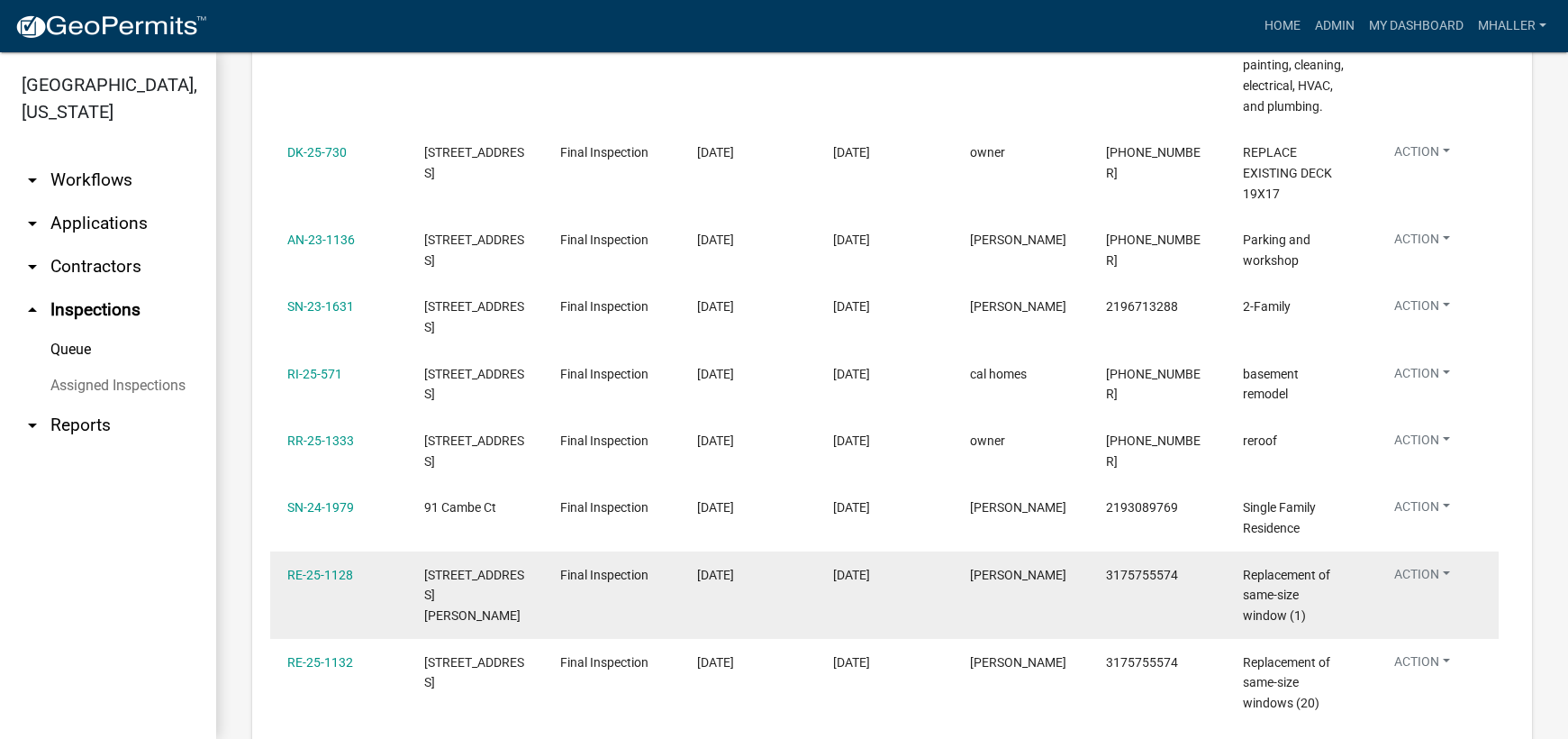
scroll to position [990, 0]
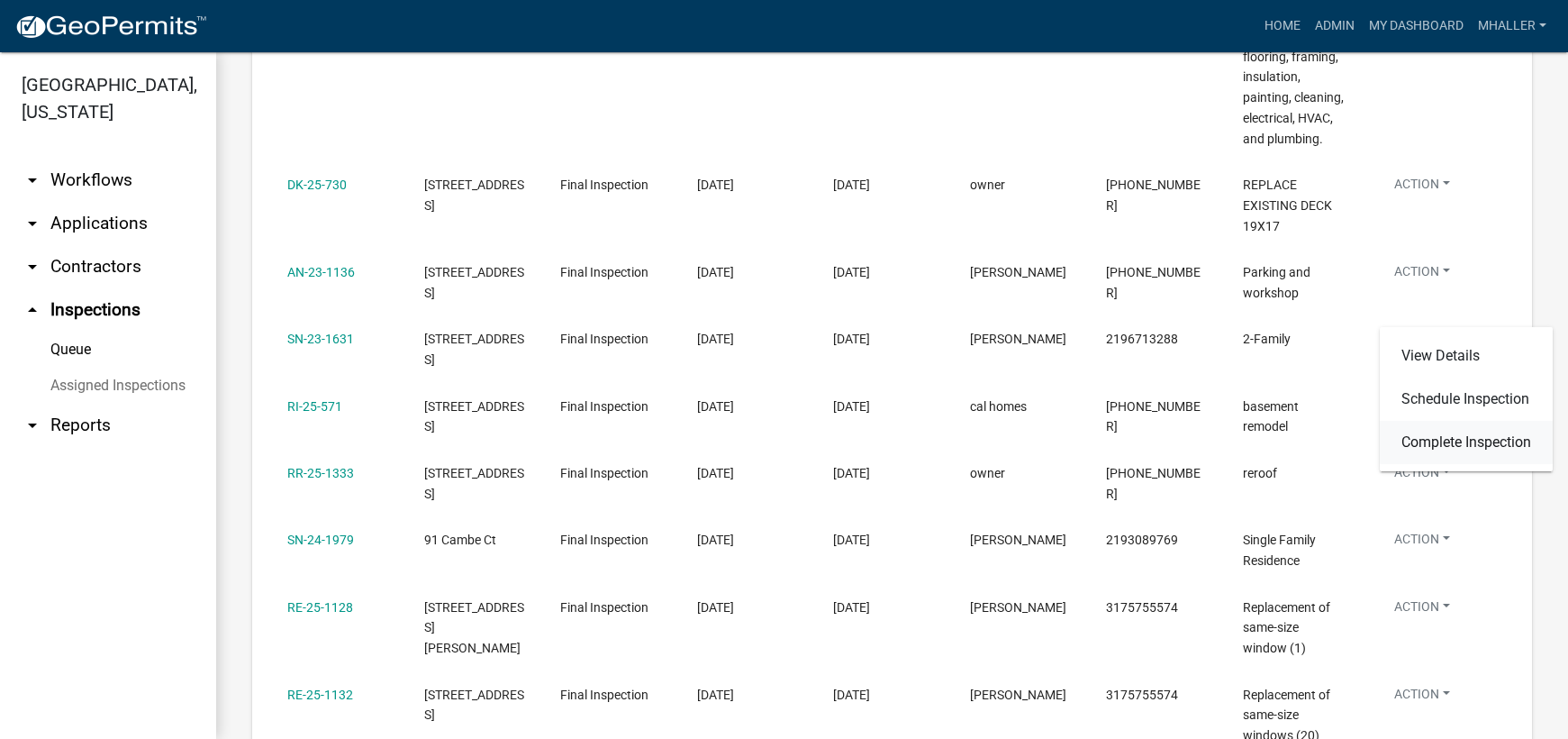
click at [1415, 445] on link "Complete Inspection" at bounding box center [1466, 442] width 173 height 43
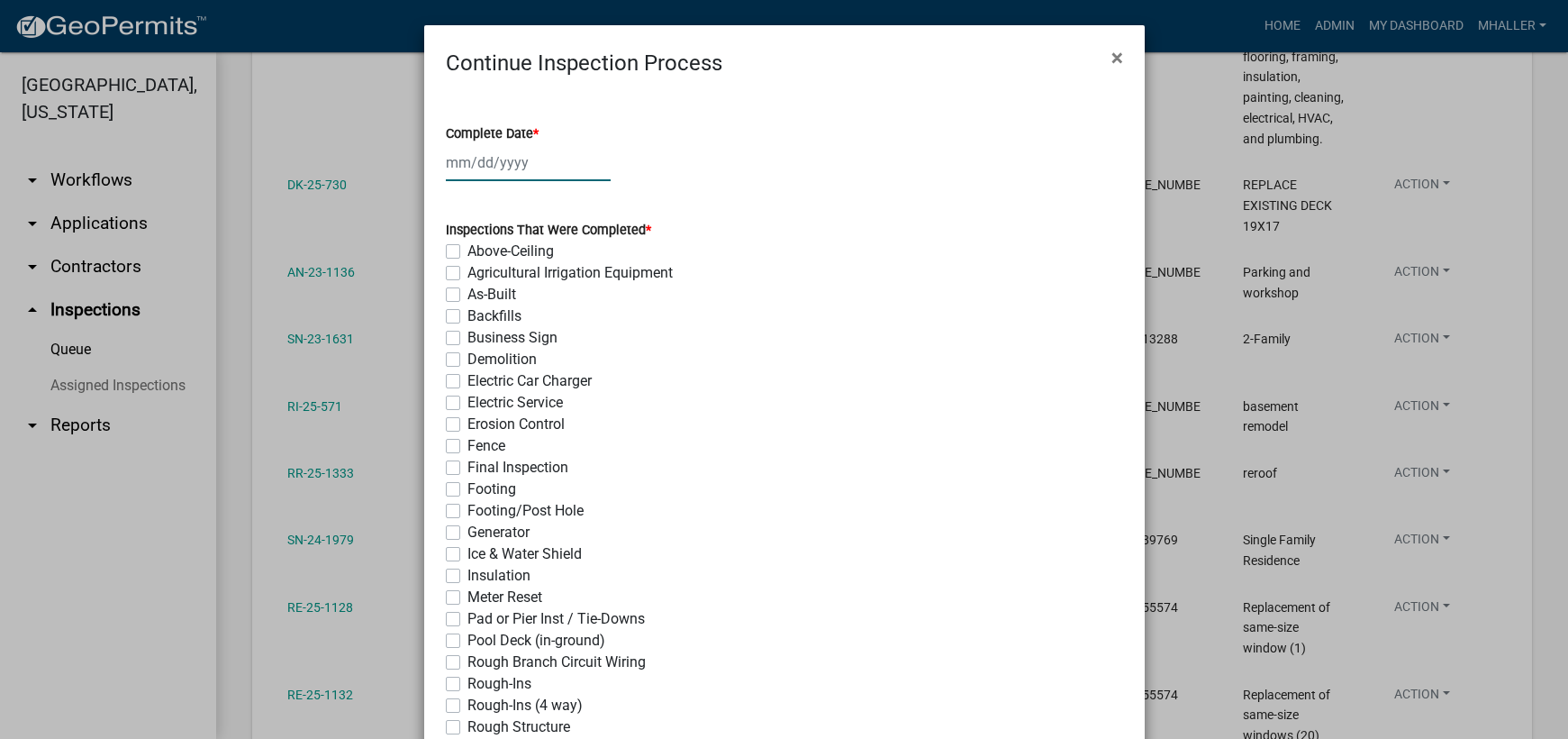
click at [450, 160] on div at bounding box center [527, 162] width 165 height 37
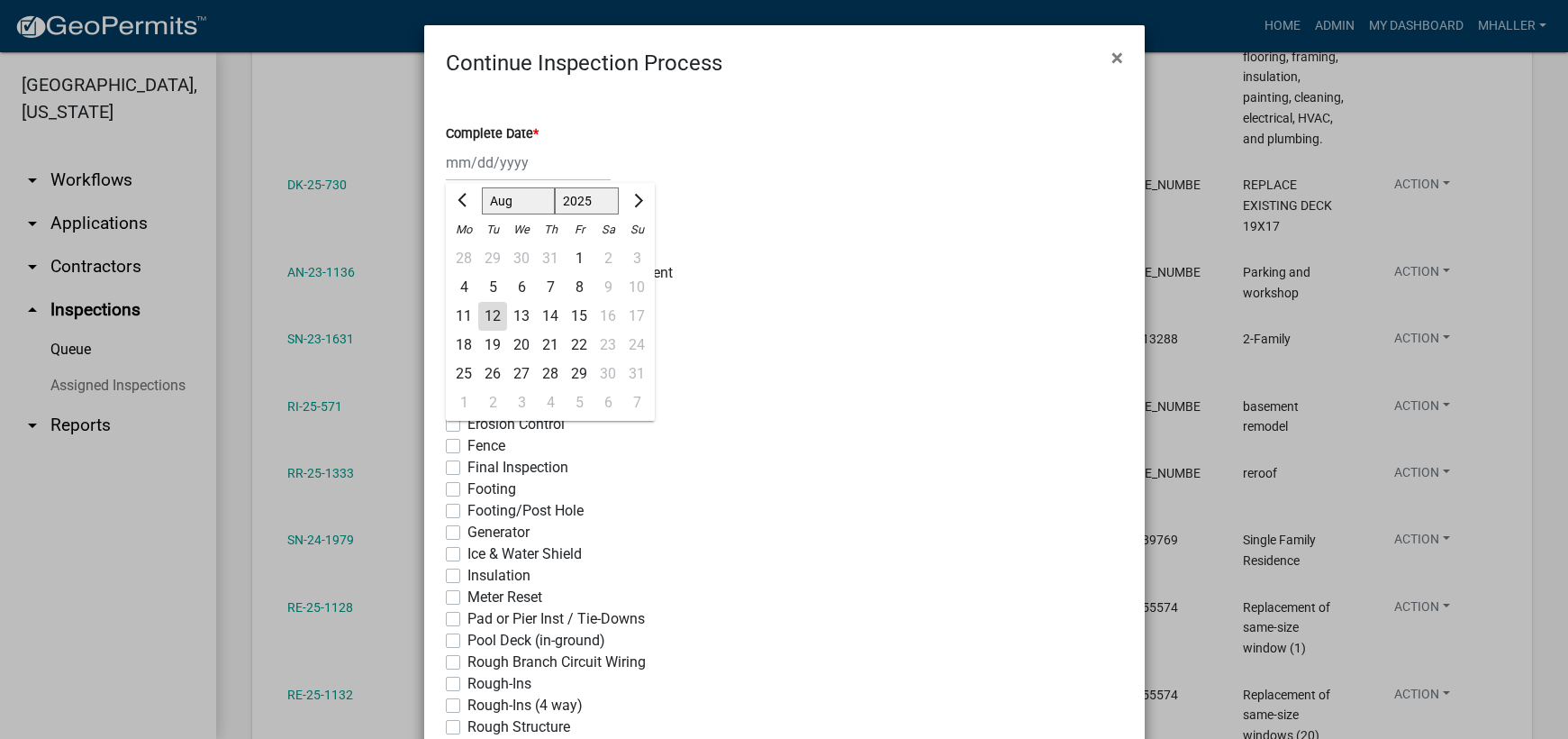
click at [486, 312] on div "12" at bounding box center [492, 316] width 29 height 29
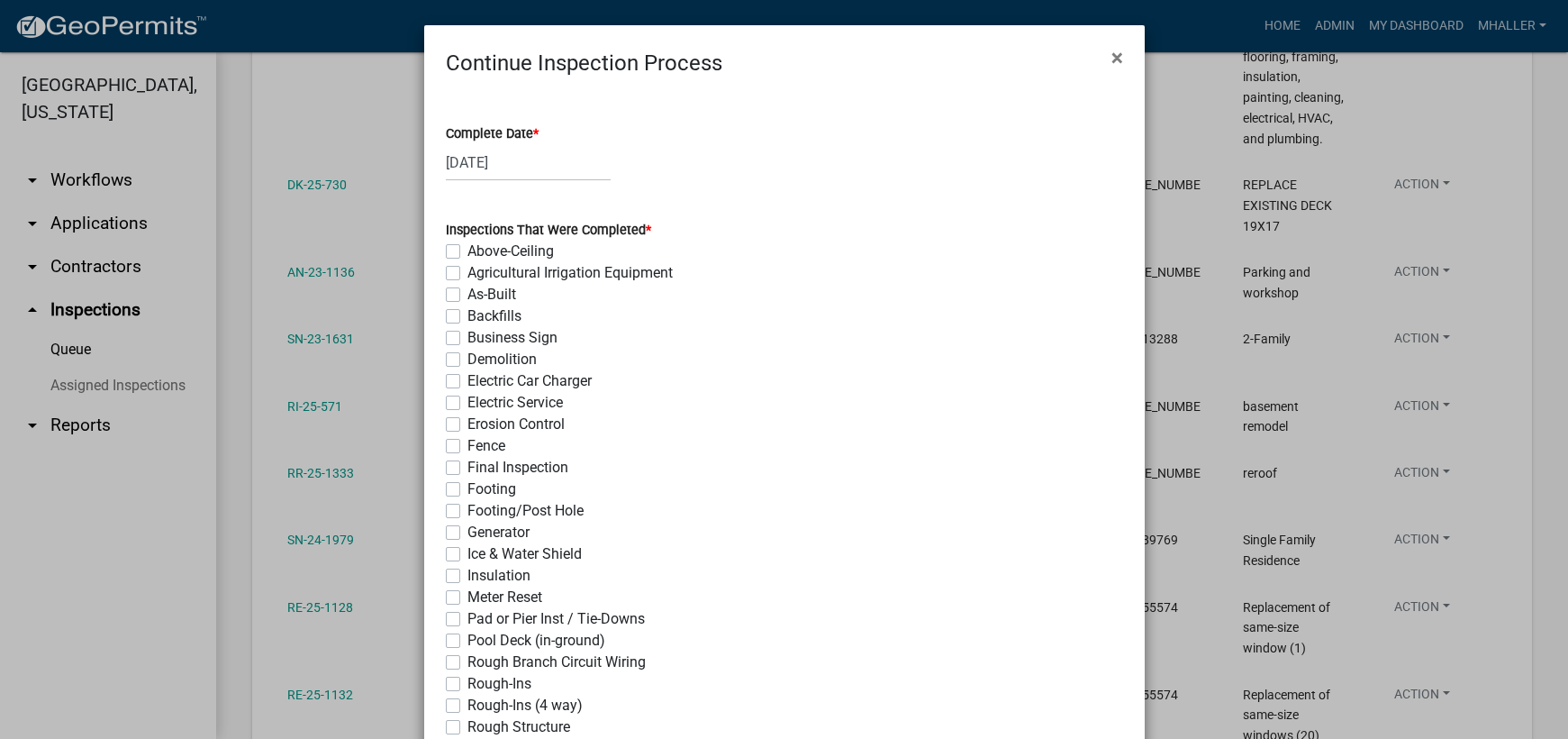
click at [467, 465] on label "Final Inspection" at bounding box center [518, 468] width 101 height 22
click at [467, 465] on input "Final Inspection" at bounding box center [473, 463] width 11 height 11
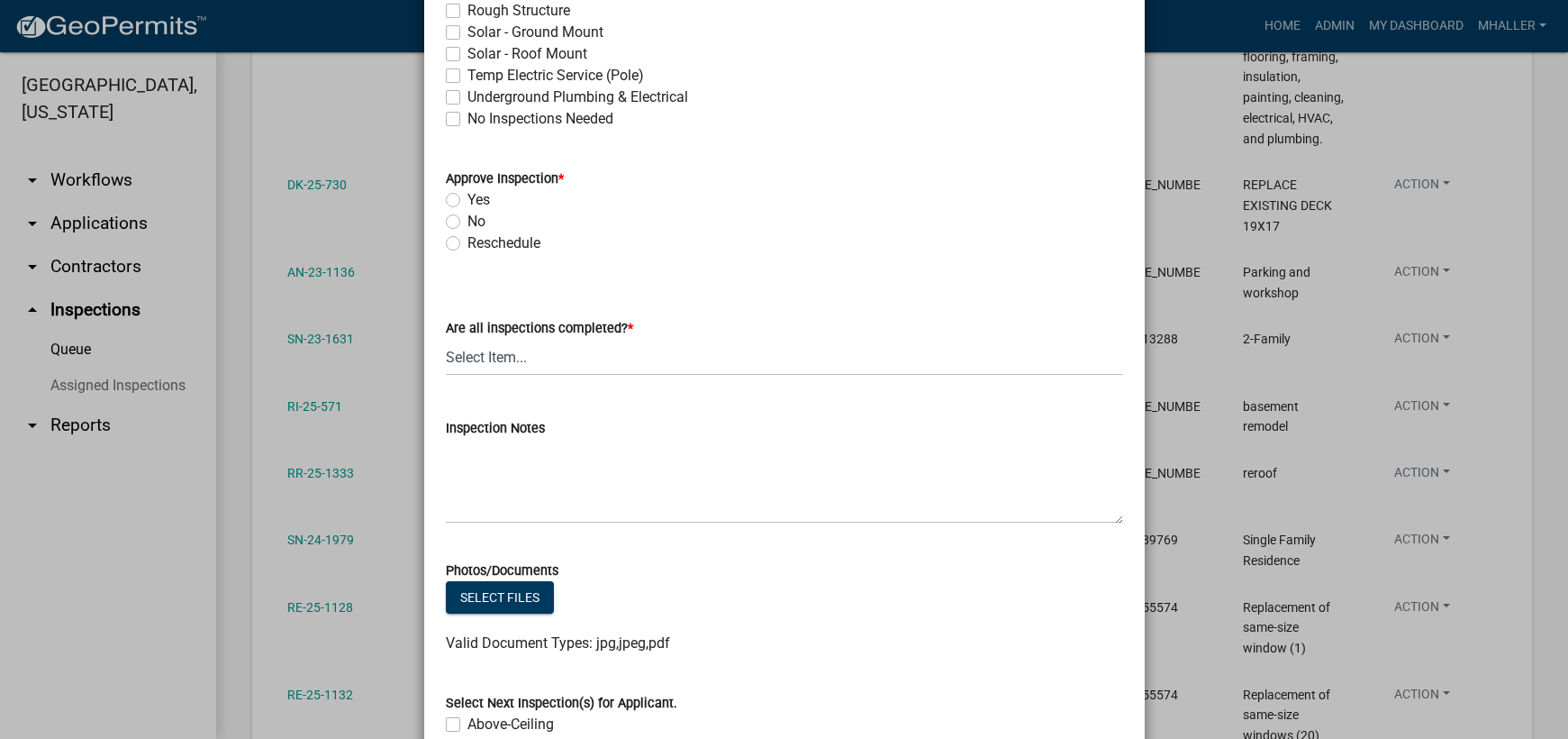
scroll to position [721, 0]
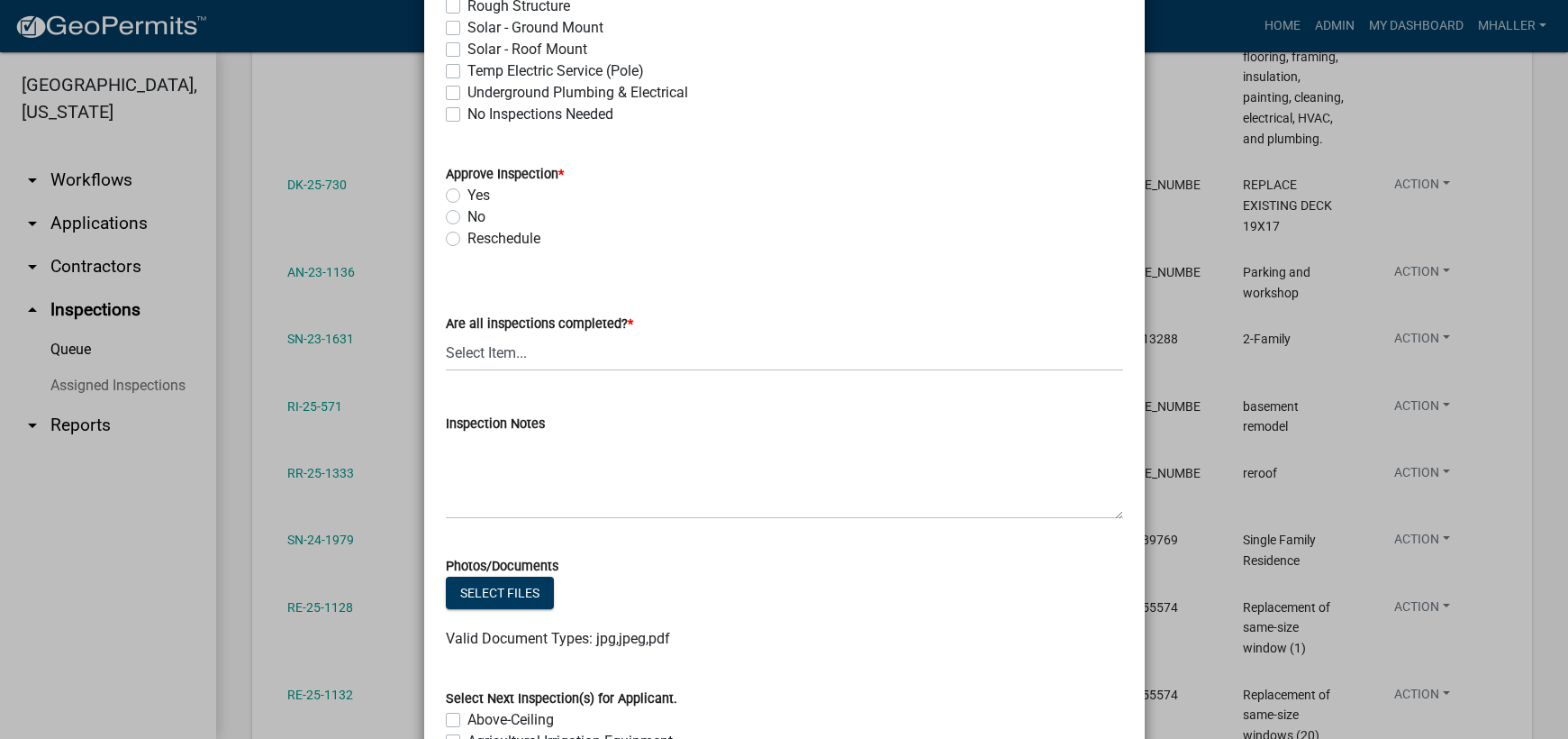
drag, startPoint x: 446, startPoint y: 193, endPoint x: 531, endPoint y: 339, distance: 168.9
click at [467, 194] on label "Yes" at bounding box center [479, 195] width 23 height 22
click at [467, 194] on input "Yes" at bounding box center [473, 190] width 11 height 11
click at [537, 358] on select "Select Item... Yes - All Inspections Have Been Completed No - More Inspections …" at bounding box center [784, 352] width 677 height 37
click at [446, 334] on select "Select Item... Yes - All Inspections Have Been Completed No - More Inspections …" at bounding box center [784, 352] width 677 height 37
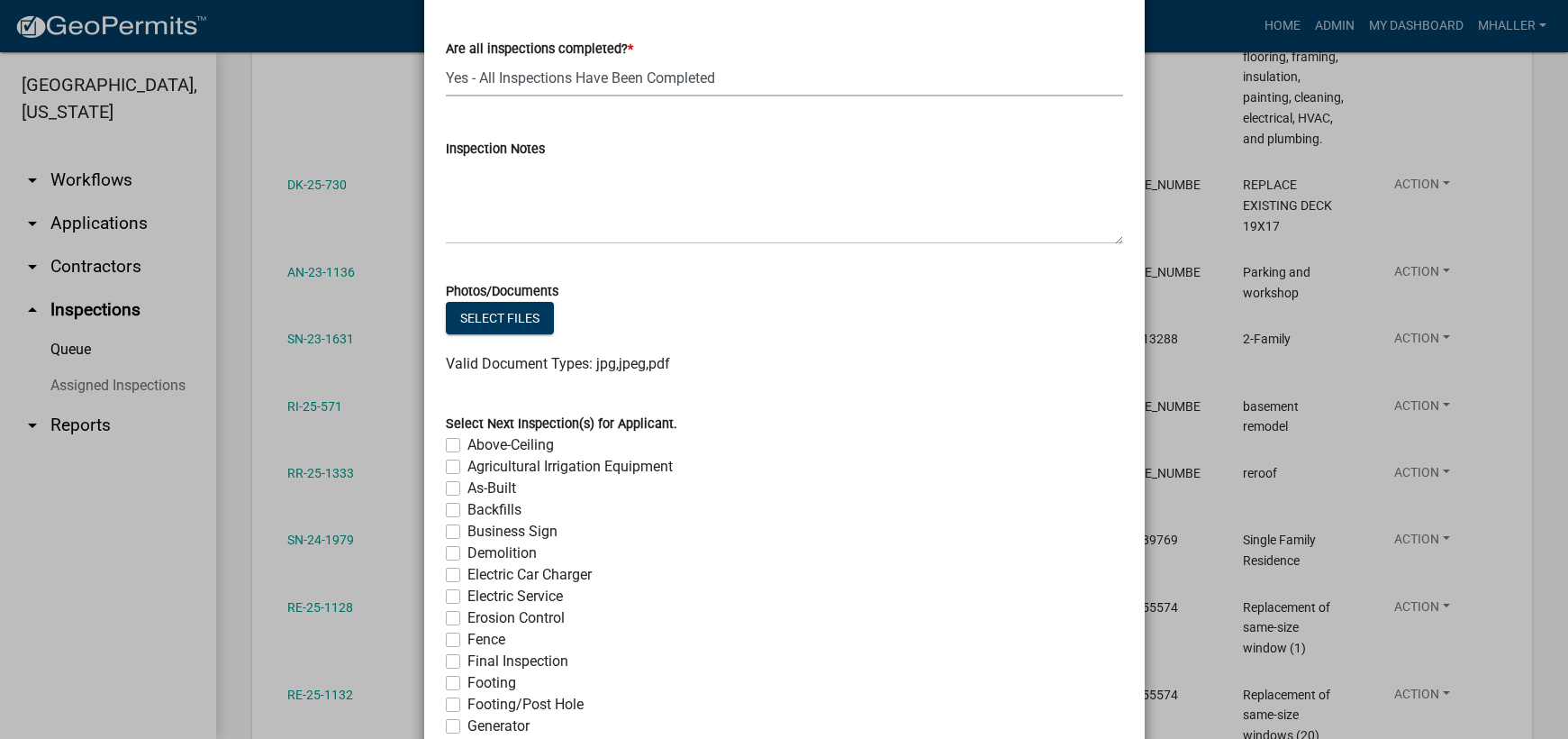
scroll to position [975, 0]
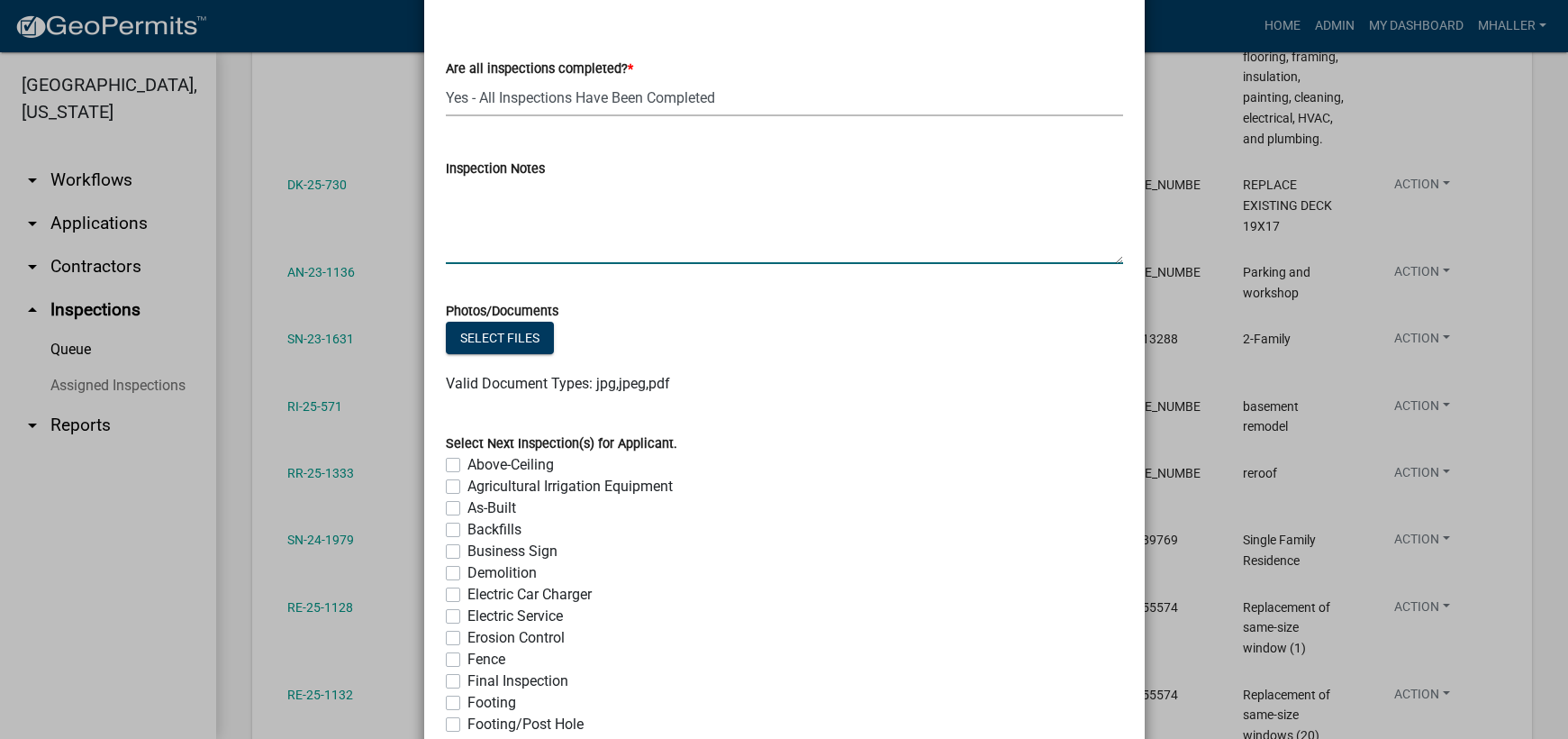
click at [466, 241] on textarea "Inspection Notes" at bounding box center [784, 221] width 677 height 85
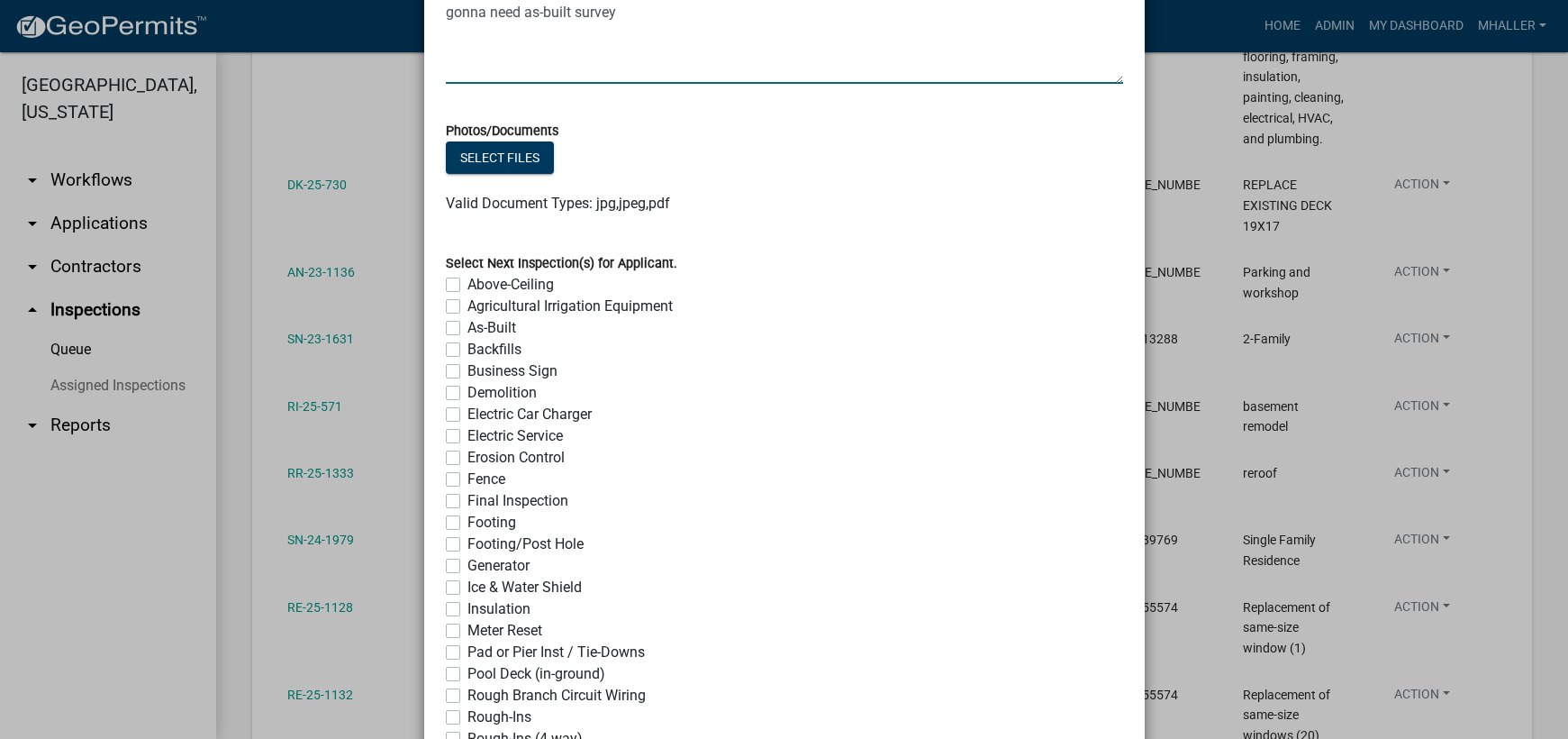
scroll to position [1426, 0]
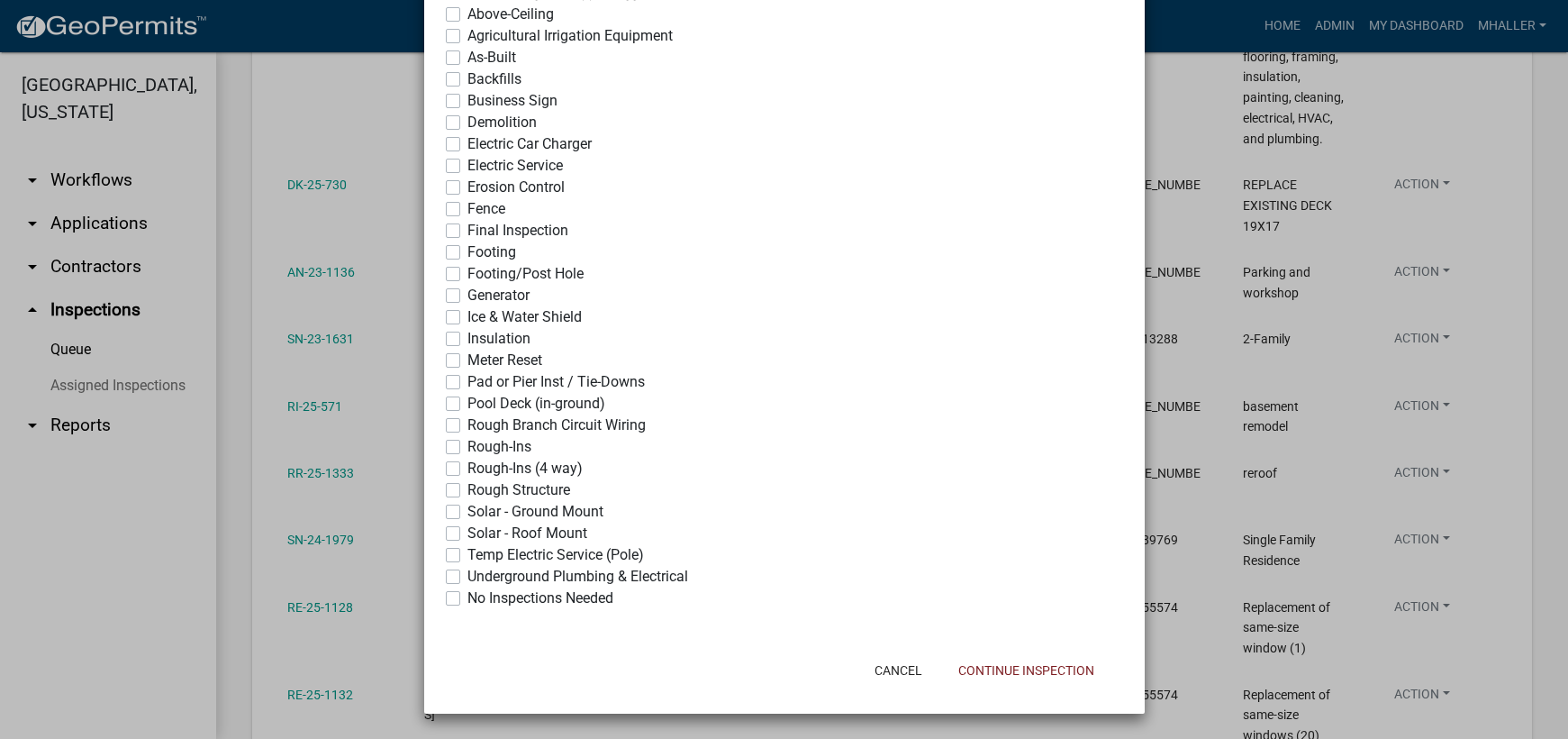
click at [467, 598] on label "No Inspections Needed" at bounding box center [540, 598] width 146 height 22
click at [467, 598] on input "No Inspections Needed" at bounding box center [473, 593] width 11 height 11
click at [1006, 670] on button "Continue Inspection" at bounding box center [1025, 670] width 165 height 32
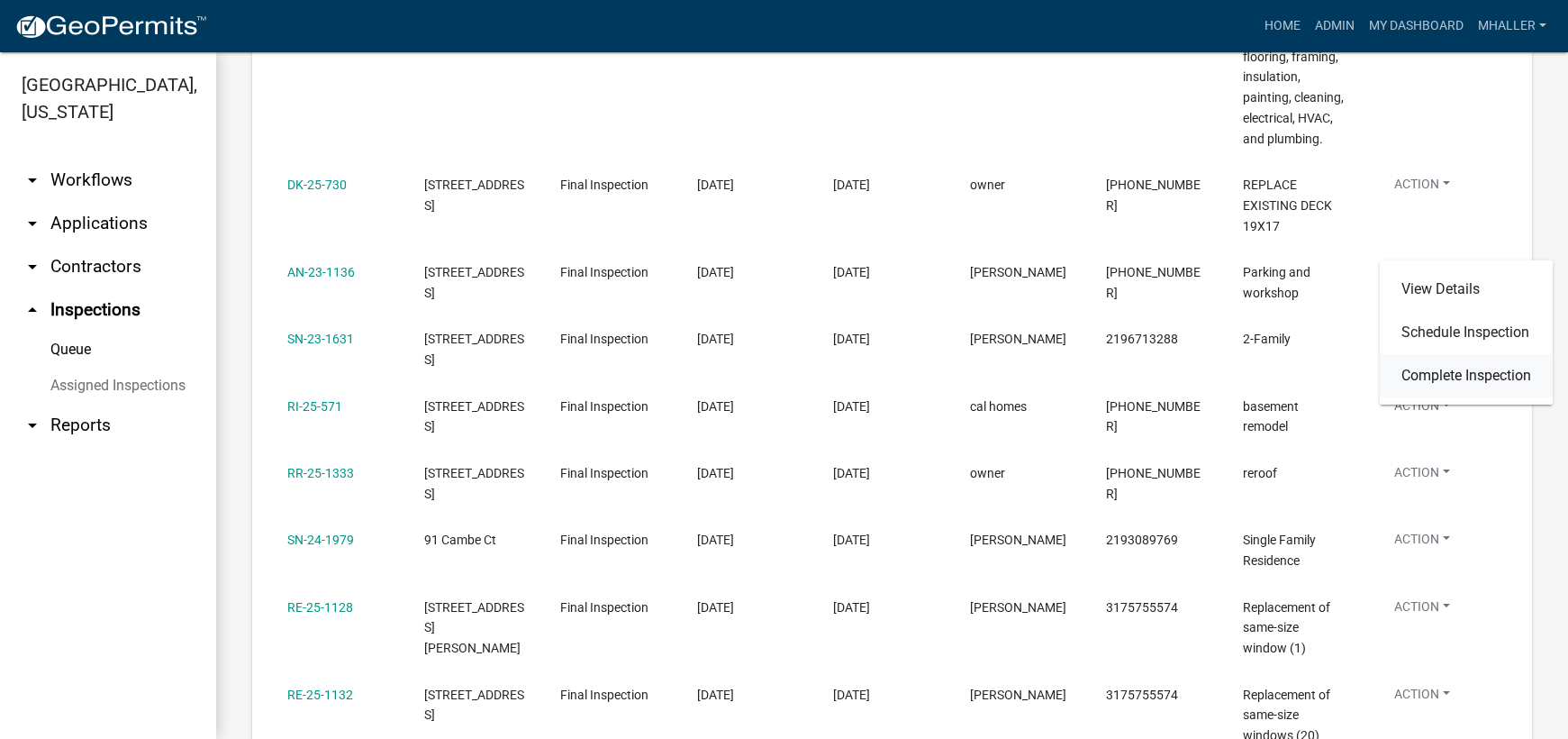
click at [1436, 377] on link "Complete Inspection" at bounding box center [1466, 375] width 173 height 43
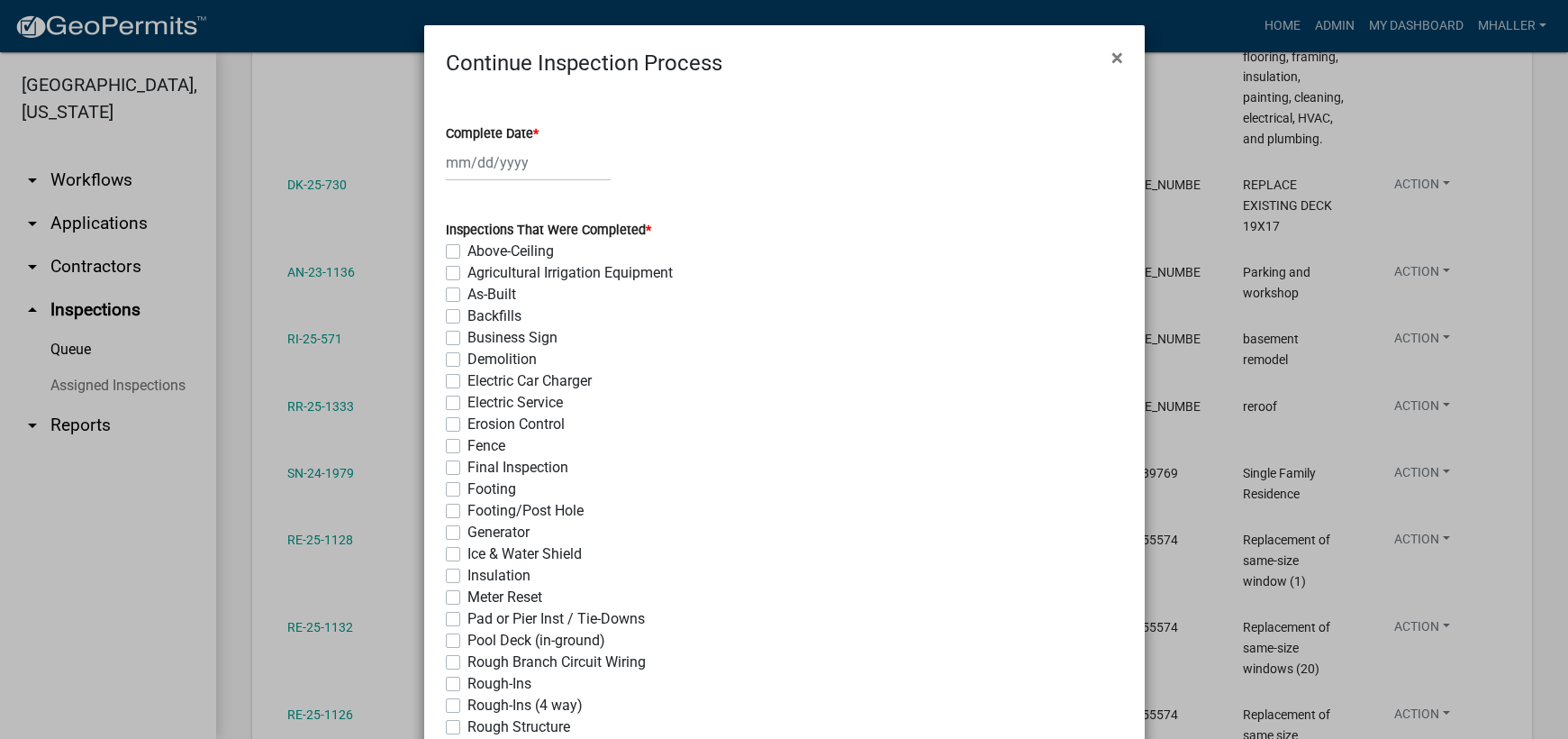
click at [484, 163] on div at bounding box center [527, 162] width 165 height 37
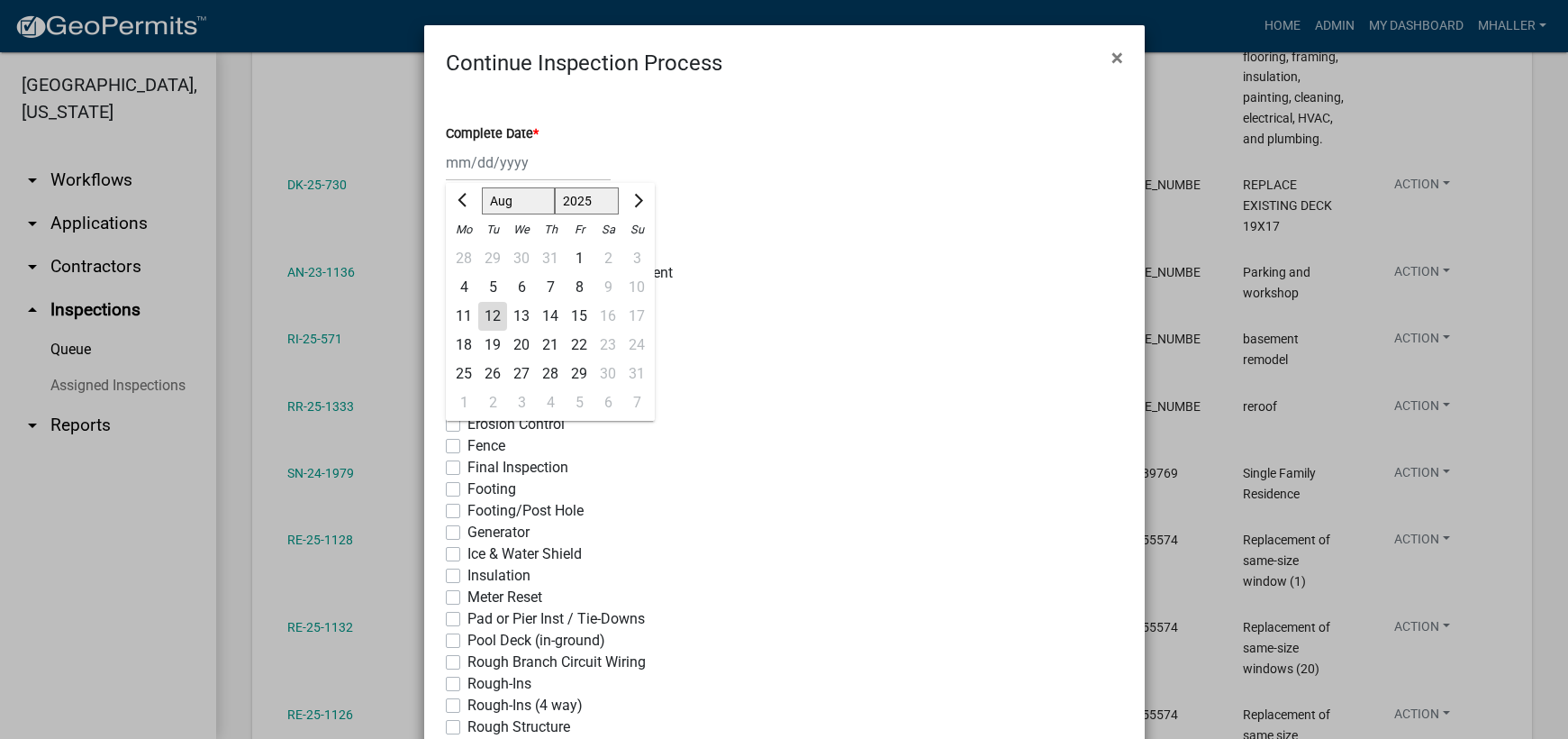
click at [486, 316] on div "12" at bounding box center [492, 316] width 29 height 29
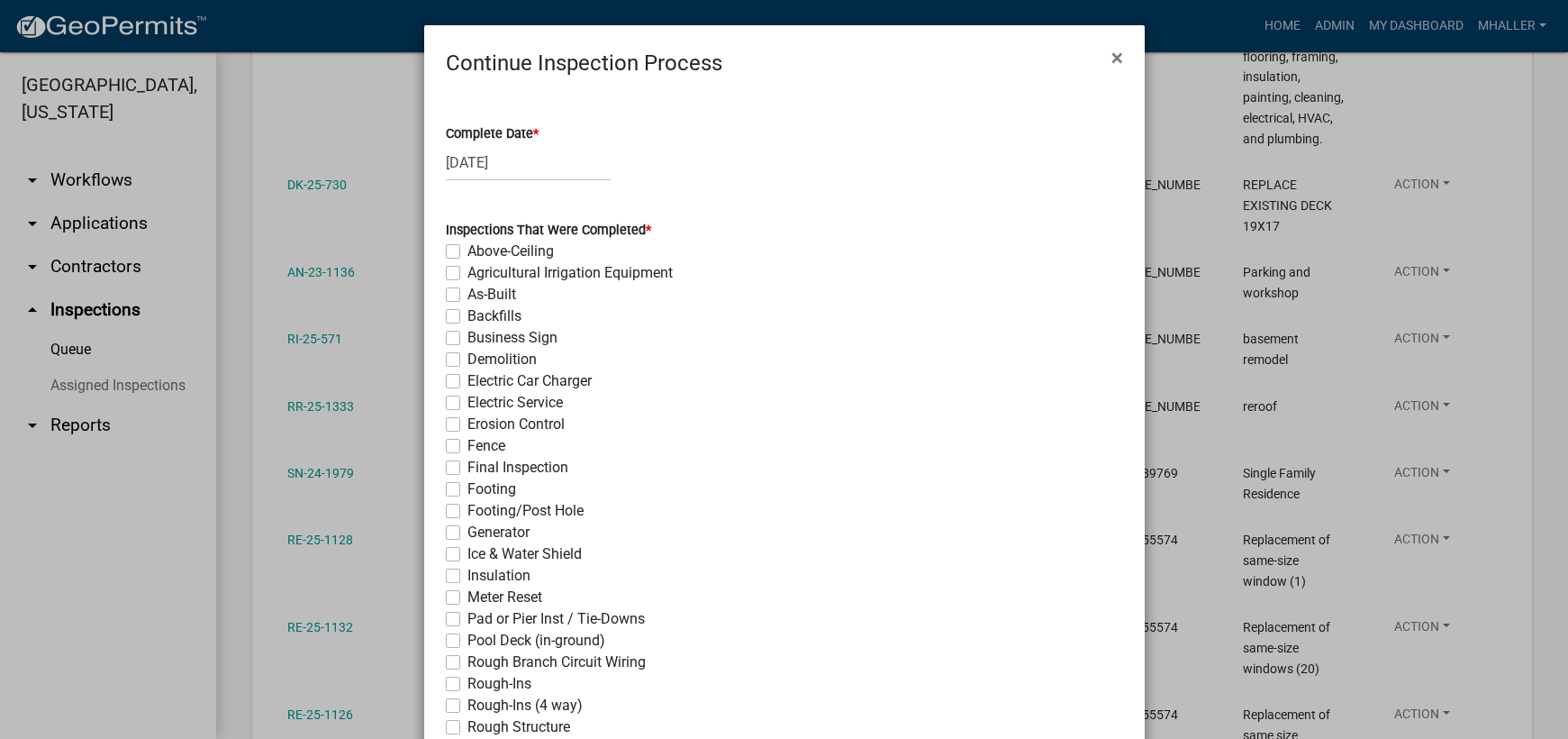
click at [467, 466] on label "Final Inspection" at bounding box center [518, 468] width 101 height 22
click at [467, 466] on input "Final Inspection" at bounding box center [473, 463] width 11 height 11
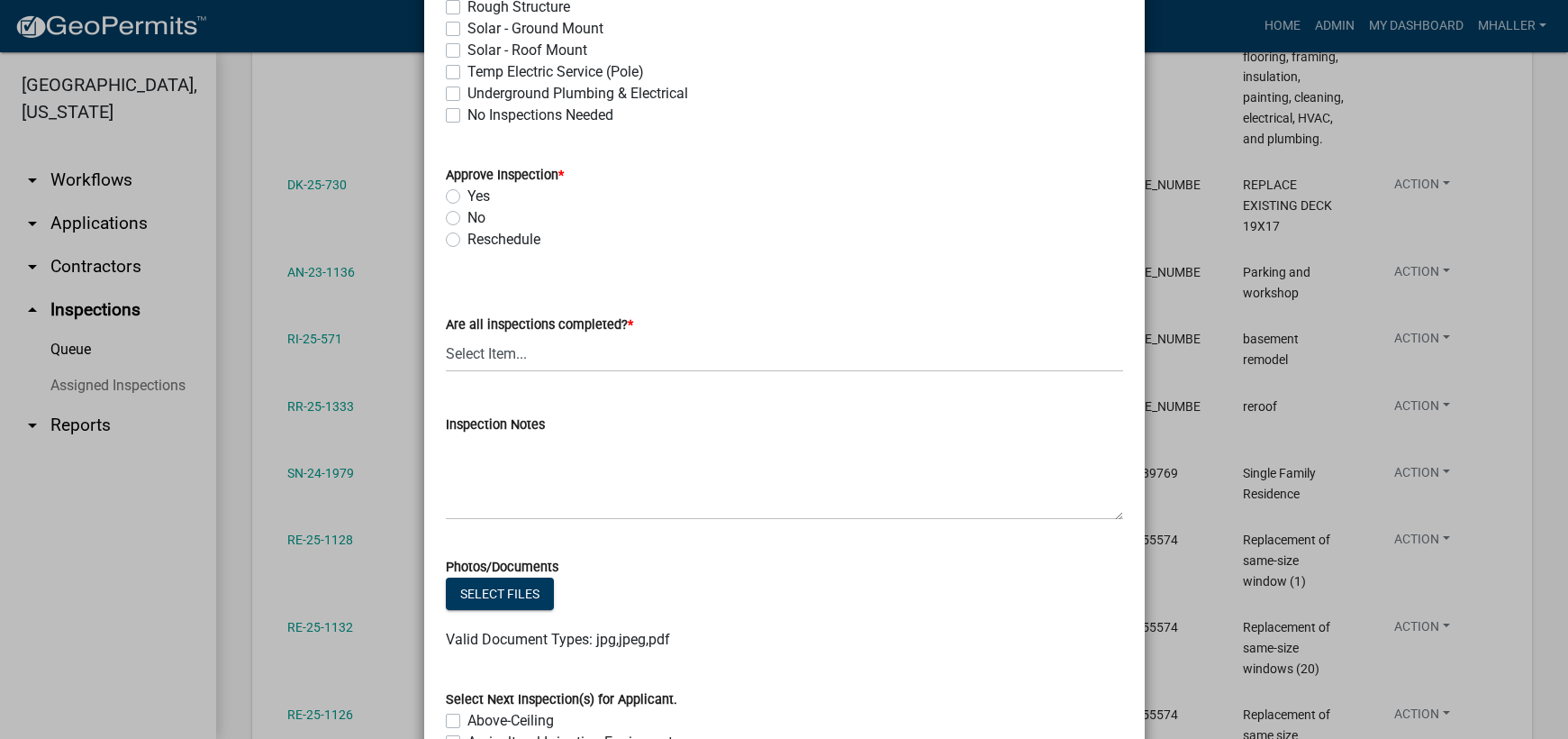
scroll to position [721, 0]
click at [467, 194] on label "Yes" at bounding box center [479, 195] width 23 height 22
click at [467, 194] on input "Yes" at bounding box center [473, 190] width 11 height 11
drag, startPoint x: 527, startPoint y: 355, endPoint x: 532, endPoint y: 367, distance: 13.0
click at [527, 355] on select "Select Item... Yes - All Inspections Have Been Completed No - More Inspections …" at bounding box center [784, 352] width 677 height 37
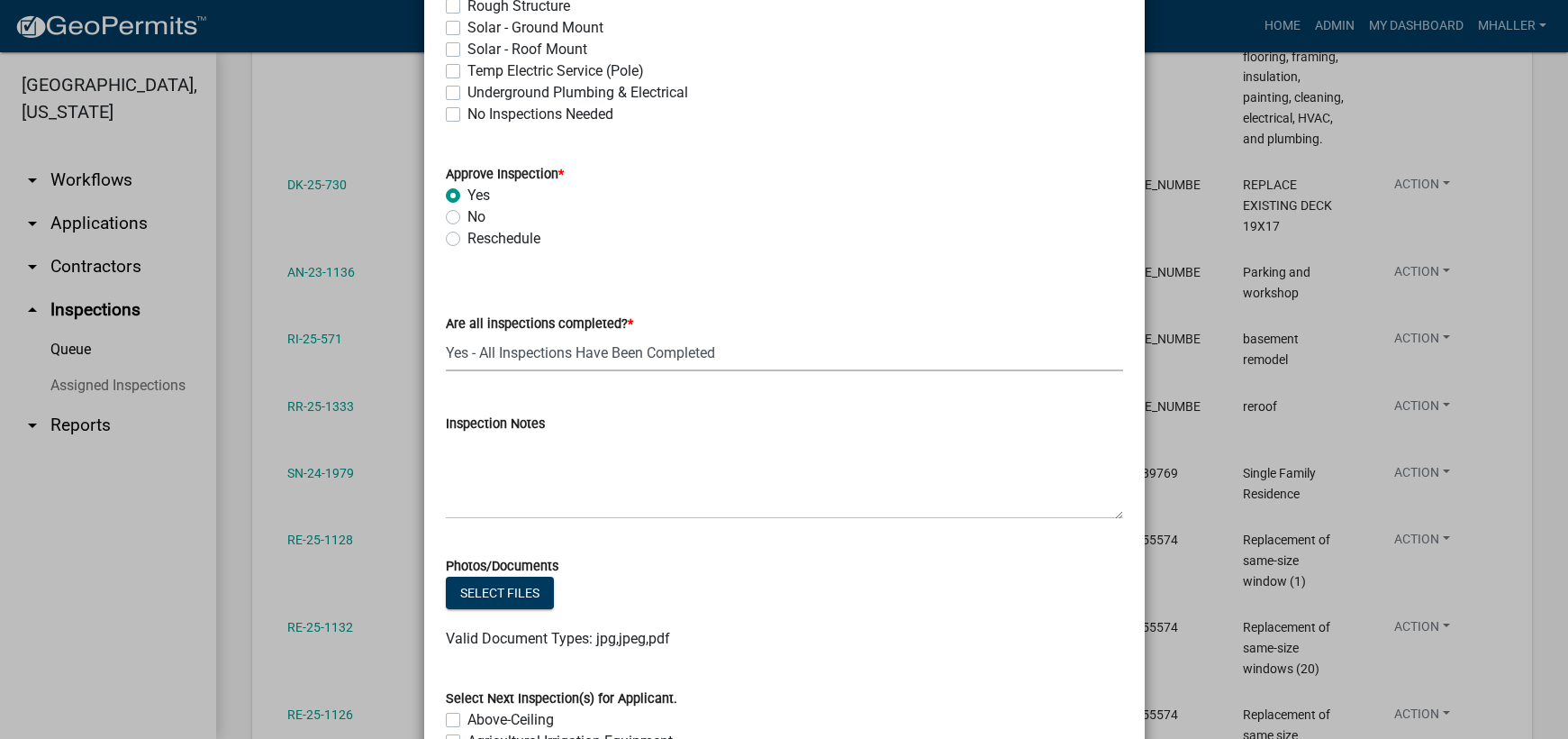
click at [446, 334] on select "Select Item... Yes - All Inspections Have Been Completed No - More Inspections …" at bounding box center [784, 352] width 677 height 37
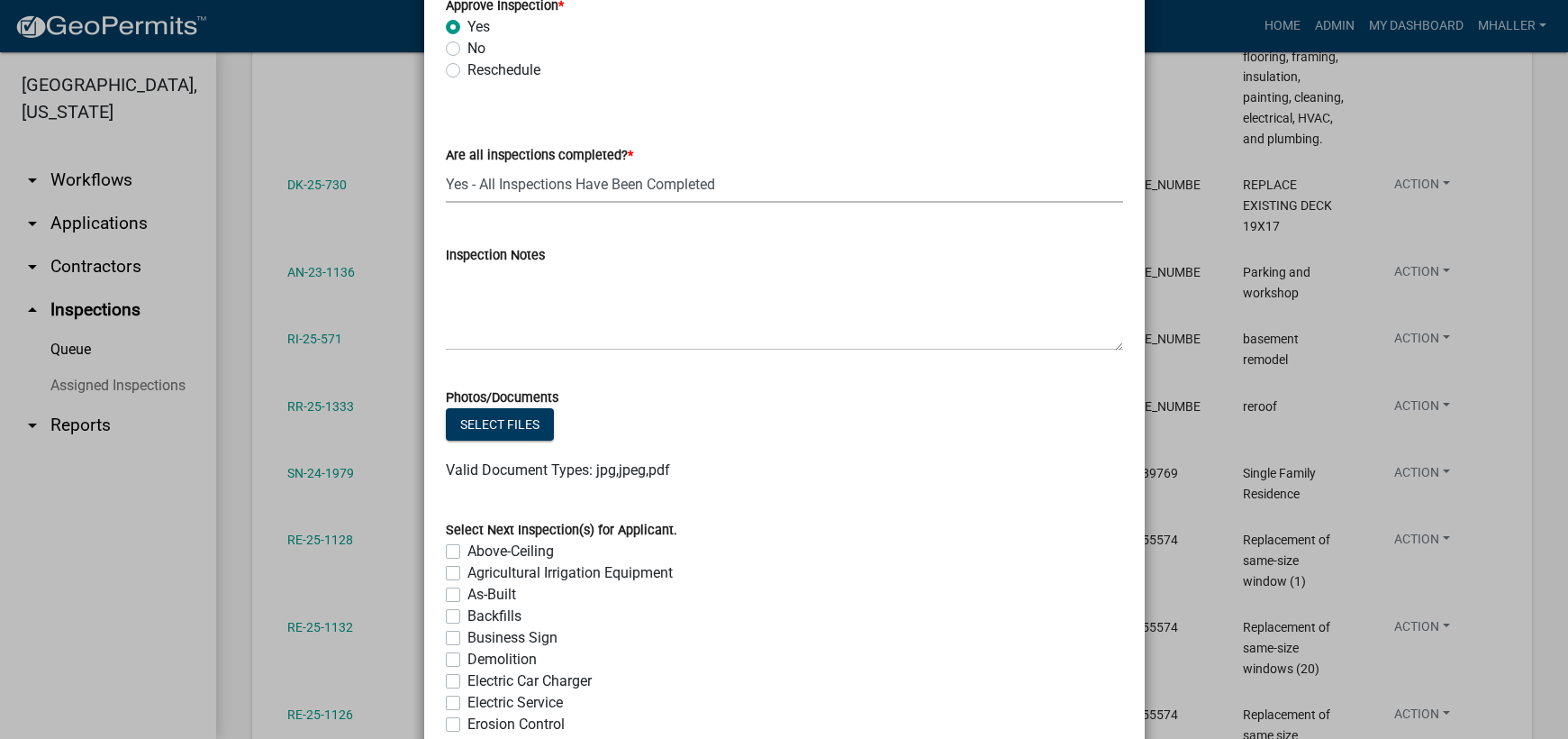
scroll to position [886, 0]
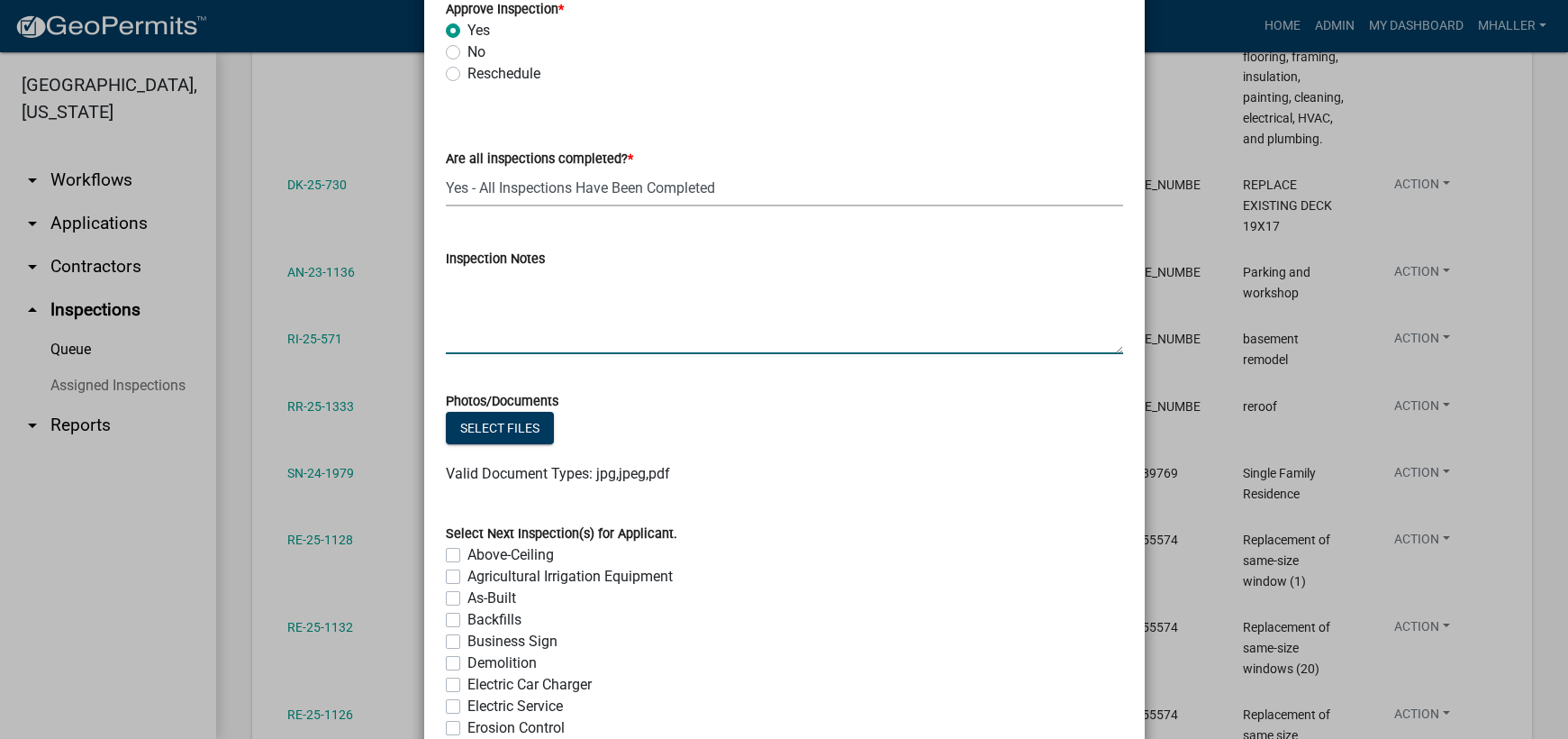
click at [506, 299] on textarea "Inspection Notes" at bounding box center [784, 311] width 677 height 85
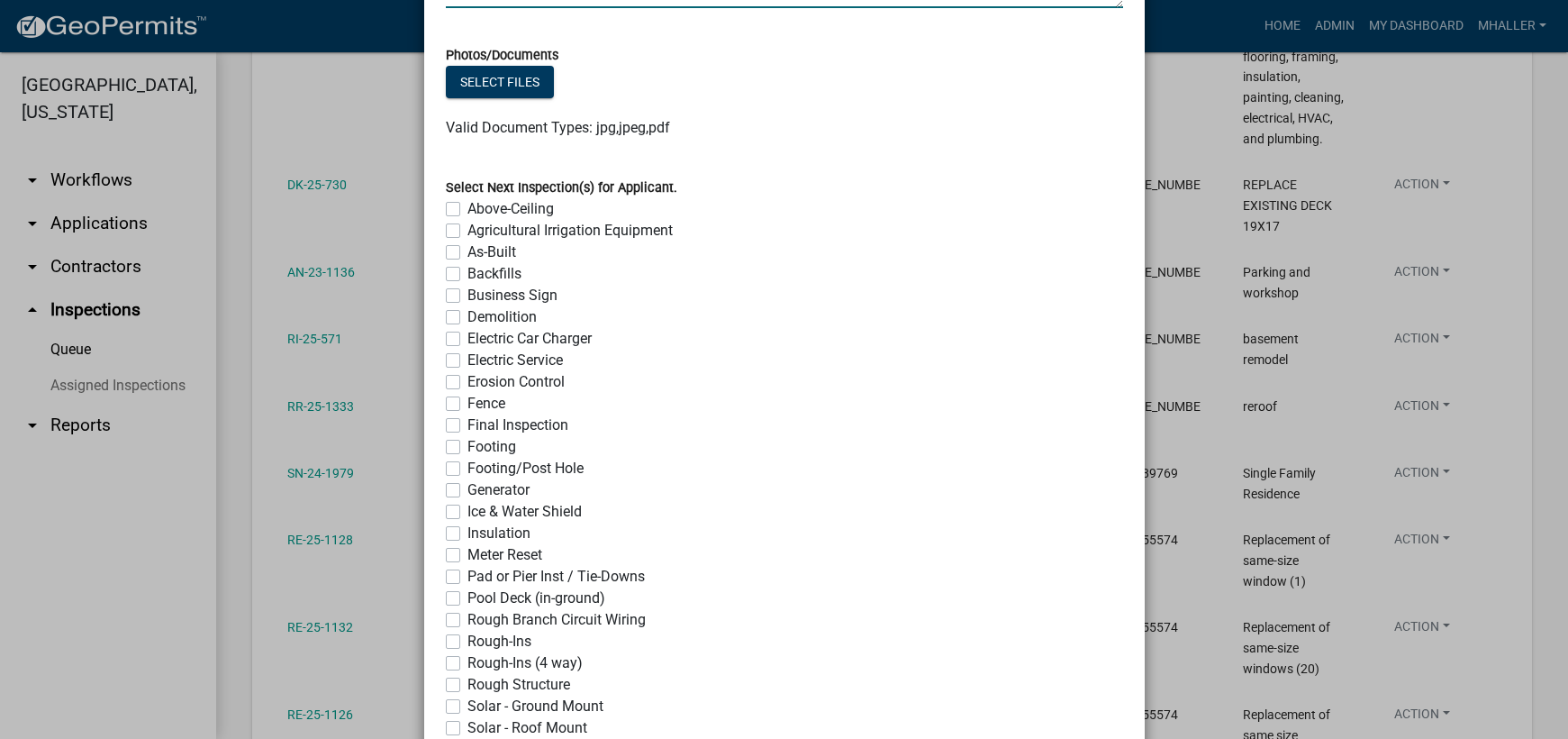
scroll to position [1426, 0]
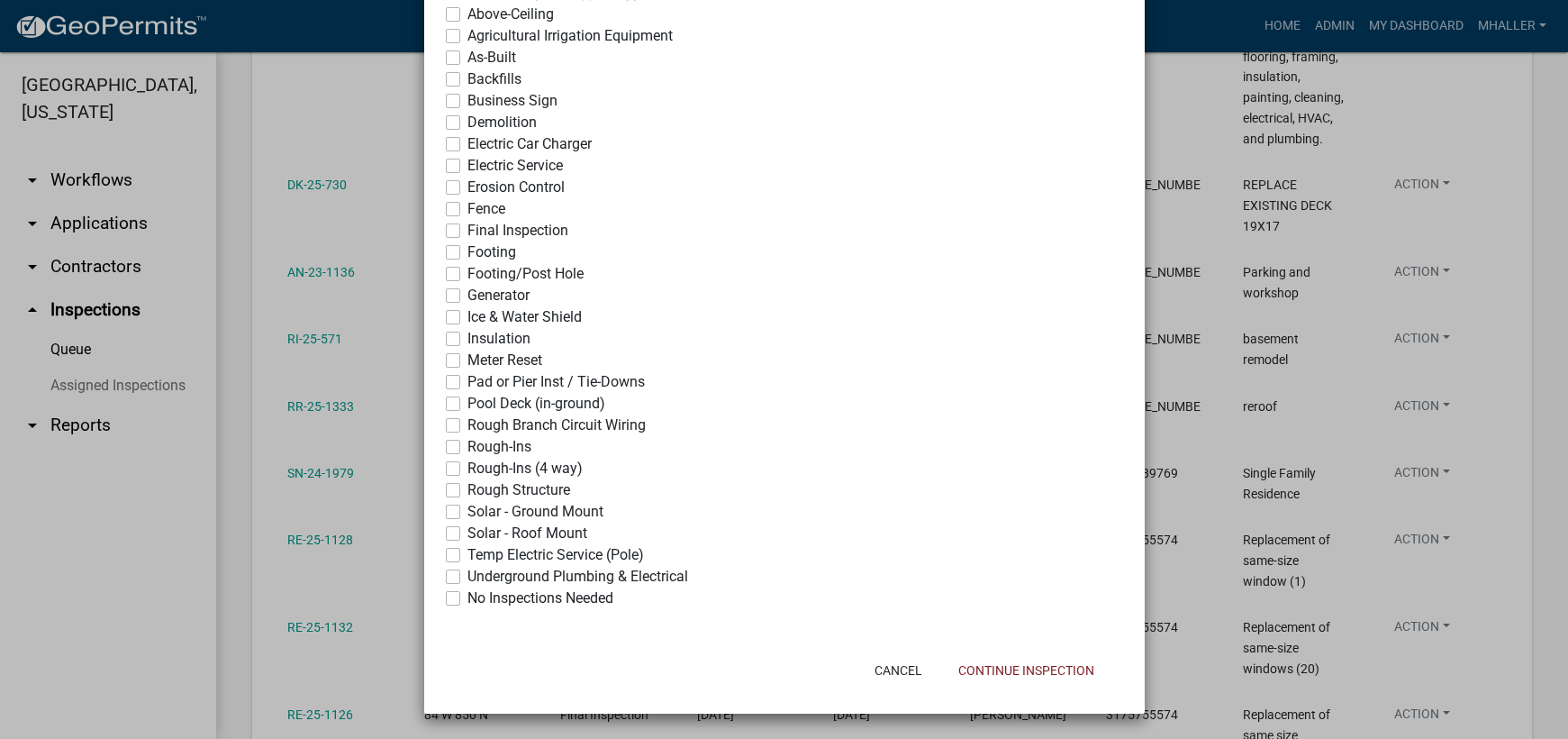
click at [467, 595] on label "No Inspections Needed" at bounding box center [540, 598] width 146 height 22
click at [467, 595] on input "No Inspections Needed" at bounding box center [473, 593] width 11 height 11
click at [1067, 667] on button "Continue Inspection" at bounding box center [1025, 670] width 165 height 32
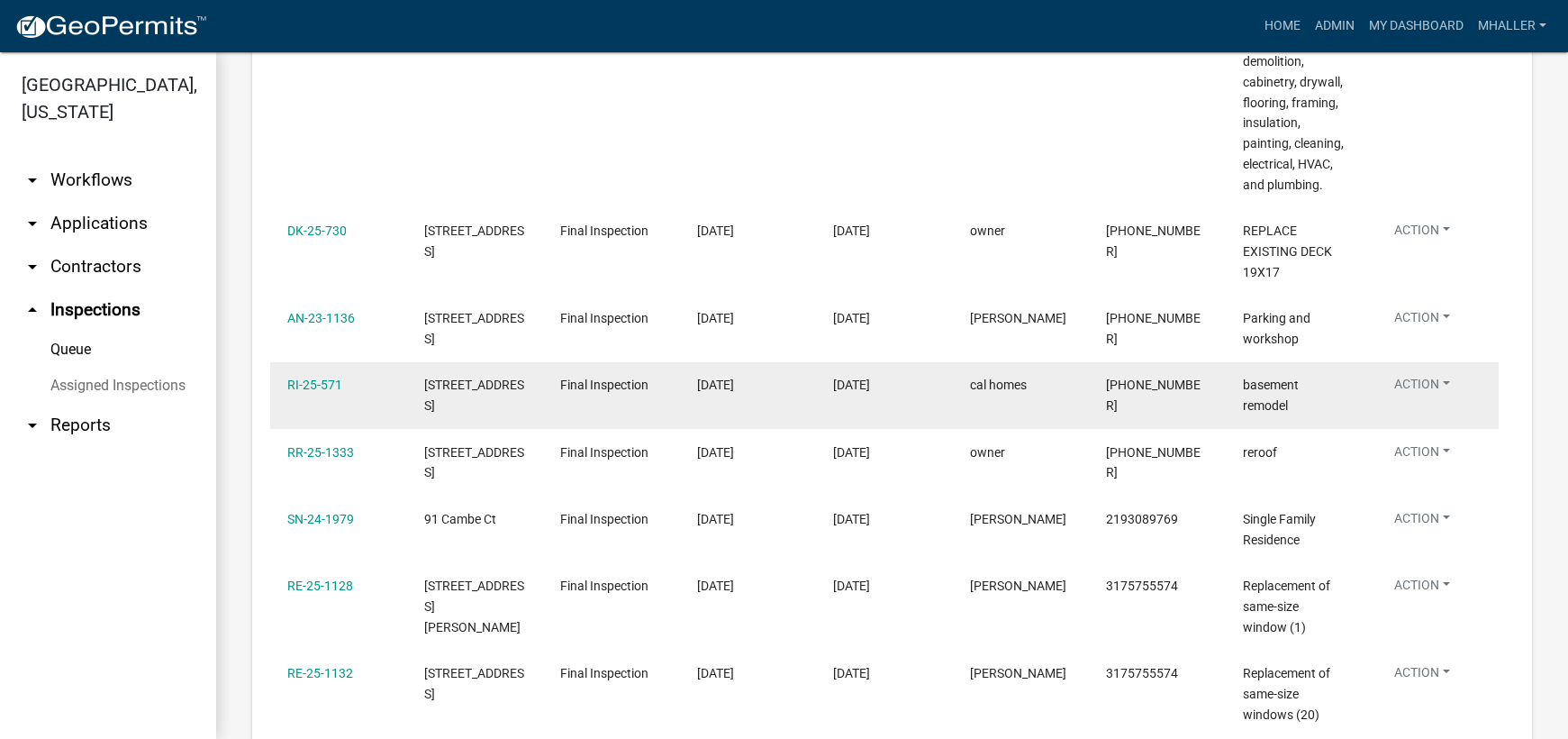
scroll to position [901, 0]
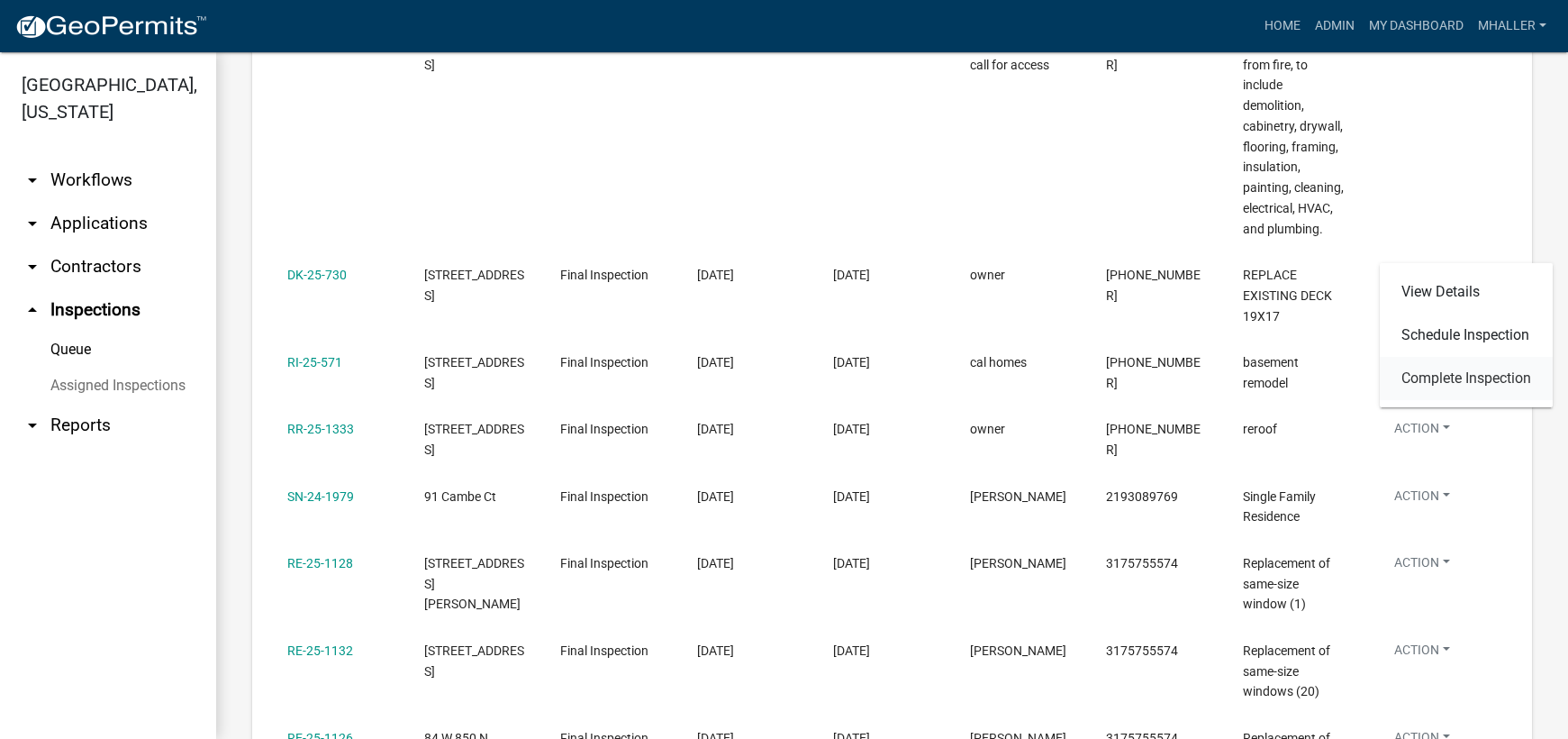
click at [1436, 376] on link "Complete Inspection" at bounding box center [1466, 378] width 173 height 43
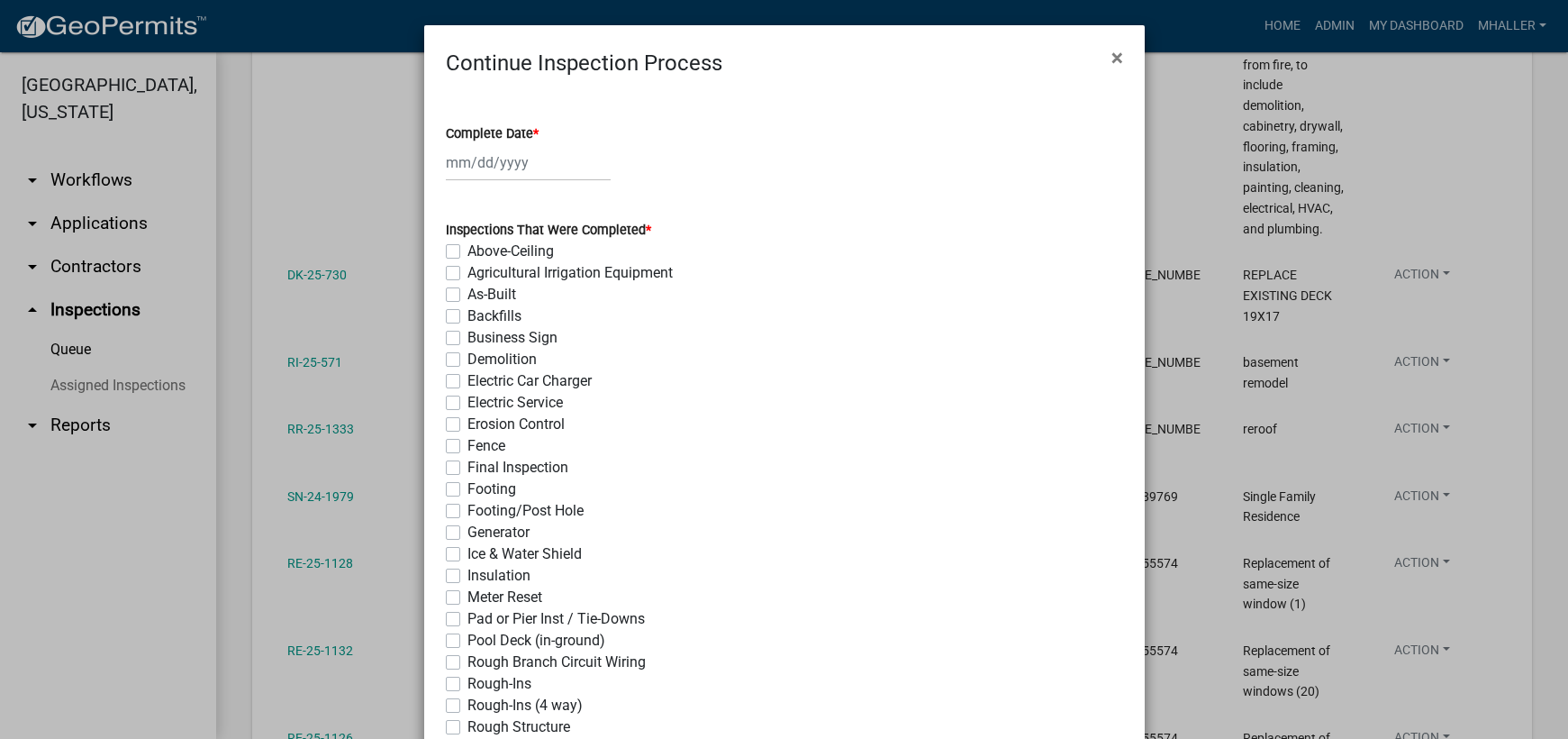
click at [495, 162] on div at bounding box center [527, 162] width 165 height 37
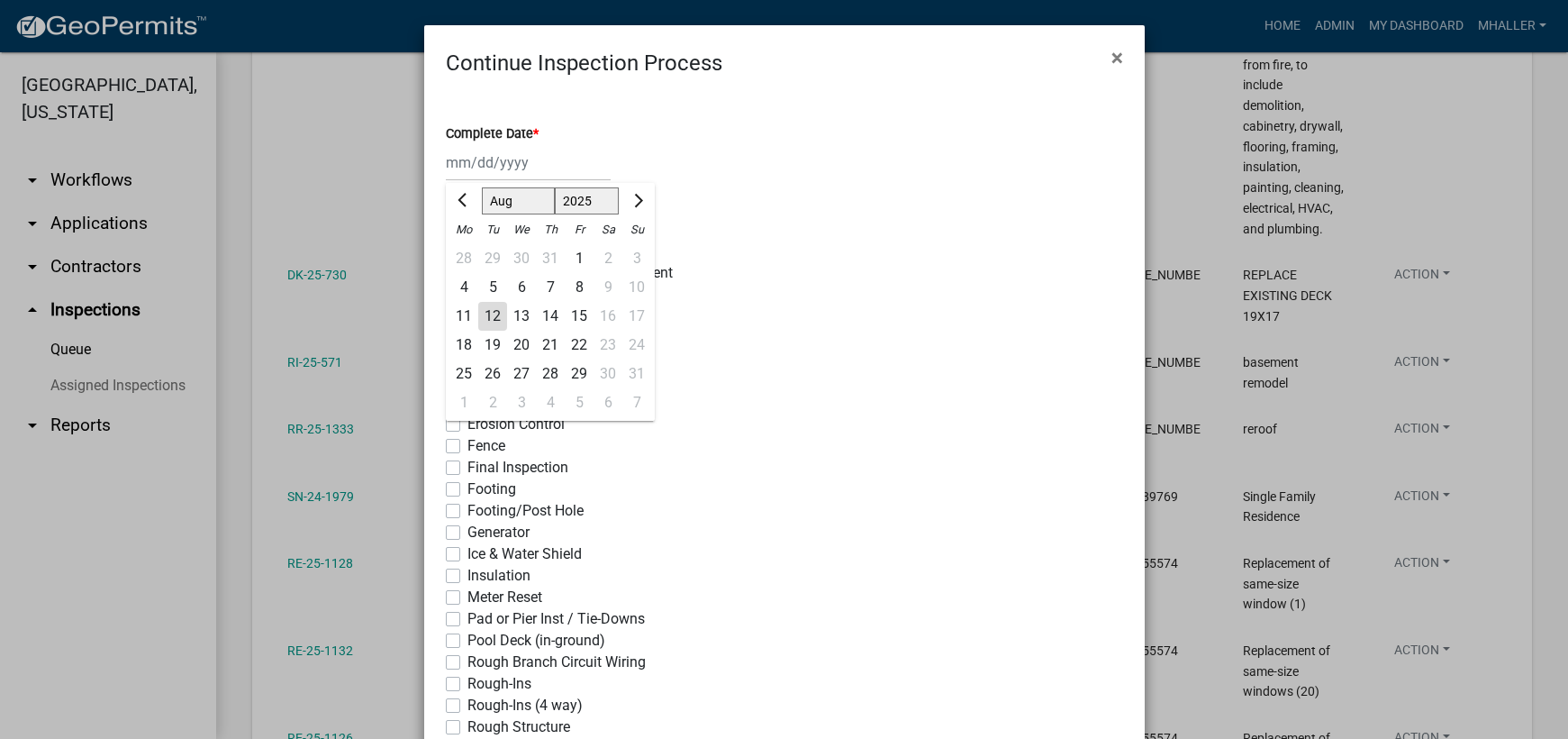
click at [486, 311] on div "12" at bounding box center [492, 316] width 29 height 29
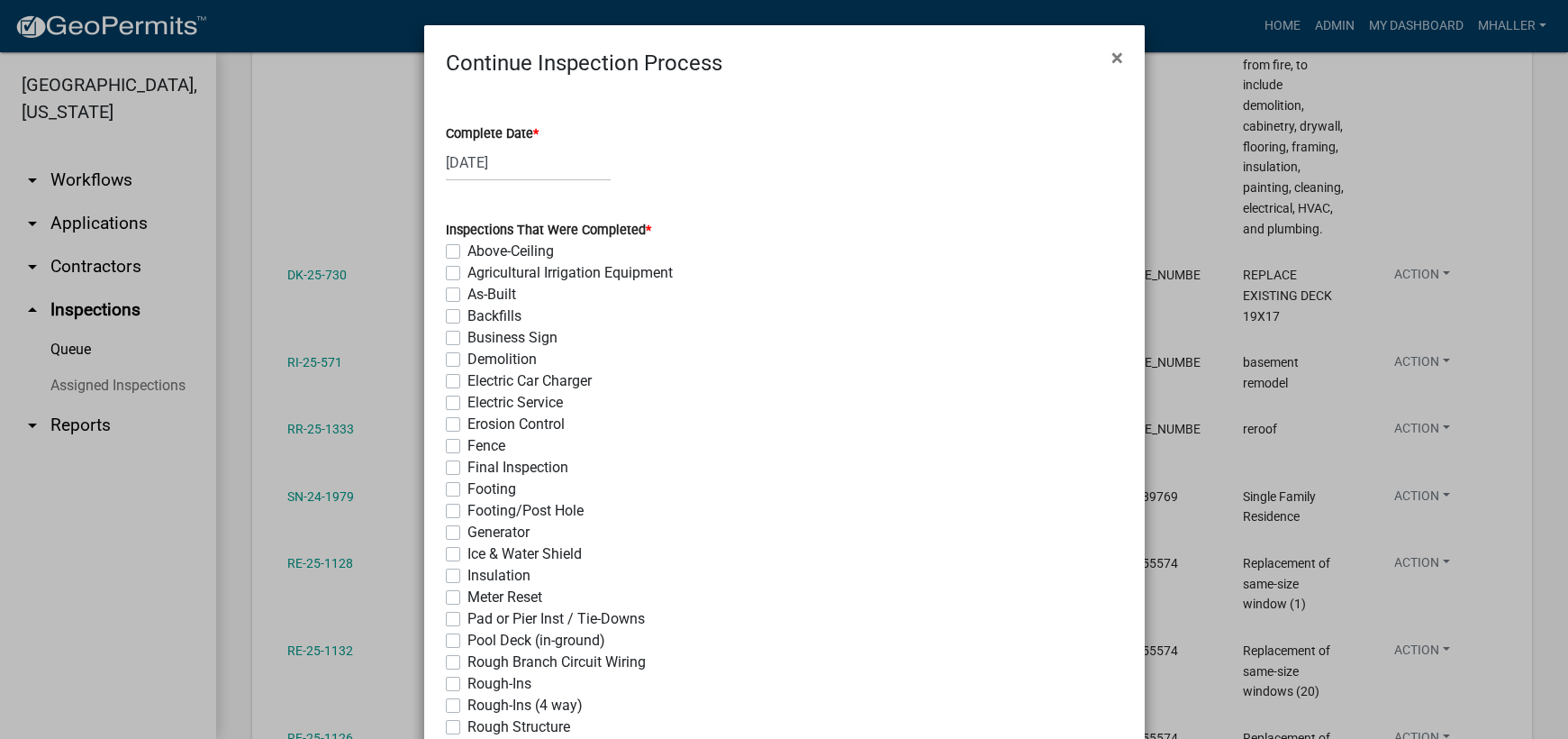
click at [467, 468] on label "Final Inspection" at bounding box center [518, 468] width 101 height 22
click at [467, 468] on input "Final Inspection" at bounding box center [473, 463] width 11 height 11
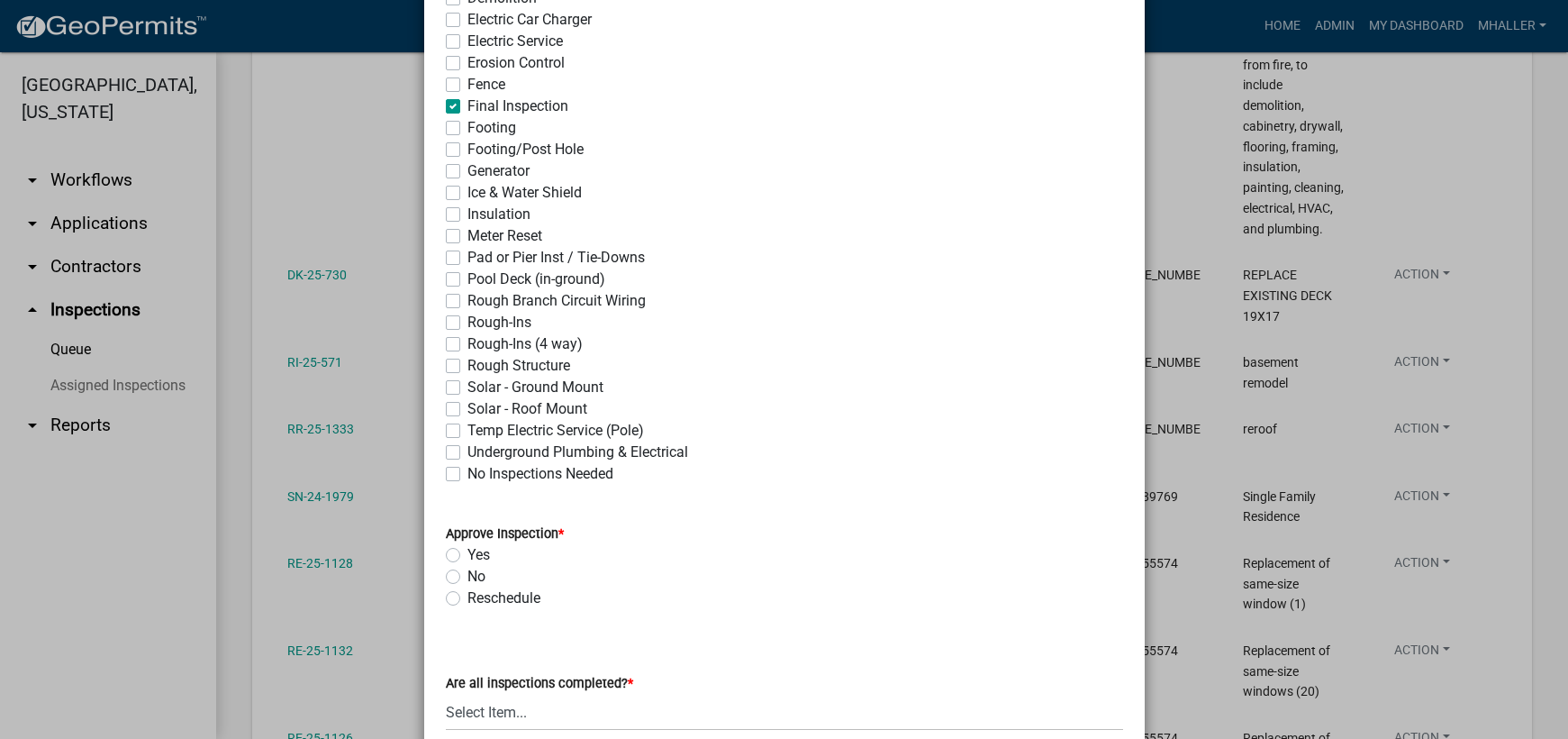
scroll to position [540, 0]
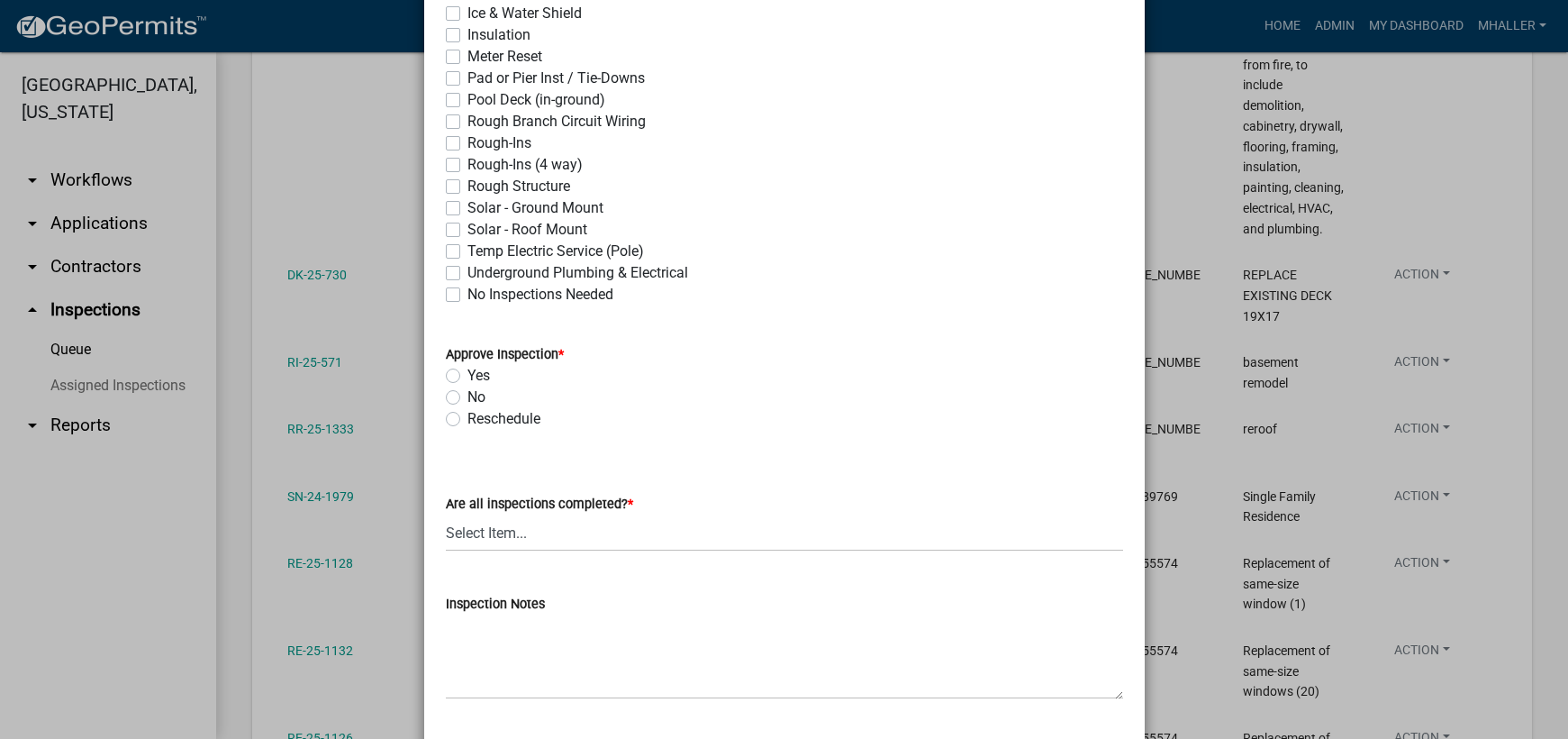
click at [467, 373] on label "Yes" at bounding box center [479, 375] width 23 height 22
click at [467, 373] on input "Yes" at bounding box center [473, 370] width 11 height 11
click at [646, 540] on select "Select Item... Yes - All Inspections Have Been Completed No - More Inspections …" at bounding box center [784, 532] width 677 height 37
click at [446, 514] on select "Select Item... Yes - All Inspections Have Been Completed No - More Inspections …" at bounding box center [784, 532] width 677 height 37
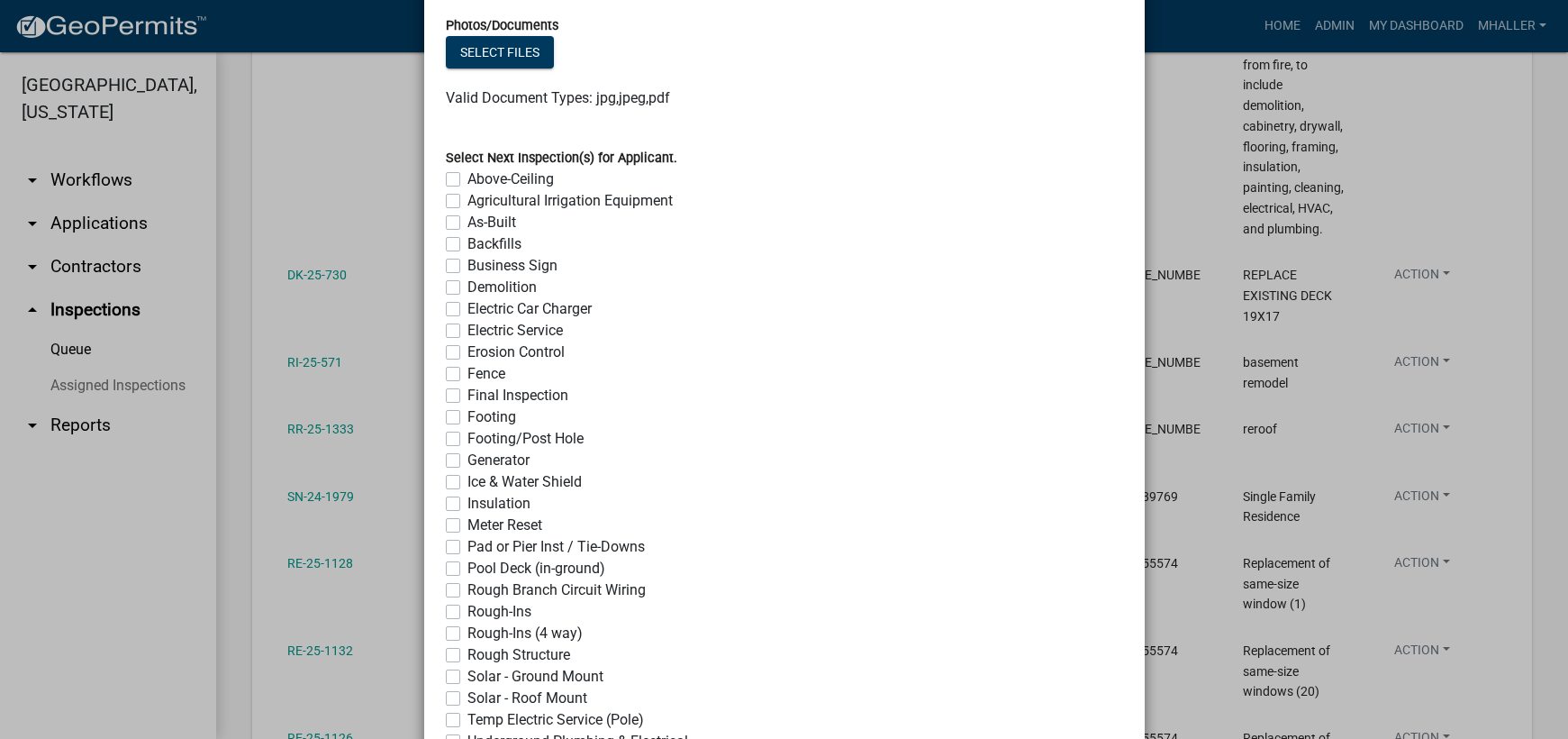
scroll to position [1426, 0]
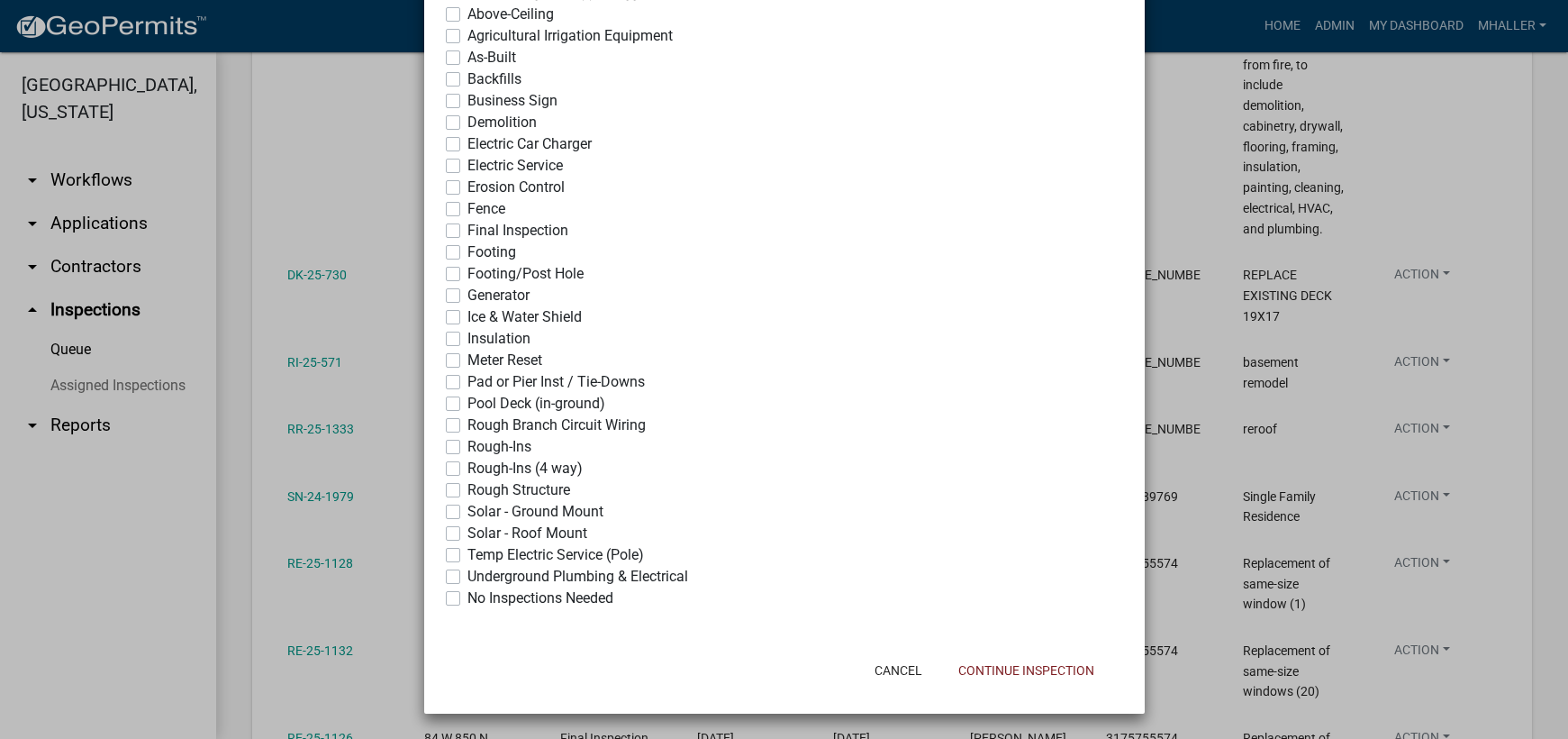
click at [467, 598] on label "No Inspections Needed" at bounding box center [540, 598] width 146 height 22
click at [467, 598] on input "No Inspections Needed" at bounding box center [473, 593] width 11 height 11
click at [989, 669] on button "Continue Inspection" at bounding box center [1025, 670] width 165 height 32
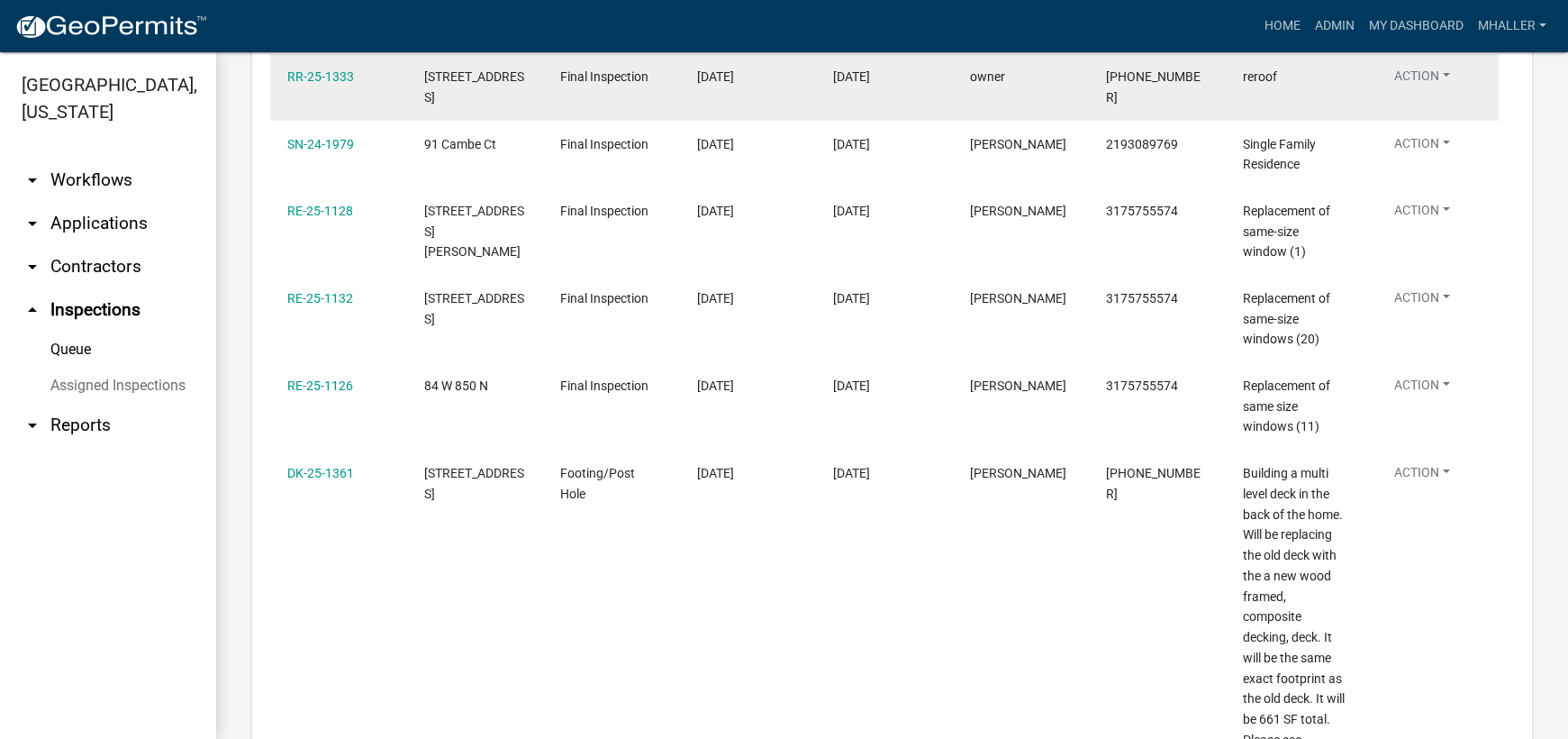
scroll to position [1170, 0]
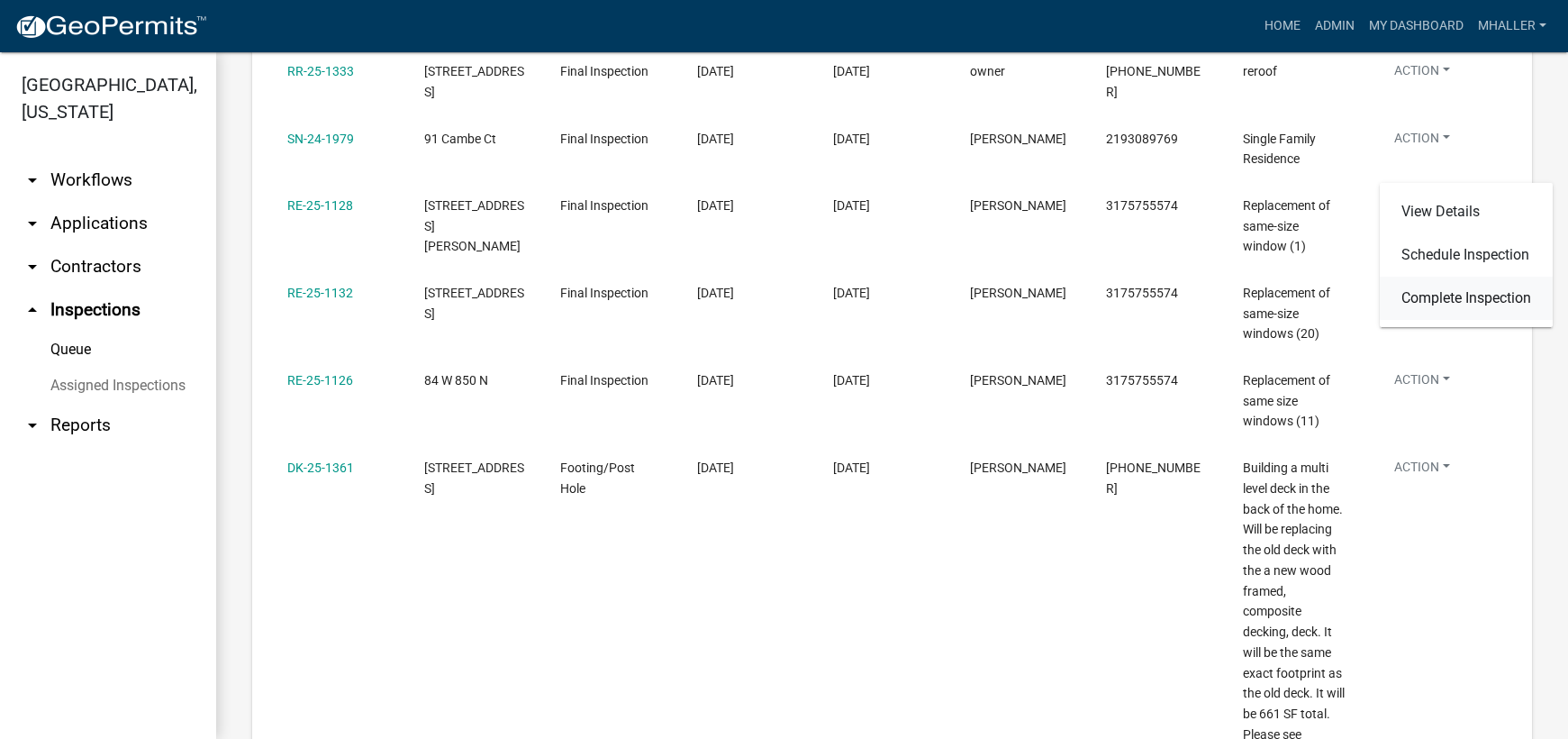
click at [1444, 295] on link "Complete Inspection" at bounding box center [1466, 297] width 173 height 43
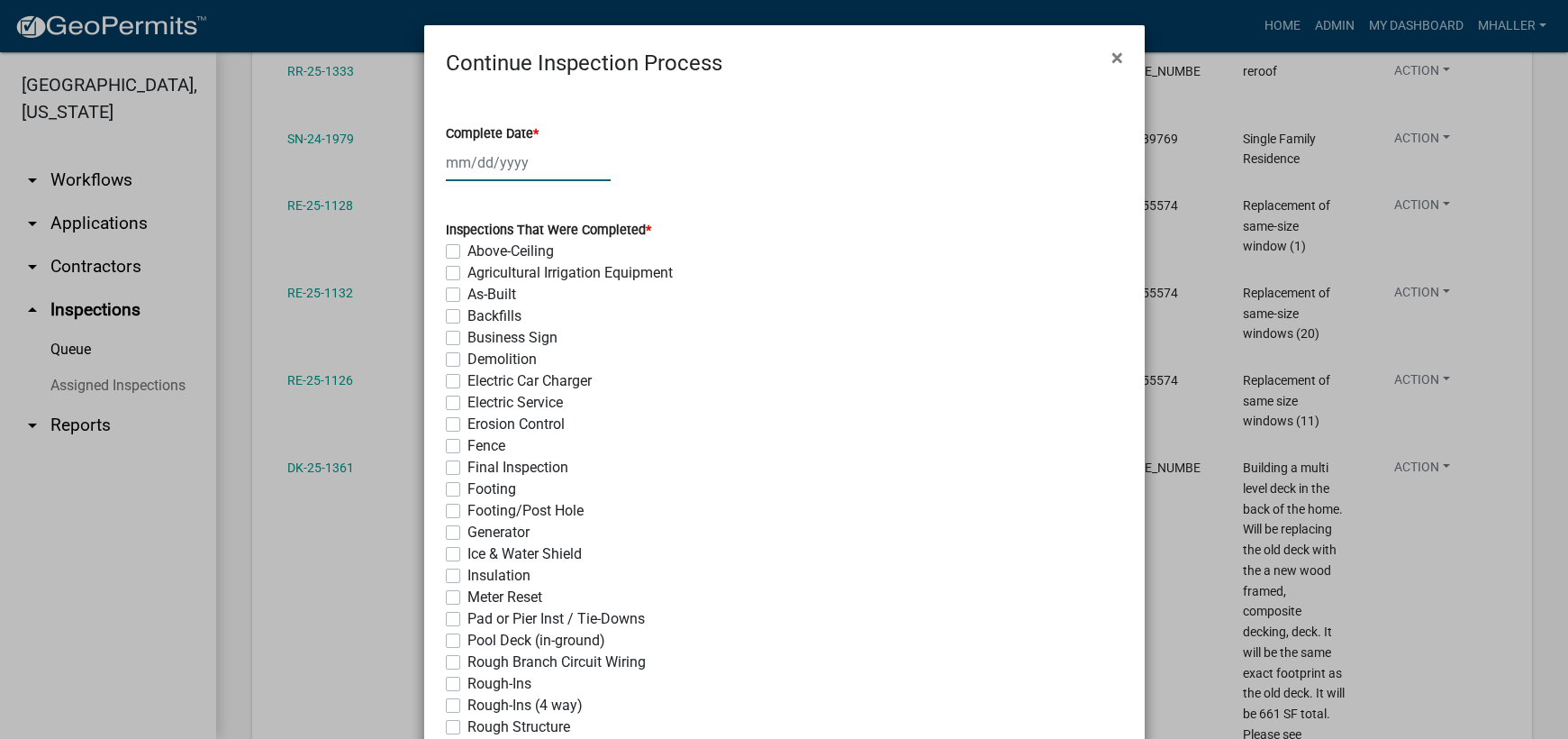
click at [504, 163] on div at bounding box center [527, 162] width 165 height 37
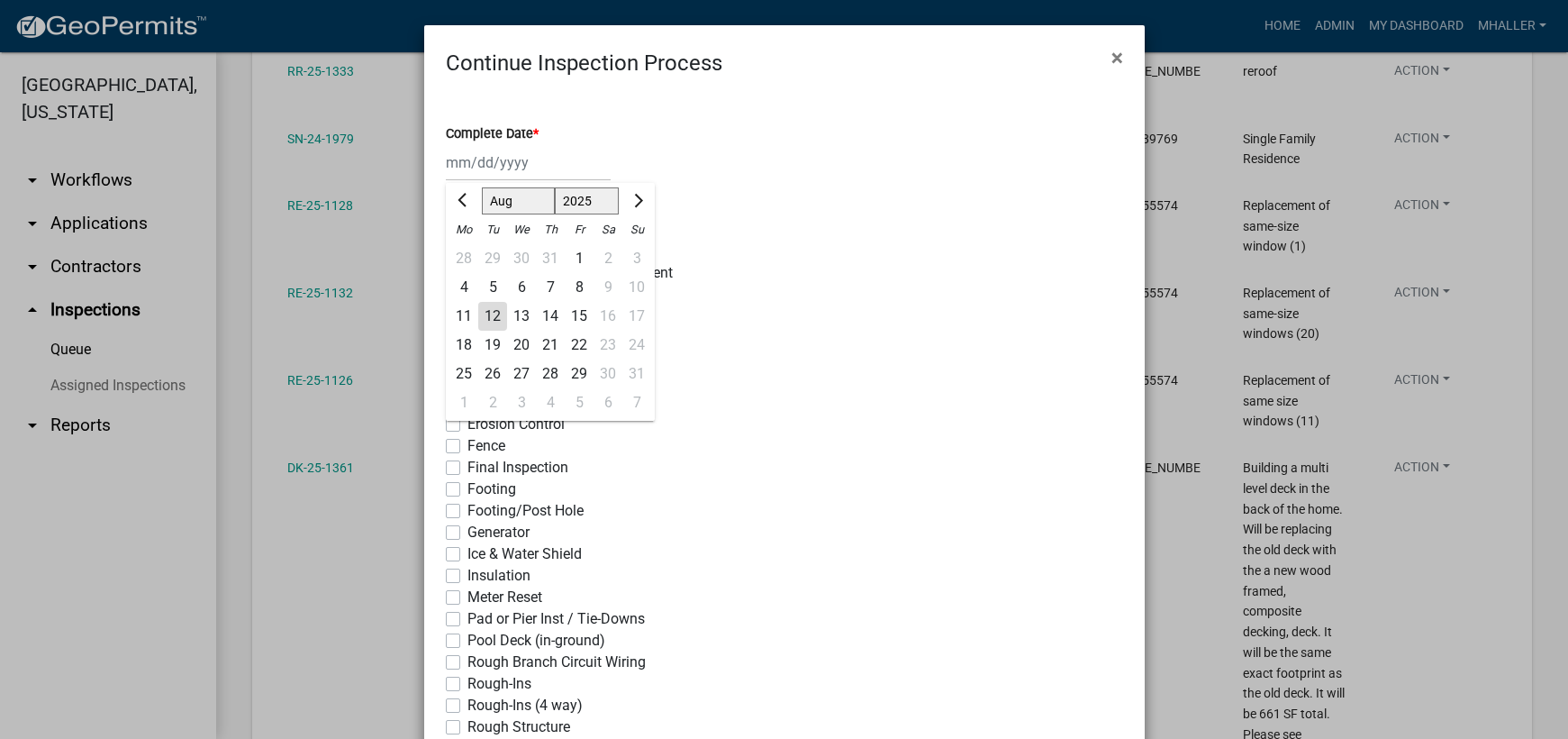
click at [478, 323] on div "12" at bounding box center [492, 316] width 29 height 29
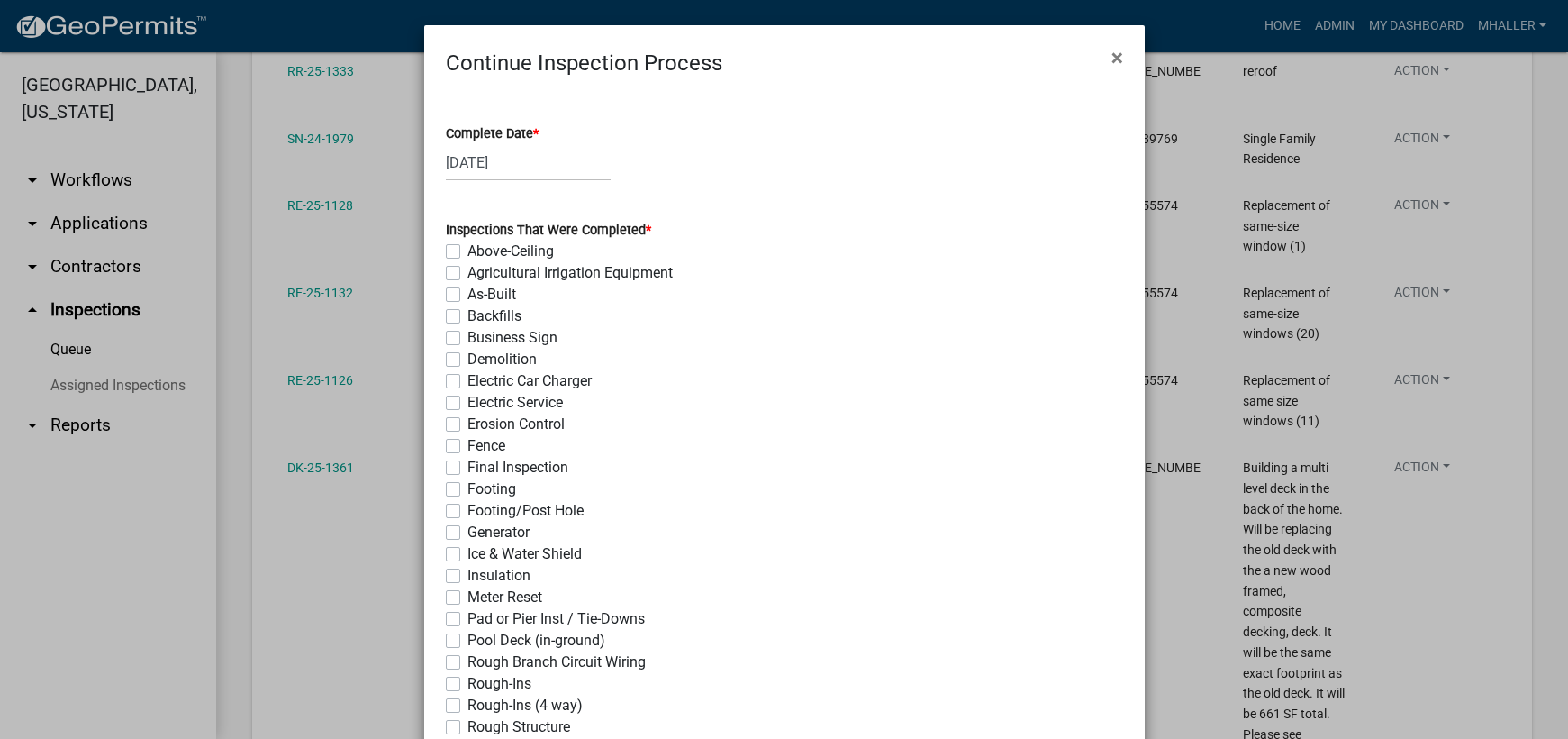
click at [467, 465] on label "Final Inspection" at bounding box center [518, 468] width 101 height 22
click at [467, 465] on input "Final Inspection" at bounding box center [473, 463] width 11 height 11
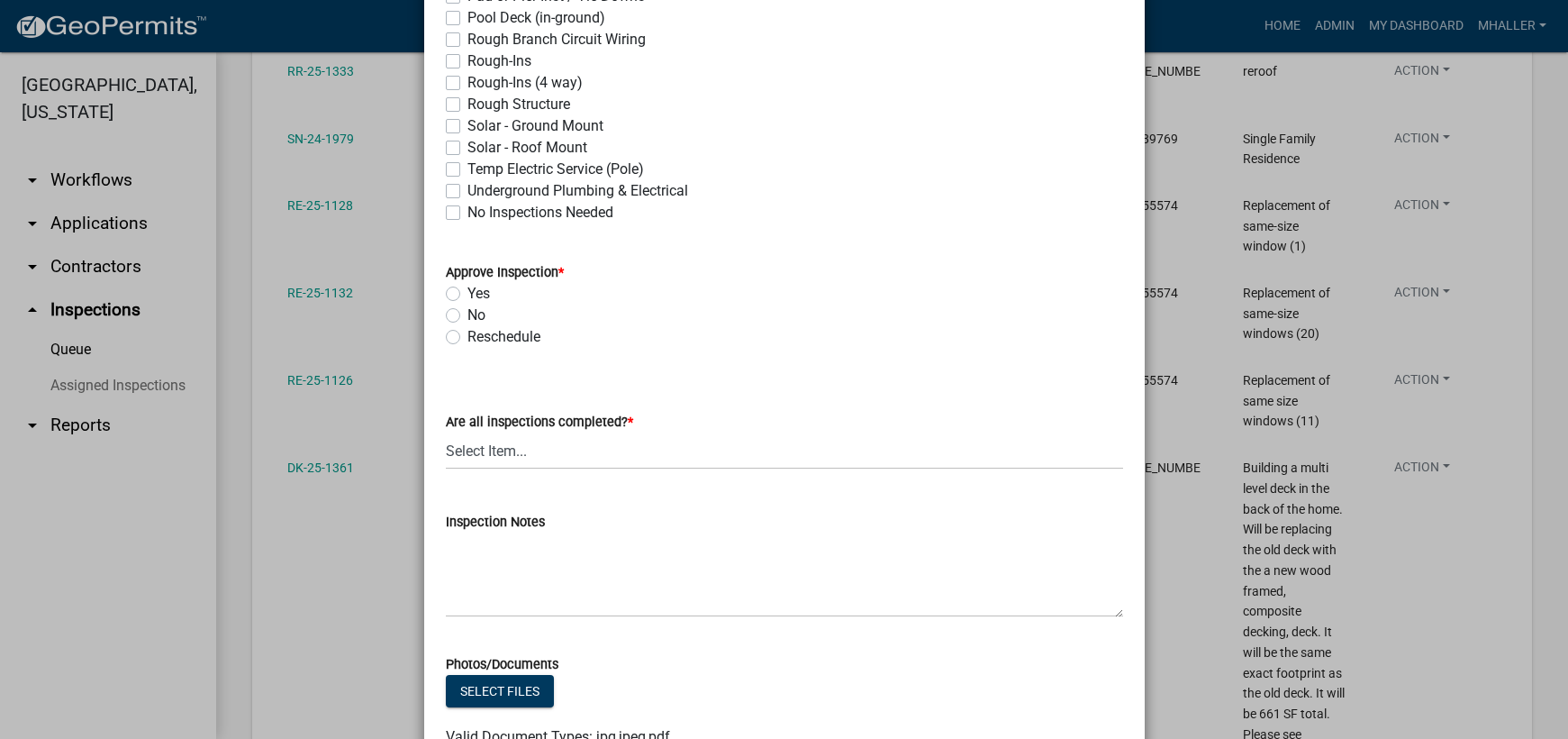
scroll to position [721, 0]
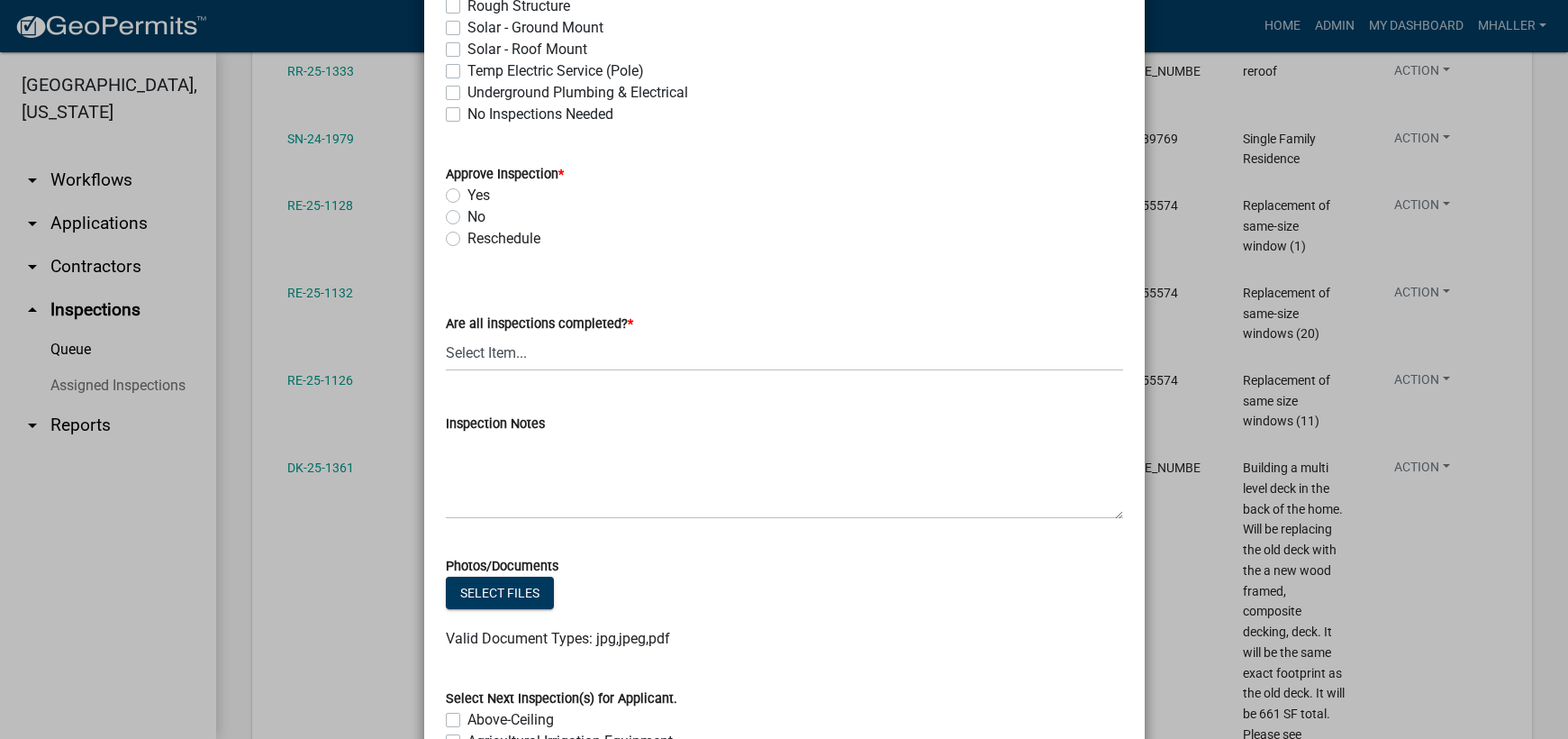
click at [467, 197] on label "Yes" at bounding box center [479, 195] width 23 height 22
click at [467, 196] on input "Yes" at bounding box center [473, 190] width 11 height 11
click at [531, 358] on select "Select Item... Yes - All Inspections Have Been Completed No - More Inspections …" at bounding box center [784, 352] width 677 height 37
click at [446, 334] on select "Select Item... Yes - All Inspections Have Been Completed No - More Inspections …" at bounding box center [784, 352] width 677 height 37
click at [529, 476] on textarea "Inspection Notes" at bounding box center [784, 476] width 677 height 85
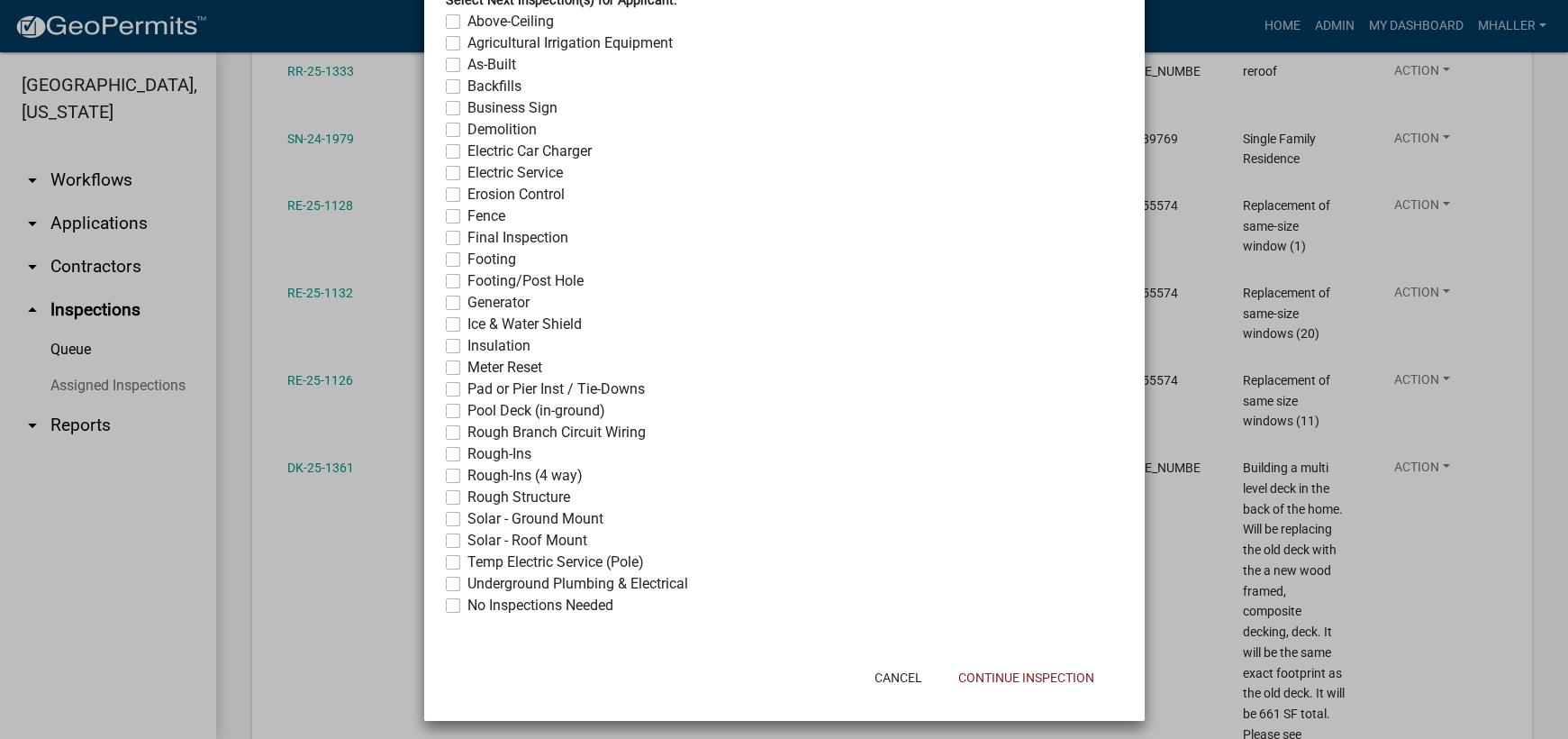
scroll to position [1426, 0]
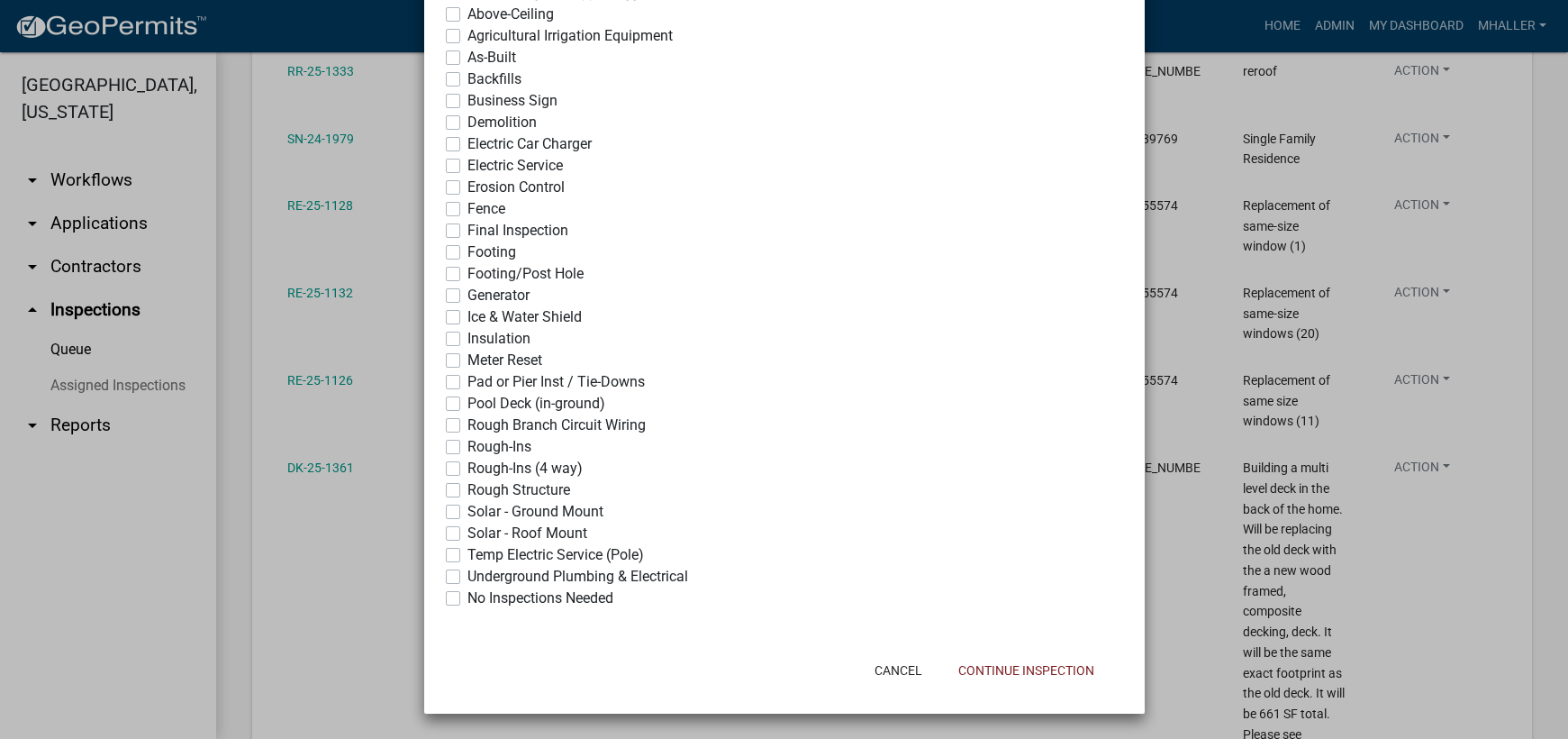
click at [467, 598] on label "No Inspections Needed" at bounding box center [540, 598] width 146 height 22
click at [467, 598] on input "No Inspections Needed" at bounding box center [473, 593] width 11 height 11
click at [1051, 672] on button "Continue Inspection" at bounding box center [1025, 670] width 165 height 32
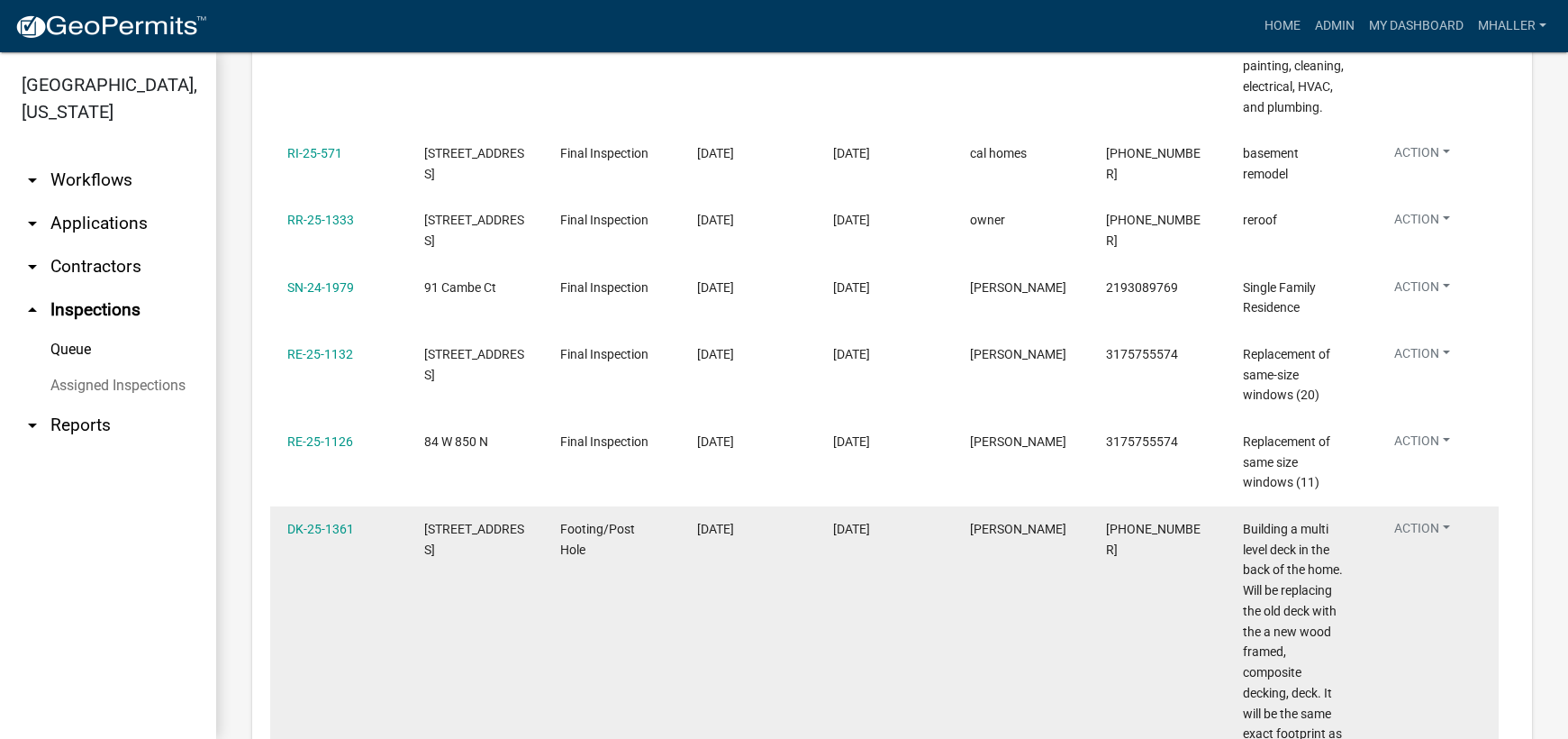
scroll to position [990, 0]
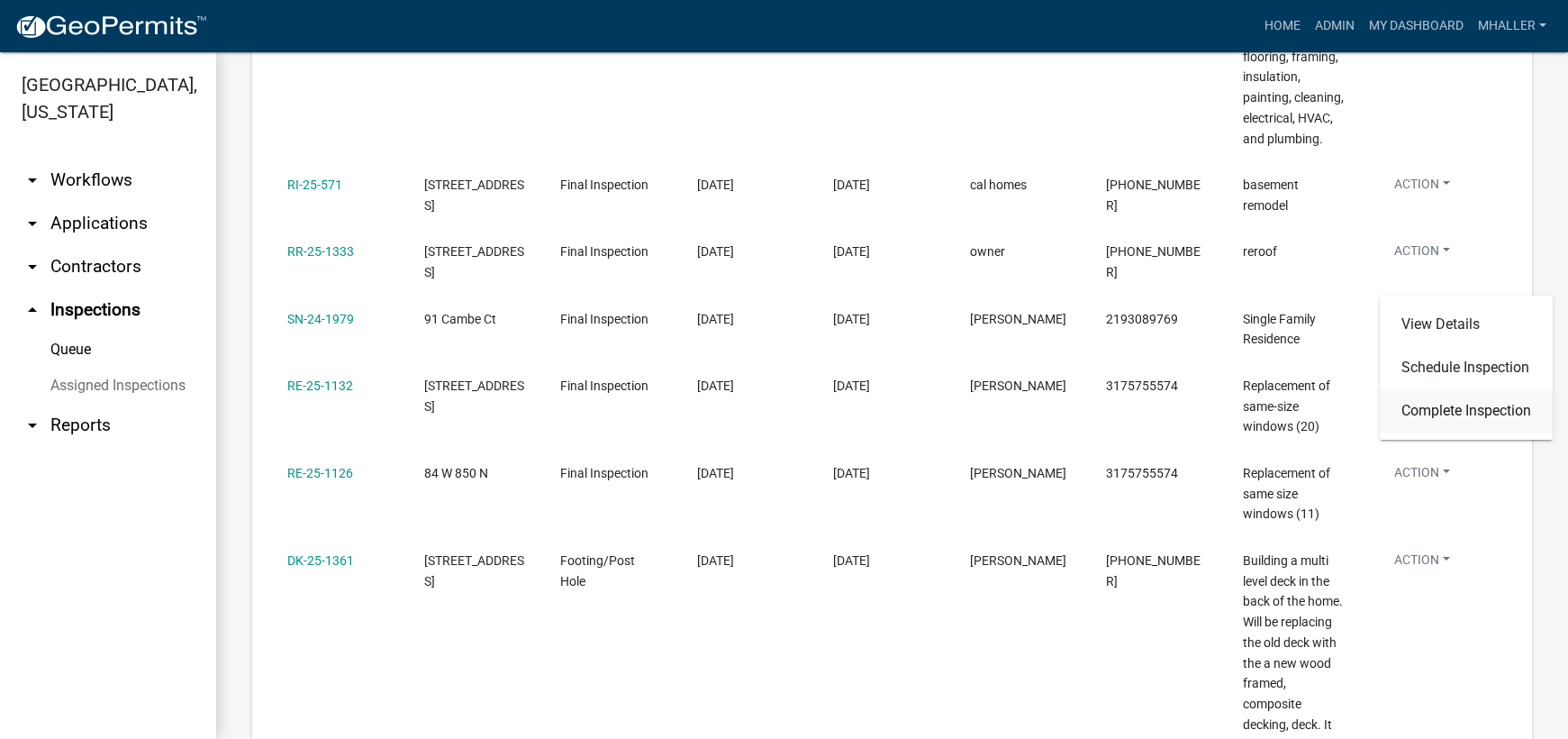
click at [1419, 407] on link "Complete Inspection" at bounding box center [1466, 410] width 173 height 43
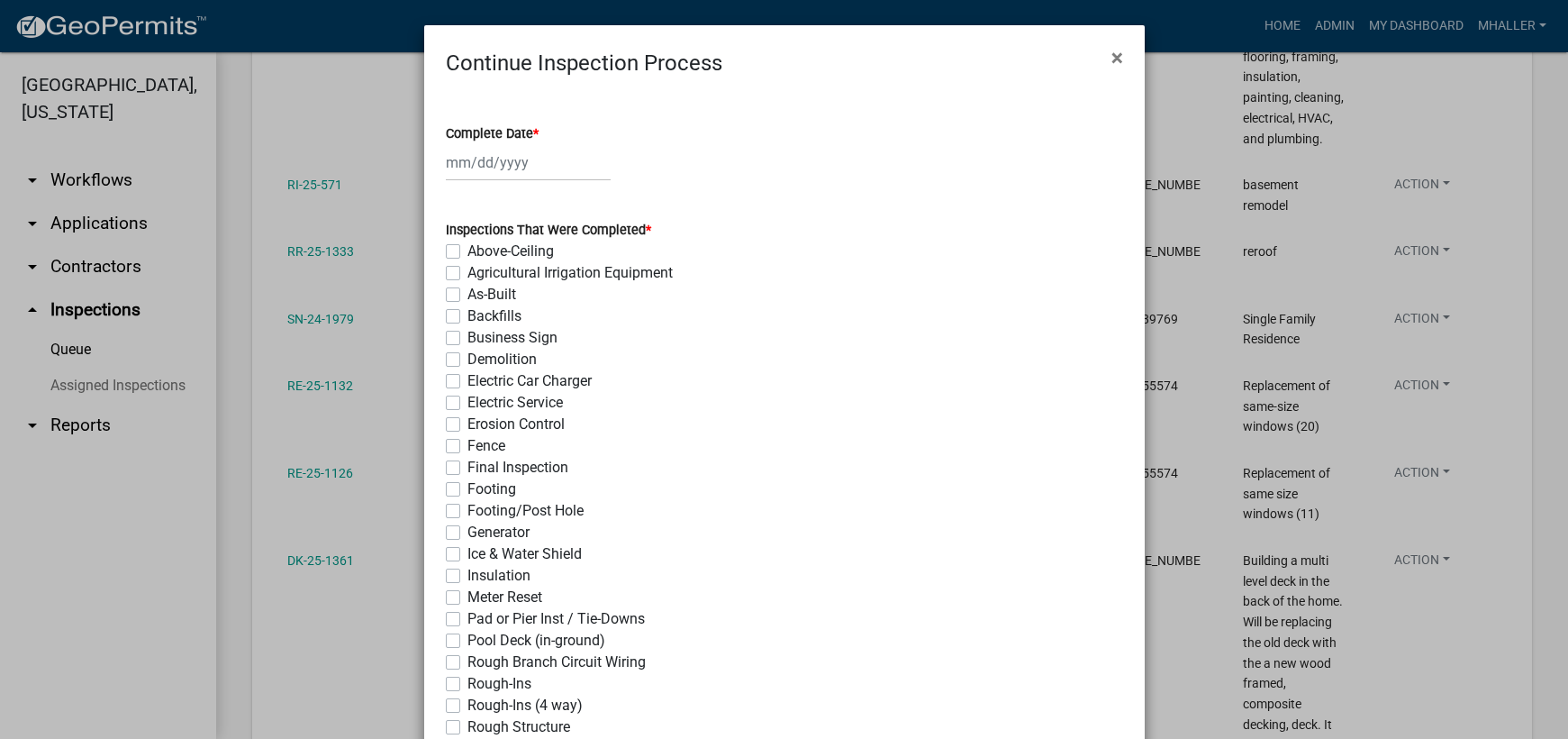
click at [459, 159] on div at bounding box center [527, 162] width 165 height 37
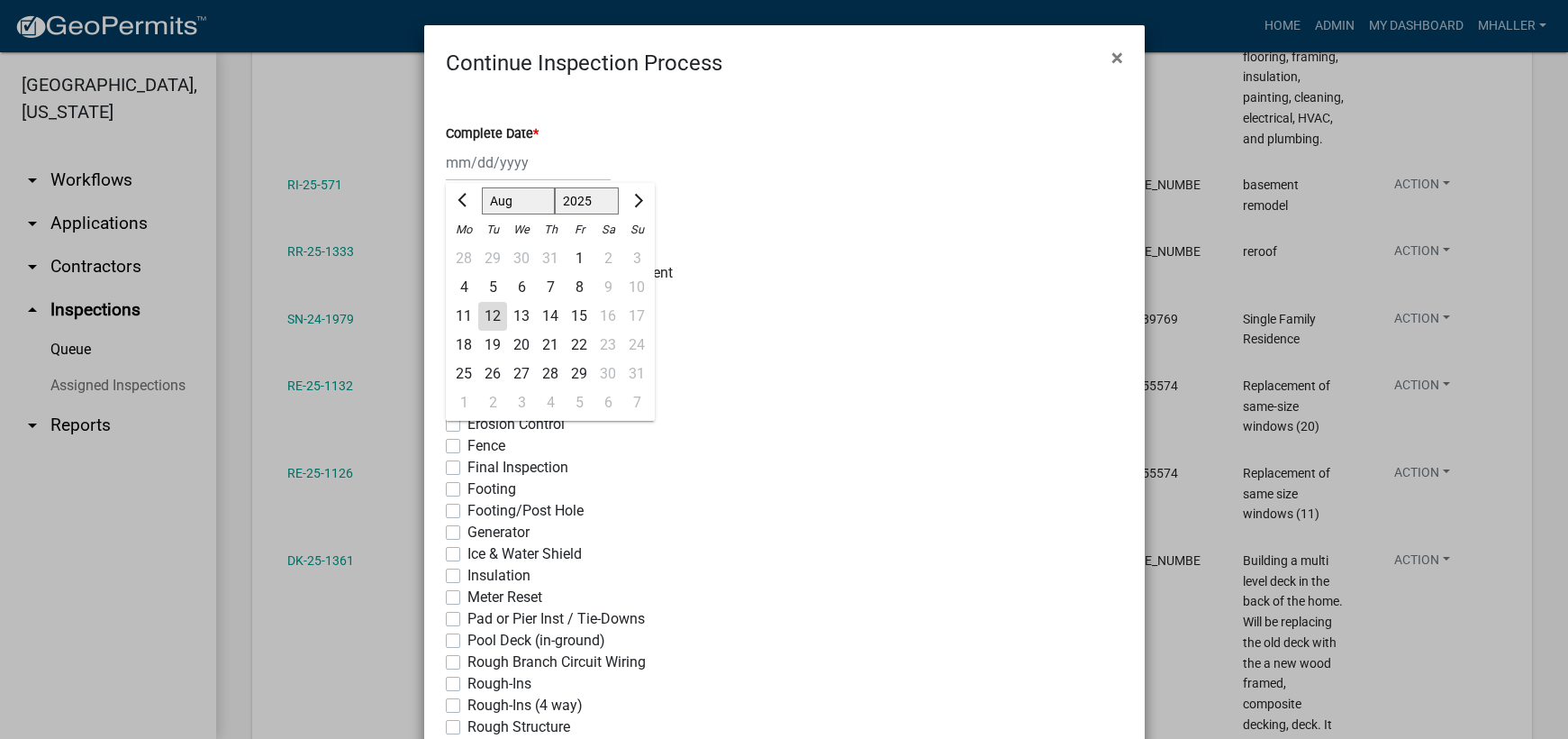
drag, startPoint x: 483, startPoint y: 307, endPoint x: 485, endPoint y: 332, distance: 25.1
click at [483, 308] on div "12" at bounding box center [492, 316] width 29 height 29
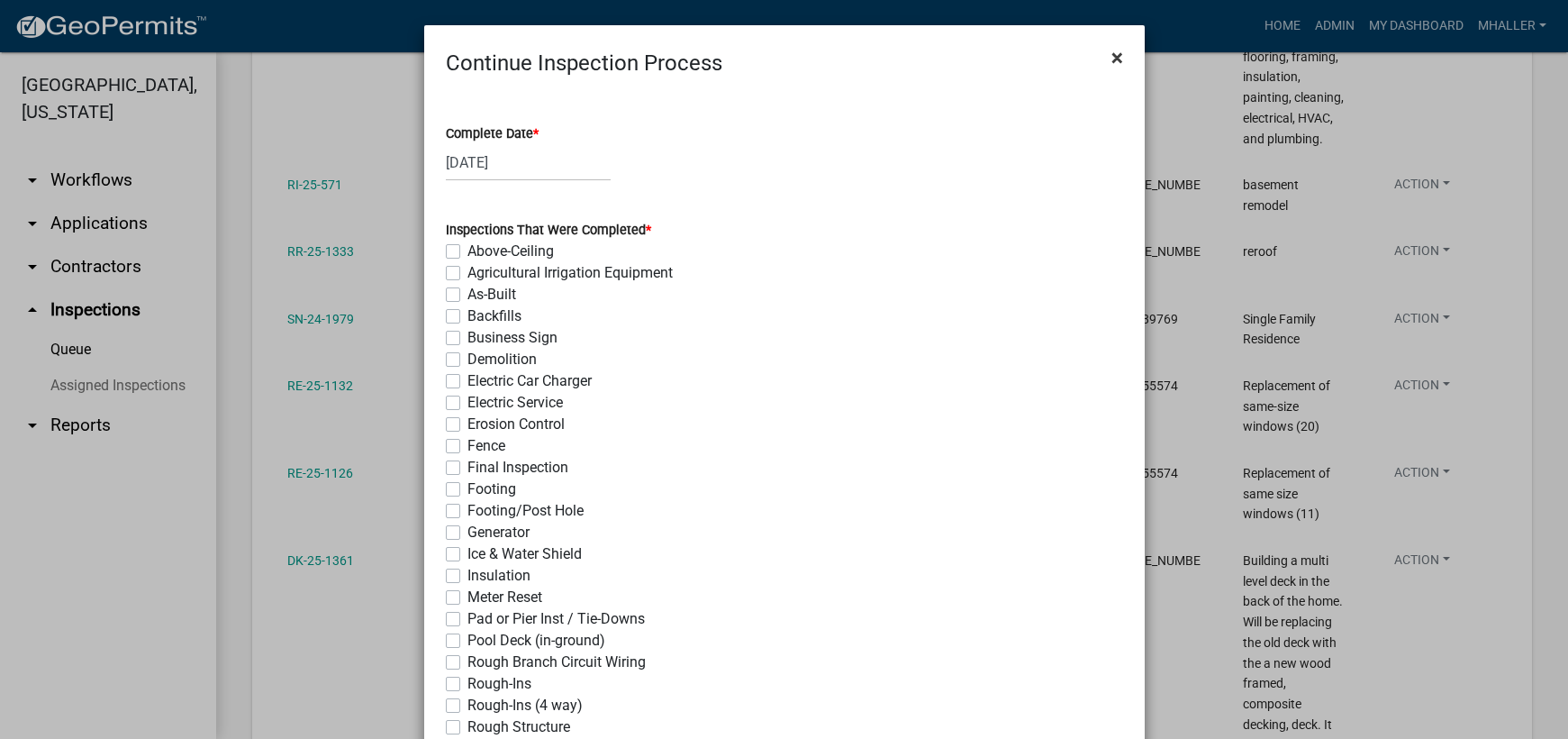
click at [1112, 53] on span "×" at bounding box center [1117, 57] width 11 height 25
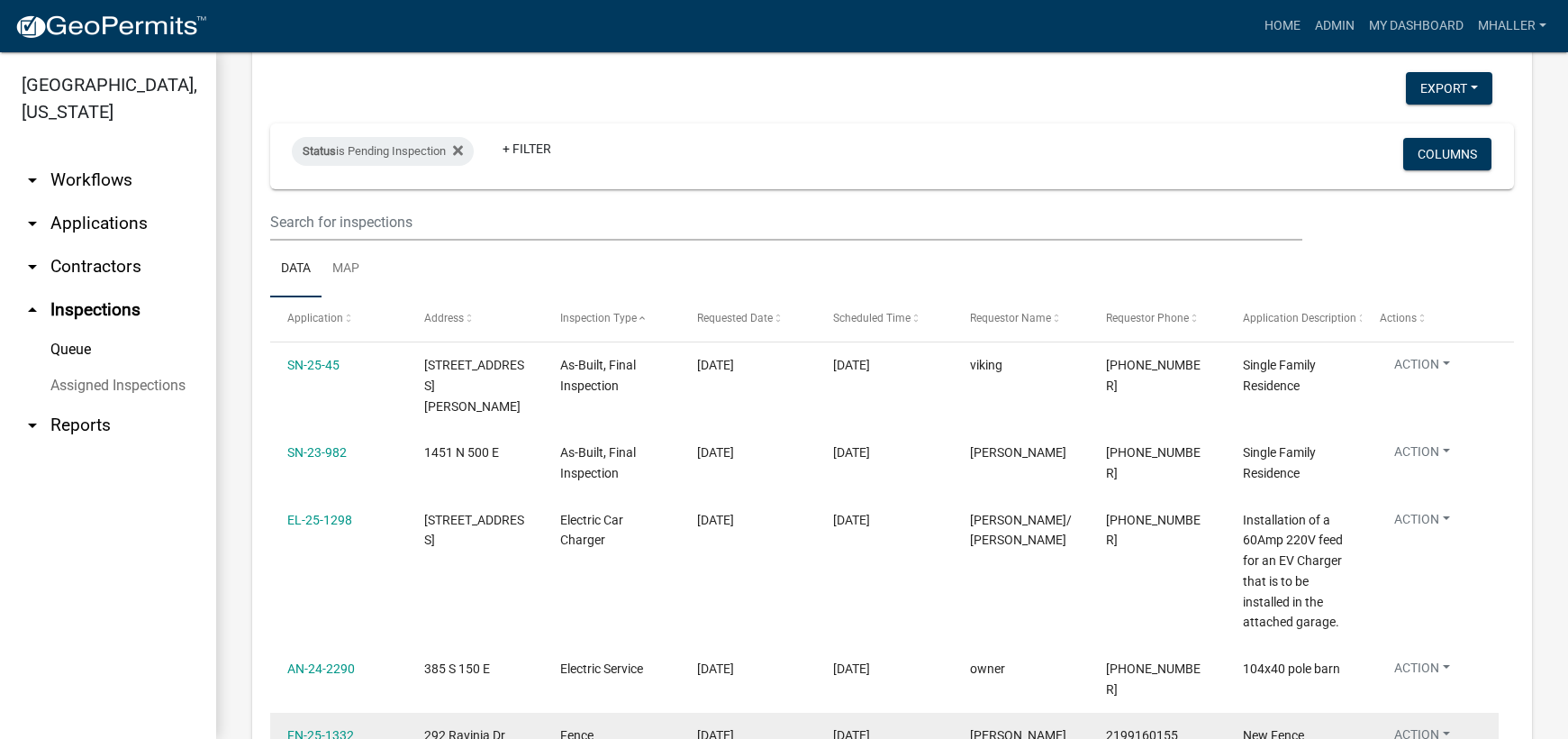
scroll to position [0, 0]
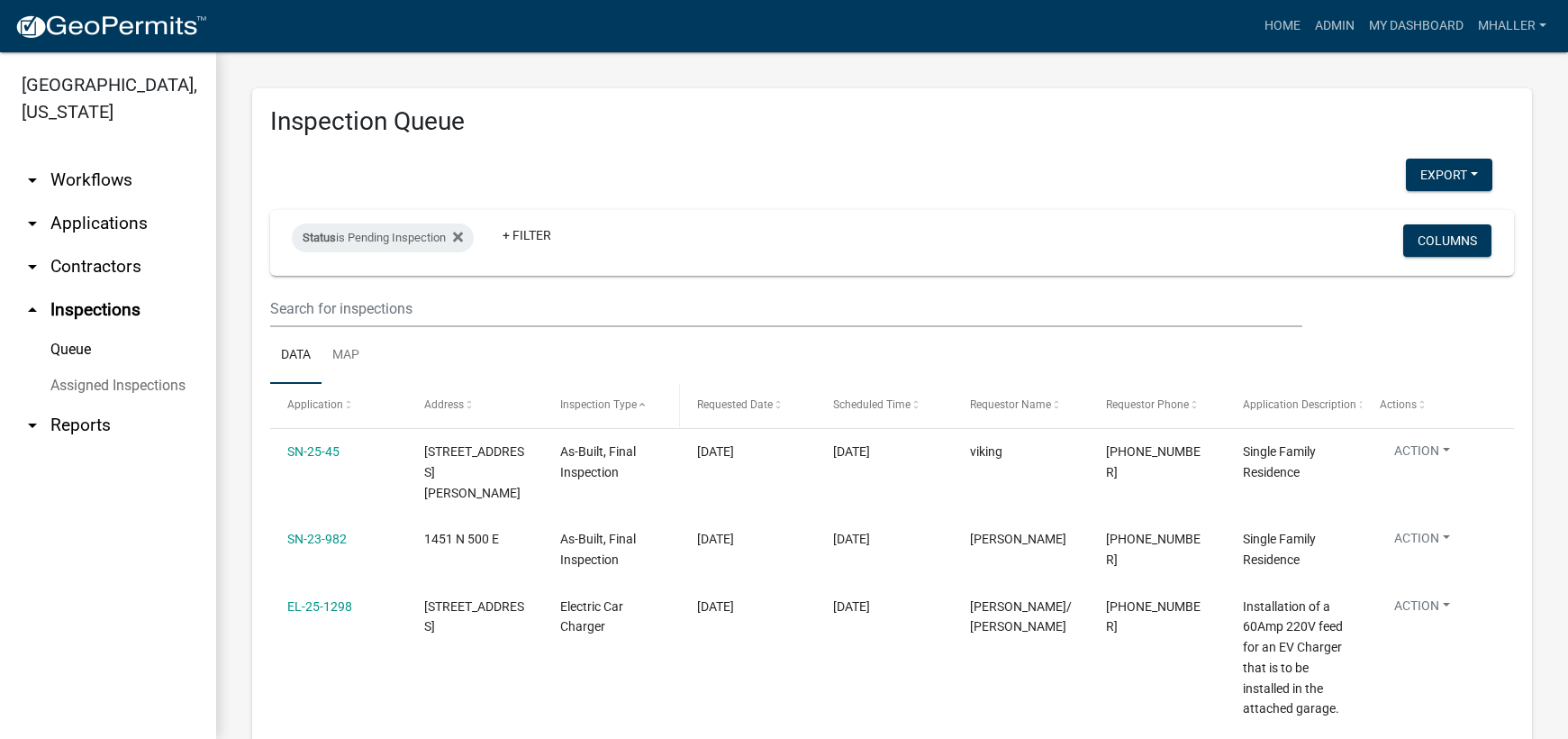
click at [585, 402] on span "Inspection Type" at bounding box center [598, 404] width 76 height 12
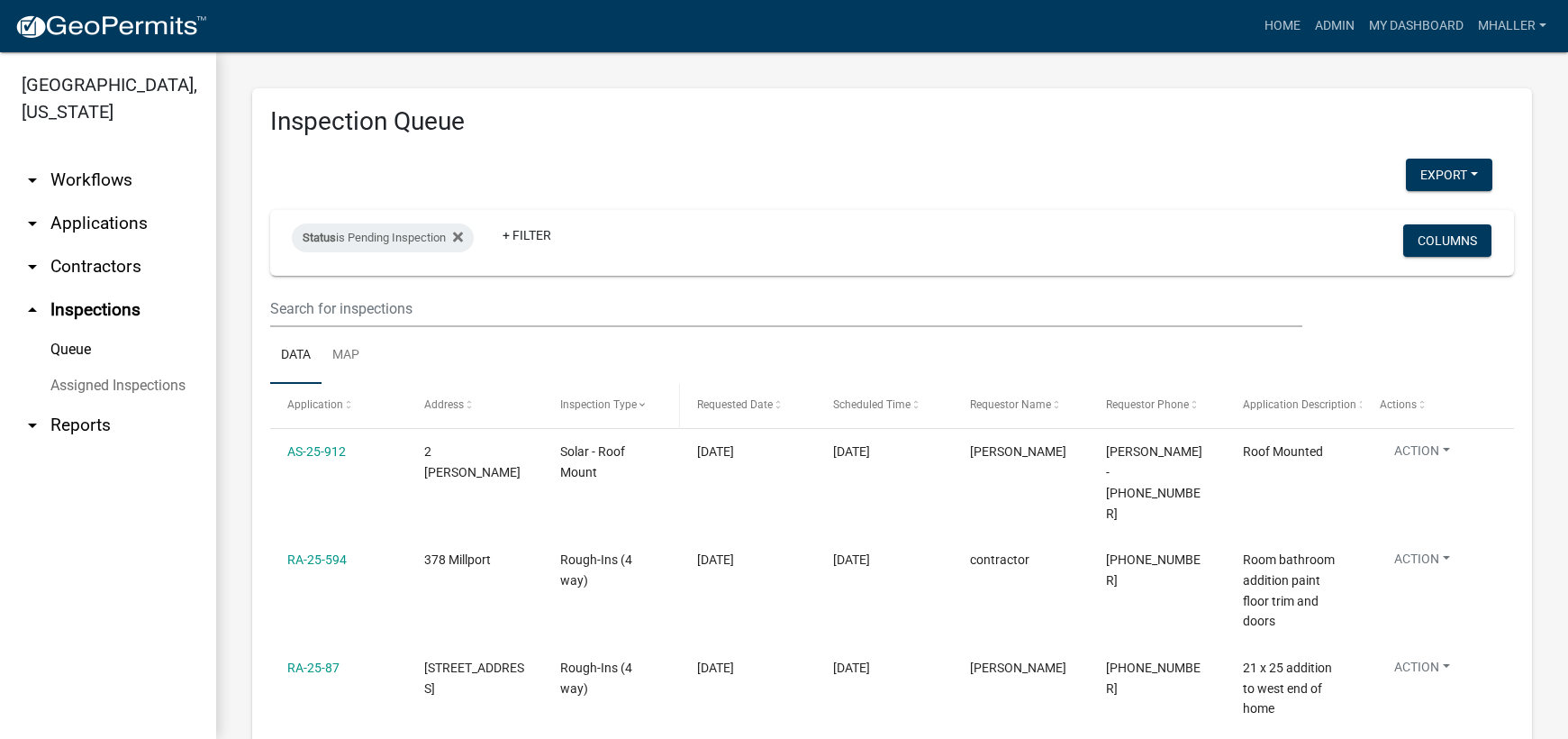
click at [585, 403] on span "Inspection Type" at bounding box center [598, 404] width 76 height 12
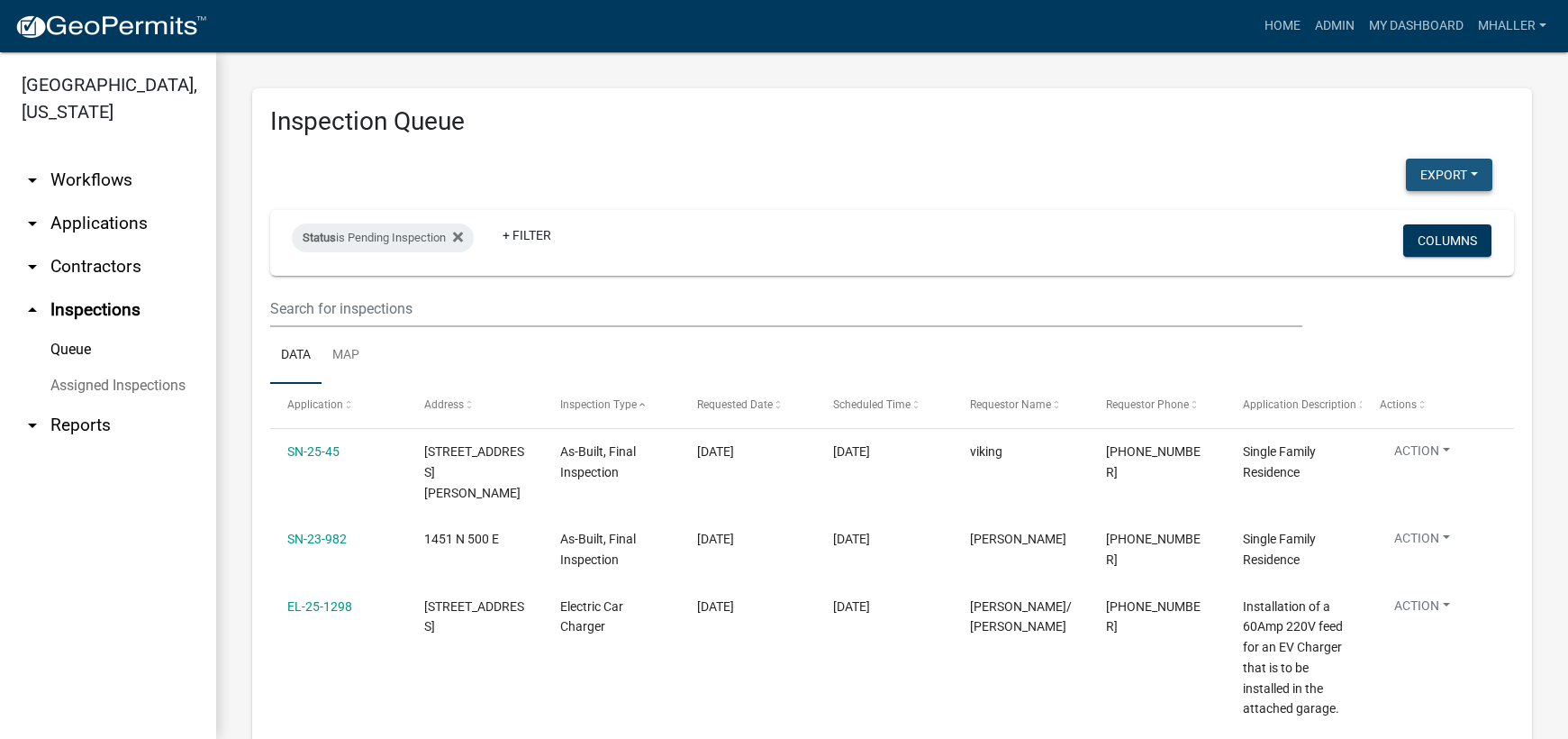
click at [1433, 171] on button "Export" at bounding box center [1448, 174] width 87 height 32
click at [1395, 216] on button "Excel Format (.xlsx)" at bounding box center [1407, 221] width 169 height 43
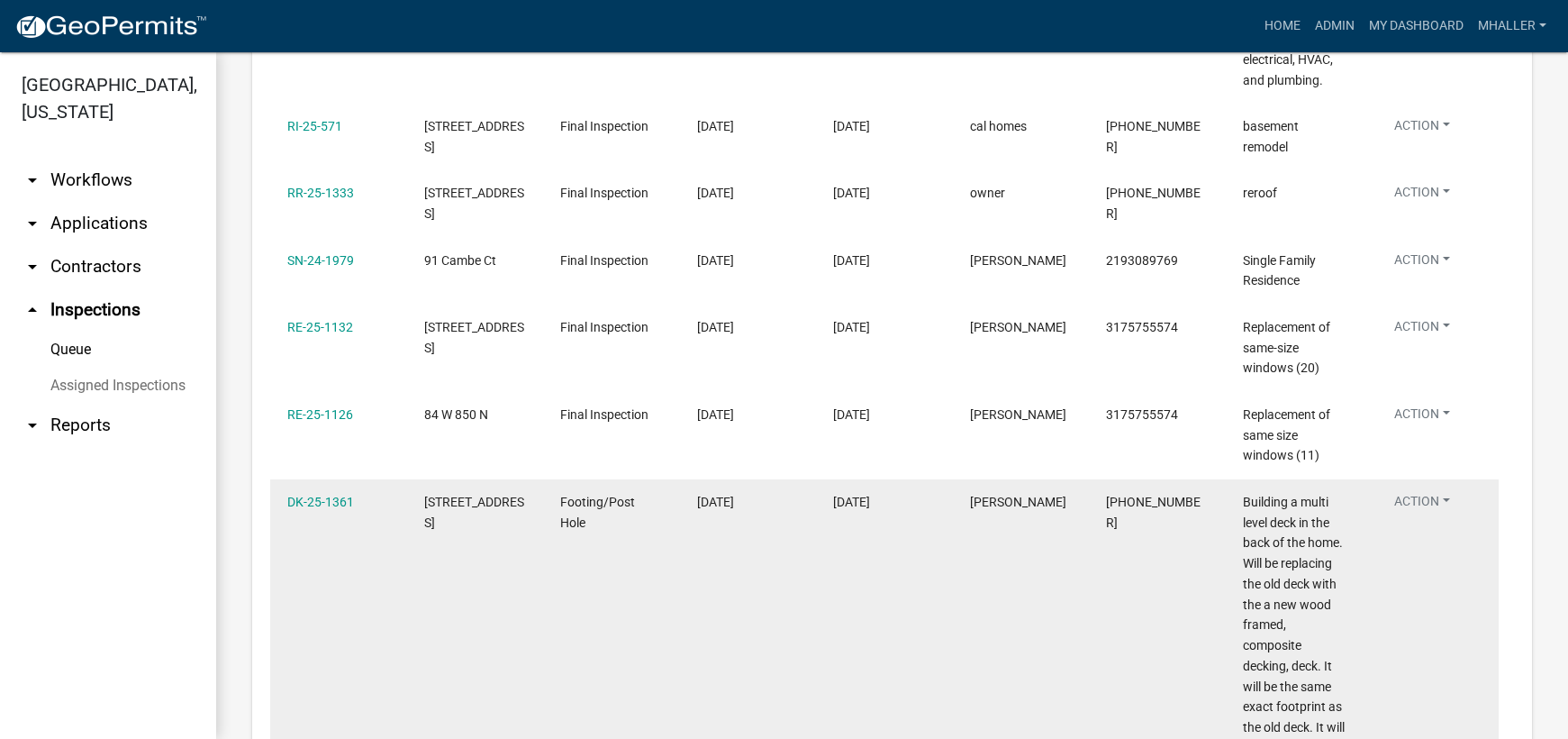
scroll to position [1081, 0]
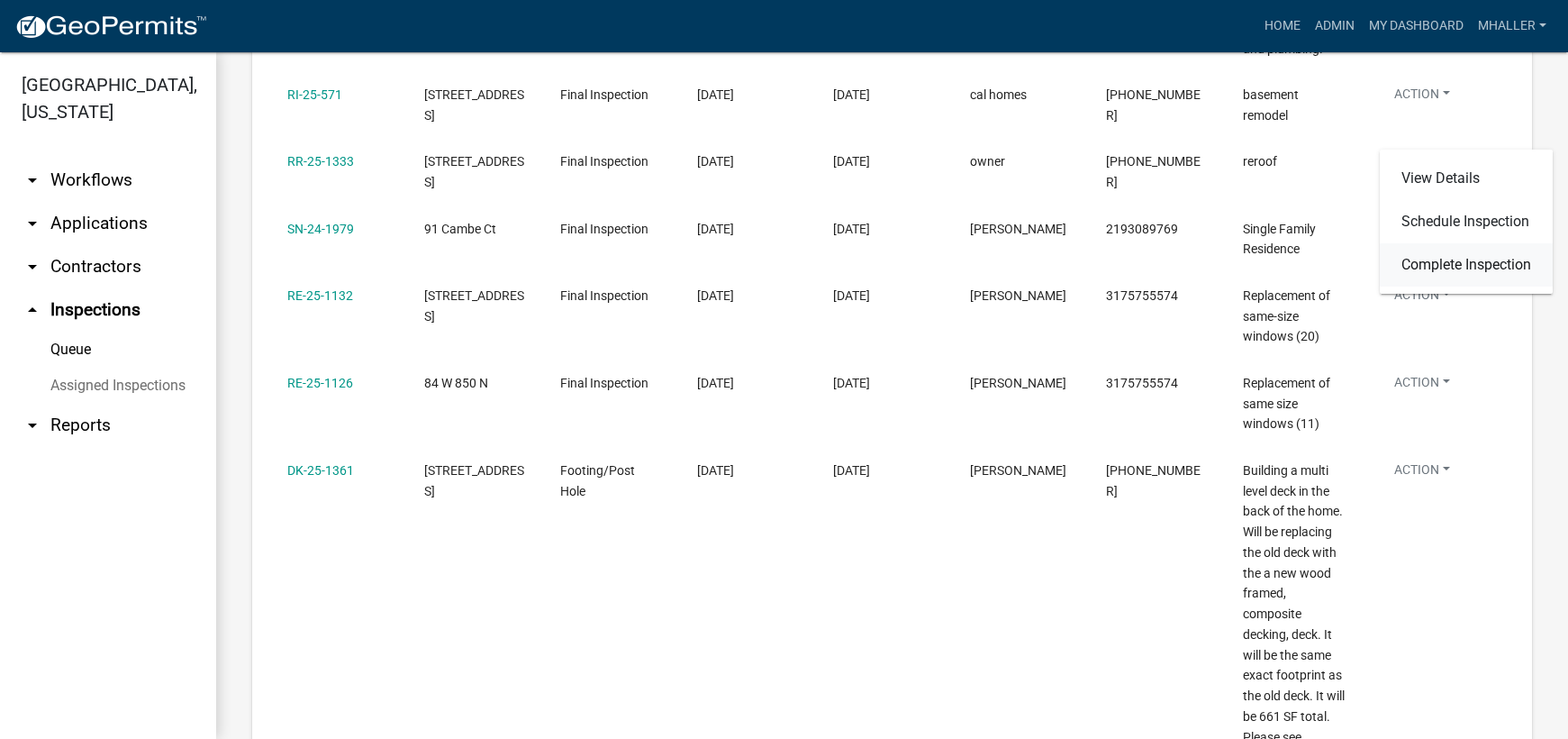
click at [1451, 265] on link "Complete Inspection" at bounding box center [1466, 264] width 173 height 43
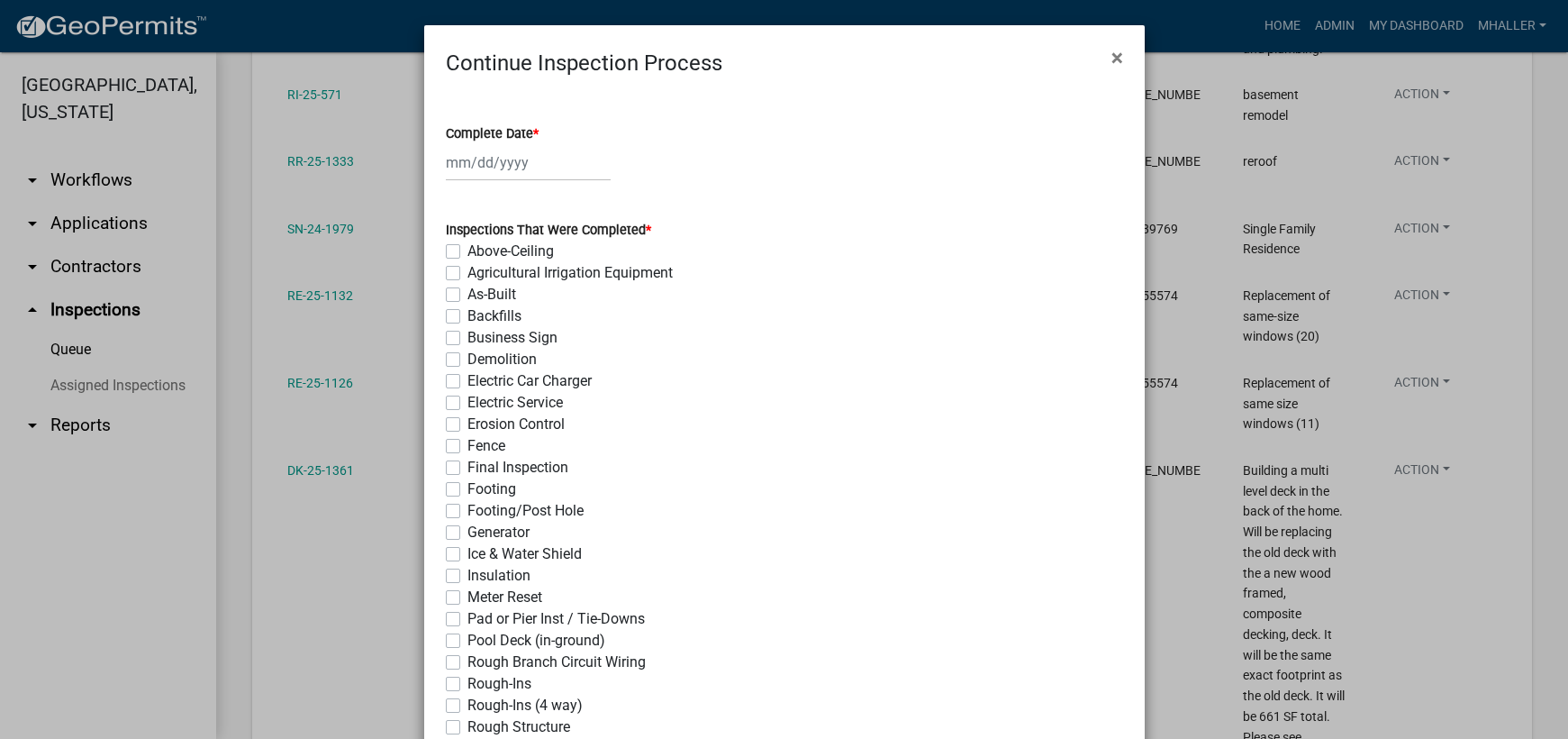
click at [461, 168] on div at bounding box center [527, 162] width 165 height 37
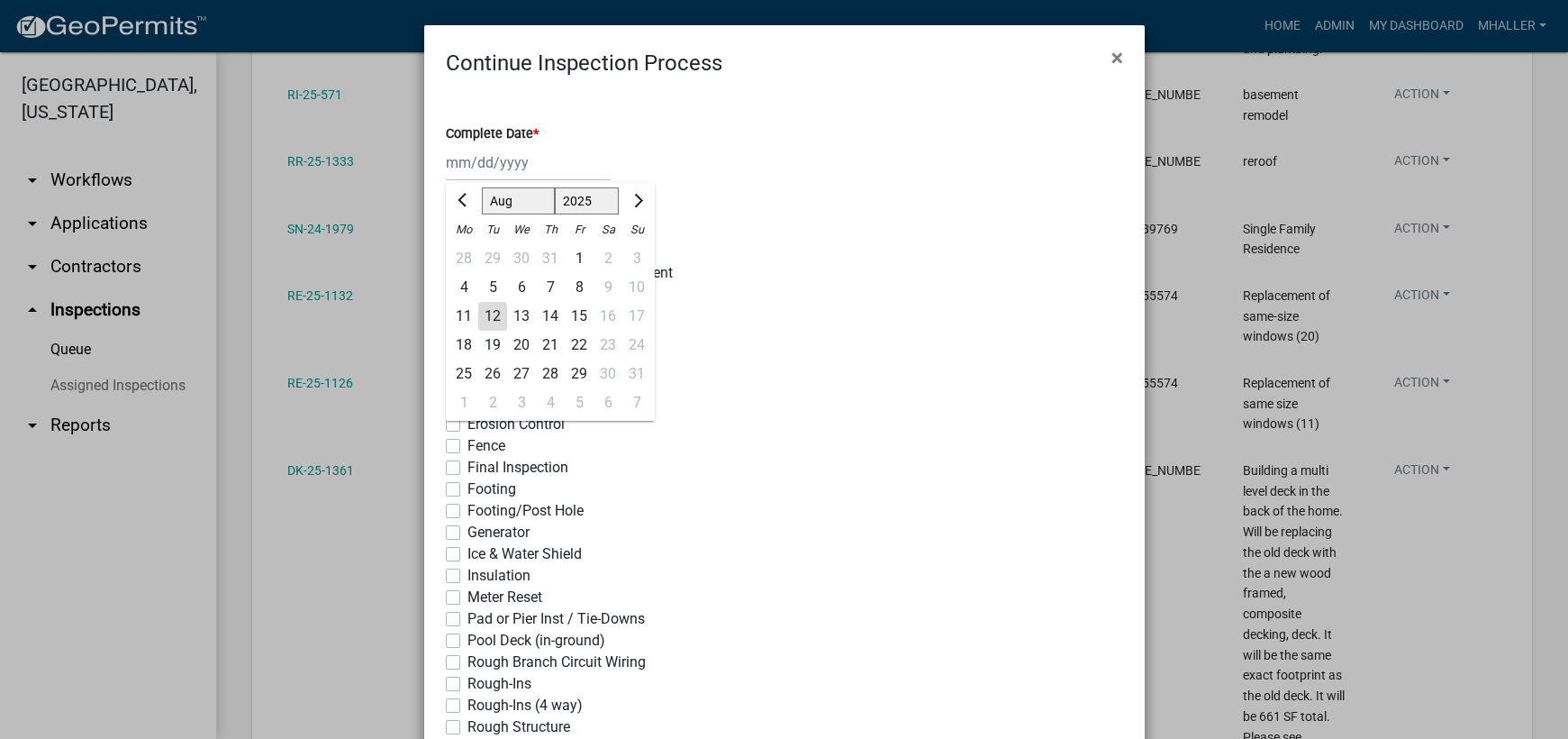
click at [480, 324] on div "12" at bounding box center [492, 316] width 29 height 29
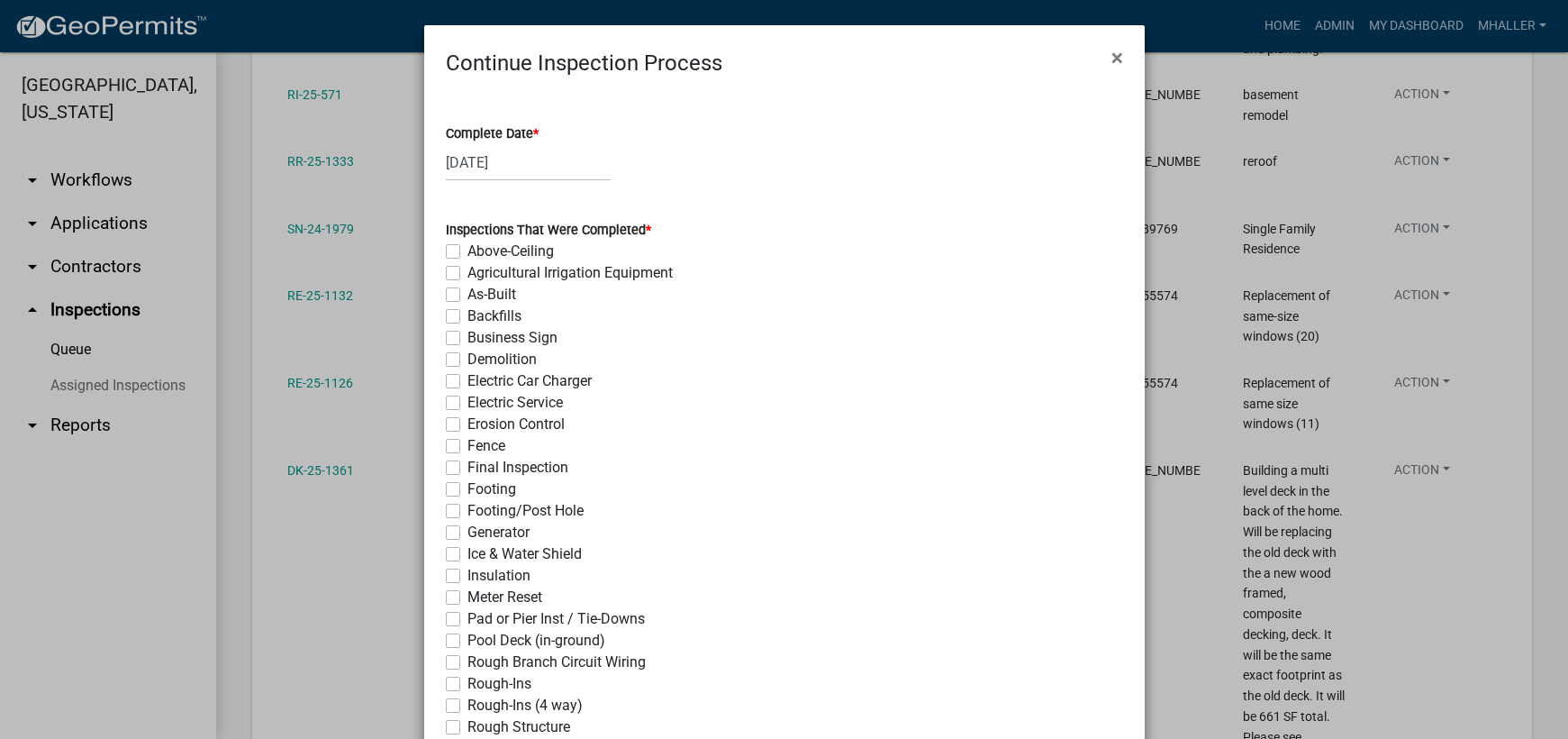
click at [467, 469] on label "Final Inspection" at bounding box center [518, 468] width 101 height 22
click at [467, 469] on input "Final Inspection" at bounding box center [473, 463] width 11 height 11
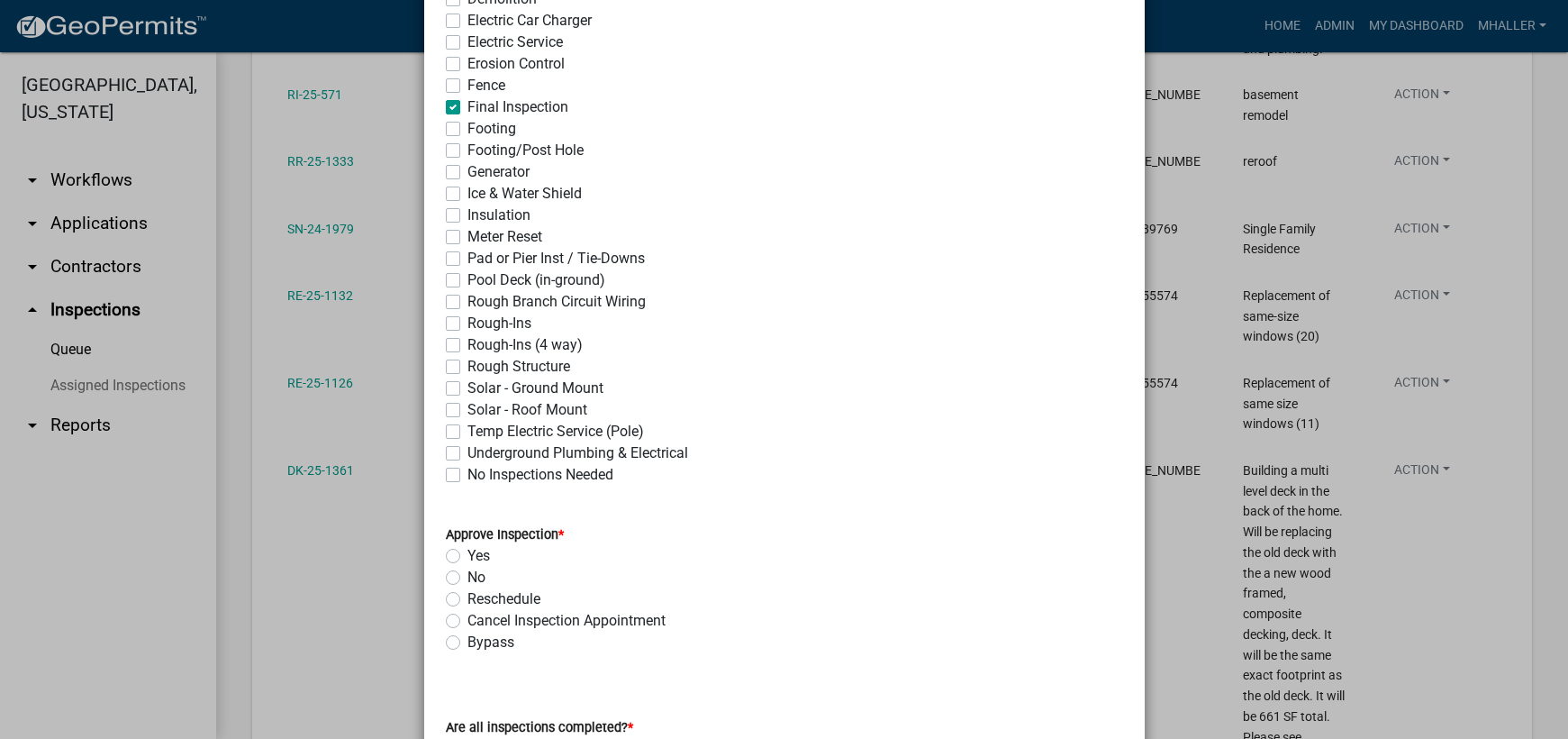
scroll to position [721, 0]
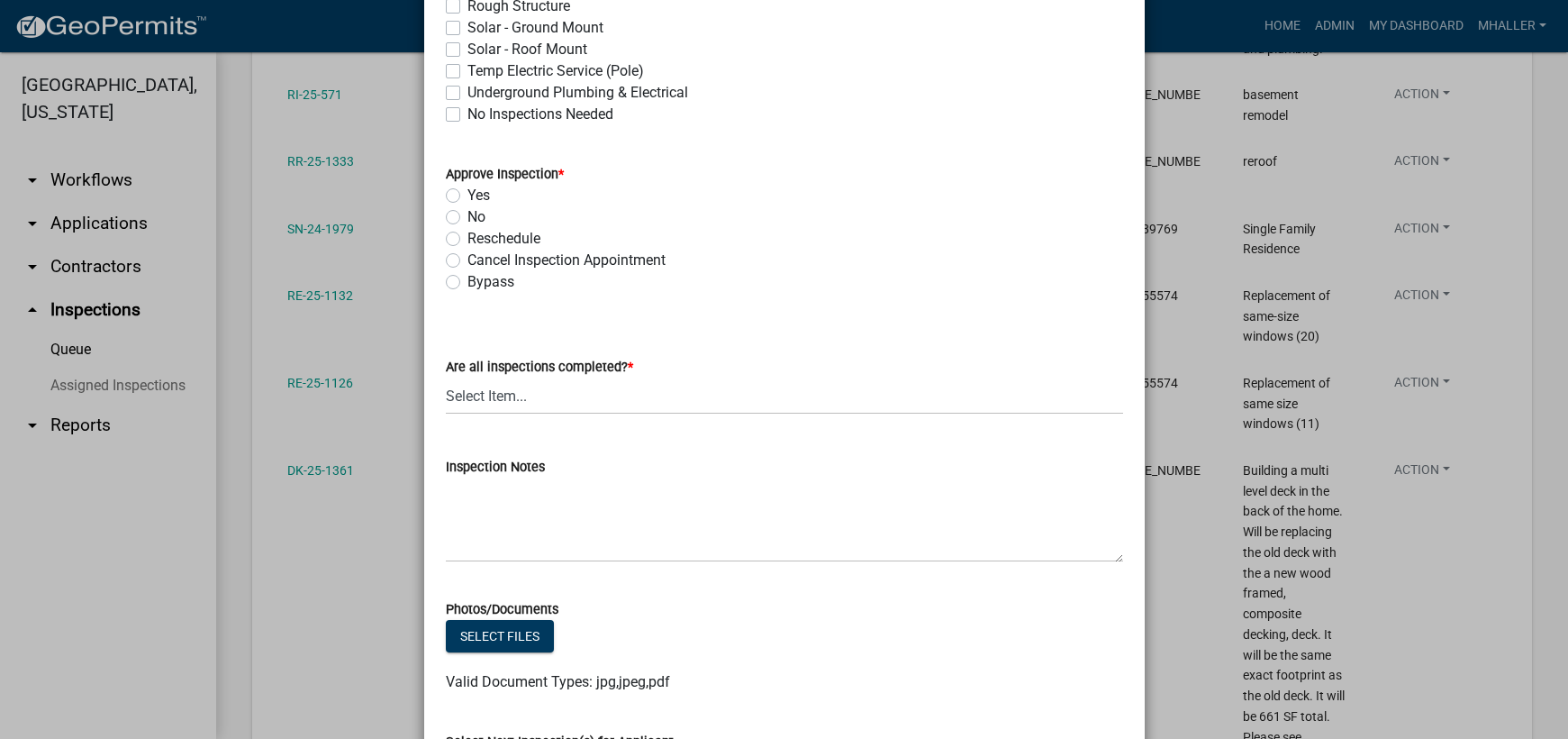
click at [467, 195] on label "Yes" at bounding box center [479, 195] width 23 height 22
click at [467, 195] on input "Yes" at bounding box center [473, 190] width 11 height 11
click at [581, 399] on select "Select Item... Yes - All Inspections Have Been Completed No - More Inspections …" at bounding box center [784, 395] width 677 height 37
click at [446, 377] on select "Select Item... Yes - All Inspections Have Been Completed No - More Inspections …" at bounding box center [784, 395] width 677 height 37
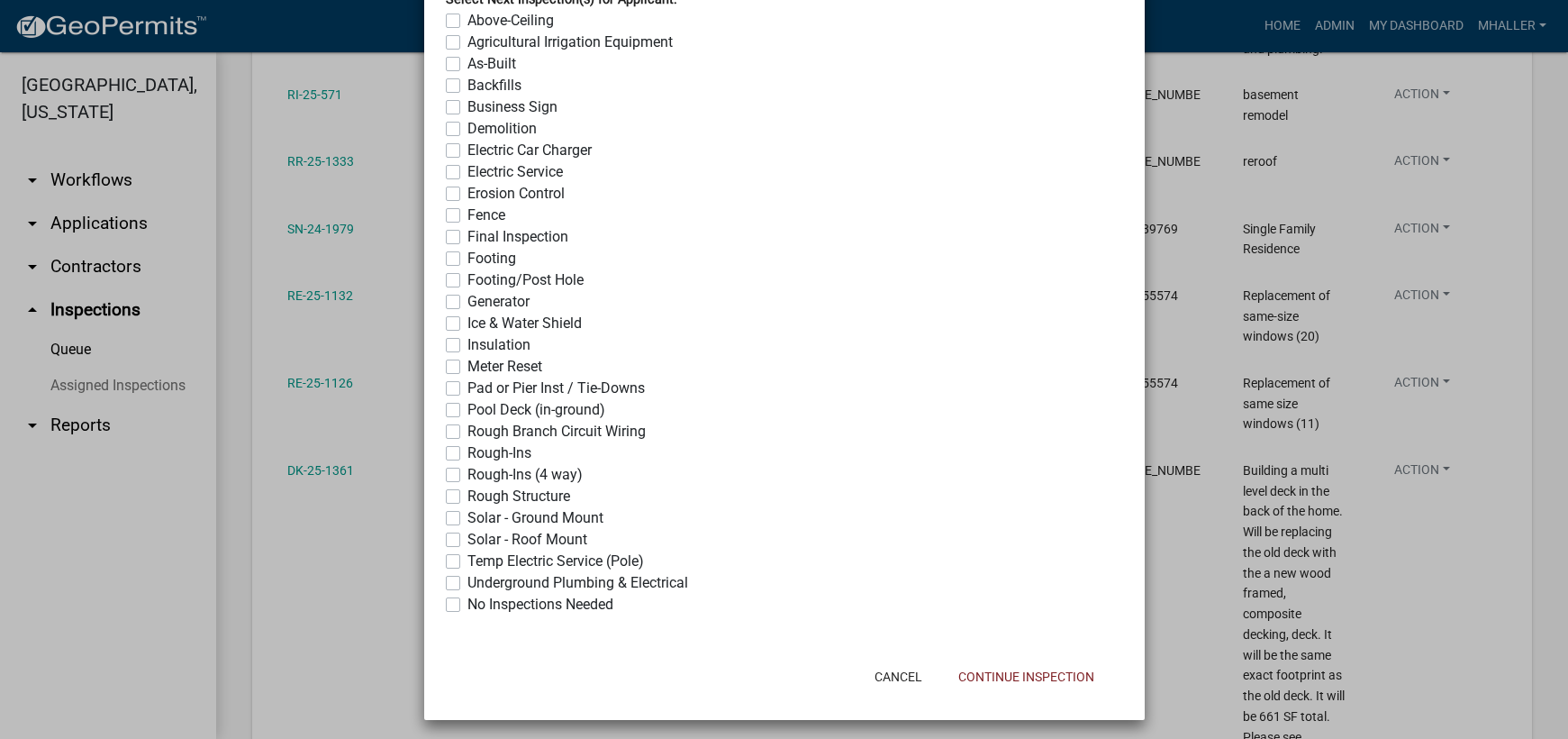
scroll to position [1469, 0]
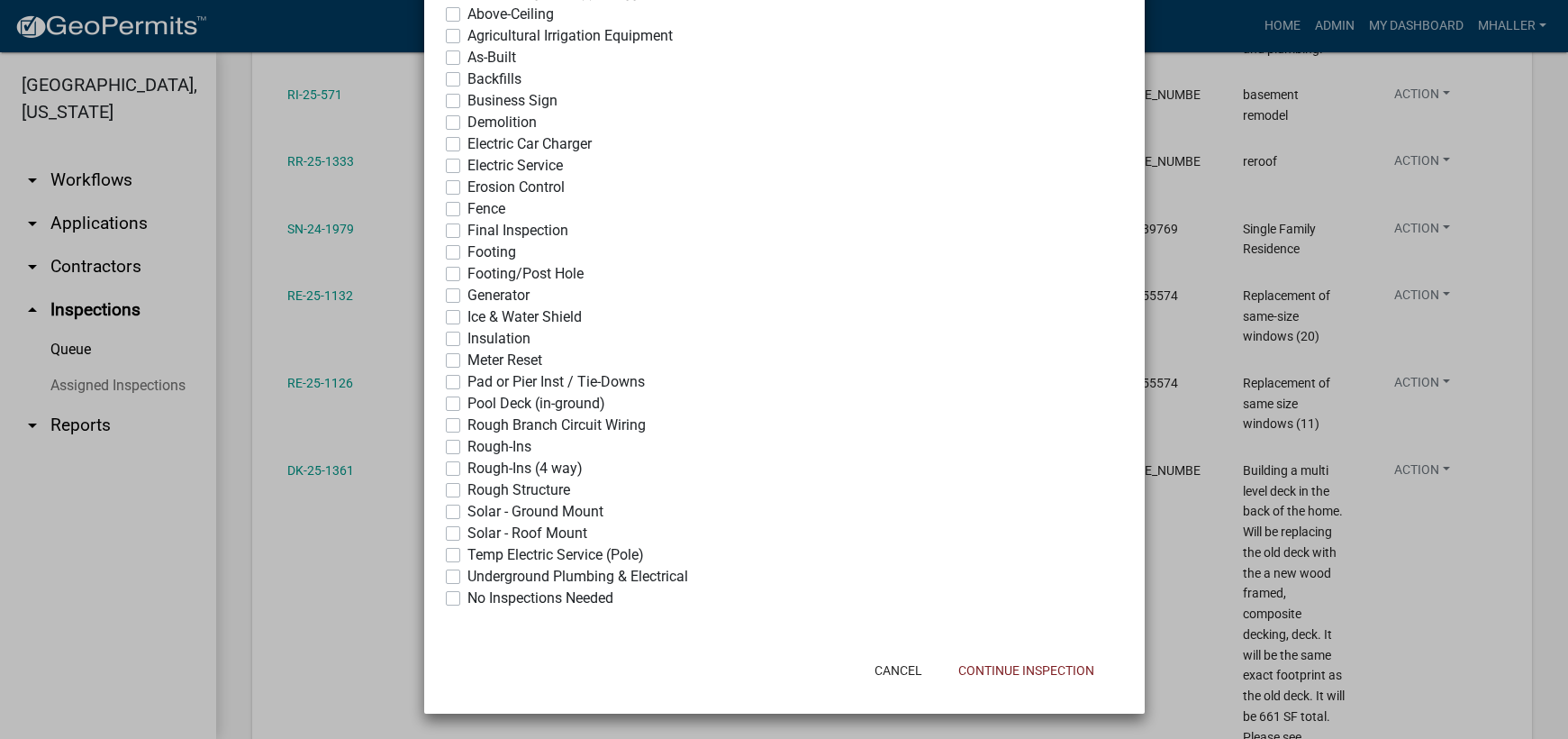
click at [467, 597] on label "No Inspections Needed" at bounding box center [540, 598] width 146 height 22
click at [467, 597] on input "No Inspections Needed" at bounding box center [473, 593] width 11 height 11
click at [1056, 674] on button "Continue Inspection" at bounding box center [1025, 670] width 165 height 32
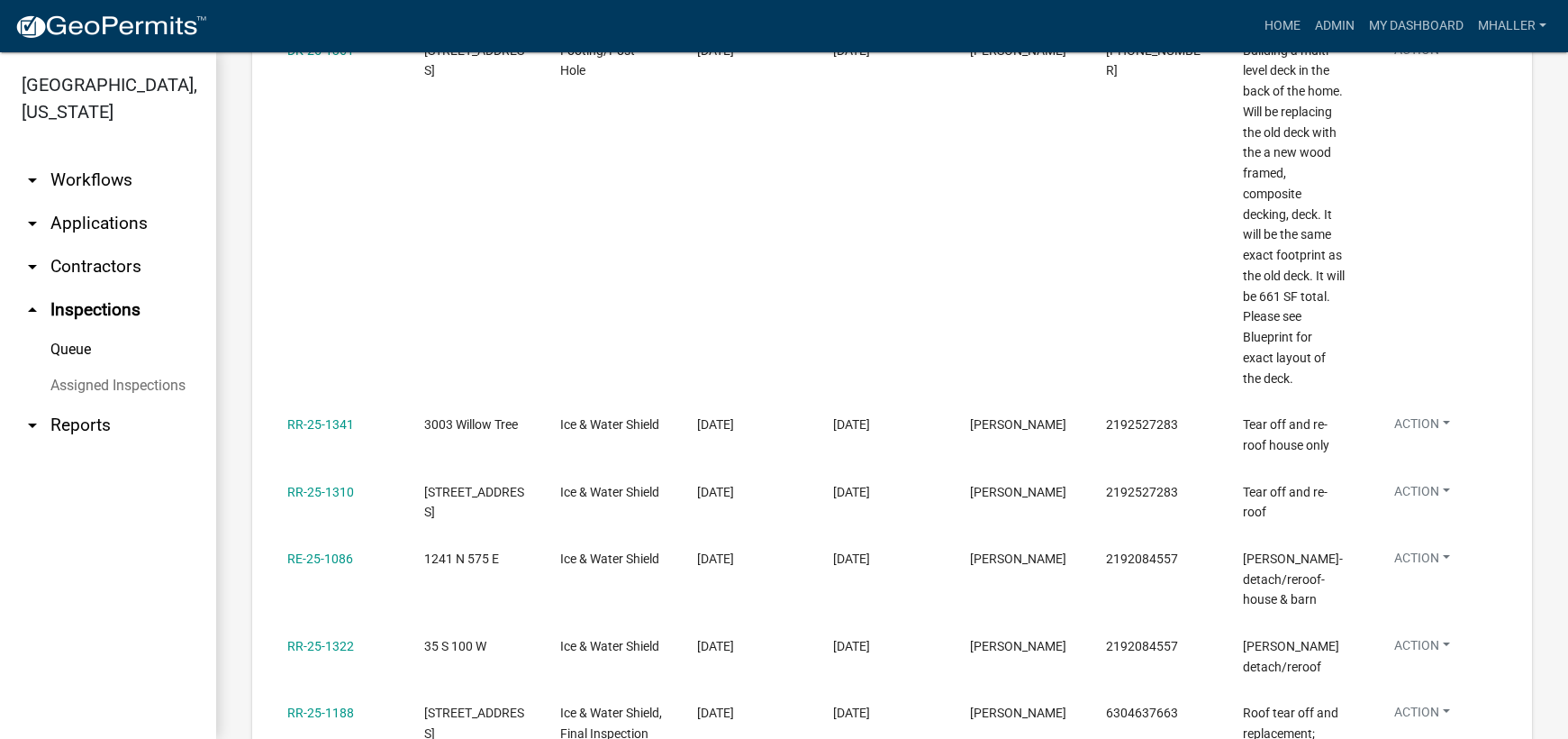
scroll to position [1452, 0]
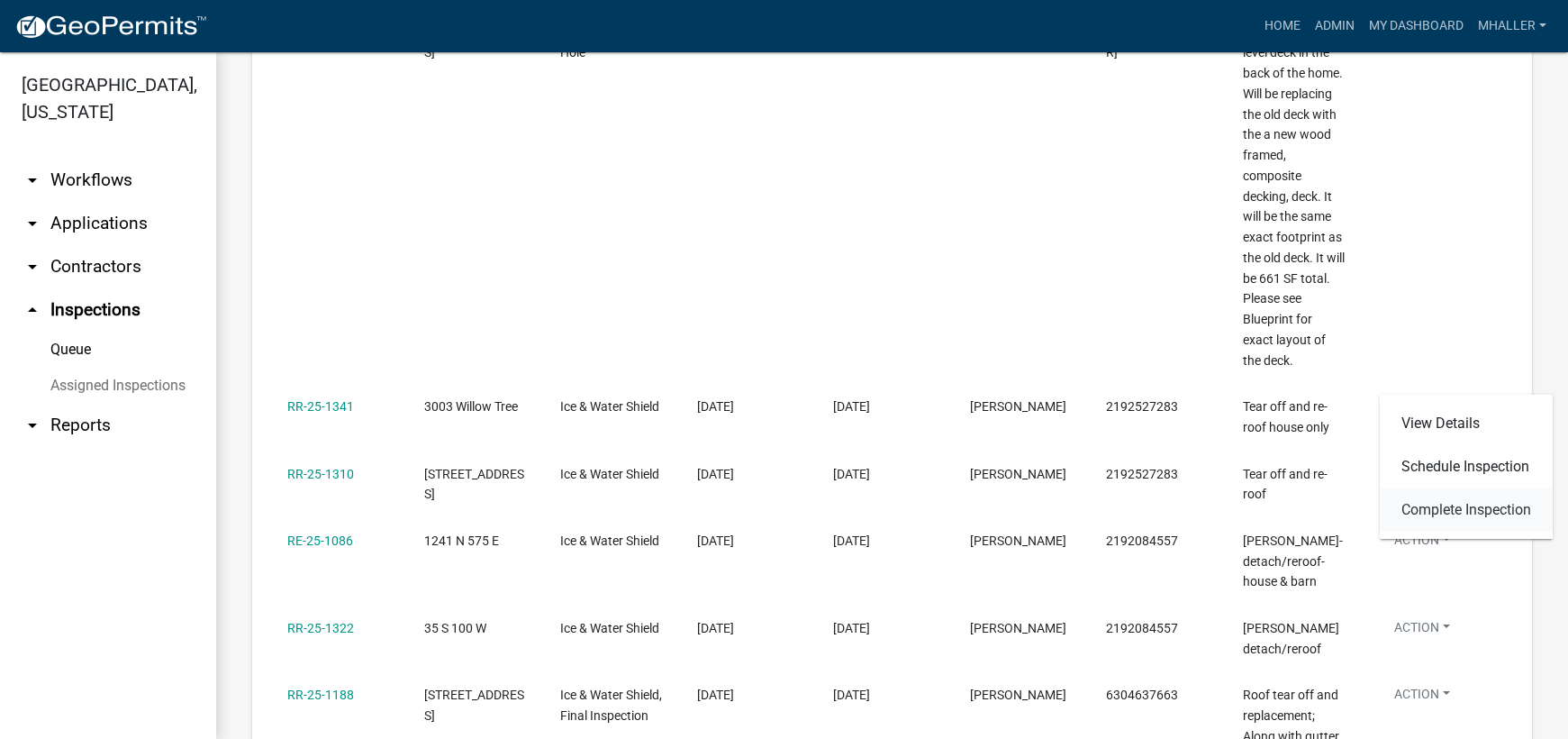
click at [1458, 509] on link "Complete Inspection" at bounding box center [1466, 509] width 173 height 43
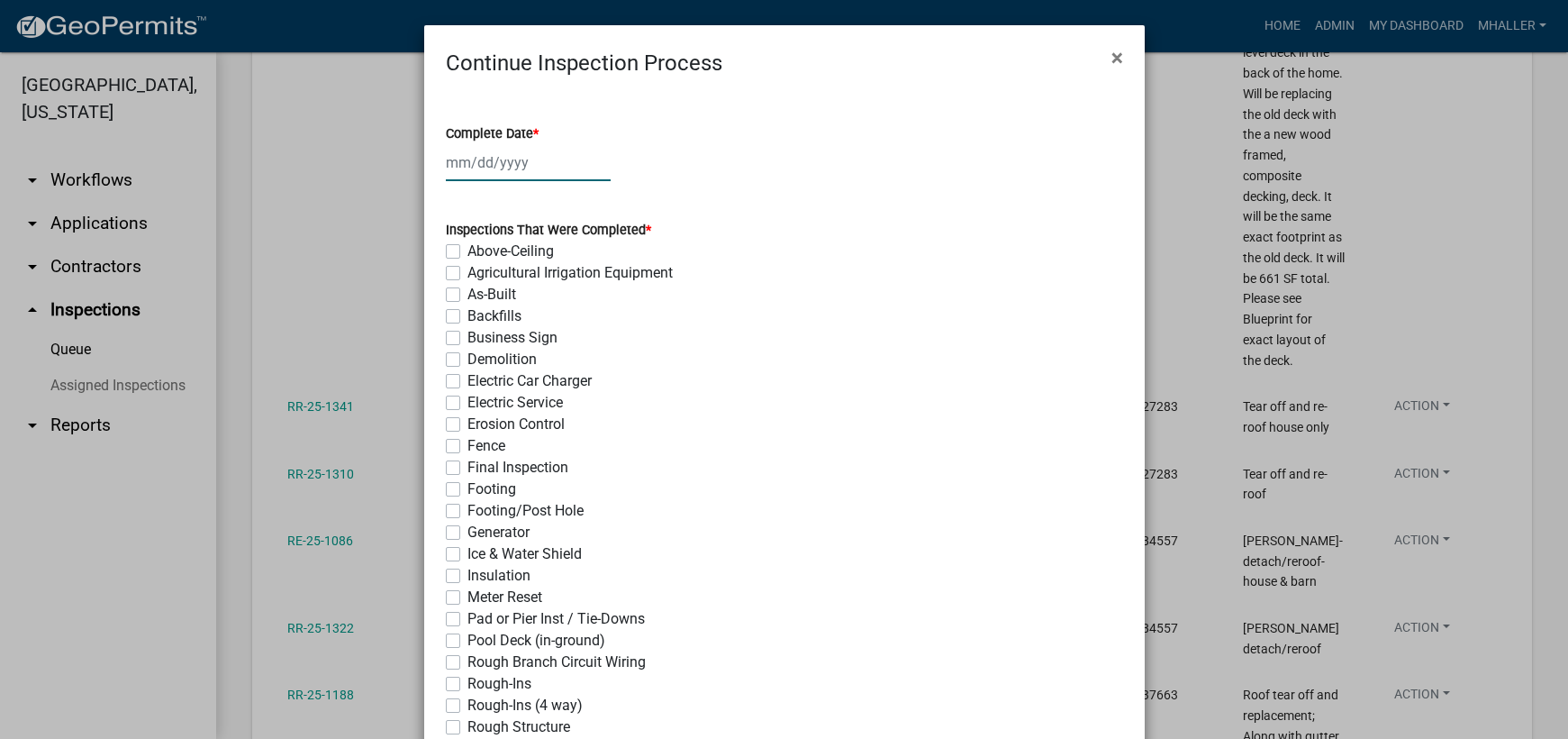
click at [467, 165] on div at bounding box center [527, 162] width 165 height 37
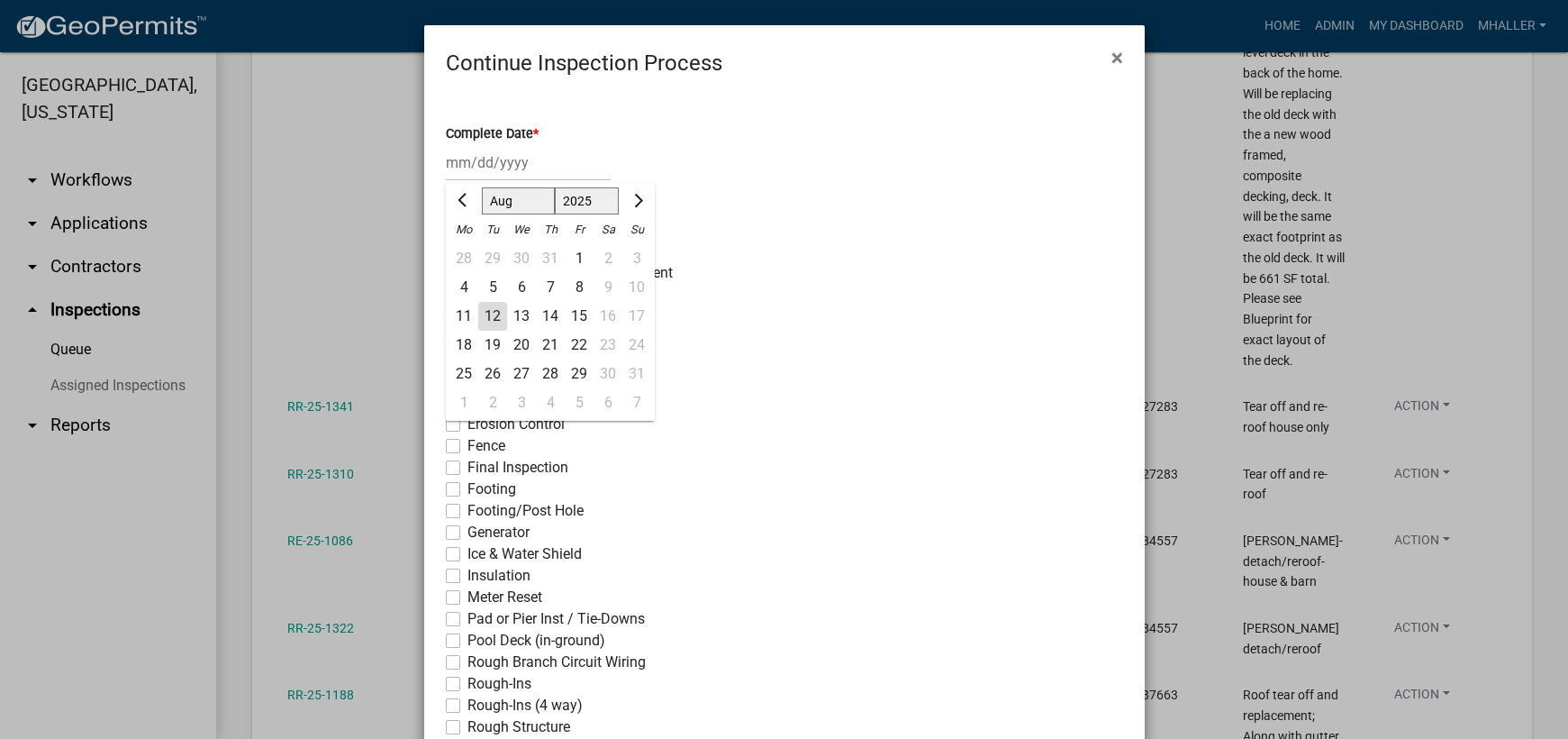
click at [487, 312] on div "12" at bounding box center [492, 316] width 29 height 29
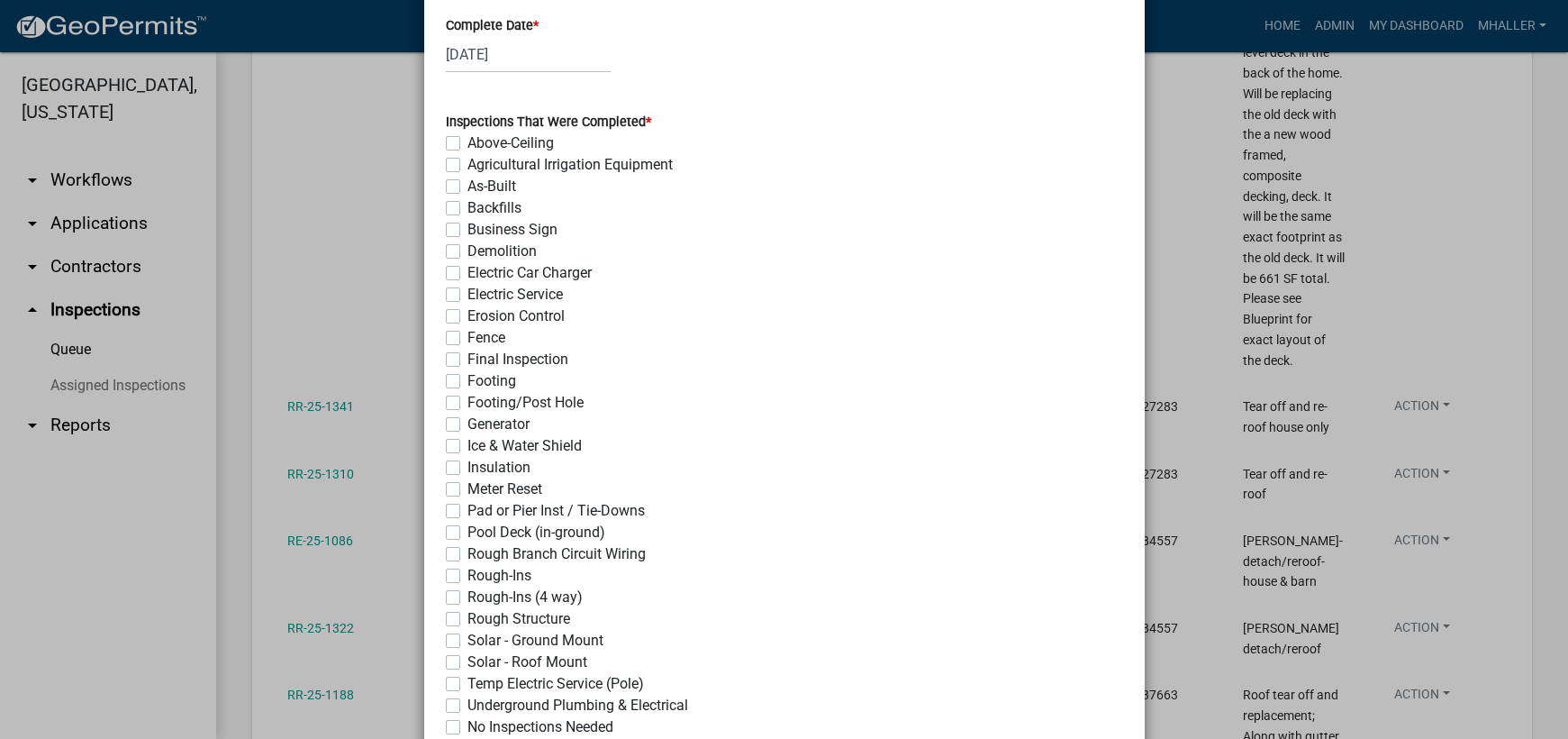
scroll to position [270, 0]
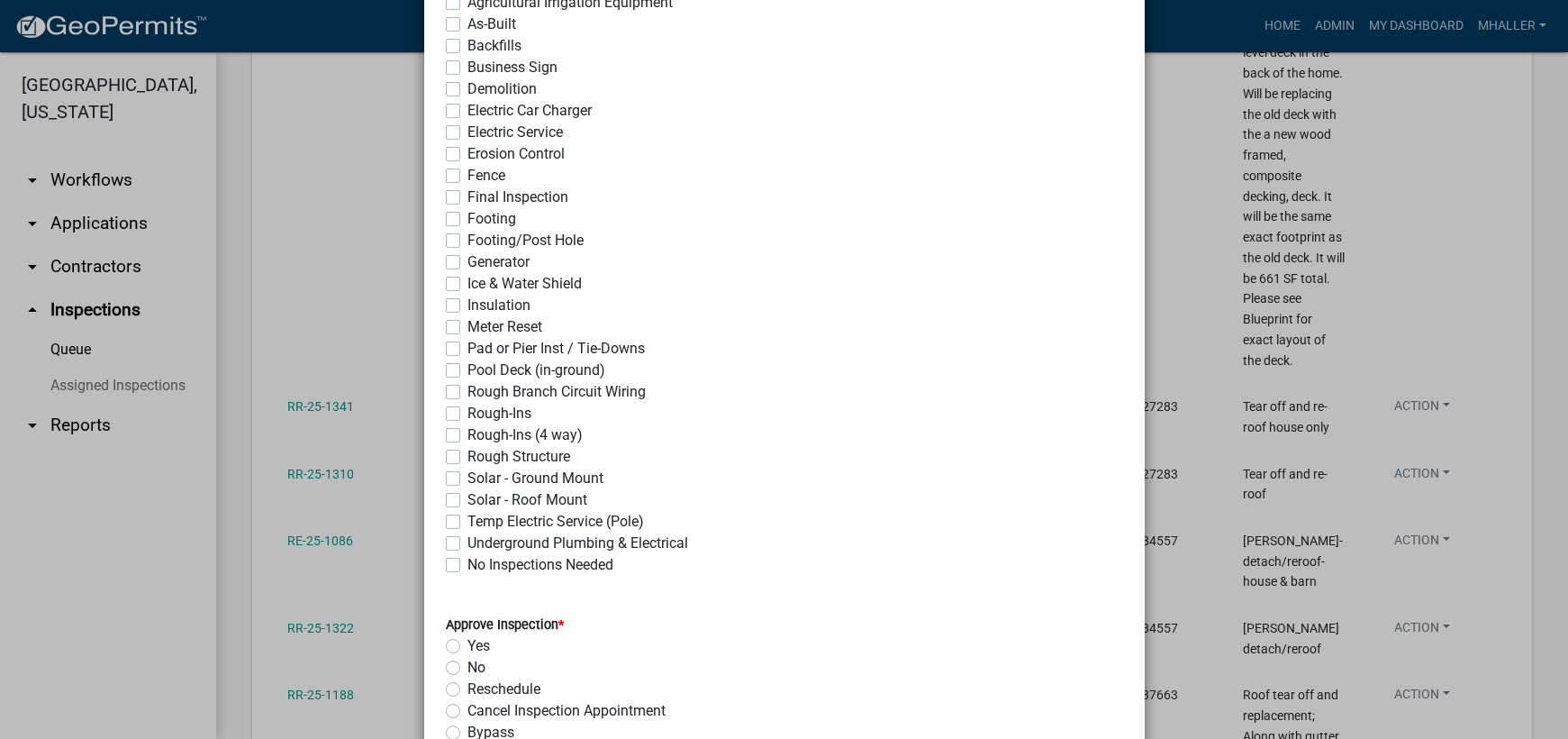
click at [467, 280] on label "Ice & Water Shield" at bounding box center [525, 284] width 114 height 22
click at [467, 280] on input "Ice & Water Shield" at bounding box center [473, 279] width 11 height 11
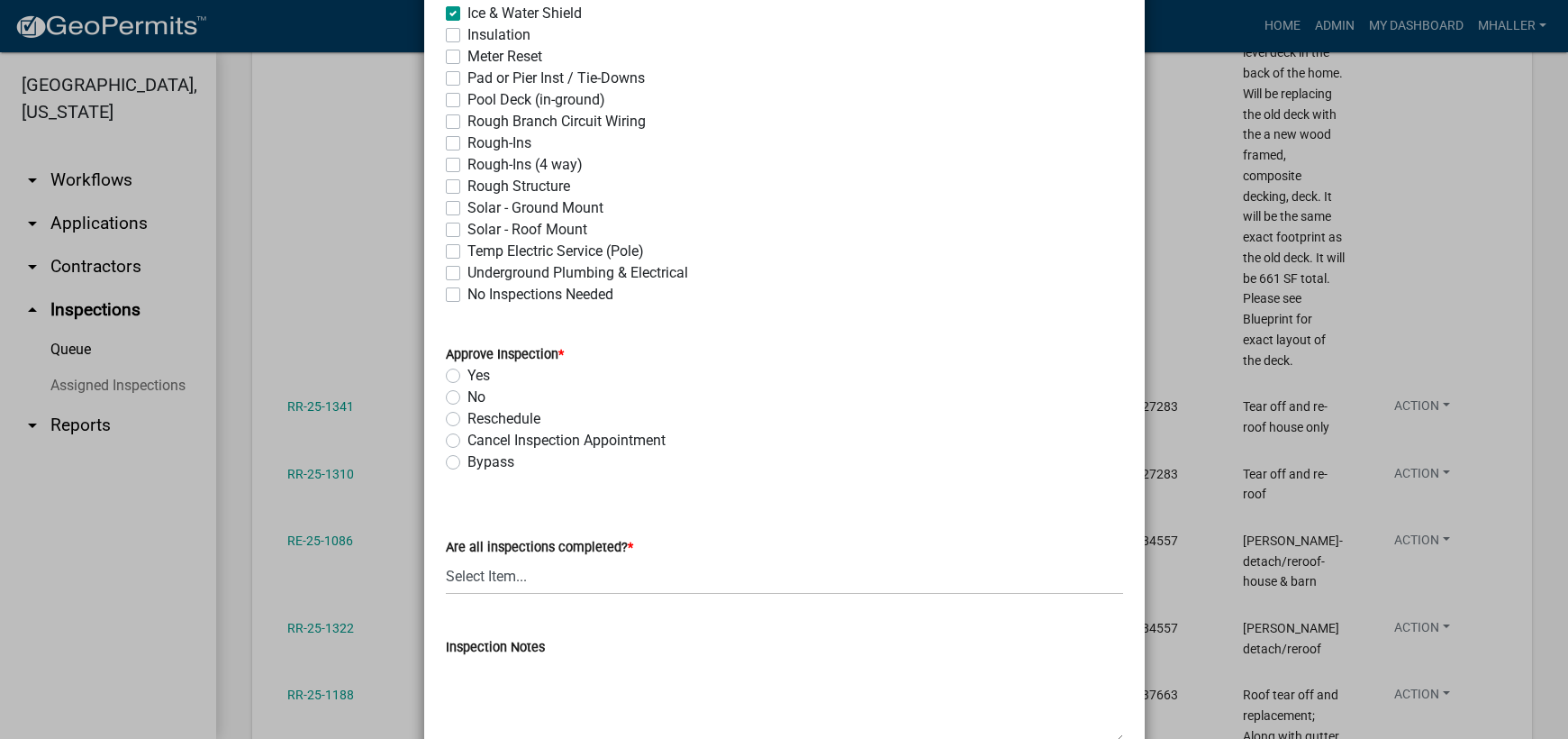
scroll to position [810, 0]
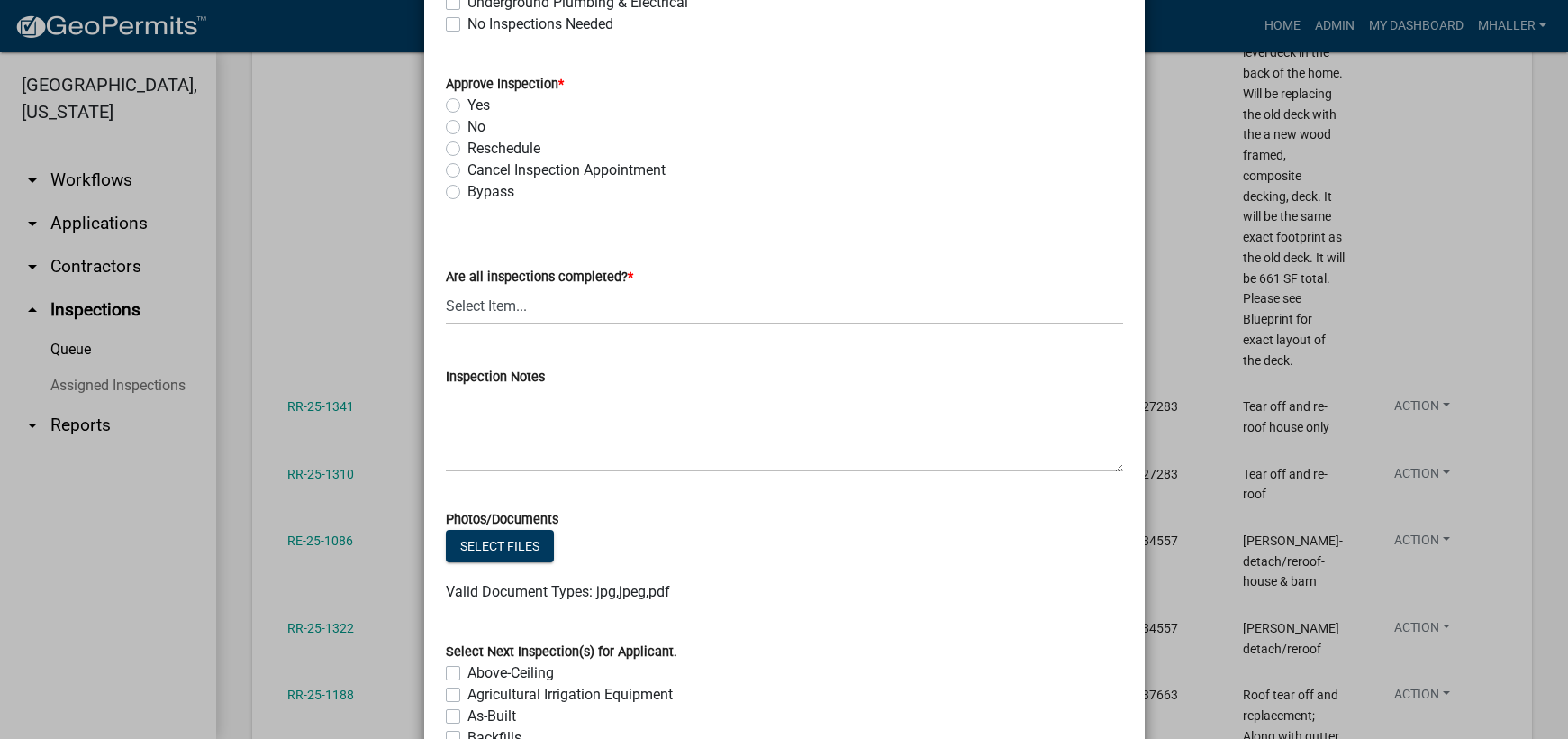
click at [467, 107] on label "Yes" at bounding box center [479, 105] width 23 height 22
click at [467, 107] on input "Yes" at bounding box center [473, 100] width 11 height 11
drag, startPoint x: 558, startPoint y: 310, endPoint x: 561, endPoint y: 321, distance: 11.4
click at [558, 310] on select "Select Item... Yes - All Inspections Have Been Completed No - More Inspections …" at bounding box center [784, 306] width 677 height 37
click at [446, 288] on select "Select Item... Yes - All Inspections Have Been Completed No - More Inspections …" at bounding box center [784, 306] width 677 height 37
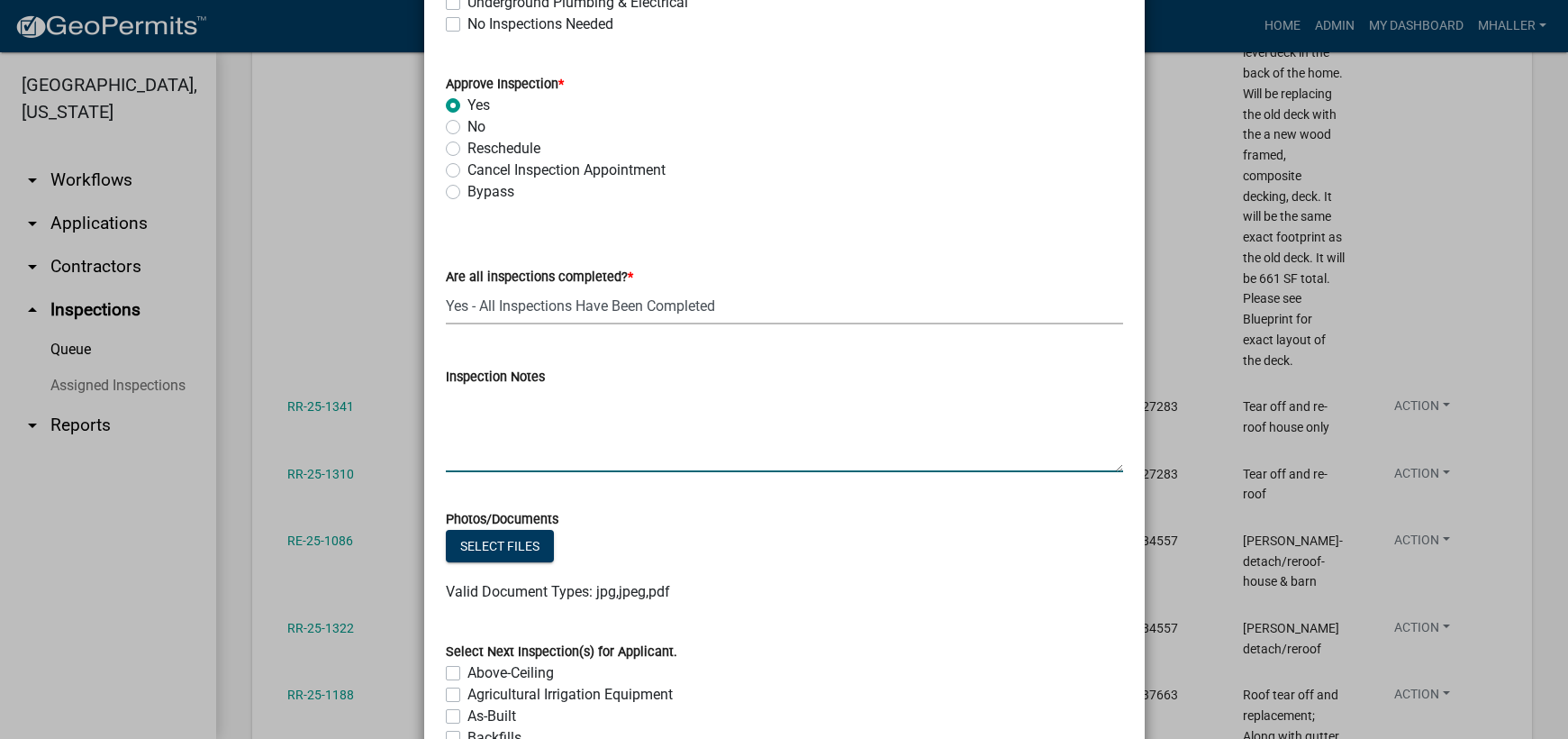
click at [545, 433] on textarea "Inspection Notes" at bounding box center [784, 429] width 677 height 85
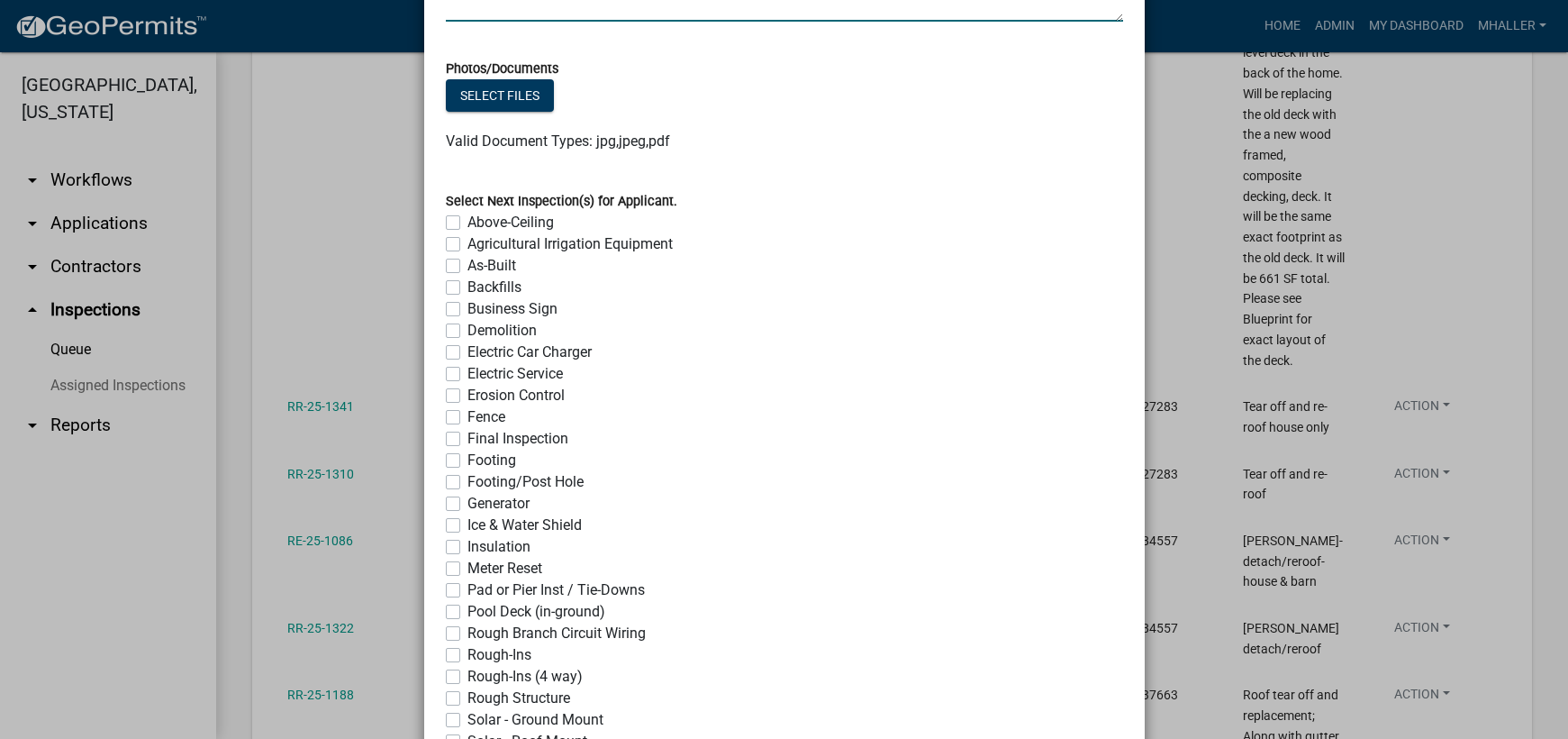
scroll to position [1469, 0]
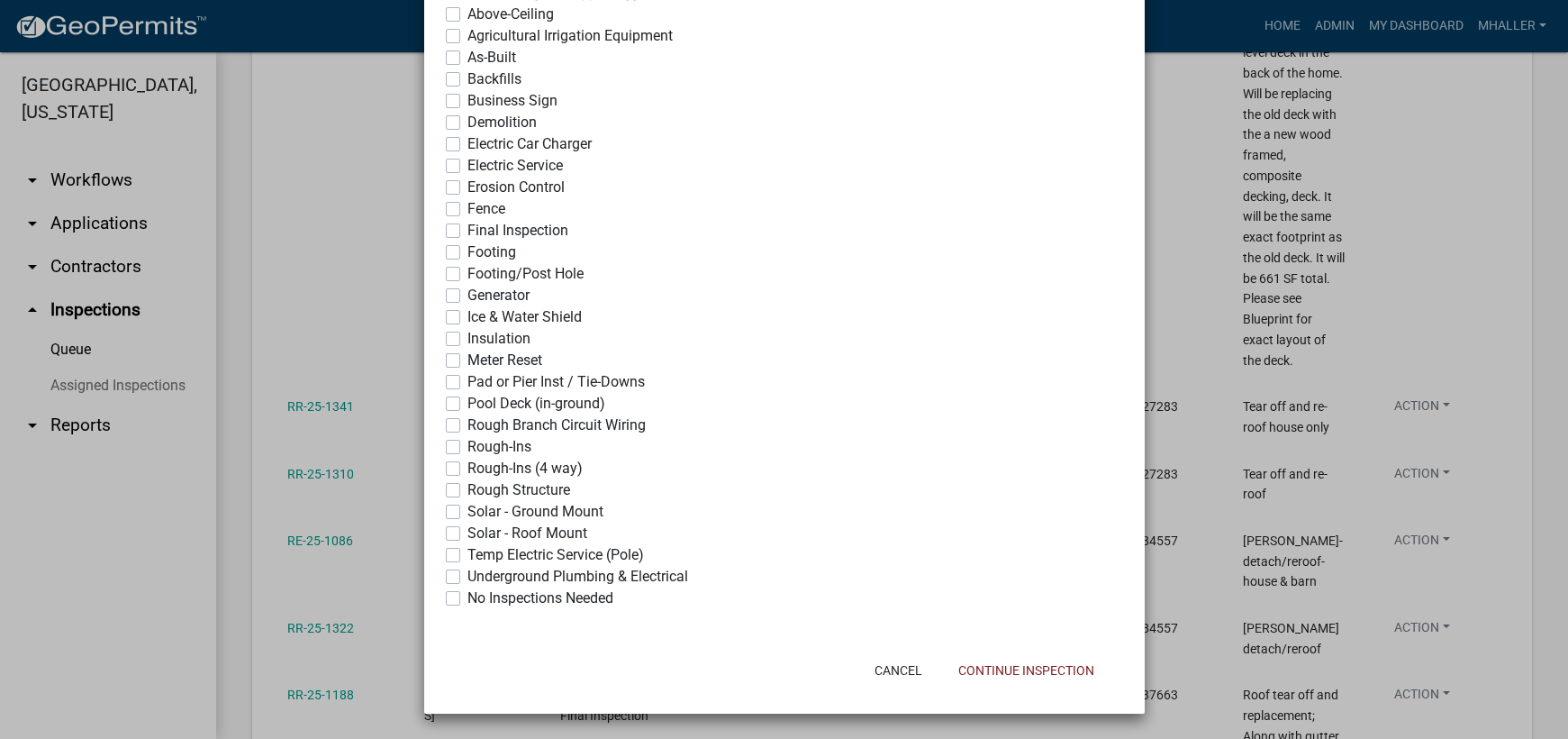
click at [467, 599] on label "No Inspections Needed" at bounding box center [540, 598] width 146 height 22
click at [467, 599] on input "No Inspections Needed" at bounding box center [473, 593] width 11 height 11
click at [1006, 669] on button "Continue Inspection" at bounding box center [1025, 670] width 165 height 32
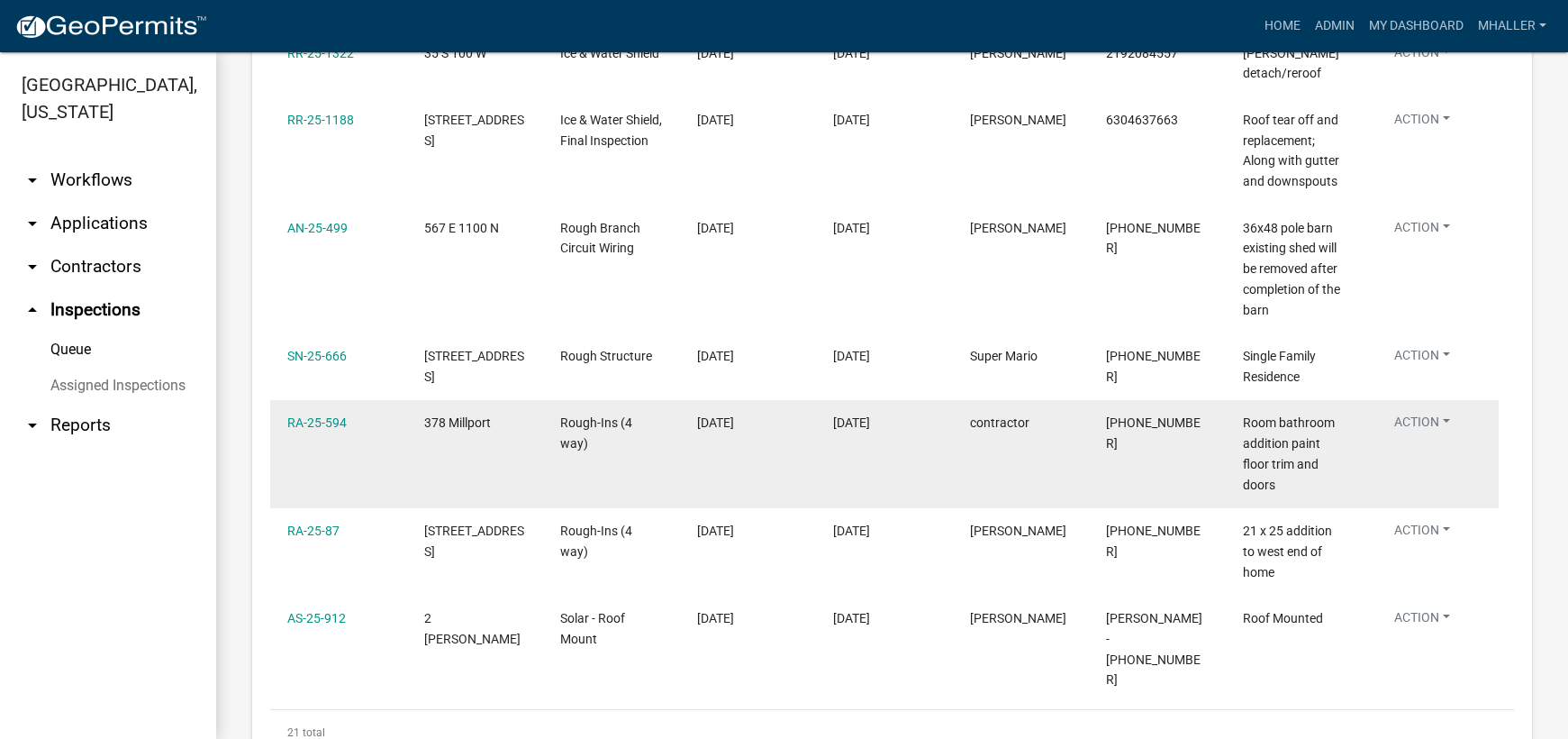
scroll to position [1992, 0]
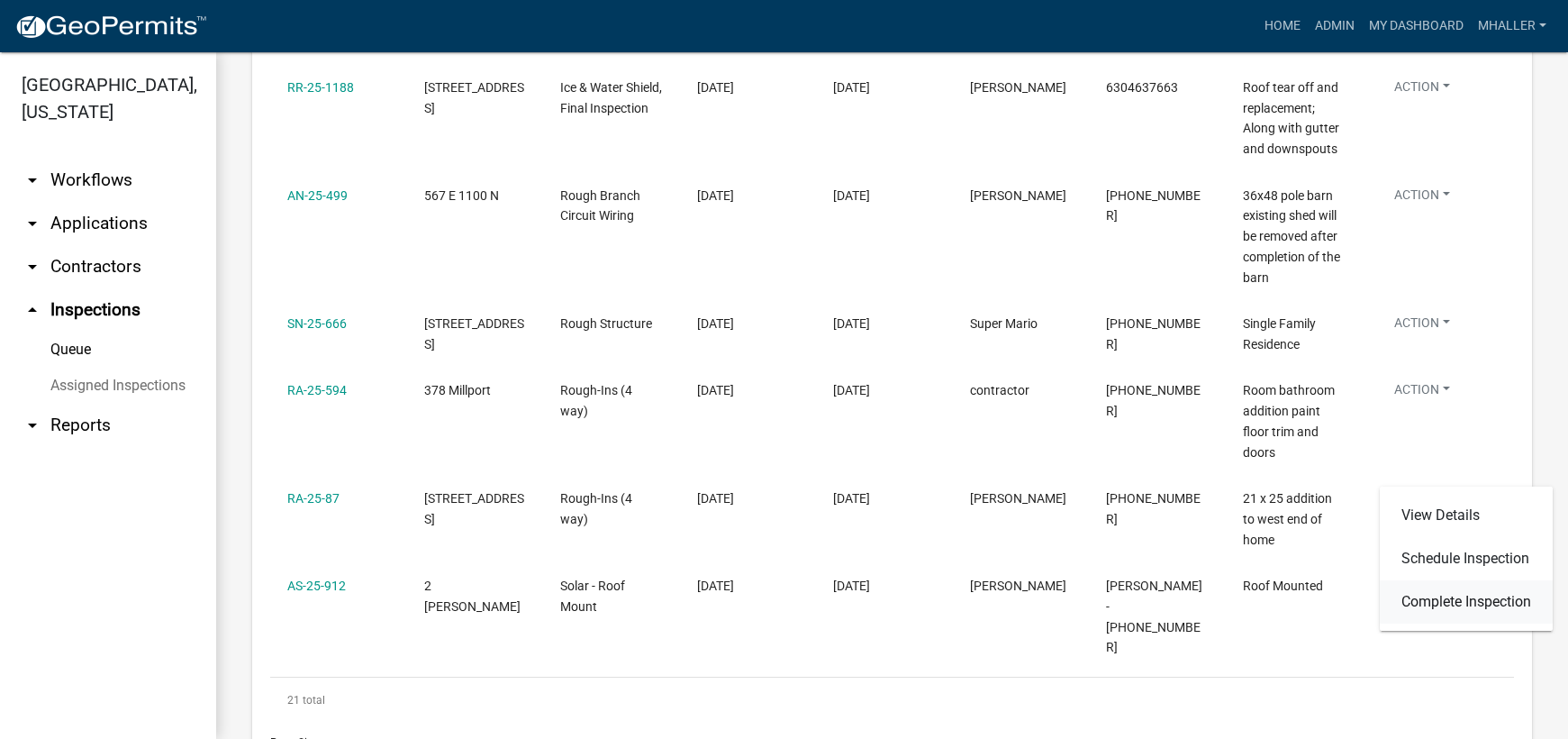
click at [1441, 598] on link "Complete Inspection" at bounding box center [1466, 601] width 173 height 43
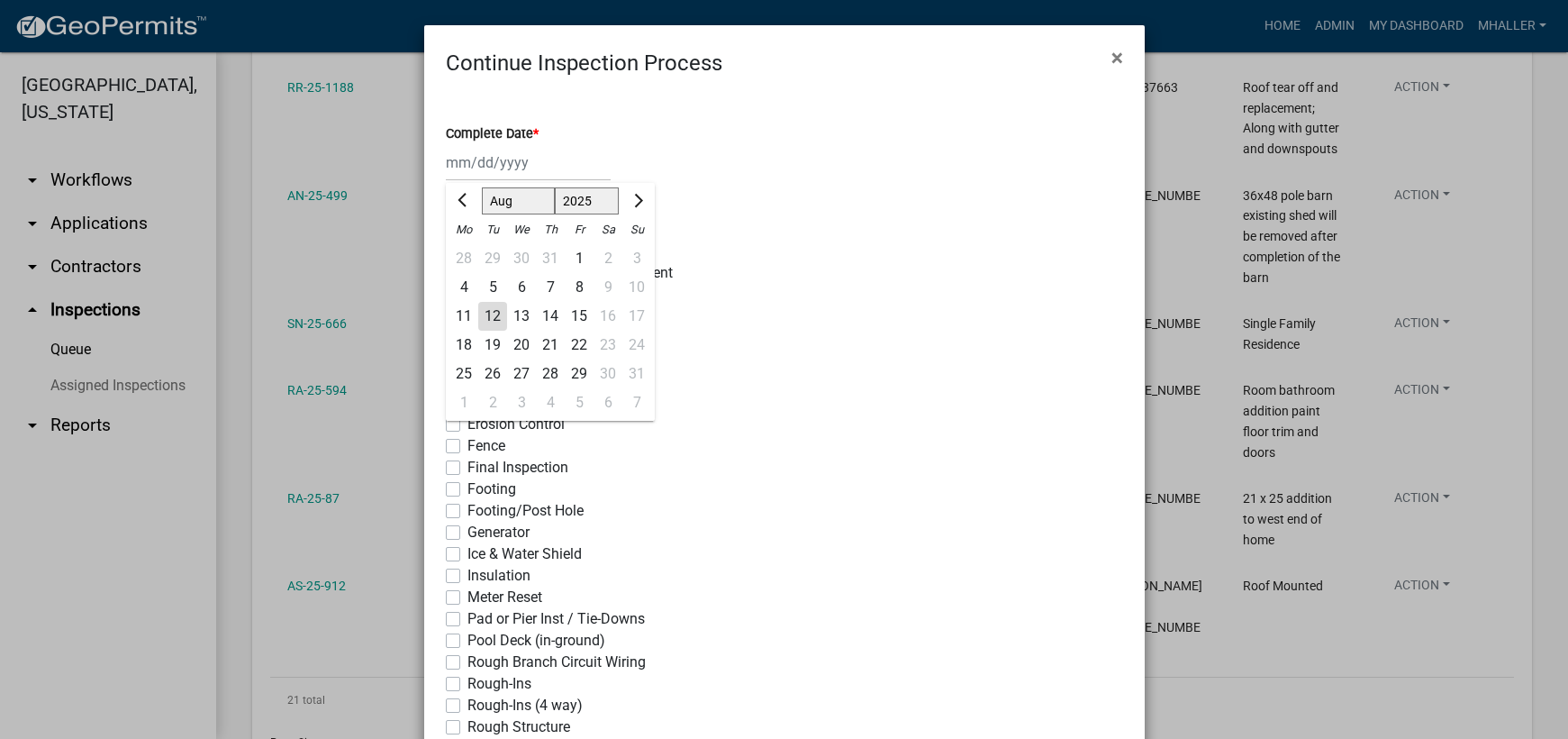
drag, startPoint x: 490, startPoint y: 158, endPoint x: 502, endPoint y: 177, distance: 22.5
click at [490, 158] on div "[PERSON_NAME] Feb Mar Apr [PERSON_NAME][DATE] Oct Nov [DATE] 1526 1527 1528 152…" at bounding box center [527, 162] width 165 height 37
click at [489, 309] on div "12" at bounding box center [492, 316] width 29 height 29
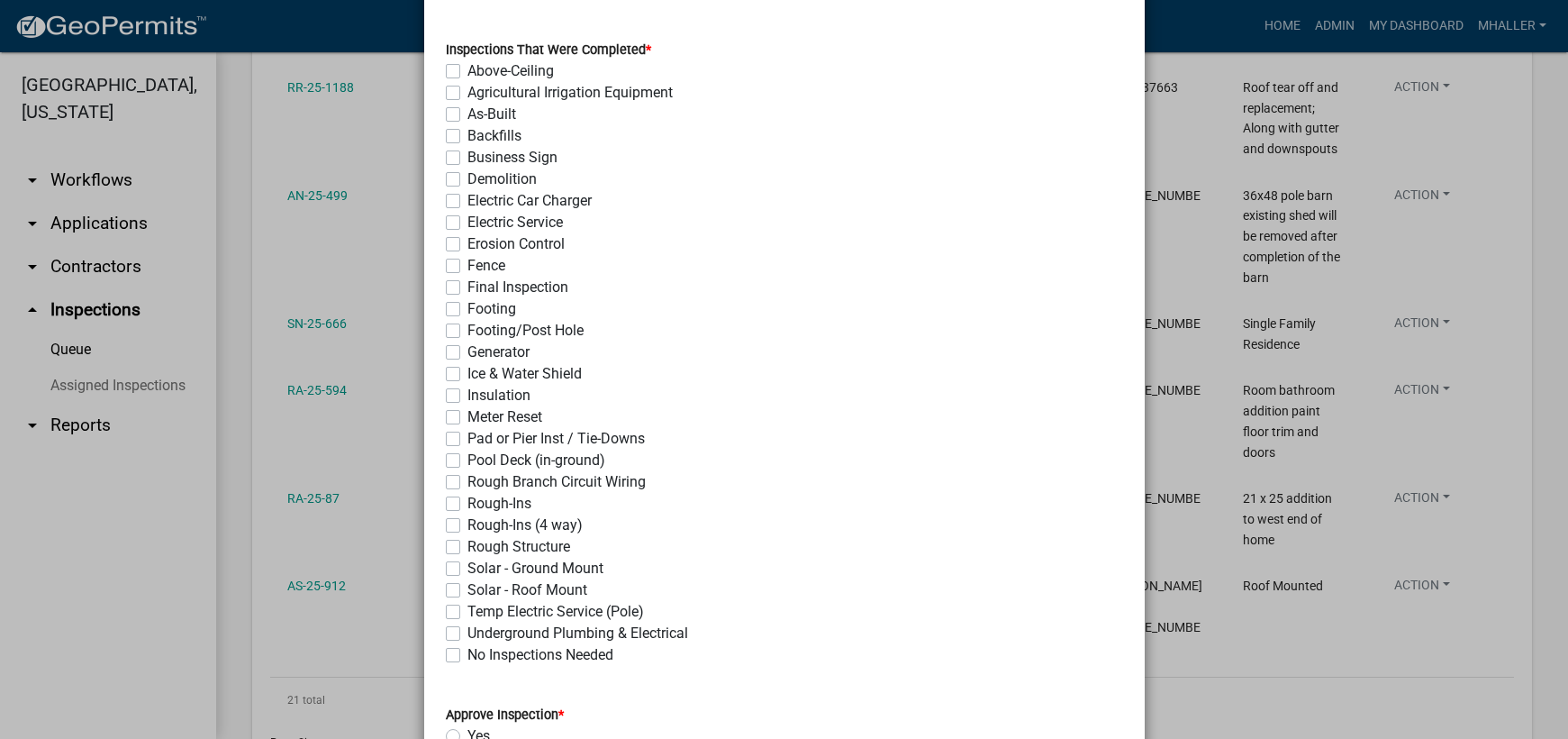
scroll to position [270, 0]
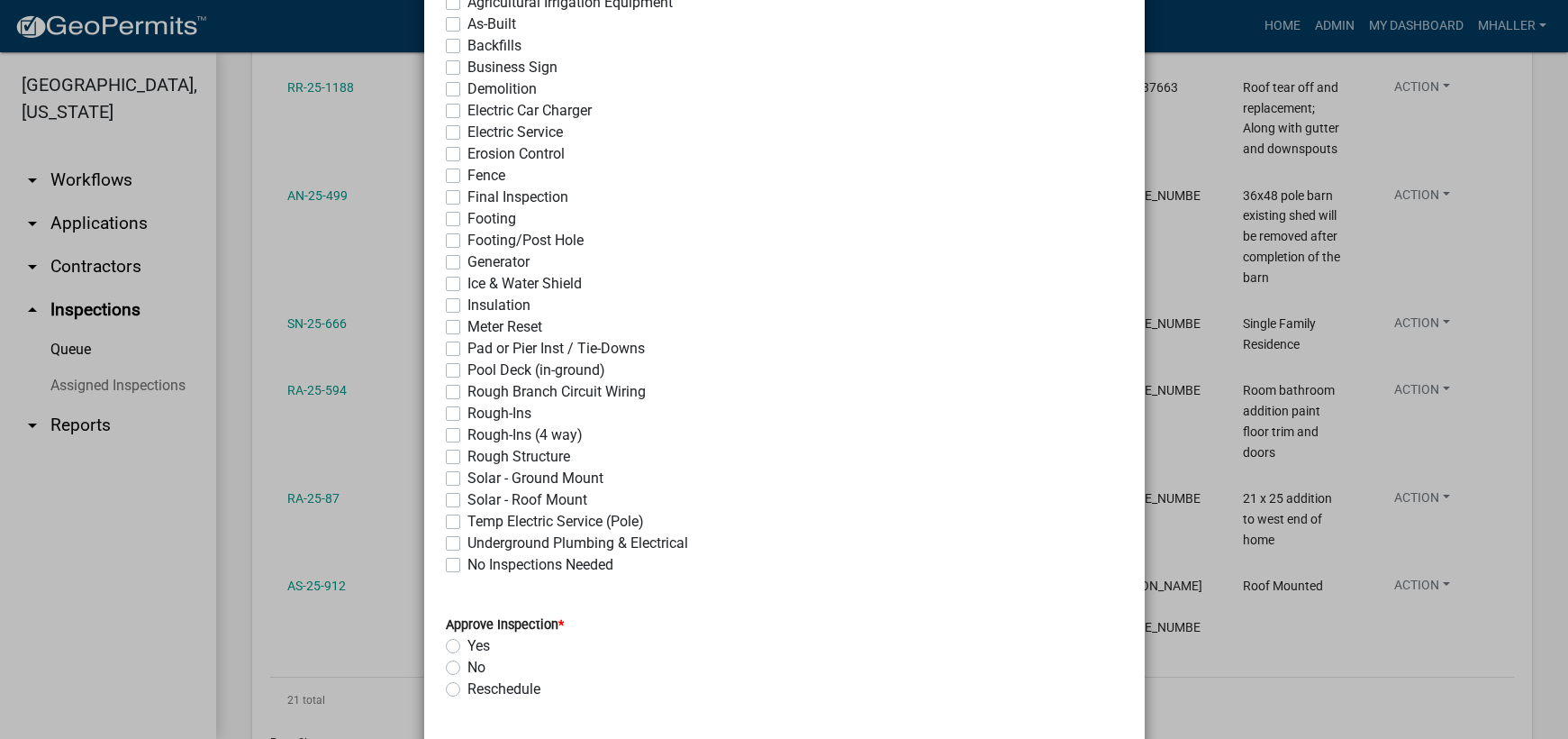
click at [467, 435] on label "Rough-Ins (4 way)" at bounding box center [525, 434] width 115 height 22
click at [467, 435] on input "Rough-Ins (4 way)" at bounding box center [473, 429] width 11 height 11
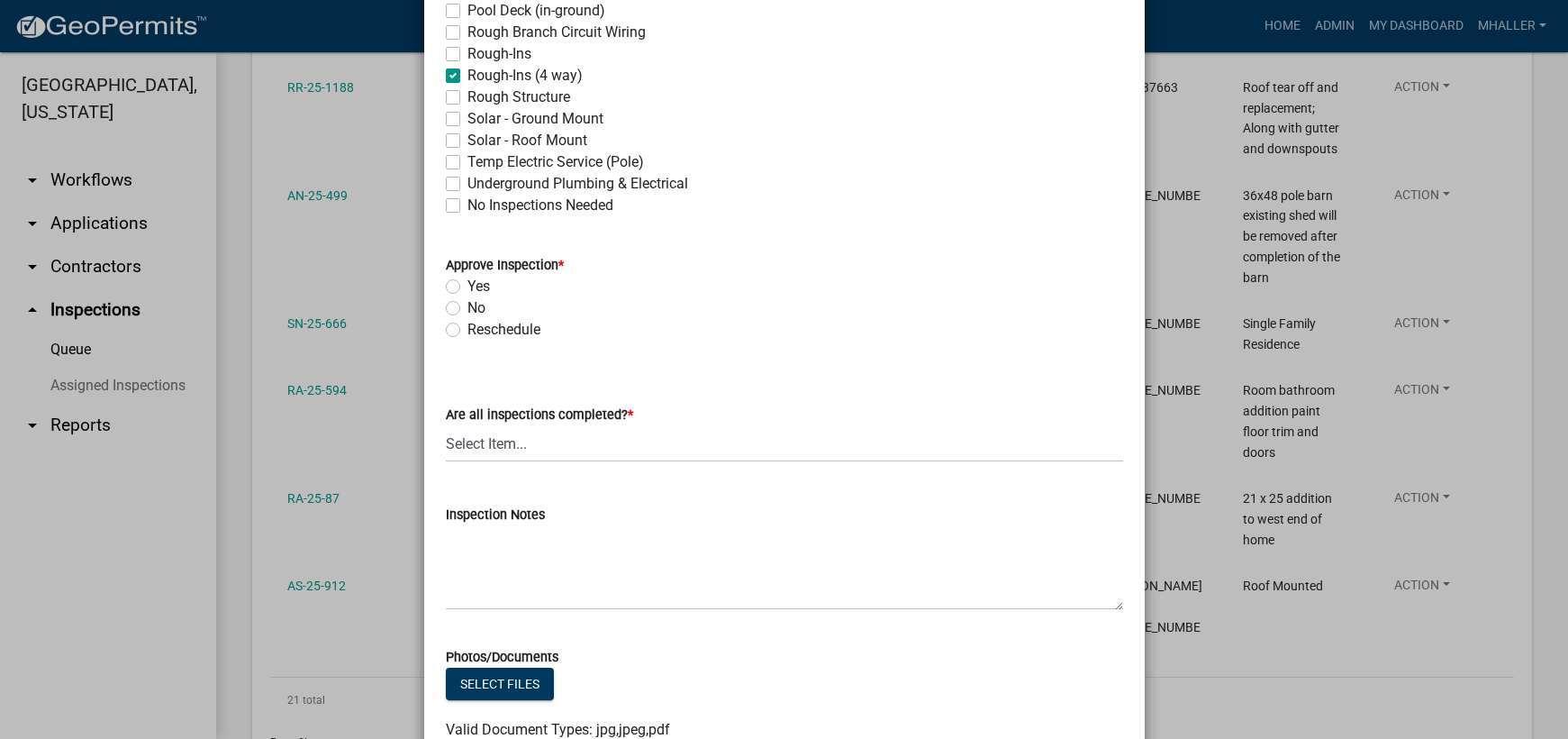
scroll to position [630, 0]
click at [467, 290] on label "Yes" at bounding box center [479, 285] width 23 height 22
click at [467, 287] on input "Yes" at bounding box center [473, 280] width 11 height 11
click at [560, 450] on select "Select Item... Yes - All Inspections Have Been Completed No - More Inspections …" at bounding box center [784, 442] width 677 height 37
click at [446, 424] on select "Select Item... Yes - All Inspections Have Been Completed No - More Inspections …" at bounding box center [784, 442] width 677 height 37
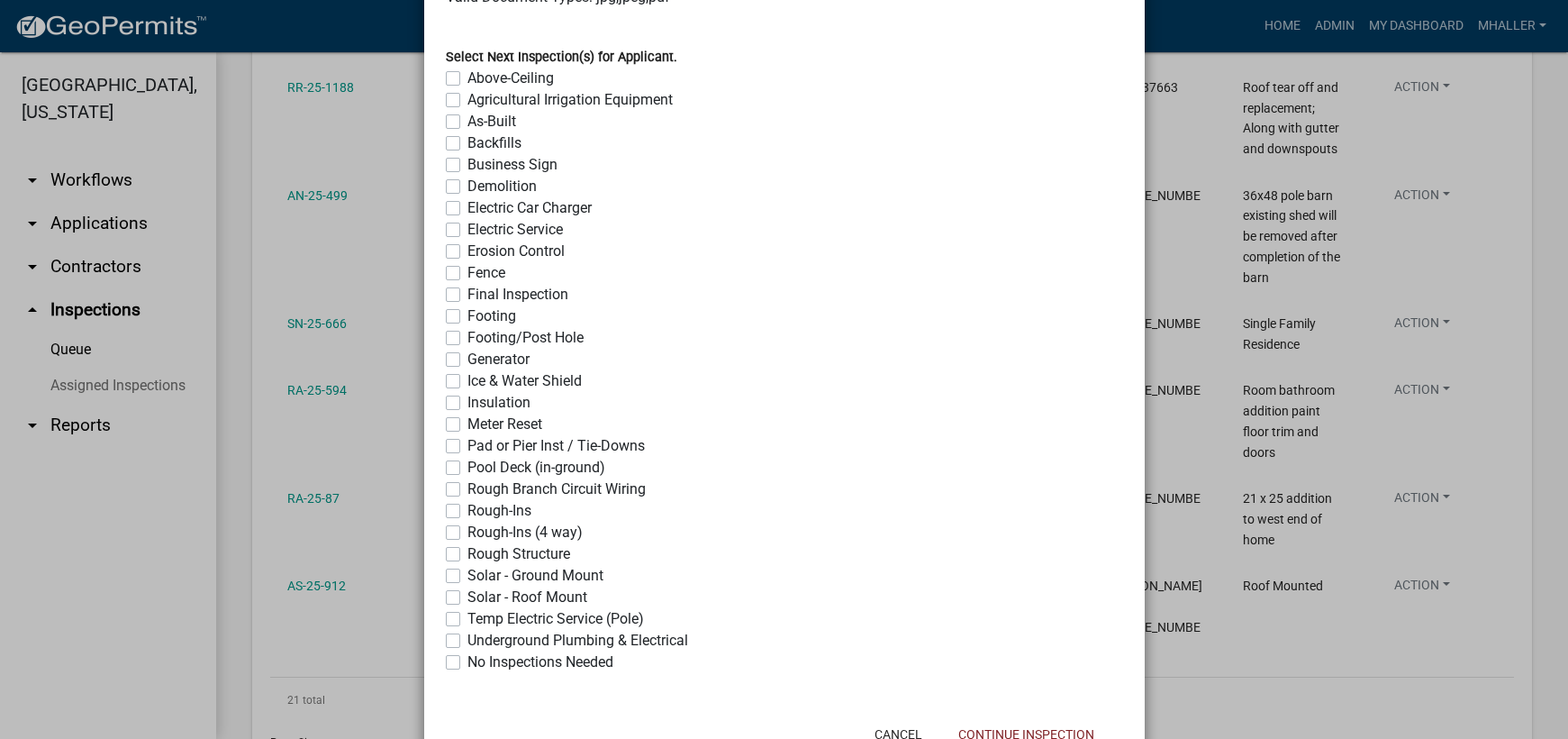
scroll to position [1426, 0]
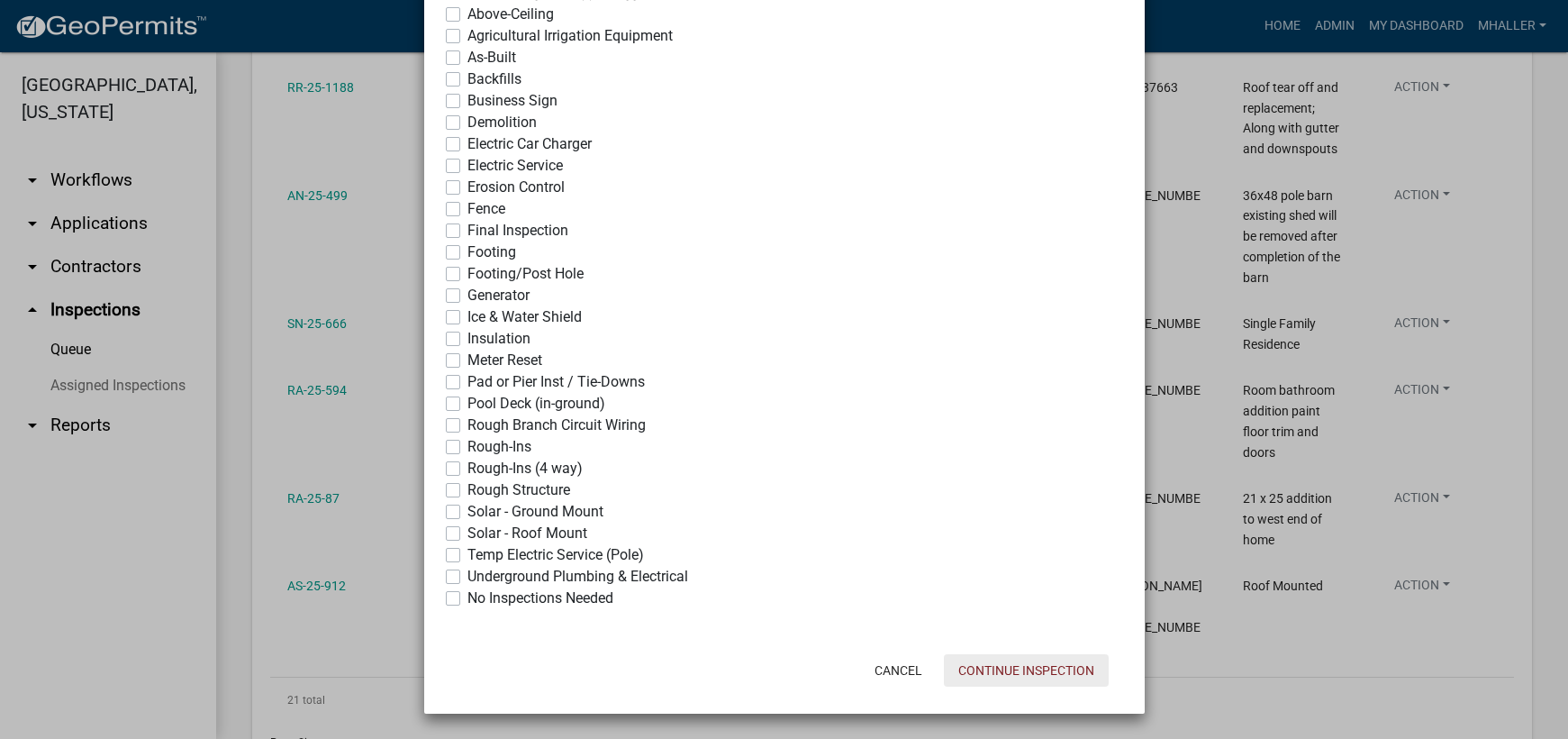
click at [1051, 672] on button "Continue Inspection" at bounding box center [1025, 670] width 165 height 32
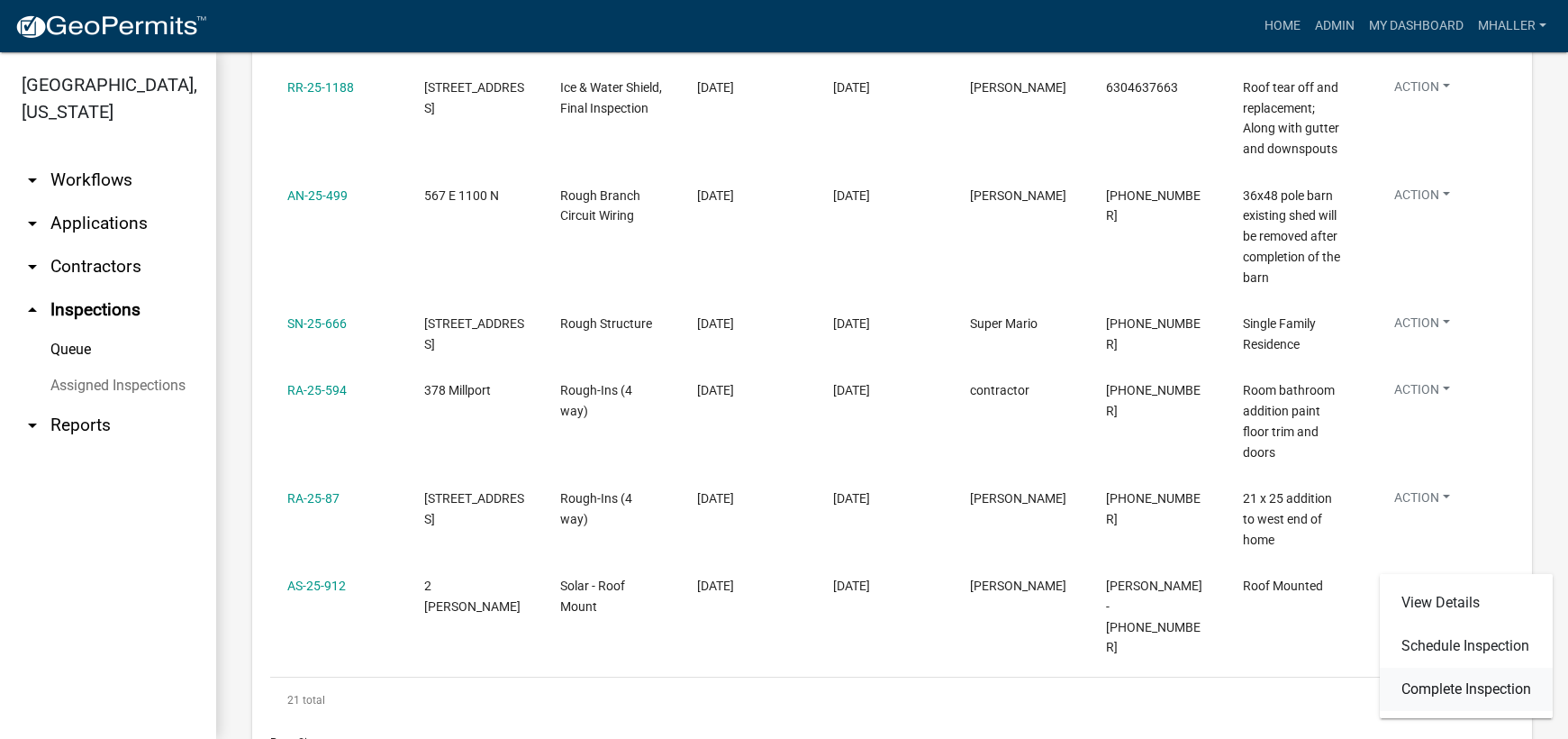
click at [1434, 684] on link "Complete Inspection" at bounding box center [1466, 689] width 173 height 43
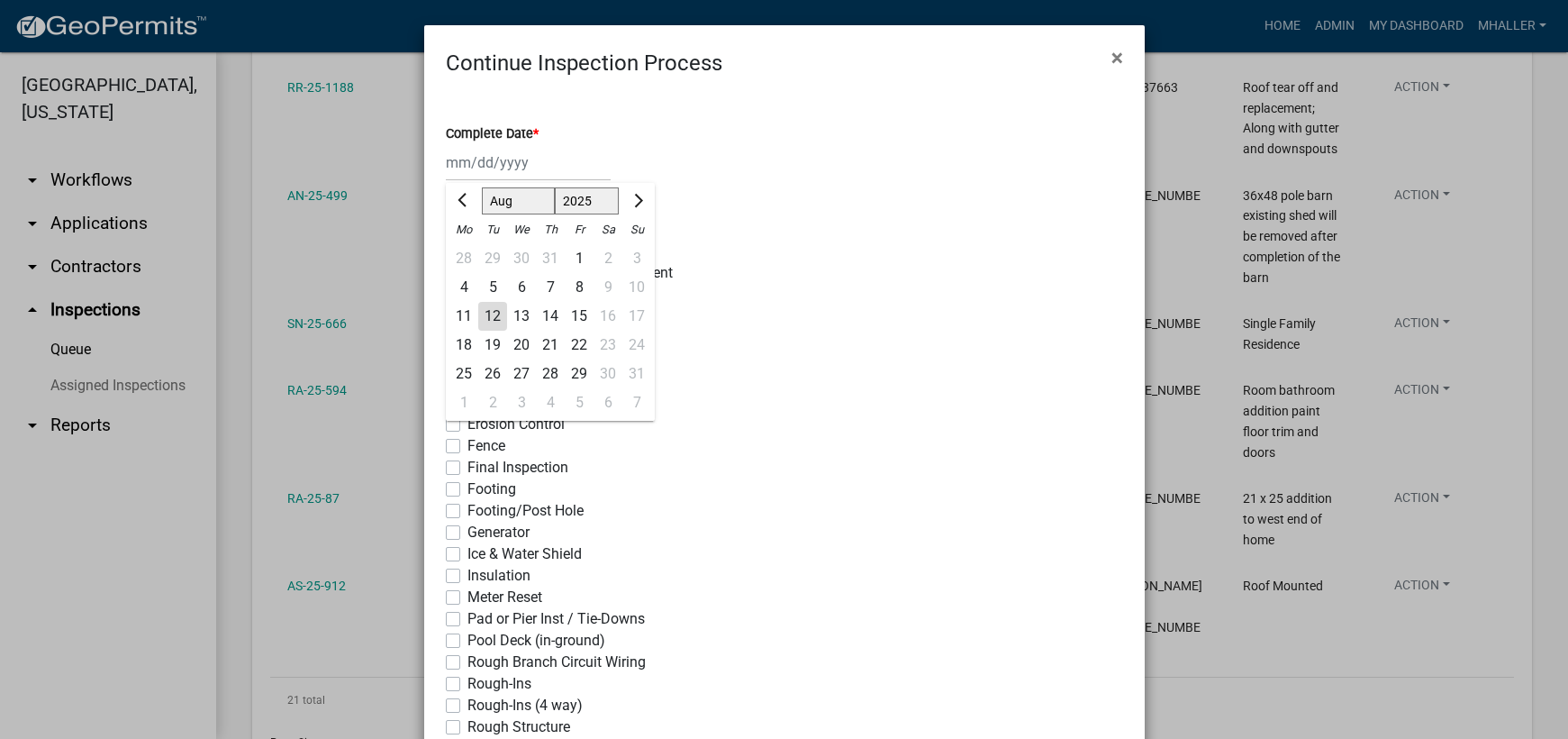
click at [483, 161] on div "[PERSON_NAME] Feb Mar Apr [PERSON_NAME][DATE] Oct Nov [DATE] 1526 1527 1528 152…" at bounding box center [527, 162] width 165 height 37
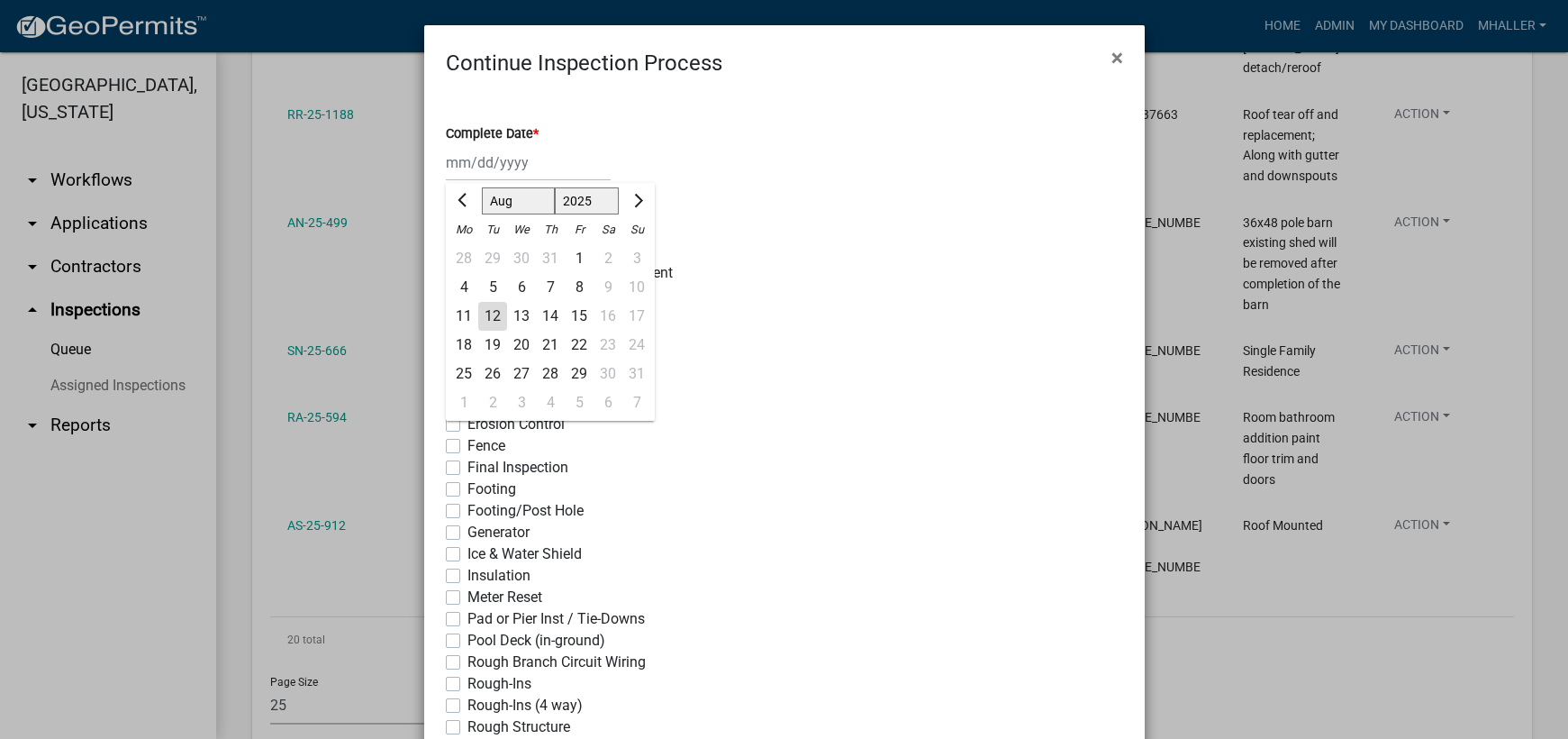
click at [485, 315] on div "12" at bounding box center [492, 316] width 29 height 29
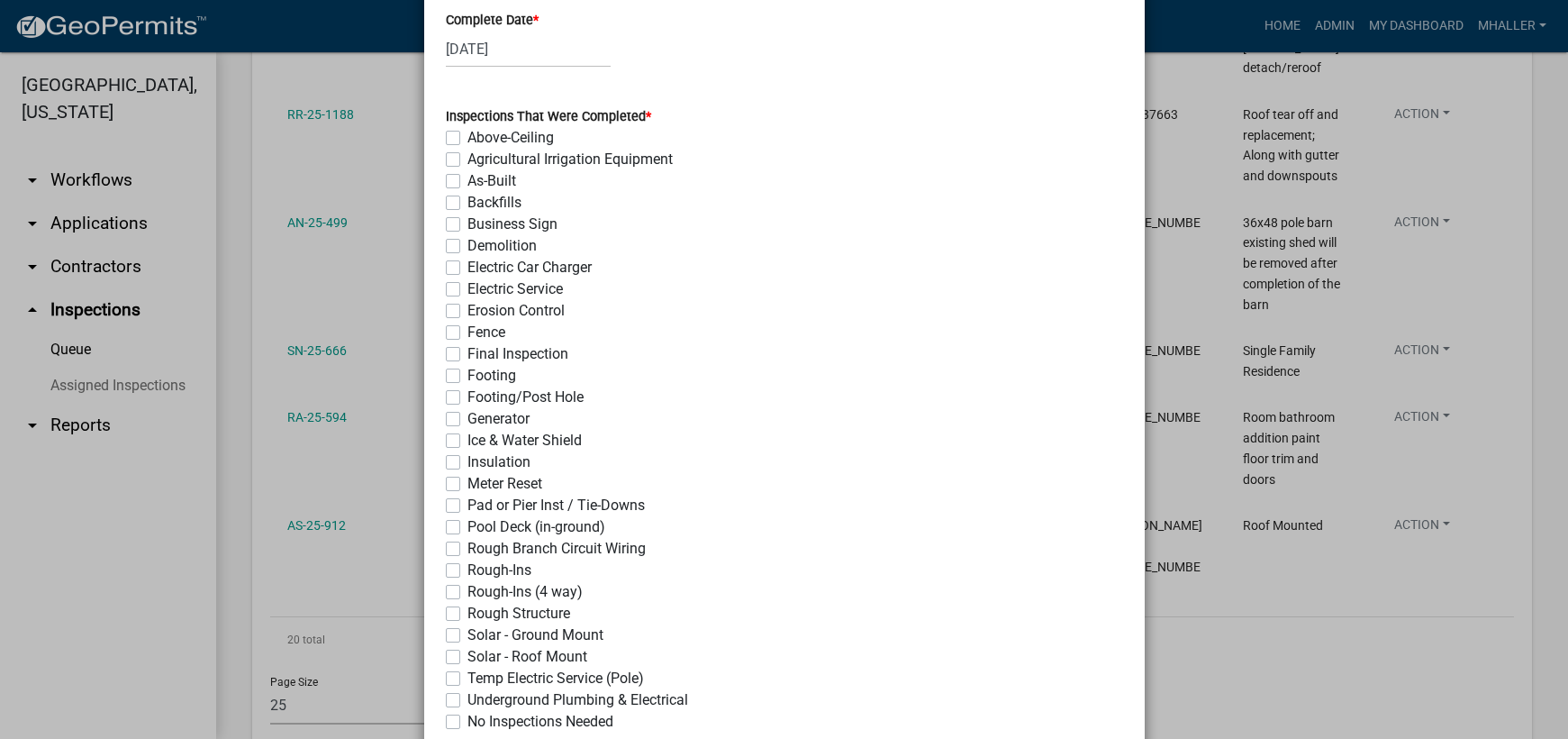
scroll to position [270, 0]
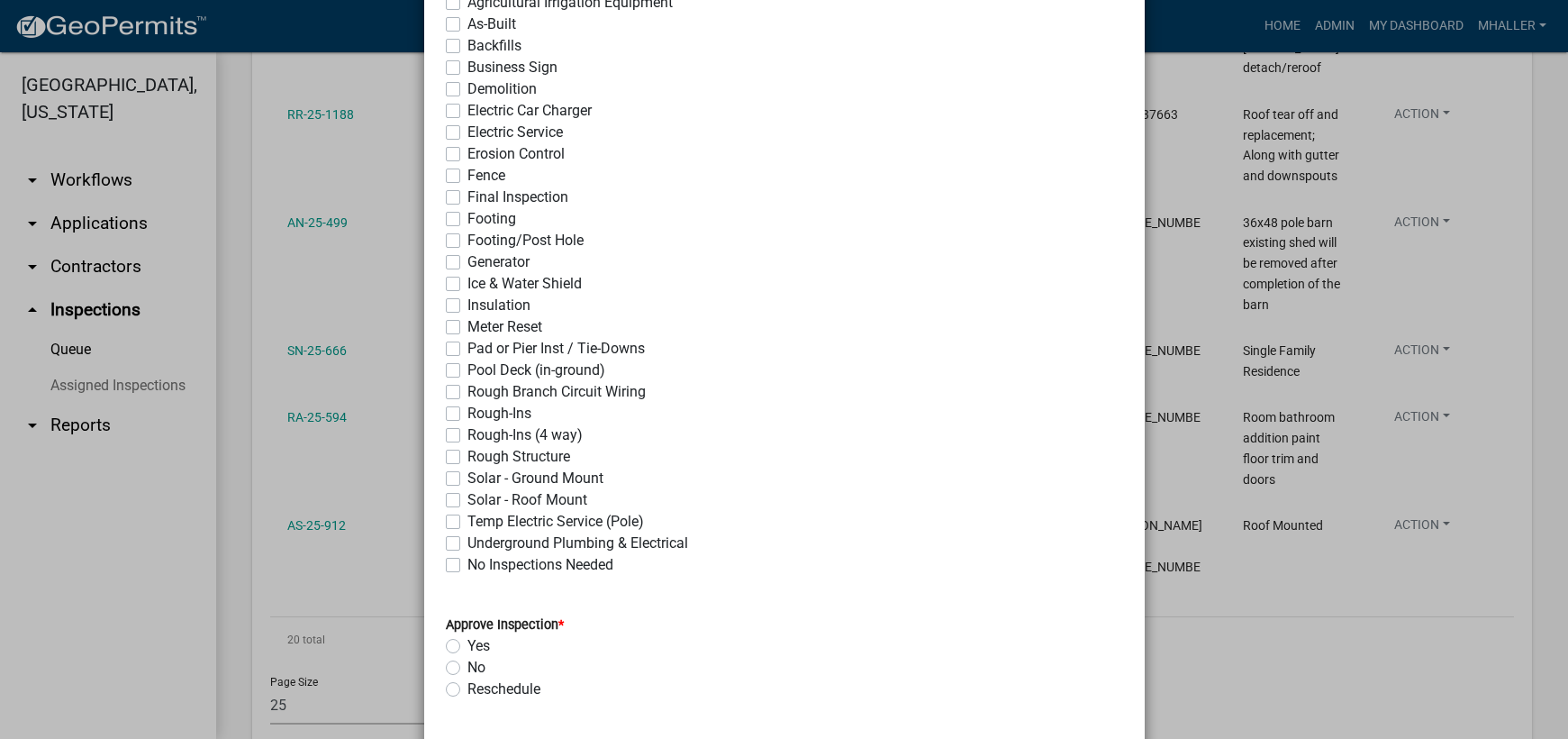
click at [467, 198] on label "Final Inspection" at bounding box center [518, 197] width 101 height 22
click at [467, 198] on input "Final Inspection" at bounding box center [473, 192] width 11 height 11
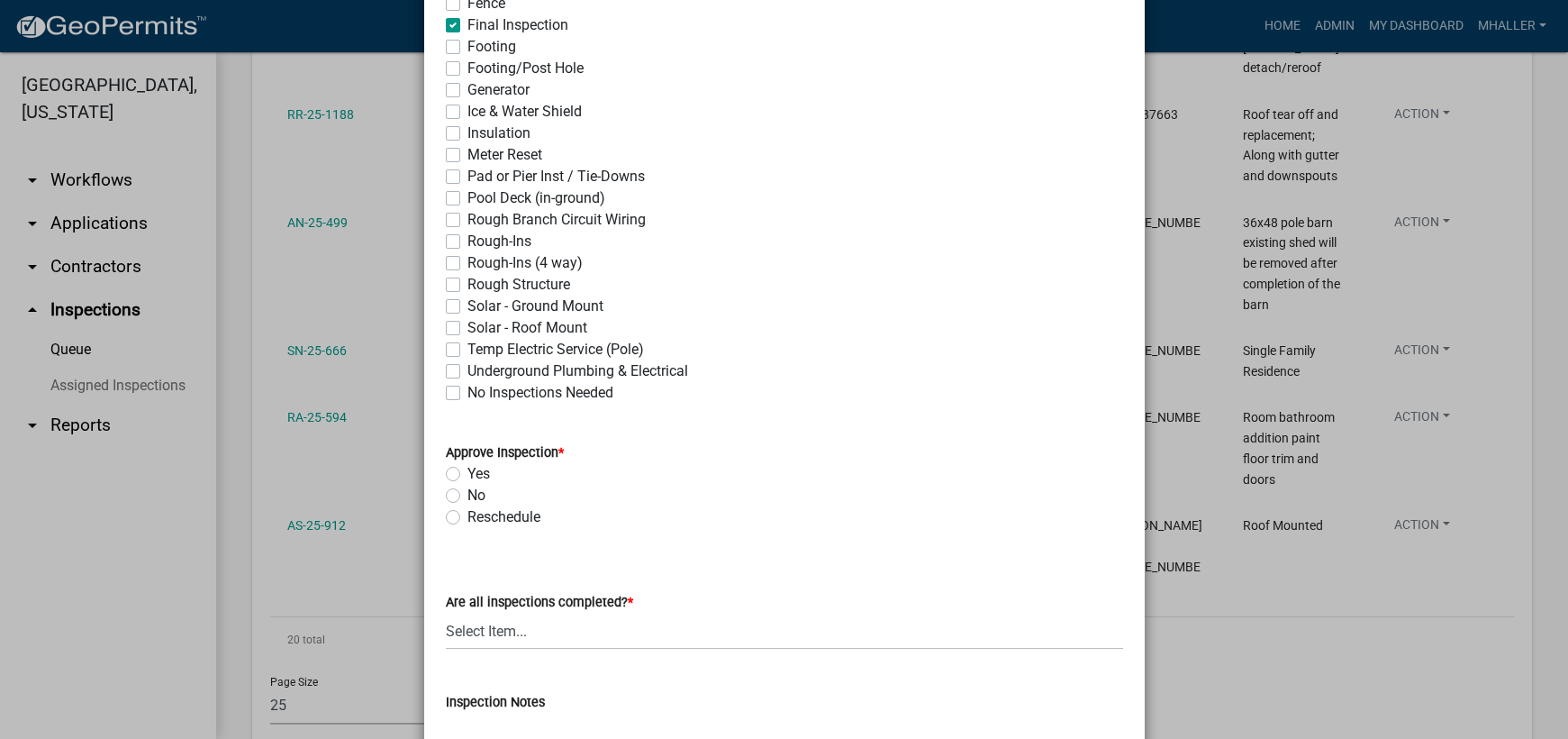
scroll to position [630, 0]
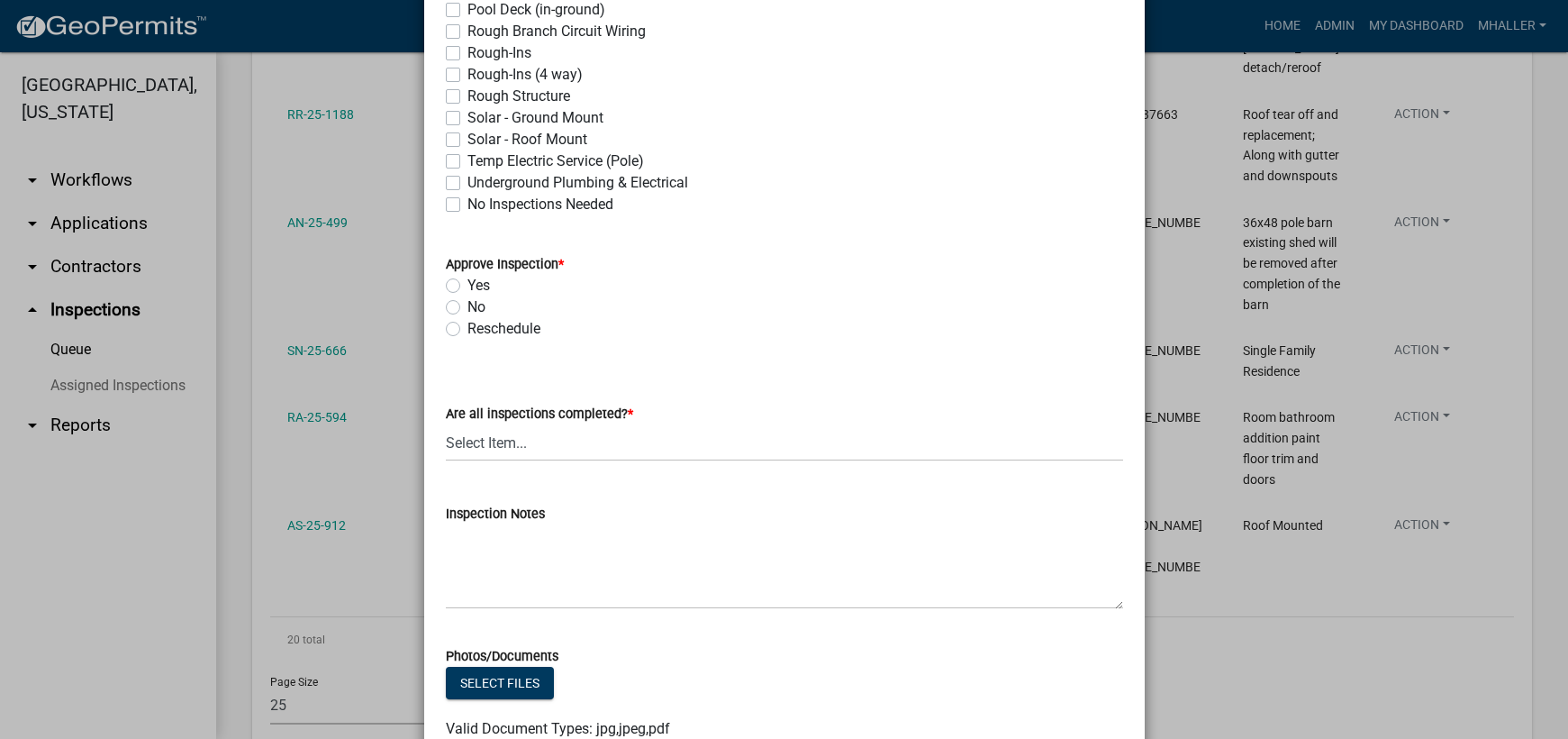
click at [467, 286] on label "Yes" at bounding box center [479, 285] width 23 height 22
click at [467, 286] on input "Yes" at bounding box center [473, 280] width 11 height 11
click at [526, 451] on select "Select Item... Yes - All Inspections Have Been Completed No - More Inspections …" at bounding box center [784, 442] width 677 height 37
click at [446, 424] on select "Select Item... Yes - All Inspections Have Been Completed No - More Inspections …" at bounding box center [784, 442] width 677 height 37
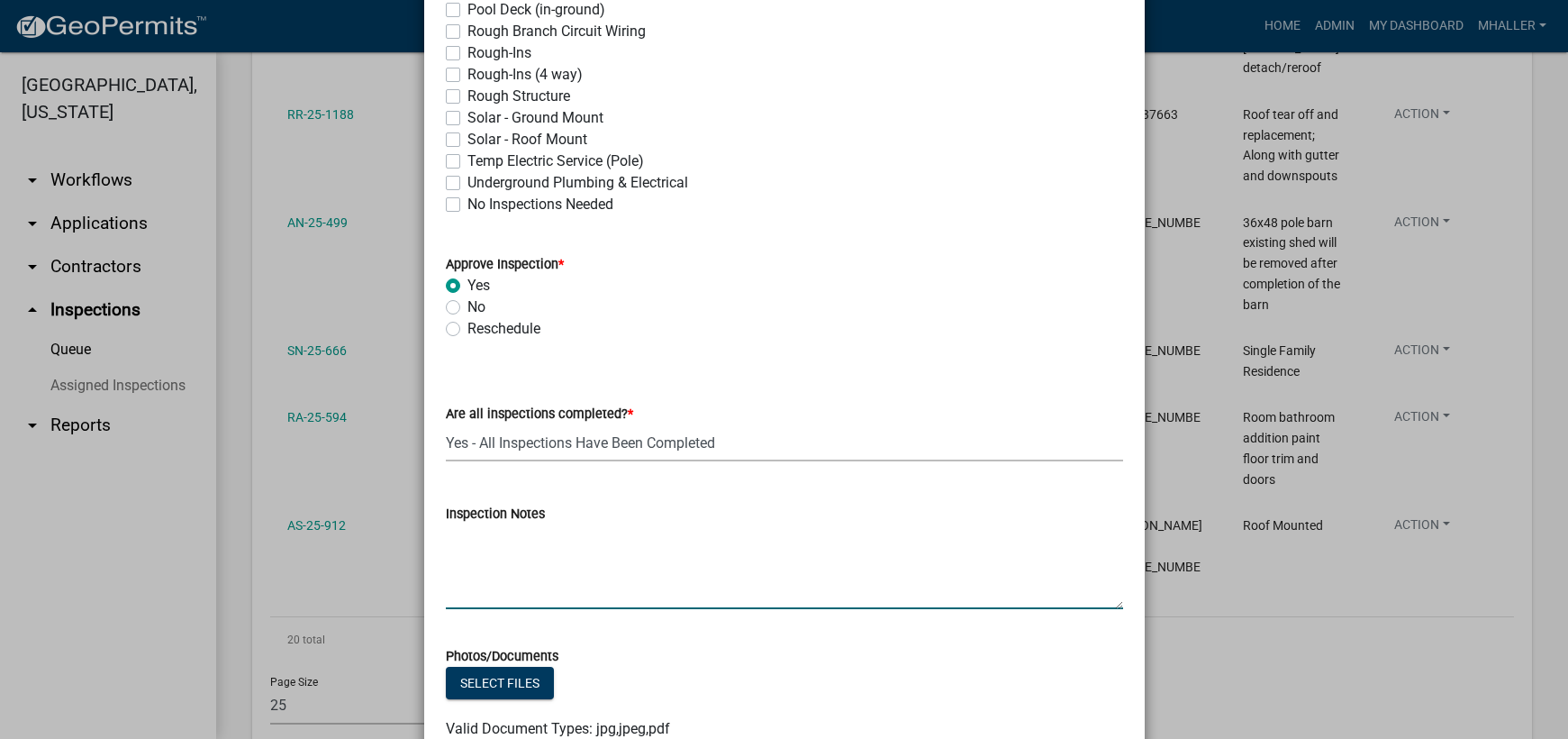
click at [552, 563] on textarea "Inspection Notes" at bounding box center [784, 566] width 677 height 85
click at [703, 444] on select "Select Item... Yes - All Inspections Have Been Completed No - More Inspections …" at bounding box center [784, 442] width 677 height 37
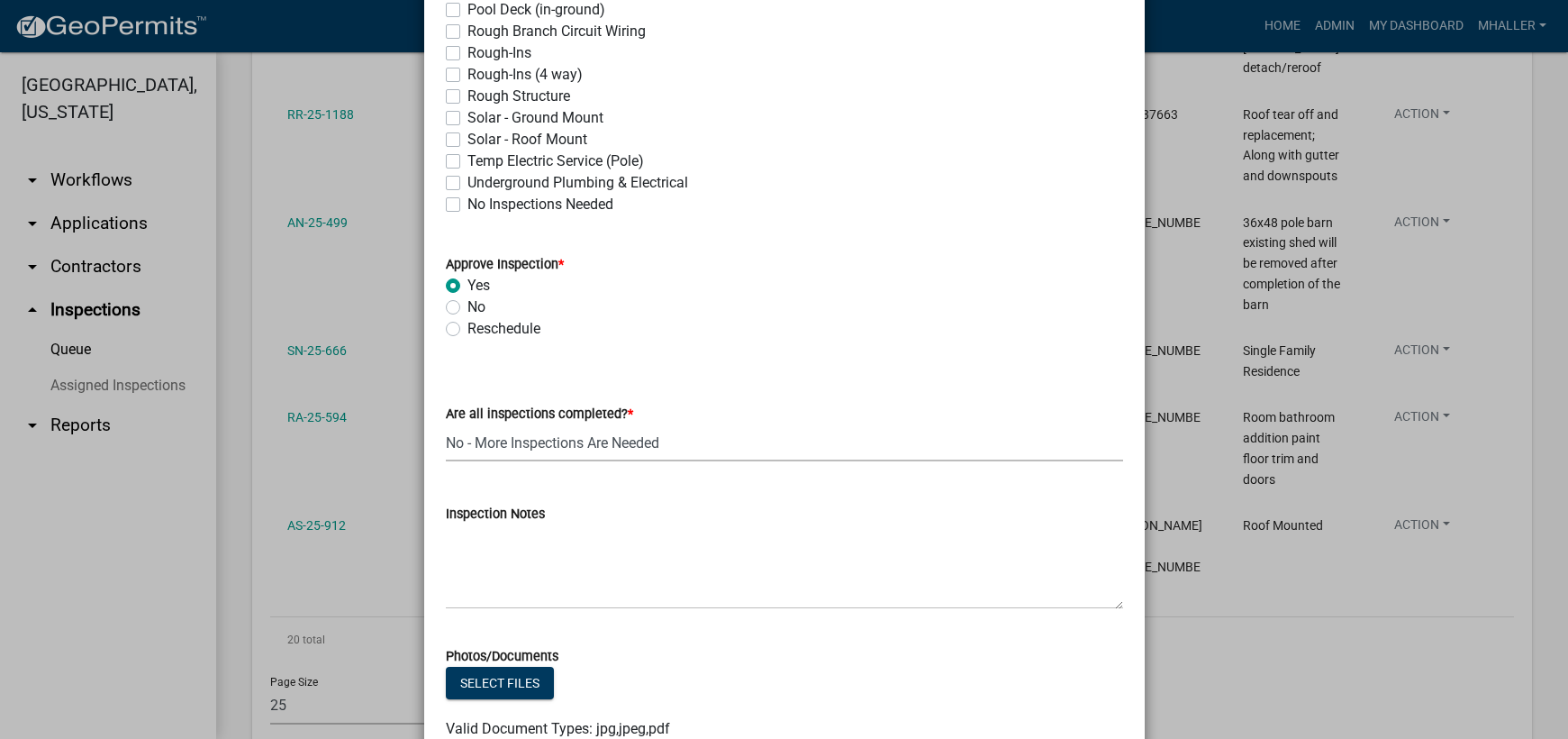
click at [446, 424] on select "Select Item... Yes - All Inspections Have Been Completed No - More Inspections …" at bounding box center [784, 442] width 677 height 37
click at [576, 443] on select "Select Item... Yes - All Inspections Have Been Completed No - More Inspections …" at bounding box center [784, 442] width 677 height 37
click at [446, 424] on select "Select Item... Yes - All Inspections Have Been Completed No - More Inspections …" at bounding box center [784, 442] width 677 height 37
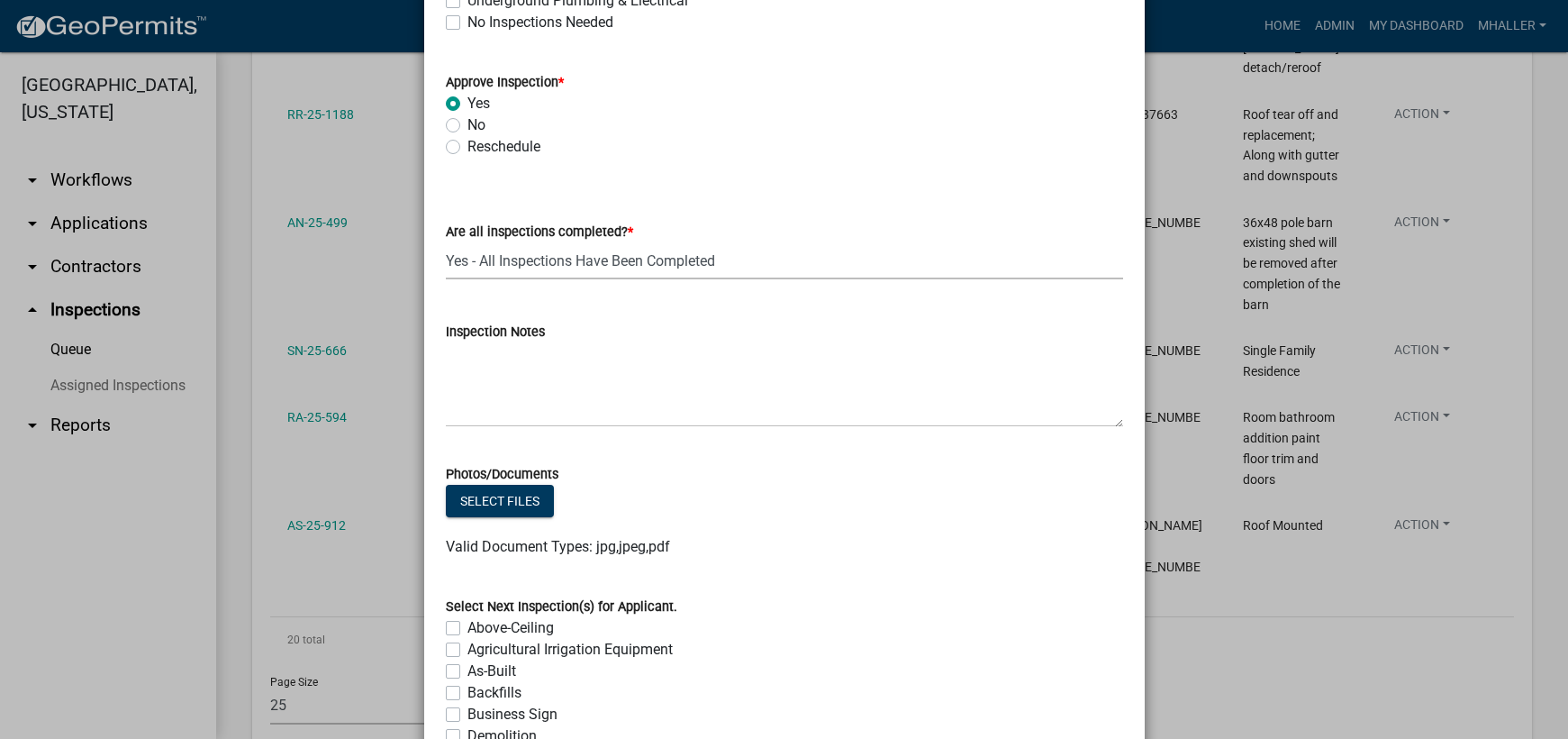
scroll to position [810, 0]
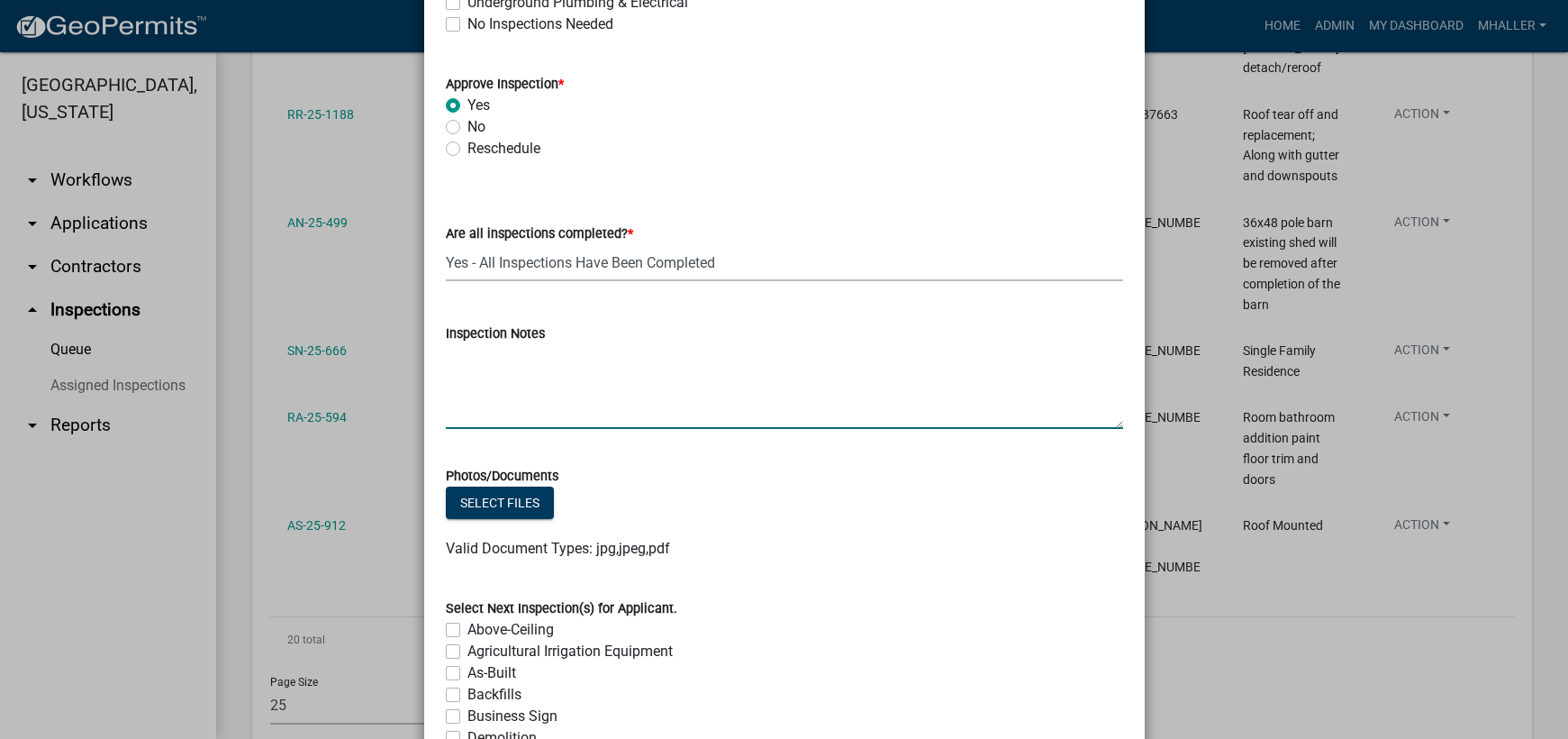
click at [473, 377] on textarea "Inspection Notes" at bounding box center [784, 386] width 677 height 85
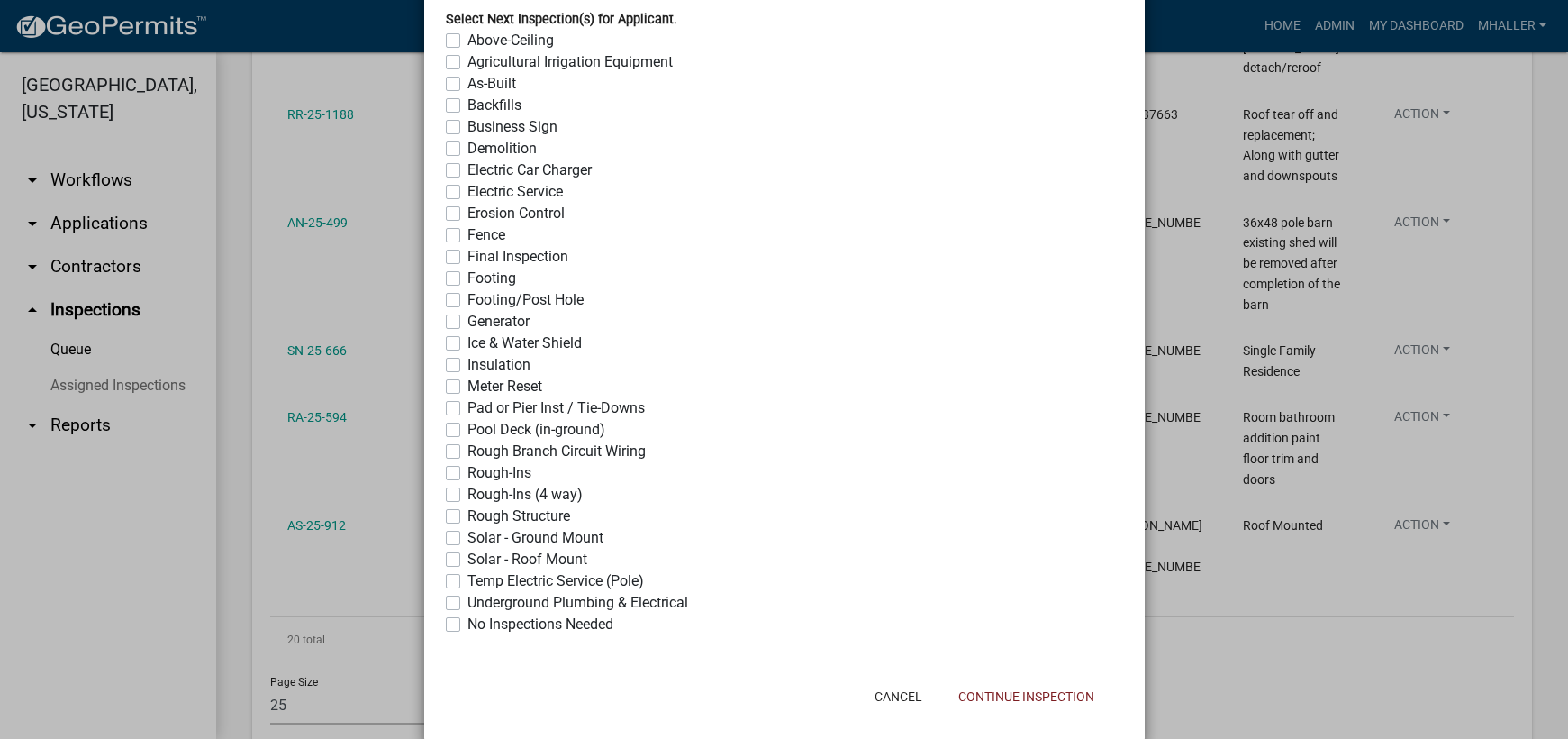
scroll to position [1426, 0]
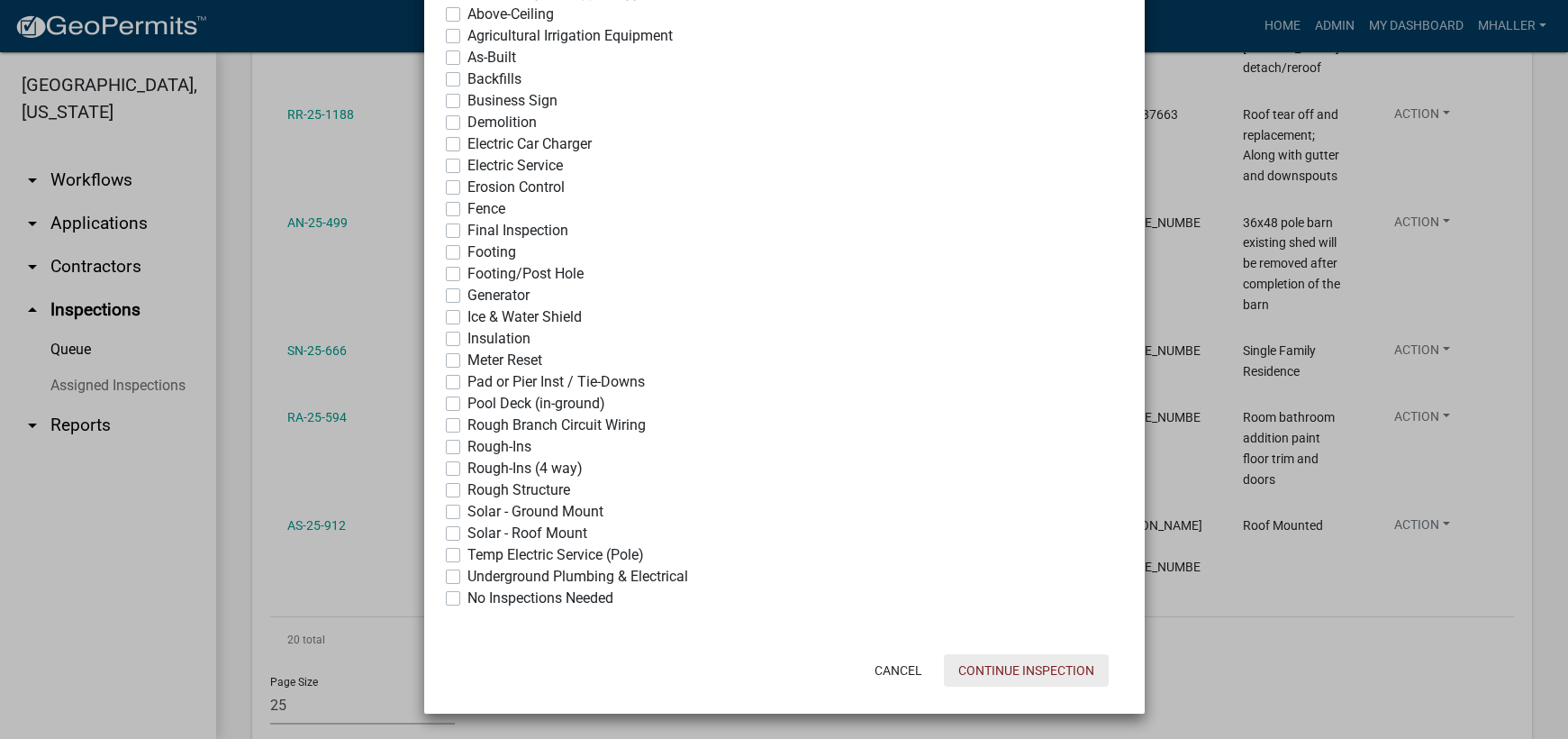
click at [969, 669] on button "Continue Inspection" at bounding box center [1025, 670] width 165 height 32
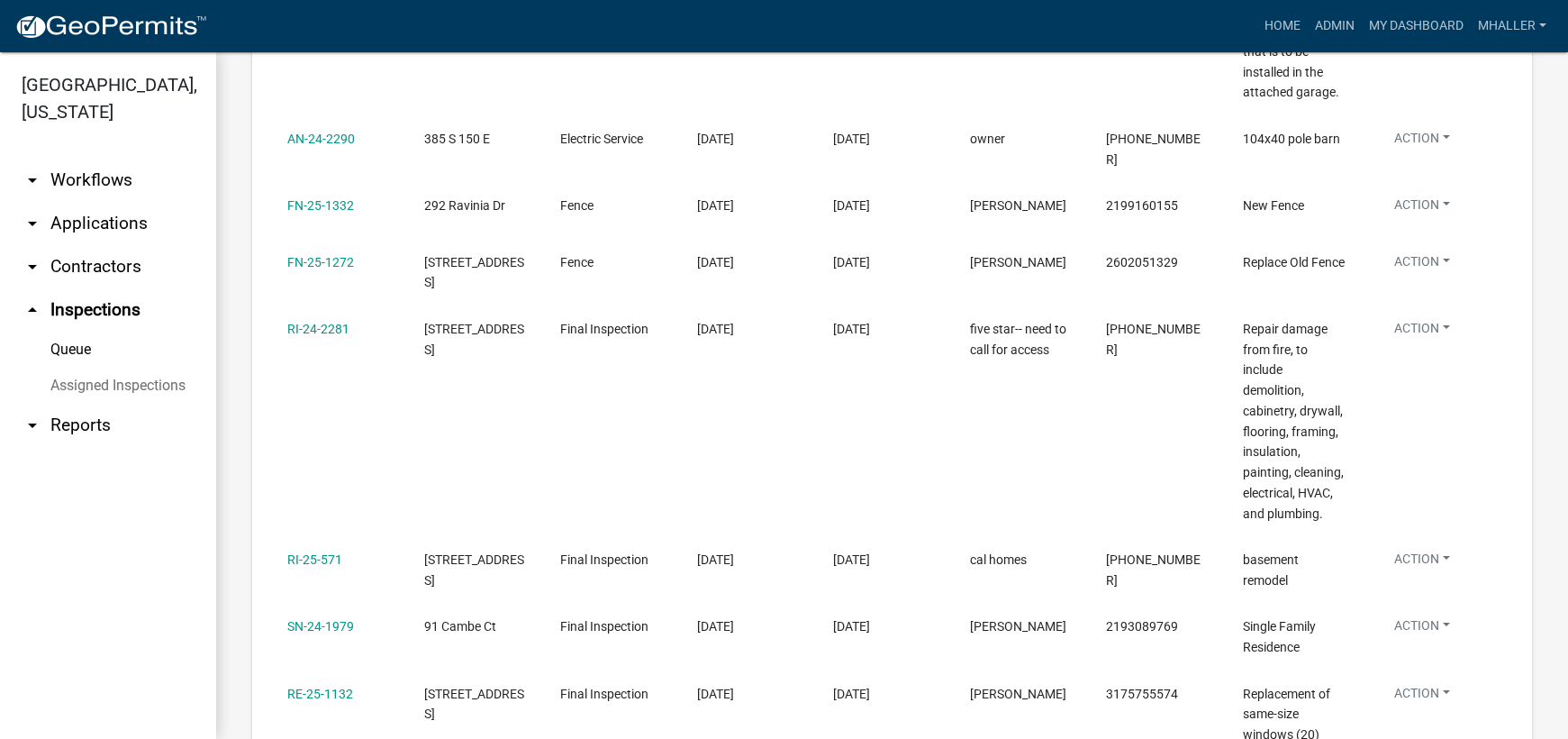
scroll to position [614, 0]
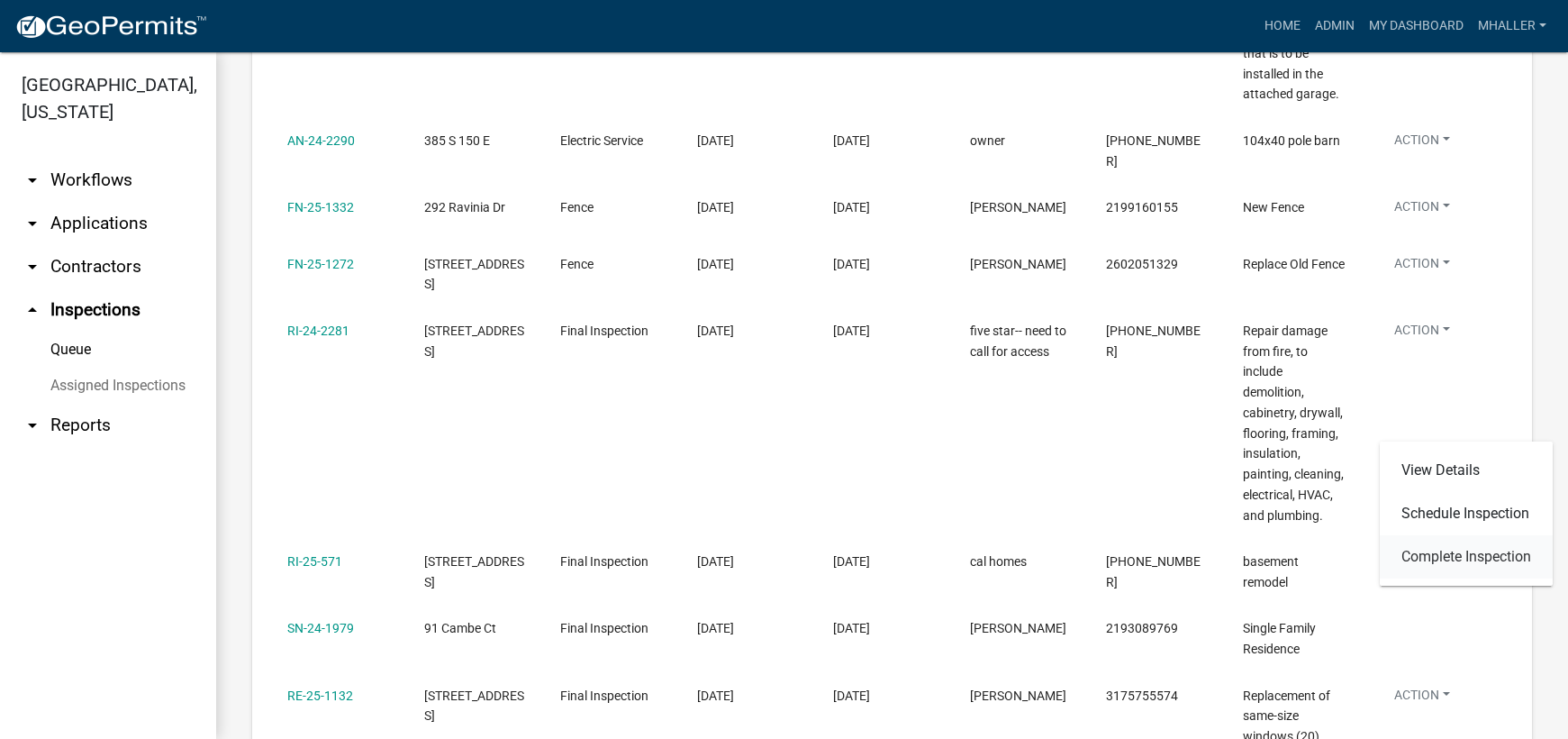
click at [1440, 556] on link "Complete Inspection" at bounding box center [1466, 556] width 173 height 43
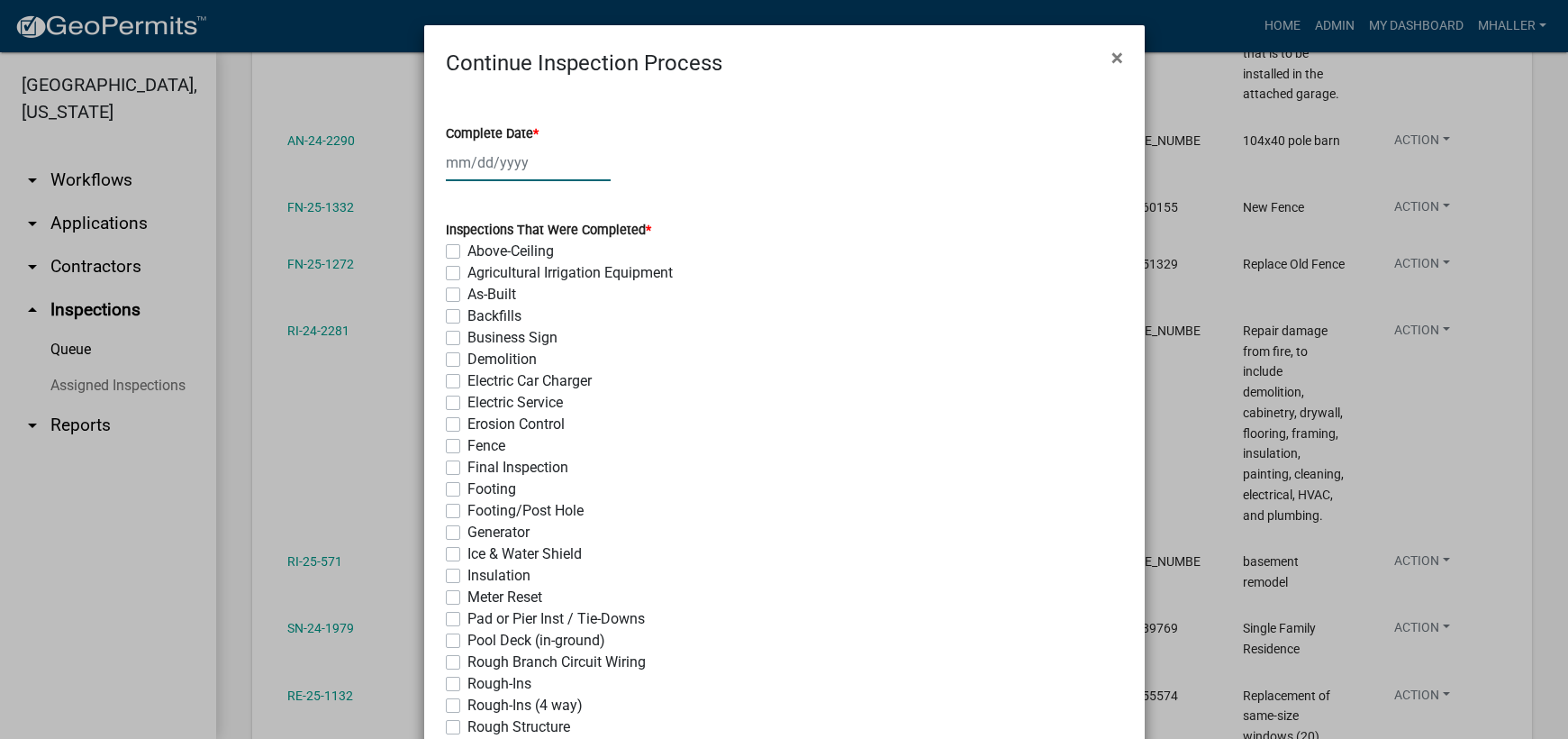
click at [473, 166] on div at bounding box center [527, 162] width 165 height 37
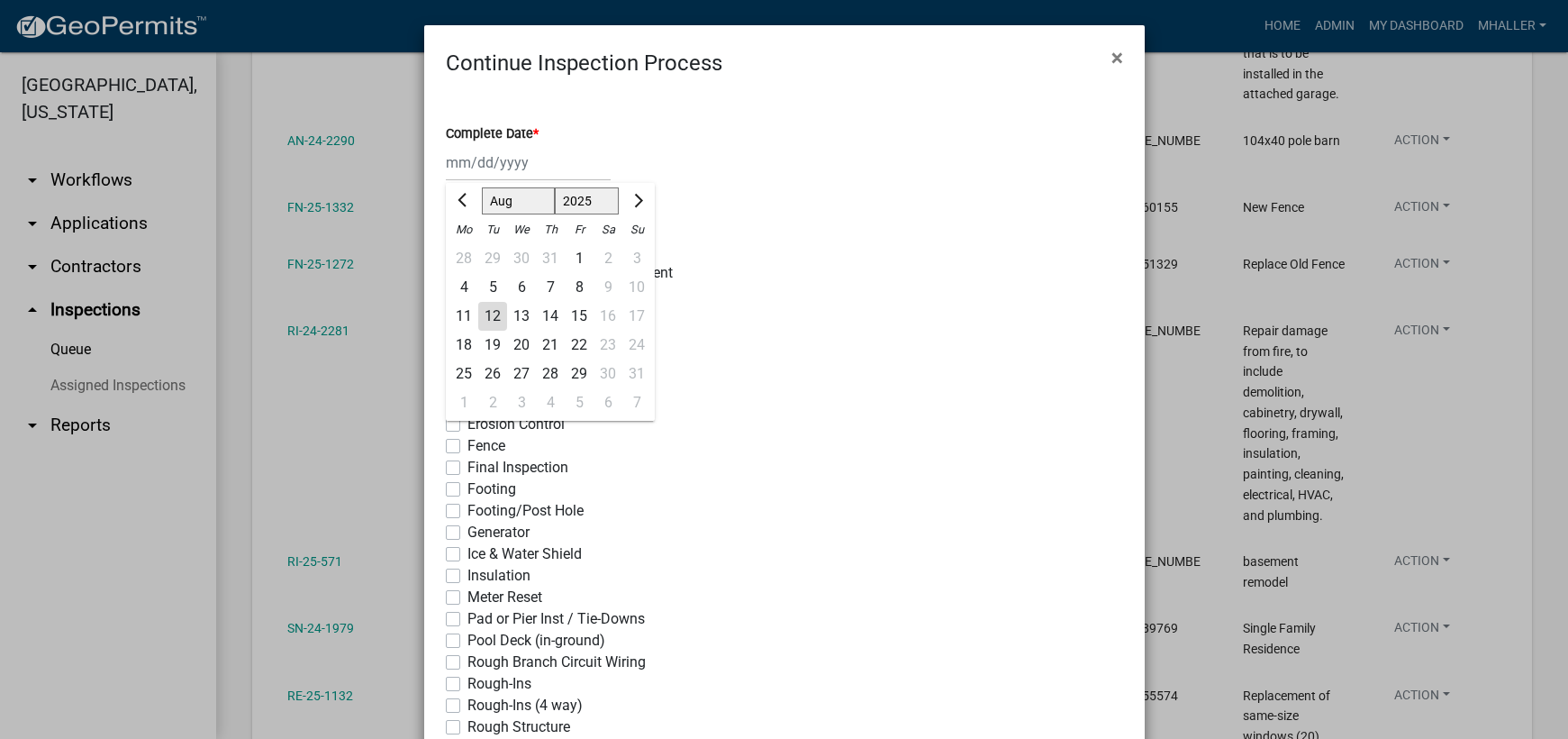
click at [486, 319] on div "12" at bounding box center [492, 316] width 29 height 29
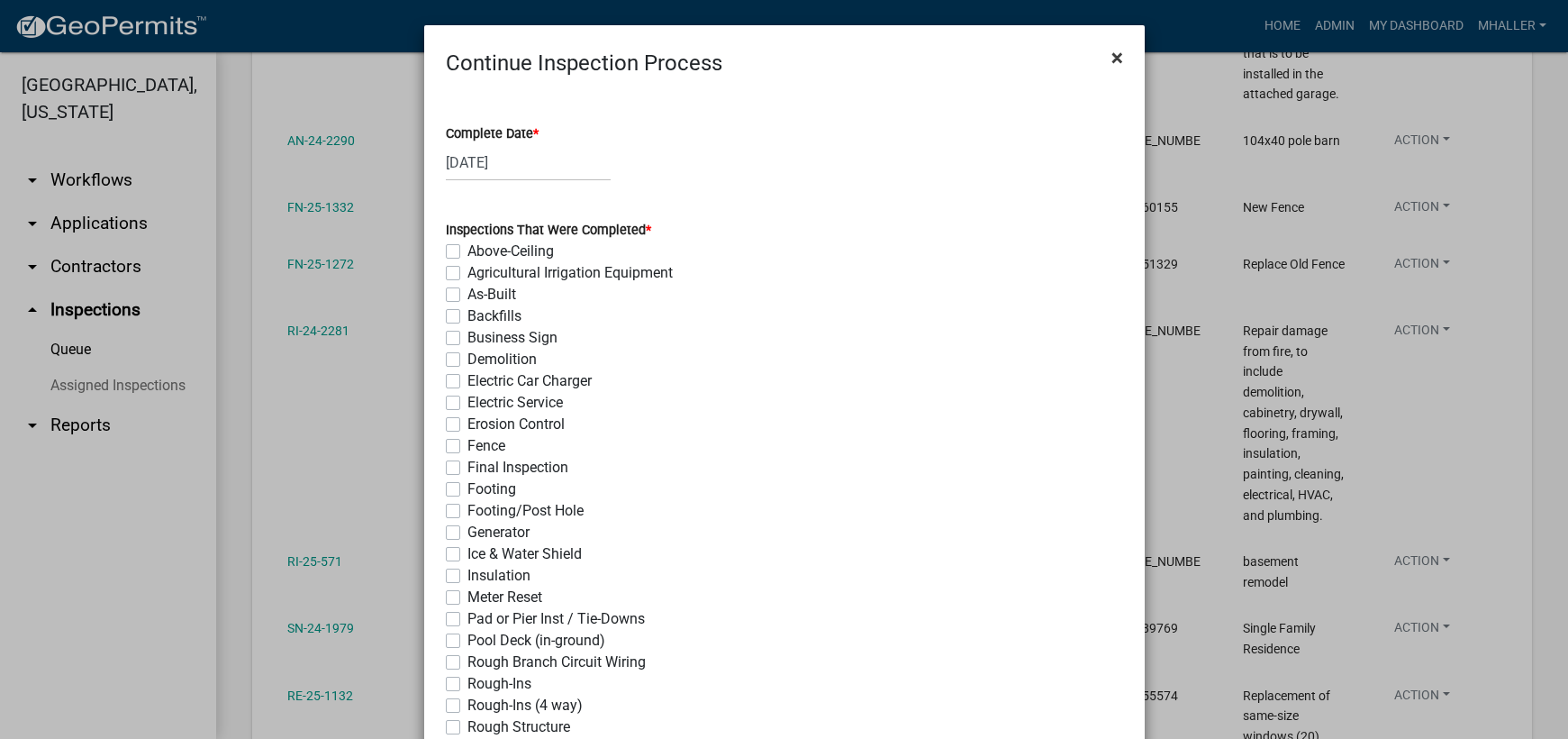
click at [1111, 58] on span "×" at bounding box center [1117, 57] width 11 height 25
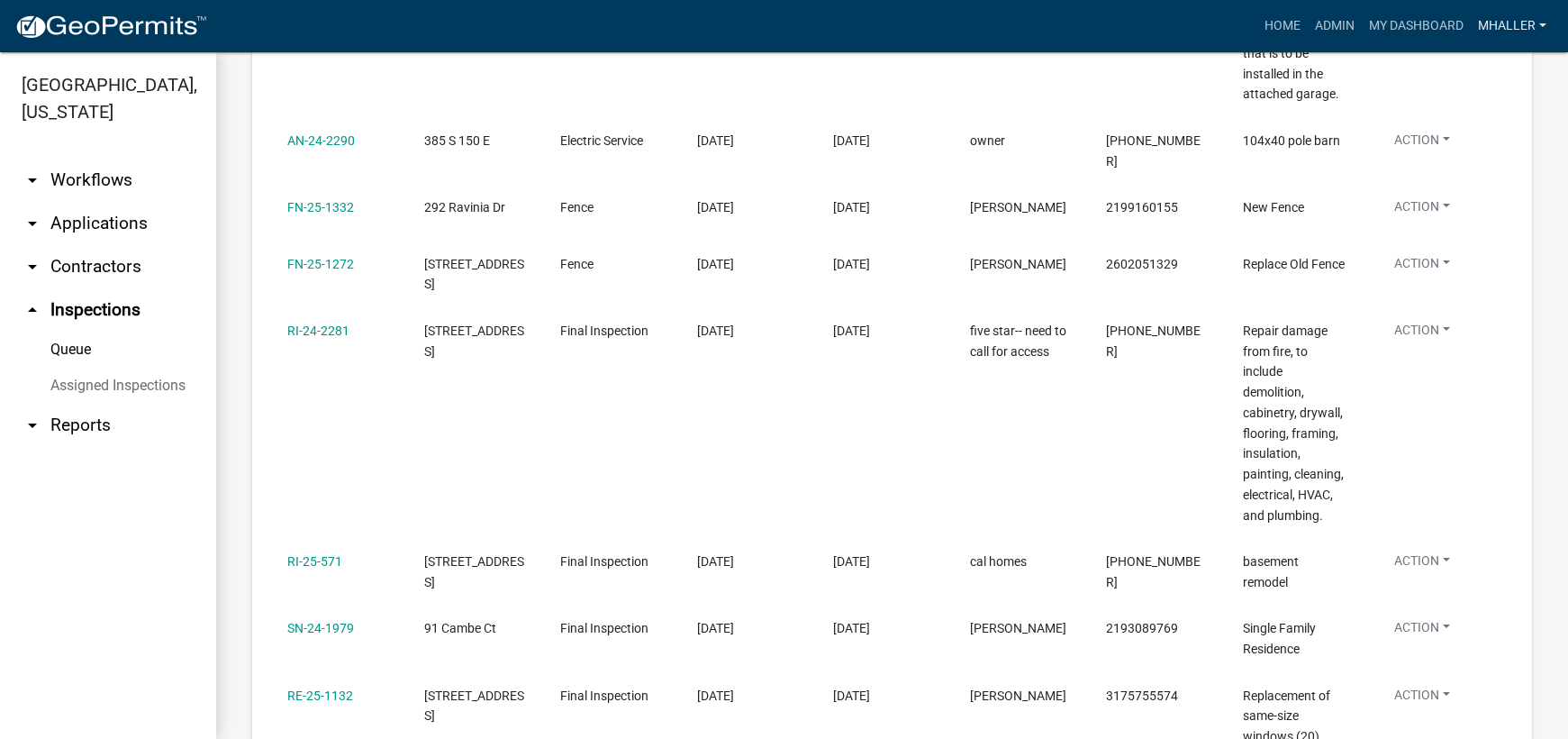
click at [1499, 19] on link "mhaller" at bounding box center [1511, 26] width 83 height 34
click at [1491, 174] on link "Logout" at bounding box center [1480, 175] width 144 height 43
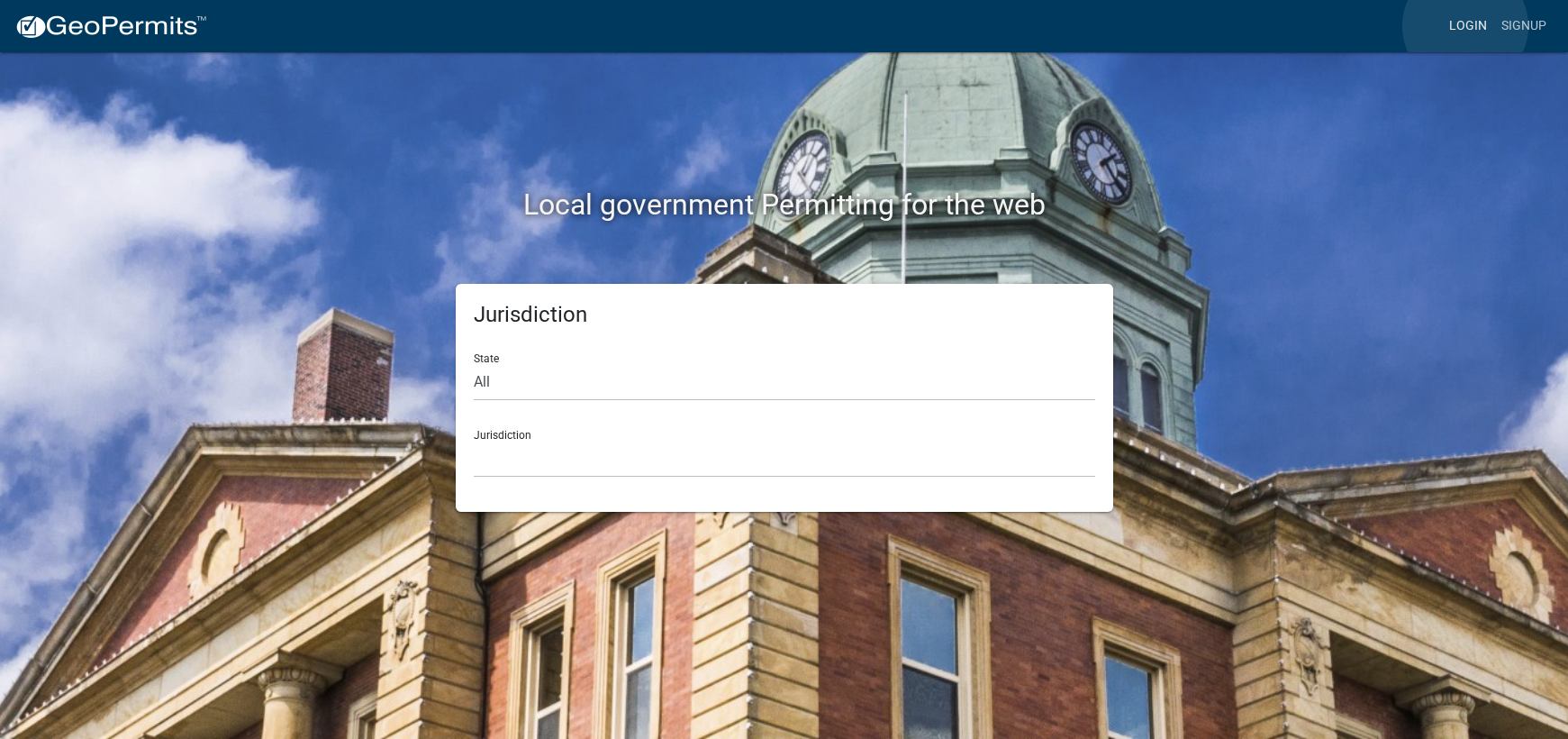
click at [1465, 26] on link "Login" at bounding box center [1467, 26] width 52 height 34
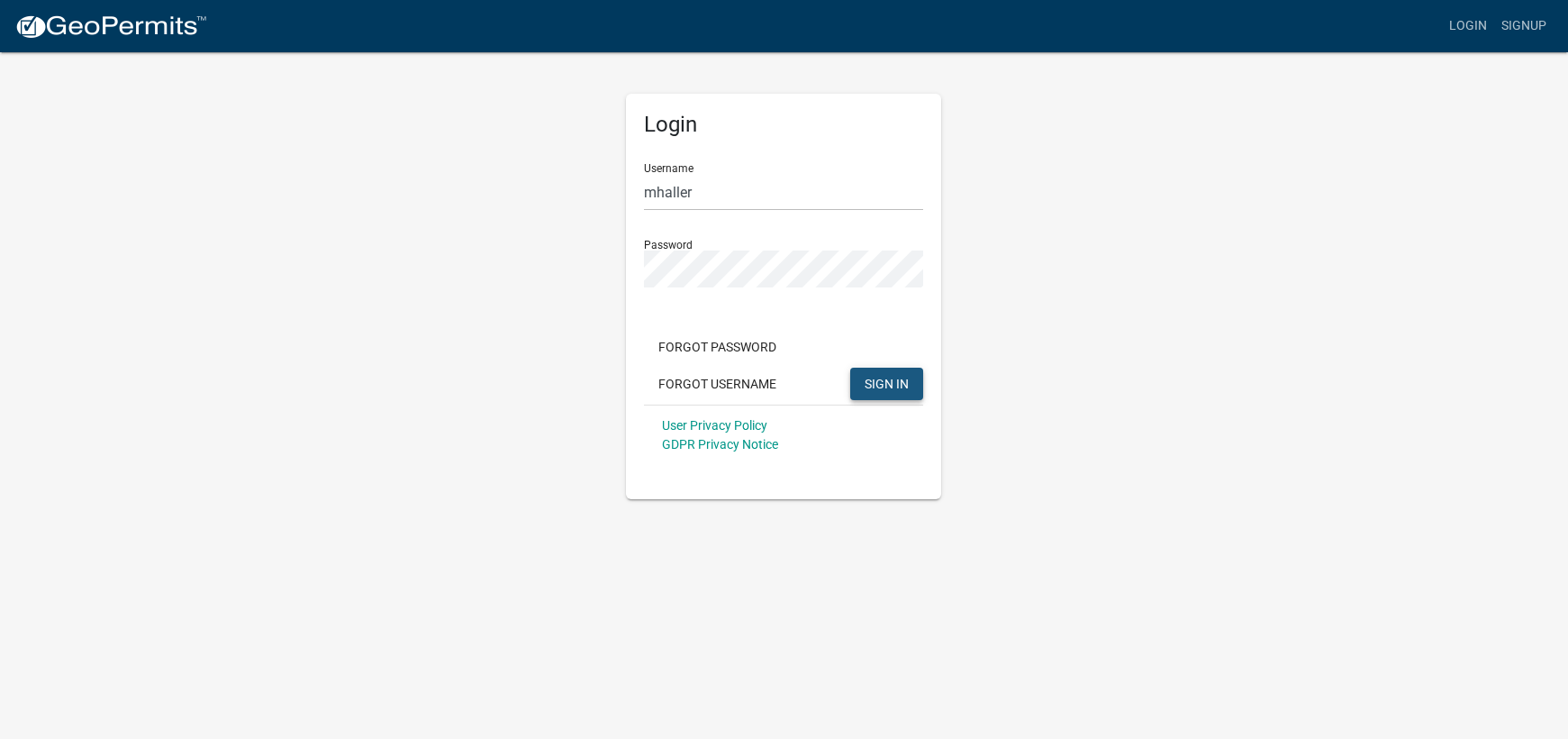
click at [880, 391] on button "SIGN IN" at bounding box center [886, 384] width 73 height 32
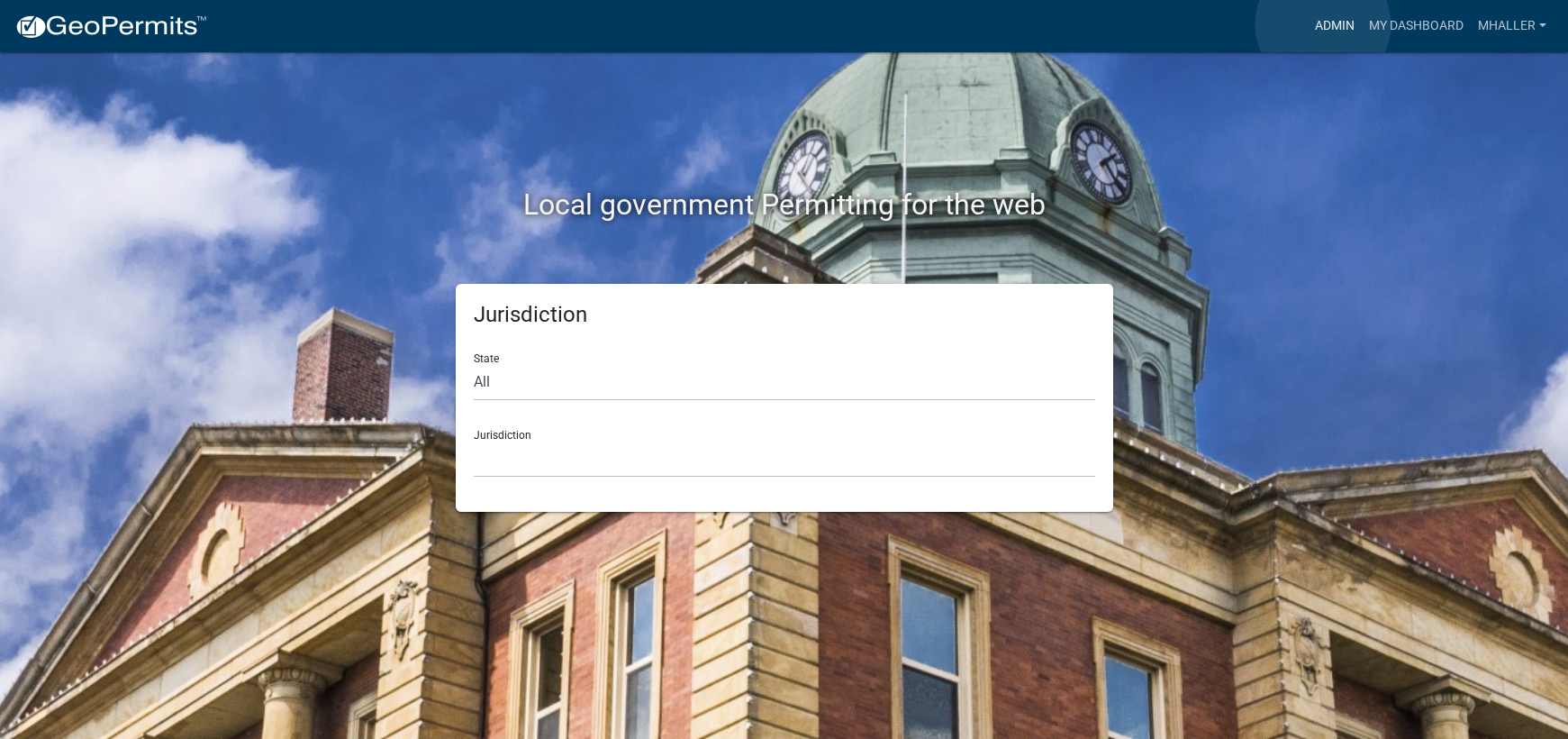
click at [1322, 25] on link "Admin" at bounding box center [1334, 26] width 54 height 34
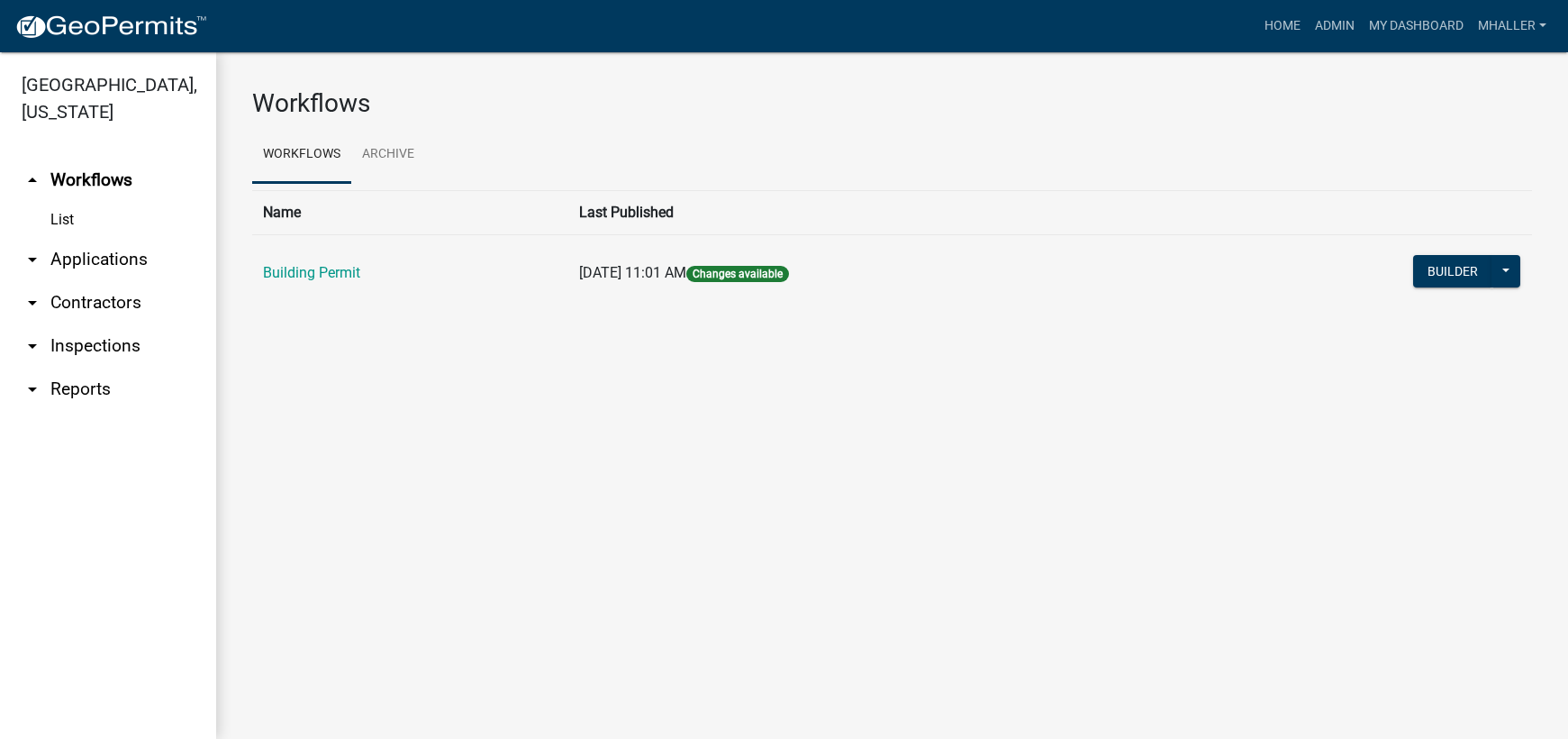
click at [95, 240] on link "arrow_drop_down Applications" at bounding box center [108, 259] width 216 height 43
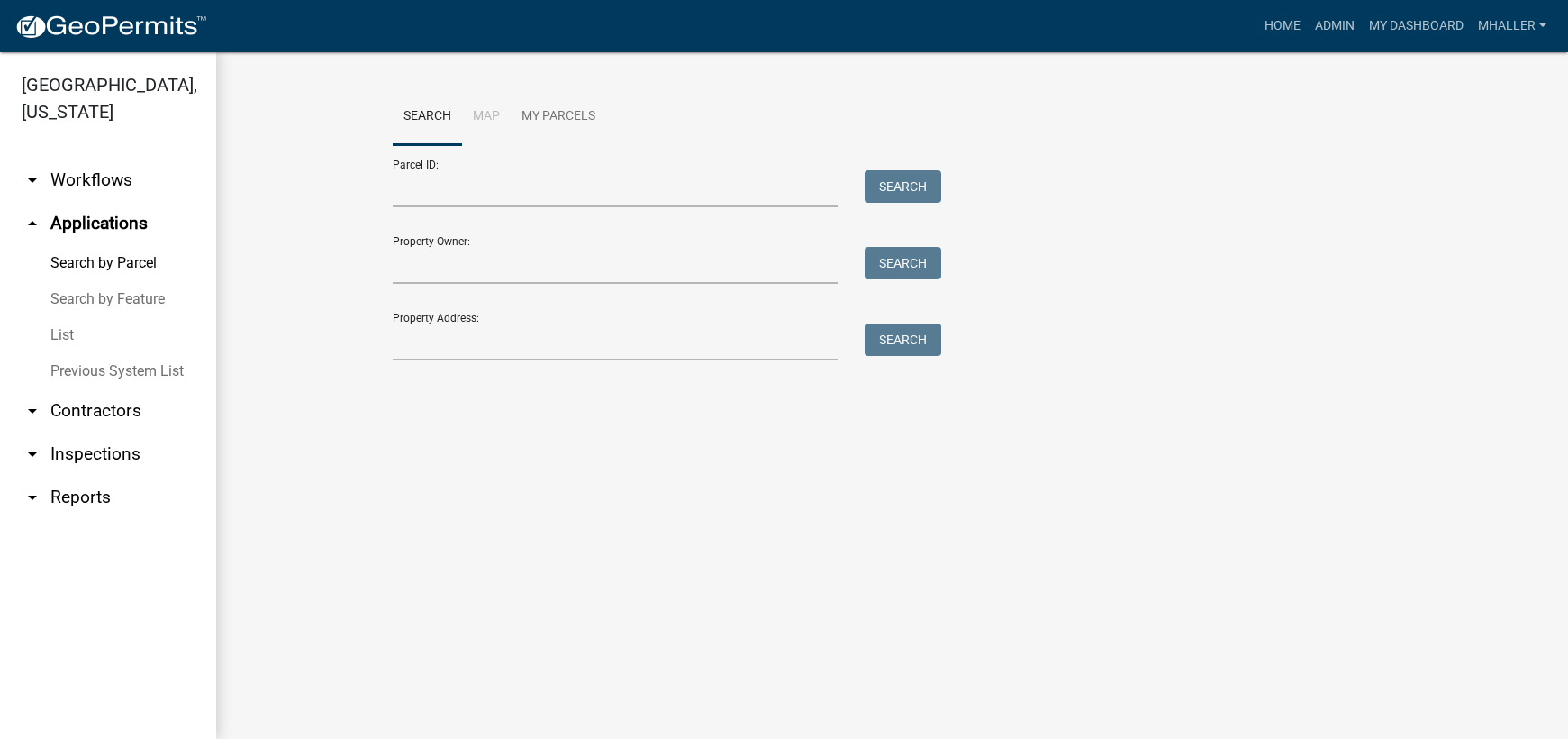
click at [61, 317] on link "List" at bounding box center [108, 335] width 216 height 36
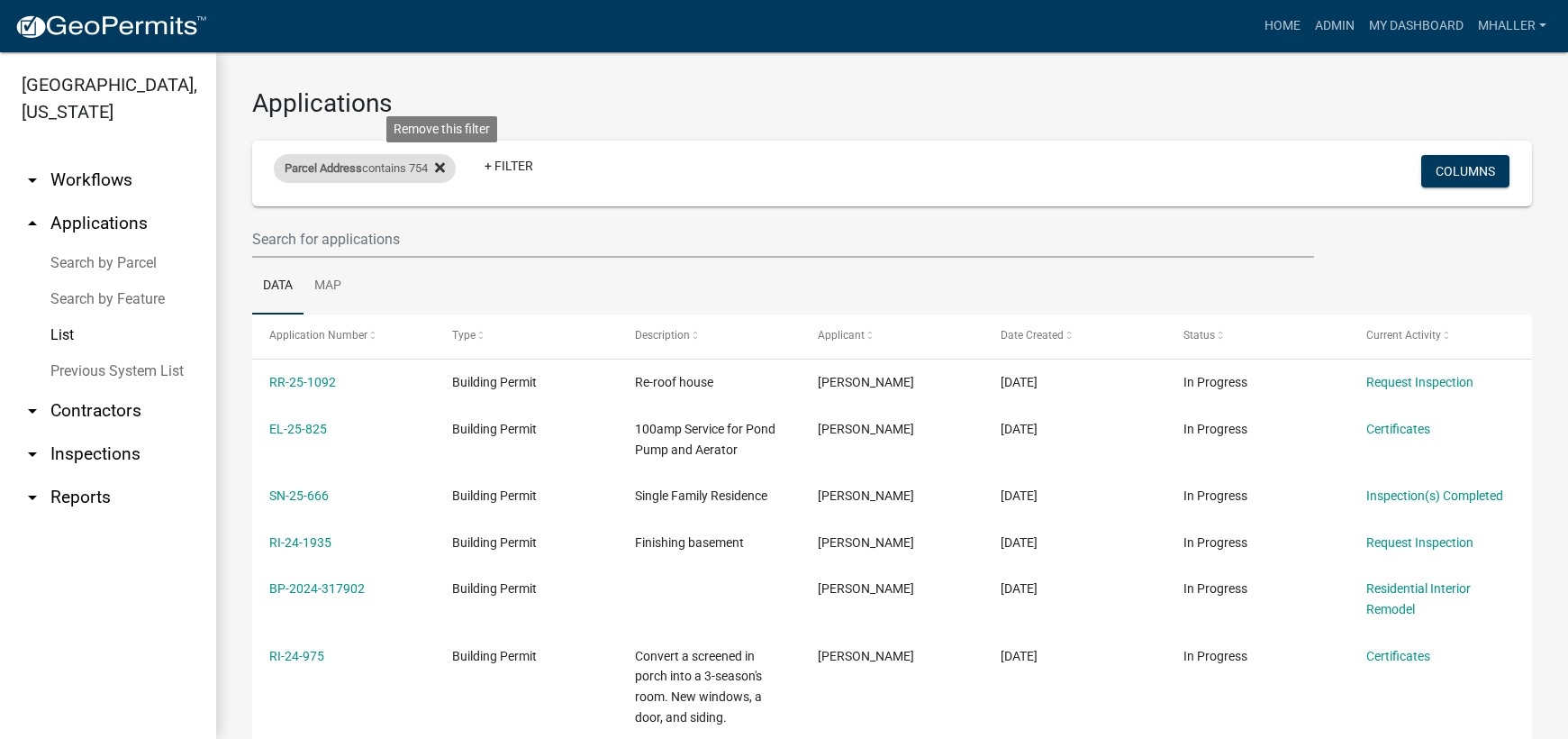
click at [445, 166] on icon at bounding box center [440, 167] width 10 height 10
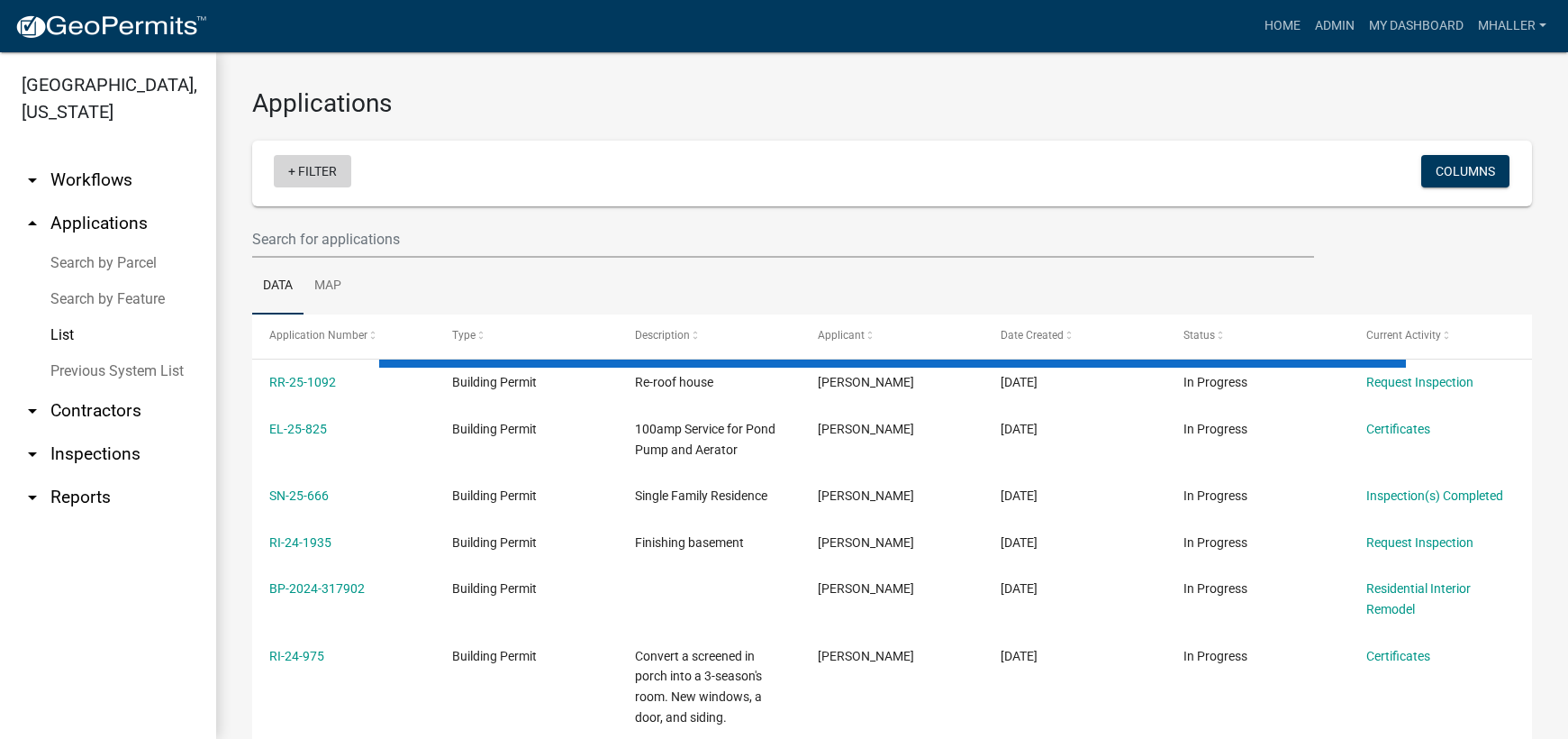
click at [327, 171] on link "+ Filter" at bounding box center [312, 171] width 77 height 32
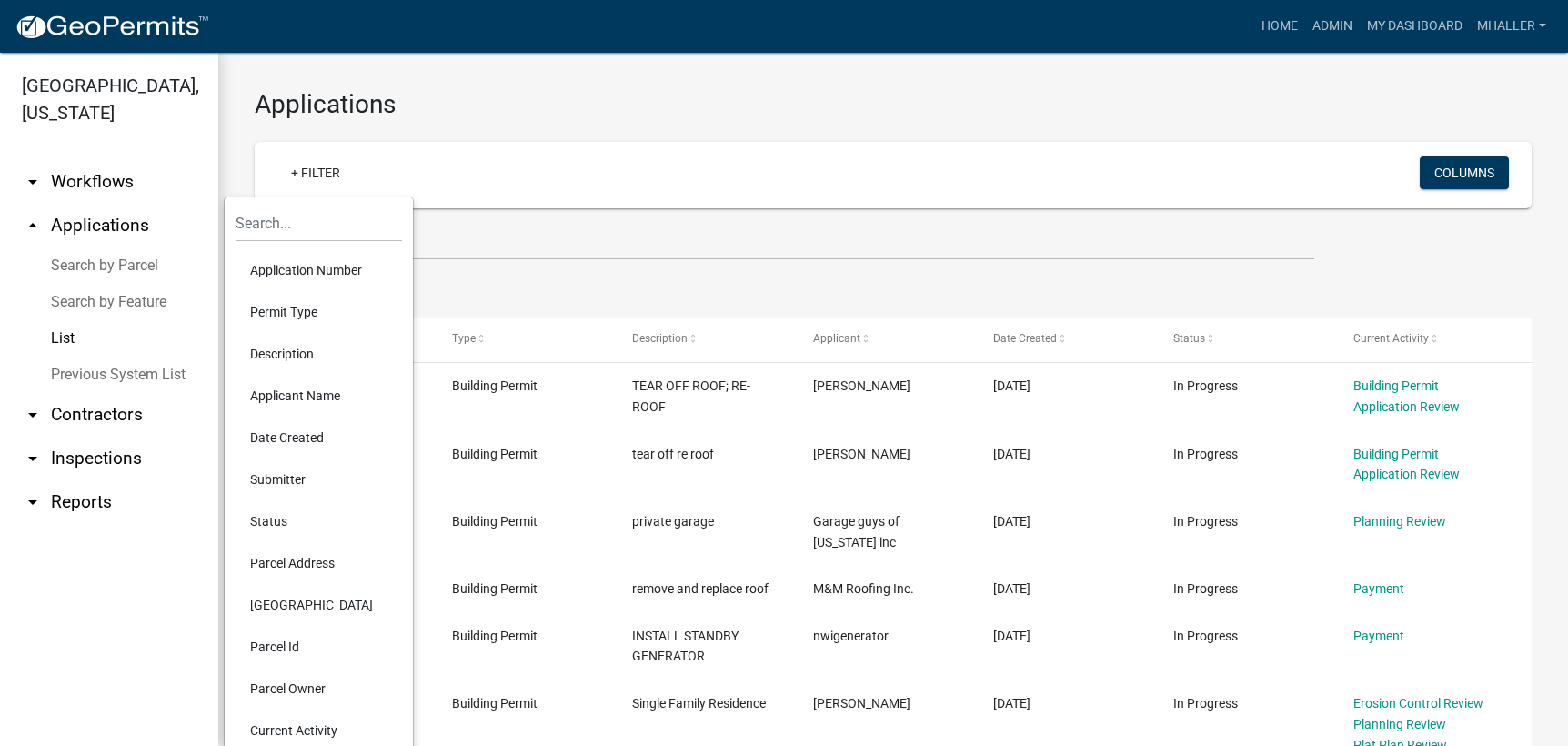
click at [294, 271] on li "Application Number" at bounding box center [318, 270] width 166 height 42
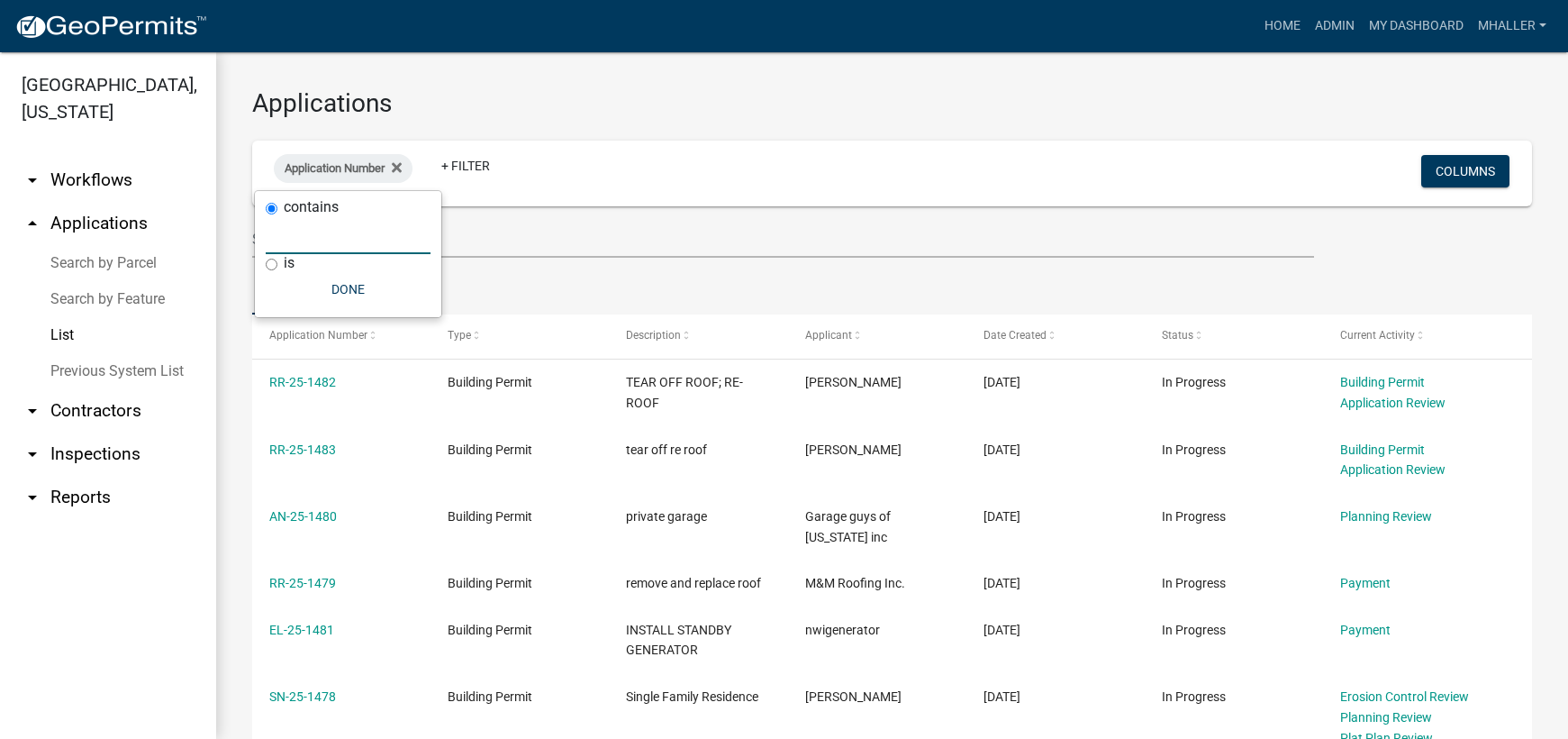
click at [303, 233] on input "text" at bounding box center [347, 235] width 165 height 37
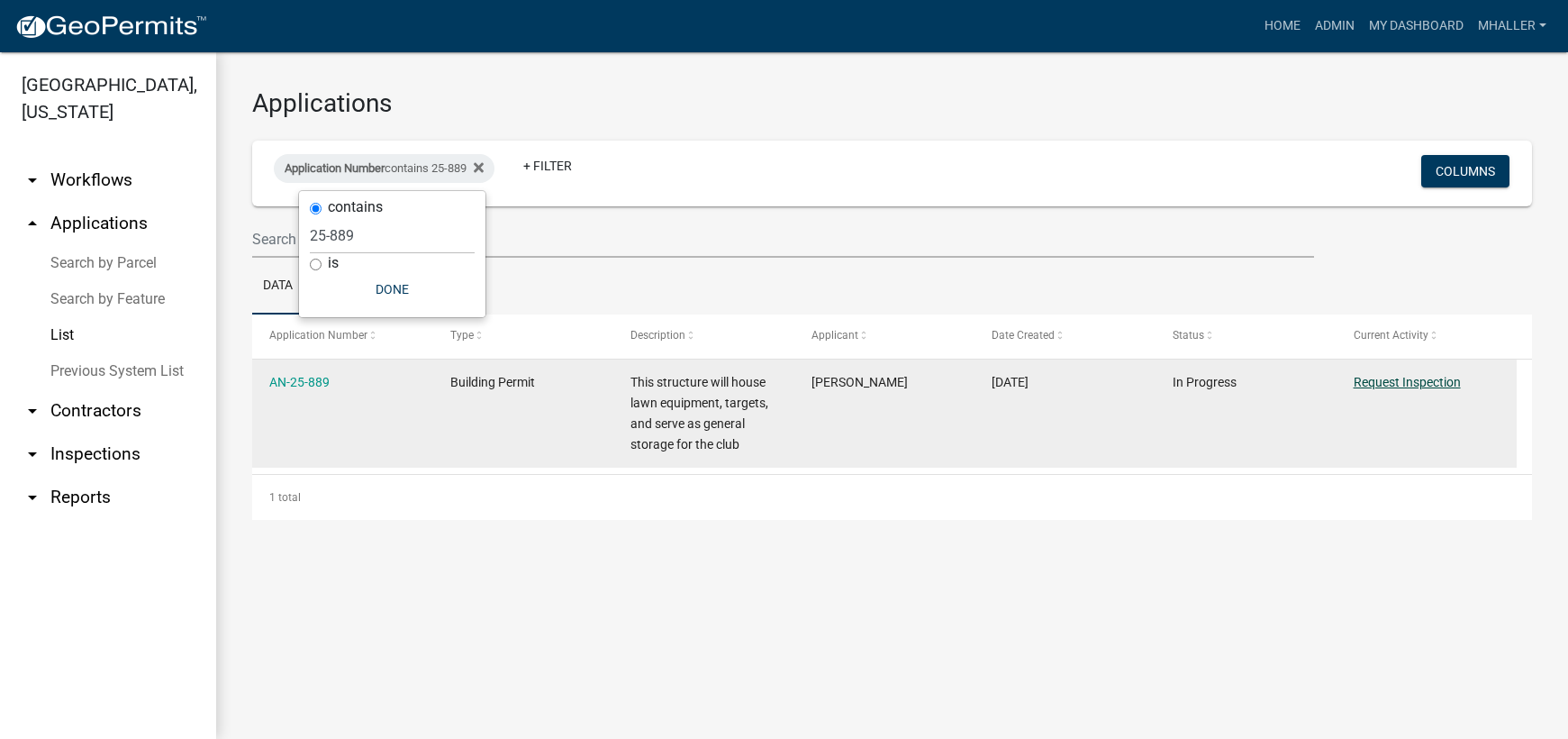
click at [1401, 382] on link "Request Inspection" at bounding box center [1406, 381] width 108 height 14
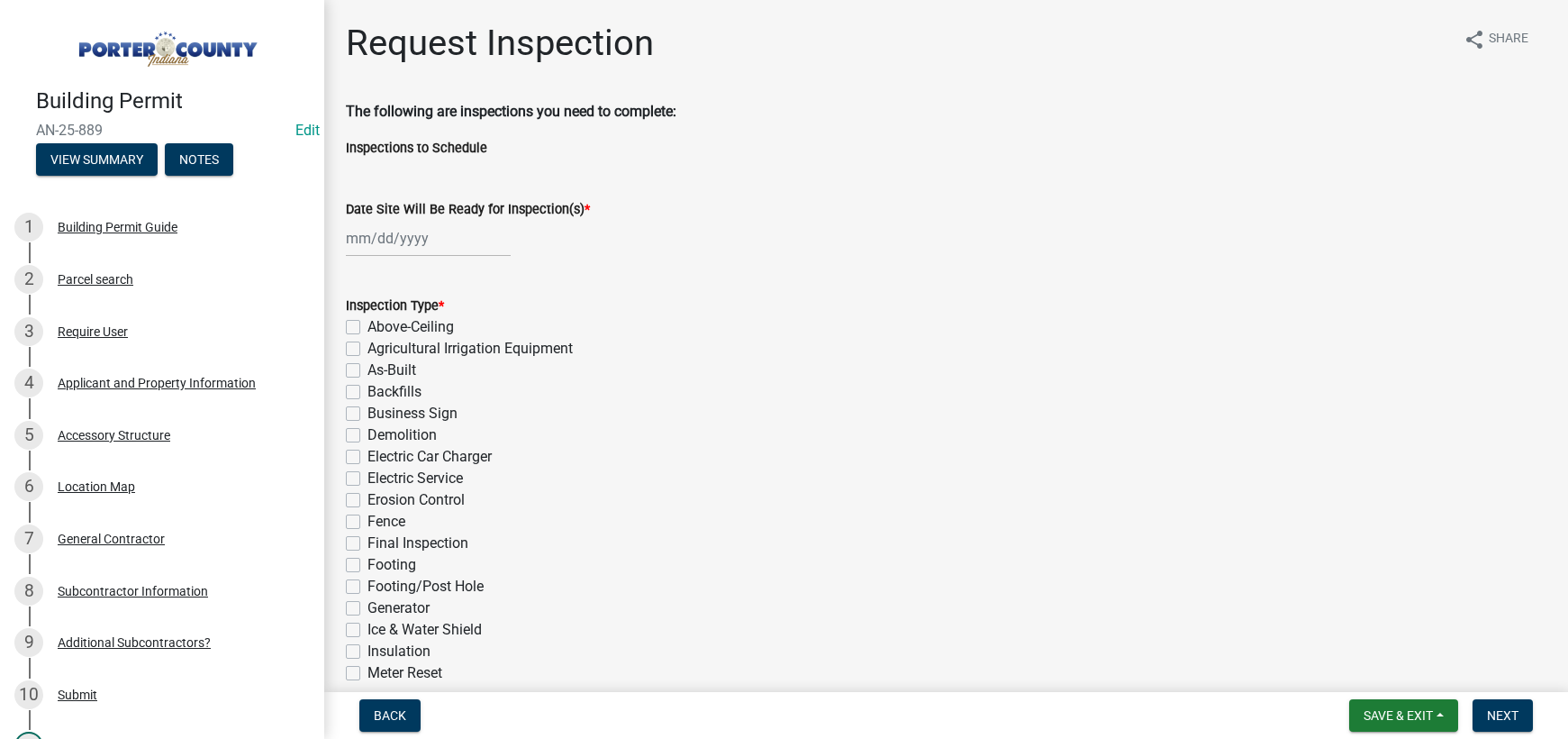
click at [408, 241] on div at bounding box center [427, 238] width 165 height 37
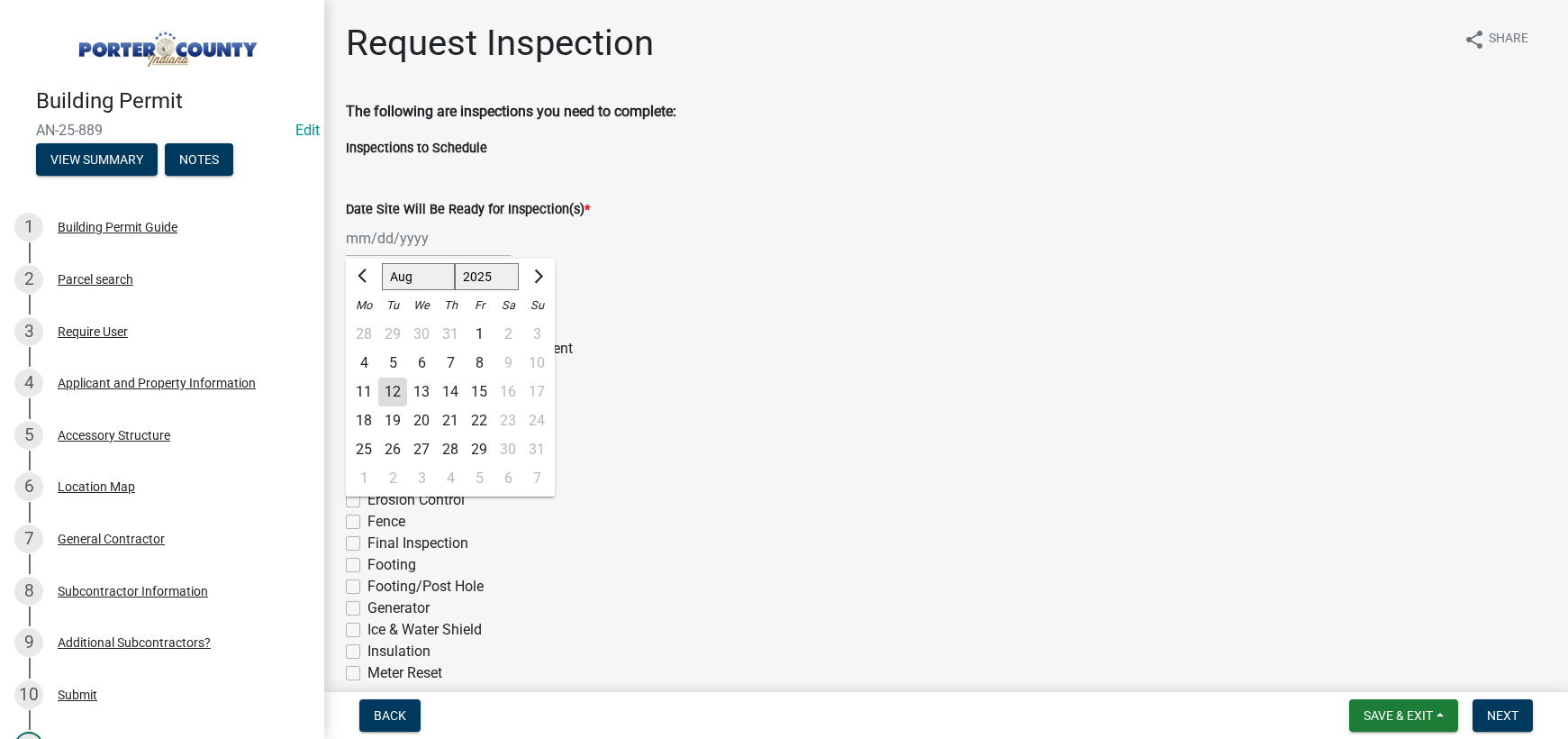
click at [396, 392] on div "12" at bounding box center [392, 391] width 29 height 29
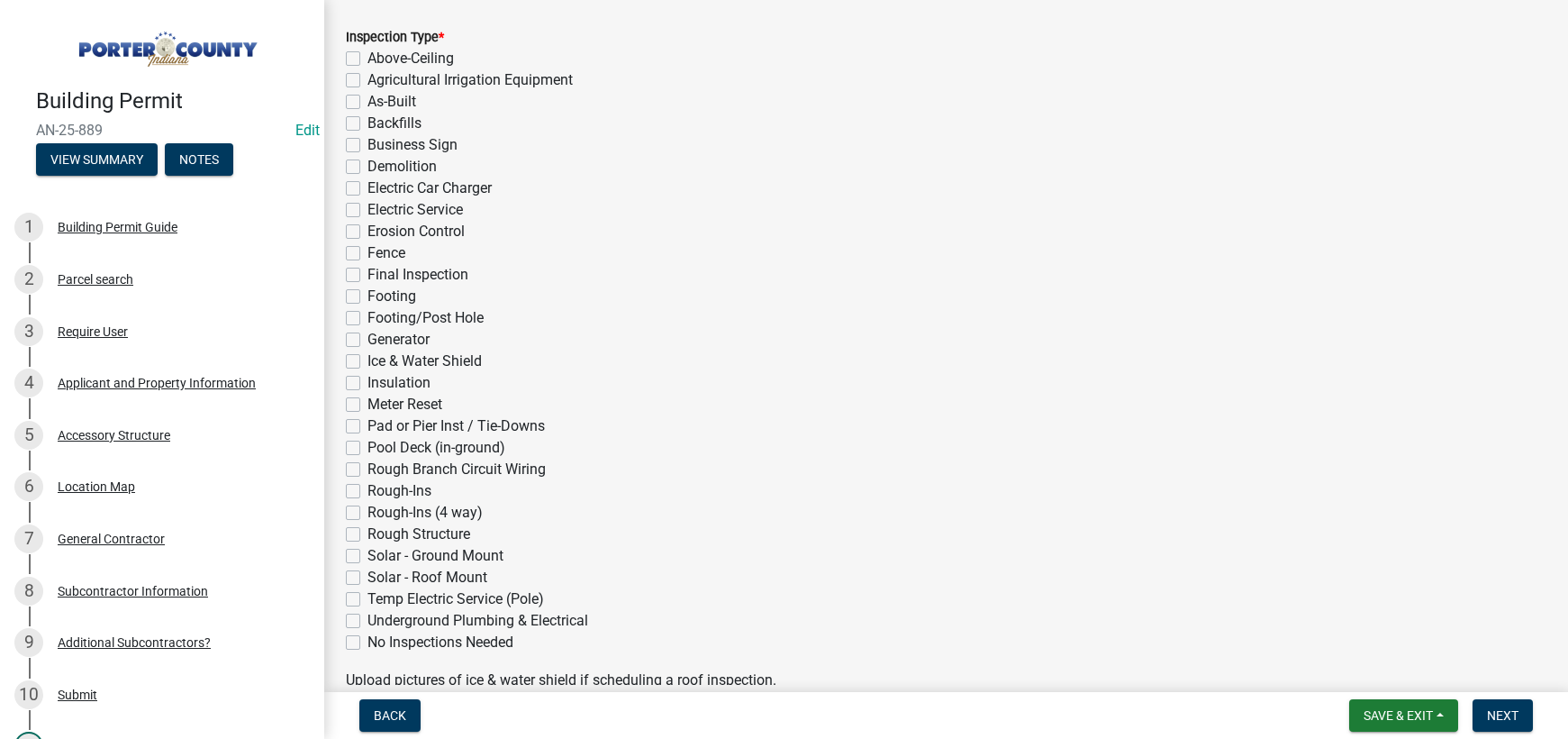
scroll to position [270, 0]
click at [367, 273] on label "Final Inspection" at bounding box center [418, 272] width 101 height 22
click at [367, 273] on input "Final Inspection" at bounding box center [373, 268] width 11 height 11
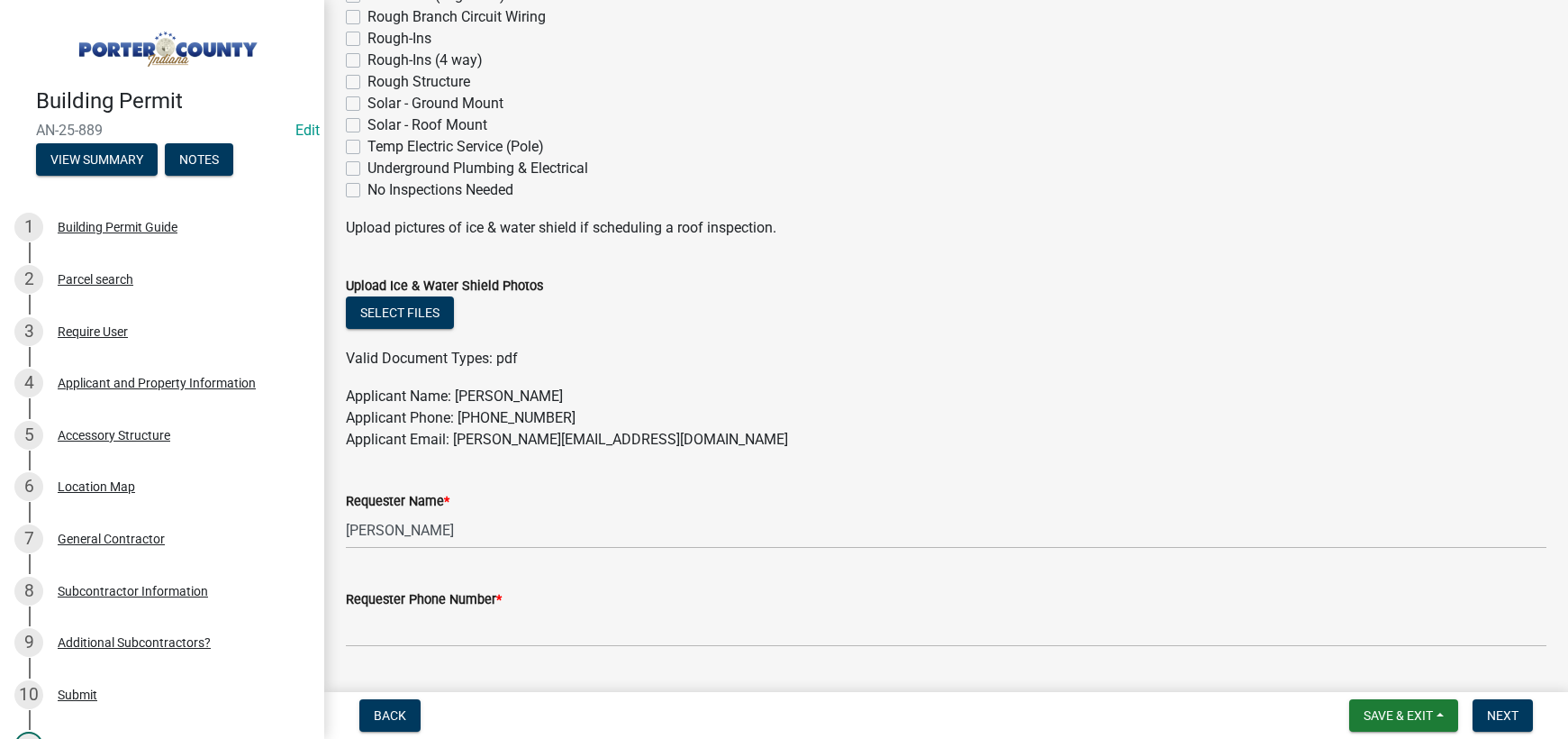
scroll to position [901, 0]
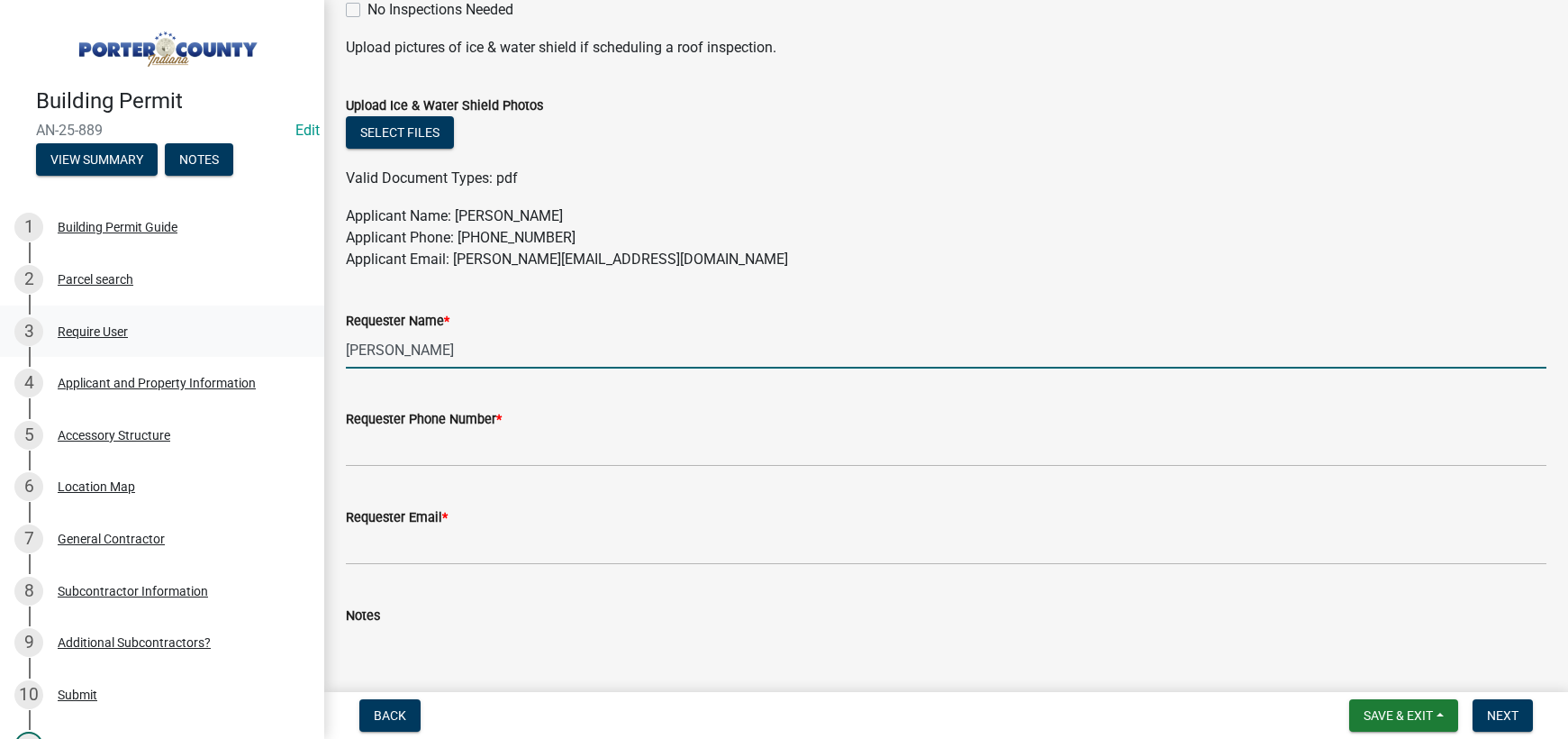
drag, startPoint x: 387, startPoint y: 349, endPoint x: 298, endPoint y: 345, distance: 89.1
click at [298, 345] on div "Building Permit AN-25-889 Edit View Summary Notes 1 Building Permit Guide 2 Par…" at bounding box center [784, 370] width 1568 height 739
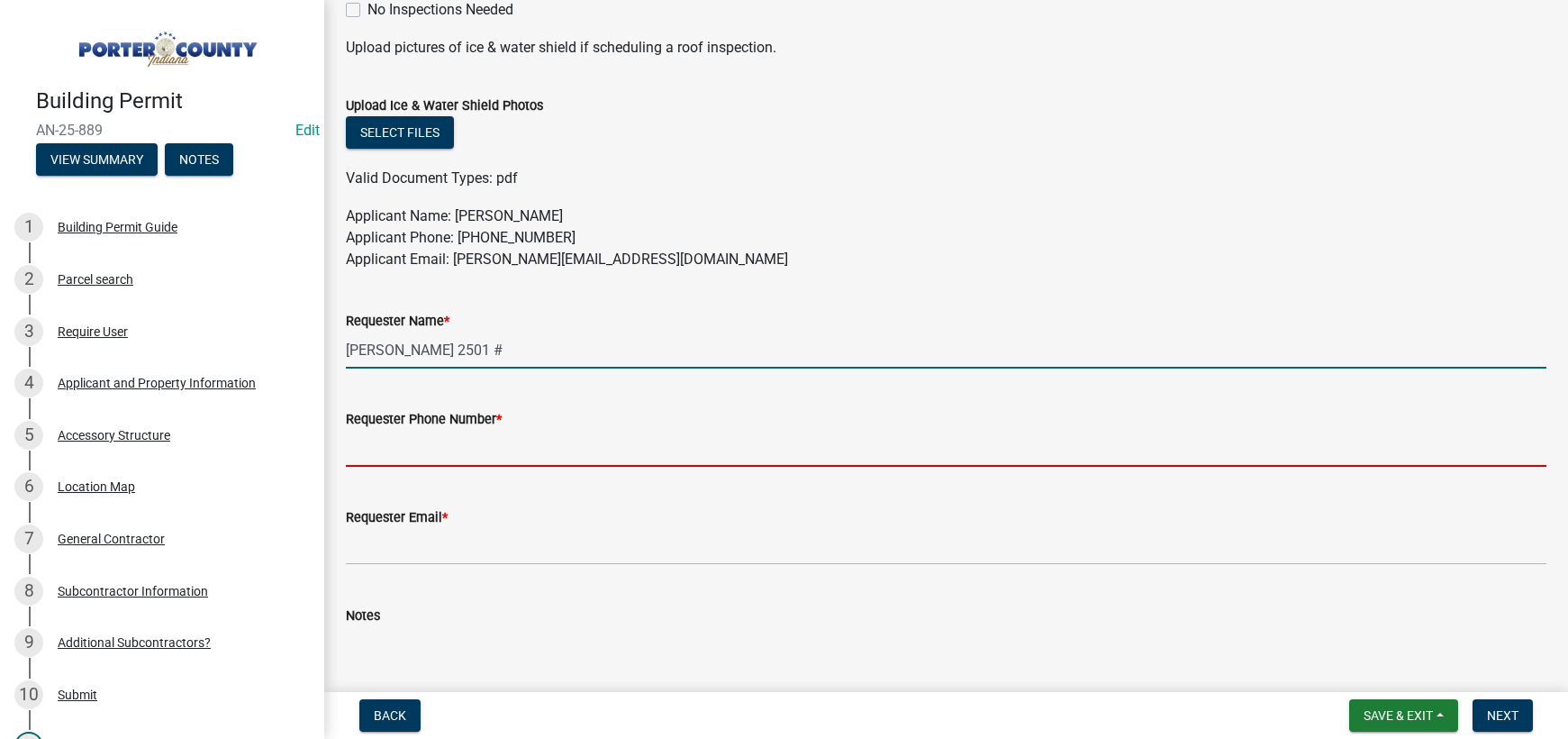
click at [425, 455] on input "Requester Phone Number *" at bounding box center [945, 448] width 1201 height 37
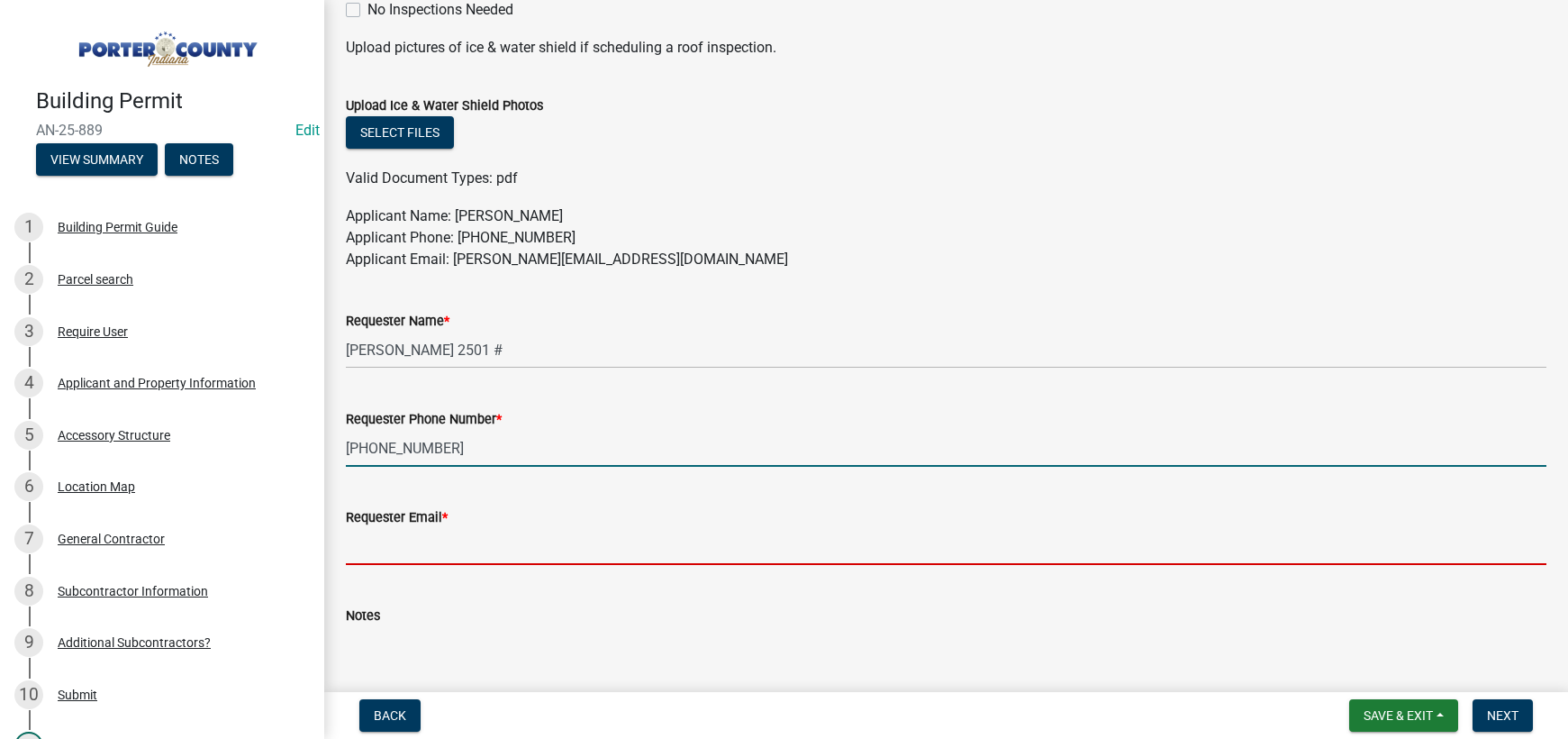
click at [506, 548] on input "Requester Email *" at bounding box center [945, 546] width 1201 height 37
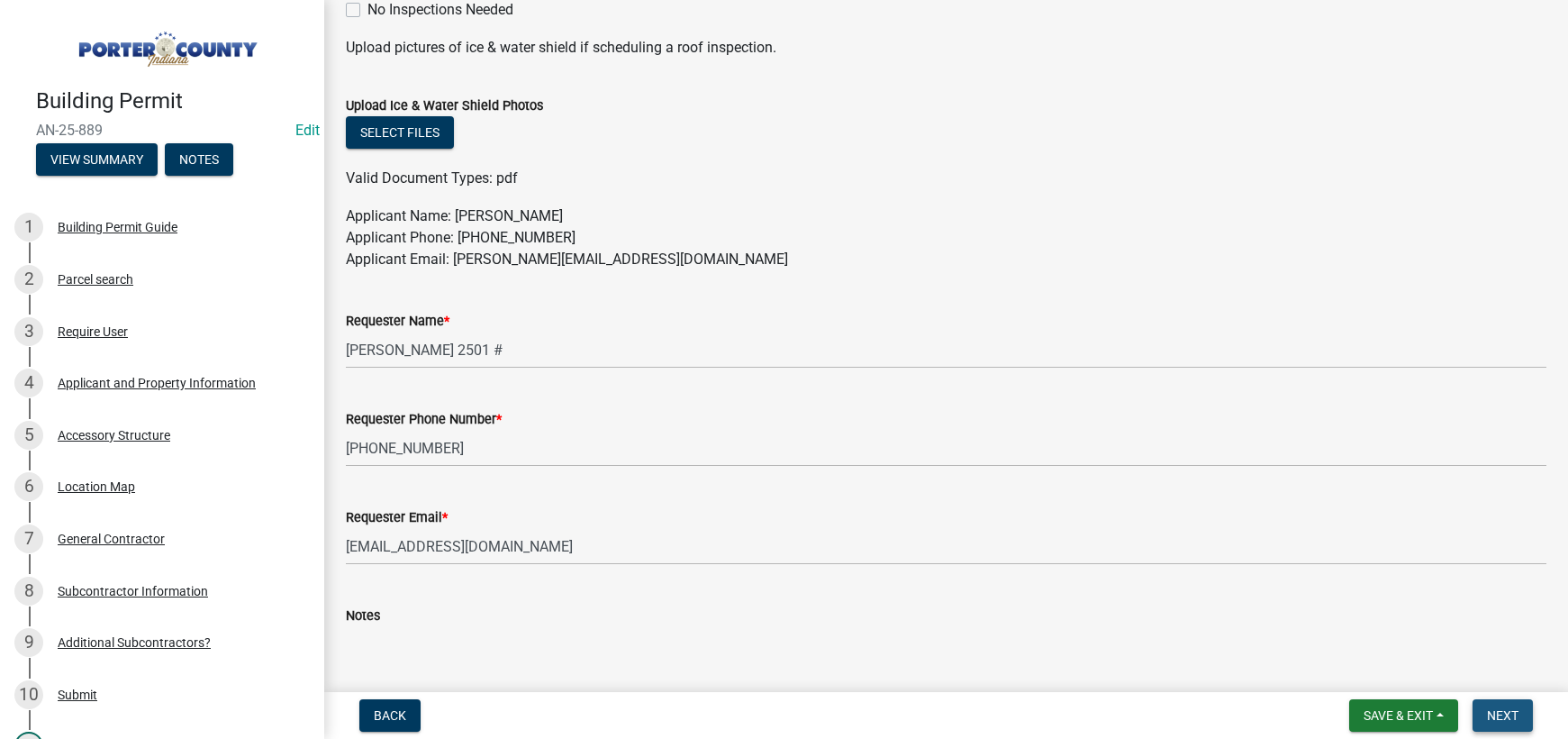
click at [1490, 709] on span "Next" at bounding box center [1501, 714] width 31 height 14
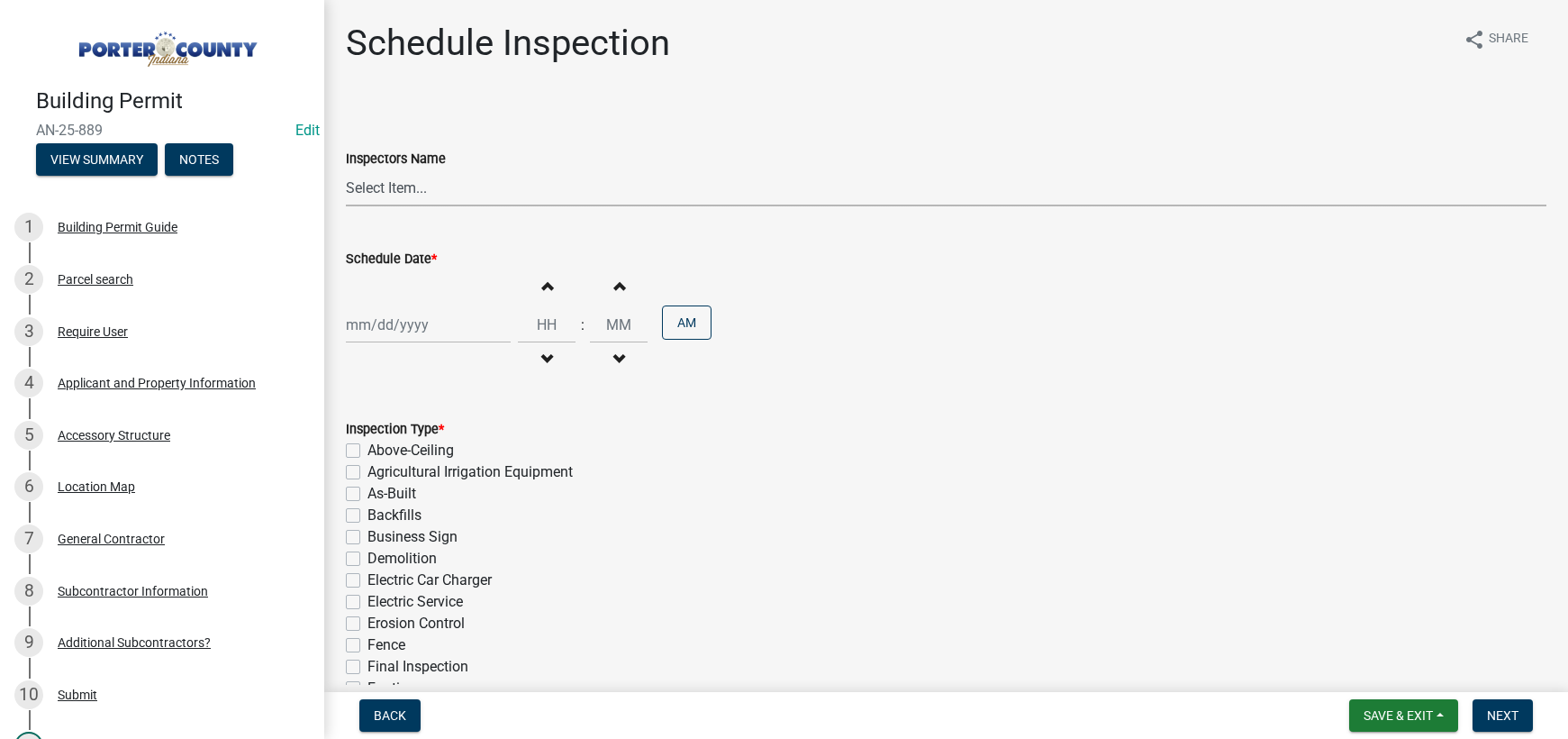
drag, startPoint x: 406, startPoint y: 184, endPoint x: 408, endPoint y: 197, distance: 13.2
click at [406, 185] on select "Select Item... mhaller ([PERSON_NAME])" at bounding box center [945, 188] width 1201 height 37
click at [346, 170] on select "Select Item... mhaller ([PERSON_NAME])" at bounding box center [945, 188] width 1201 height 37
click at [416, 324] on div at bounding box center [427, 325] width 165 height 37
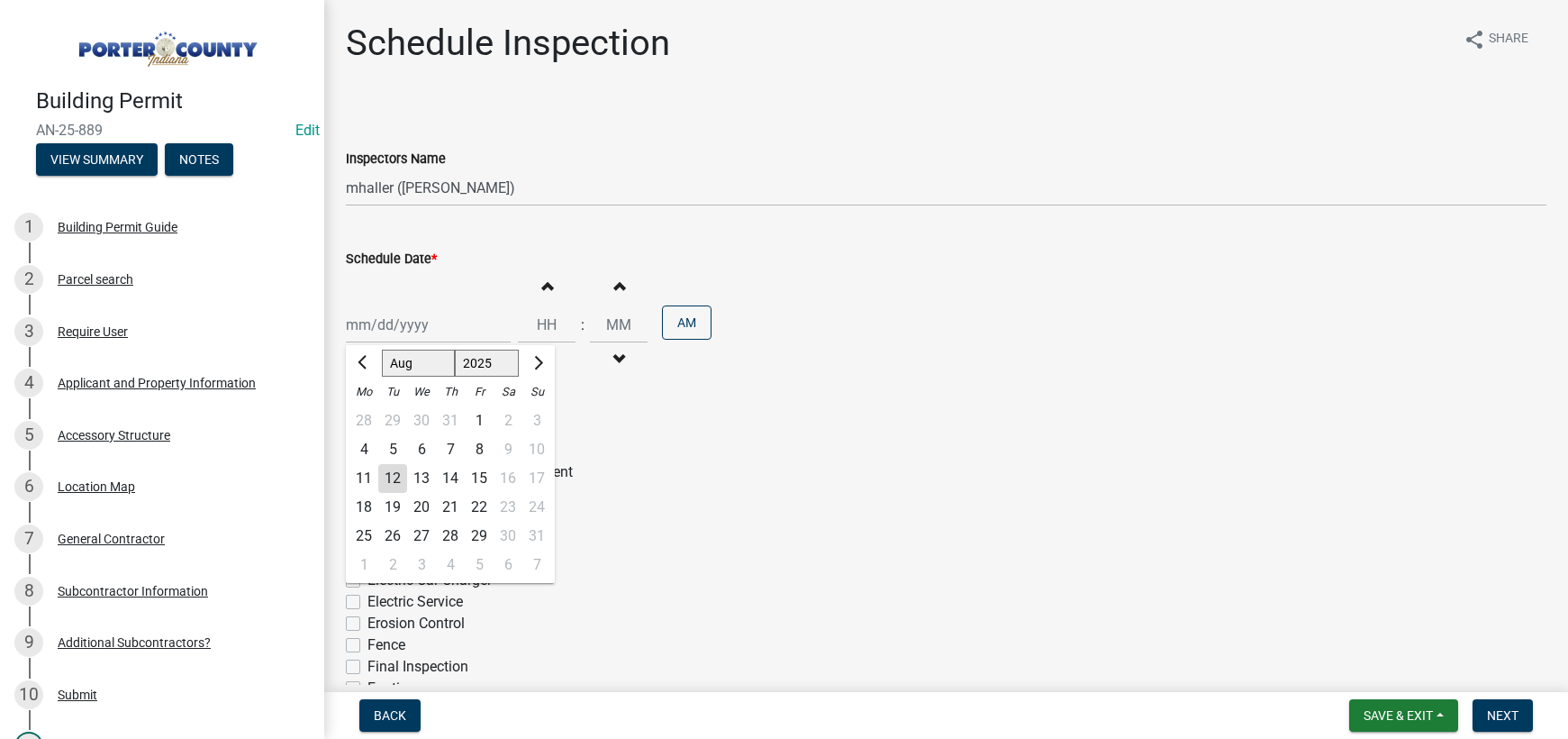
click at [420, 473] on div "13" at bounding box center [421, 478] width 29 height 29
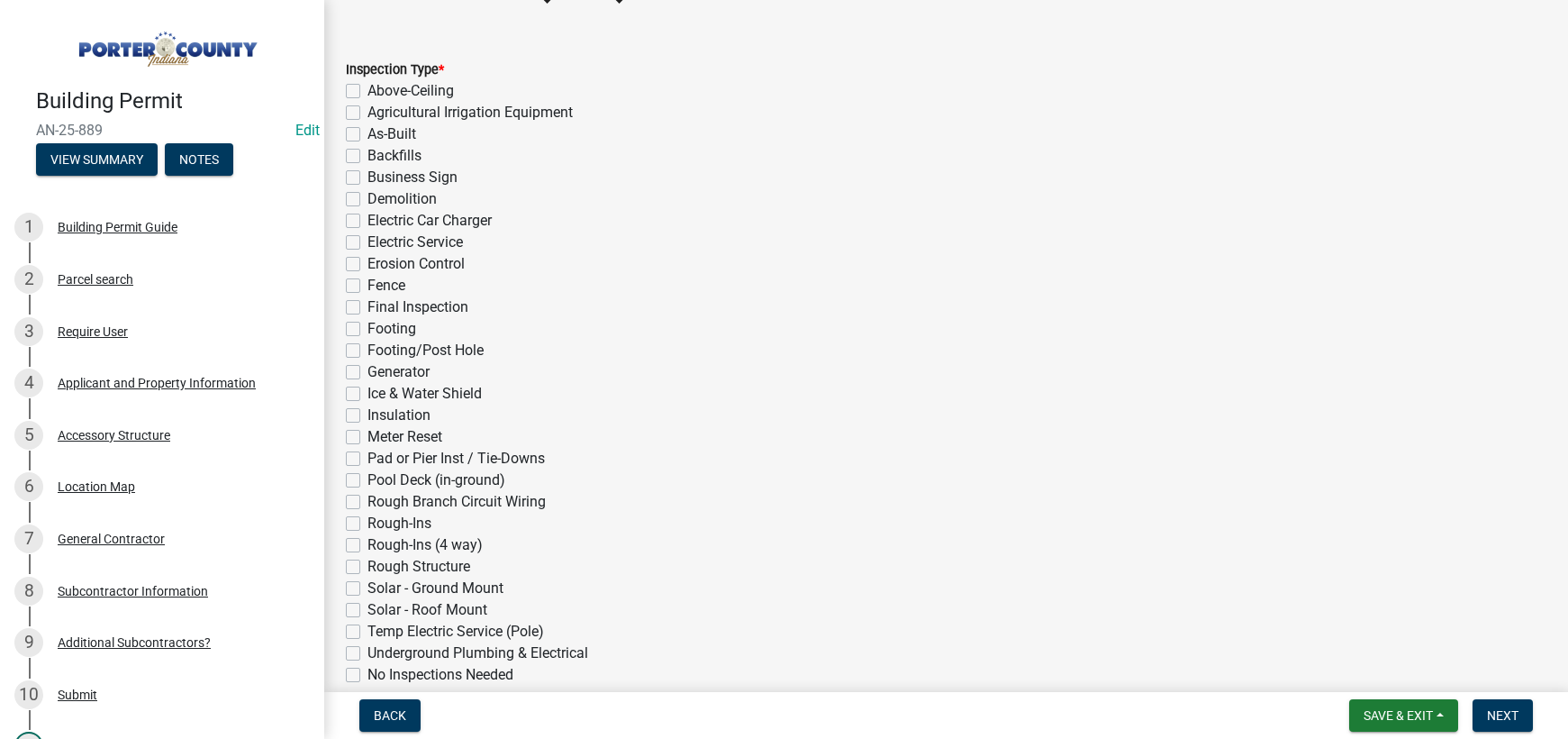
scroll to position [447, 0]
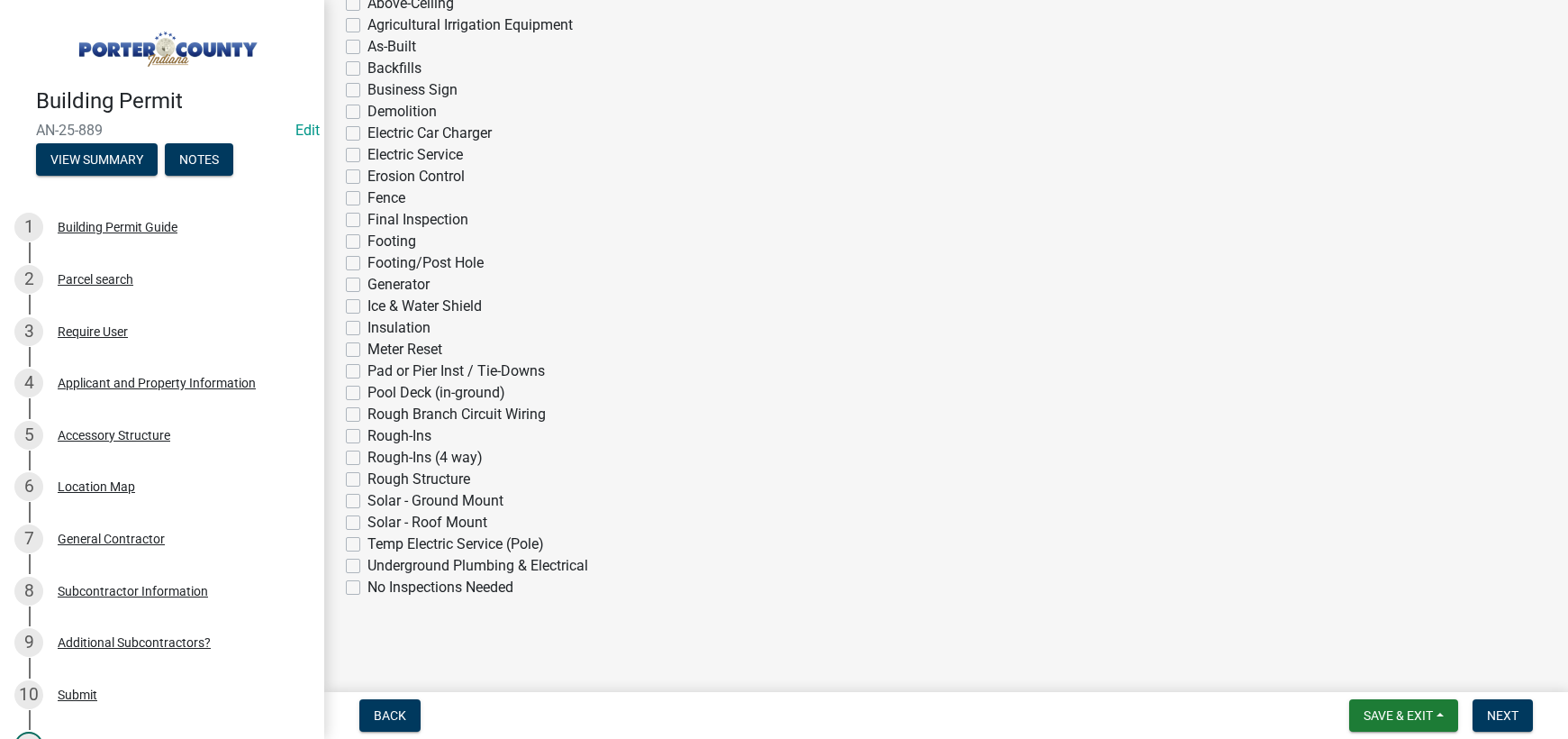
click at [367, 221] on label "Final Inspection" at bounding box center [418, 219] width 101 height 22
click at [367, 221] on input "Final Inspection" at bounding box center [373, 214] width 11 height 11
click at [1503, 721] on span "Next" at bounding box center [1501, 714] width 31 height 14
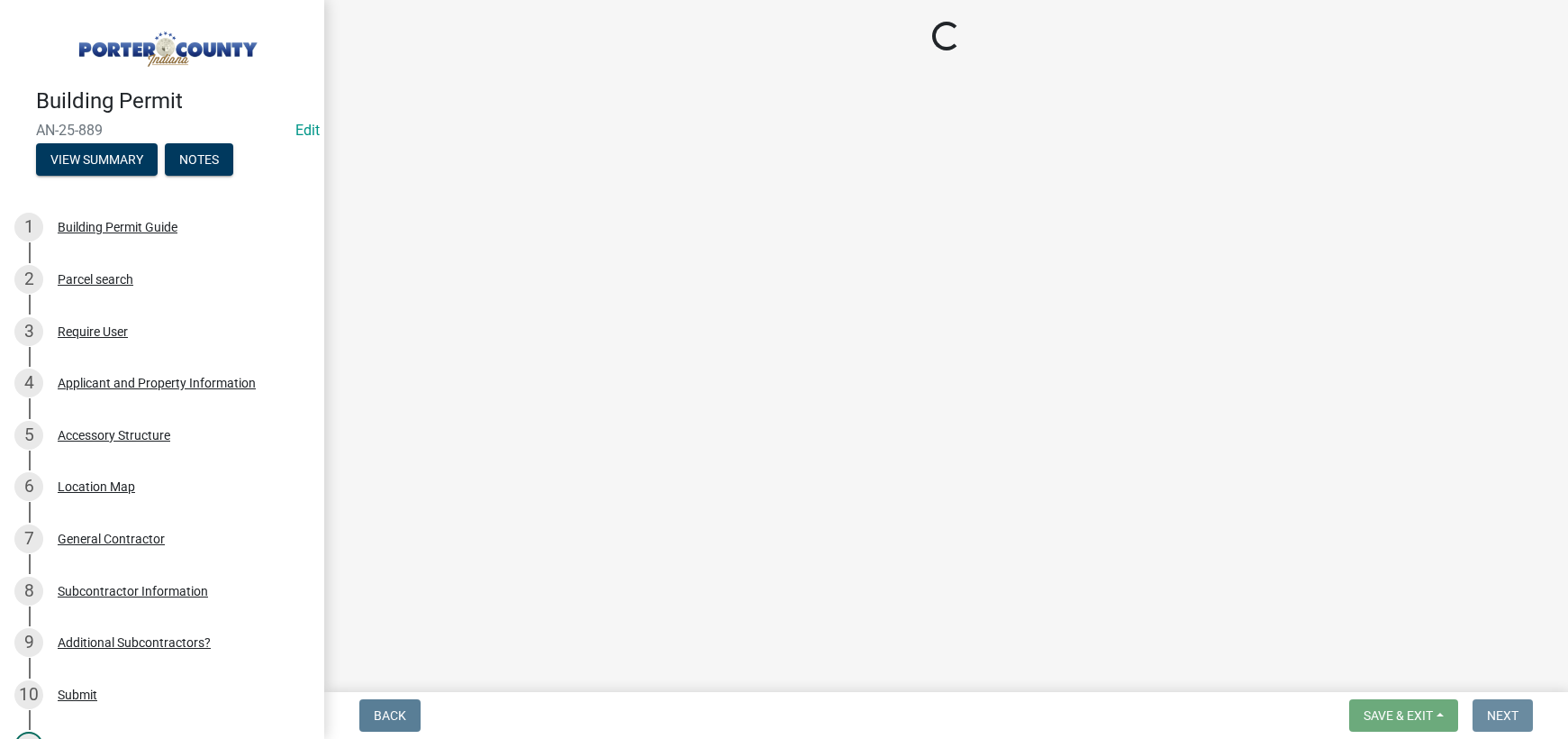
scroll to position [0, 0]
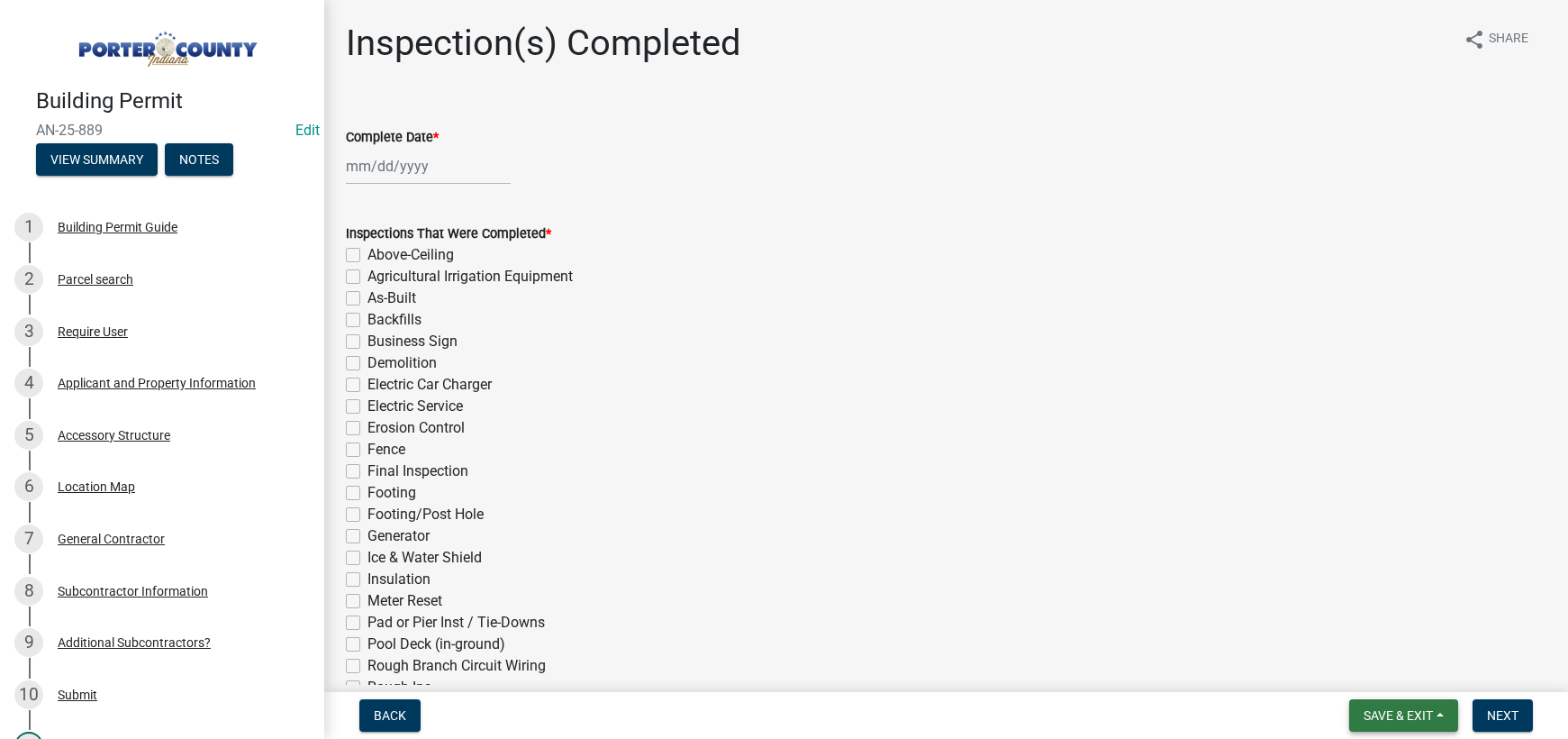
click at [1395, 713] on span "Save & Exit" at bounding box center [1398, 714] width 69 height 14
click at [1373, 671] on button "Save & Exit" at bounding box center [1385, 668] width 144 height 43
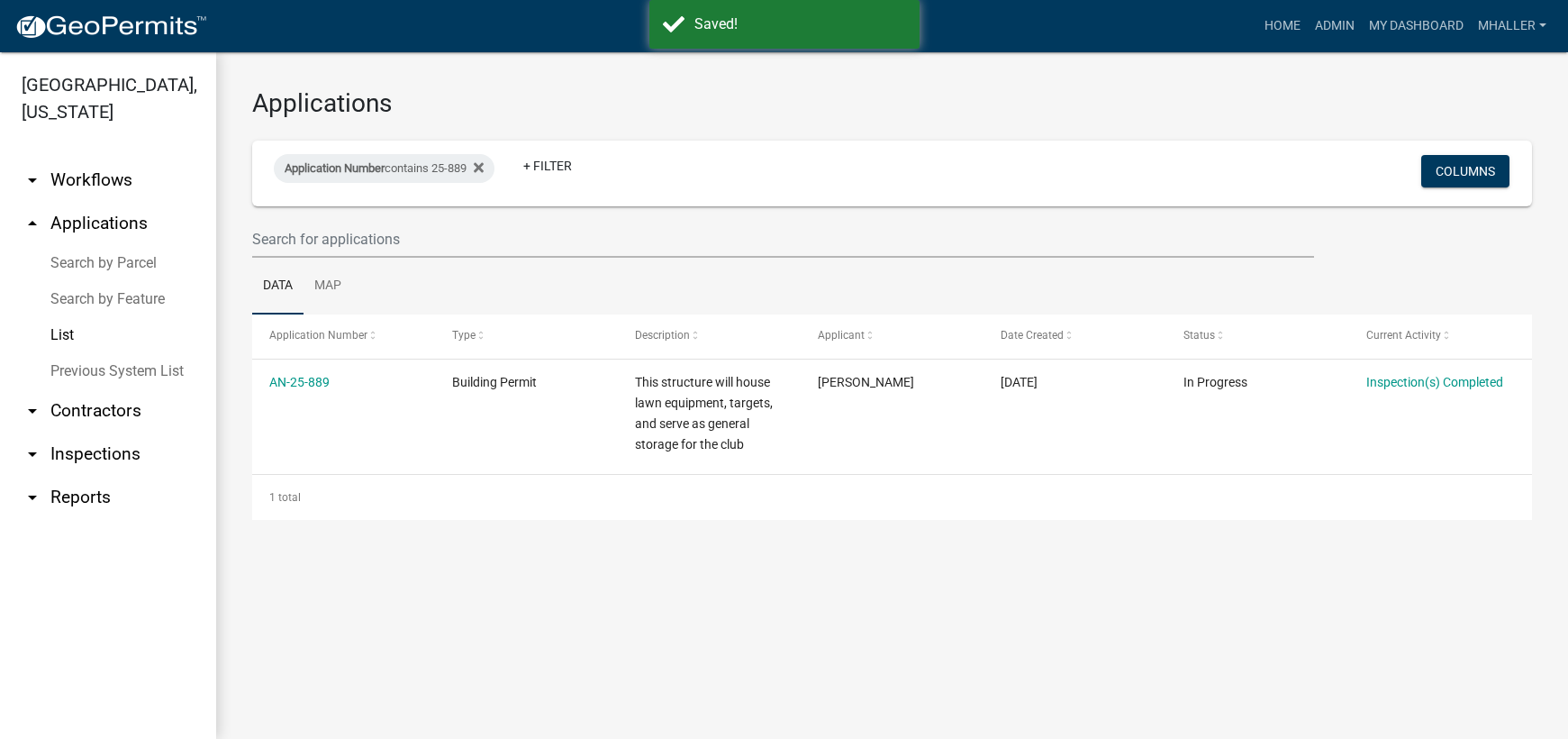
drag, startPoint x: 1013, startPoint y: 608, endPoint x: 1027, endPoint y: 580, distance: 31.3
click at [1013, 608] on main "Applications Application Number contains 25-889 + Filter Columns Data Map Appli…" at bounding box center [892, 395] width 1352 height 687
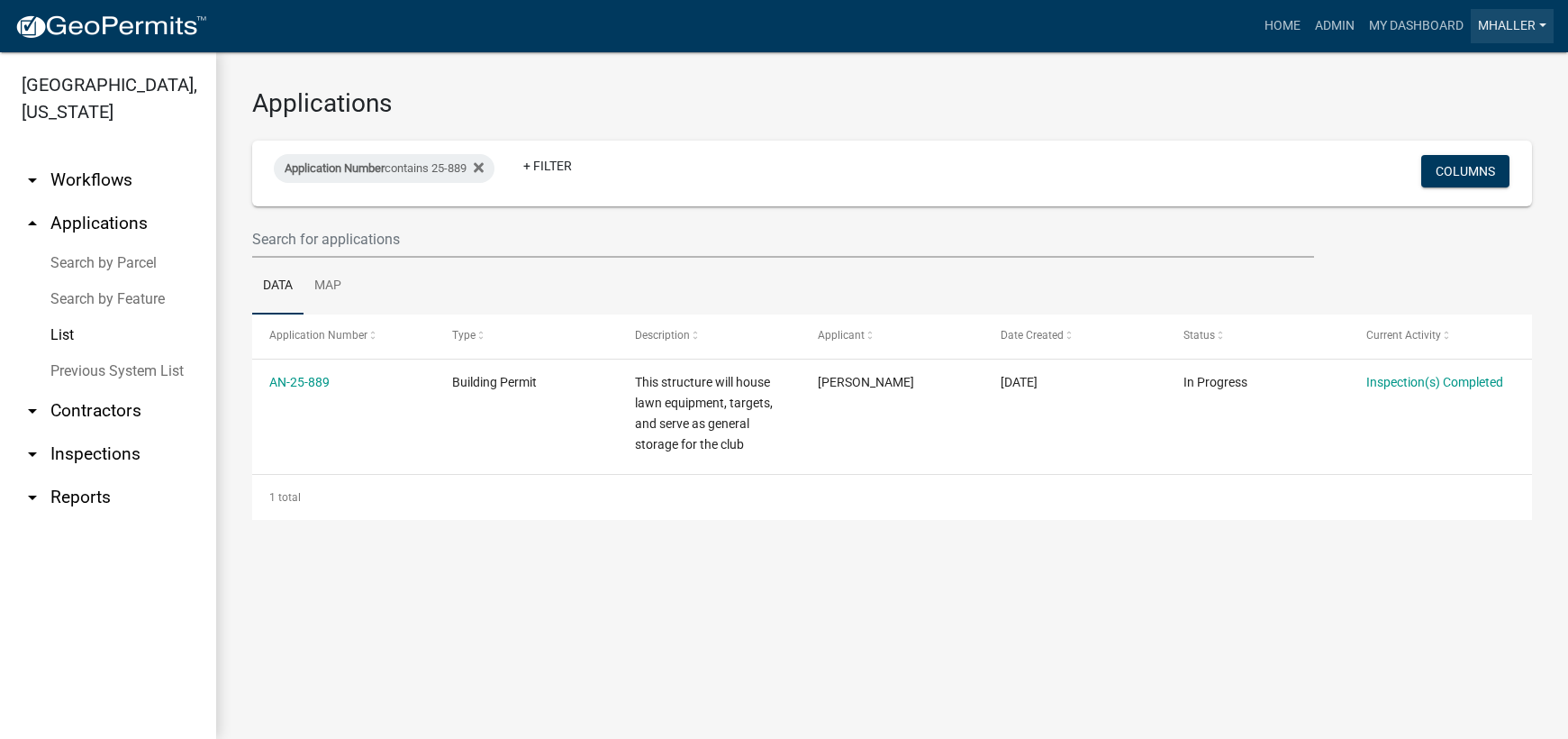
click at [1504, 25] on link "mhaller" at bounding box center [1511, 26] width 83 height 34
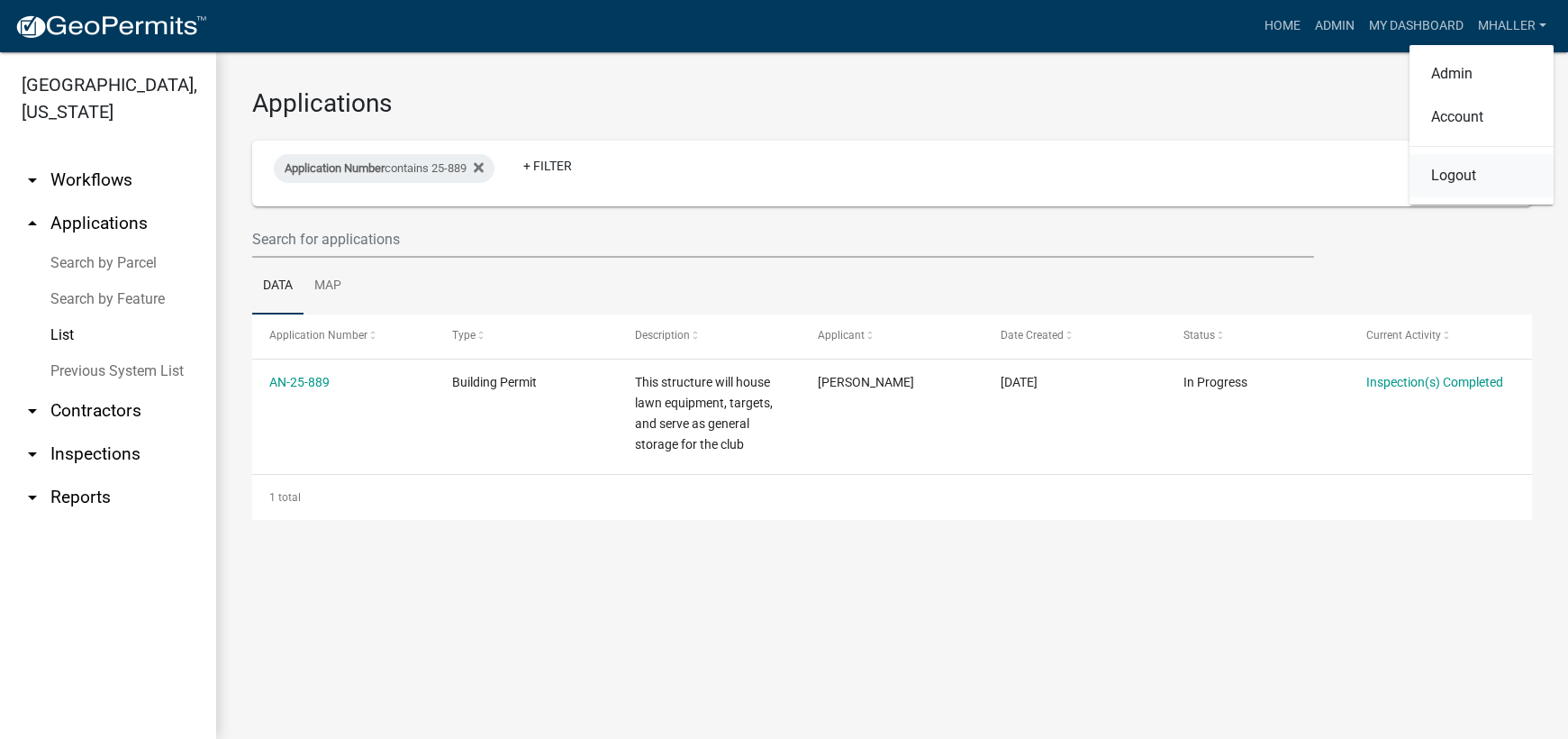
click at [1466, 172] on link "Logout" at bounding box center [1480, 175] width 144 height 43
